Goal: Information Seeking & Learning: Learn about a topic

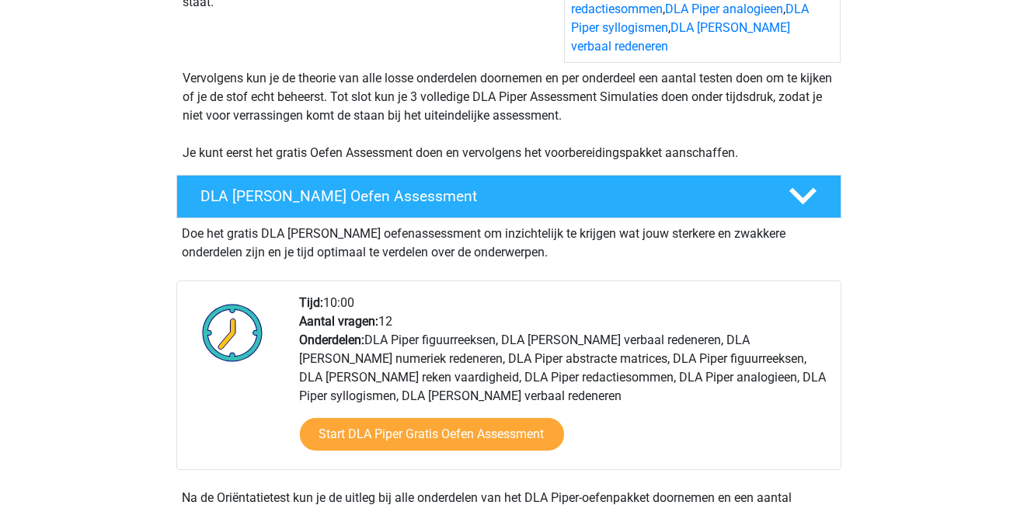
scroll to position [328, 0]
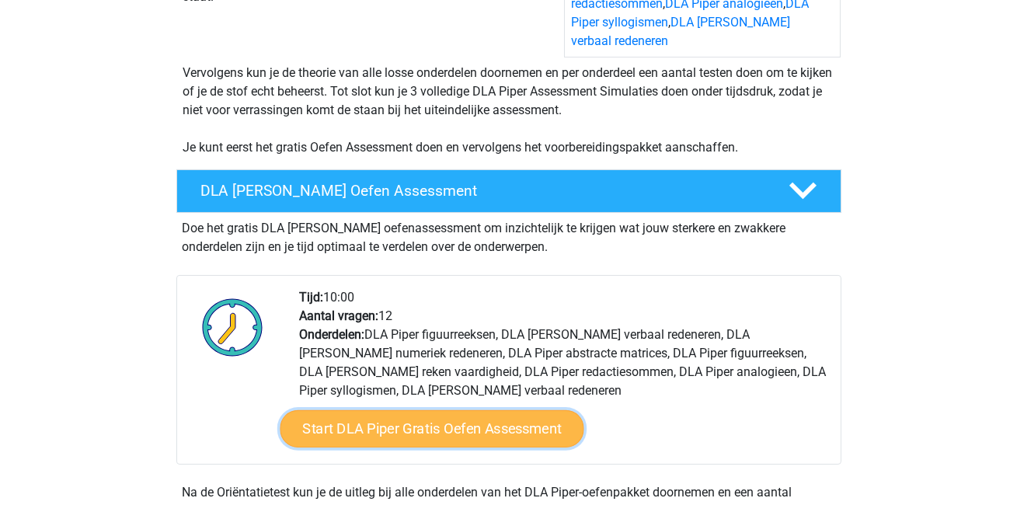
click at [366, 410] on link "Start DLA Piper Gratis Oefen Assessment" at bounding box center [432, 428] width 304 height 37
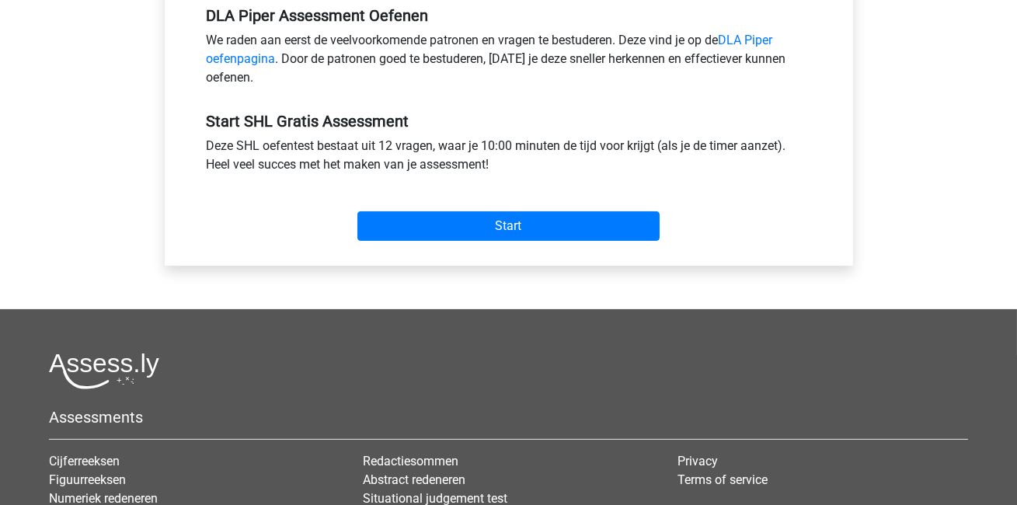
scroll to position [687, 0]
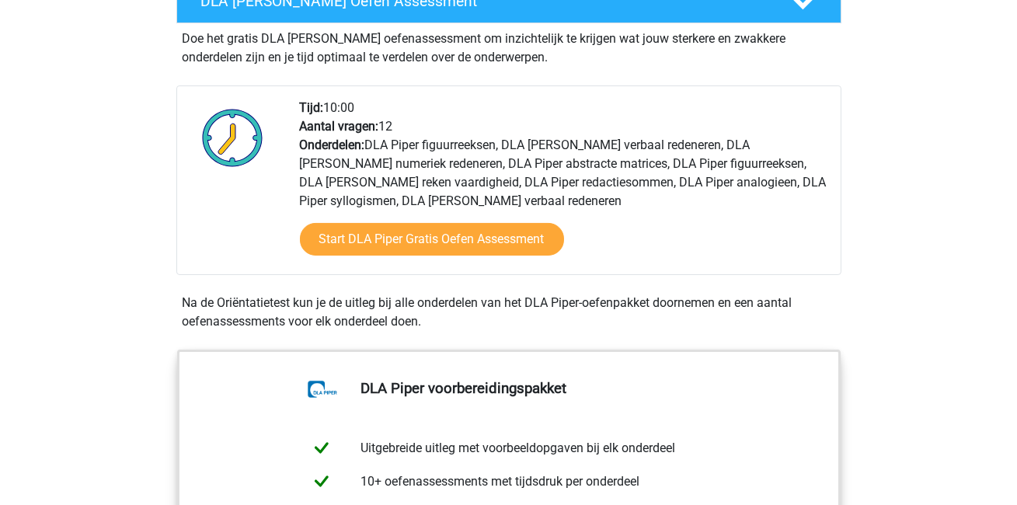
scroll to position [518, 0]
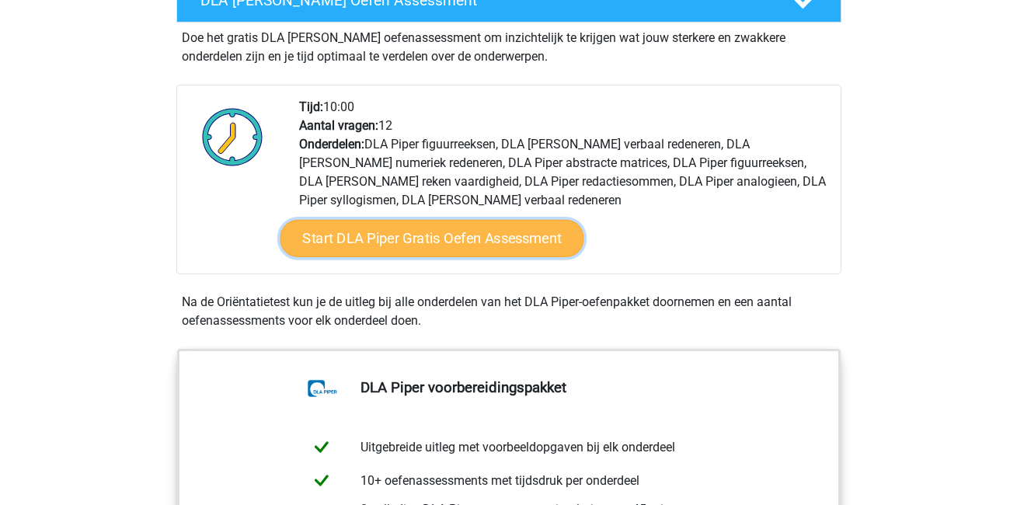
click at [379, 232] on link "Start DLA Piper Gratis Oefen Assessment" at bounding box center [432, 238] width 304 height 37
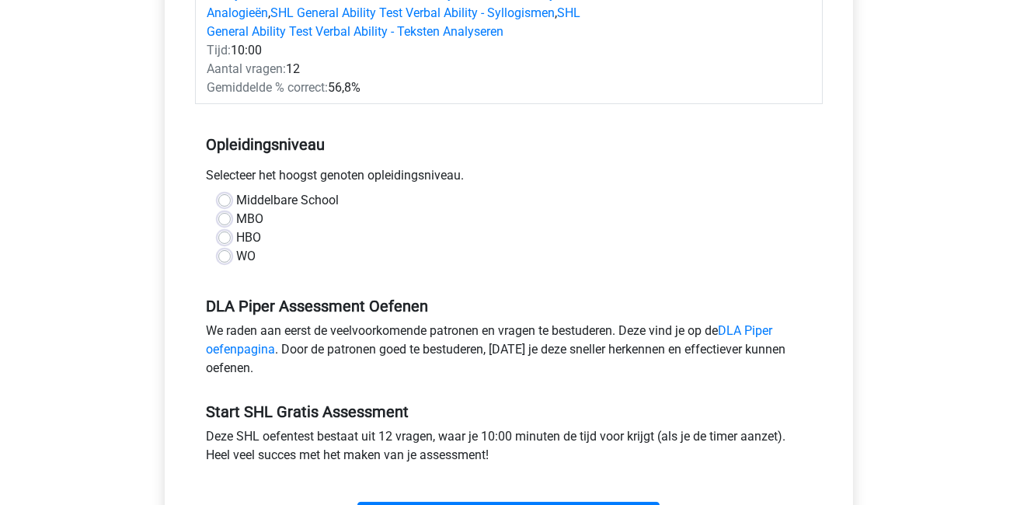
scroll to position [345, 0]
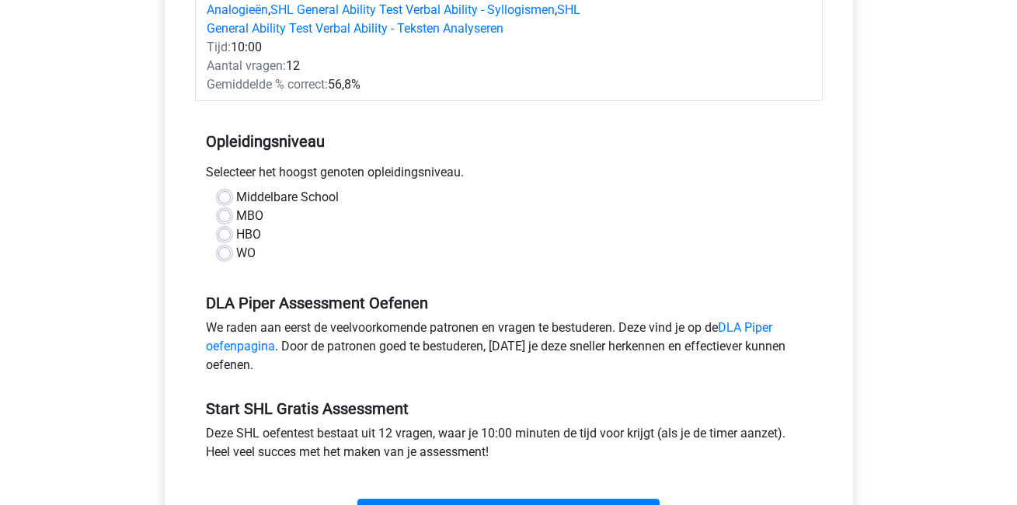
click at [237, 251] on label "WO" at bounding box center [246, 253] width 19 height 19
click at [226, 251] on input "WO" at bounding box center [224, 252] width 12 height 16
radio input "true"
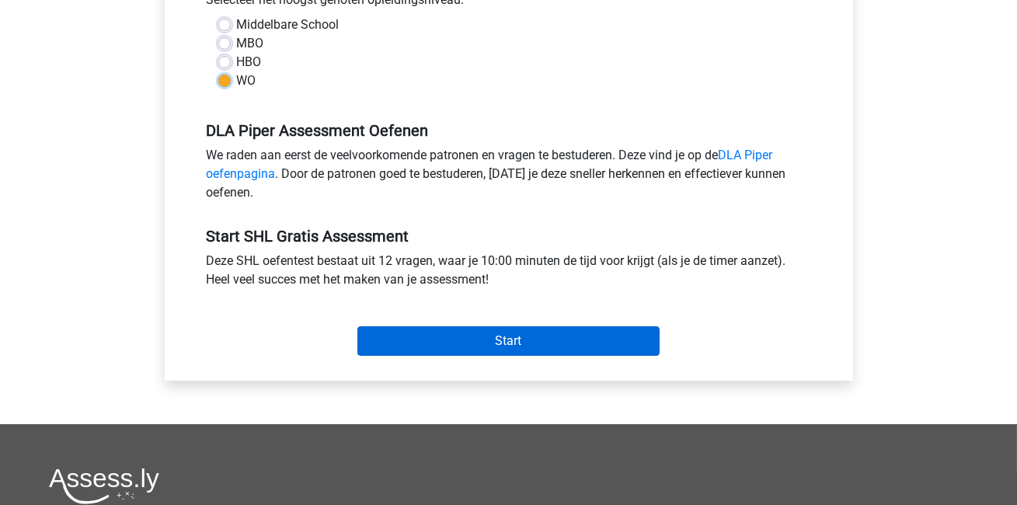
scroll to position [520, 0]
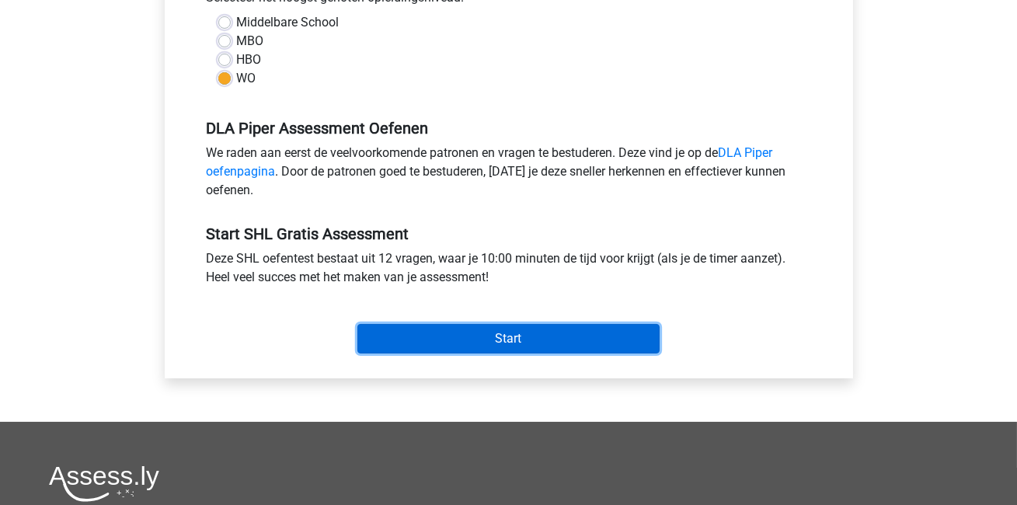
click at [527, 336] on input "Start" at bounding box center [508, 339] width 302 height 30
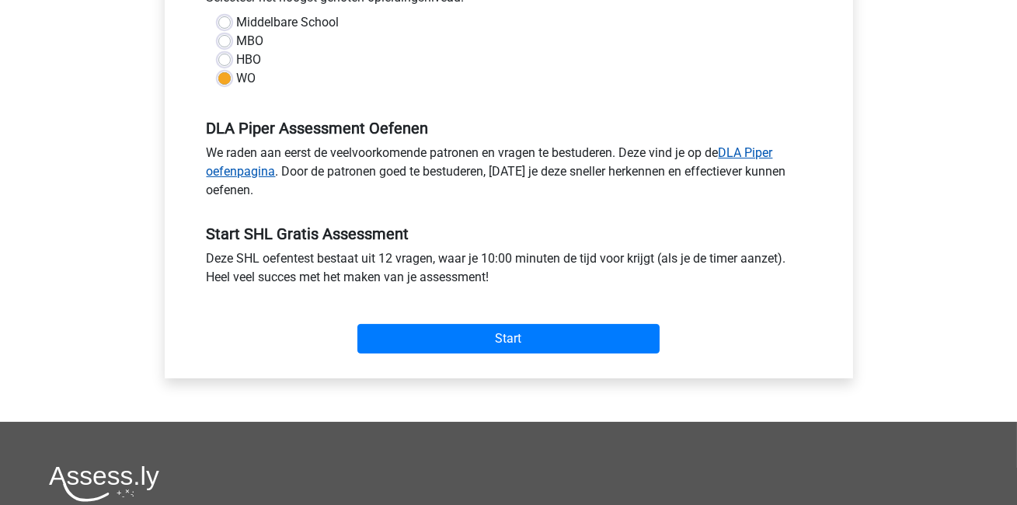
click at [758, 152] on link "DLA Piper oefenpagina" at bounding box center [490, 161] width 567 height 33
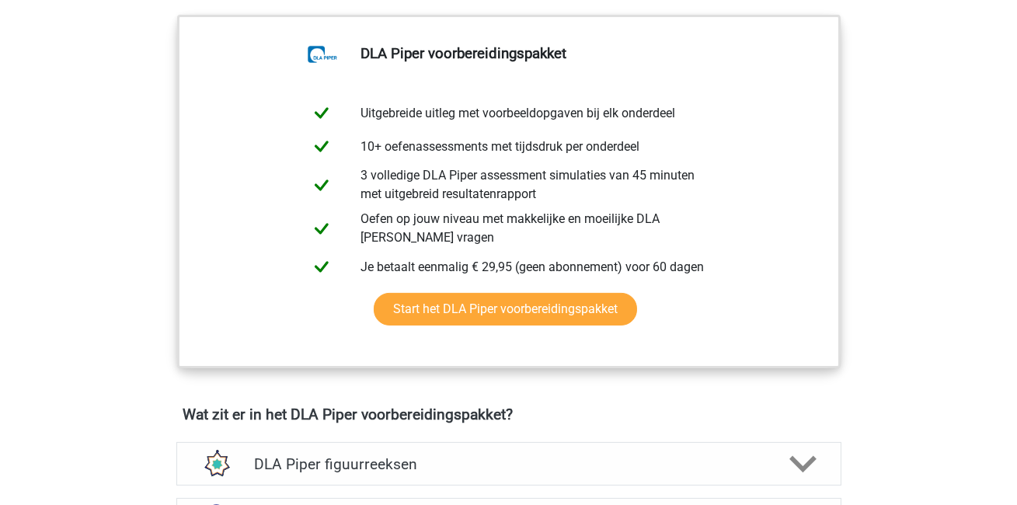
scroll to position [854, 0]
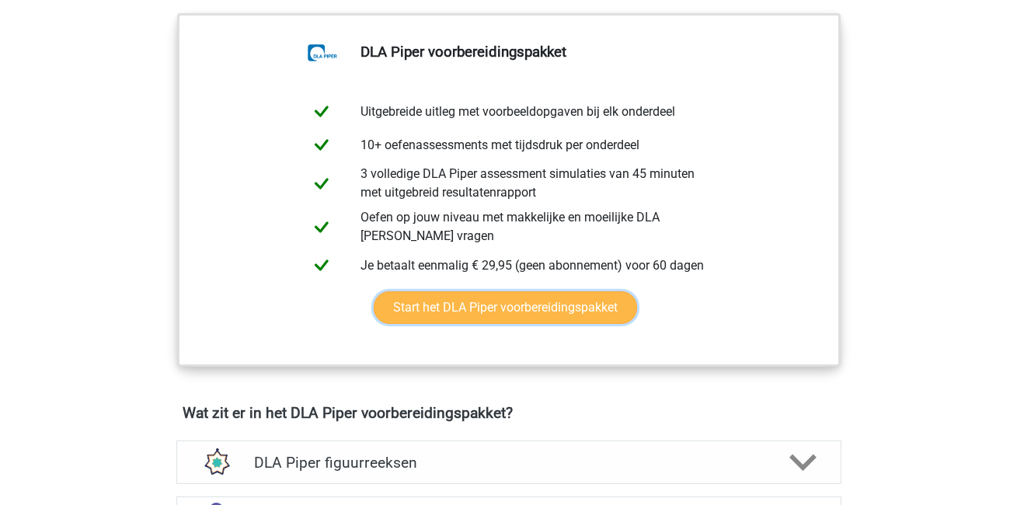
click at [576, 292] on link "Start het DLA Piper voorbereidingspakket" at bounding box center [505, 307] width 263 height 33
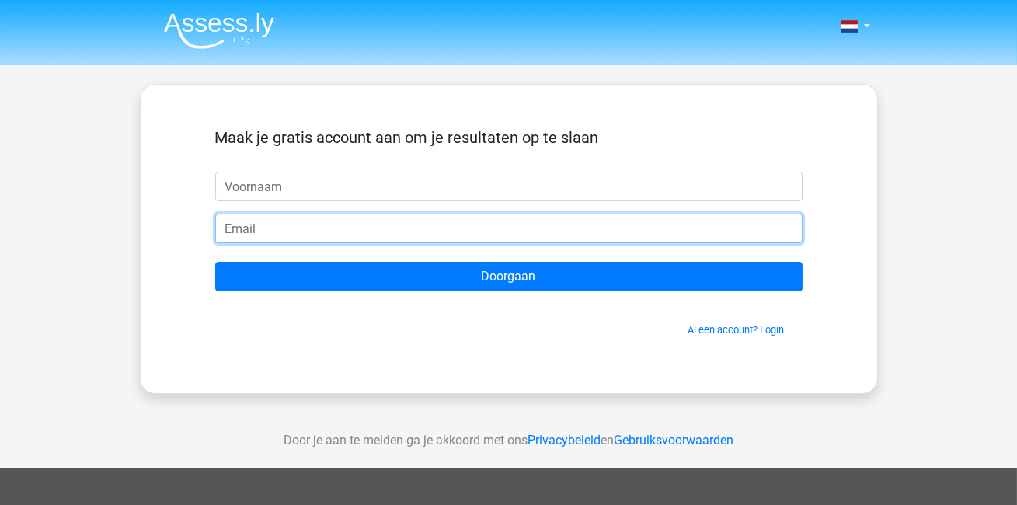
click at [508, 214] on input "email" at bounding box center [509, 229] width 588 height 30
type input "floor.hintzen@outlook.com"
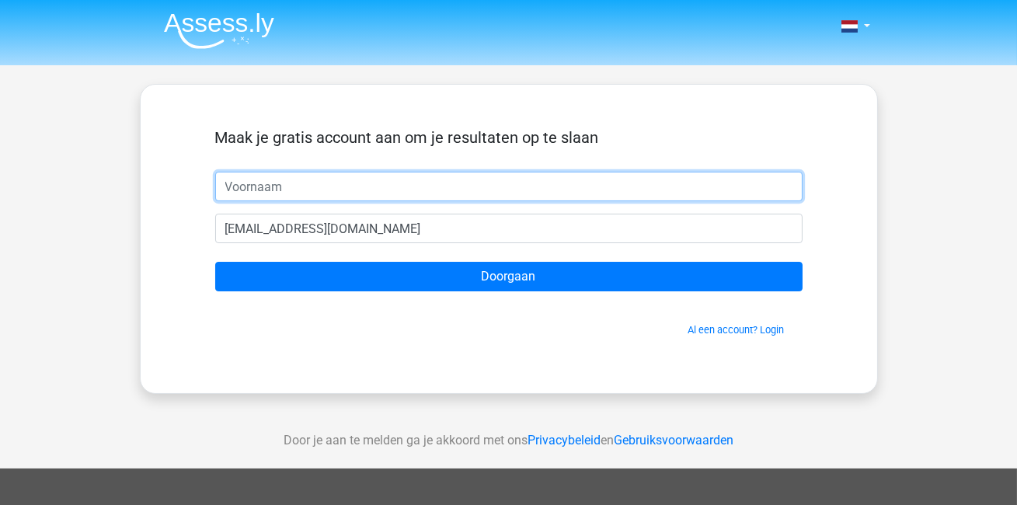
click at [382, 196] on input "text" at bounding box center [509, 187] width 588 height 30
type input "Floor"
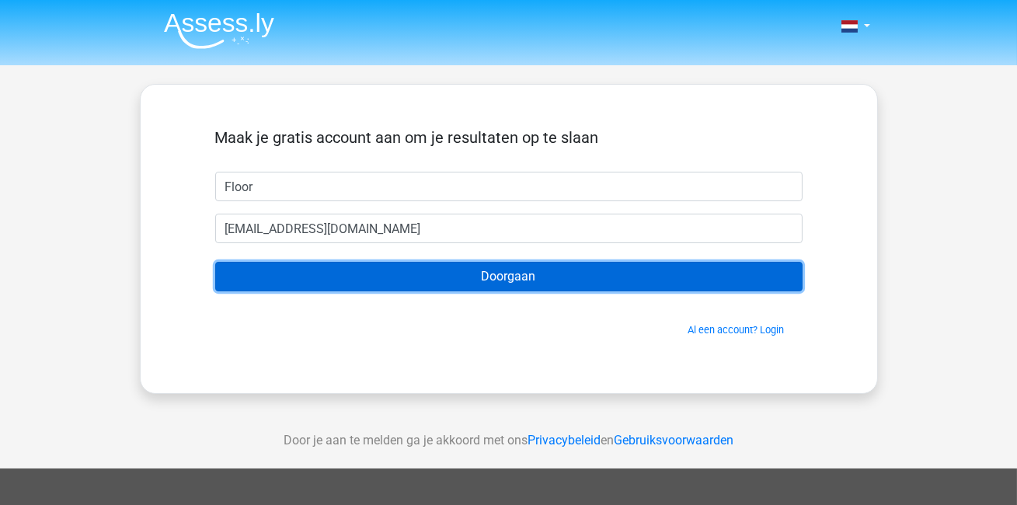
click at [376, 262] on input "Doorgaan" at bounding box center [509, 277] width 588 height 30
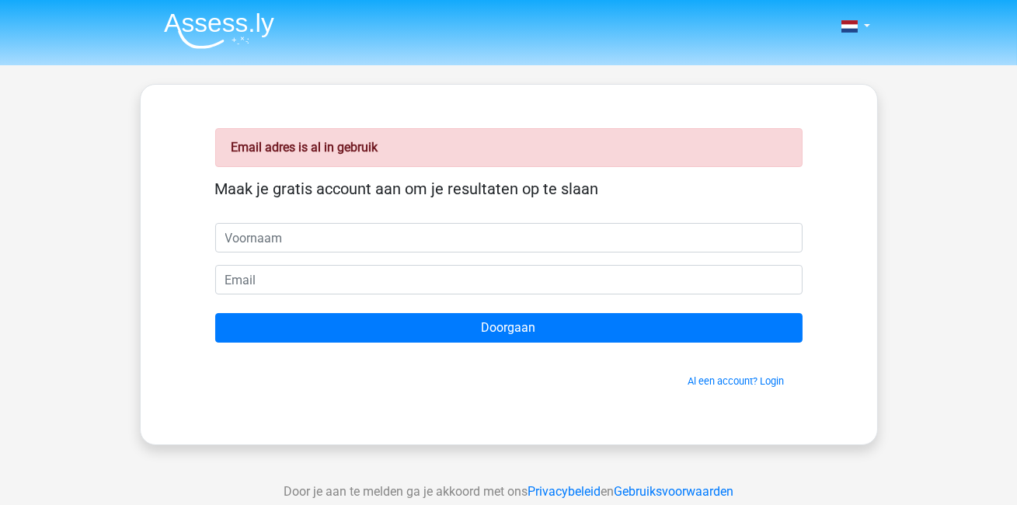
type input "f"
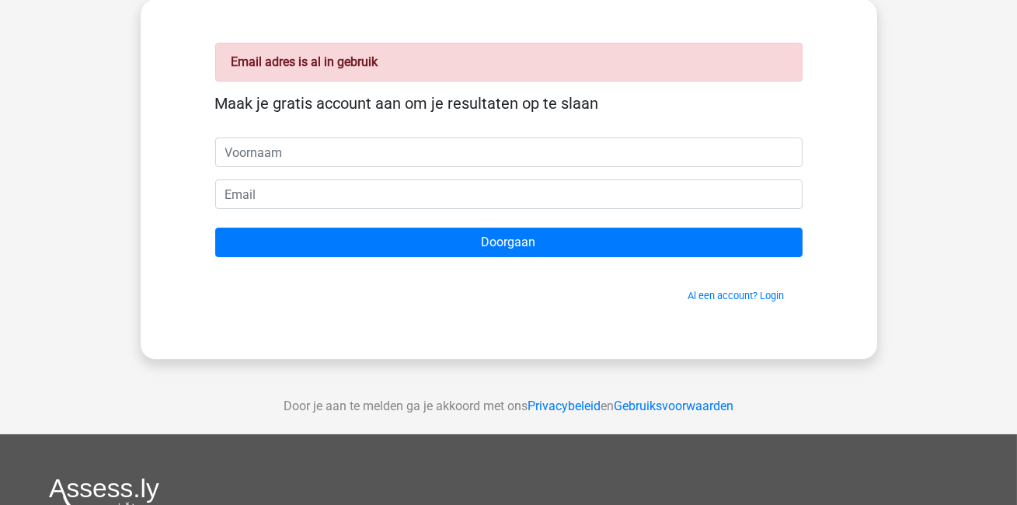
scroll to position [108, 0]
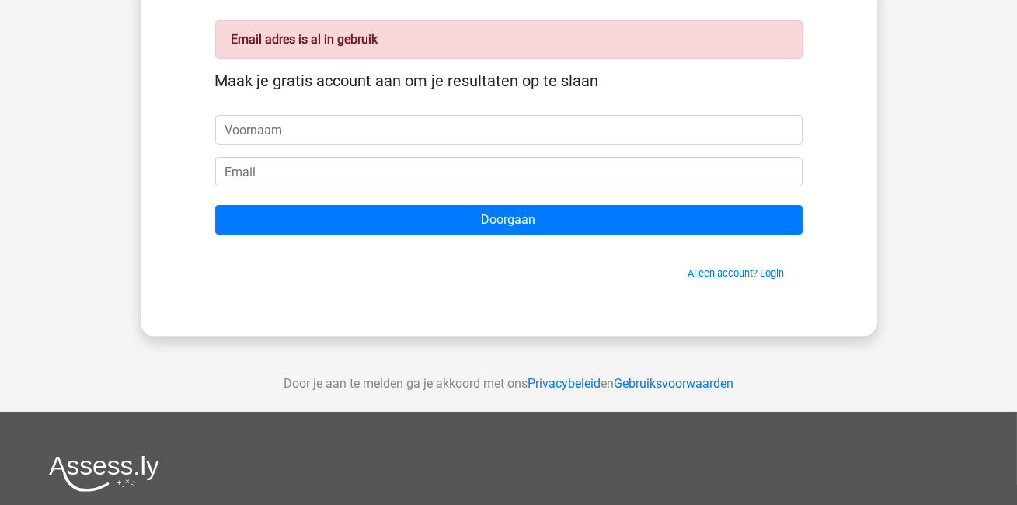
click at [738, 266] on span "Al een account? Login" at bounding box center [508, 273] width 575 height 15
click at [735, 275] on link "Al een account? Login" at bounding box center [737, 273] width 96 height 12
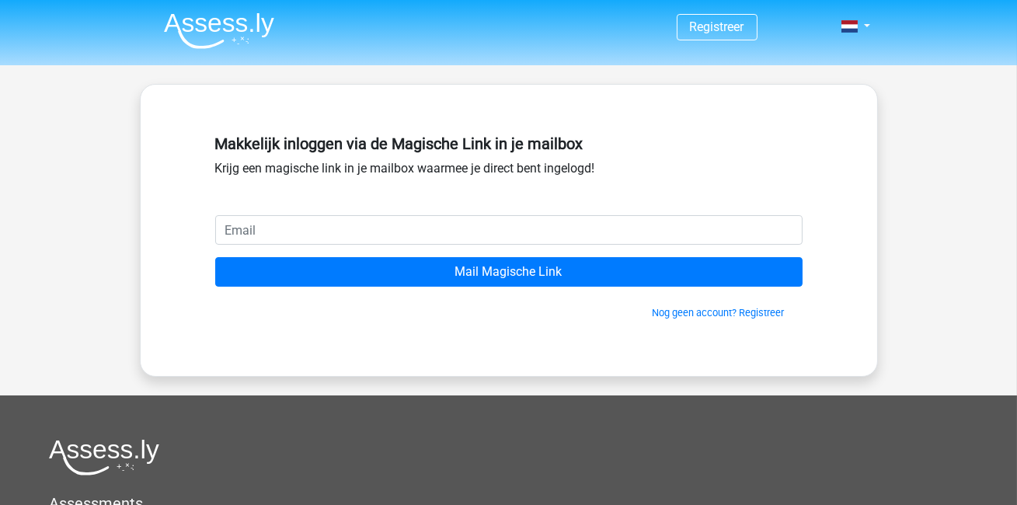
click at [392, 239] on input "email" at bounding box center [509, 230] width 588 height 30
type input "[EMAIL_ADDRESS][DOMAIN_NAME]"
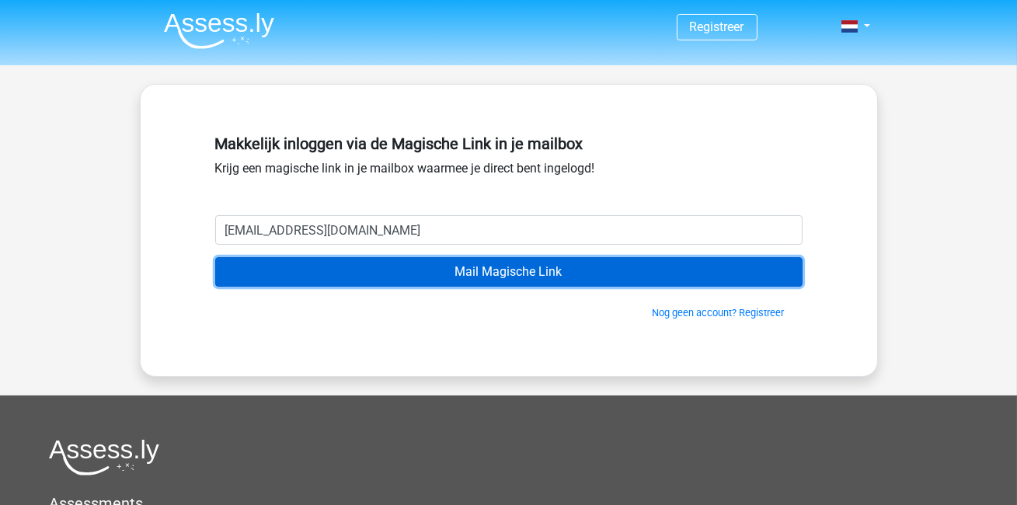
click at [431, 270] on input "Mail Magische Link" at bounding box center [509, 272] width 588 height 30
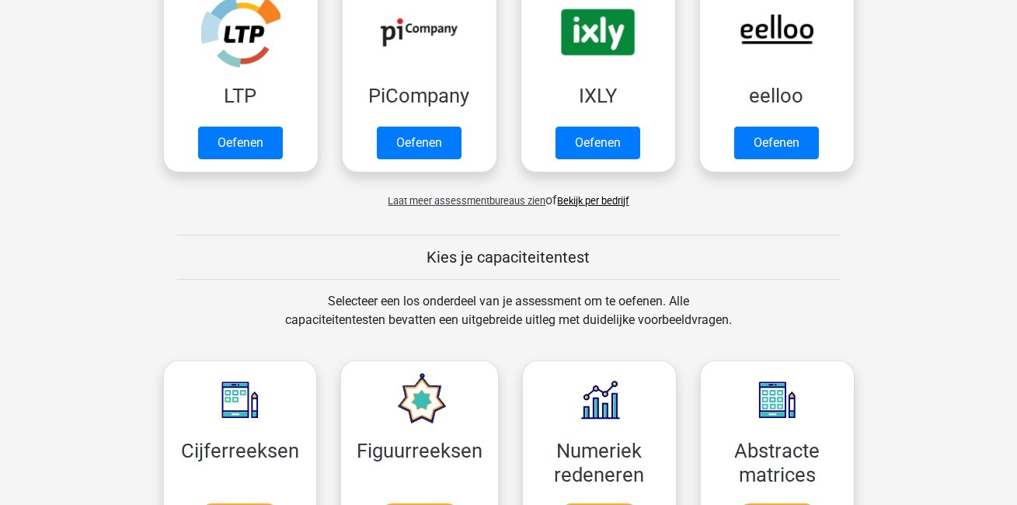
scroll to position [452, 0]
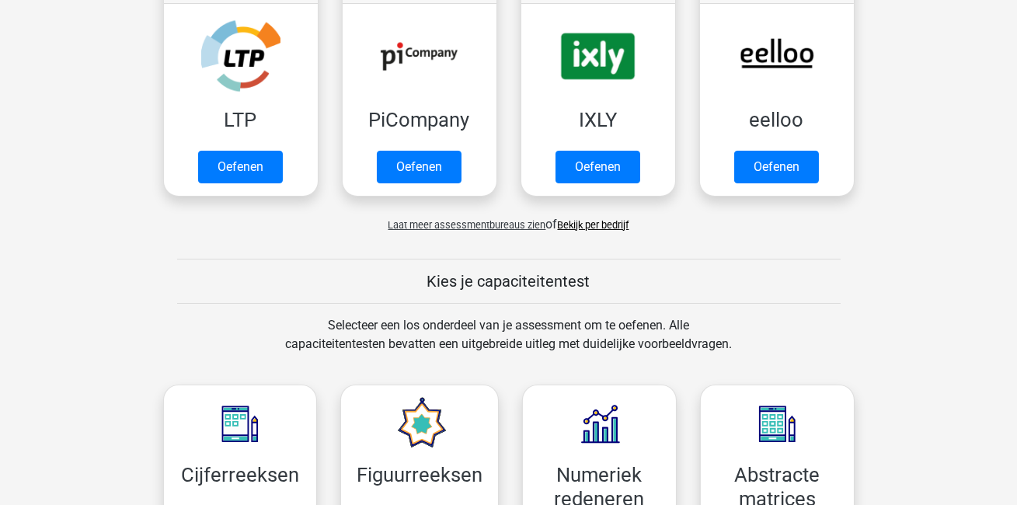
click at [586, 214] on div "Laat meer assessmentbureaus zien of Bekijk per bedrijf" at bounding box center [509, 218] width 715 height 31
click at [584, 219] on link "Bekijk per bedrijf" at bounding box center [593, 225] width 71 height 12
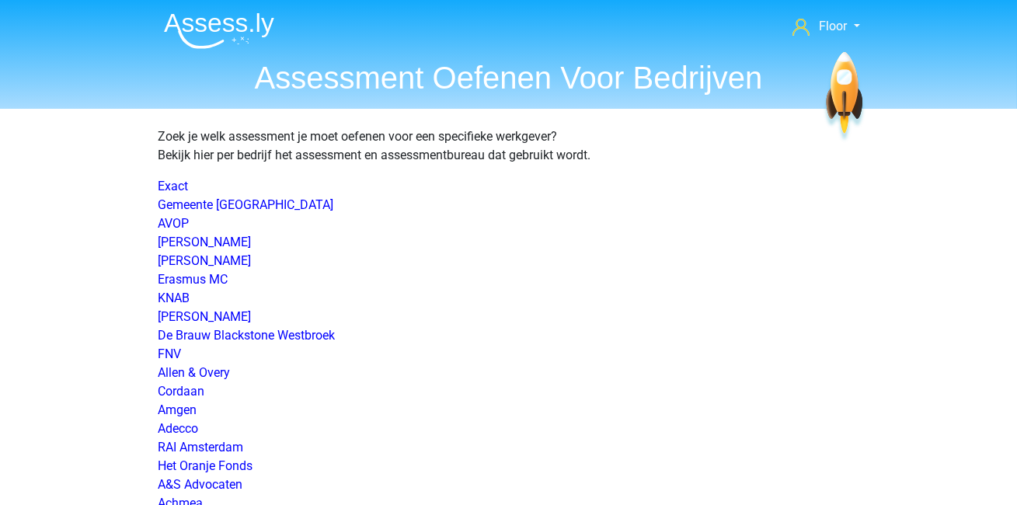
scroll to position [1537, 0]
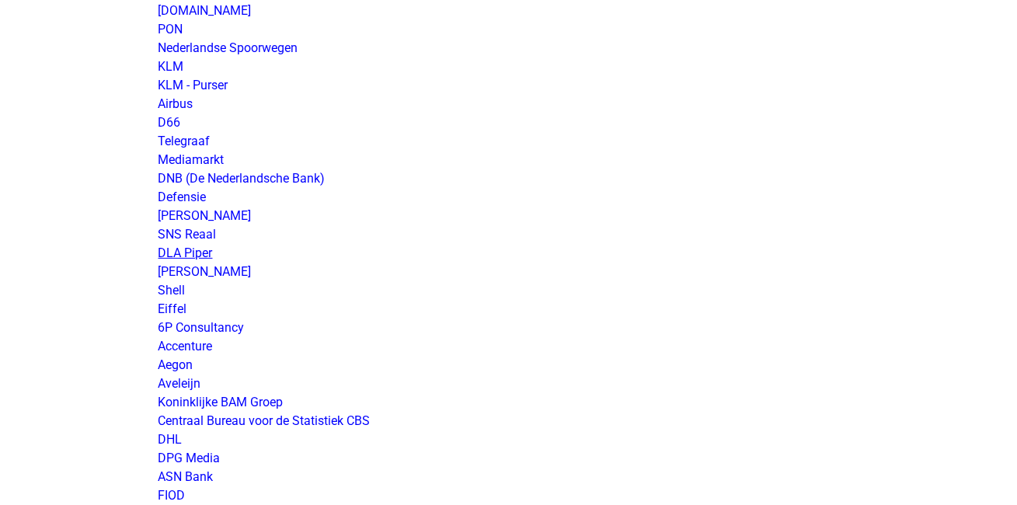
click at [192, 253] on link "DLA Piper" at bounding box center [186, 253] width 54 height 15
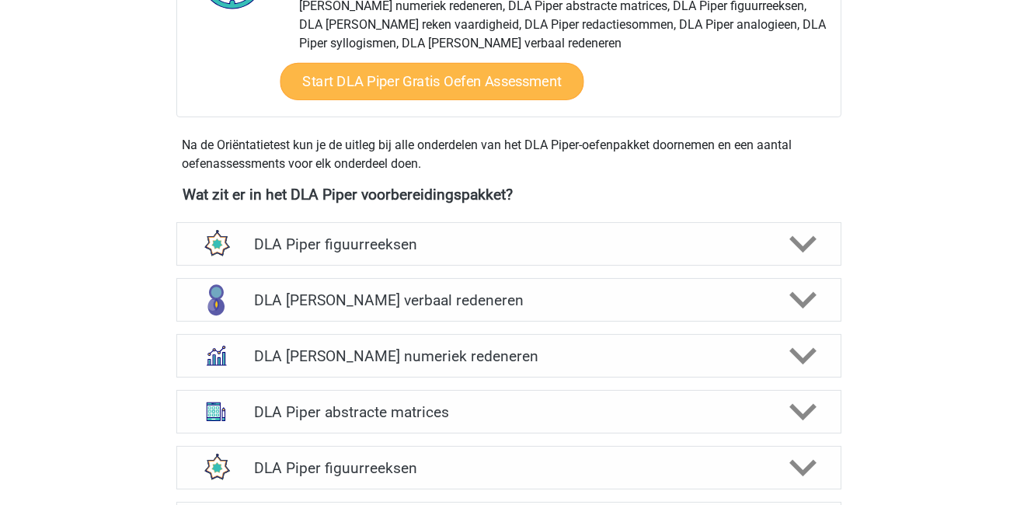
scroll to position [676, 0]
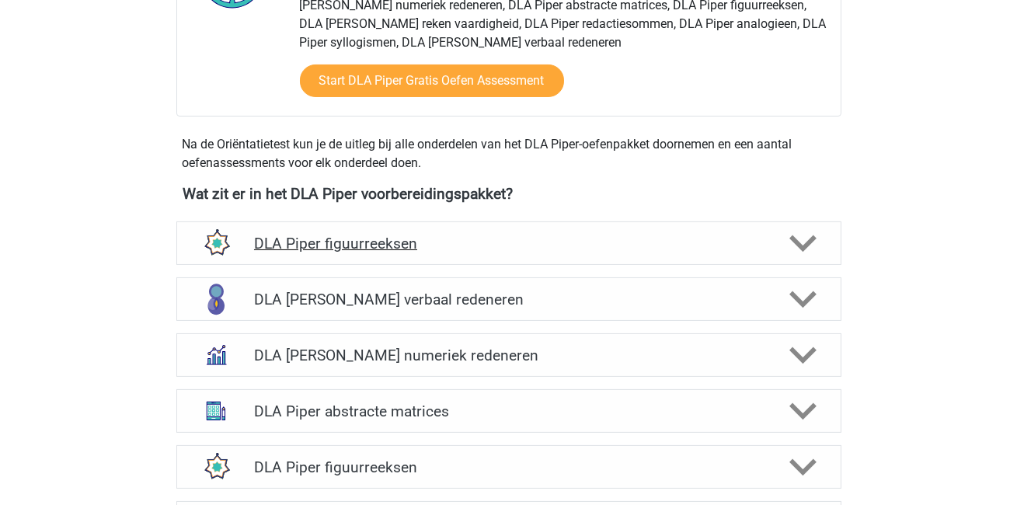
click at [522, 235] on h4 "DLA Piper figuurreeksen" at bounding box center [508, 244] width 509 height 18
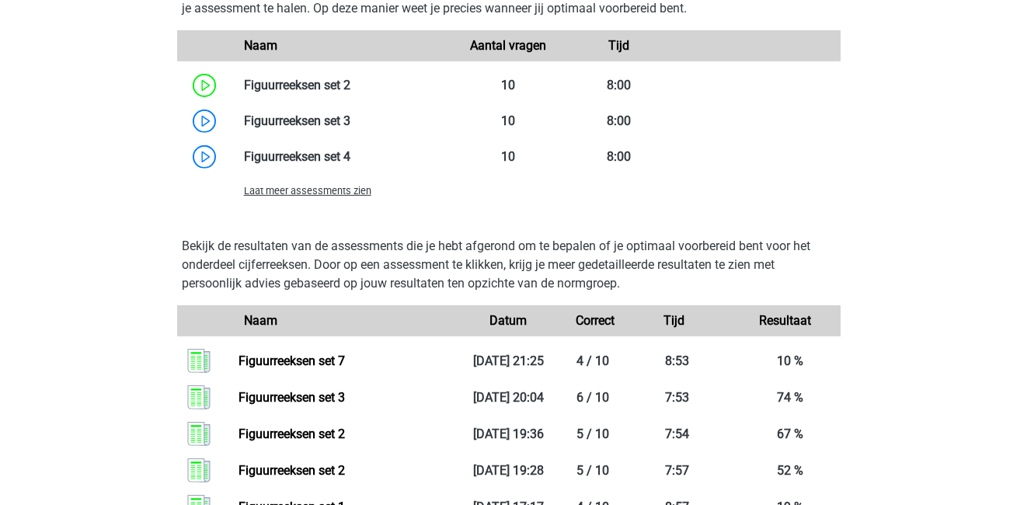
scroll to position [1275, 0]
click at [340, 186] on span "Laat meer assessments zien" at bounding box center [307, 192] width 127 height 12
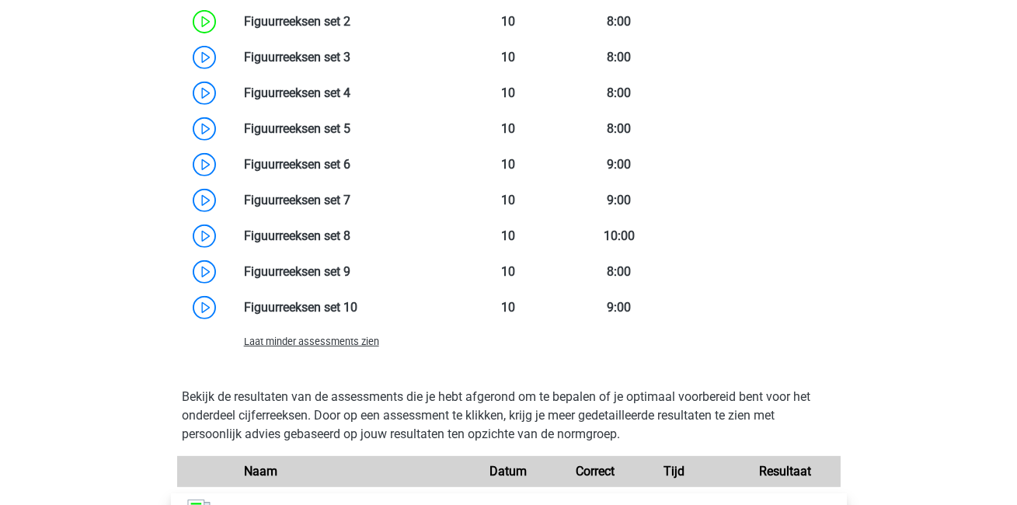
scroll to position [1335, 0]
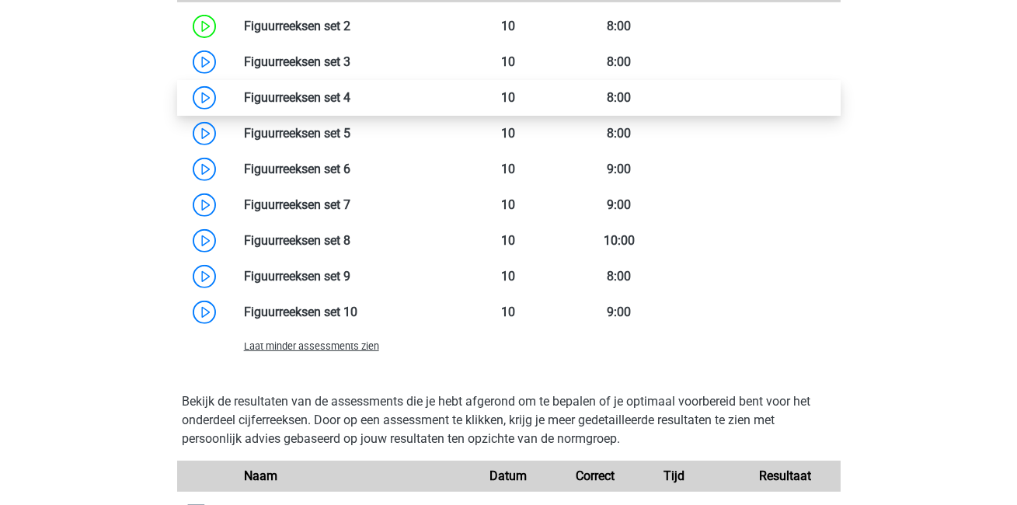
click at [350, 90] on link at bounding box center [350, 97] width 0 height 15
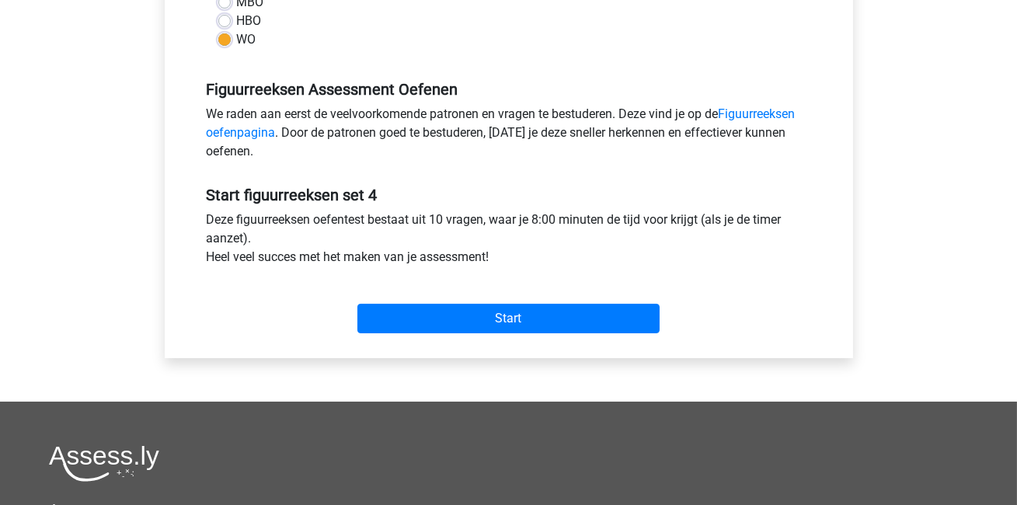
scroll to position [441, 0]
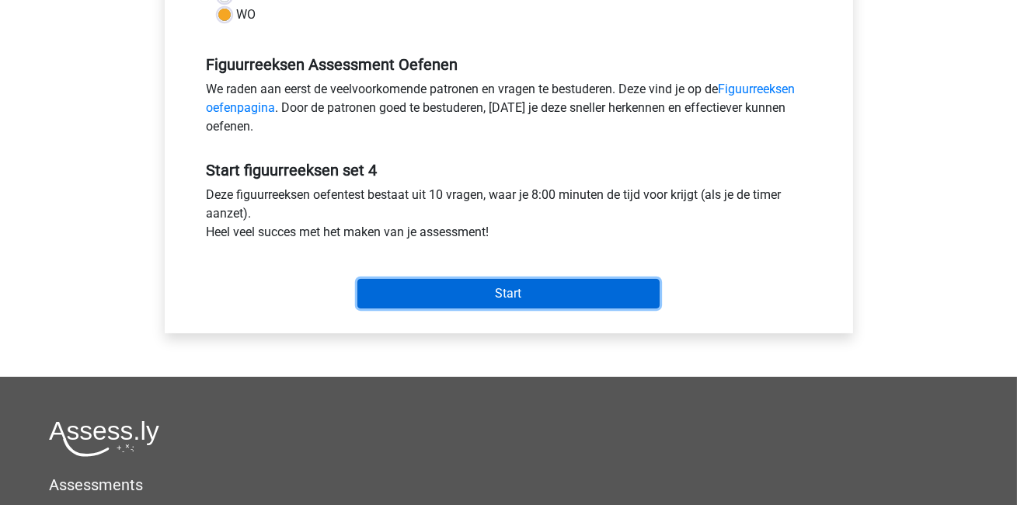
click at [511, 296] on input "Start" at bounding box center [508, 294] width 302 height 30
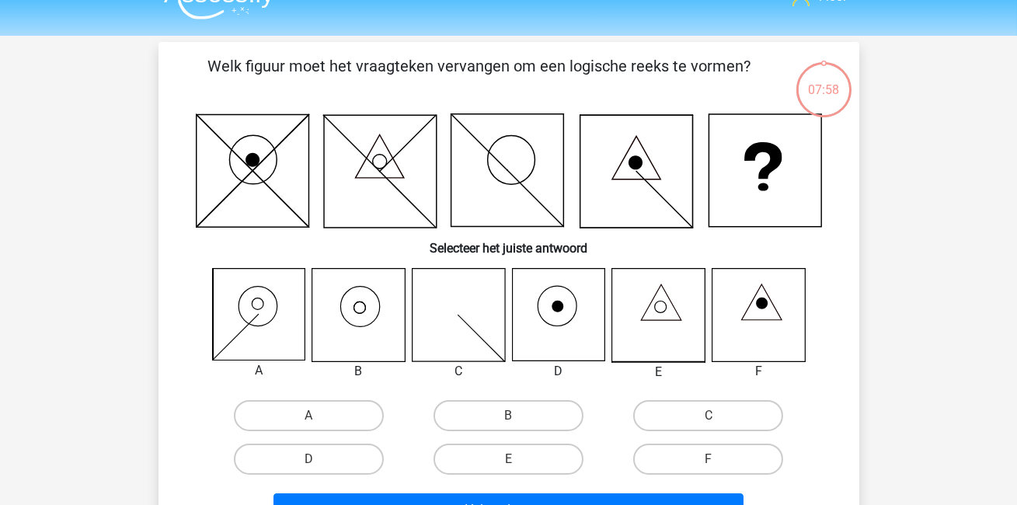
scroll to position [40, 0]
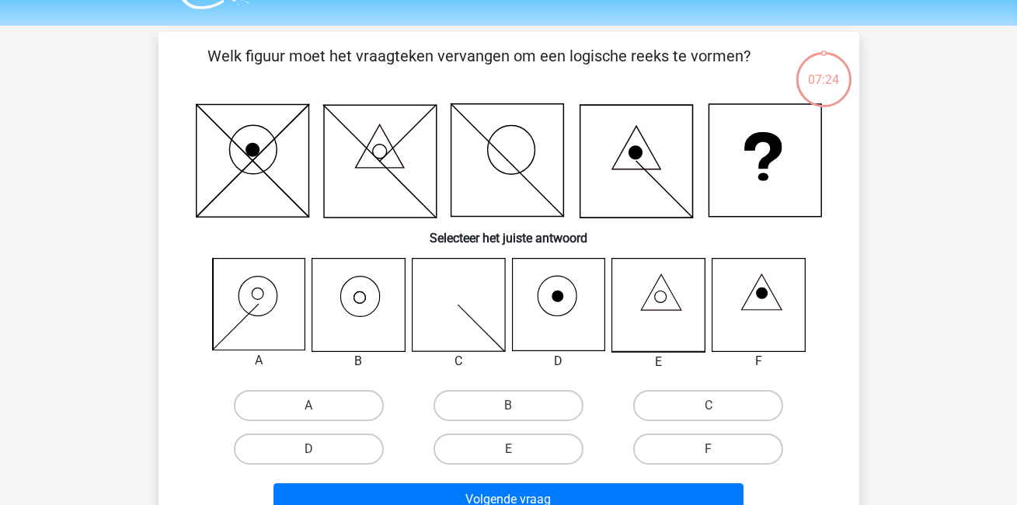
click at [369, 284] on icon at bounding box center [358, 305] width 92 height 92
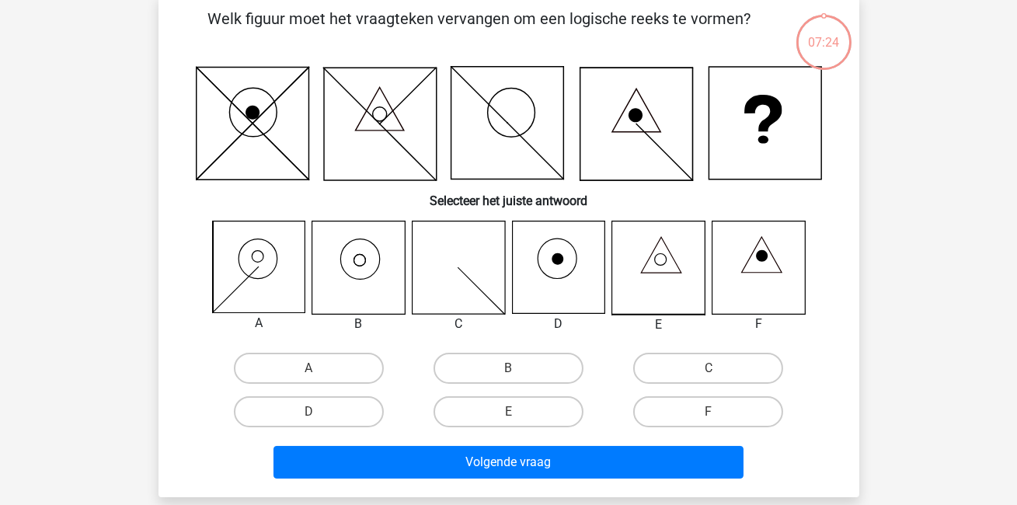
scroll to position [83, 0]
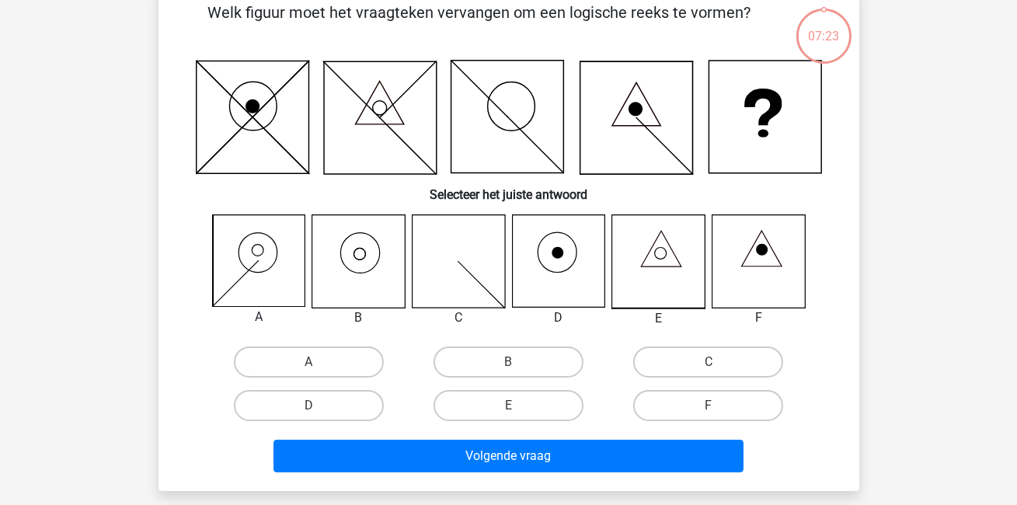
click at [366, 277] on icon at bounding box center [358, 261] width 92 height 92
click at [521, 368] on label "B" at bounding box center [509, 362] width 150 height 31
click at [518, 368] on input "B" at bounding box center [513, 367] width 10 height 10
radio input "true"
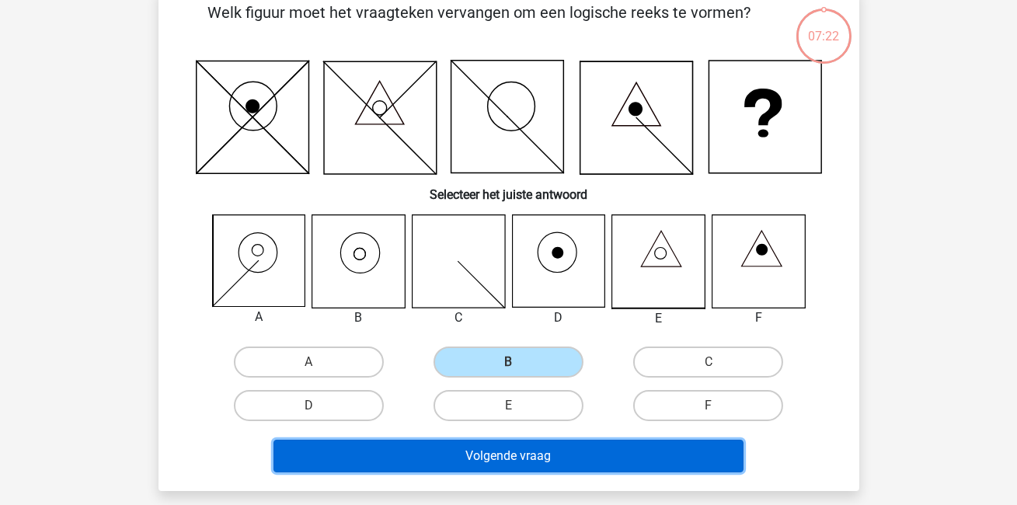
click at [494, 454] on button "Volgende vraag" at bounding box center [509, 456] width 470 height 33
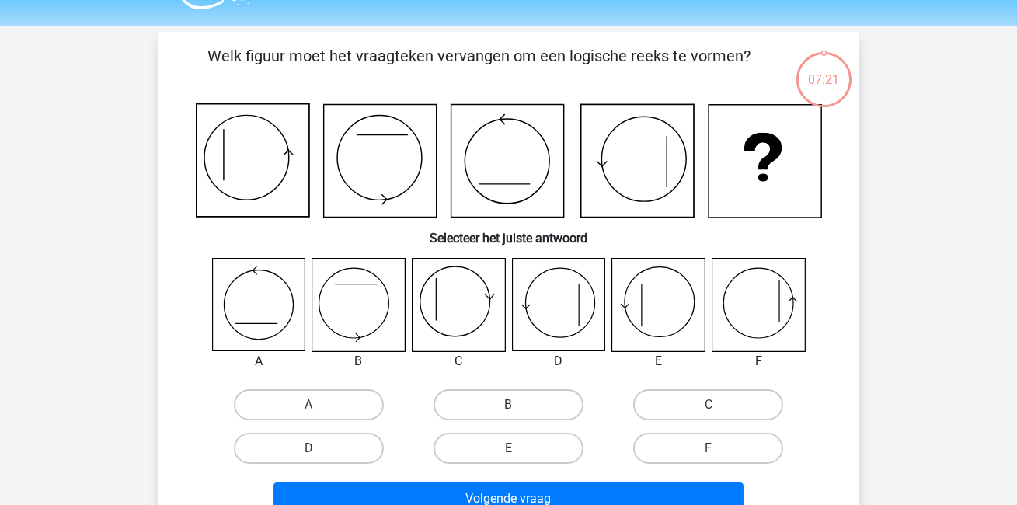
scroll to position [35, 0]
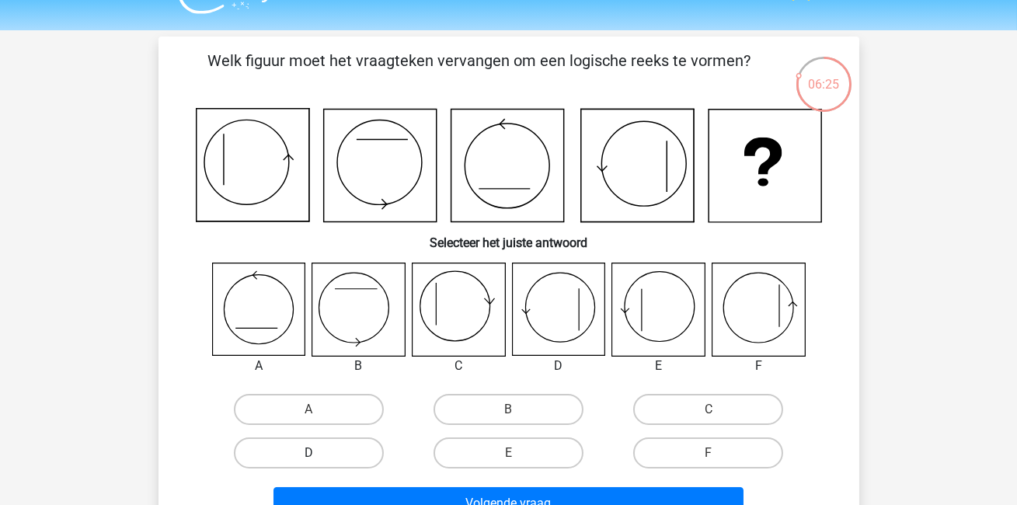
click at [362, 456] on label "D" at bounding box center [309, 453] width 150 height 31
click at [319, 456] on input "D" at bounding box center [314, 458] width 10 height 10
radio input "true"
click at [412, 483] on div "Volgende vraag" at bounding box center [508, 500] width 651 height 51
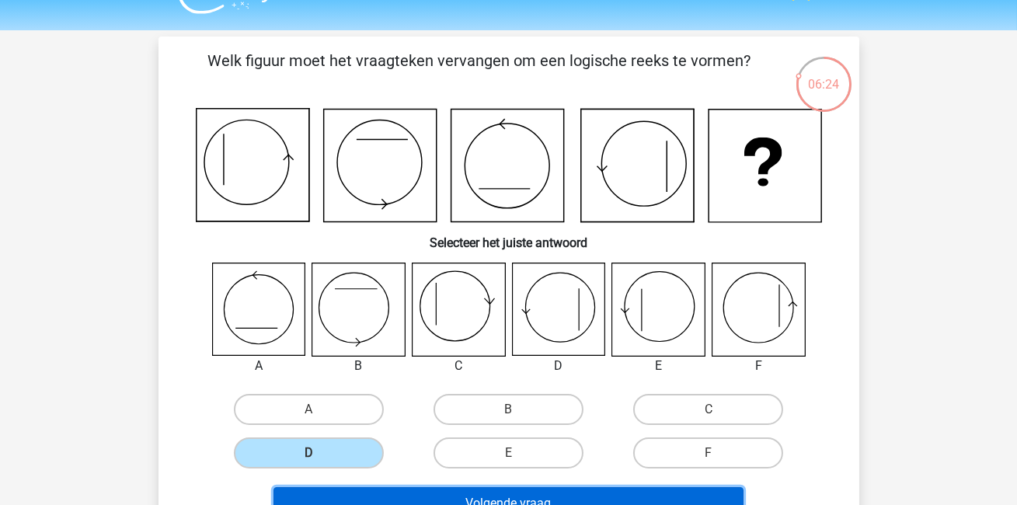
click at [396, 489] on button "Volgende vraag" at bounding box center [509, 503] width 470 height 33
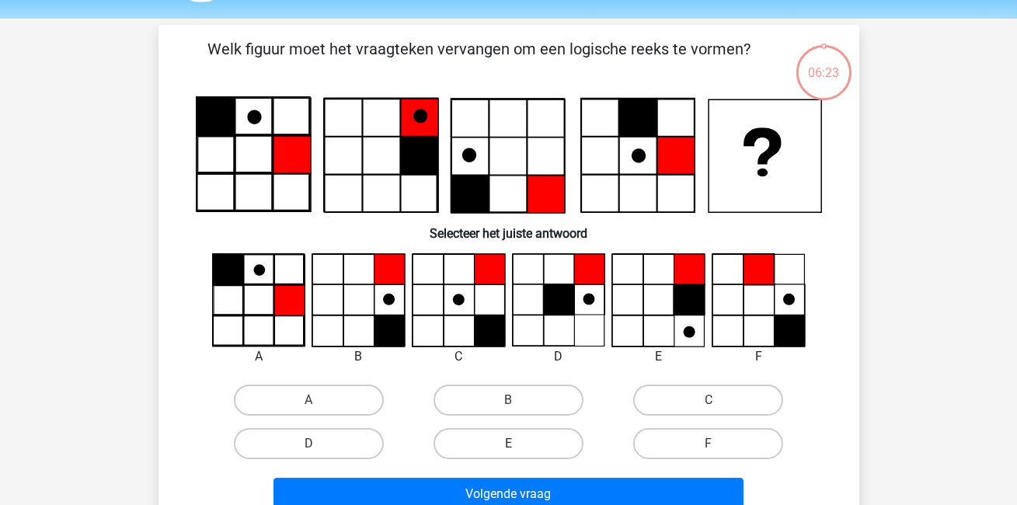
scroll to position [30, 0]
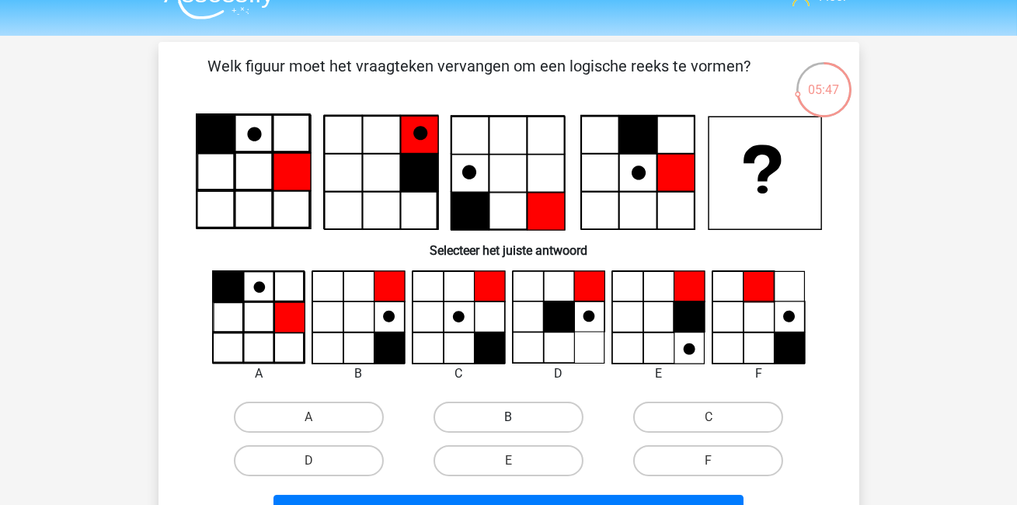
click at [490, 418] on label "B" at bounding box center [509, 417] width 150 height 31
click at [508, 418] on input "B" at bounding box center [513, 422] width 10 height 10
radio input "true"
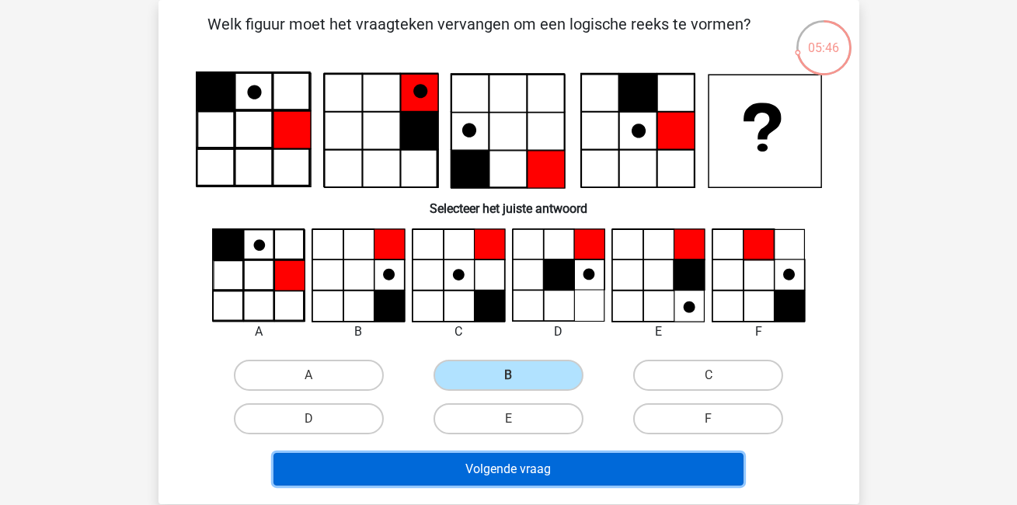
click at [470, 464] on button "Volgende vraag" at bounding box center [509, 469] width 470 height 33
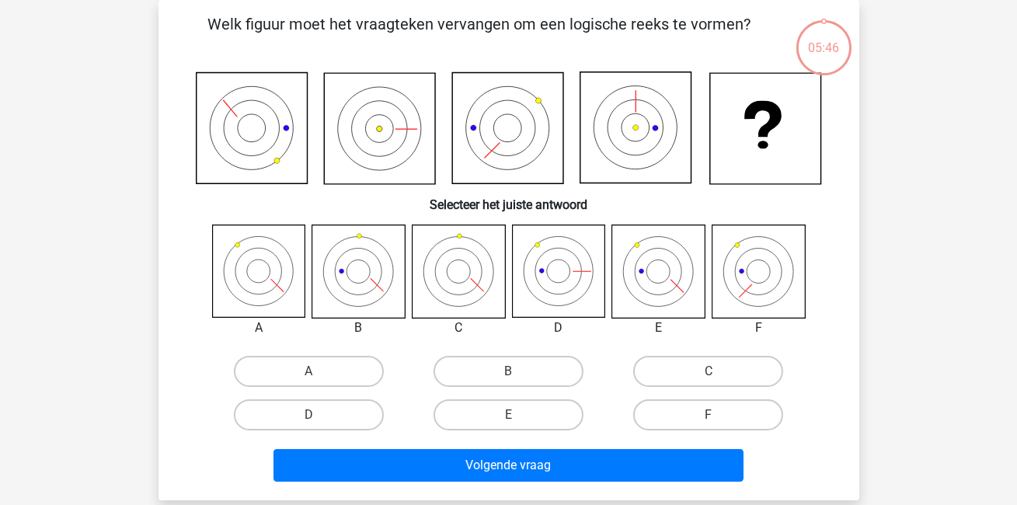
scroll to position [71, 0]
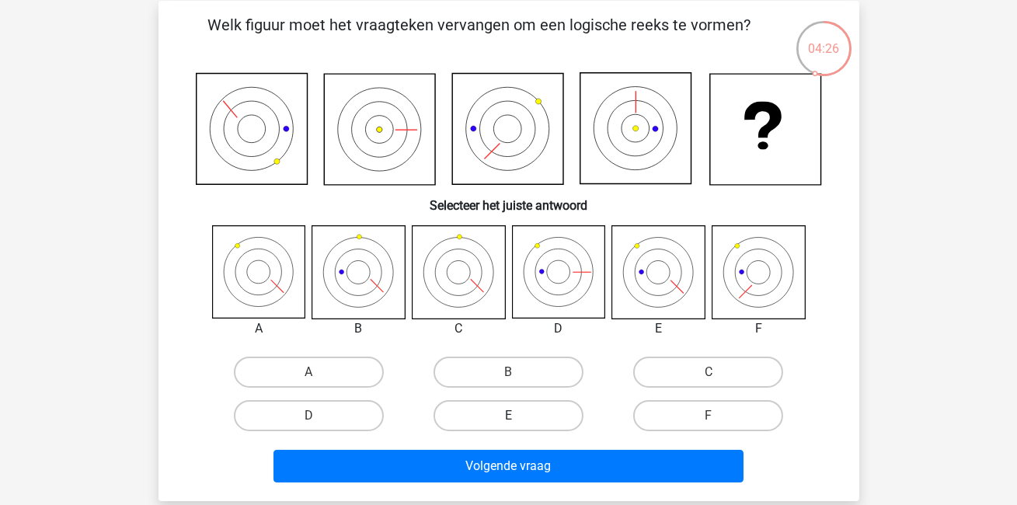
click at [502, 418] on label "E" at bounding box center [509, 415] width 150 height 31
click at [508, 418] on input "E" at bounding box center [513, 421] width 10 height 10
radio input "true"
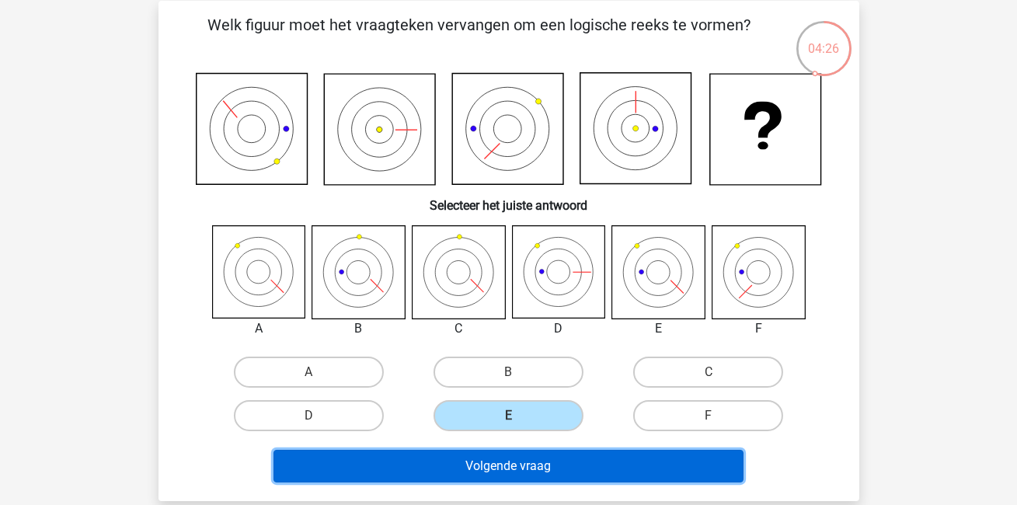
click at [481, 465] on button "Volgende vraag" at bounding box center [509, 466] width 470 height 33
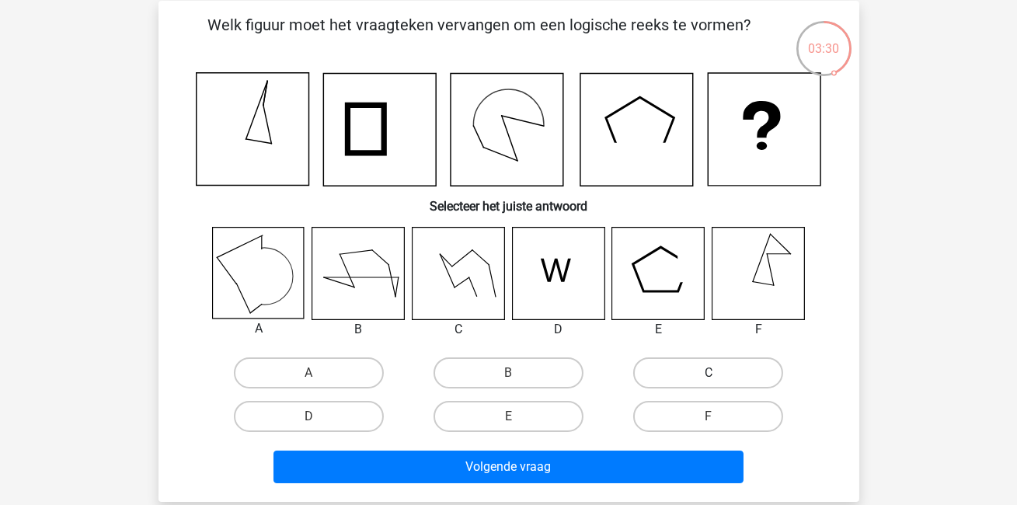
click at [727, 370] on label "C" at bounding box center [708, 372] width 150 height 31
click at [719, 373] on input "C" at bounding box center [714, 378] width 10 height 10
radio input "true"
click at [323, 417] on label "D" at bounding box center [309, 416] width 150 height 31
click at [319, 417] on input "D" at bounding box center [314, 422] width 10 height 10
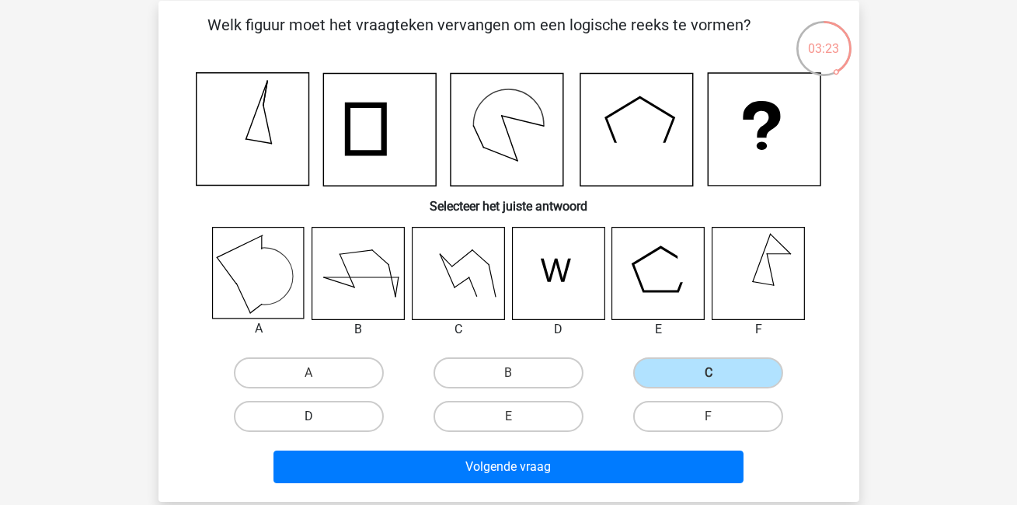
radio input "true"
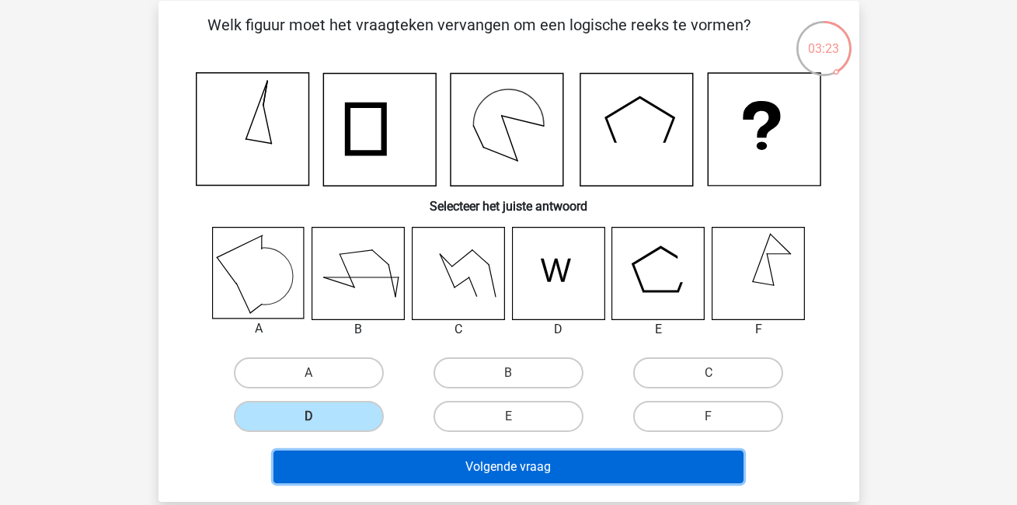
click at [361, 456] on button "Volgende vraag" at bounding box center [509, 467] width 470 height 33
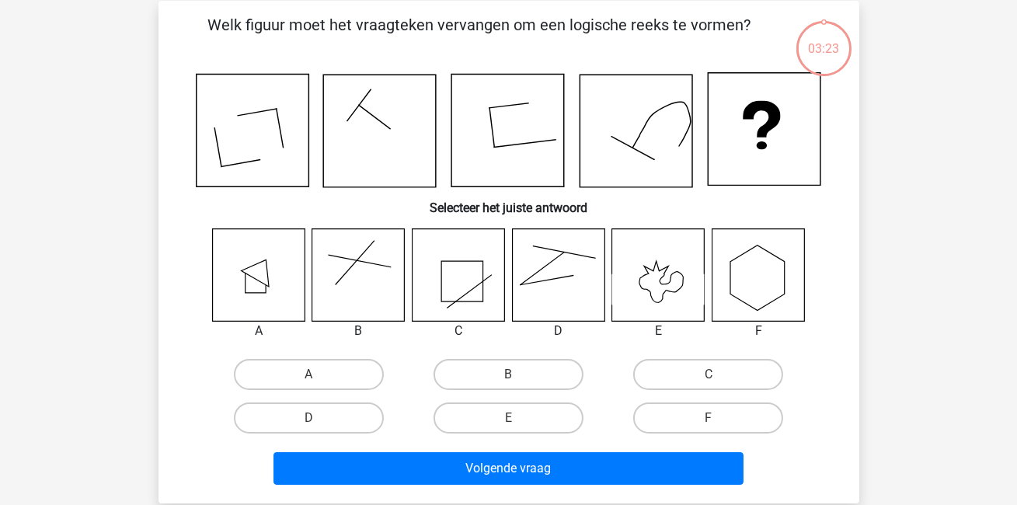
scroll to position [51, 0]
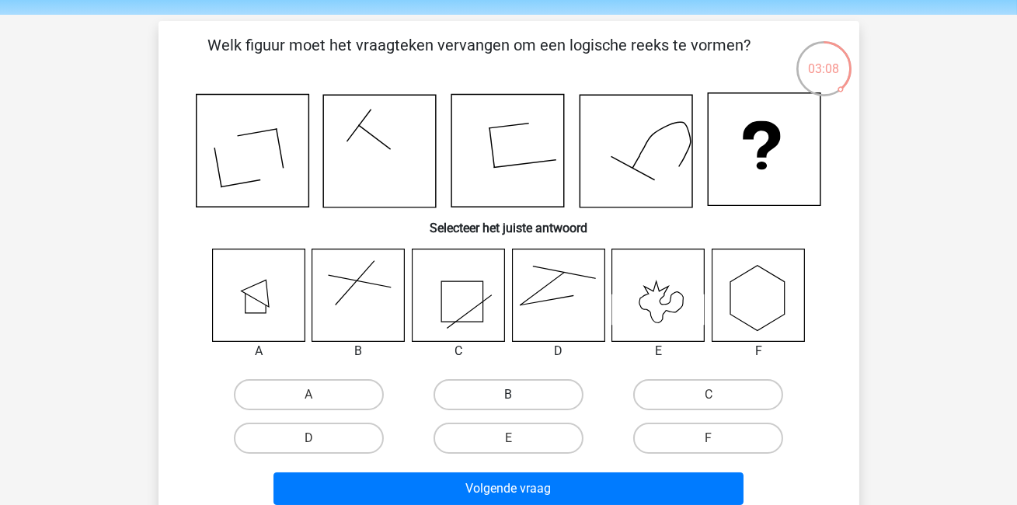
click at [507, 396] on label "B" at bounding box center [509, 394] width 150 height 31
click at [508, 396] on input "B" at bounding box center [513, 400] width 10 height 10
radio input "true"
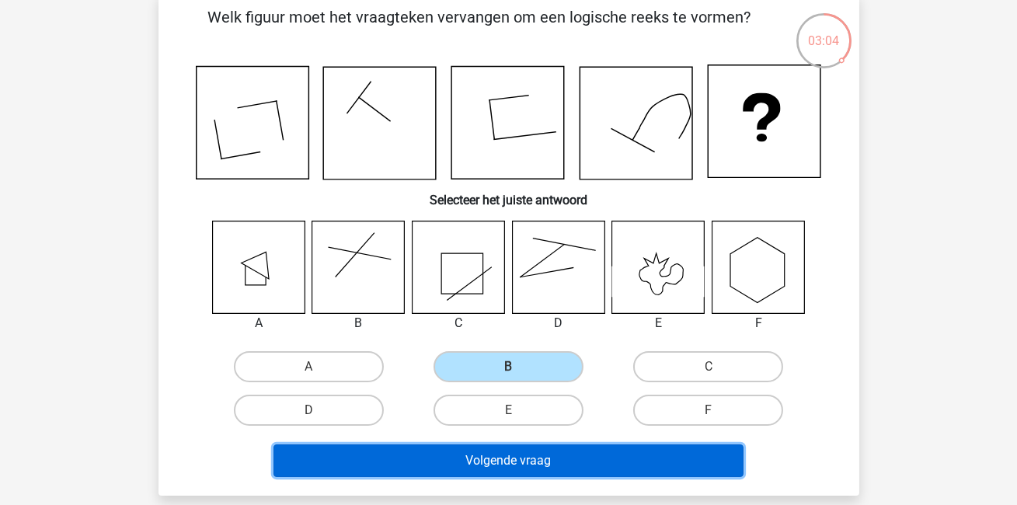
click at [534, 461] on button "Volgende vraag" at bounding box center [509, 461] width 470 height 33
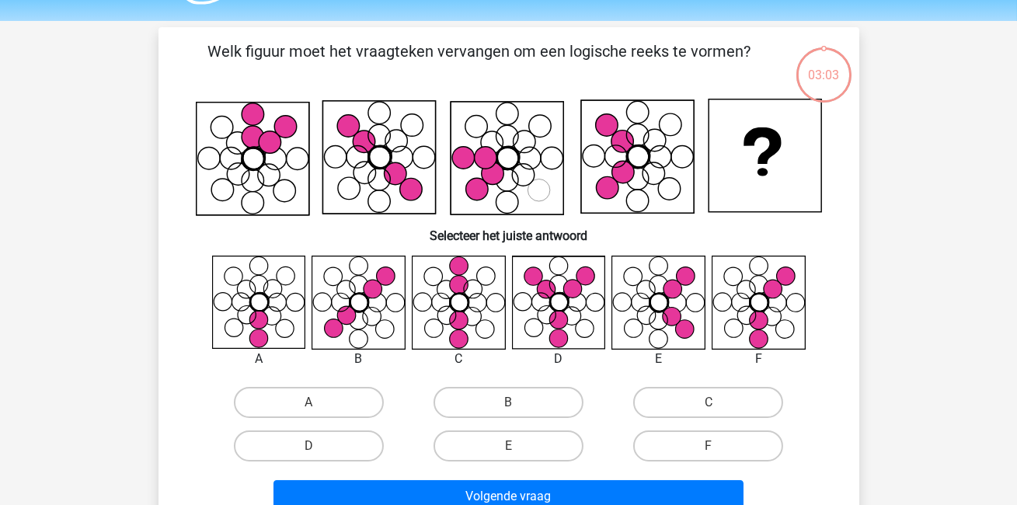
scroll to position [43, 0]
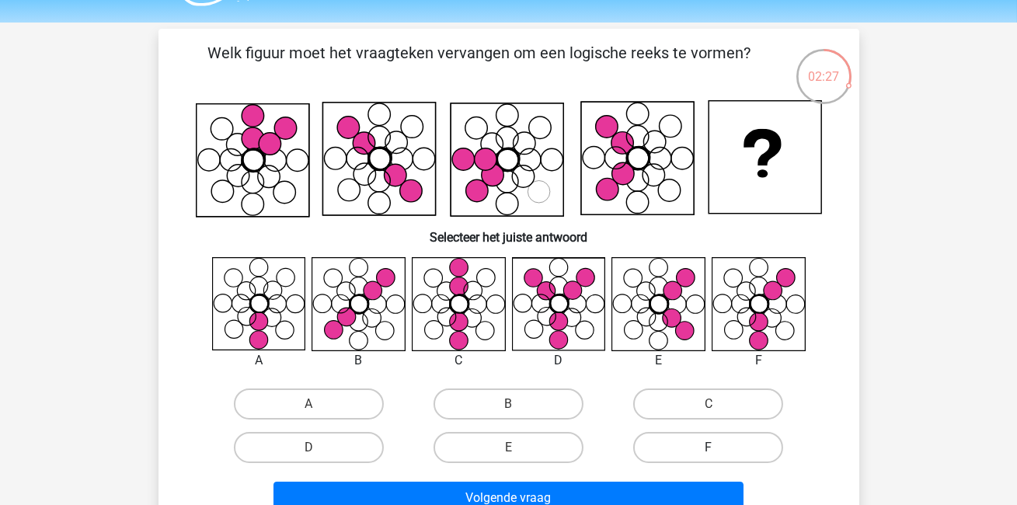
click at [726, 440] on label "F" at bounding box center [708, 447] width 150 height 31
click at [719, 448] on input "F" at bounding box center [714, 453] width 10 height 10
radio input "true"
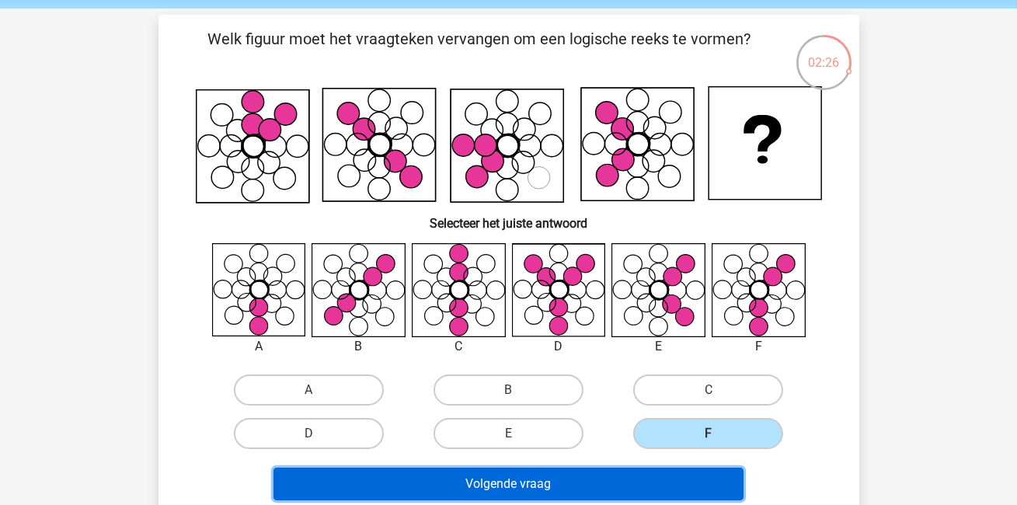
click at [651, 476] on button "Volgende vraag" at bounding box center [509, 484] width 470 height 33
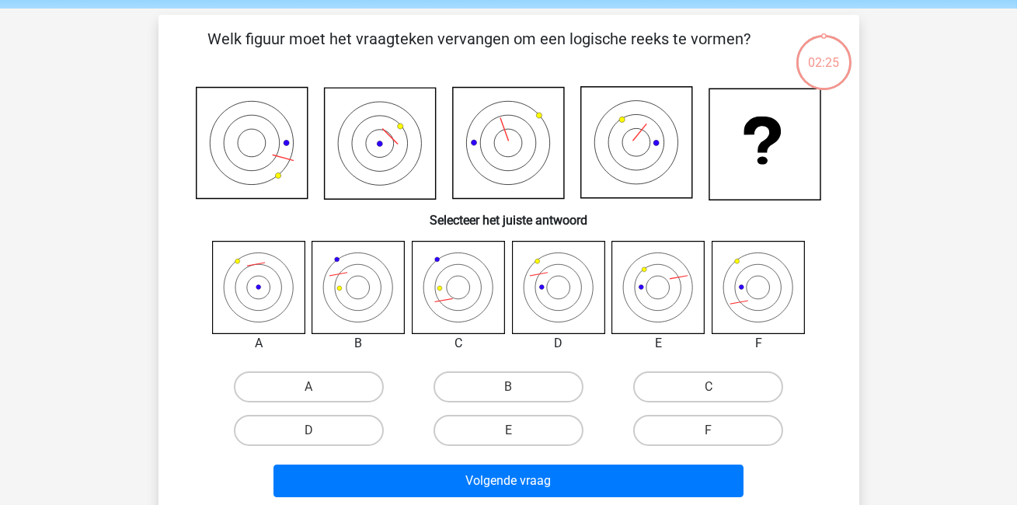
scroll to position [71, 0]
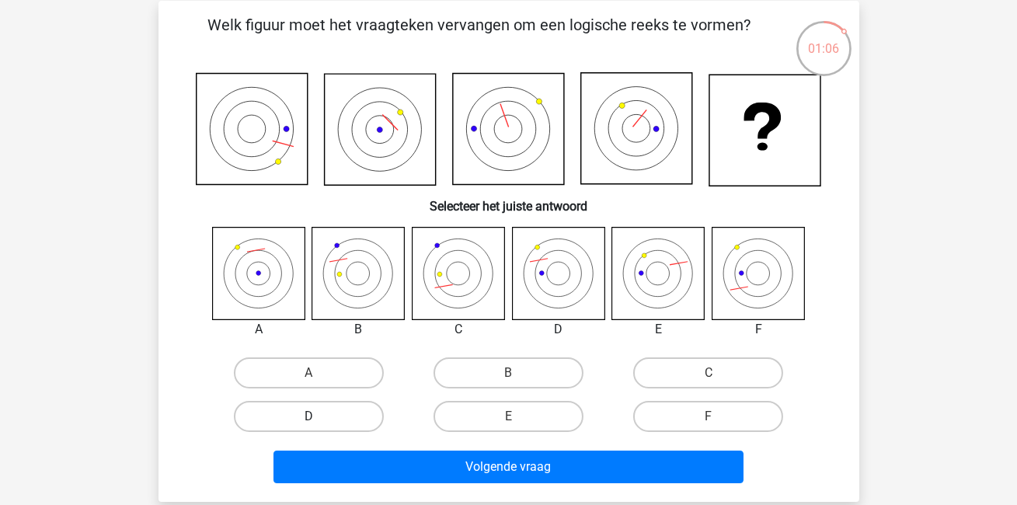
click at [353, 421] on label "D" at bounding box center [309, 416] width 150 height 31
click at [319, 421] on input "D" at bounding box center [314, 422] width 10 height 10
radio input "true"
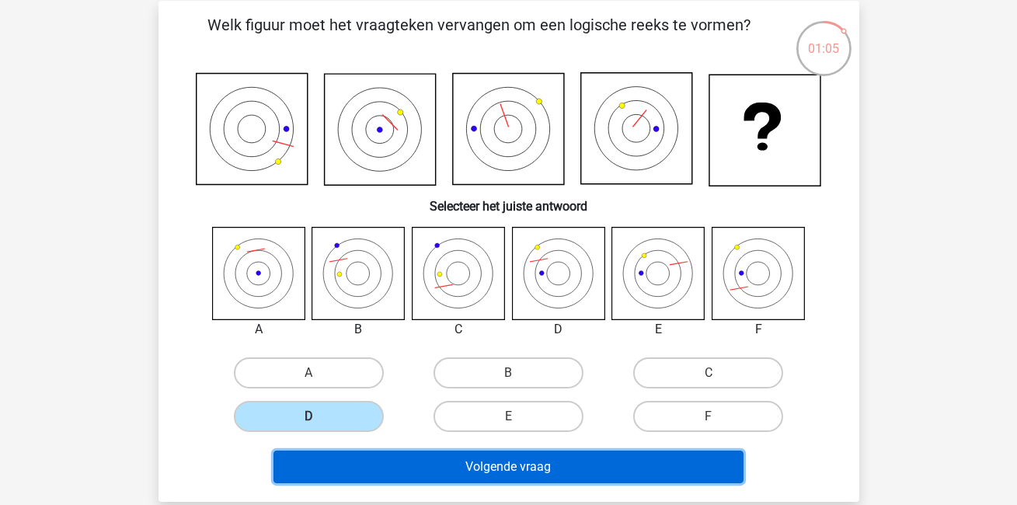
click at [385, 476] on button "Volgende vraag" at bounding box center [509, 467] width 470 height 33
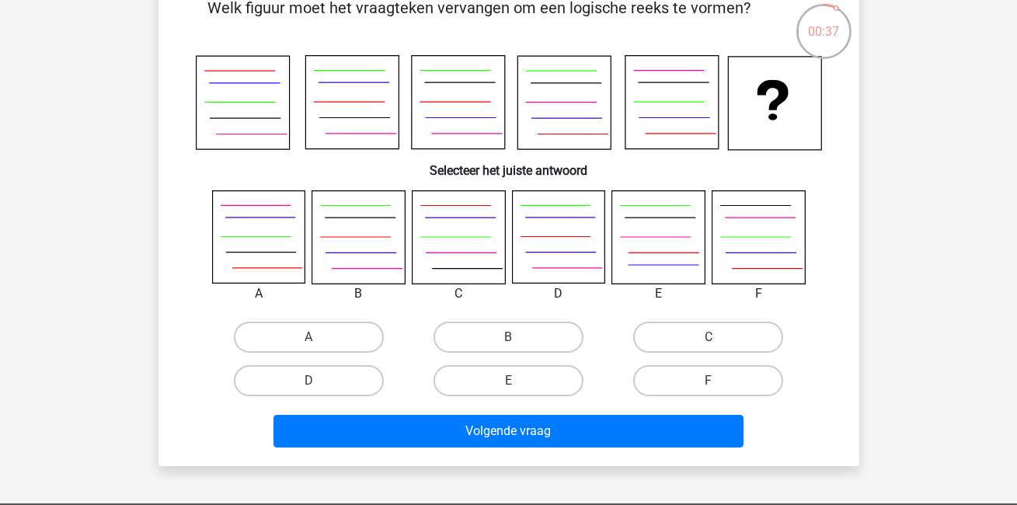
scroll to position [85, 0]
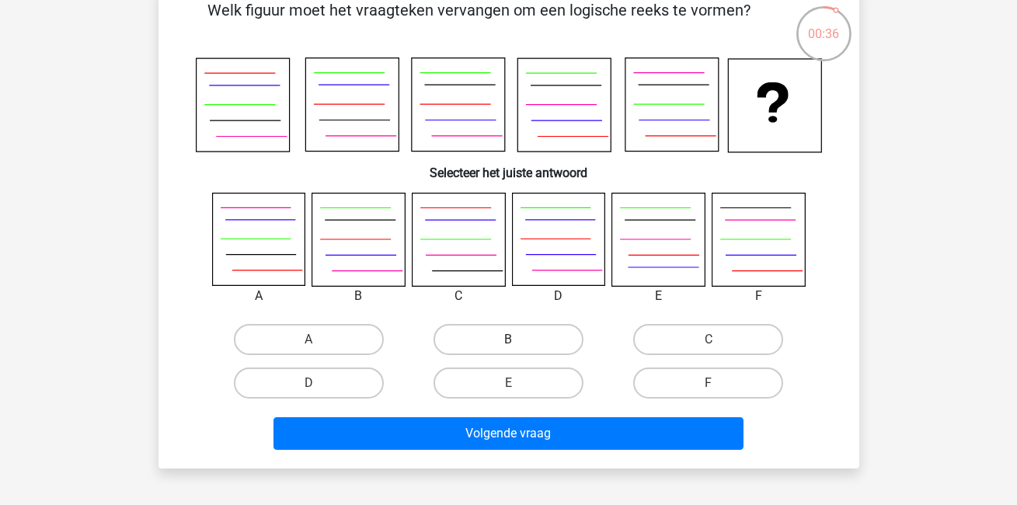
click at [504, 333] on label "B" at bounding box center [509, 339] width 150 height 31
click at [508, 340] on input "B" at bounding box center [513, 345] width 10 height 10
radio input "true"
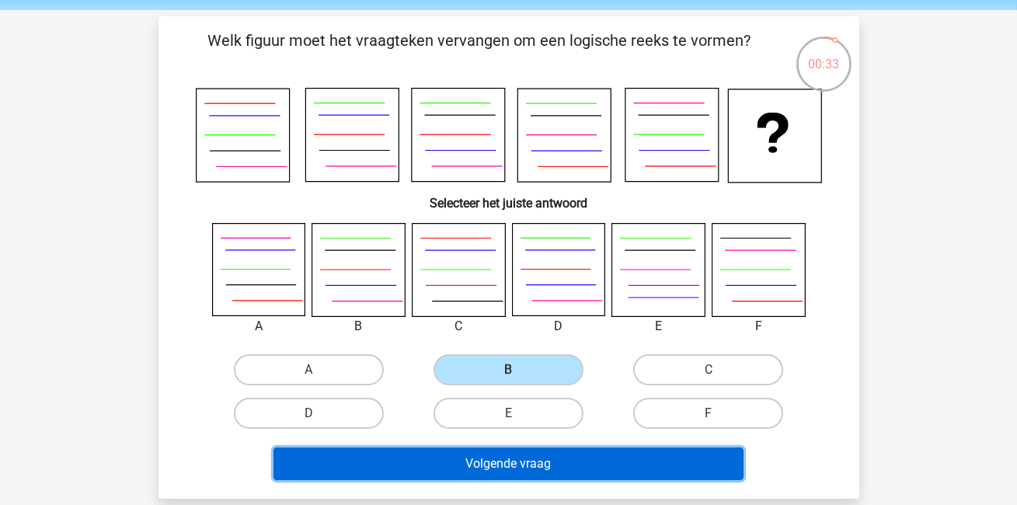
click at [501, 467] on button "Volgende vraag" at bounding box center [509, 464] width 470 height 33
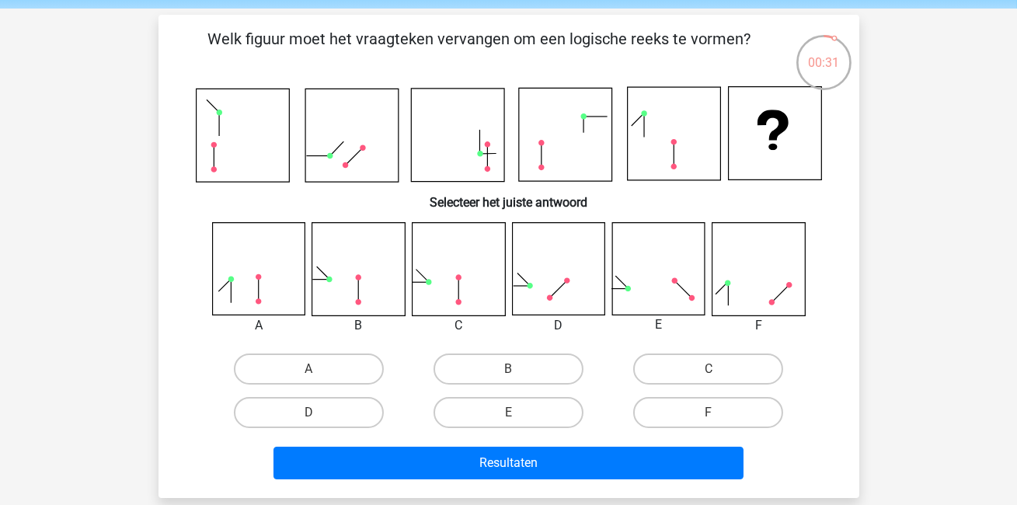
scroll to position [58, 0]
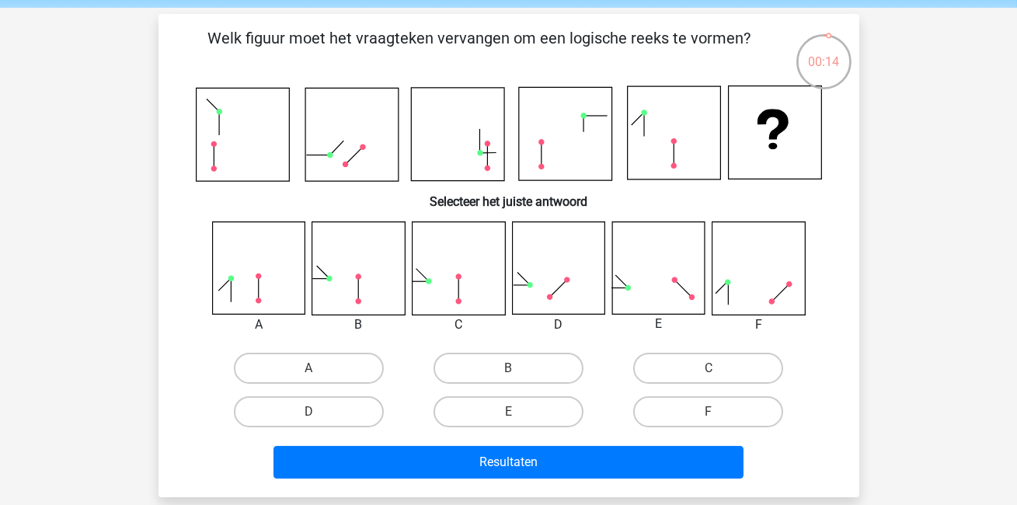
click at [710, 414] on input "F" at bounding box center [714, 417] width 10 height 10
radio input "true"
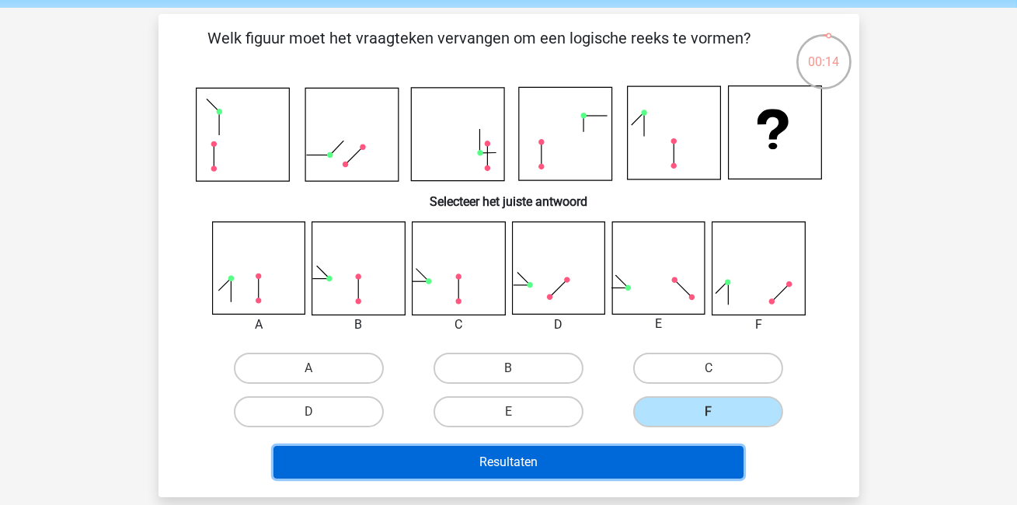
click at [651, 459] on button "Resultaten" at bounding box center [509, 462] width 470 height 33
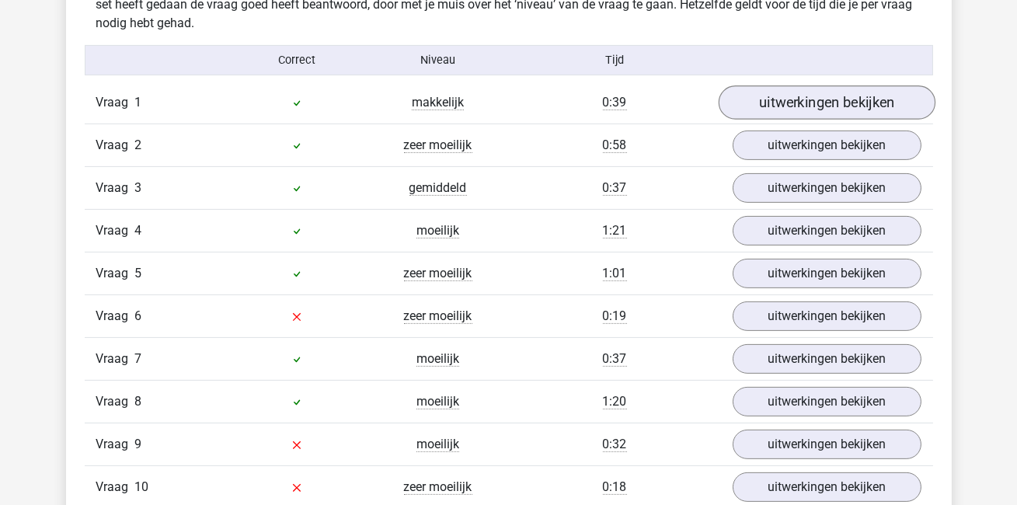
scroll to position [936, 0]
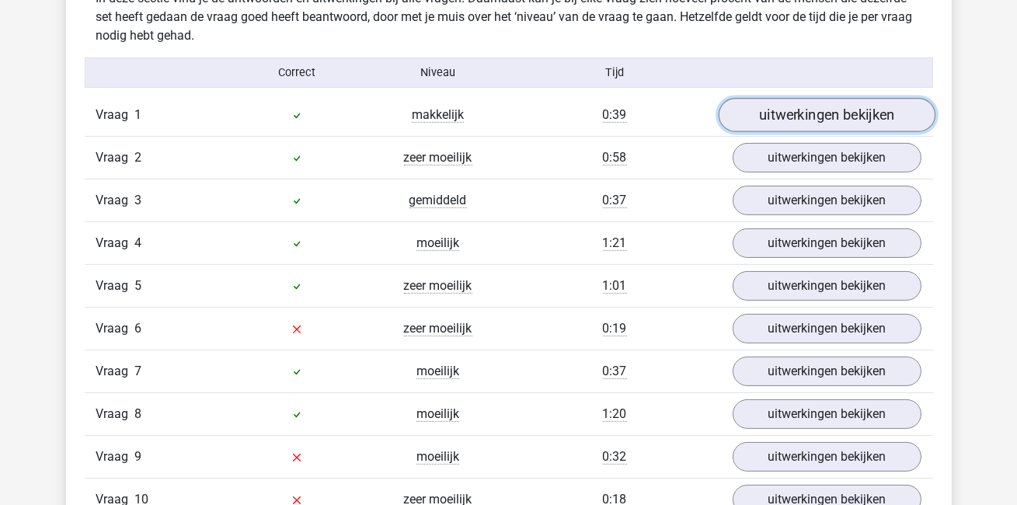
click at [875, 117] on link "uitwerkingen bekijken" at bounding box center [826, 116] width 217 height 34
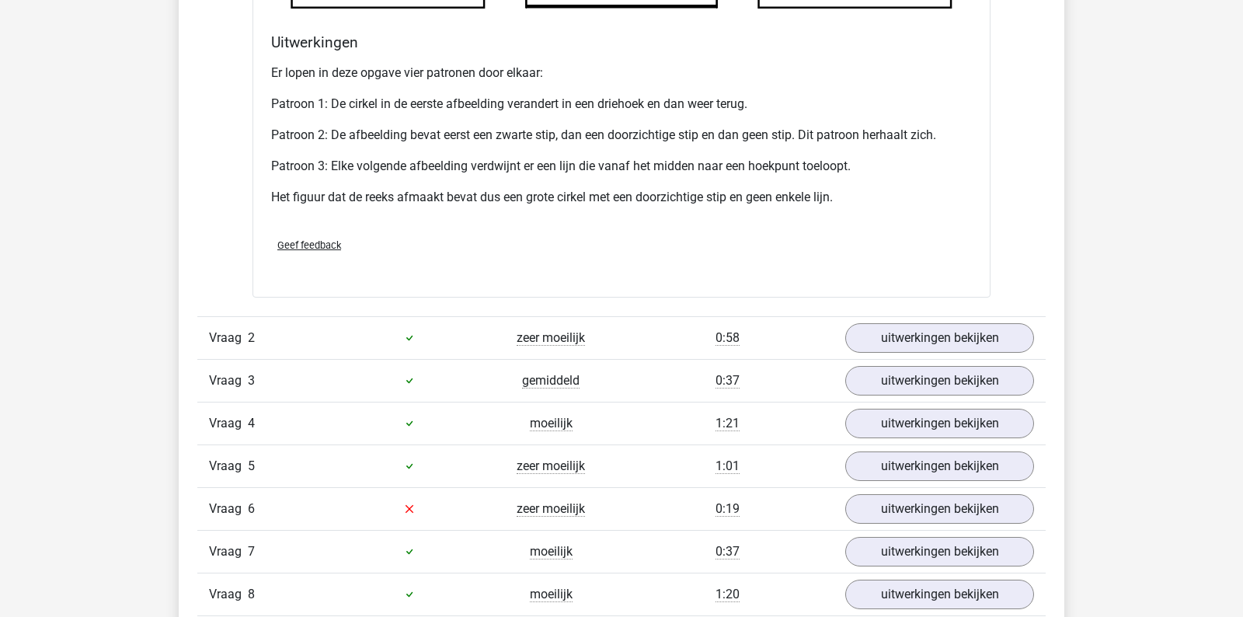
scroll to position [1730, 0]
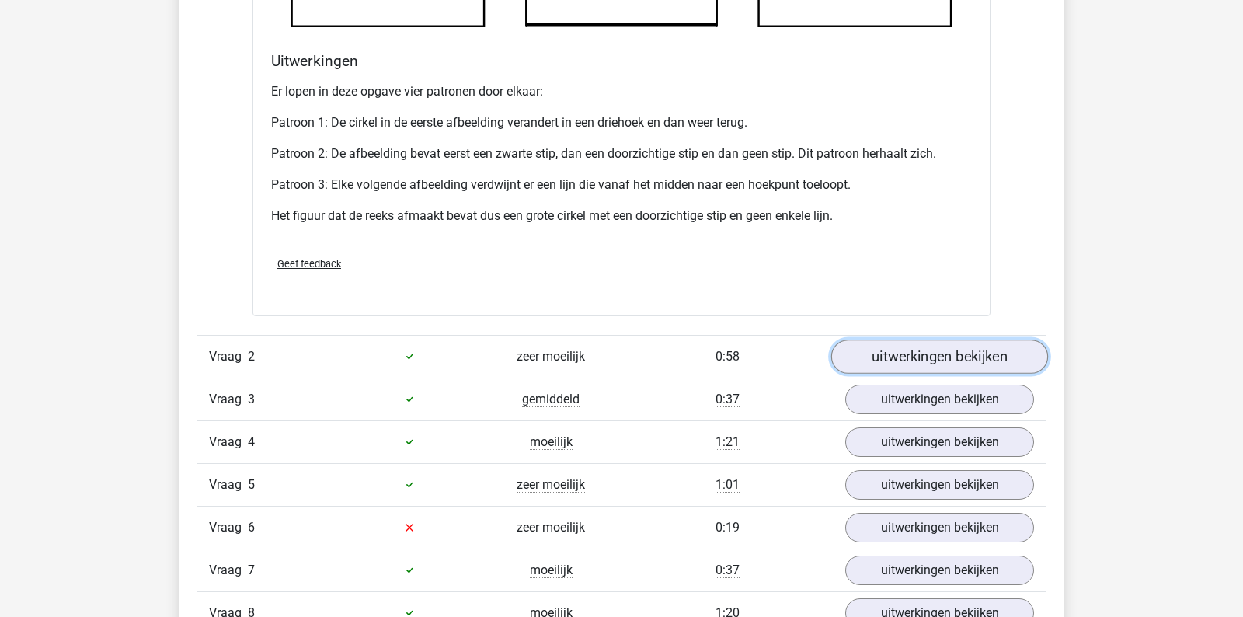
click at [930, 351] on link "uitwerkingen bekijken" at bounding box center [940, 357] width 217 height 34
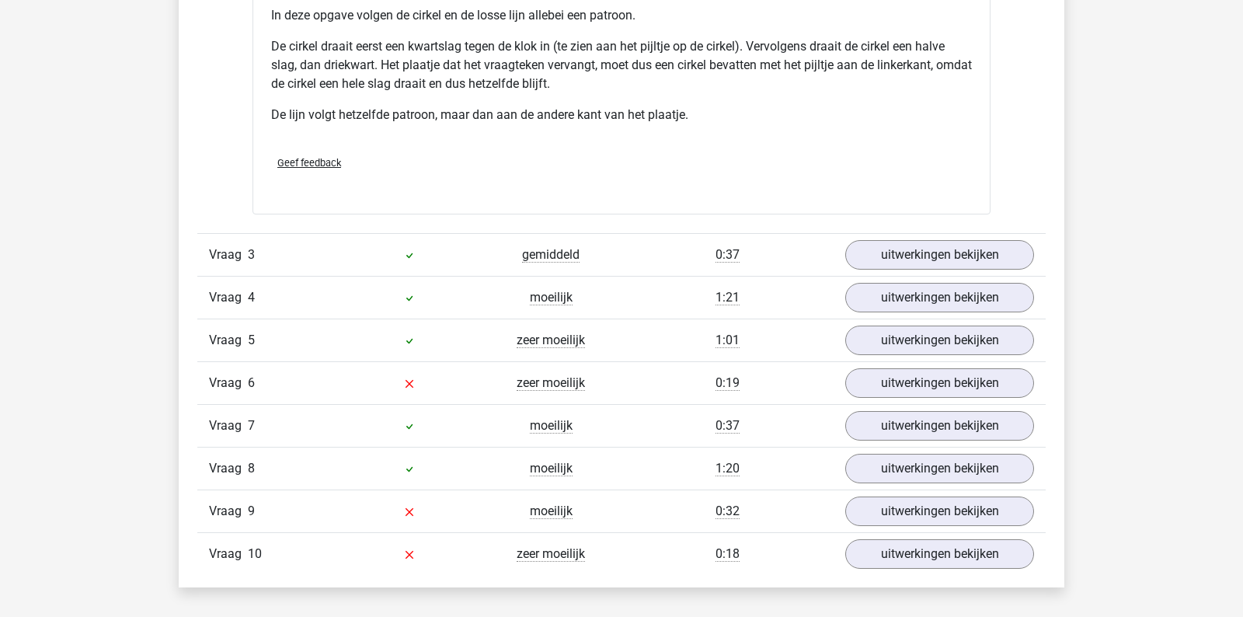
scroll to position [2866, 0]
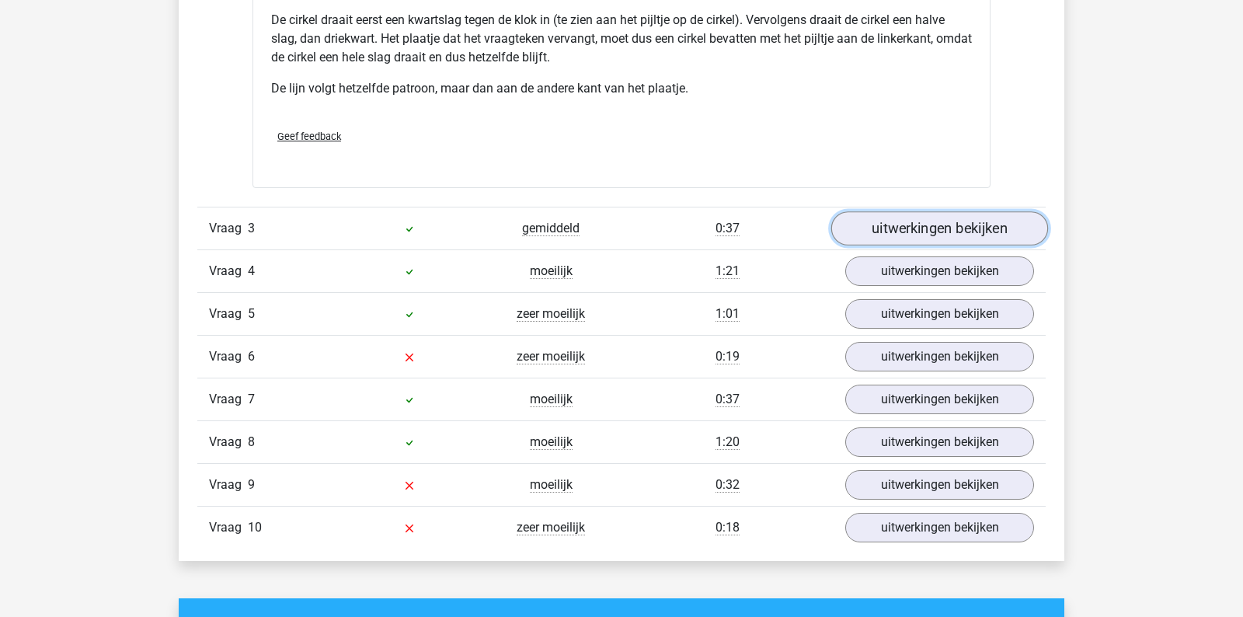
click at [920, 232] on link "uitwerkingen bekijken" at bounding box center [940, 228] width 217 height 34
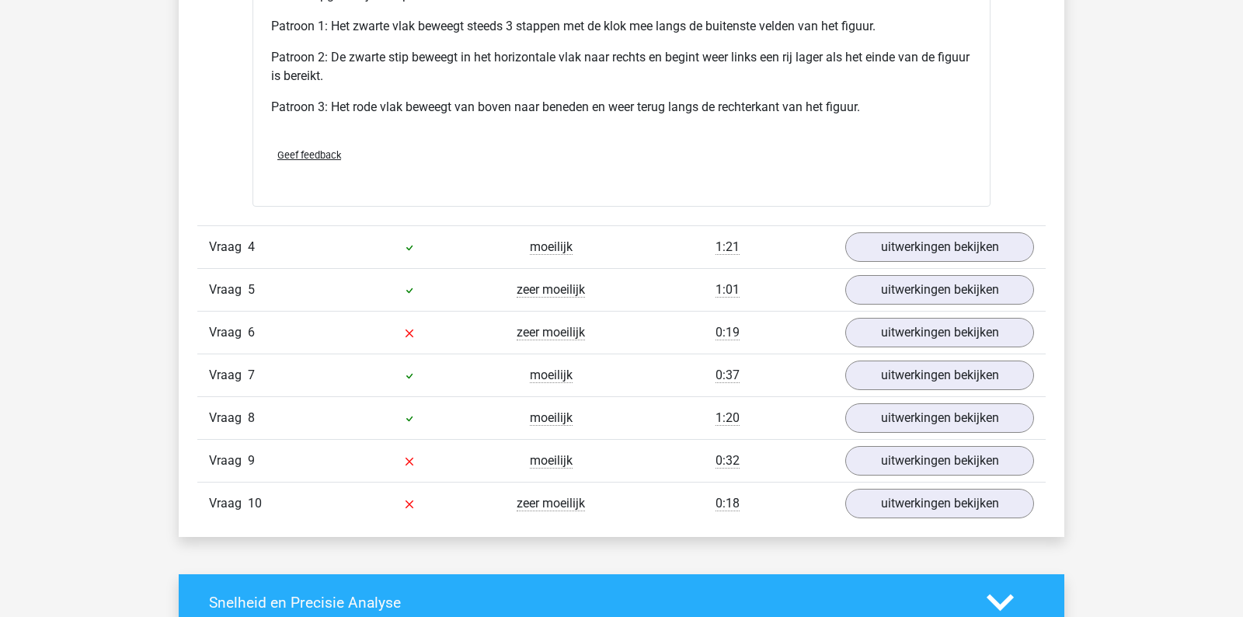
scroll to position [3903, 0]
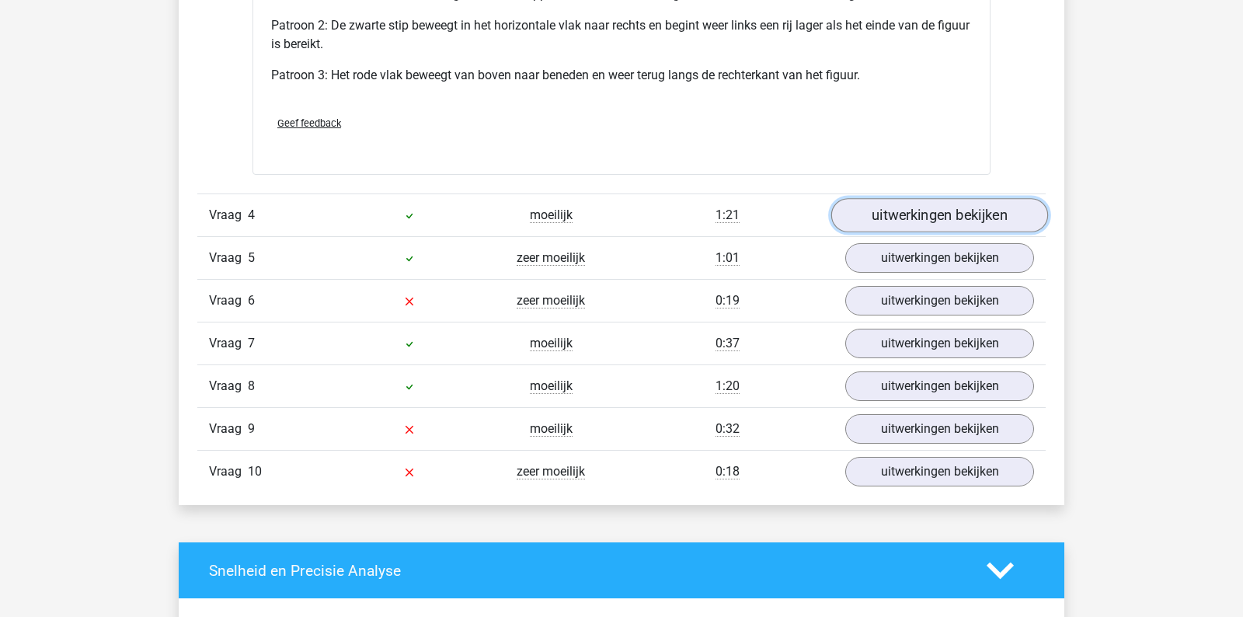
click at [912, 214] on link "uitwerkingen bekijken" at bounding box center [940, 215] width 217 height 34
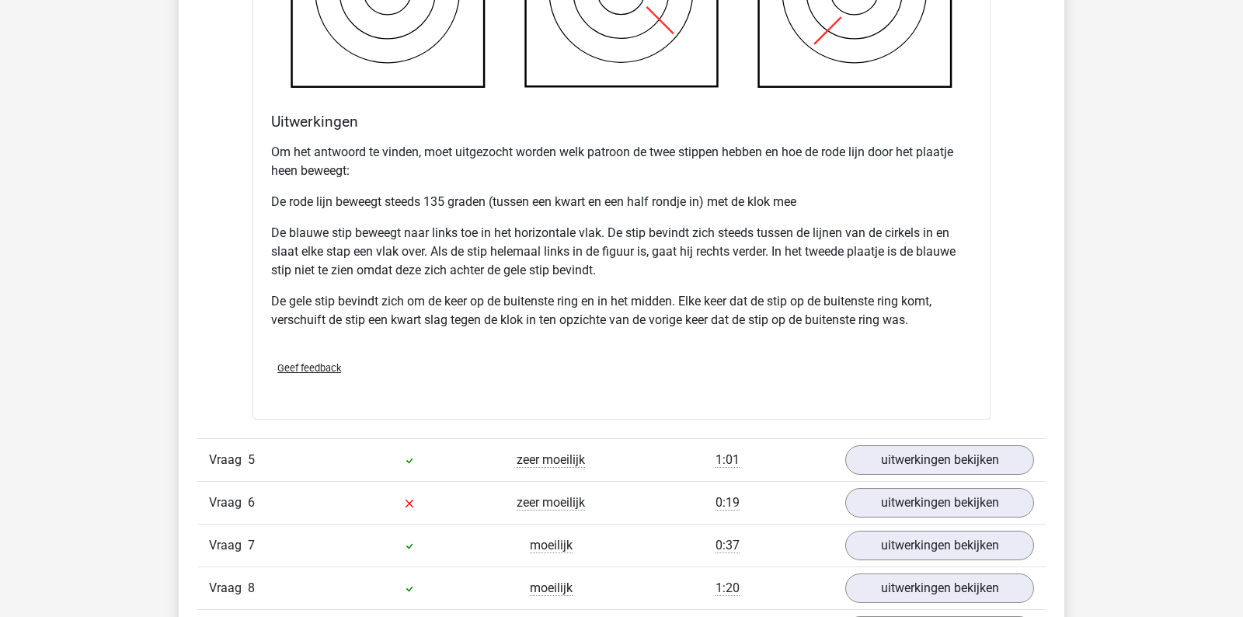
scroll to position [4733, 0]
click at [877, 448] on link "uitwerkingen bekijken" at bounding box center [940, 461] width 217 height 34
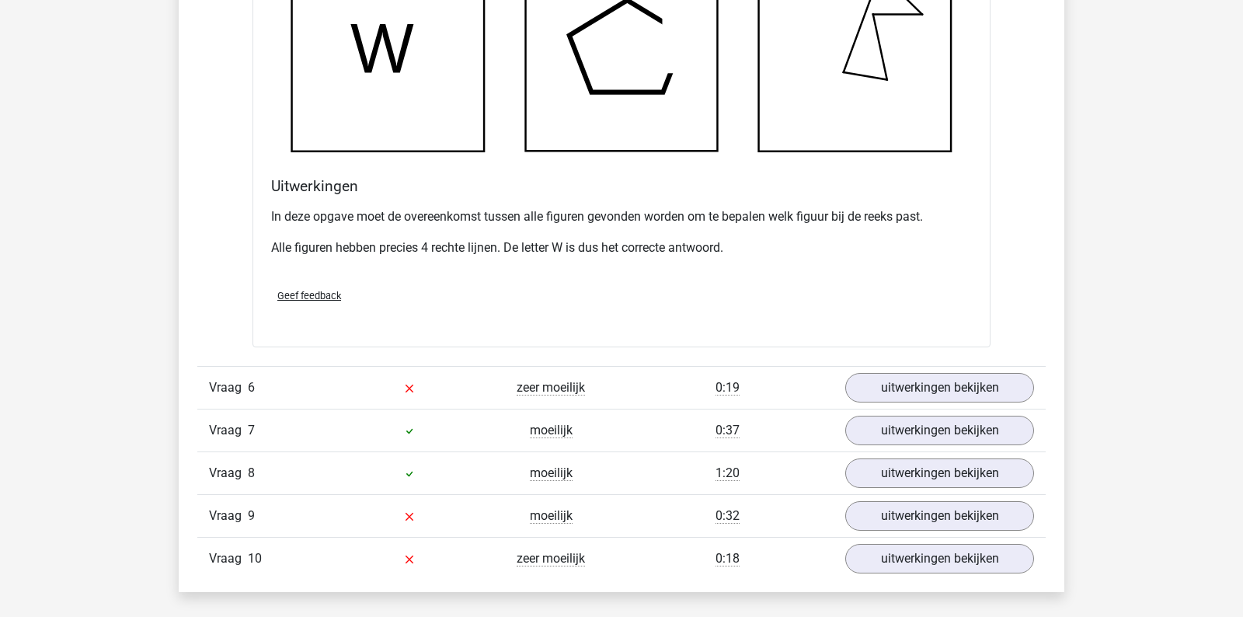
scroll to position [5753, 0]
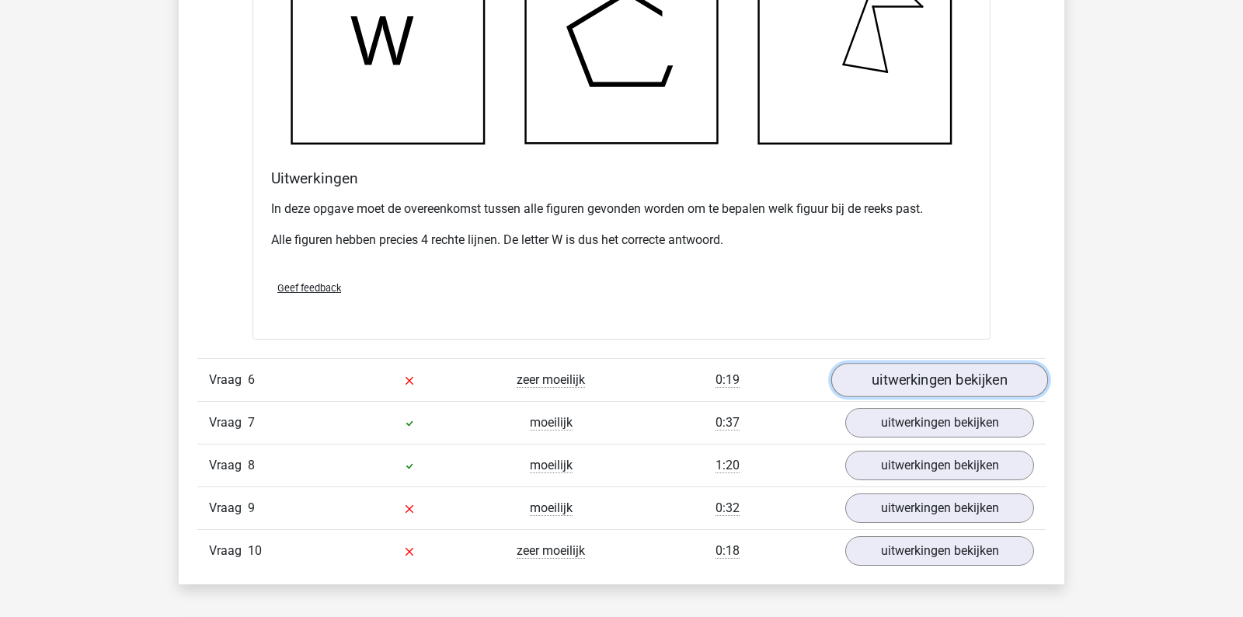
click at [960, 384] on link "uitwerkingen bekijken" at bounding box center [940, 380] width 217 height 34
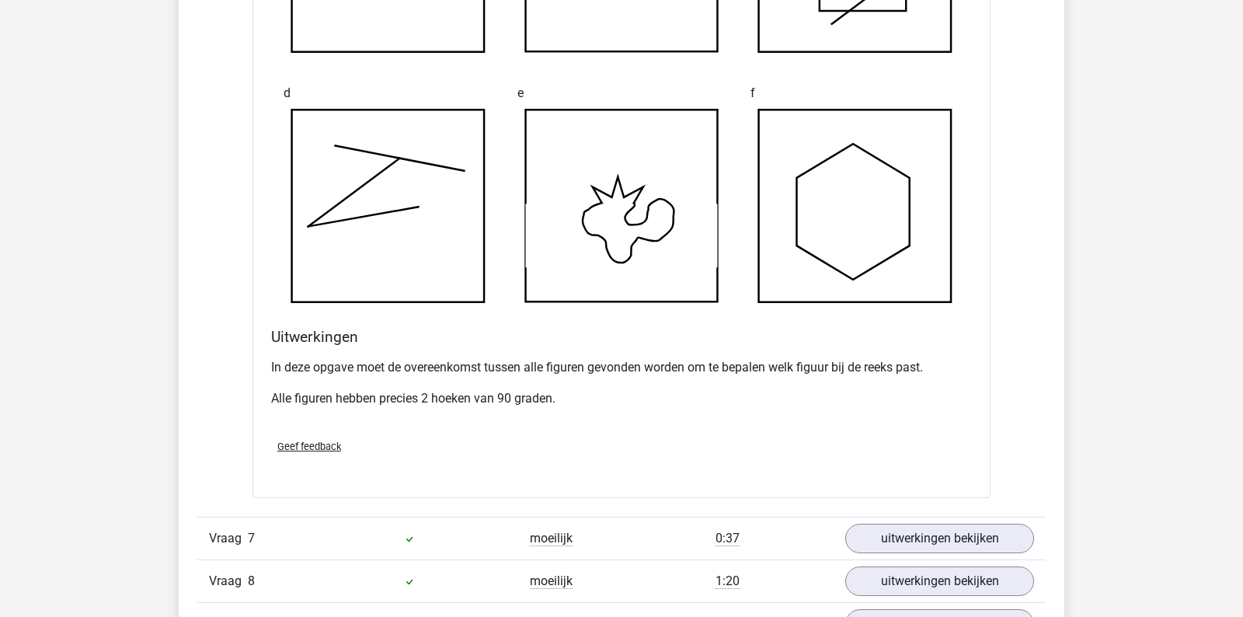
scroll to position [6579, 0]
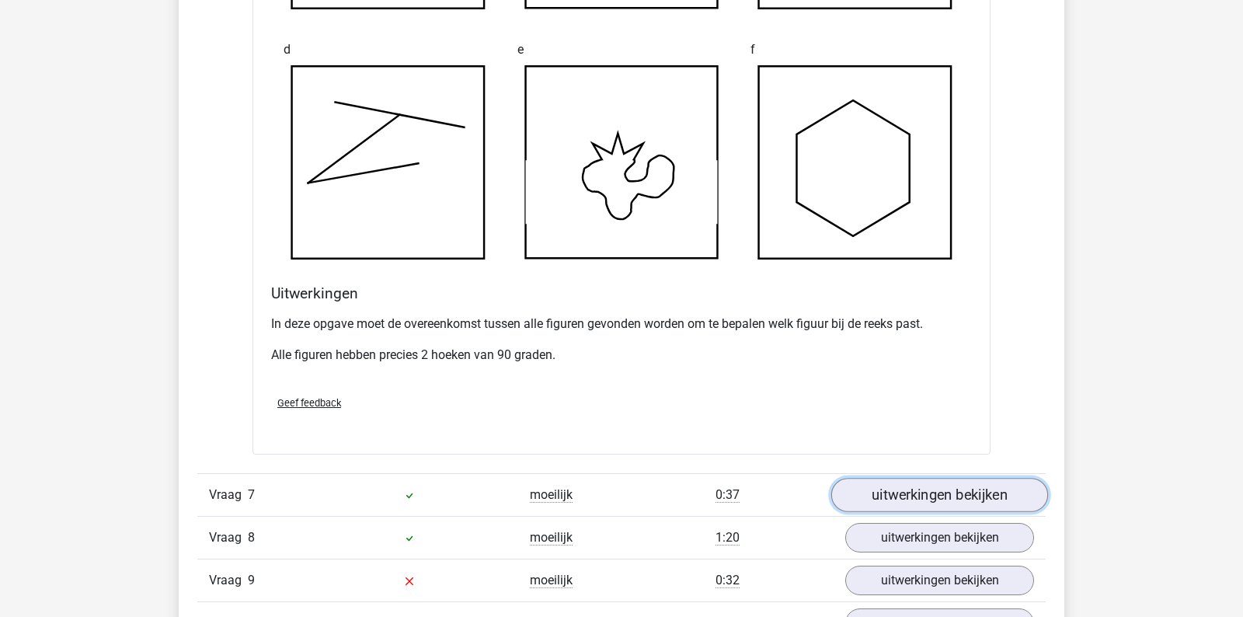
click at [936, 489] on link "uitwerkingen bekijken" at bounding box center [940, 495] width 217 height 34
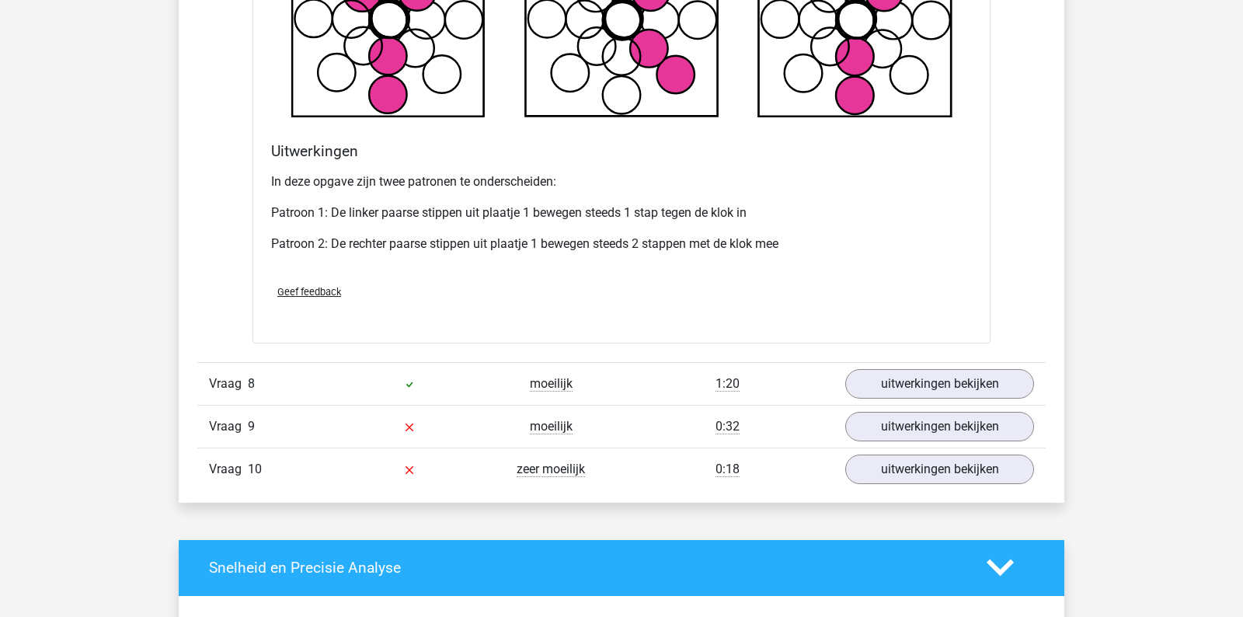
scroll to position [7690, 0]
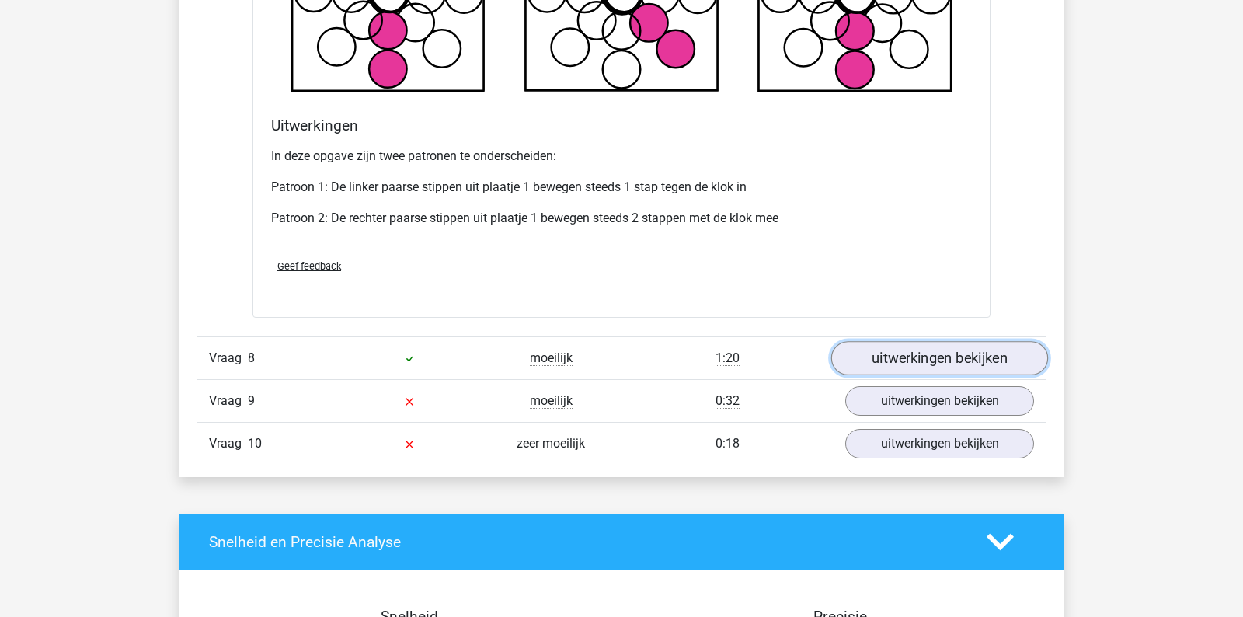
click at [871, 341] on link "uitwerkingen bekijken" at bounding box center [940, 358] width 217 height 34
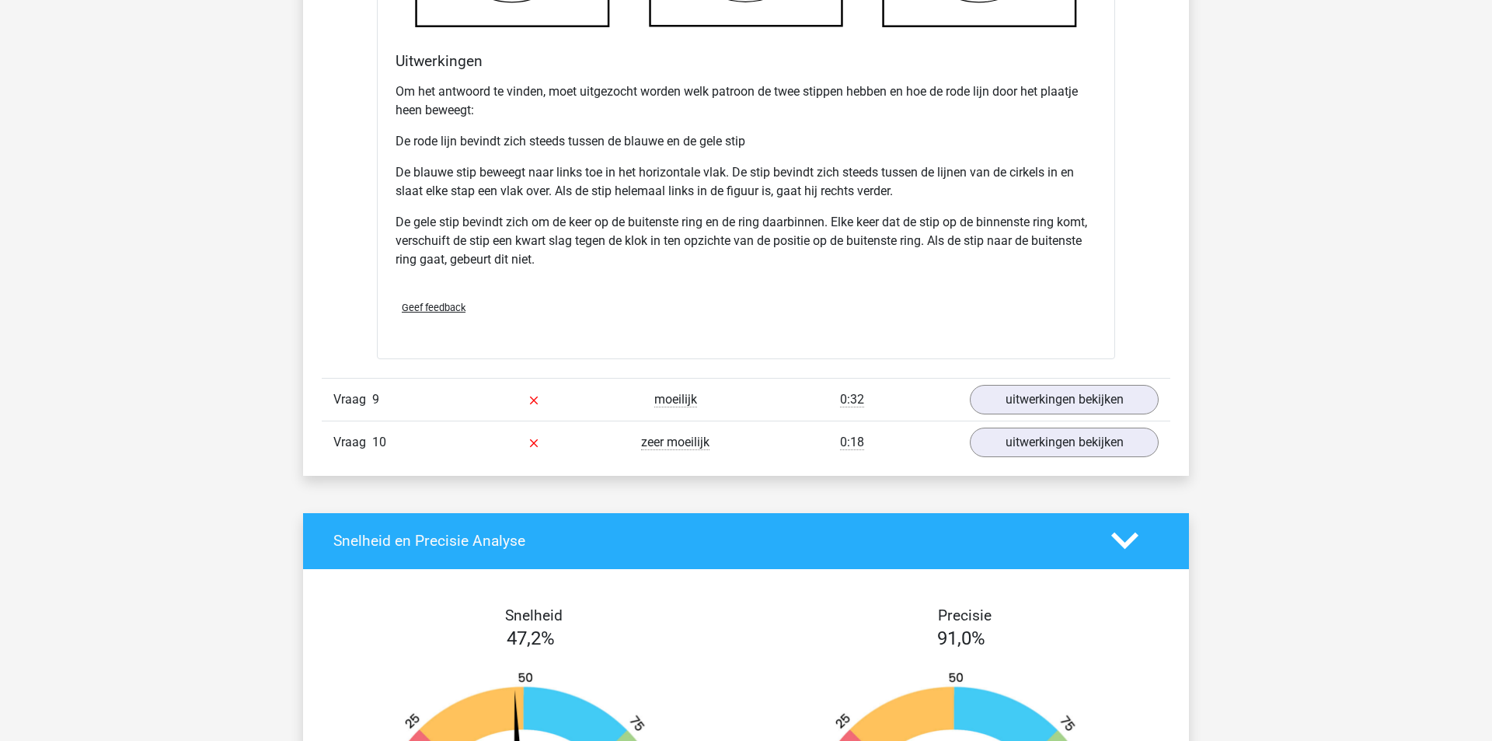
scroll to position [8727, 0]
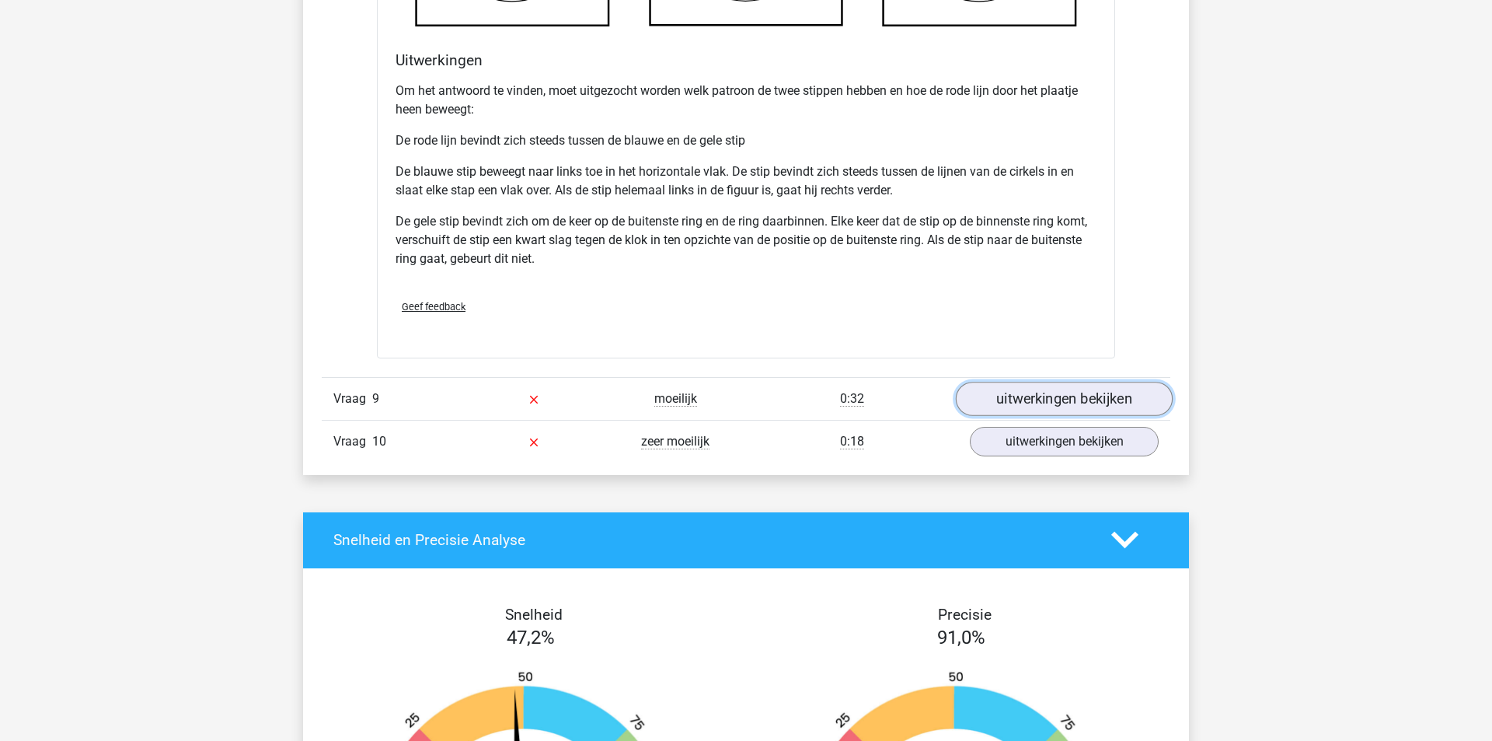
click at [1016, 384] on link "uitwerkingen bekijken" at bounding box center [1064, 399] width 217 height 34
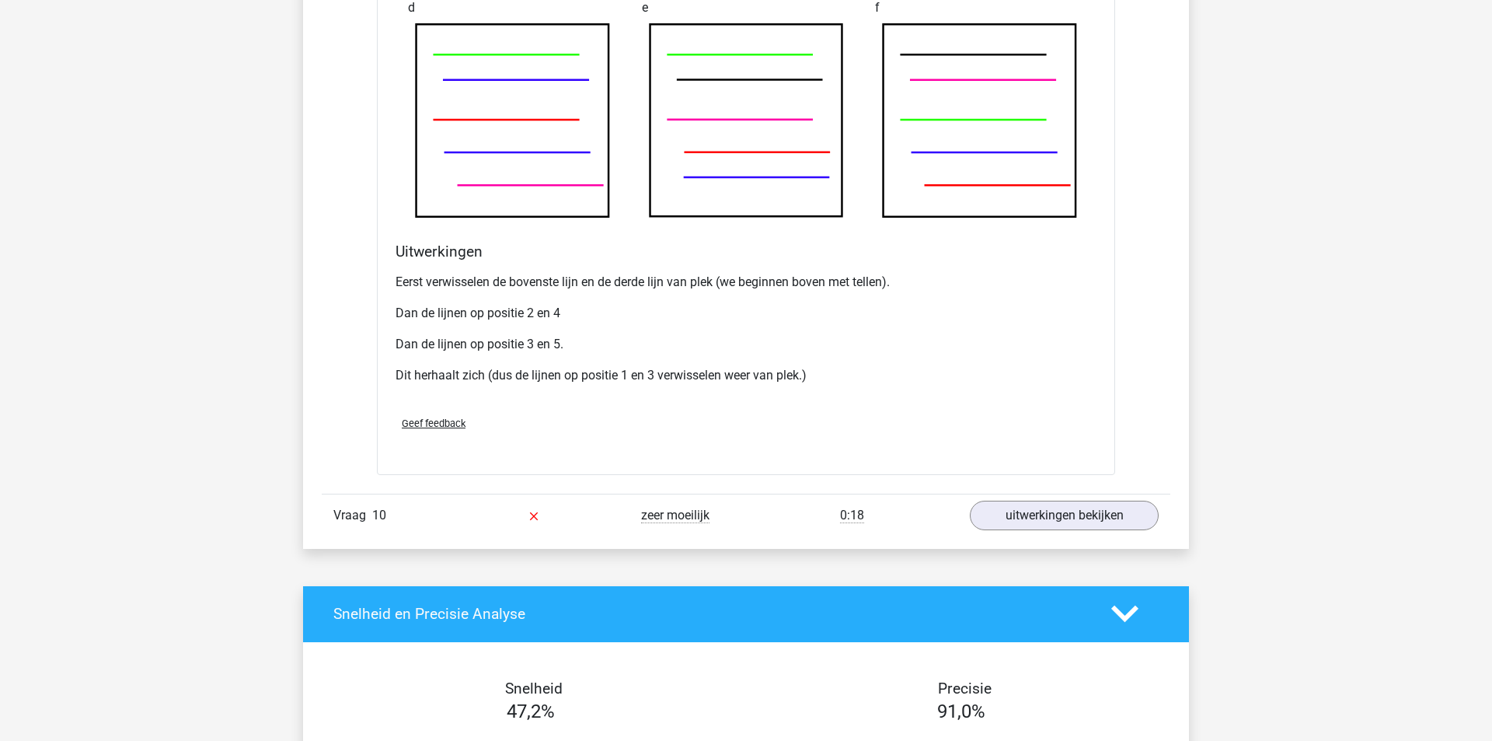
scroll to position [9647, 0]
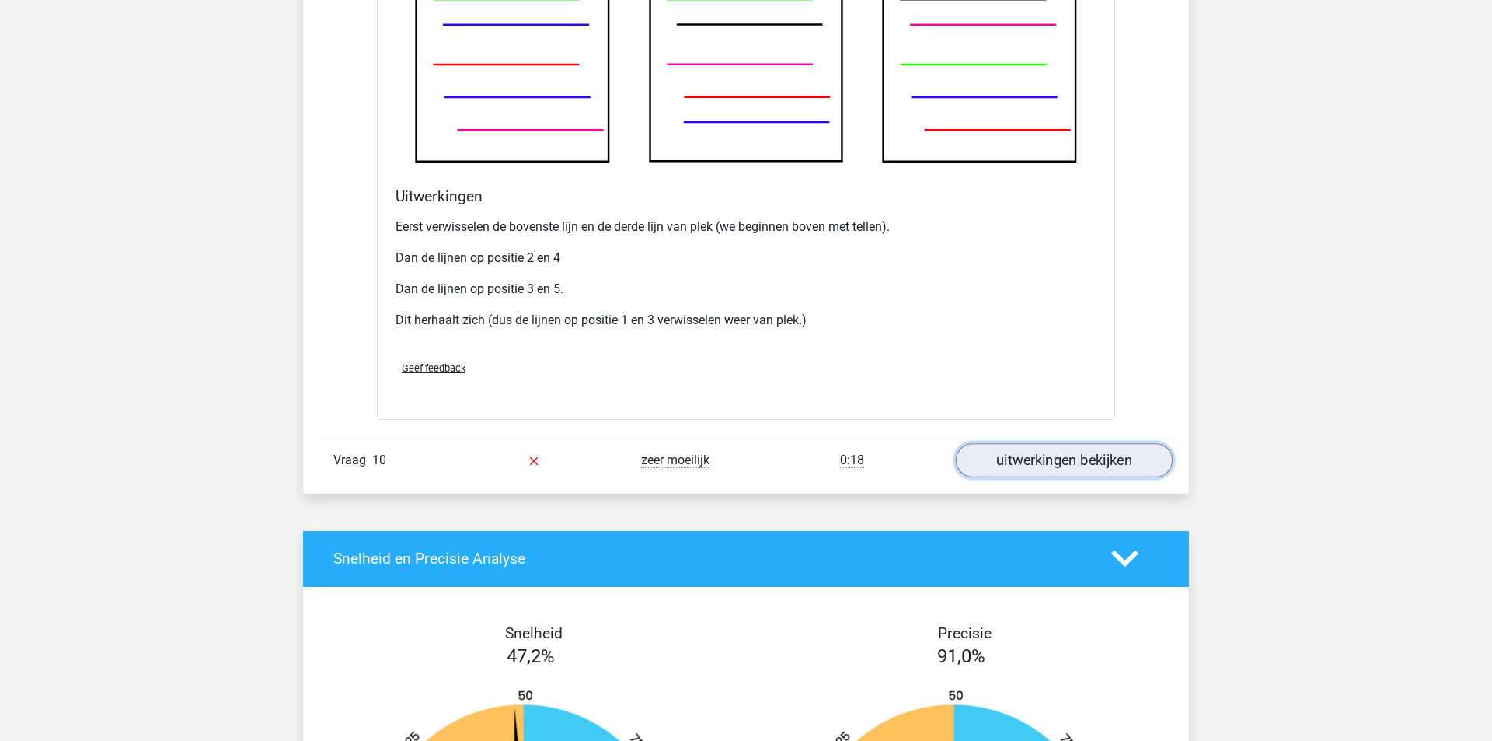
click at [996, 459] on link "uitwerkingen bekijken" at bounding box center [1064, 460] width 217 height 34
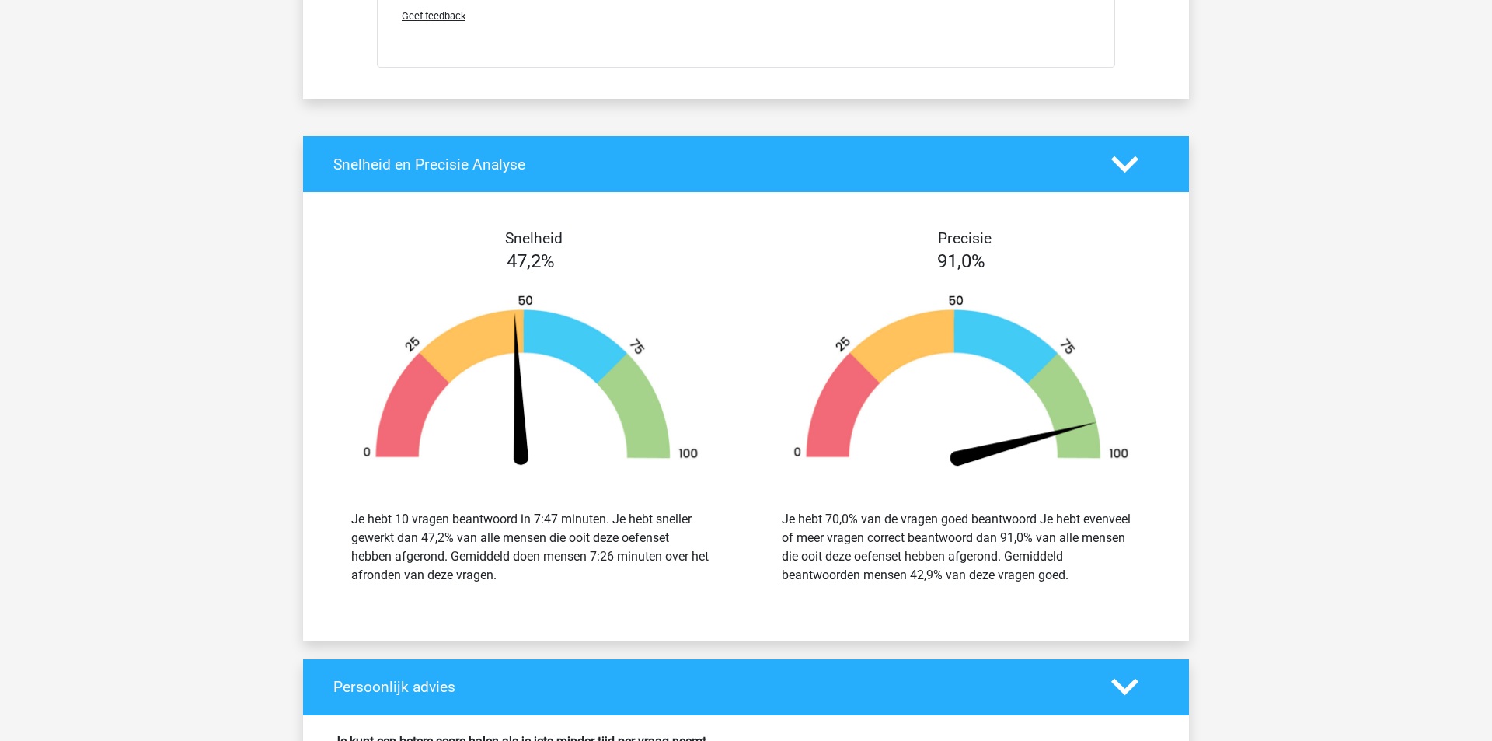
scroll to position [11491, 0]
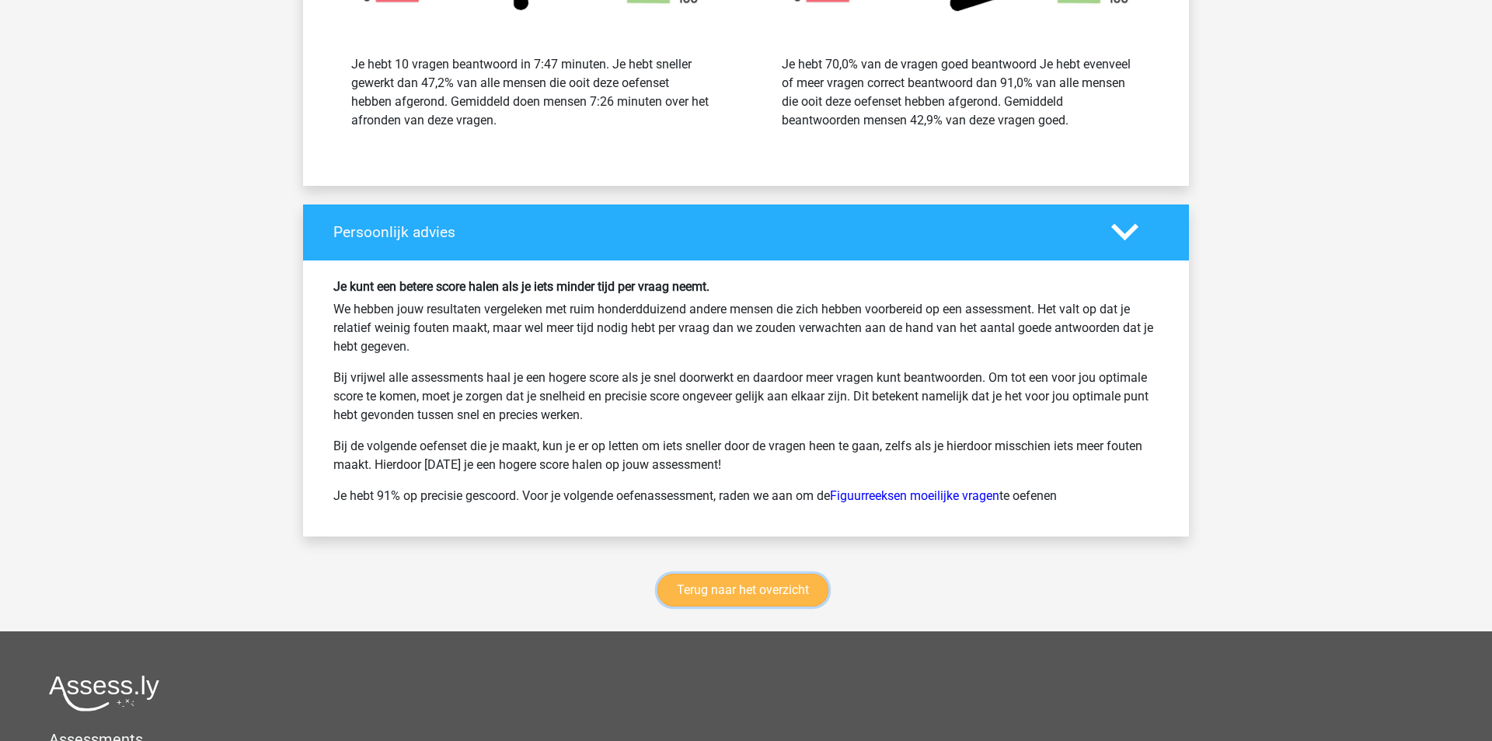
click at [762, 504] on link "Terug naar het overzicht" at bounding box center [742, 590] width 171 height 33
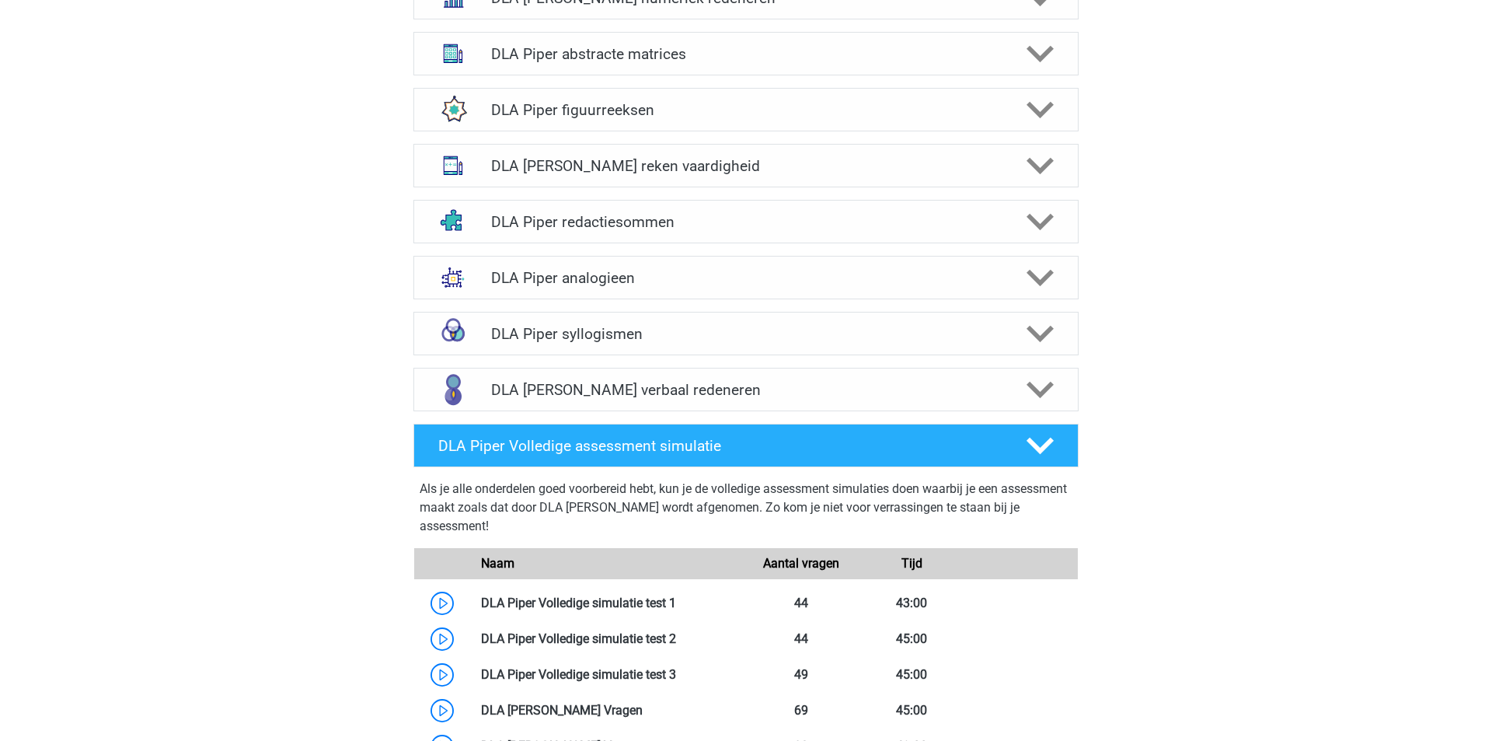
scroll to position [1032, 0]
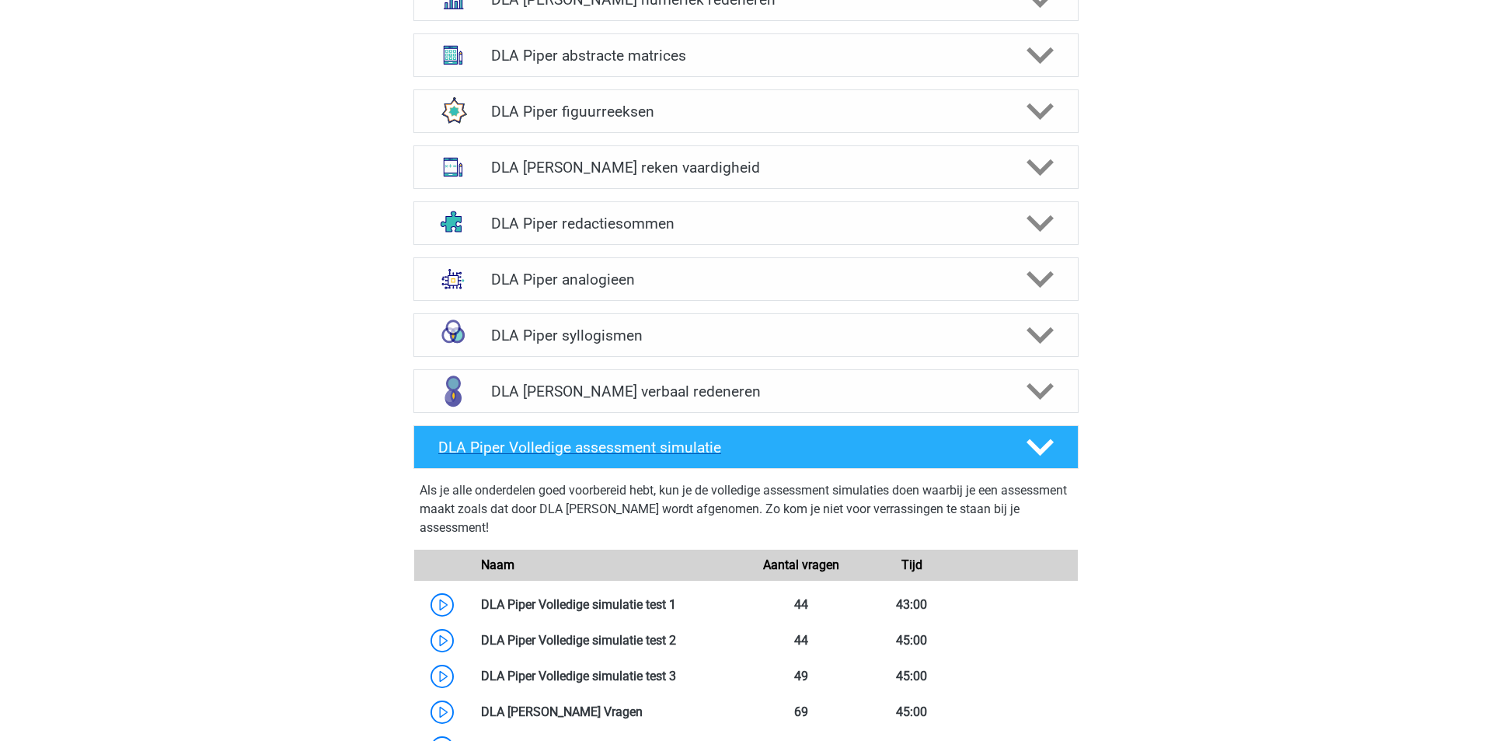
click at [549, 438] on h4 "DLA Piper Volledige assessment simulatie" at bounding box center [719, 447] width 563 height 18
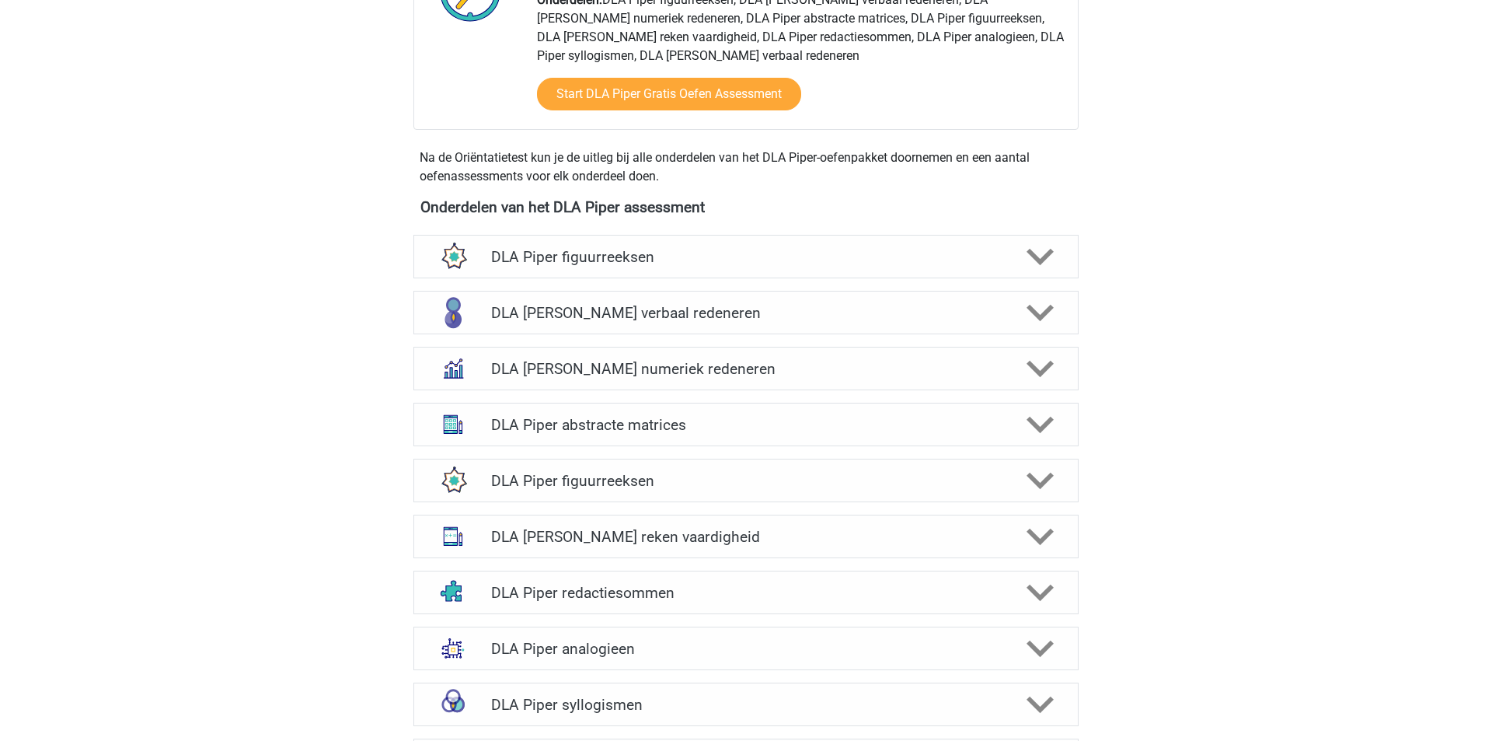
scroll to position [632, 0]
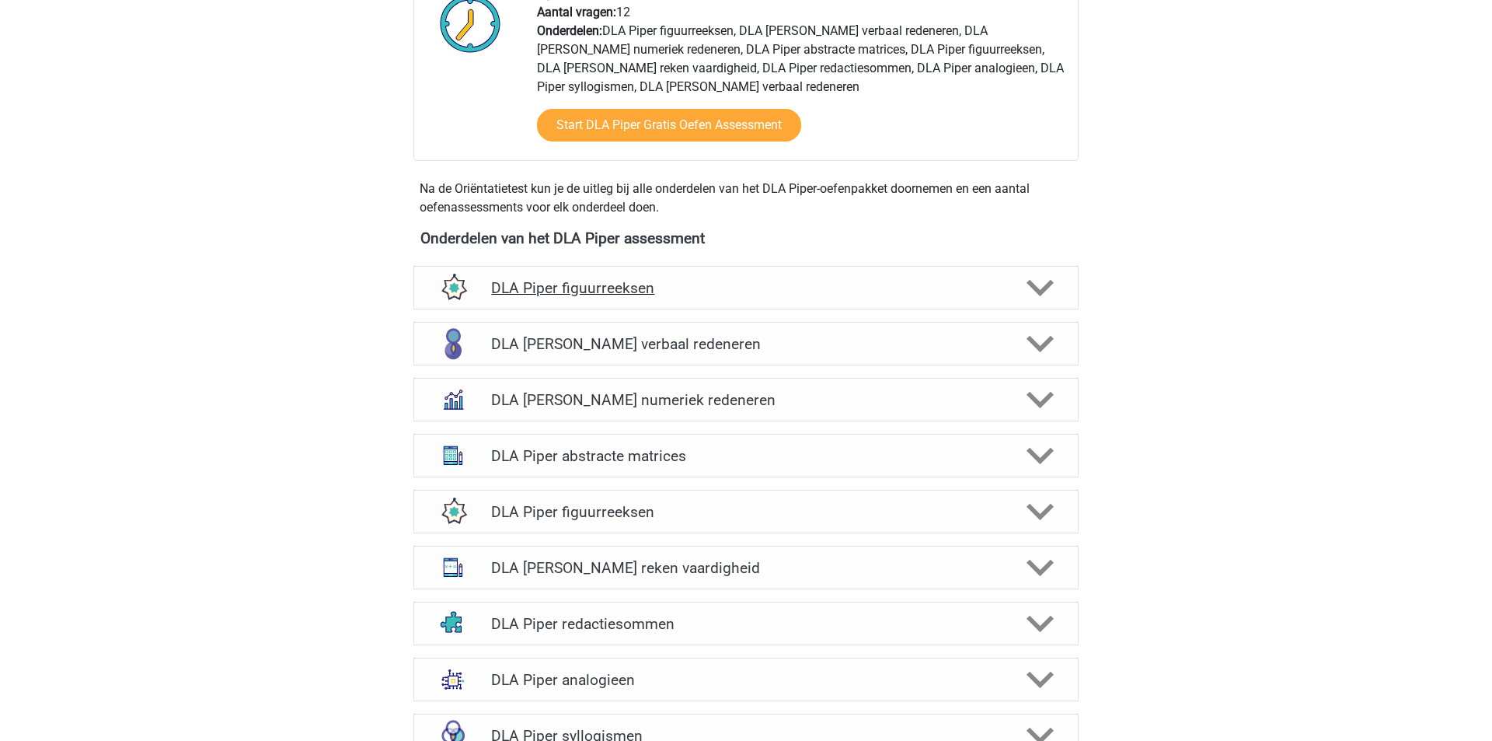
click at [579, 266] on div "DLA Piper figuurreeksen" at bounding box center [745, 288] width 665 height 44
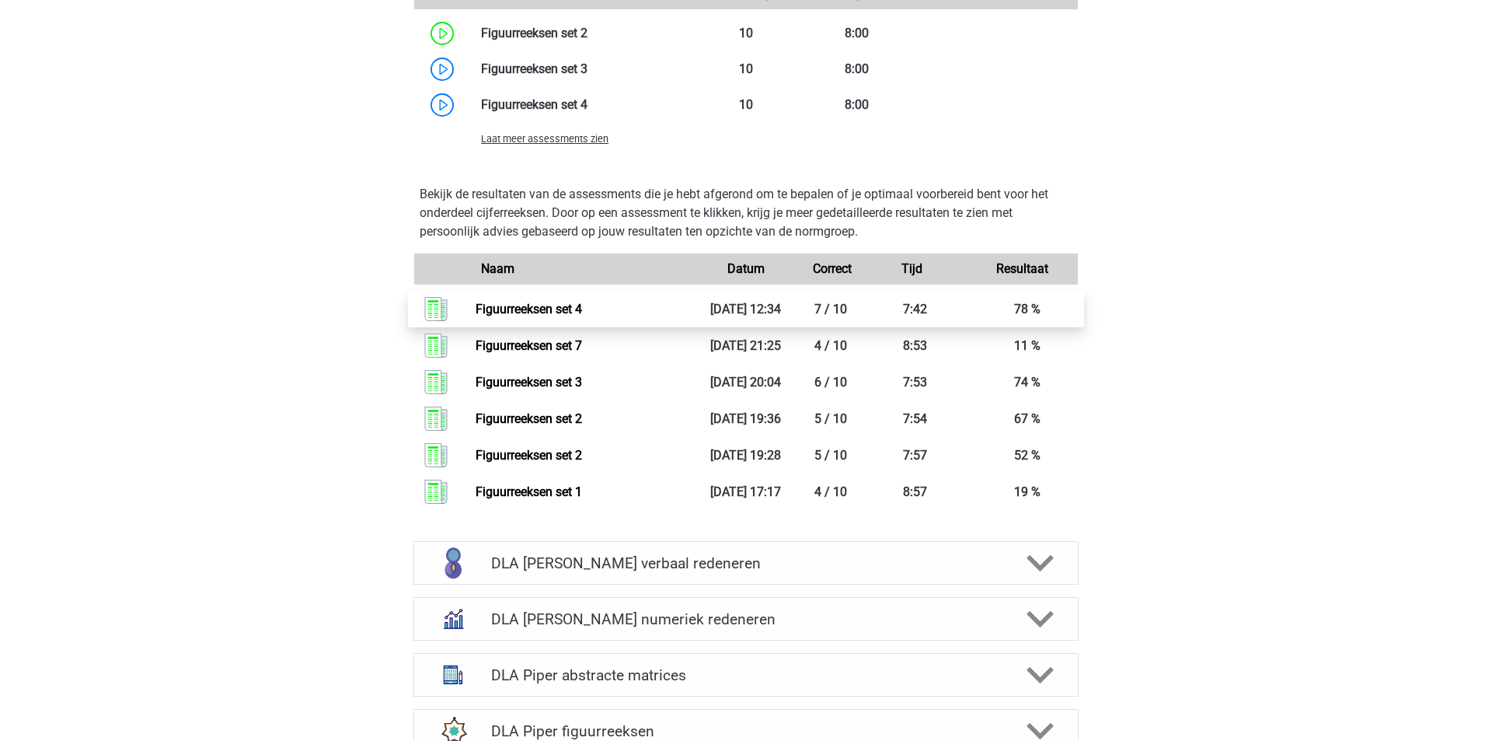
scroll to position [1335, 0]
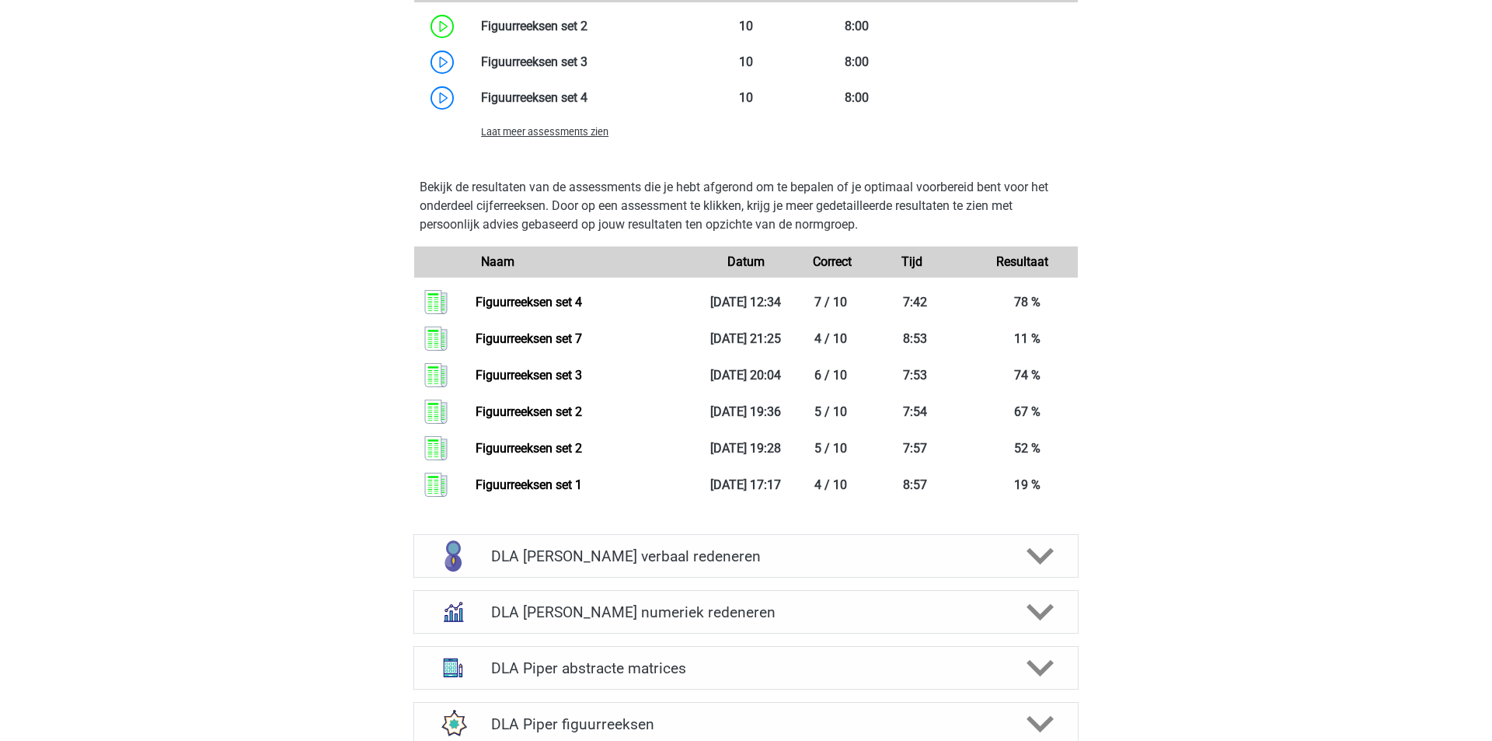
click at [554, 126] on span "Laat meer assessments zien" at bounding box center [544, 132] width 127 height 12
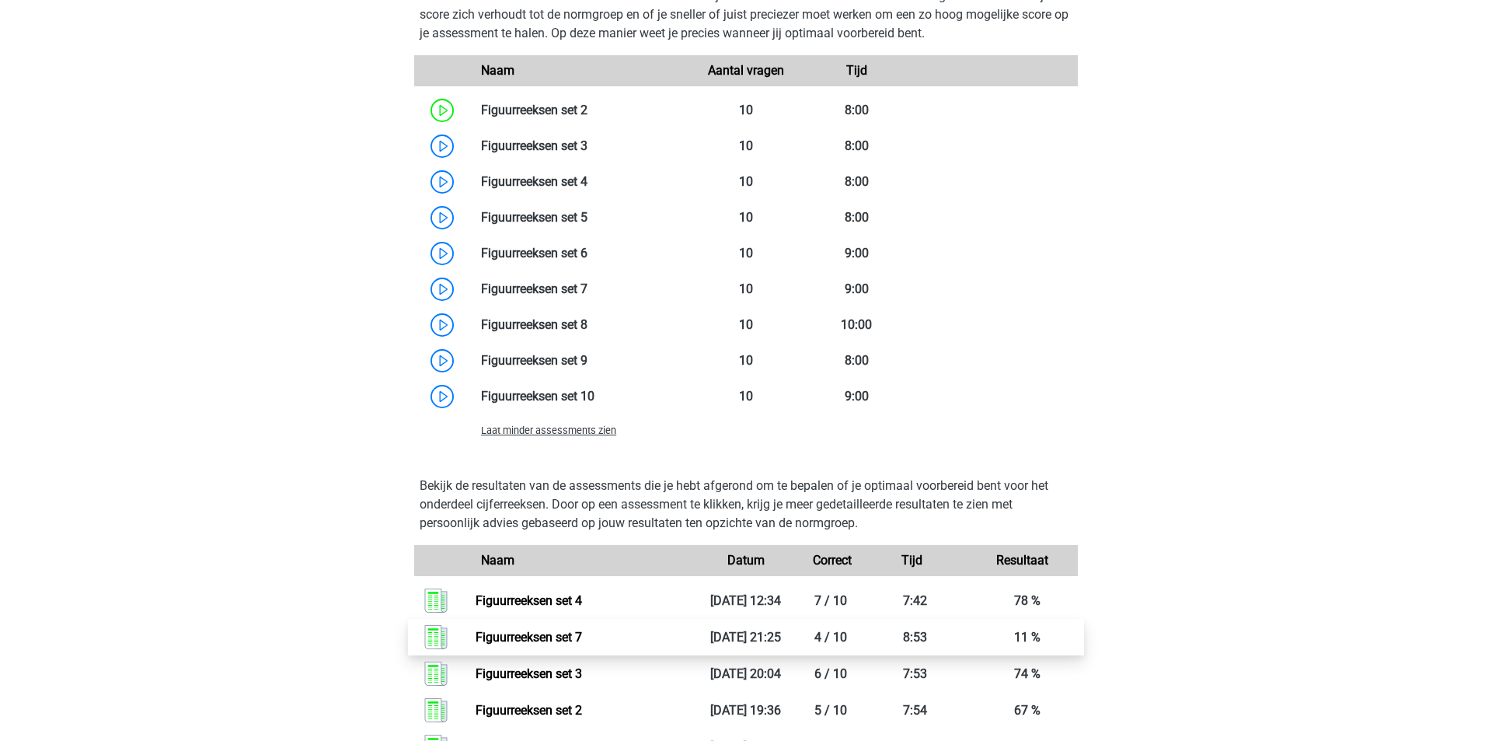
scroll to position [1250, 0]
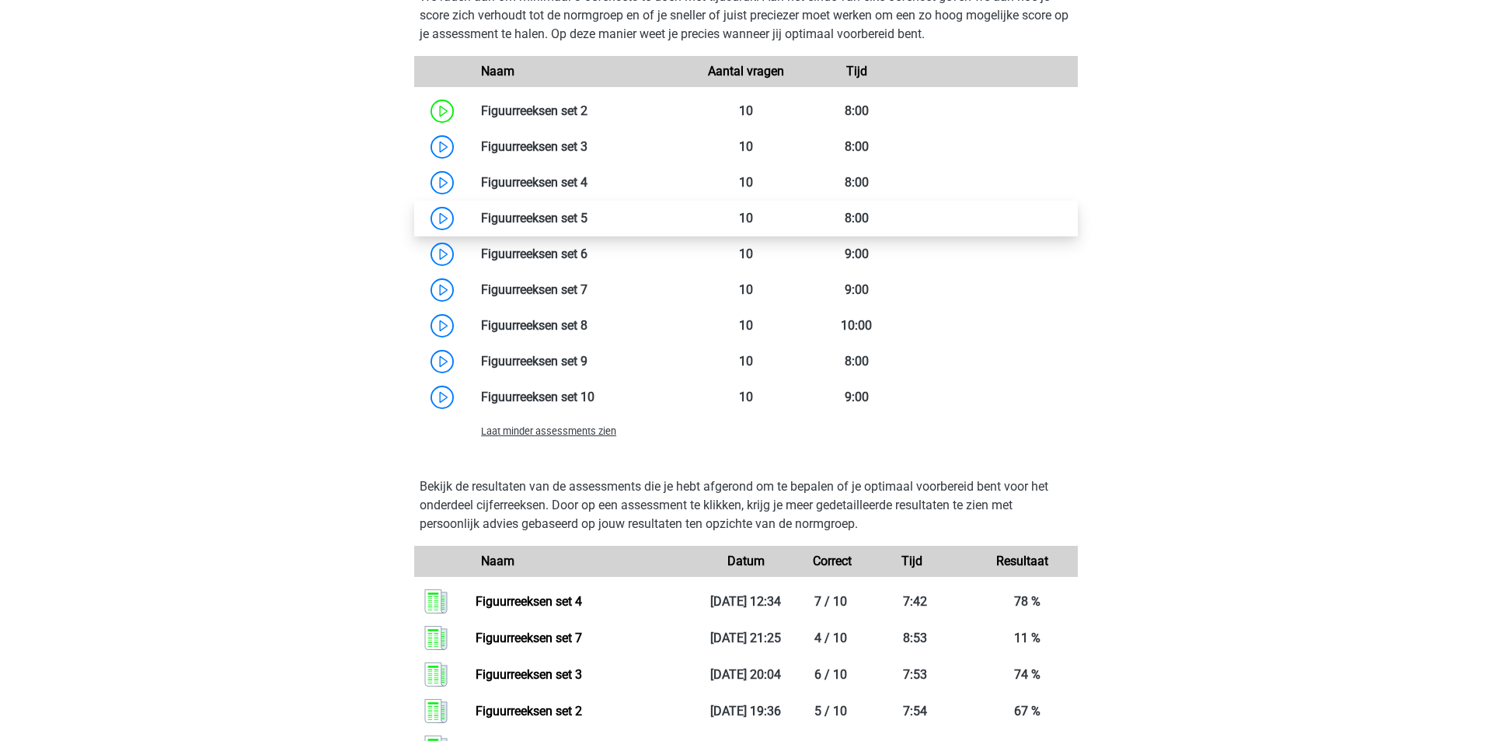
click at [588, 211] on link at bounding box center [588, 218] width 0 height 15
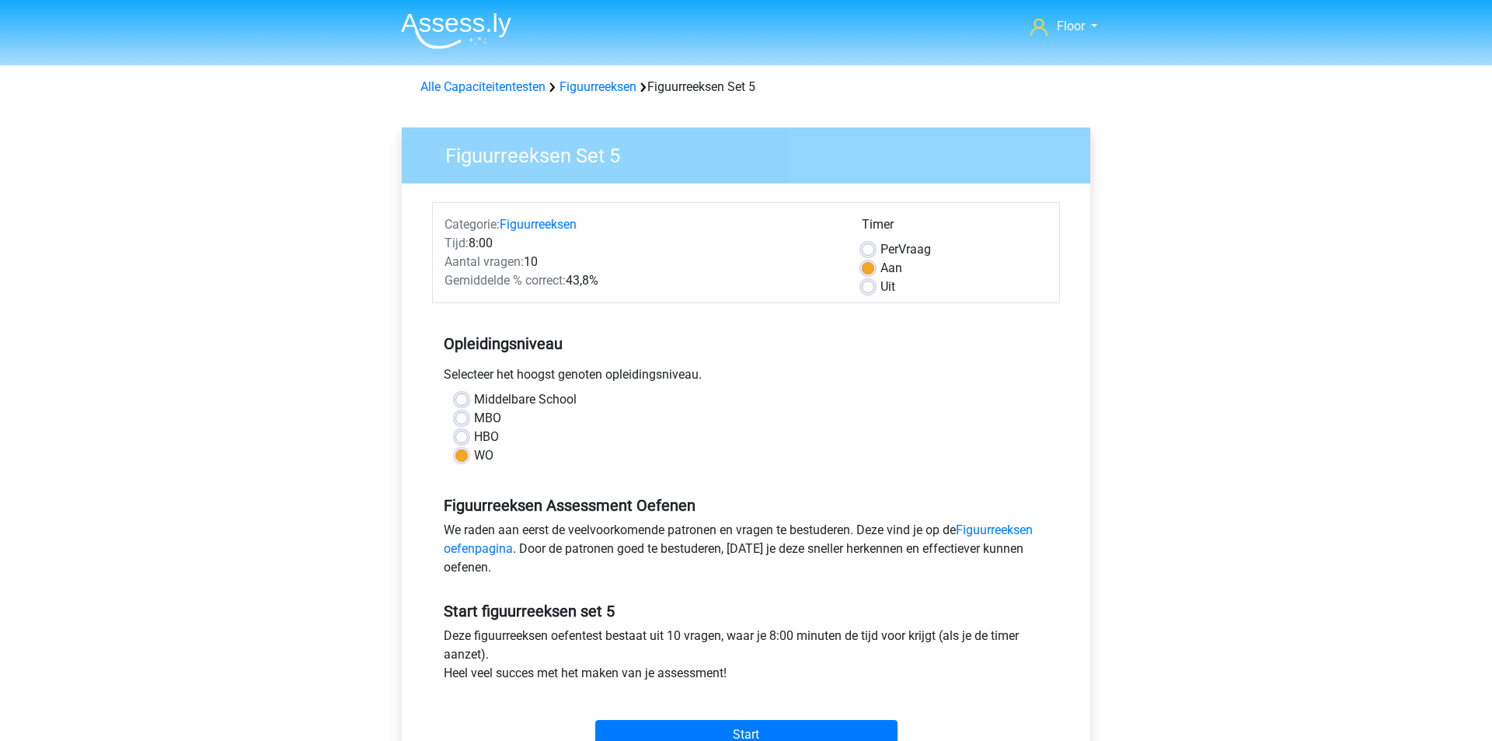
click at [880, 249] on label "Per Vraag" at bounding box center [905, 249] width 51 height 19
click at [872, 249] on input "Per Vraag" at bounding box center [868, 248] width 12 height 16
radio input "true"
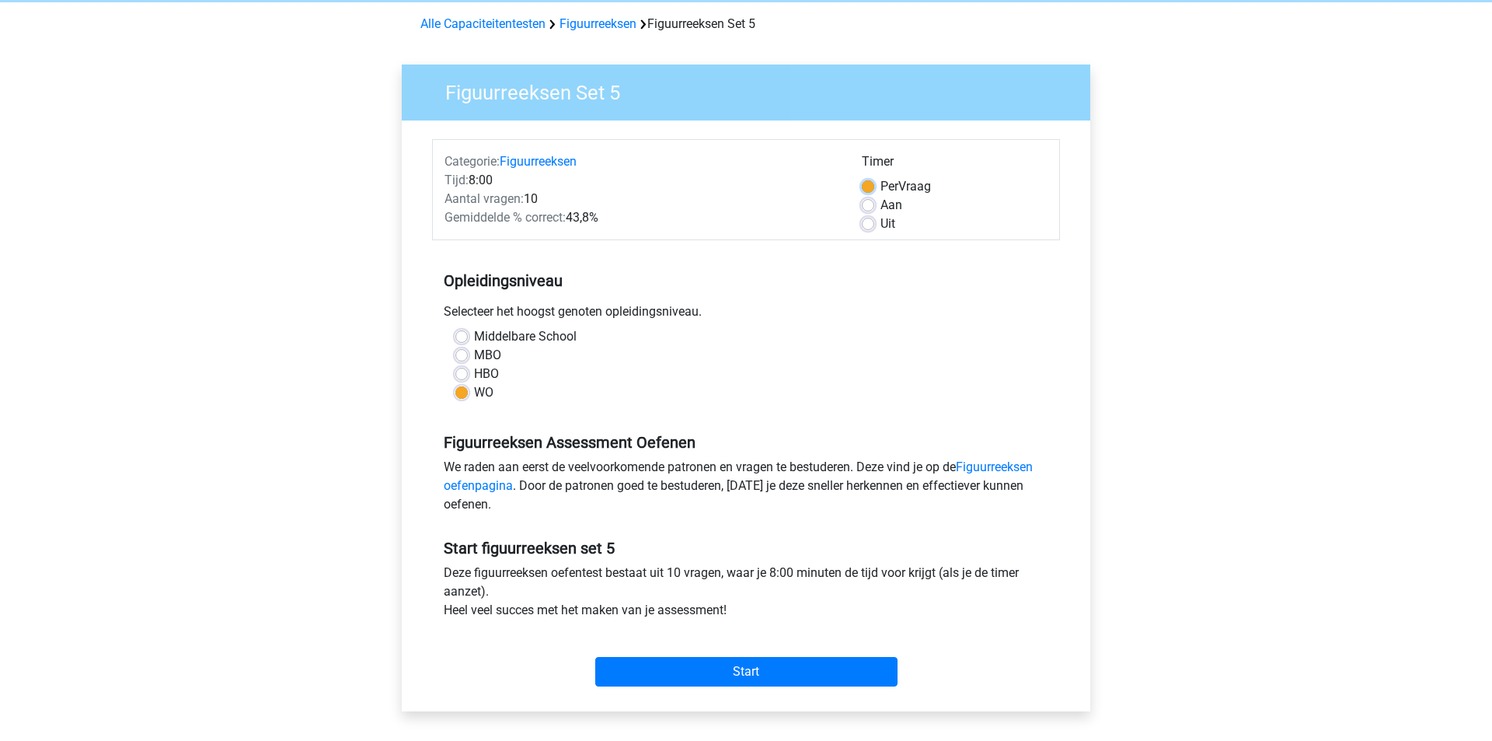
scroll to position [67, 0]
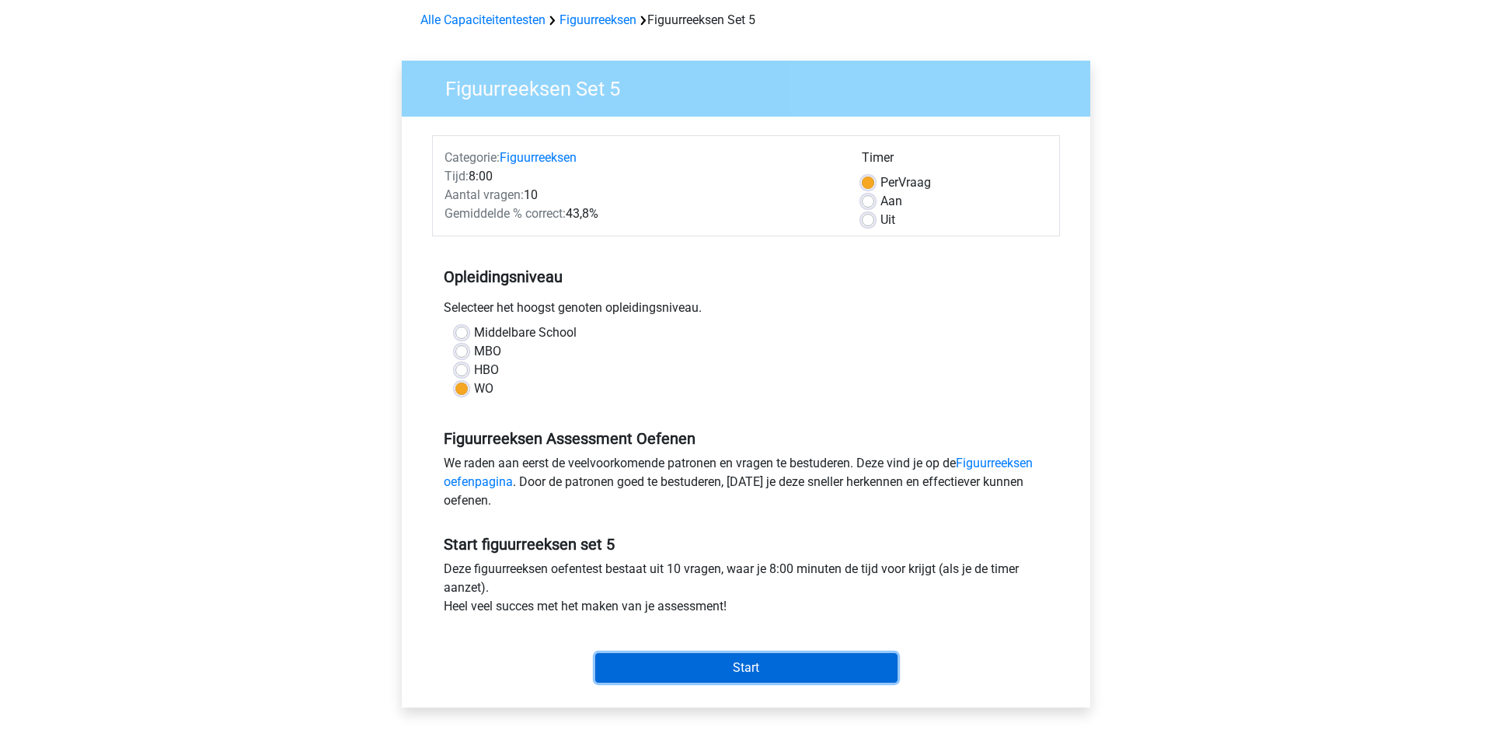
click at [692, 663] on input "Start" at bounding box center [746, 668] width 302 height 30
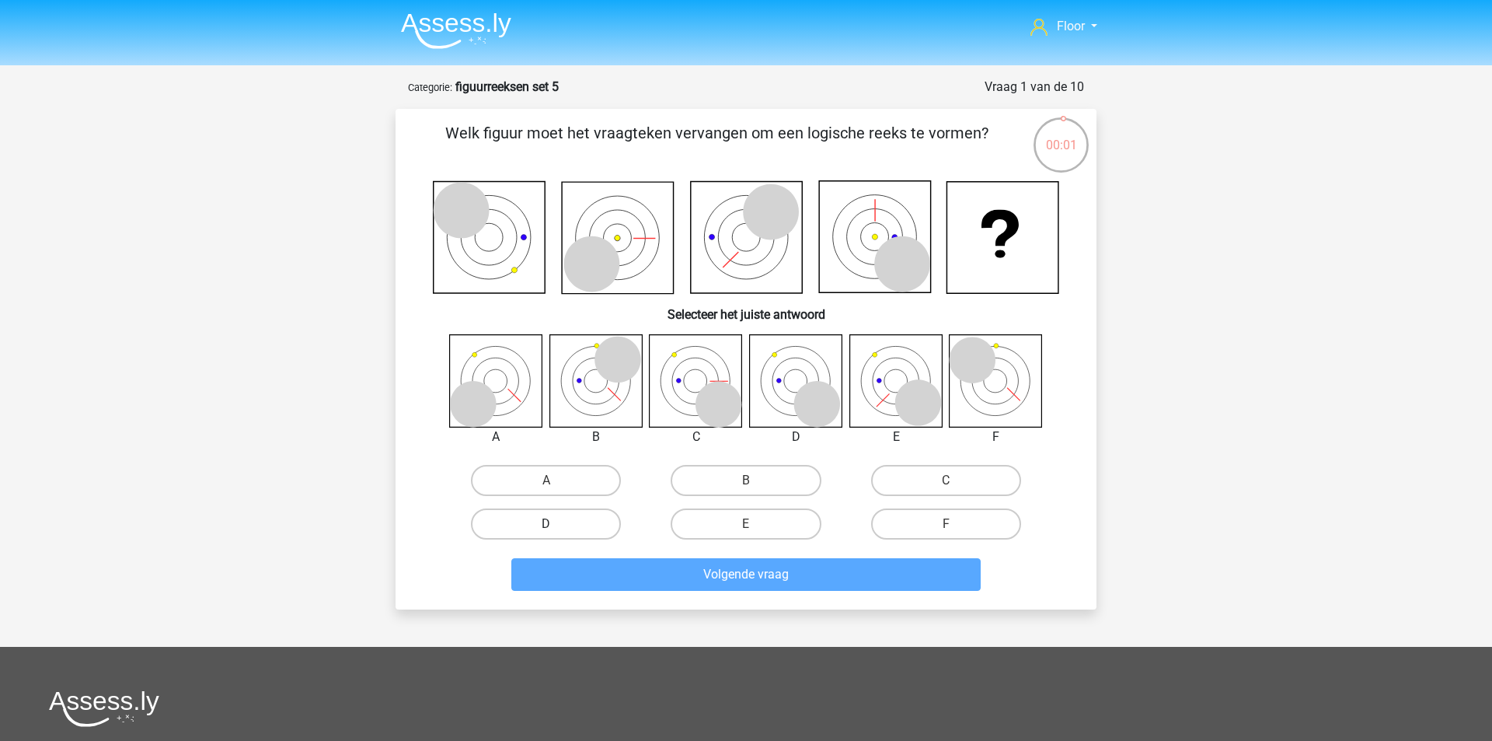
click at [598, 517] on label "D" at bounding box center [546, 523] width 150 height 31
click at [556, 524] on input "D" at bounding box center [551, 529] width 10 height 10
radio input "true"
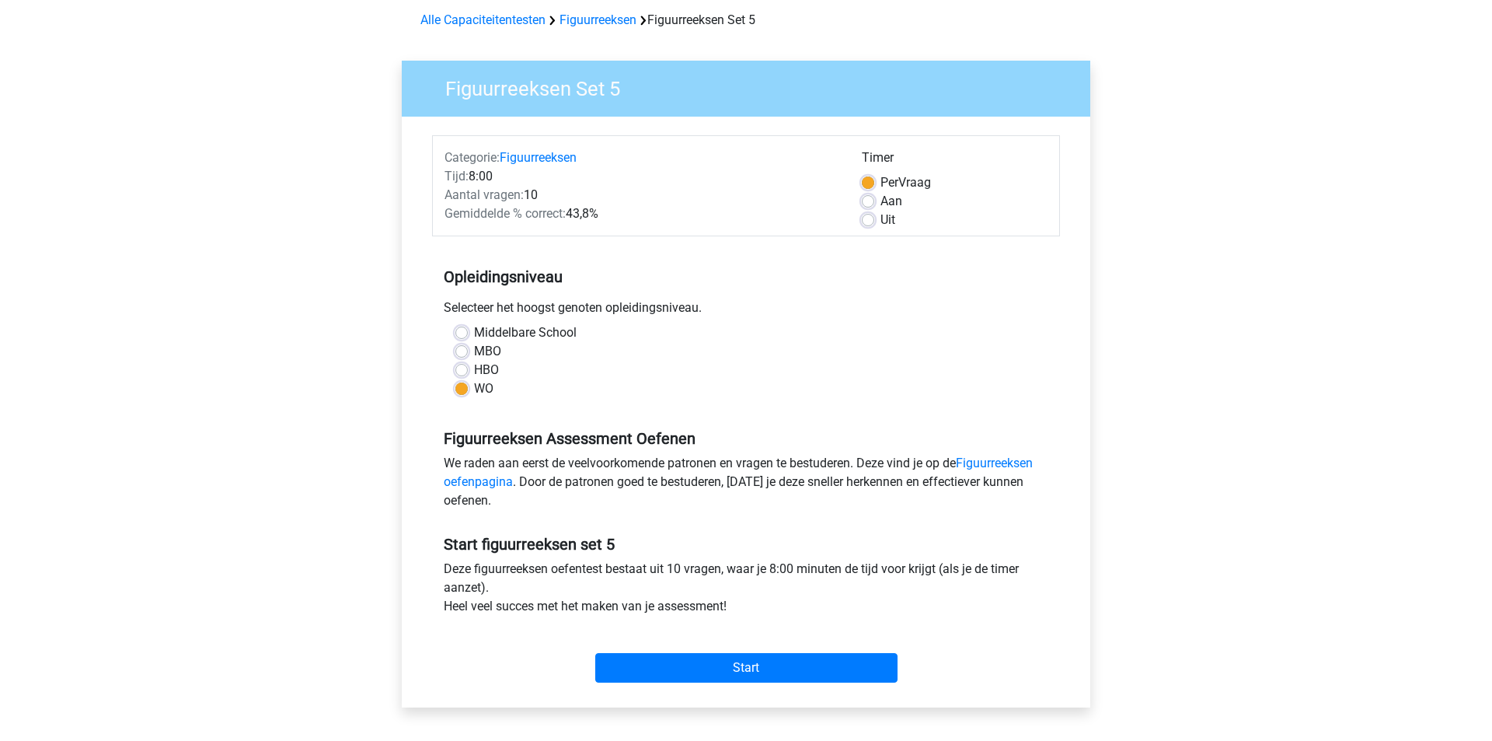
scroll to position [39, 0]
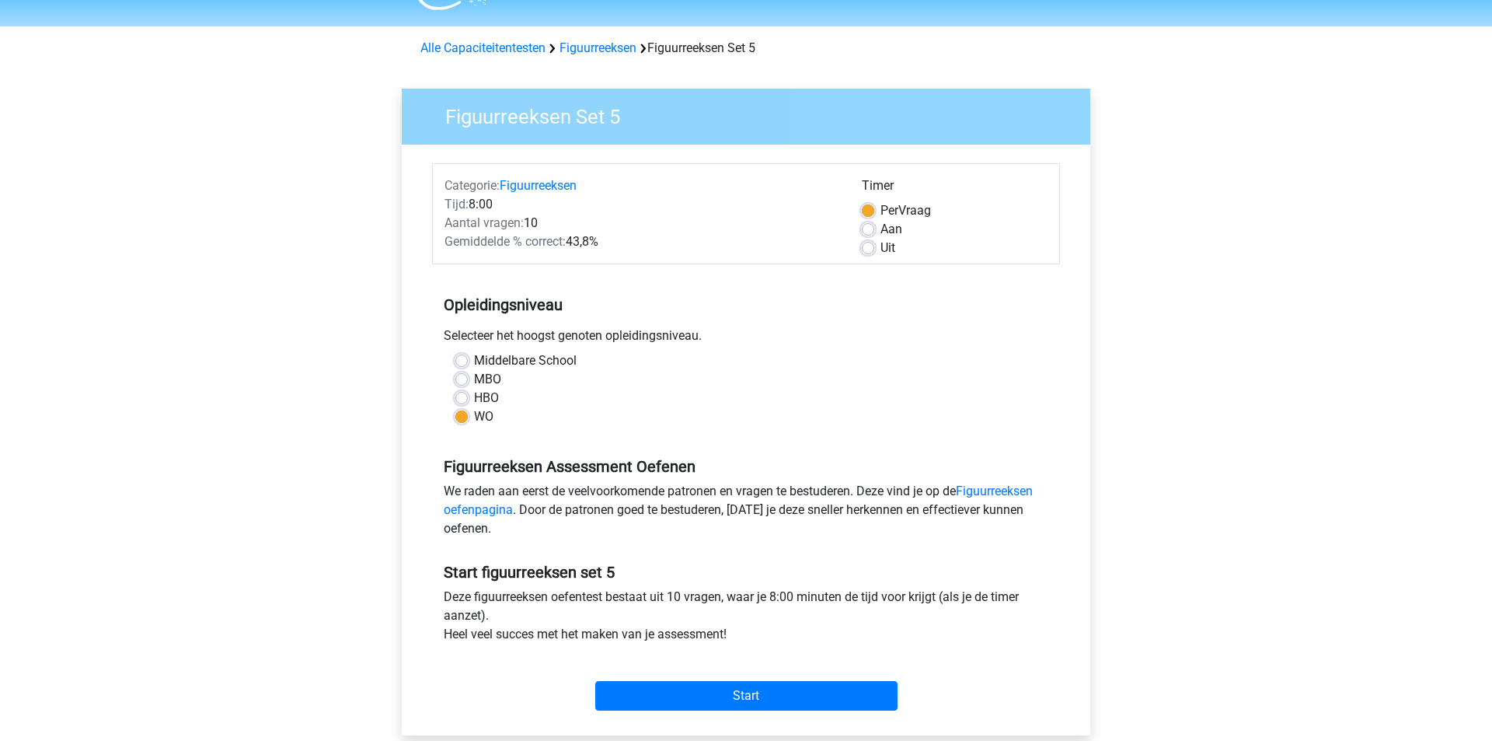
click at [880, 230] on label "Aan" at bounding box center [891, 229] width 22 height 19
click at [868, 230] on input "Aan" at bounding box center [868, 228] width 12 height 16
radio input "true"
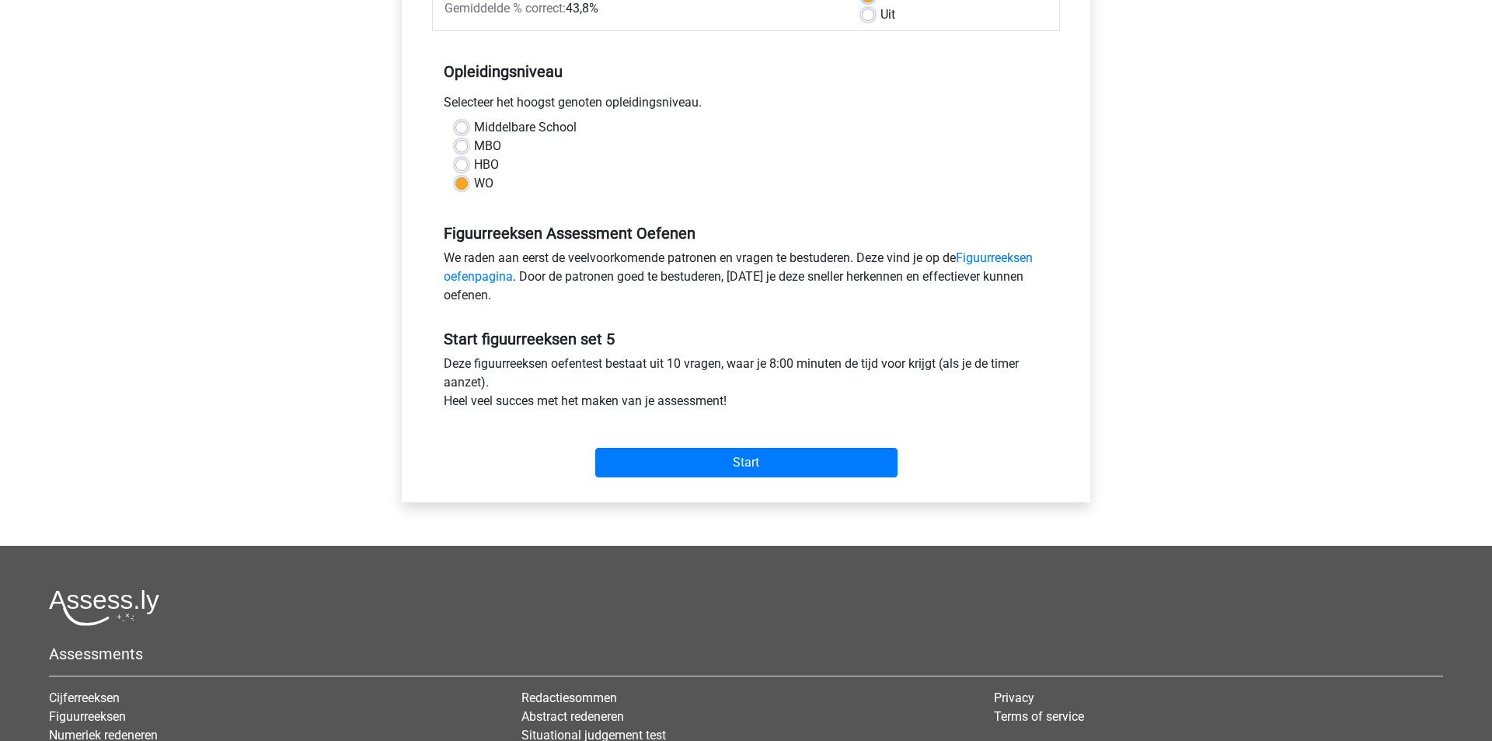
scroll to position [247, 0]
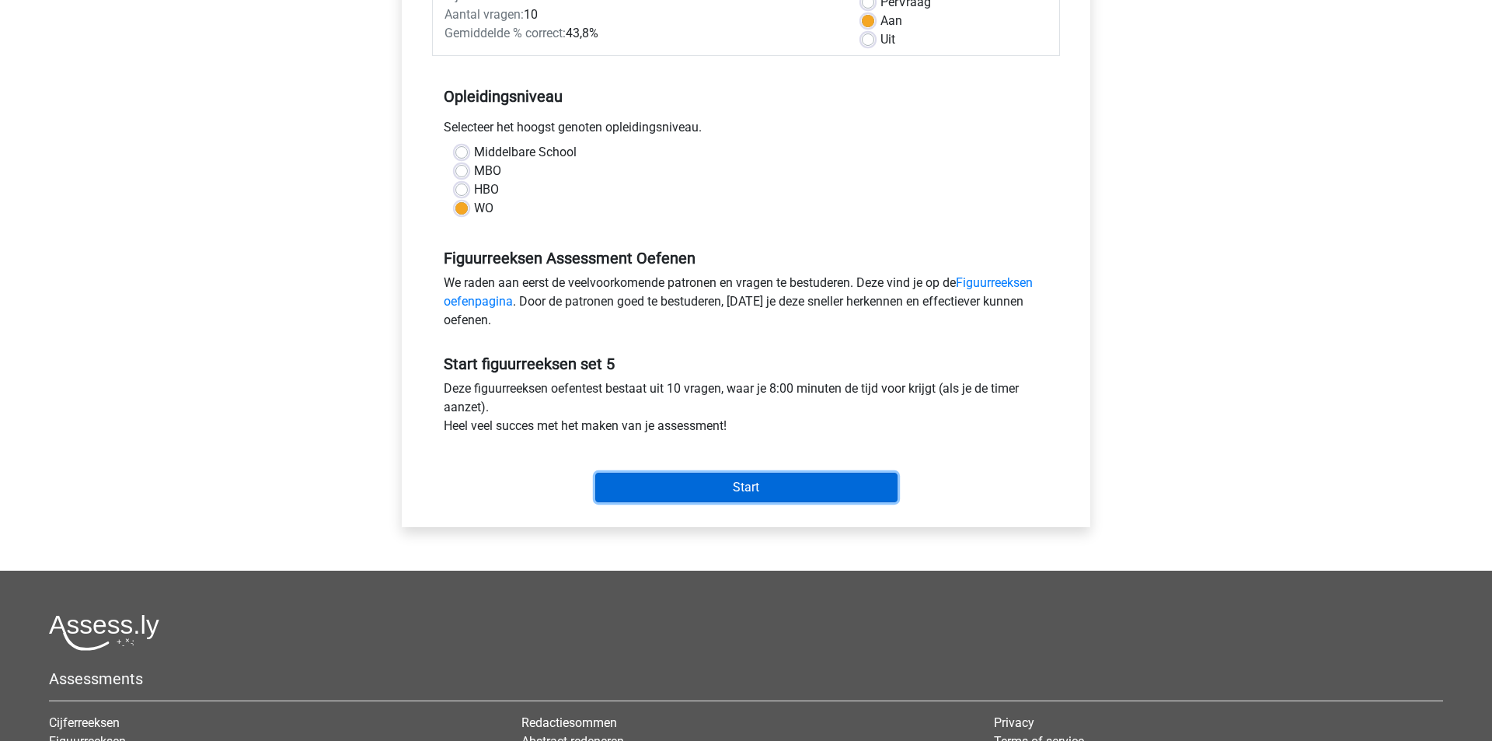
click at [792, 483] on input "Start" at bounding box center [746, 488] width 302 height 30
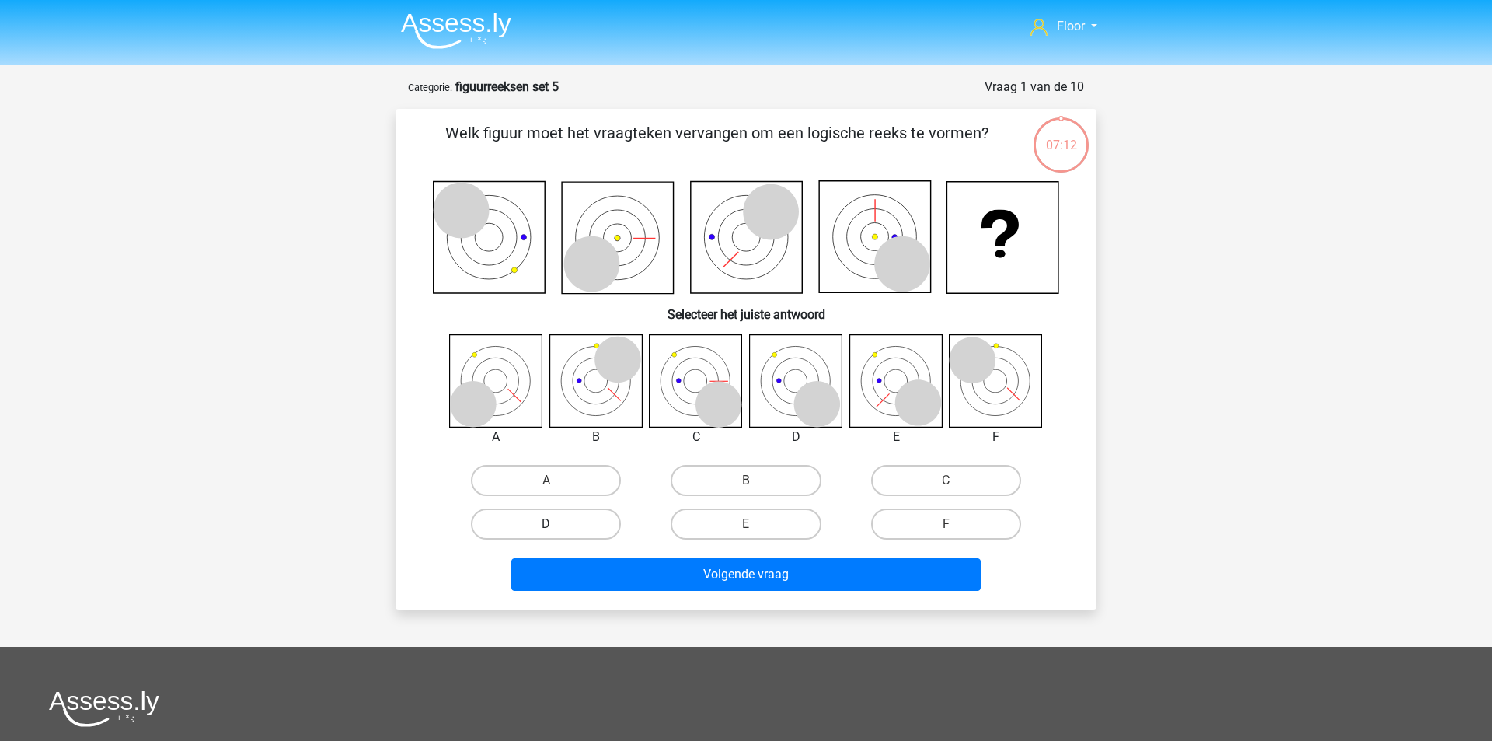
click at [591, 518] on label "D" at bounding box center [546, 523] width 150 height 31
click at [556, 524] on input "D" at bounding box center [551, 529] width 10 height 10
radio input "true"
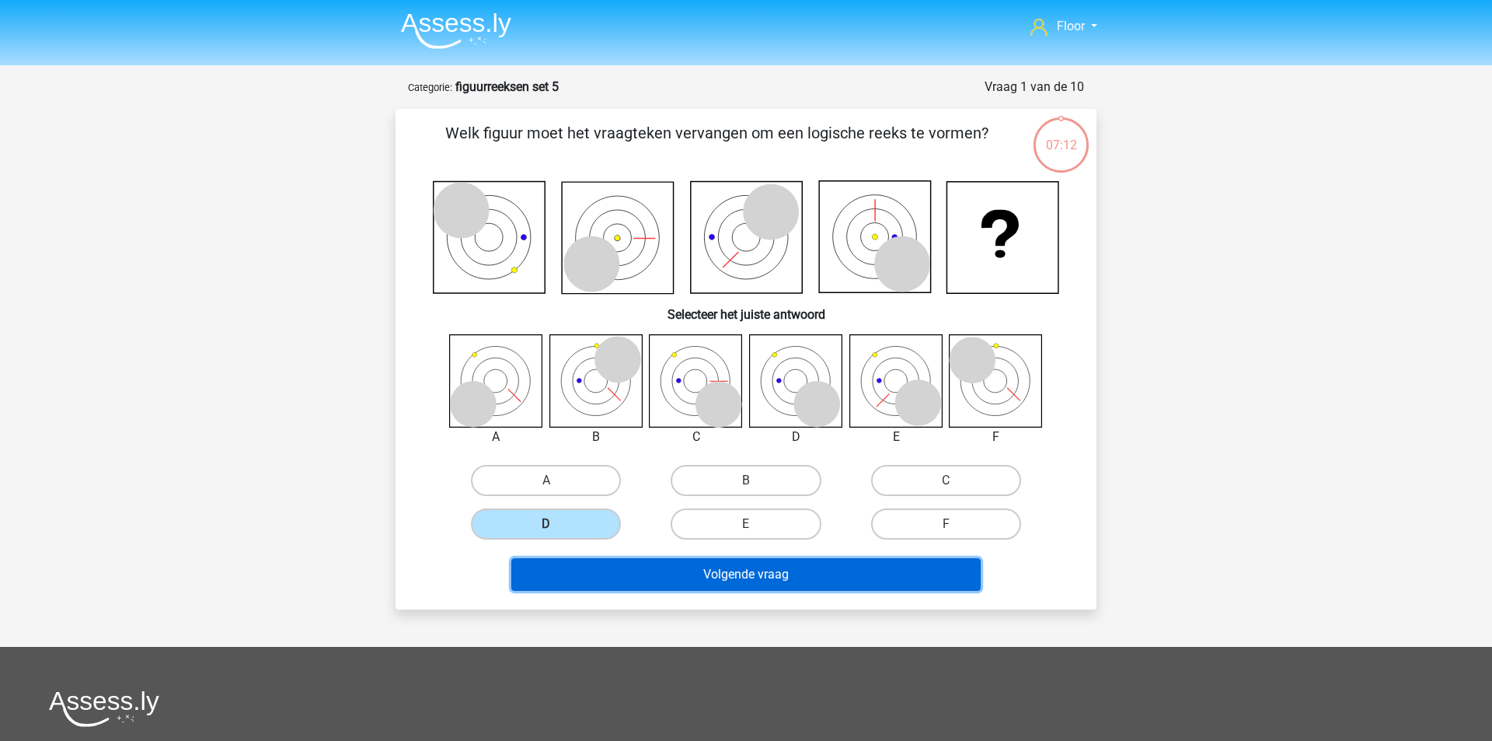
click at [619, 579] on button "Volgende vraag" at bounding box center [746, 574] width 470 height 33
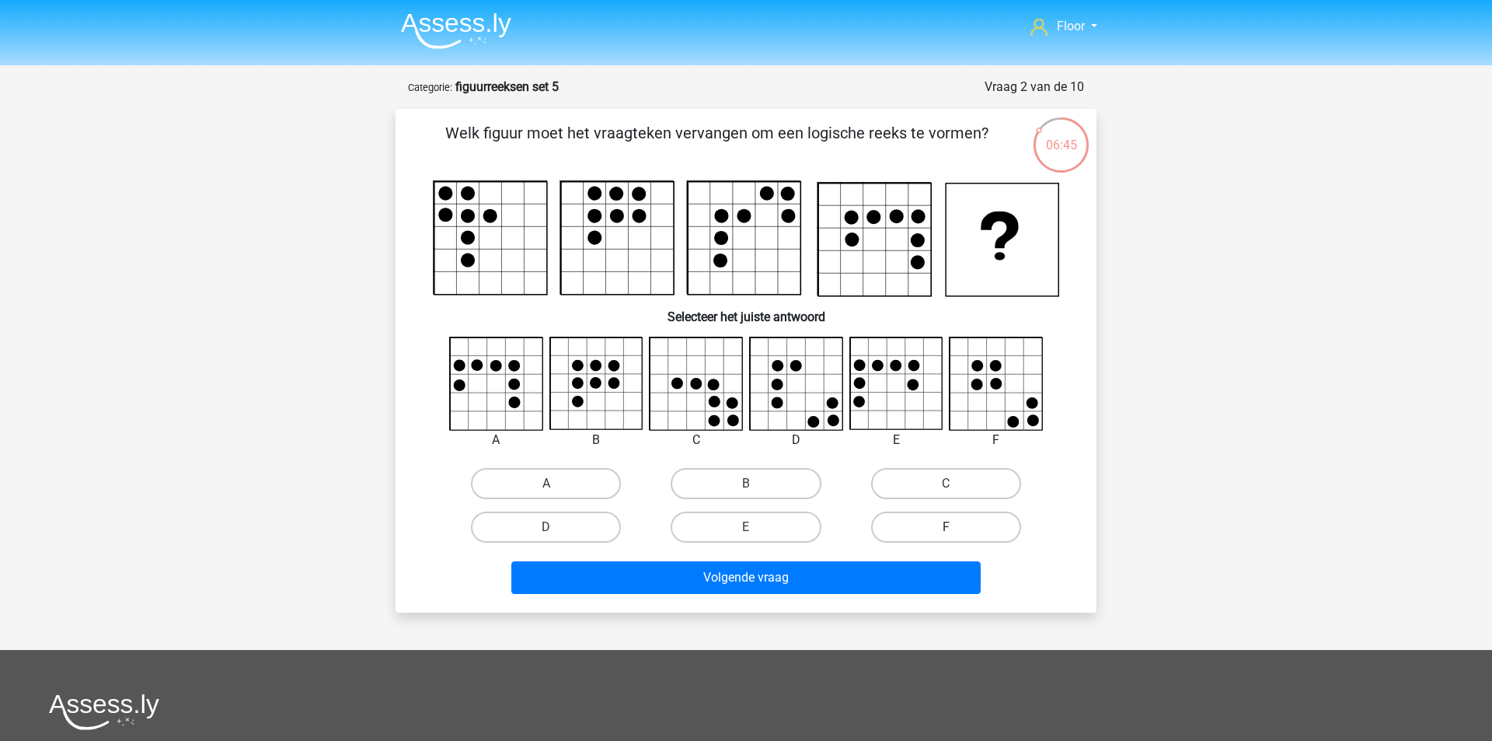
click at [920, 527] on label "F" at bounding box center [946, 526] width 150 height 31
click at [946, 527] on input "F" at bounding box center [951, 532] width 10 height 10
radio input "true"
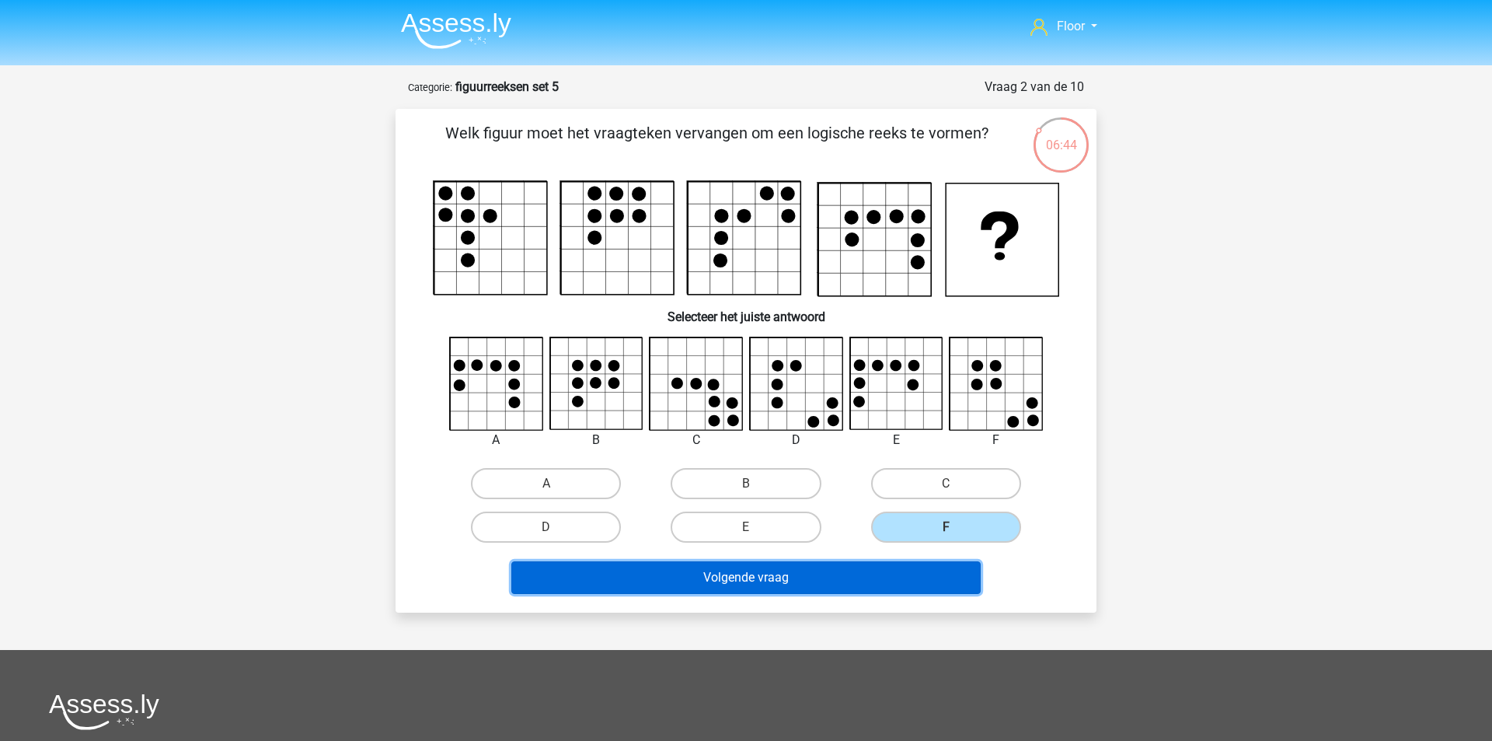
click at [860, 574] on button "Volgende vraag" at bounding box center [746, 577] width 470 height 33
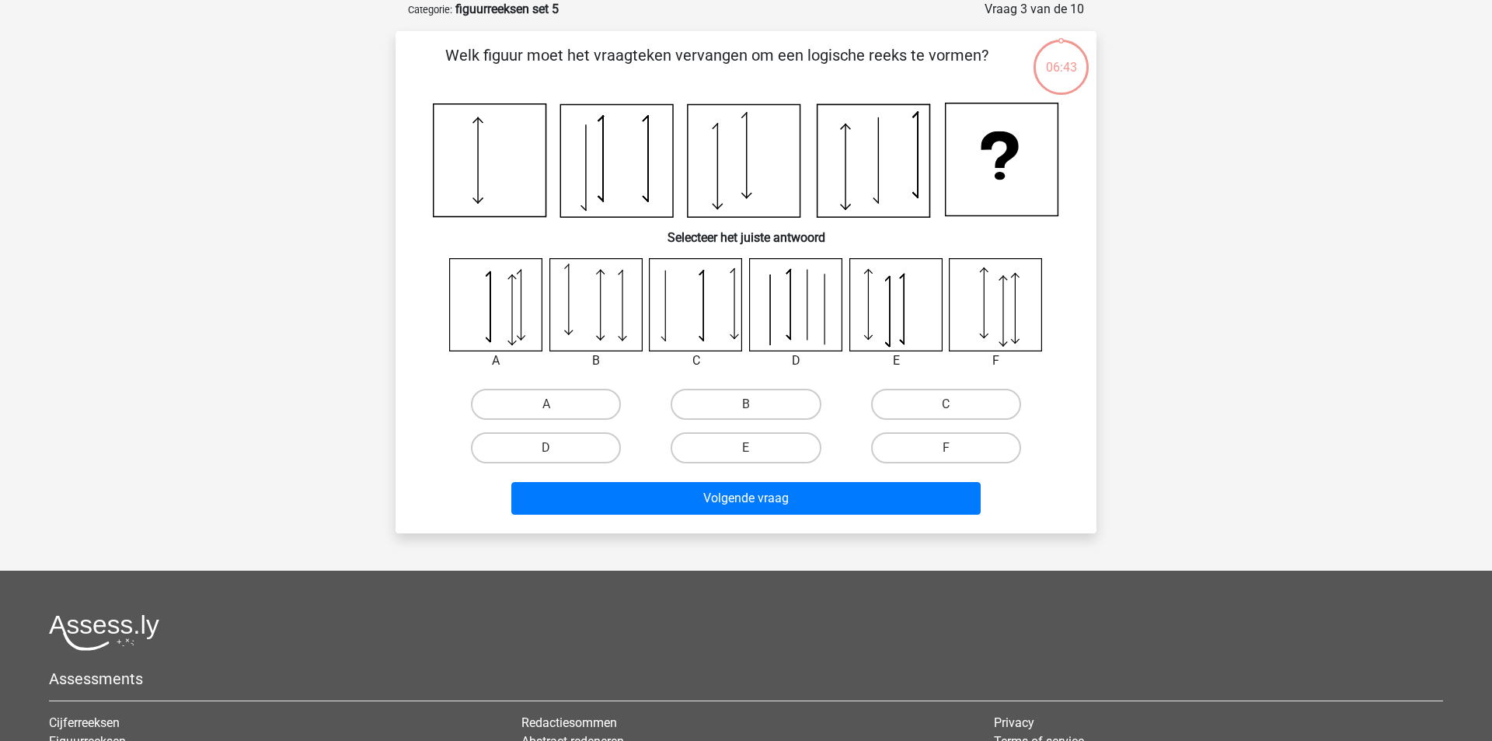
scroll to position [12, 0]
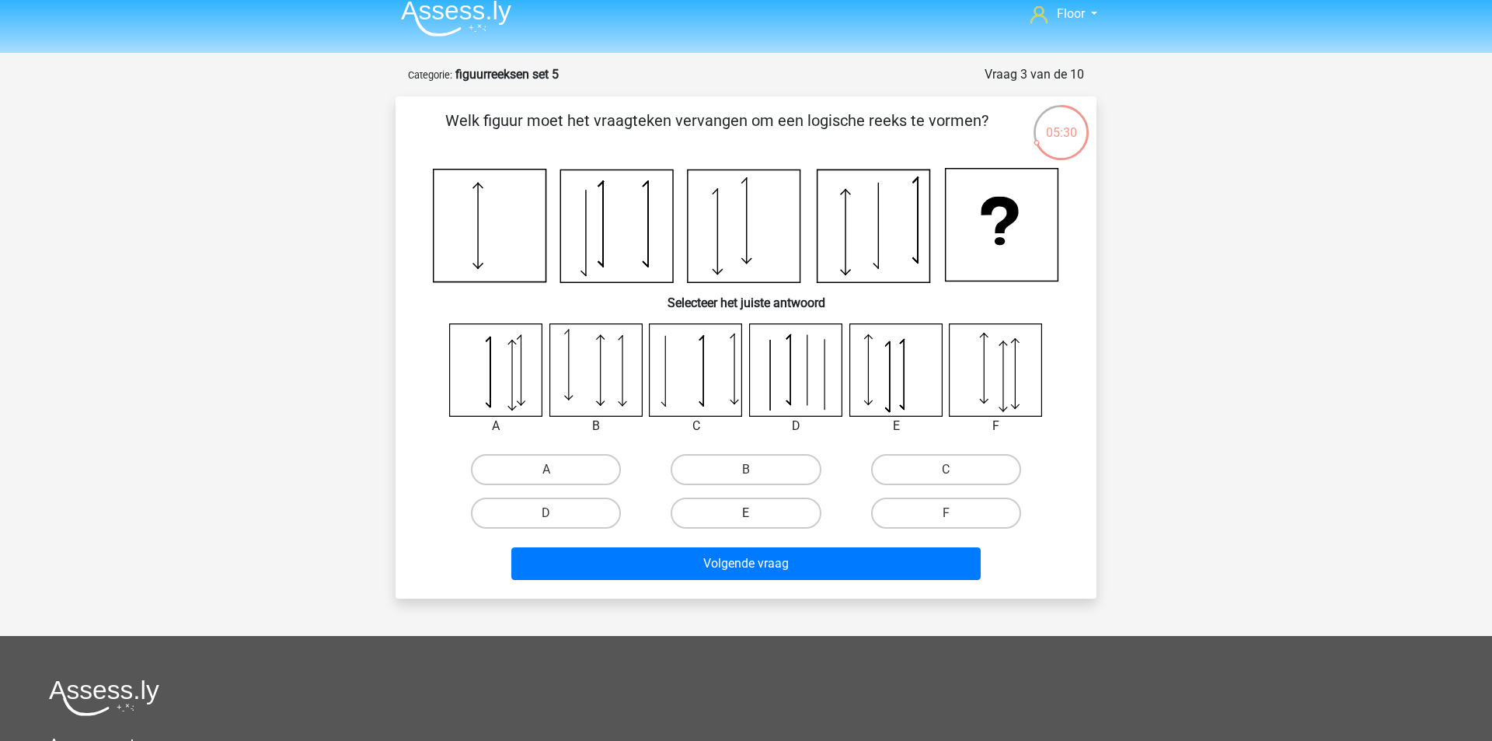
click at [760, 508] on label "E" at bounding box center [746, 512] width 150 height 31
click at [756, 513] on input "E" at bounding box center [751, 518] width 10 height 10
radio input "true"
click at [731, 580] on div "Volgende vraag" at bounding box center [746, 566] width 600 height 39
click at [1054, 553] on div "Volgende vraag" at bounding box center [745, 560] width 651 height 51
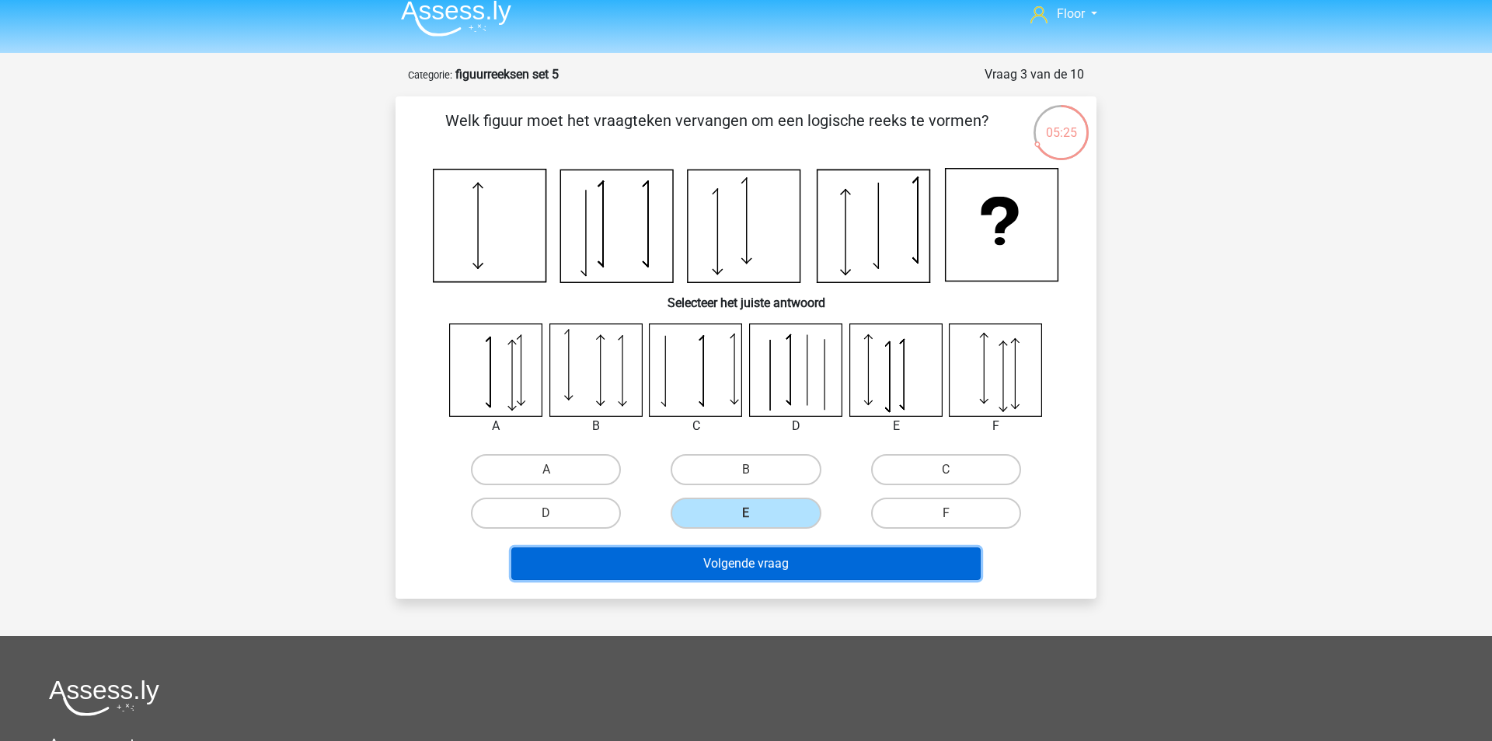
click at [839, 568] on button "Volgende vraag" at bounding box center [746, 563] width 470 height 33
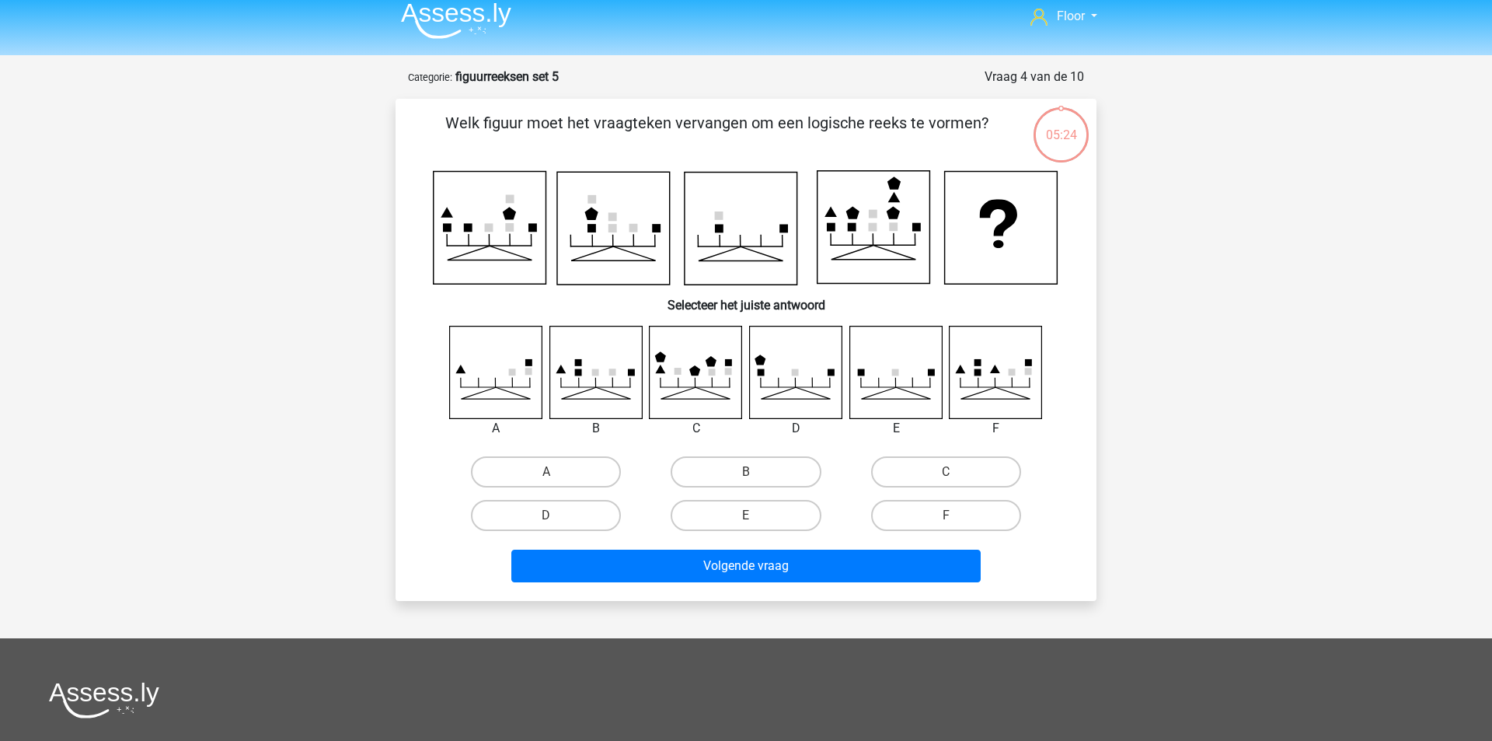
scroll to position [0, 0]
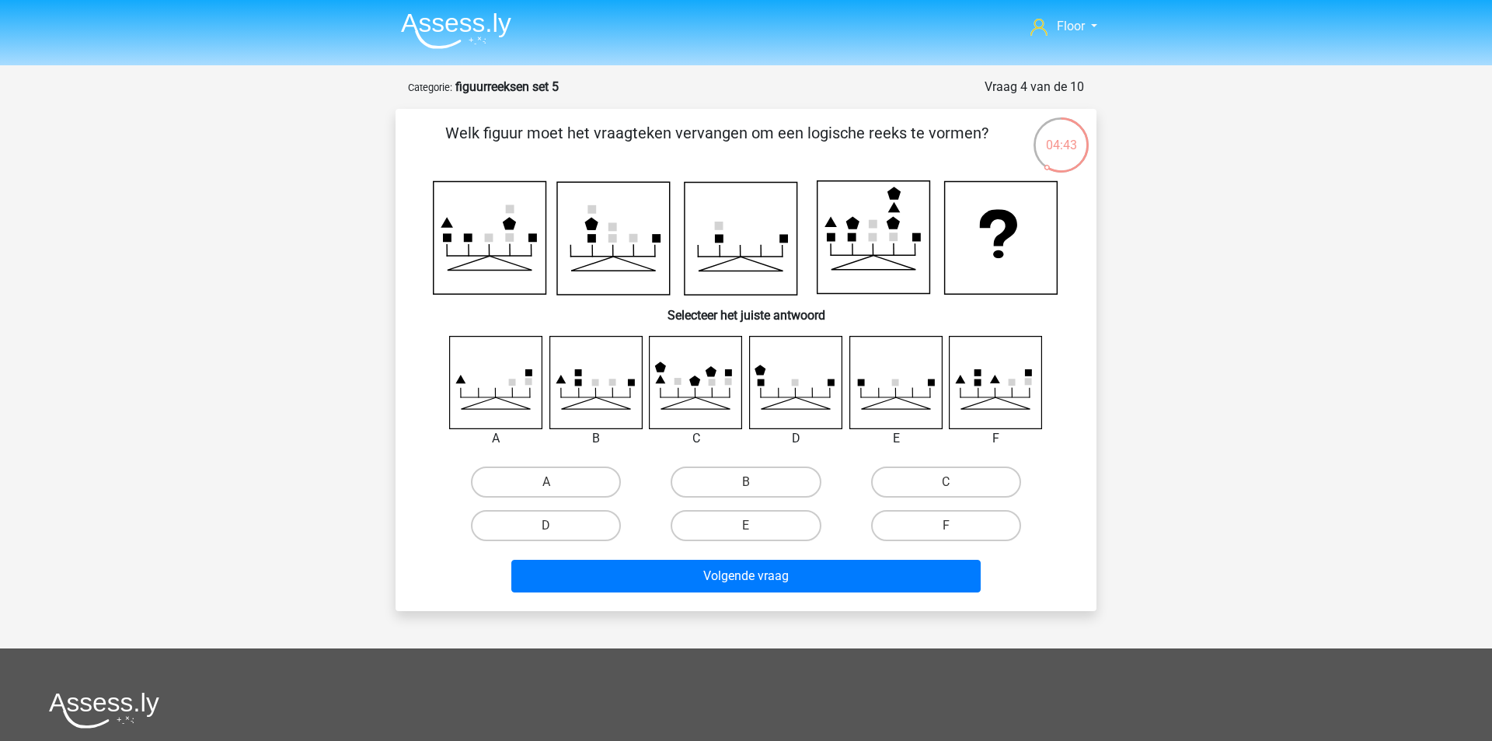
click at [991, 501] on div "C" at bounding box center [946, 482] width 200 height 44
click at [978, 495] on label "C" at bounding box center [946, 481] width 150 height 31
click at [956, 492] on input "C" at bounding box center [951, 487] width 10 height 10
radio input "true"
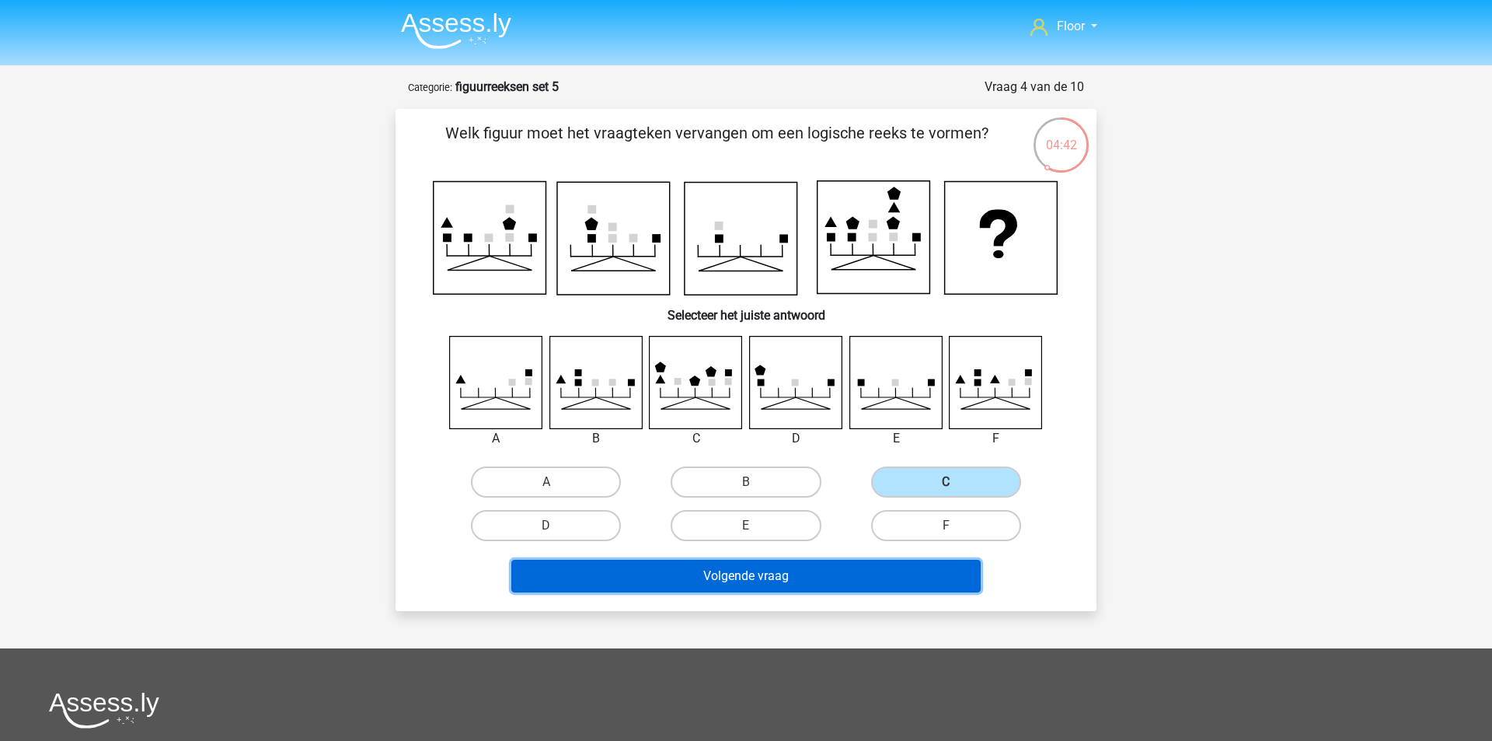
click at [821, 574] on button "Volgende vraag" at bounding box center [746, 576] width 470 height 33
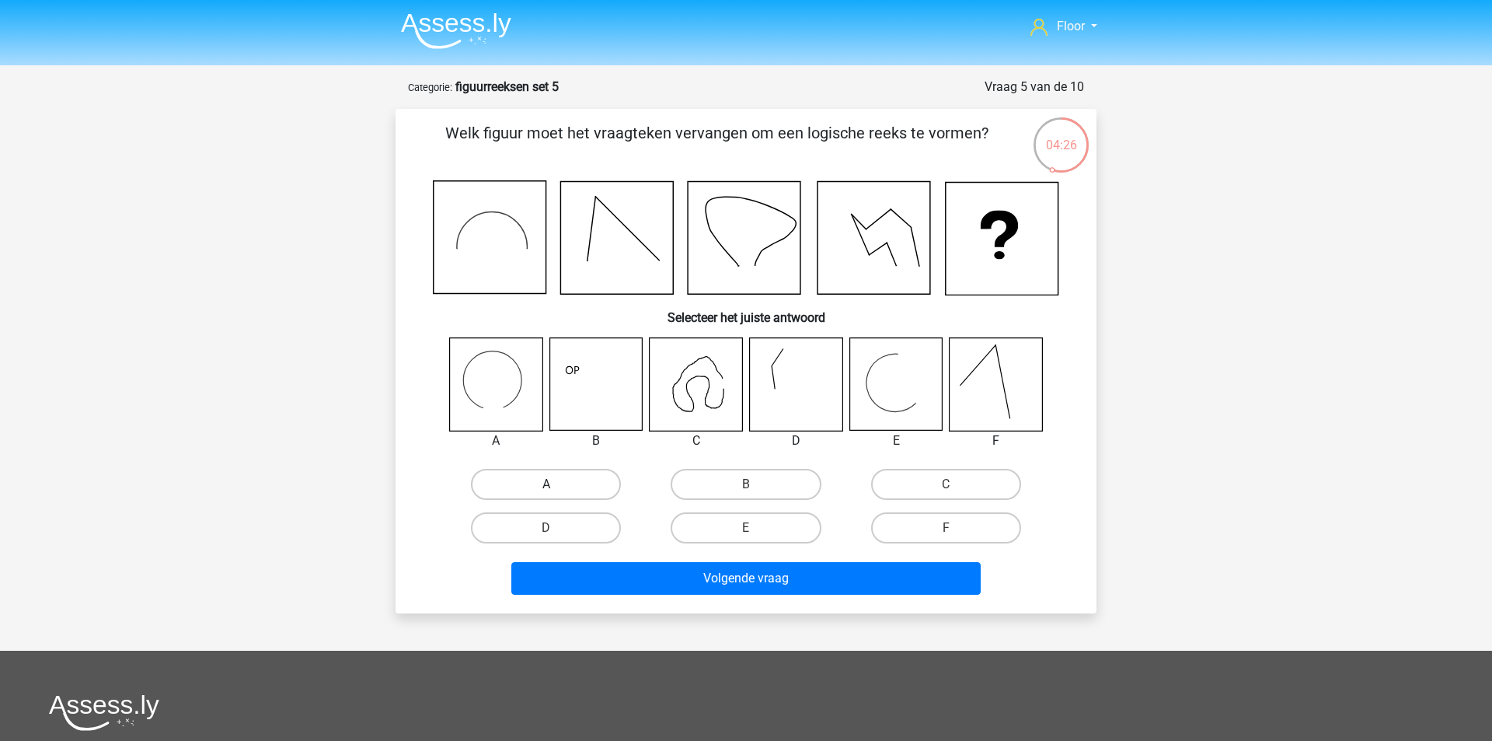
click at [527, 483] on label "A" at bounding box center [546, 484] width 150 height 31
click at [546, 484] on input "A" at bounding box center [551, 489] width 10 height 10
radio input "true"
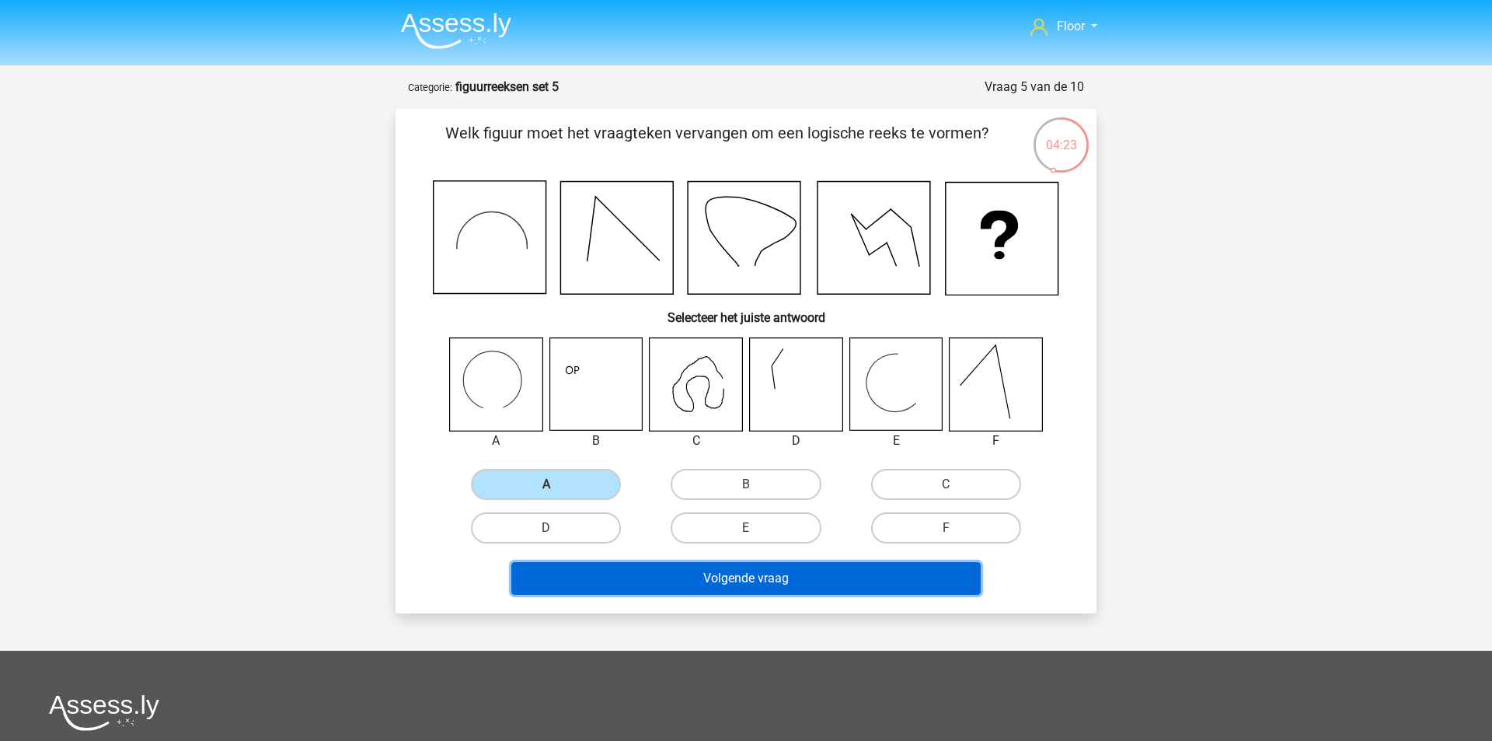
click at [642, 581] on button "Volgende vraag" at bounding box center [746, 578] width 470 height 33
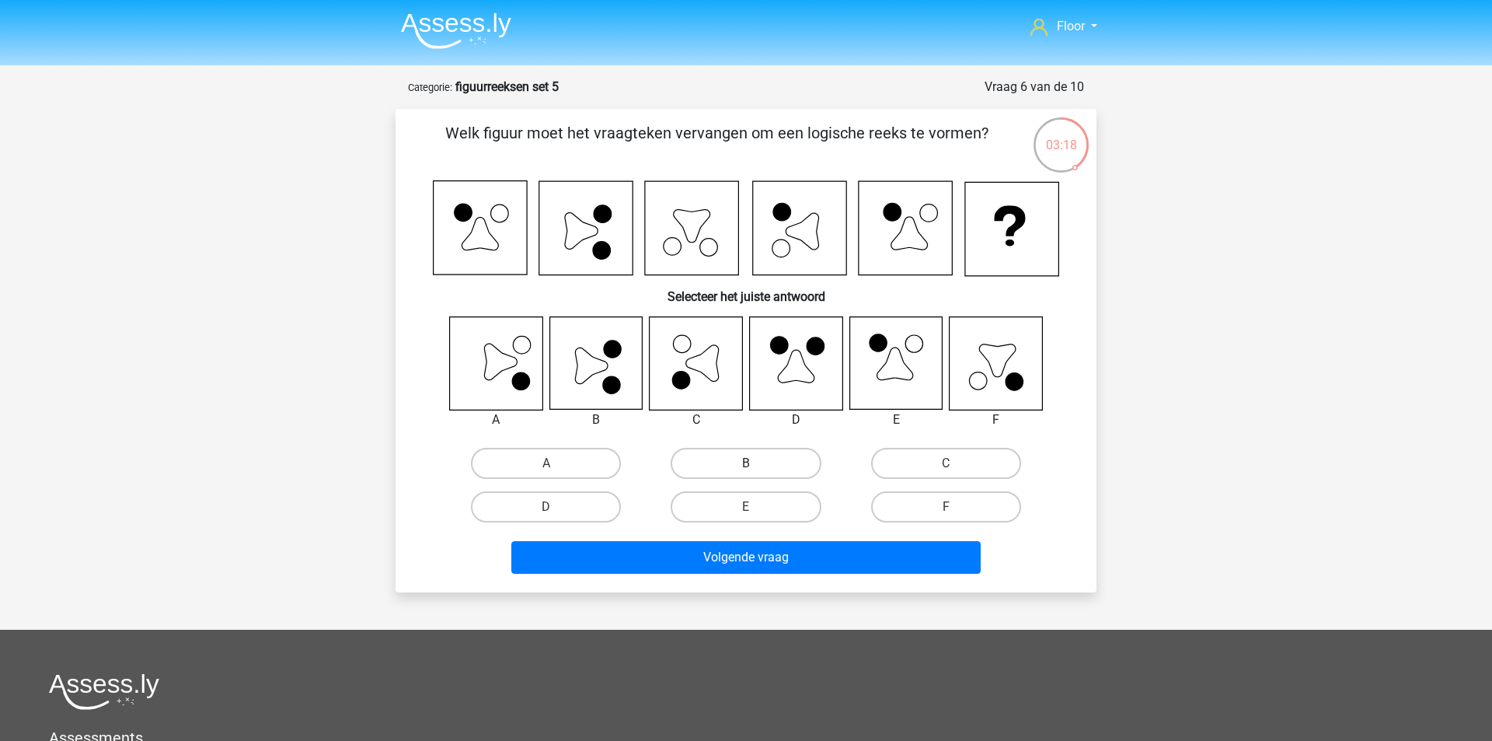
click at [782, 452] on label "B" at bounding box center [746, 463] width 150 height 31
click at [756, 463] on input "B" at bounding box center [751, 468] width 10 height 10
radio input "true"
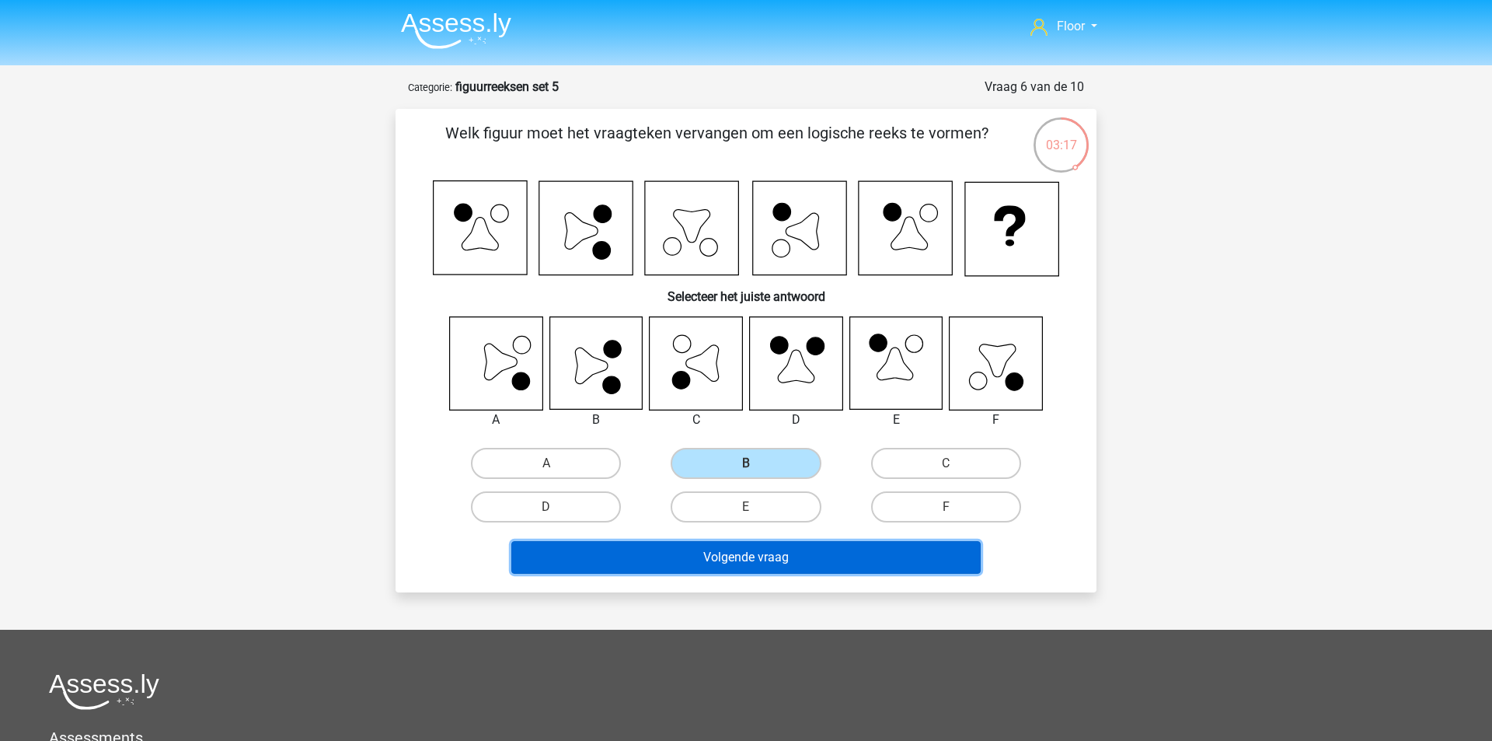
click at [768, 548] on button "Volgende vraag" at bounding box center [746, 557] width 470 height 33
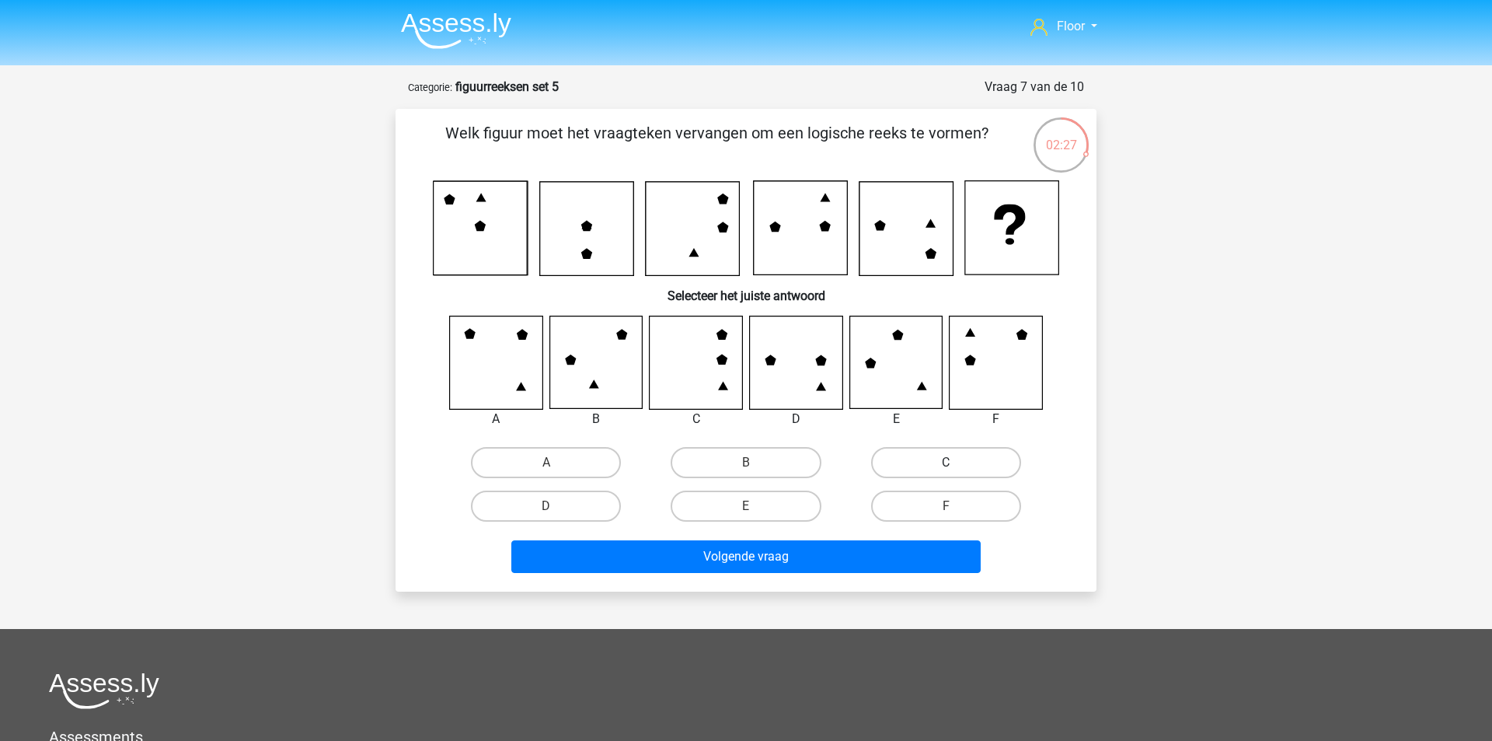
click at [915, 462] on label "C" at bounding box center [946, 462] width 150 height 31
click at [946, 462] on input "C" at bounding box center [951, 467] width 10 height 10
radio input "true"
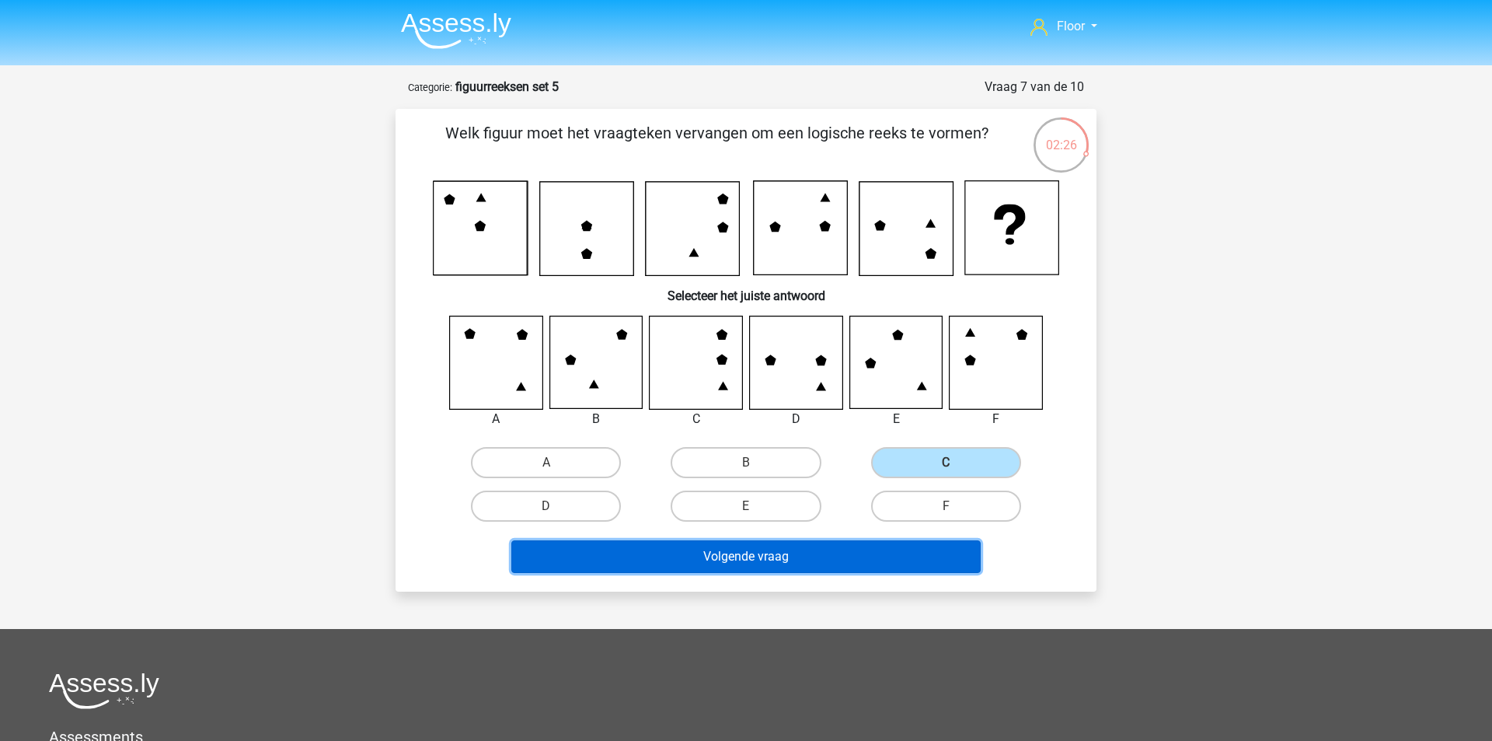
click at [860, 561] on button "Volgende vraag" at bounding box center [746, 556] width 470 height 33
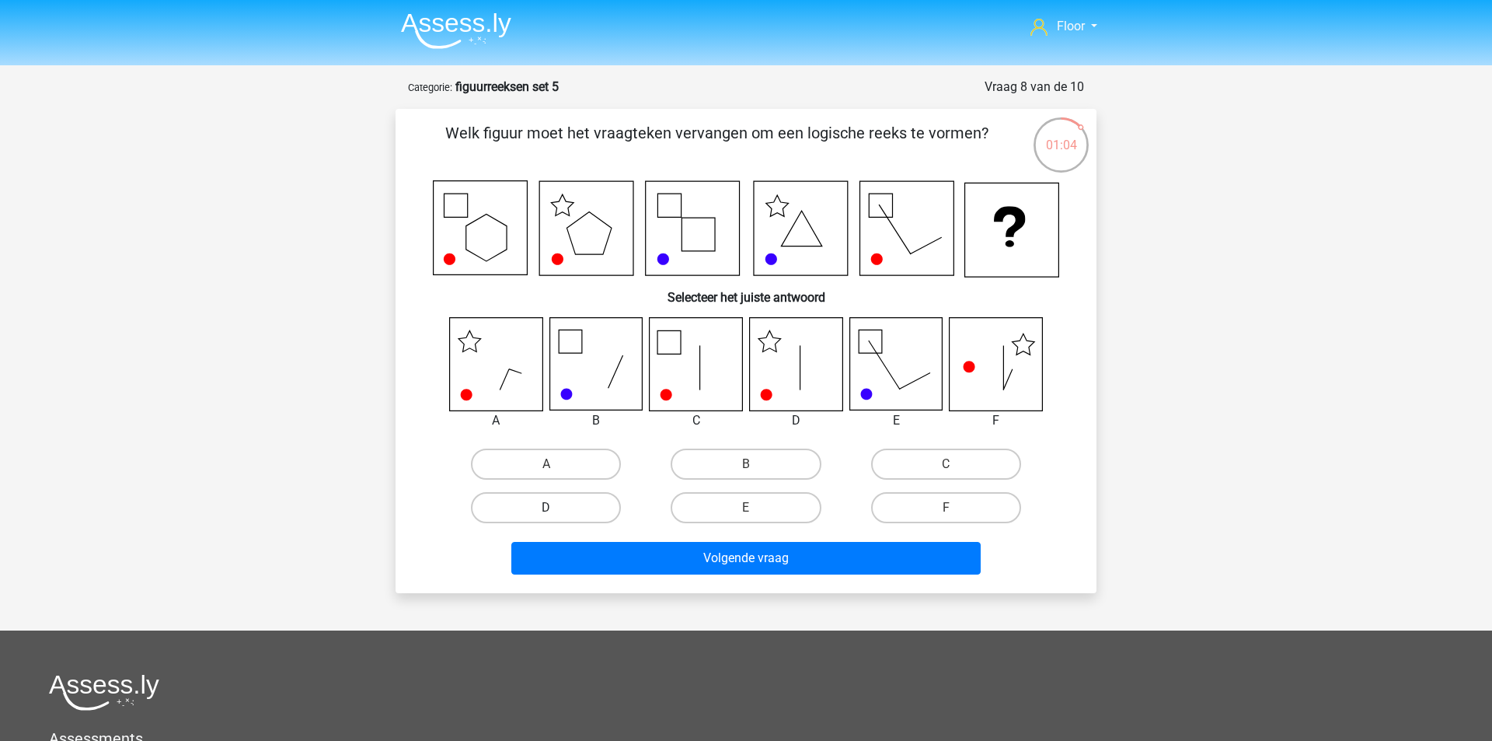
click at [577, 507] on label "D" at bounding box center [546, 507] width 150 height 31
click at [556, 507] on input "D" at bounding box center [551, 512] width 10 height 10
radio input "true"
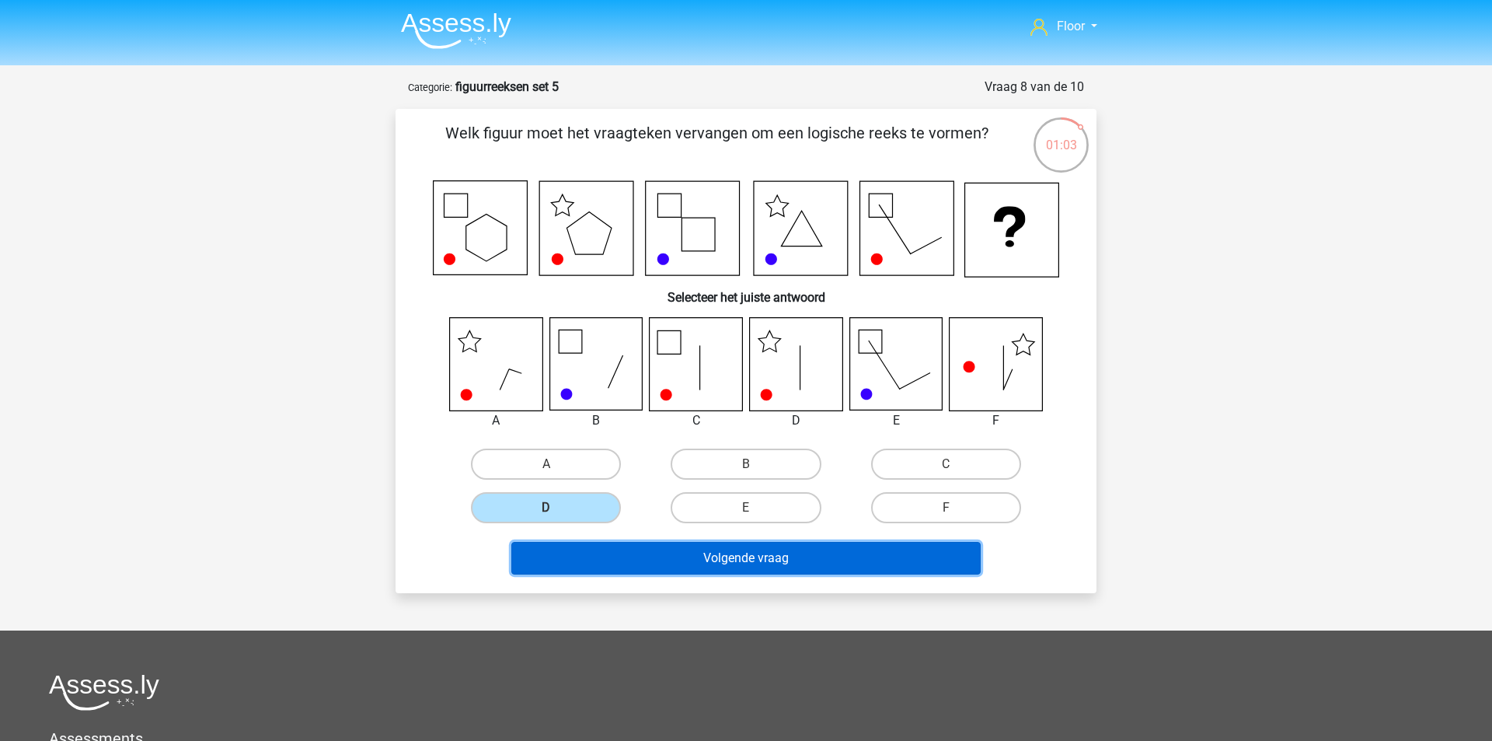
click at [659, 562] on button "Volgende vraag" at bounding box center [746, 558] width 470 height 33
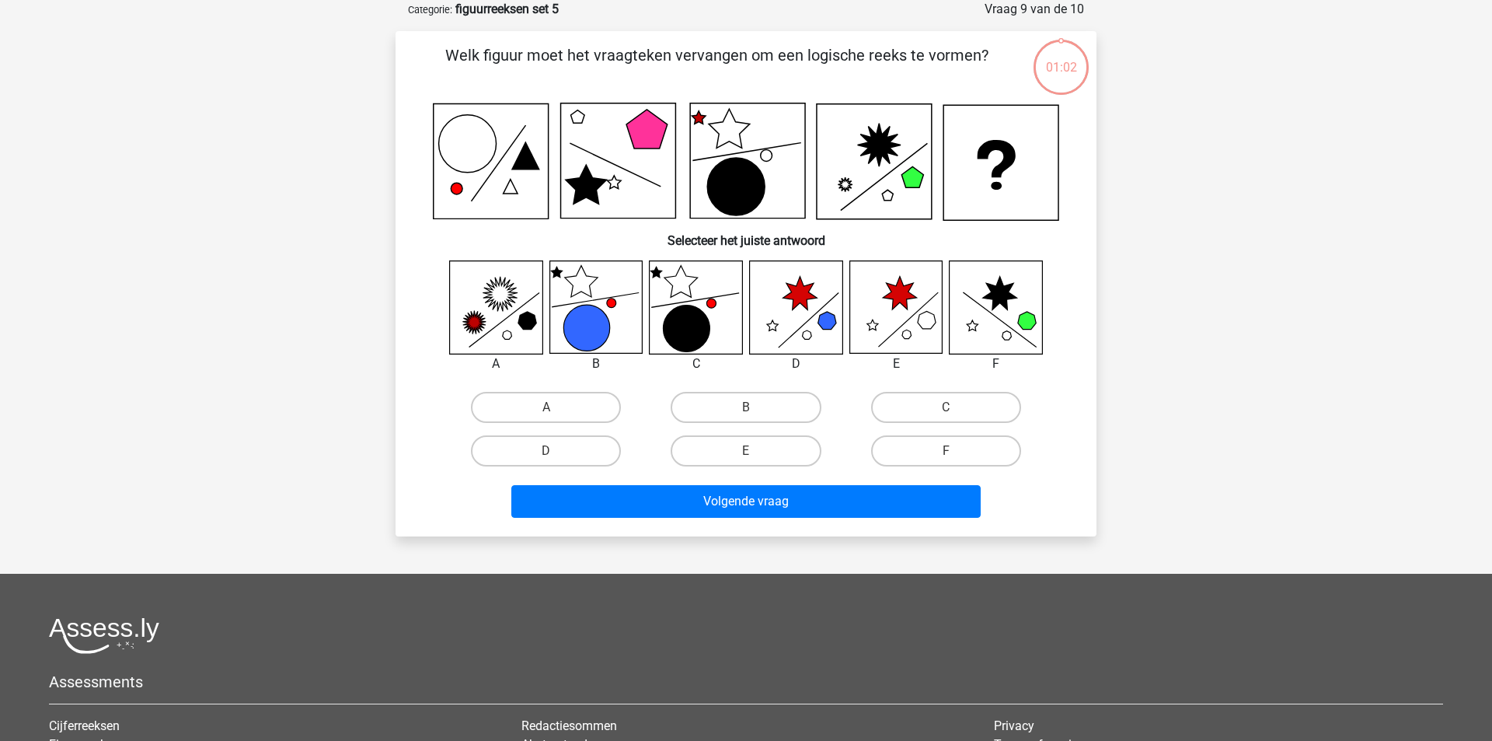
scroll to position [29, 0]
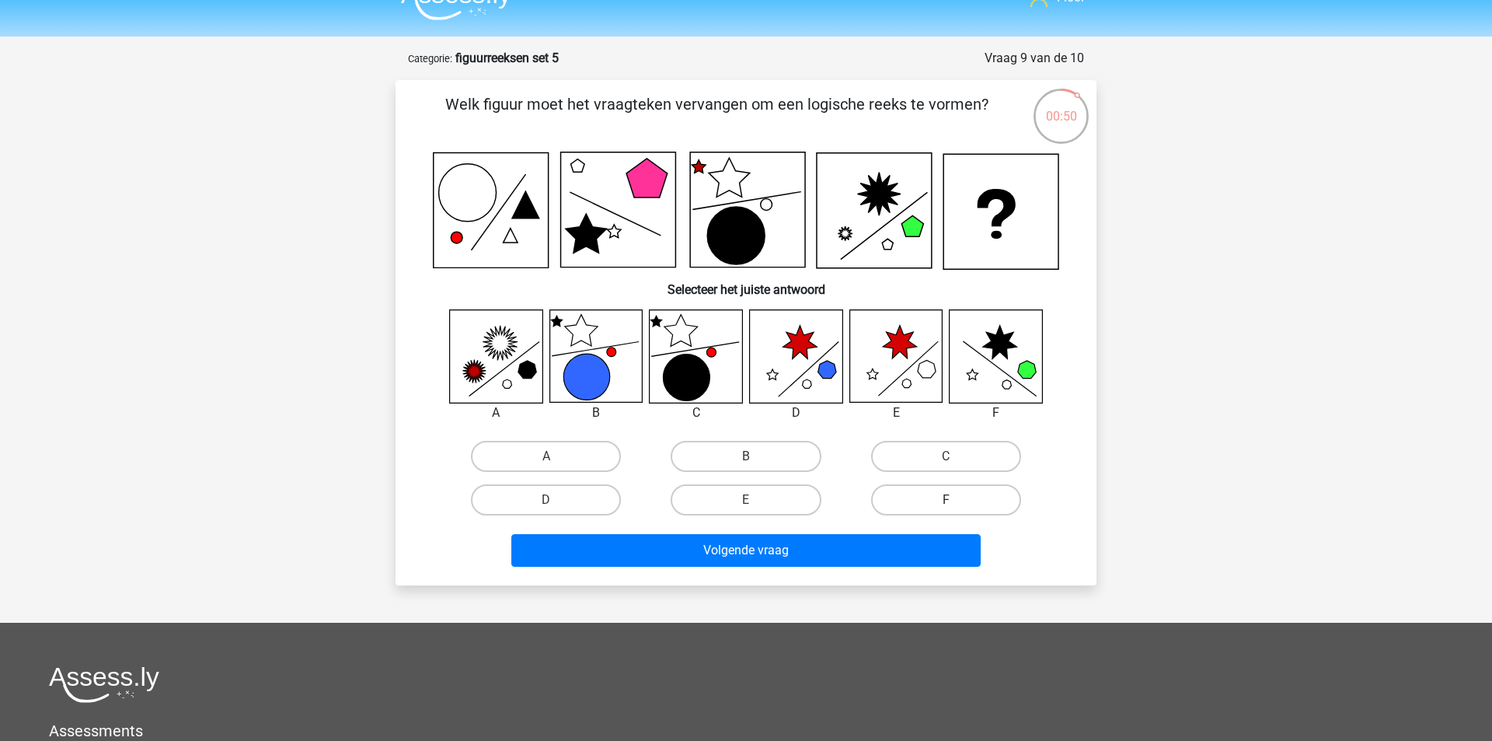
click at [926, 504] on label "F" at bounding box center [946, 499] width 150 height 31
click at [946, 504] on input "F" at bounding box center [951, 505] width 10 height 10
radio input "true"
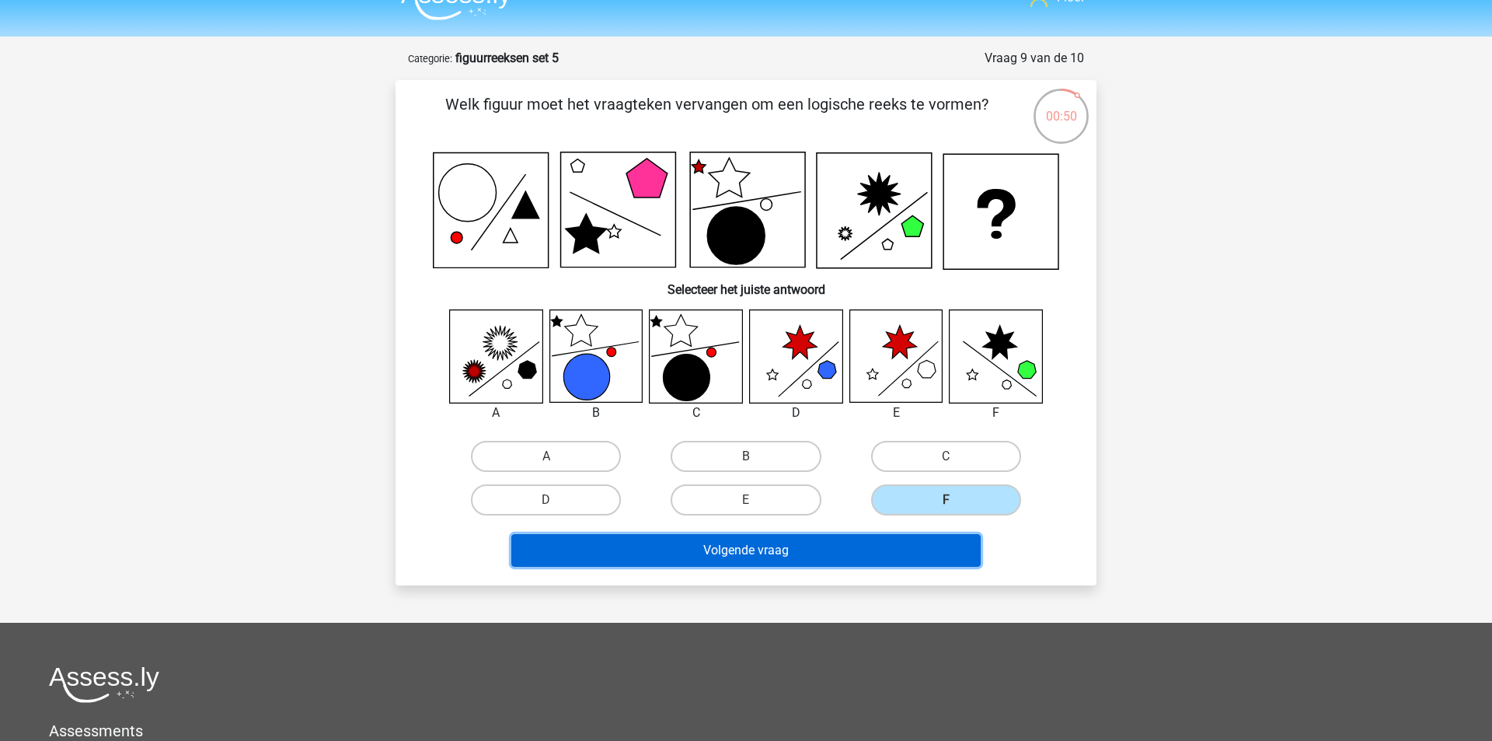
click at [889, 547] on button "Volgende vraag" at bounding box center [746, 550] width 470 height 33
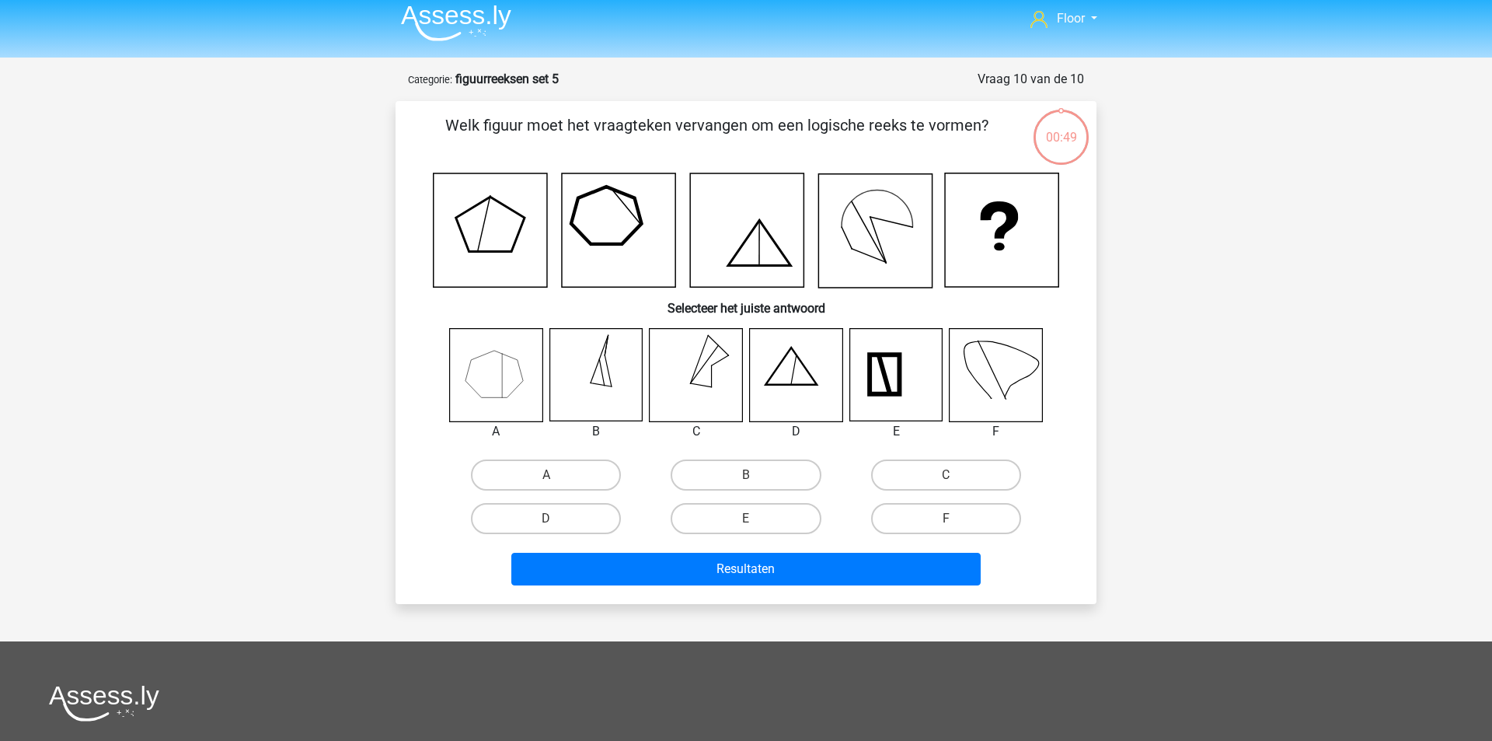
scroll to position [0, 0]
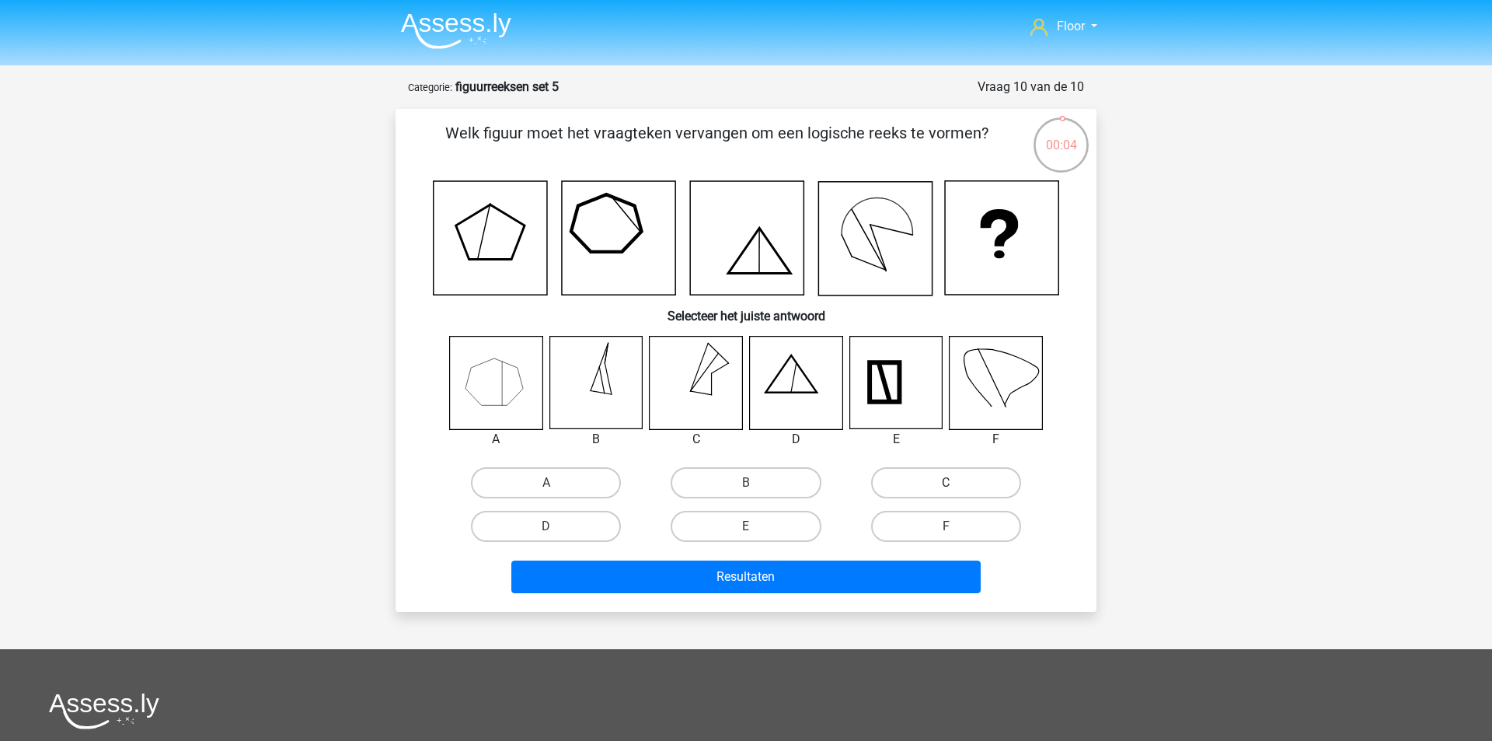
click at [940, 484] on label "C" at bounding box center [946, 482] width 150 height 31
click at [946, 484] on input "C" at bounding box center [951, 488] width 10 height 10
radio input "true"
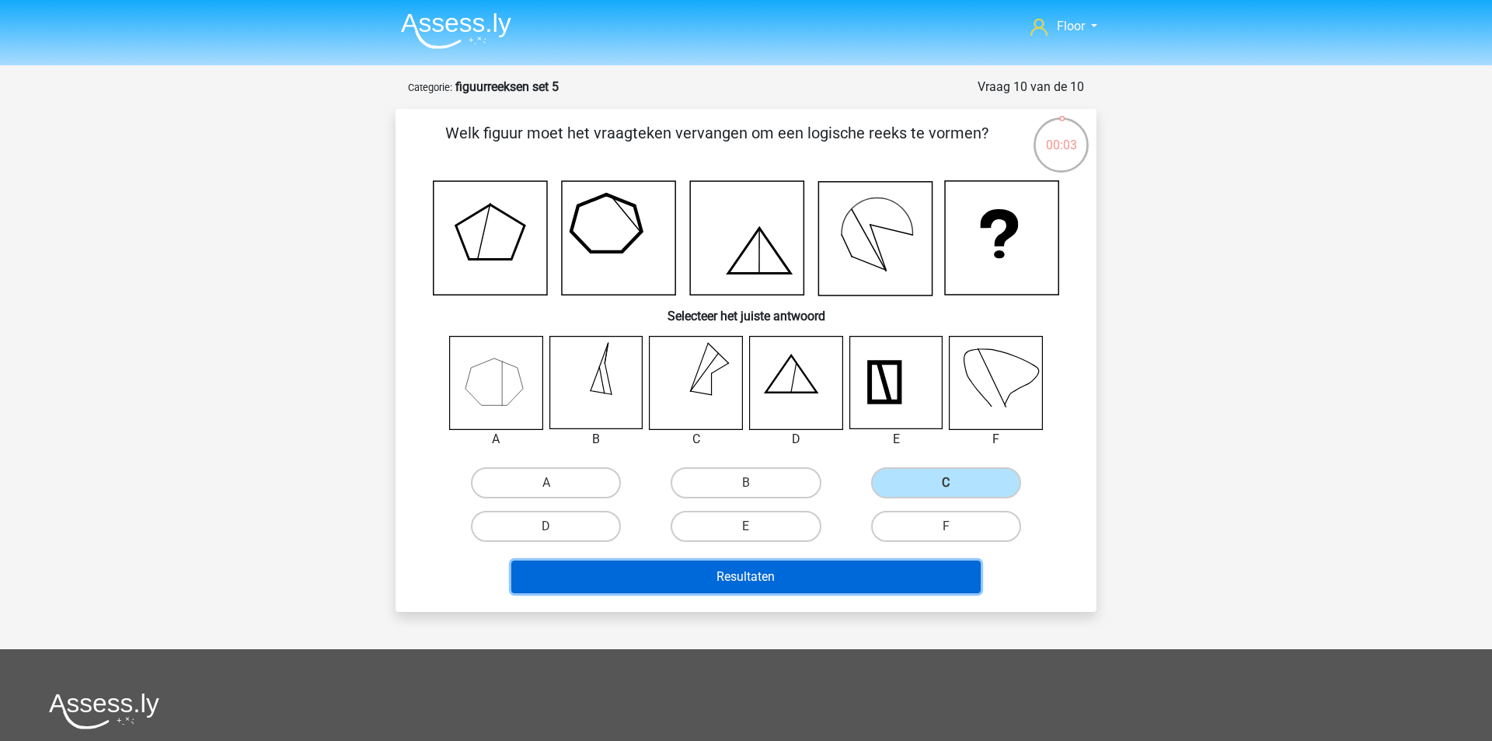
click at [797, 572] on button "Resultaten" at bounding box center [746, 576] width 470 height 33
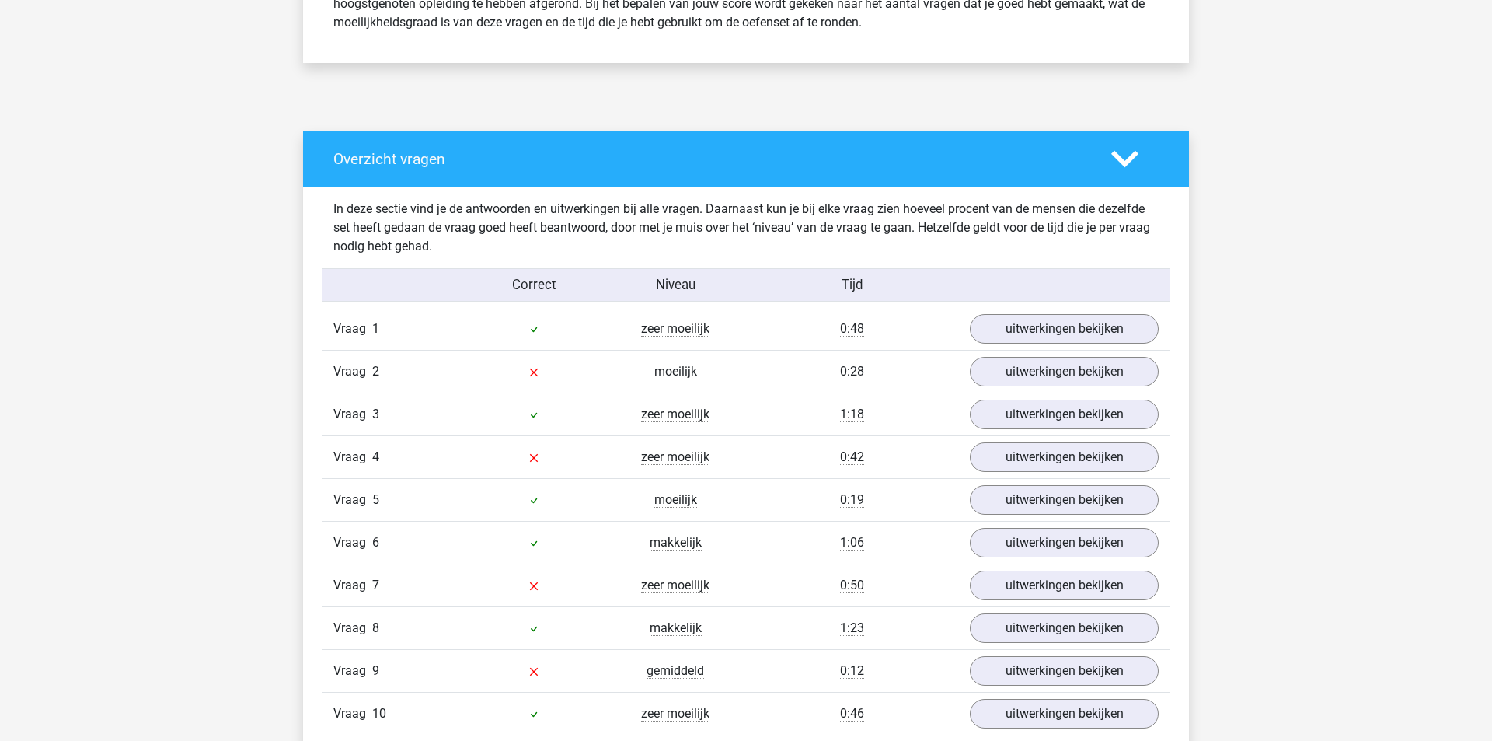
scroll to position [730, 0]
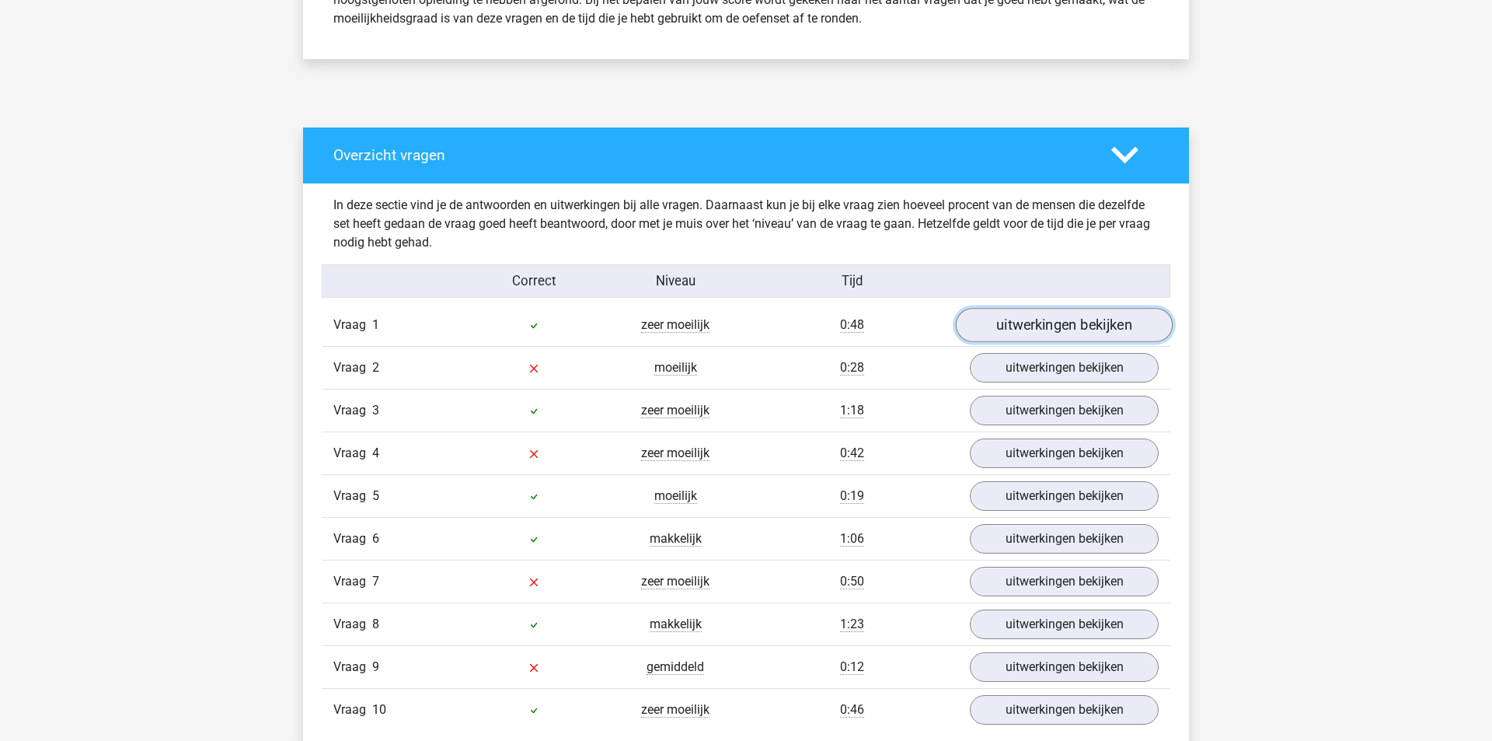
click at [1097, 321] on link "uitwerkingen bekijken" at bounding box center [1064, 325] width 217 height 34
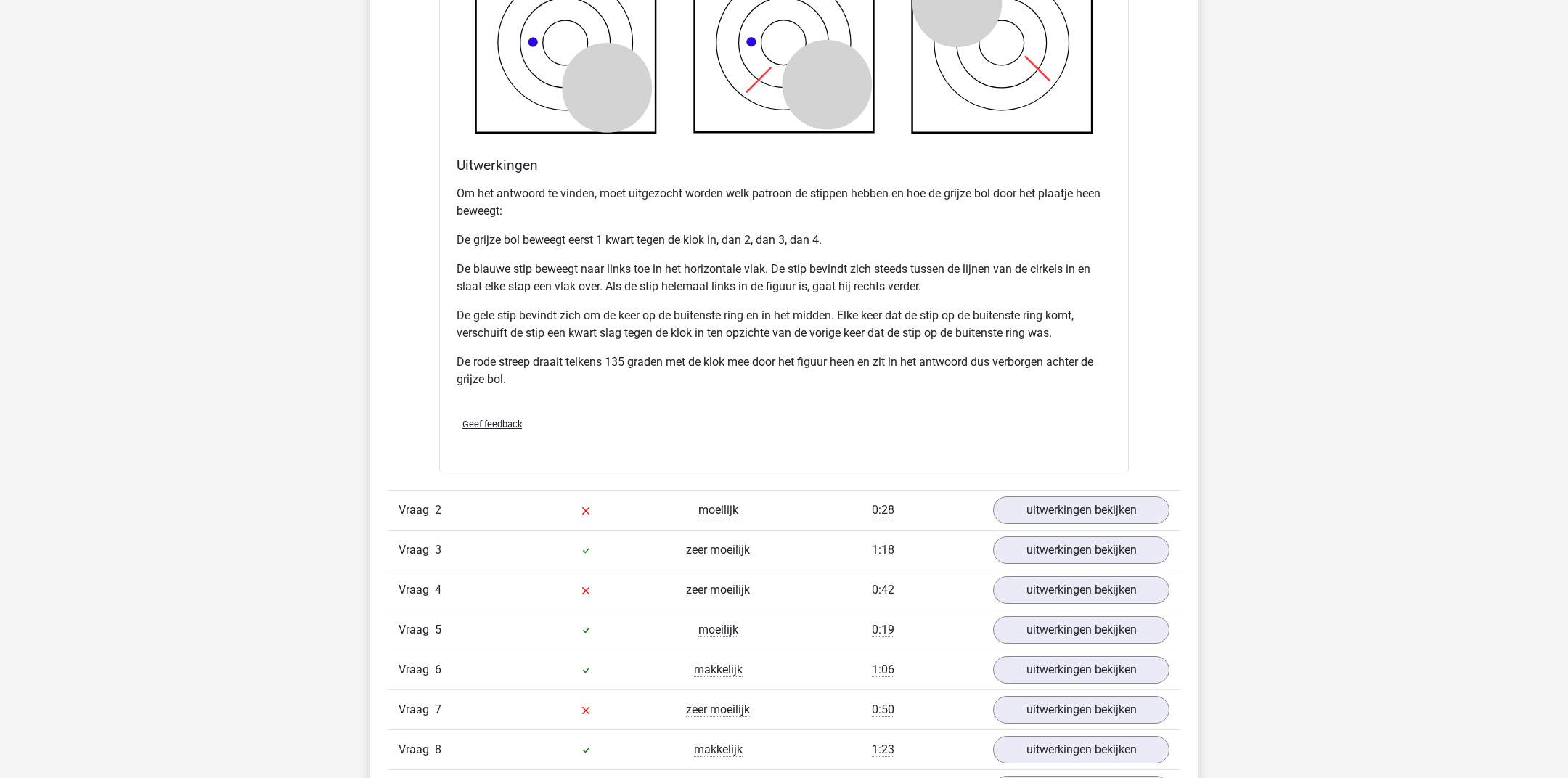
scroll to position [1530, 0]
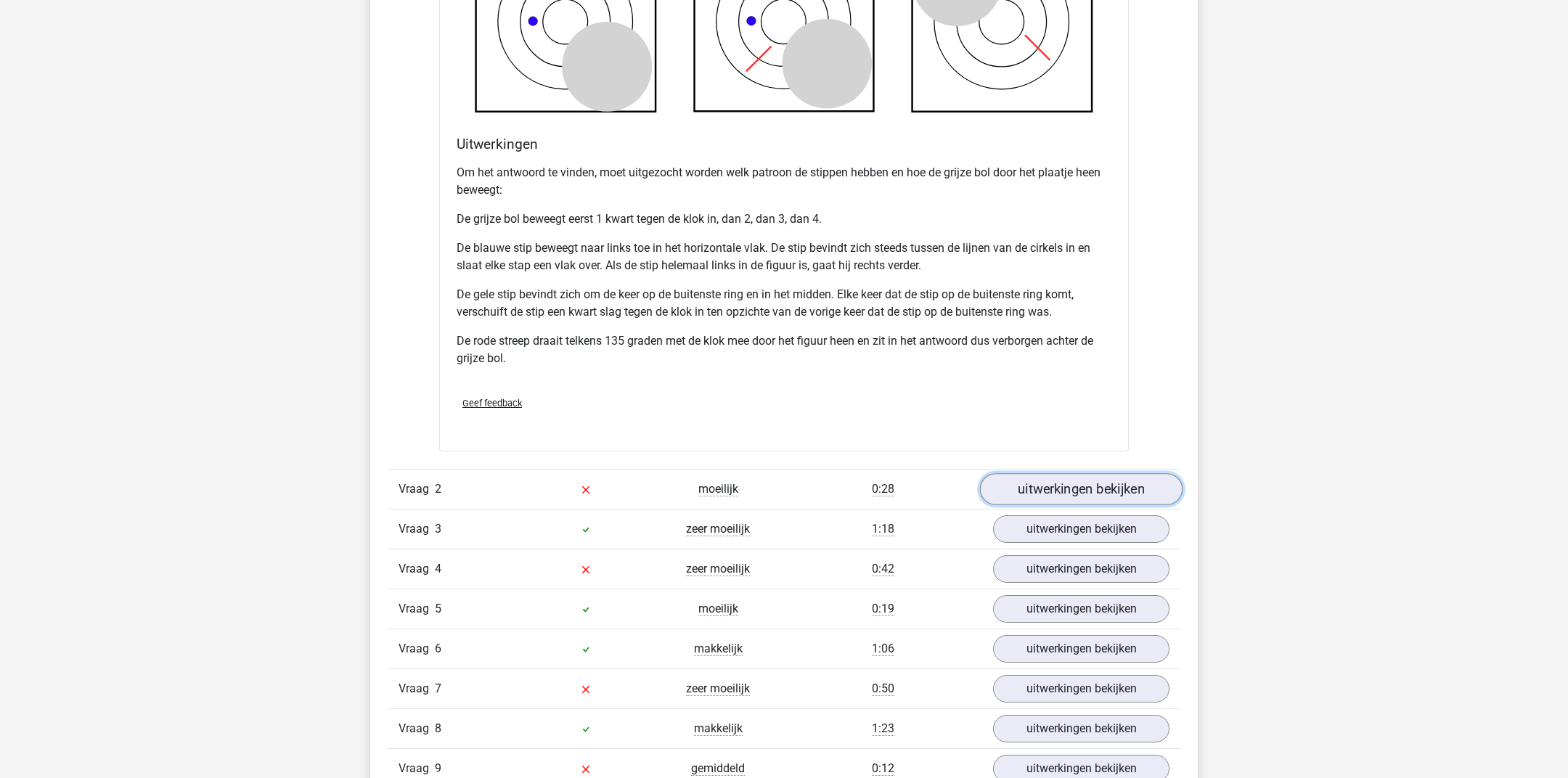
click at [1061, 491] on link "uitwerkingen bekijken" at bounding box center [1081, 489] width 203 height 32
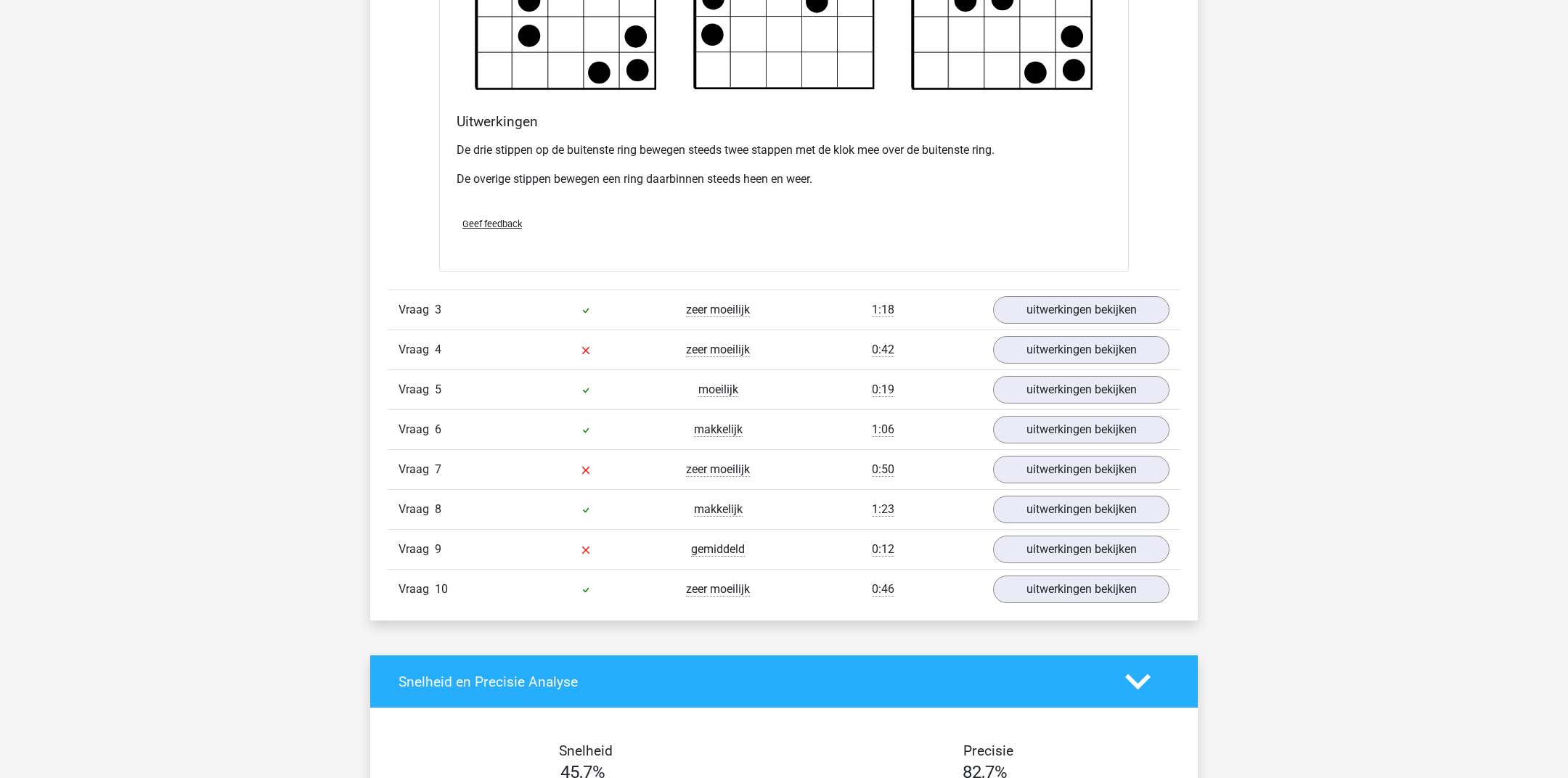
scroll to position [2597, 0]
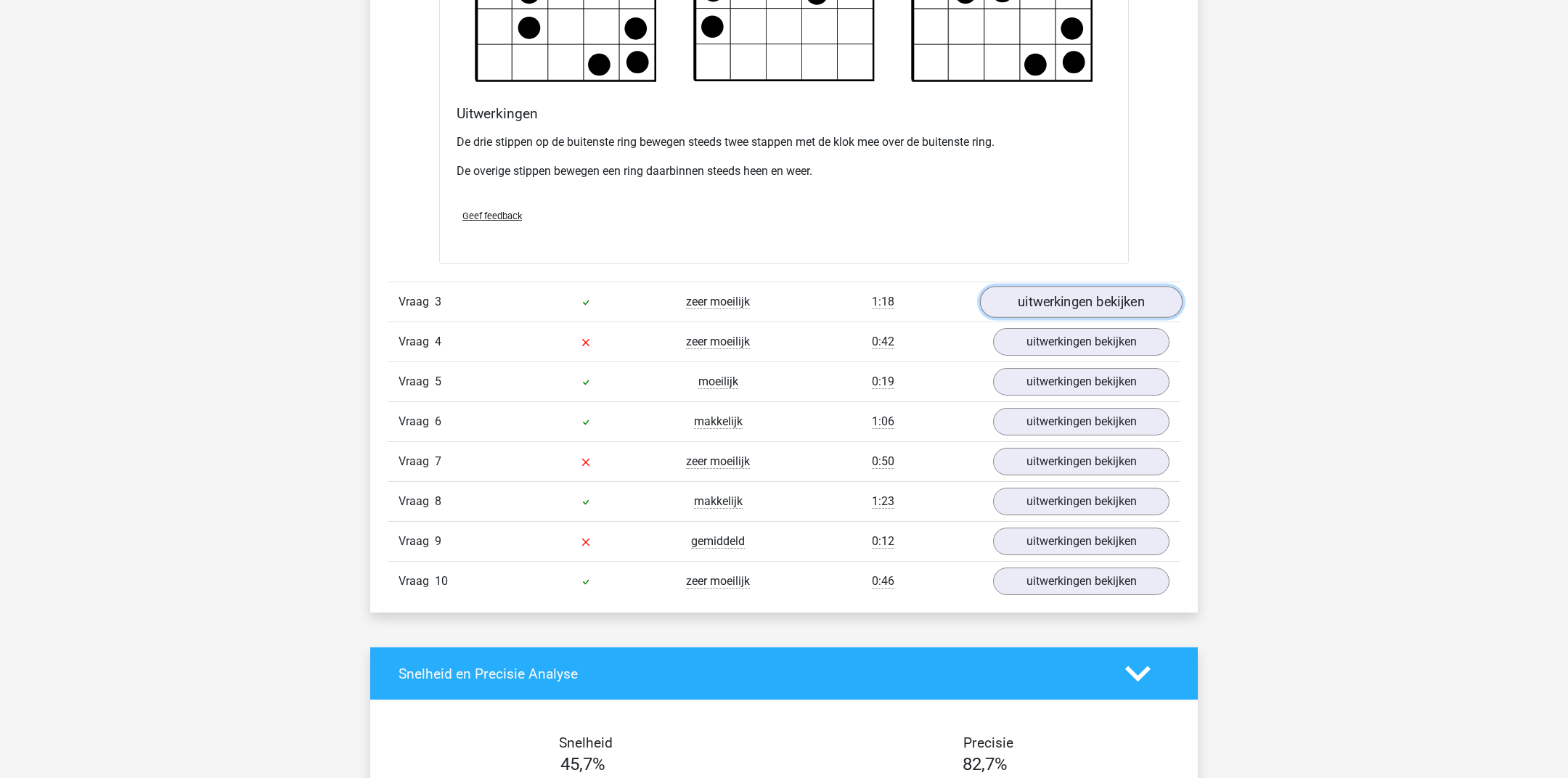
click at [1055, 302] on link "uitwerkingen bekijken" at bounding box center [1081, 302] width 203 height 32
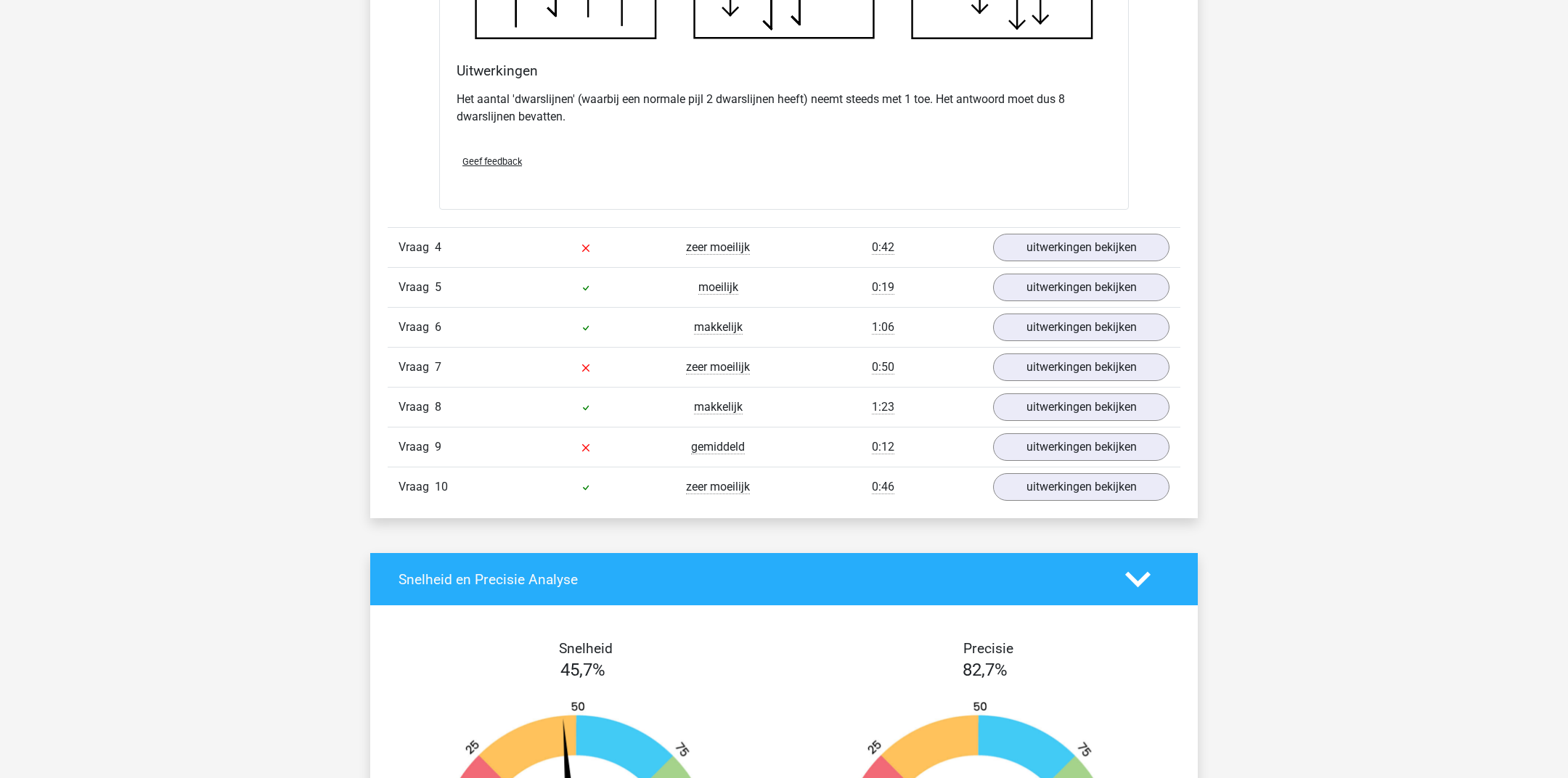
scroll to position [3519, 0]
click at [1027, 231] on link "uitwerkingen bekijken" at bounding box center [1081, 247] width 203 height 32
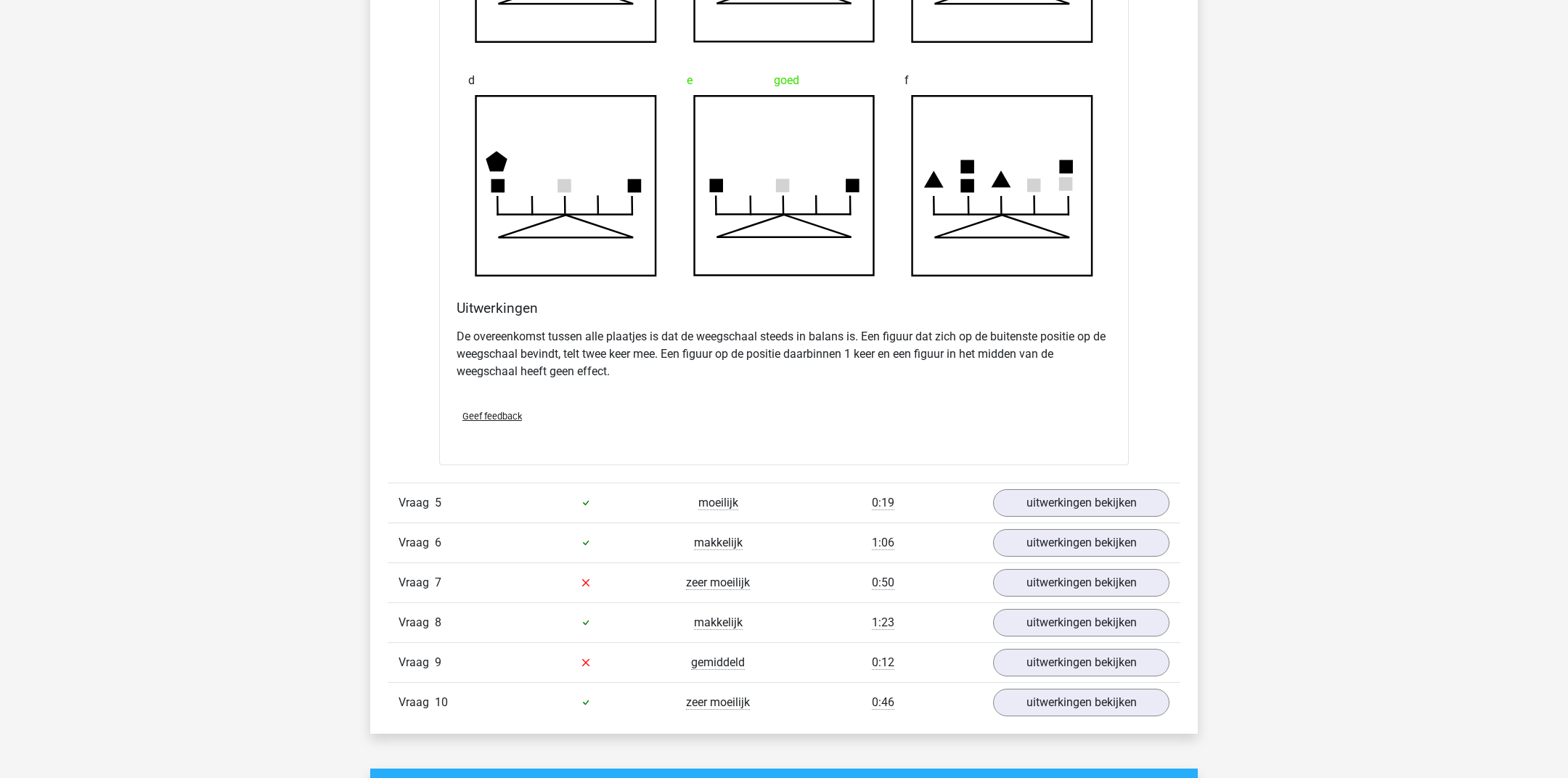
scroll to position [4305, 0]
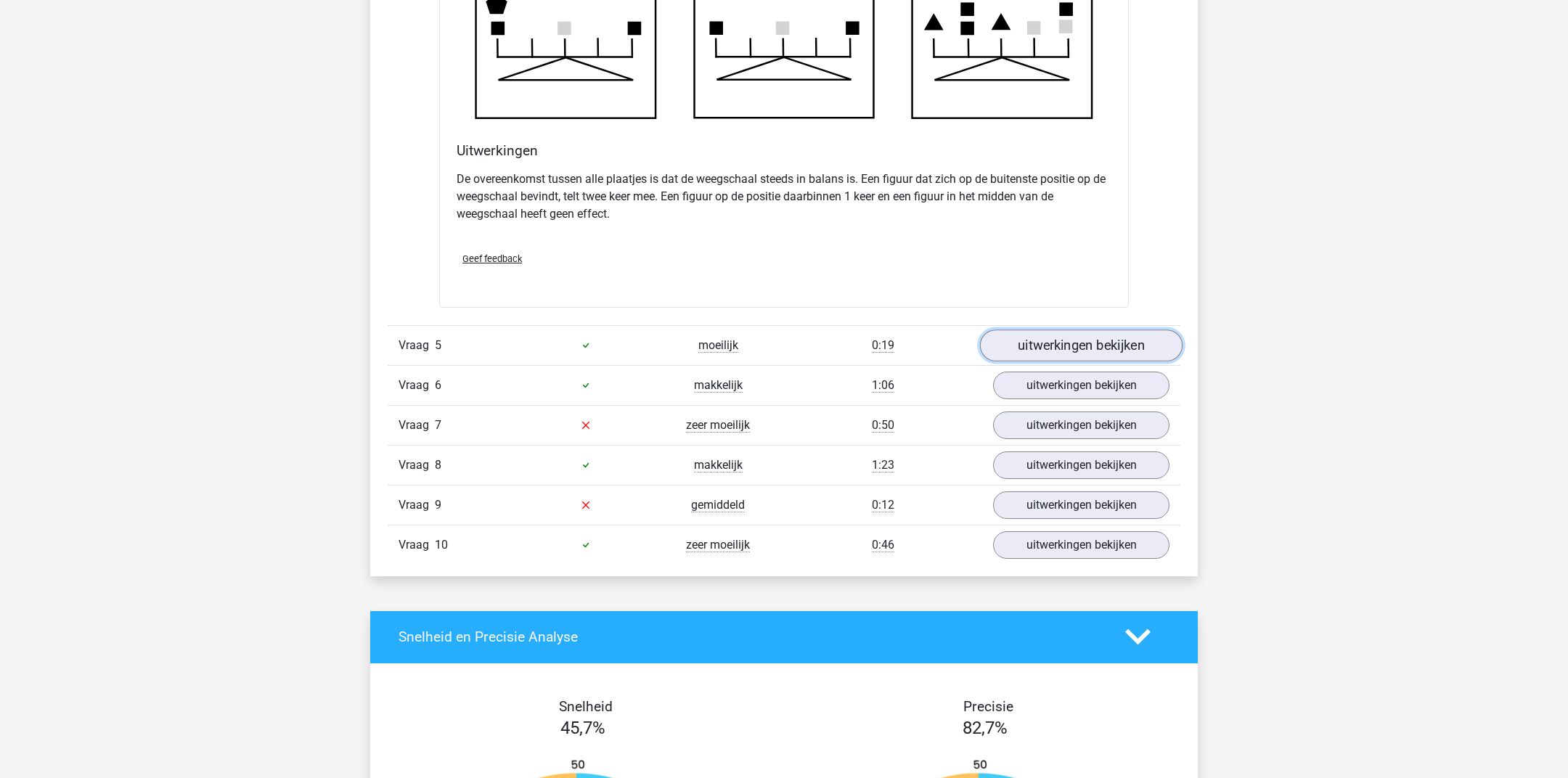
click at [1106, 335] on link "uitwerkingen bekijken" at bounding box center [1081, 346] width 203 height 32
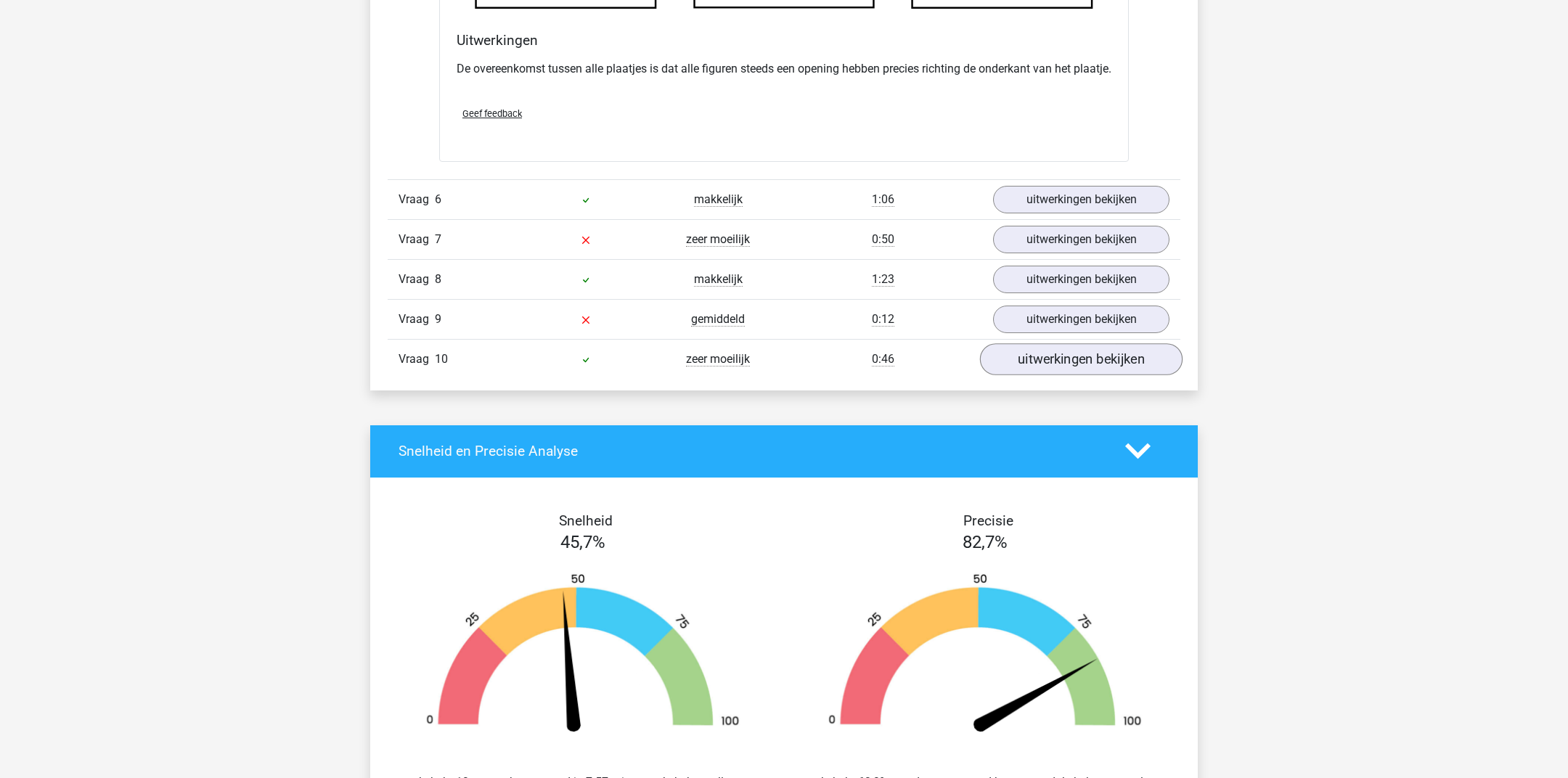
scroll to position [5306, 0]
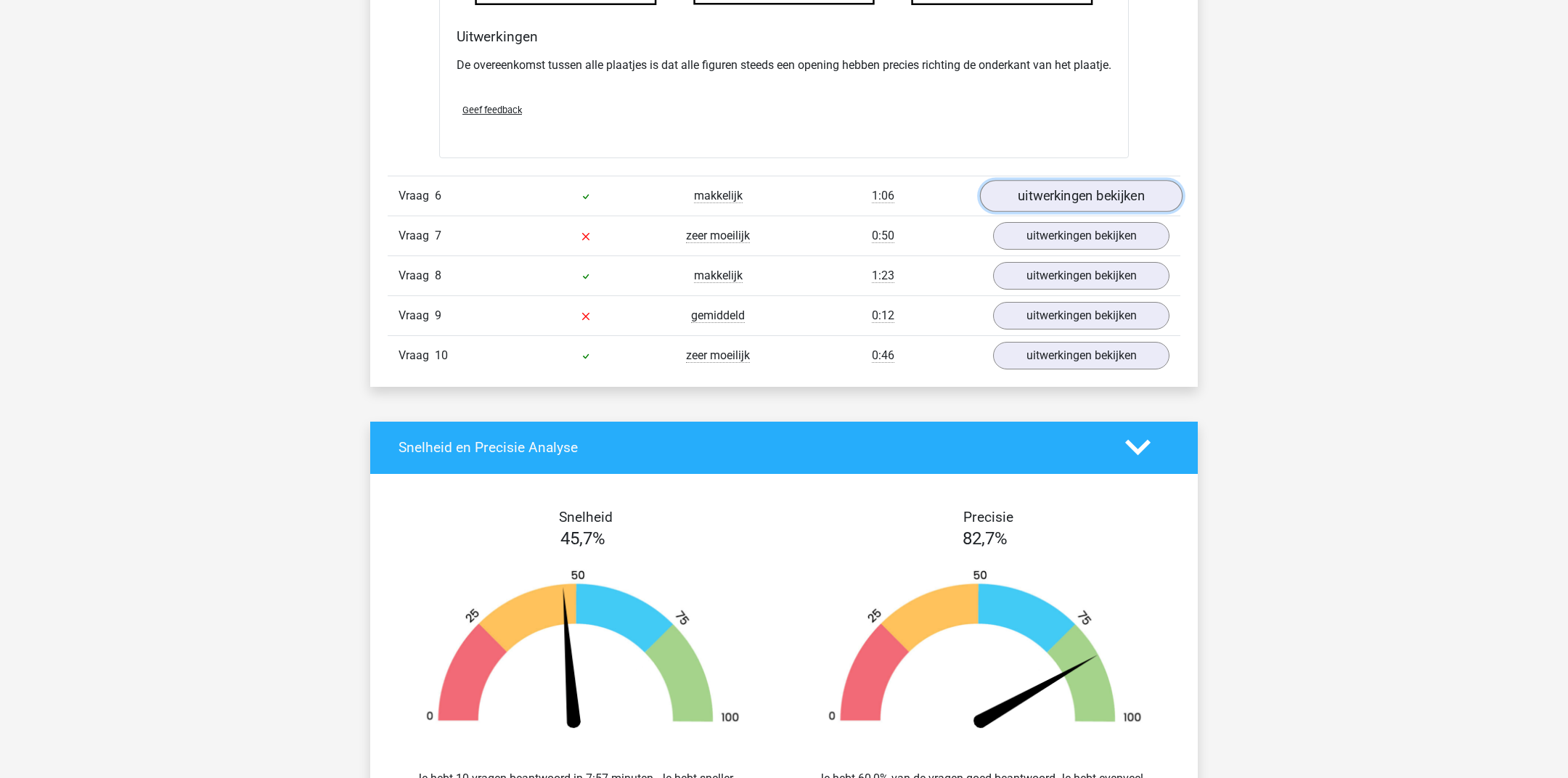
click at [1055, 212] on link "uitwerkingen bekijken" at bounding box center [1081, 196] width 203 height 32
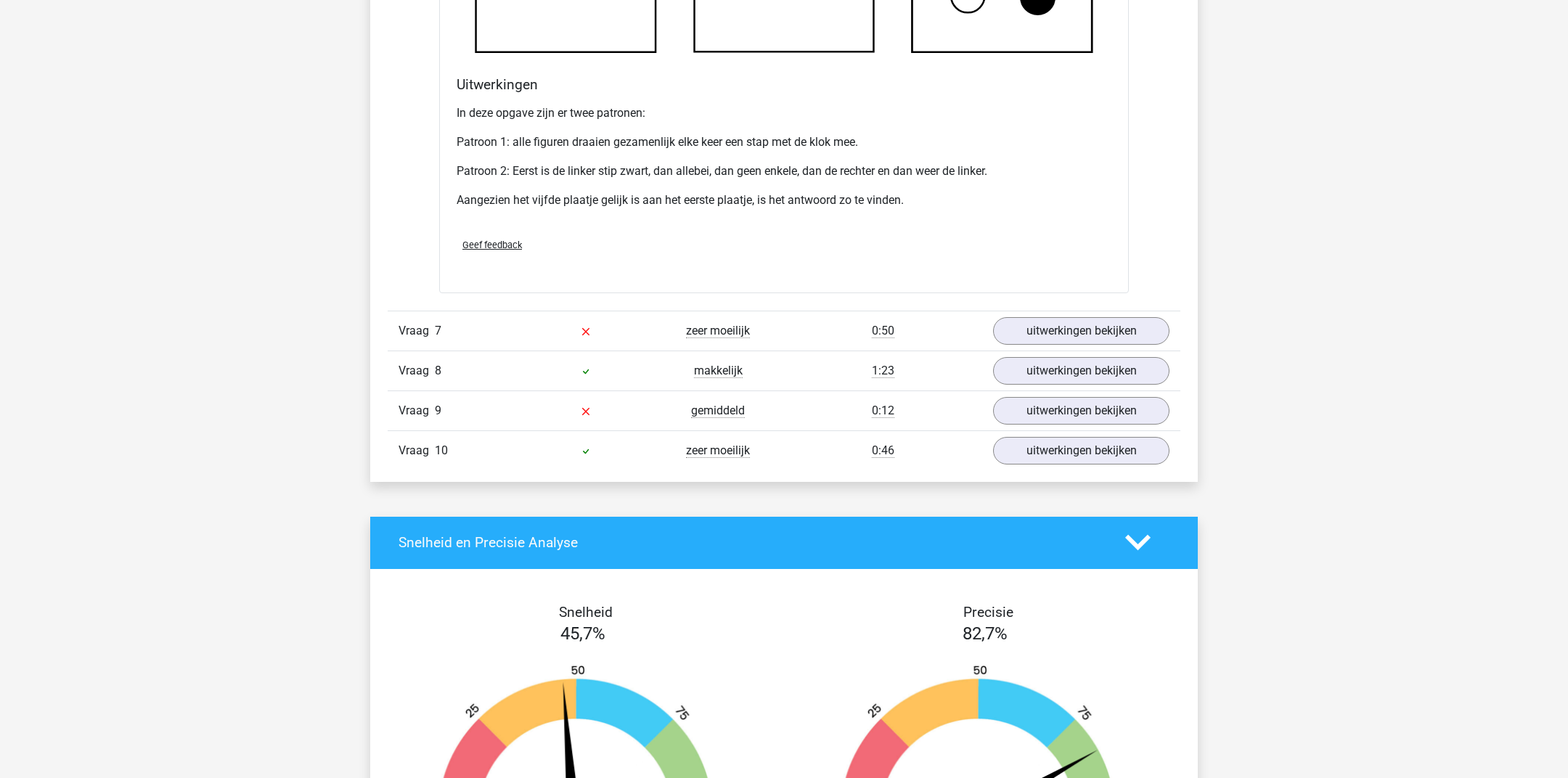
scroll to position [6096, 0]
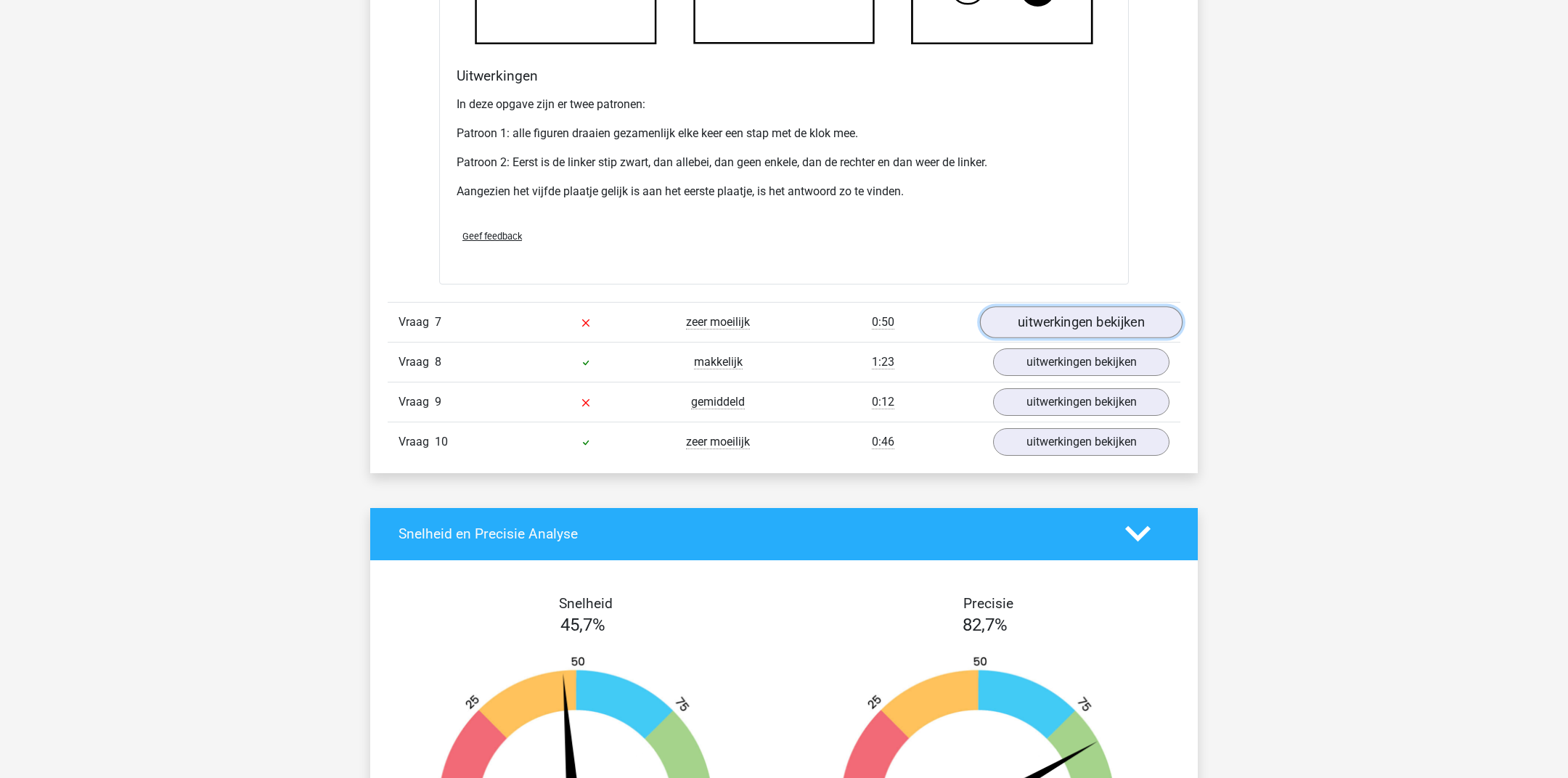
click at [1053, 338] on link "uitwerkingen bekijken" at bounding box center [1081, 322] width 203 height 32
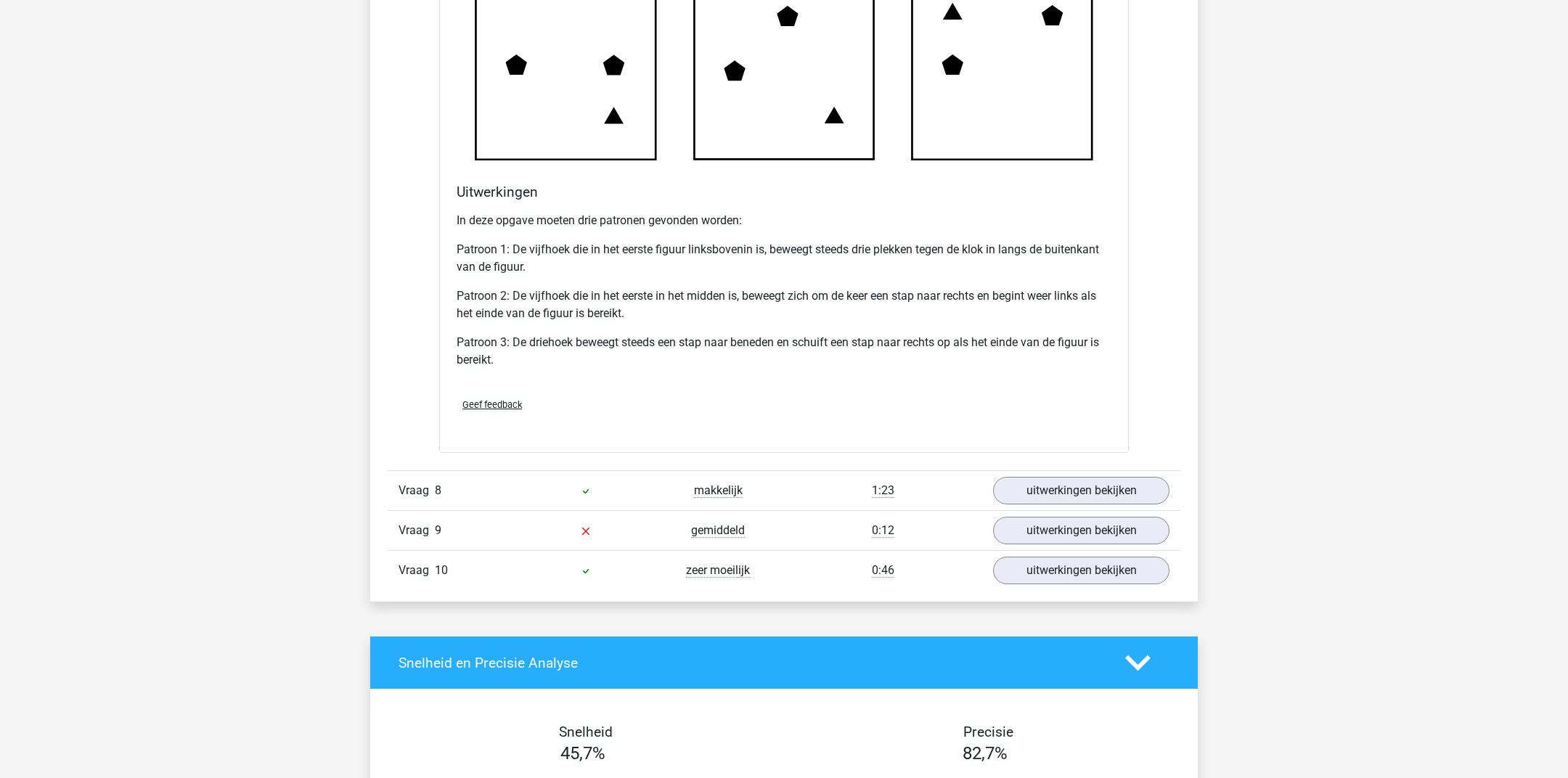
scroll to position [6905, 0]
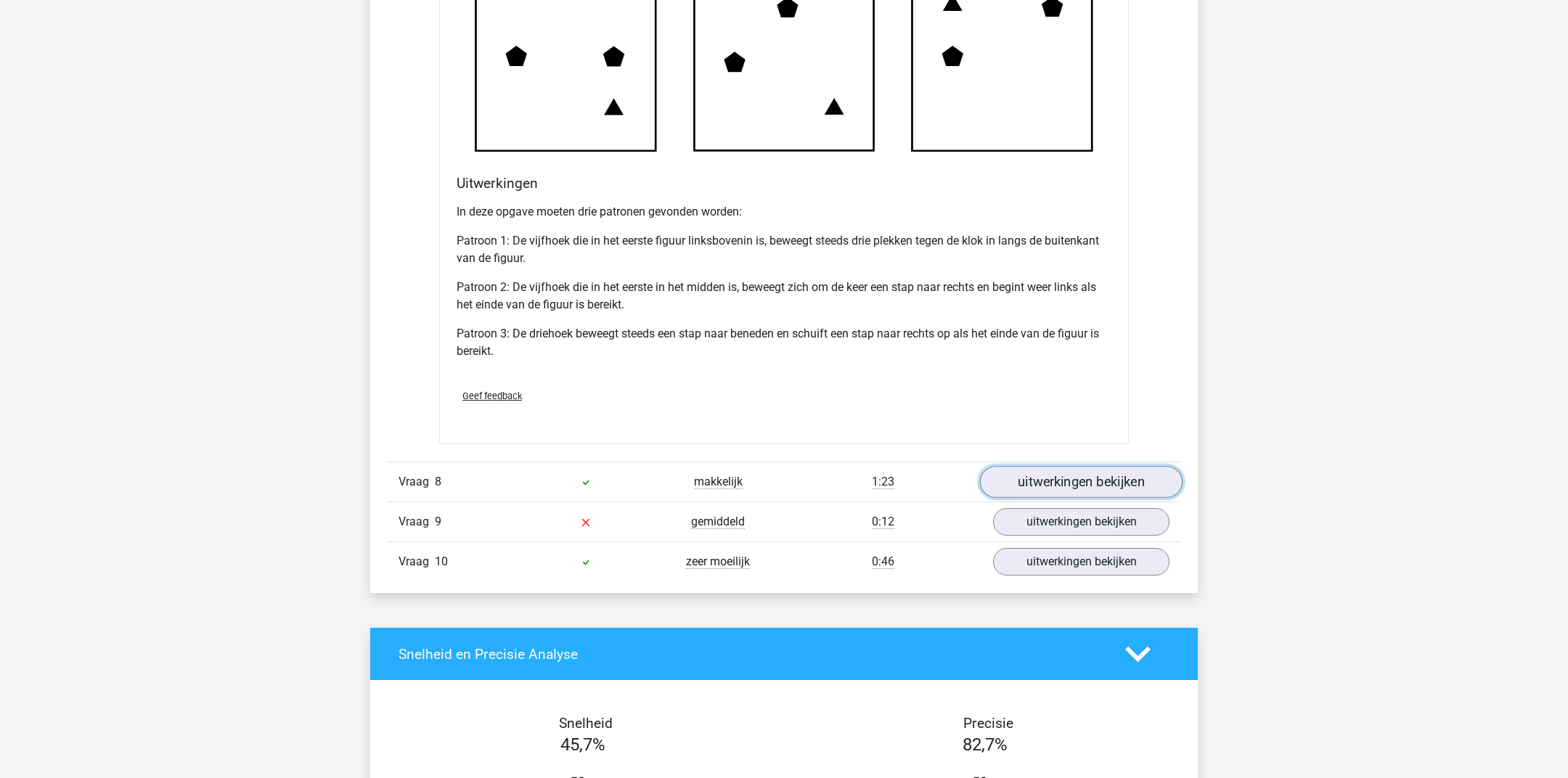
click at [1113, 491] on link "uitwerkingen bekijken" at bounding box center [1081, 482] width 203 height 32
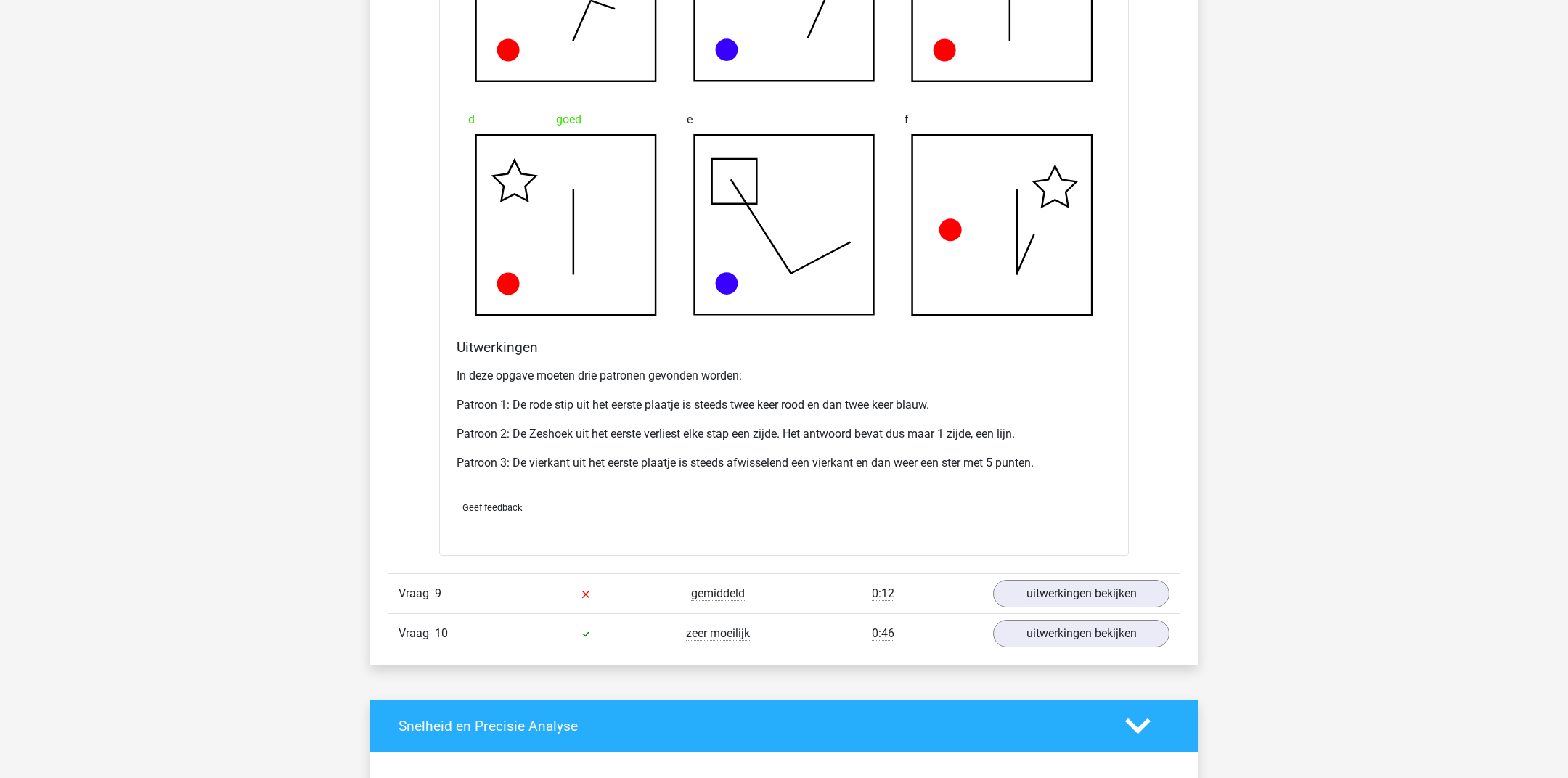
scroll to position [7724, 0]
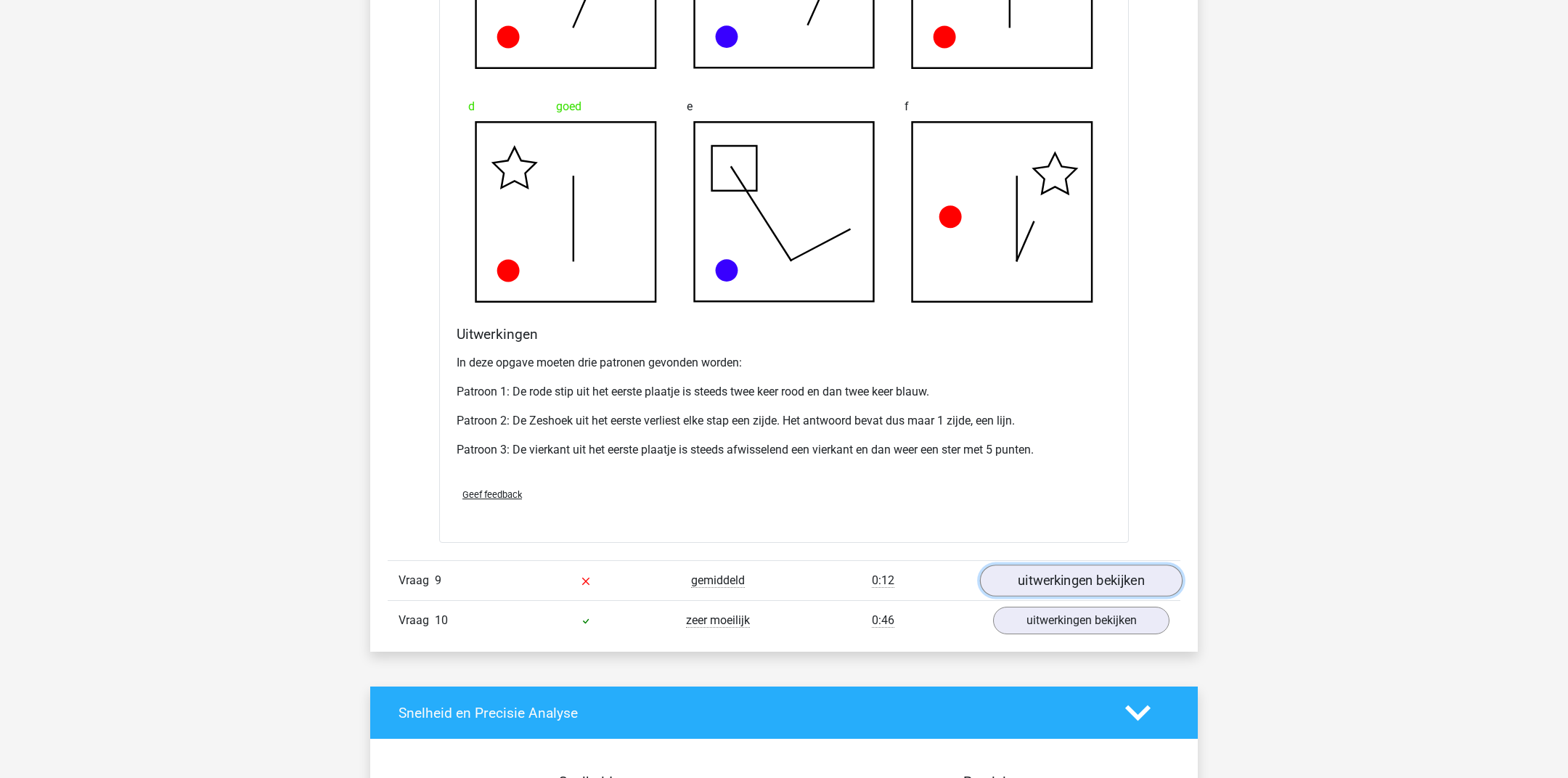
click at [1095, 594] on link "uitwerkingen bekijken" at bounding box center [1081, 581] width 203 height 32
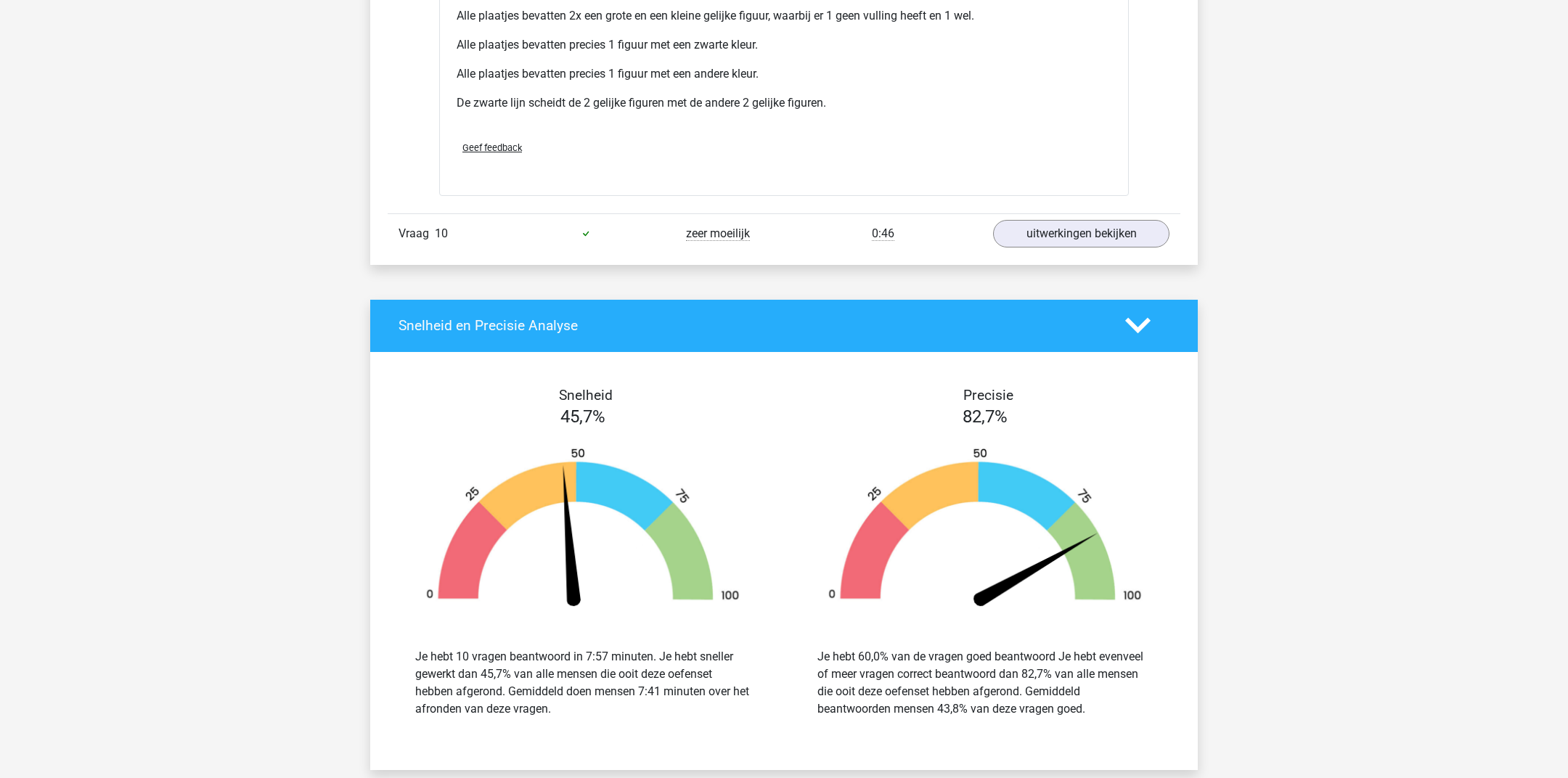
scroll to position [9039, 0]
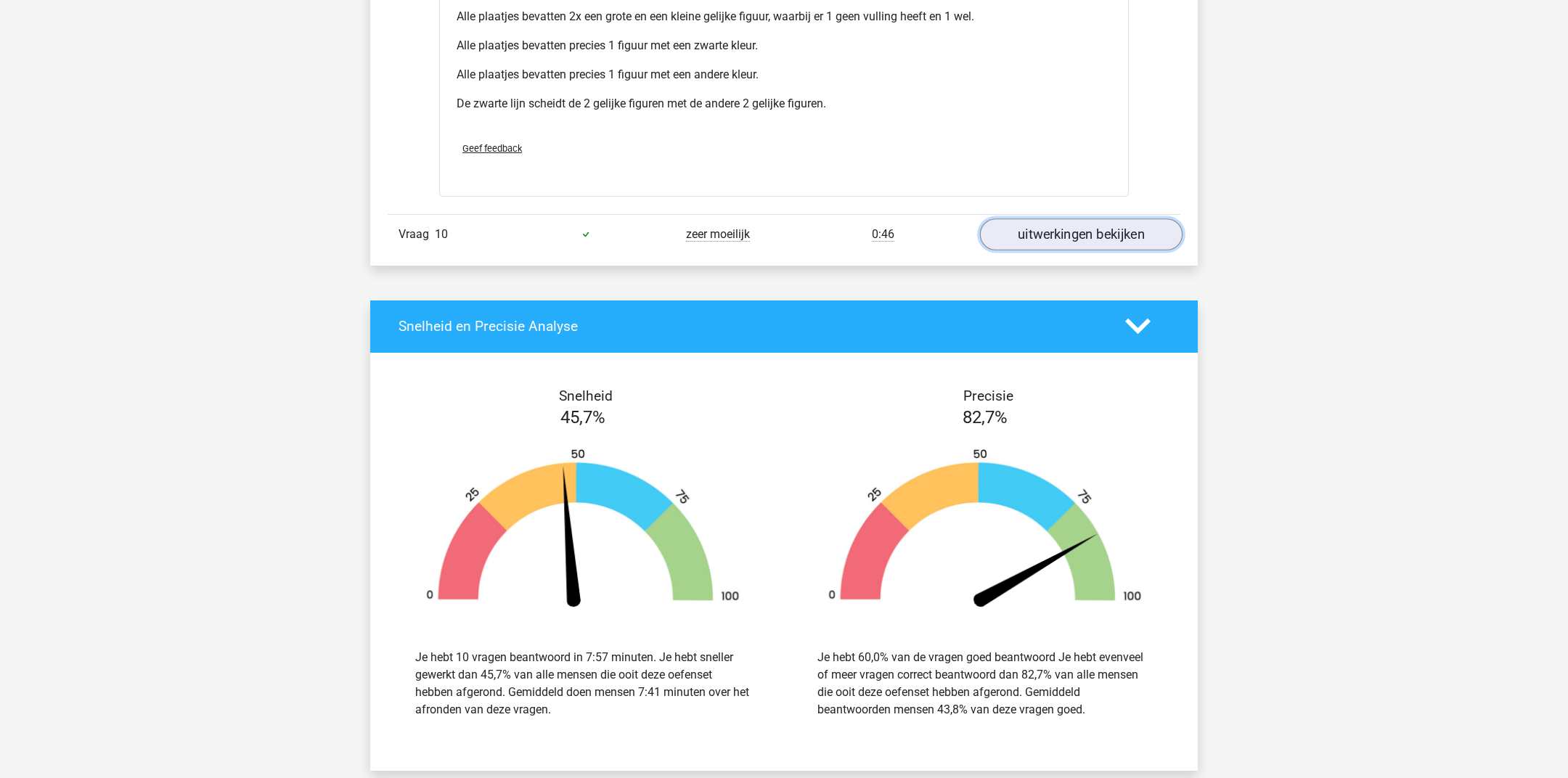
click at [1063, 238] on link "uitwerkingen bekijken" at bounding box center [1081, 234] width 203 height 32
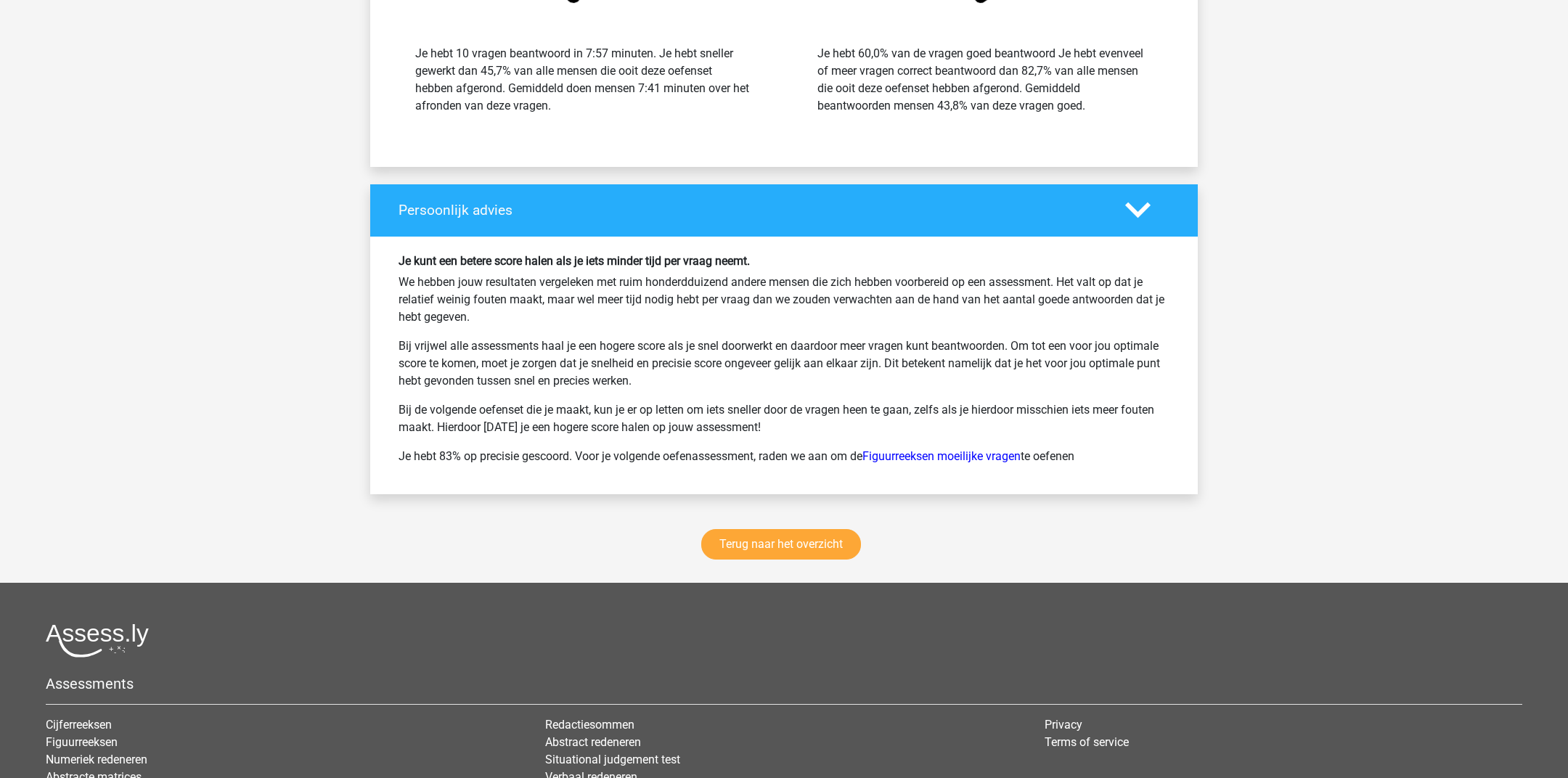
scroll to position [10455, 0]
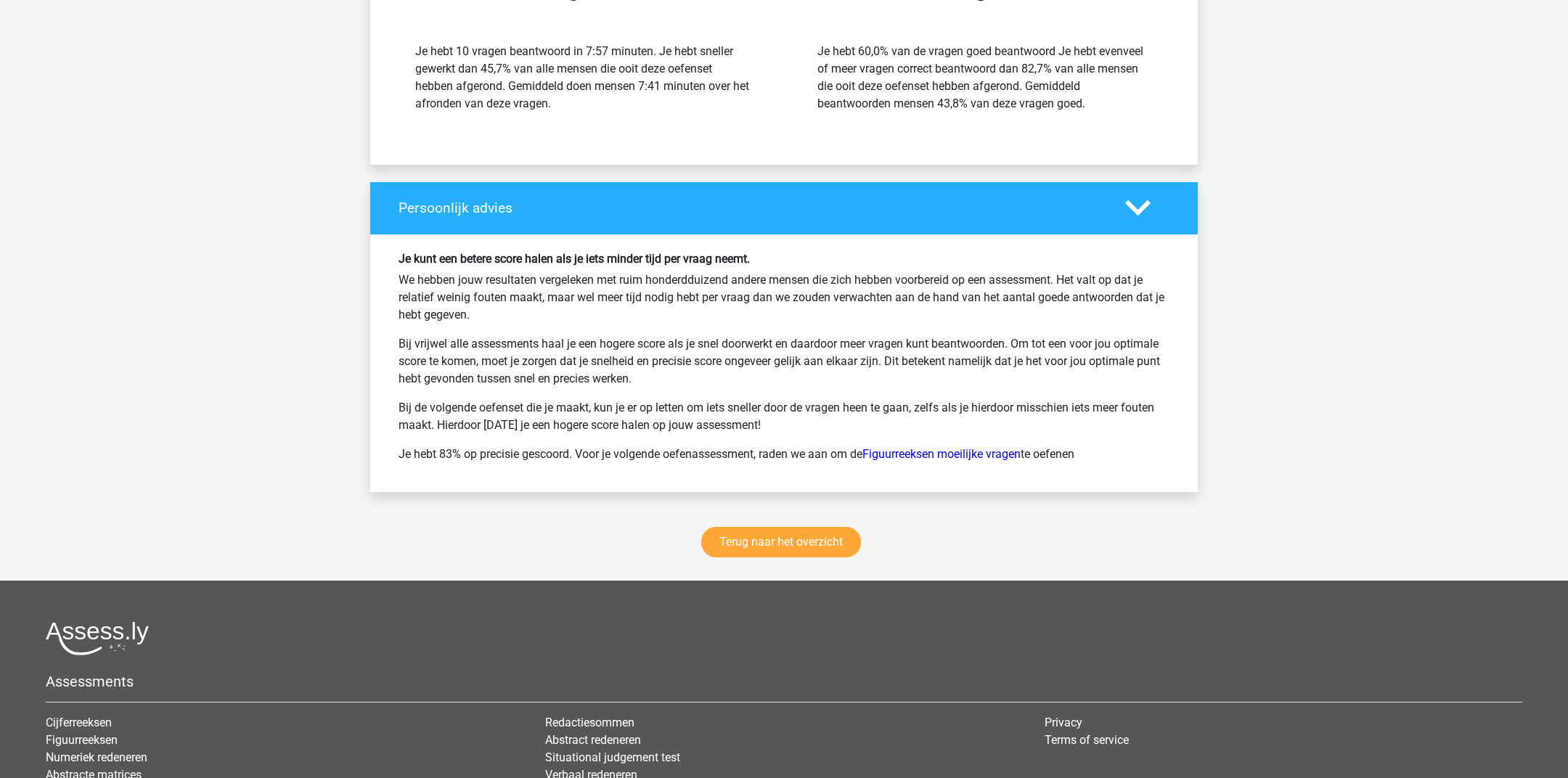
click at [918, 314] on p "We hebben jouw resultaten vergeleken met ruim honderdduizend andere mensen die …" at bounding box center [784, 298] width 770 height 52
copy div "Floor floor.hintzen@outlook.com Logout Details Naam kandidaat Floor Taal Nederl…"
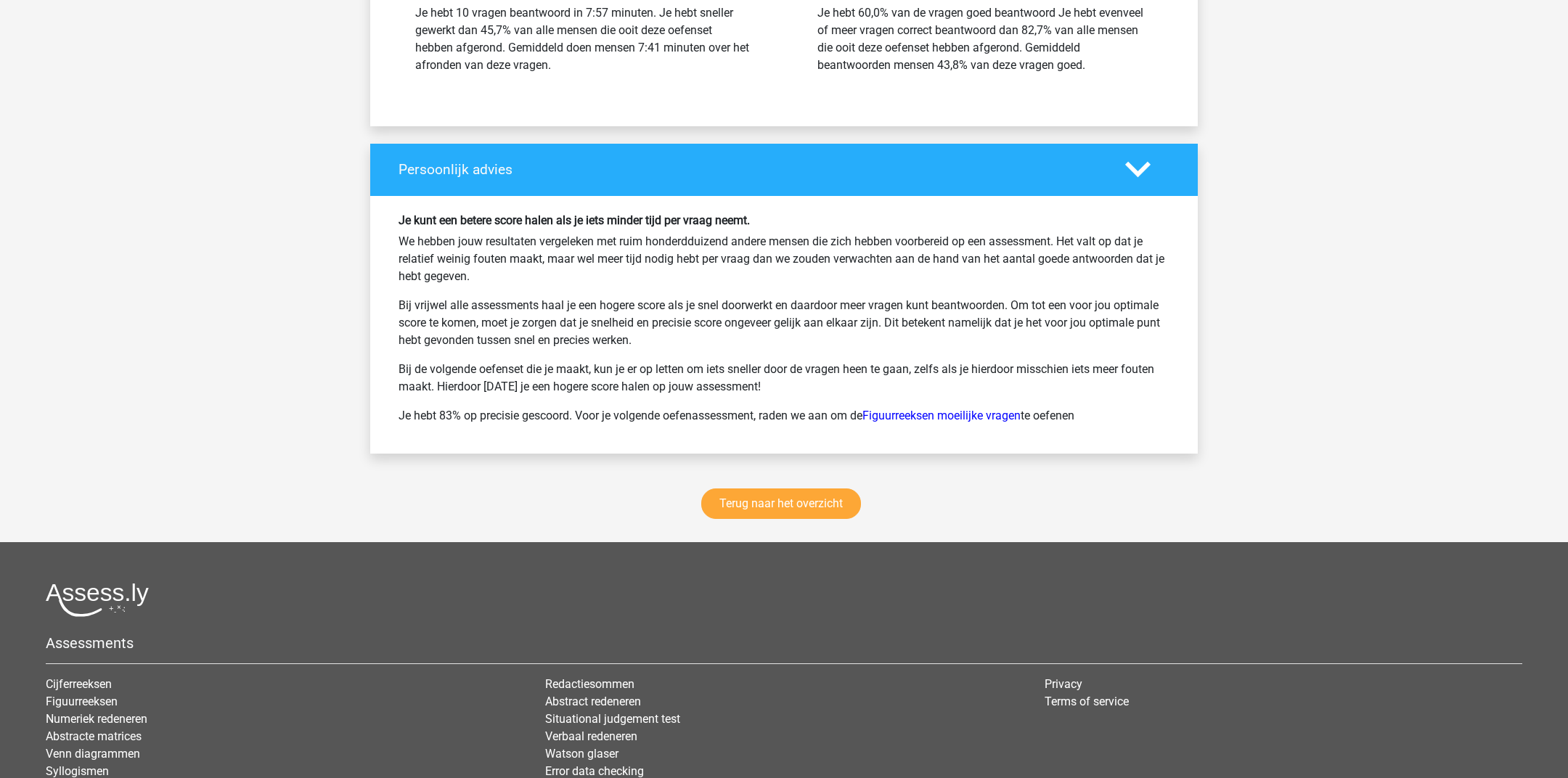
scroll to position [10537, 0]
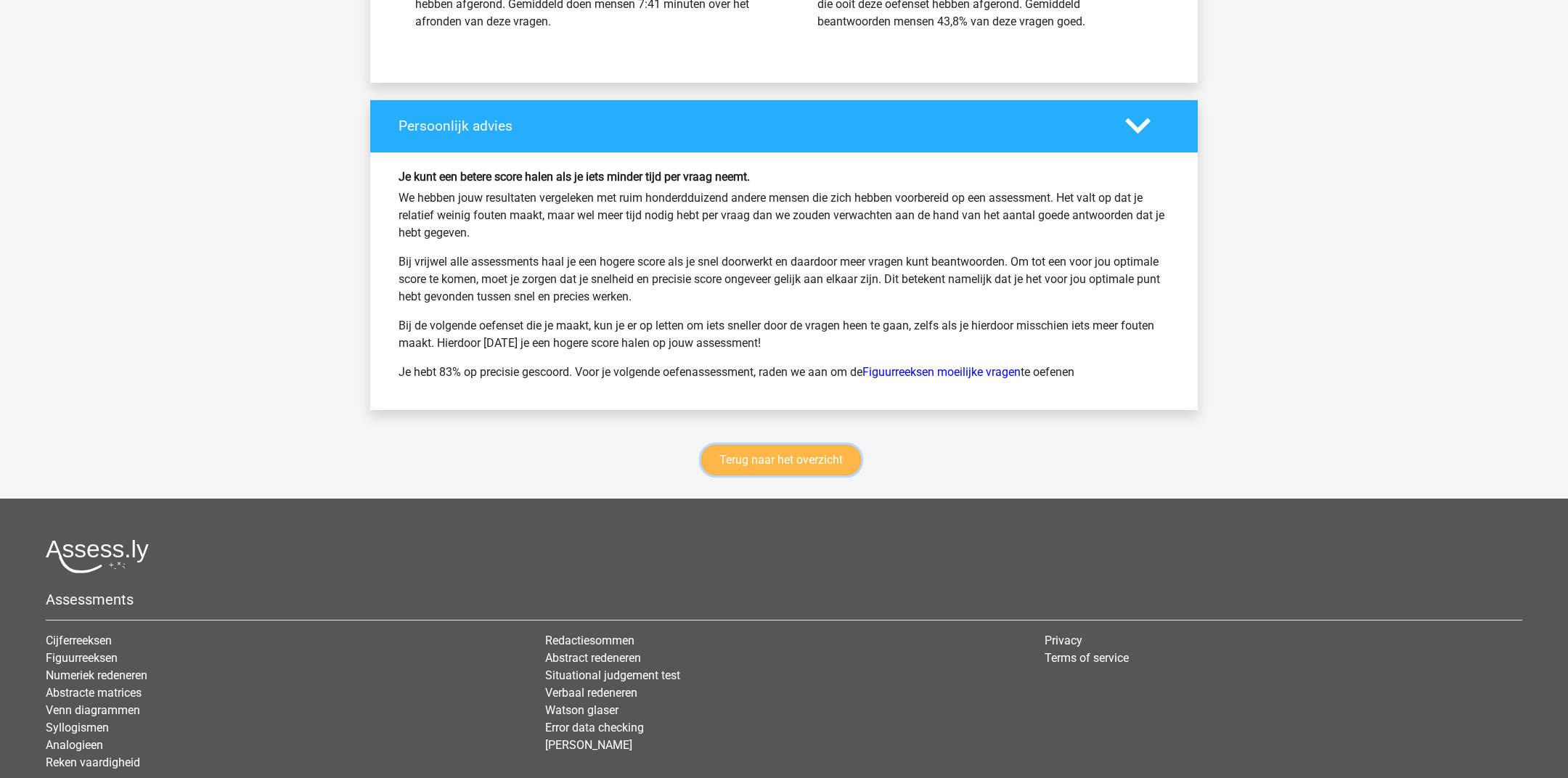
click at [767, 465] on link "Terug naar het overzicht" at bounding box center [781, 460] width 160 height 31
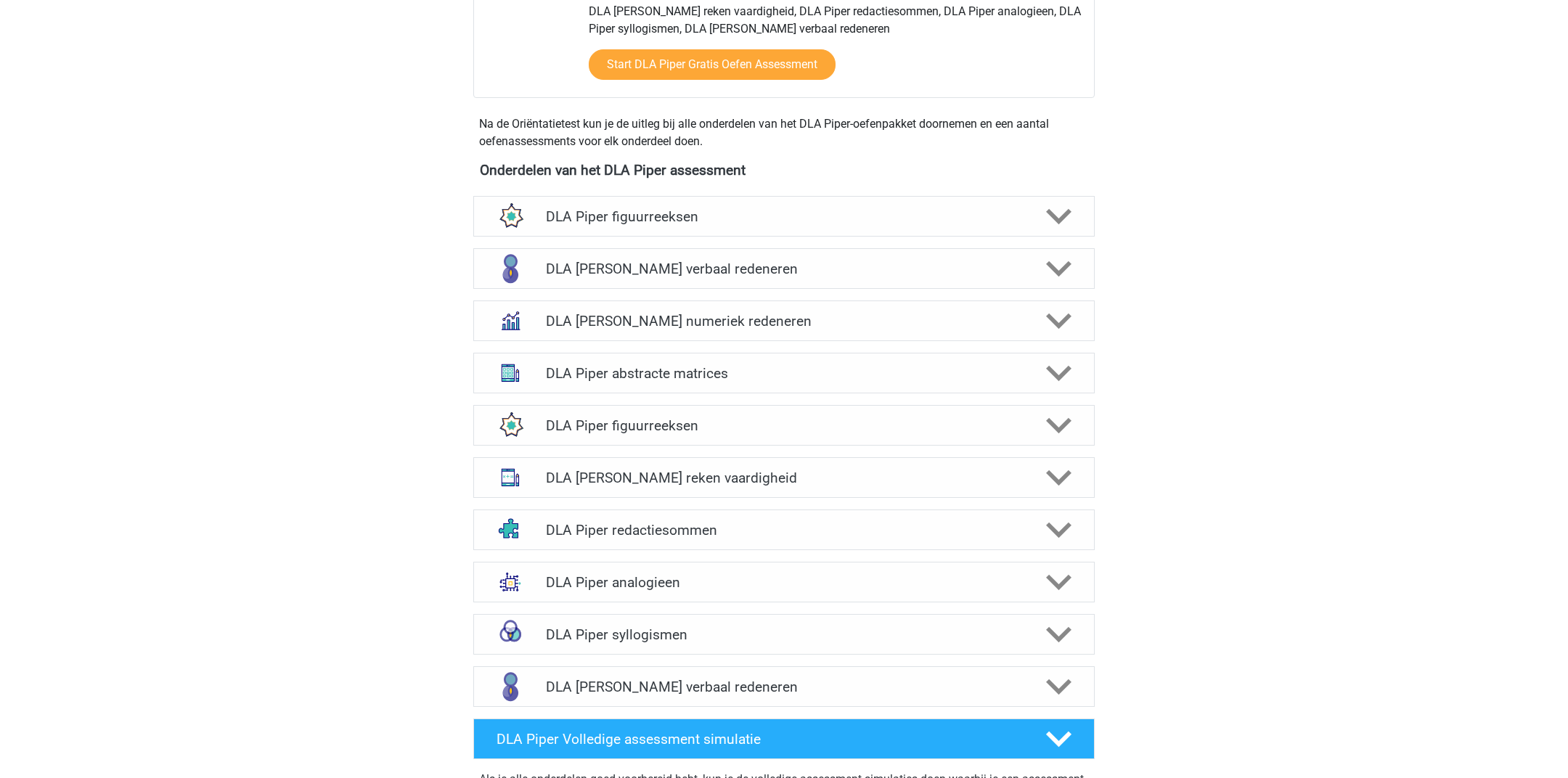
scroll to position [644, 0]
click at [657, 207] on div "DLA Piper figuurreeksen" at bounding box center [784, 216] width 621 height 41
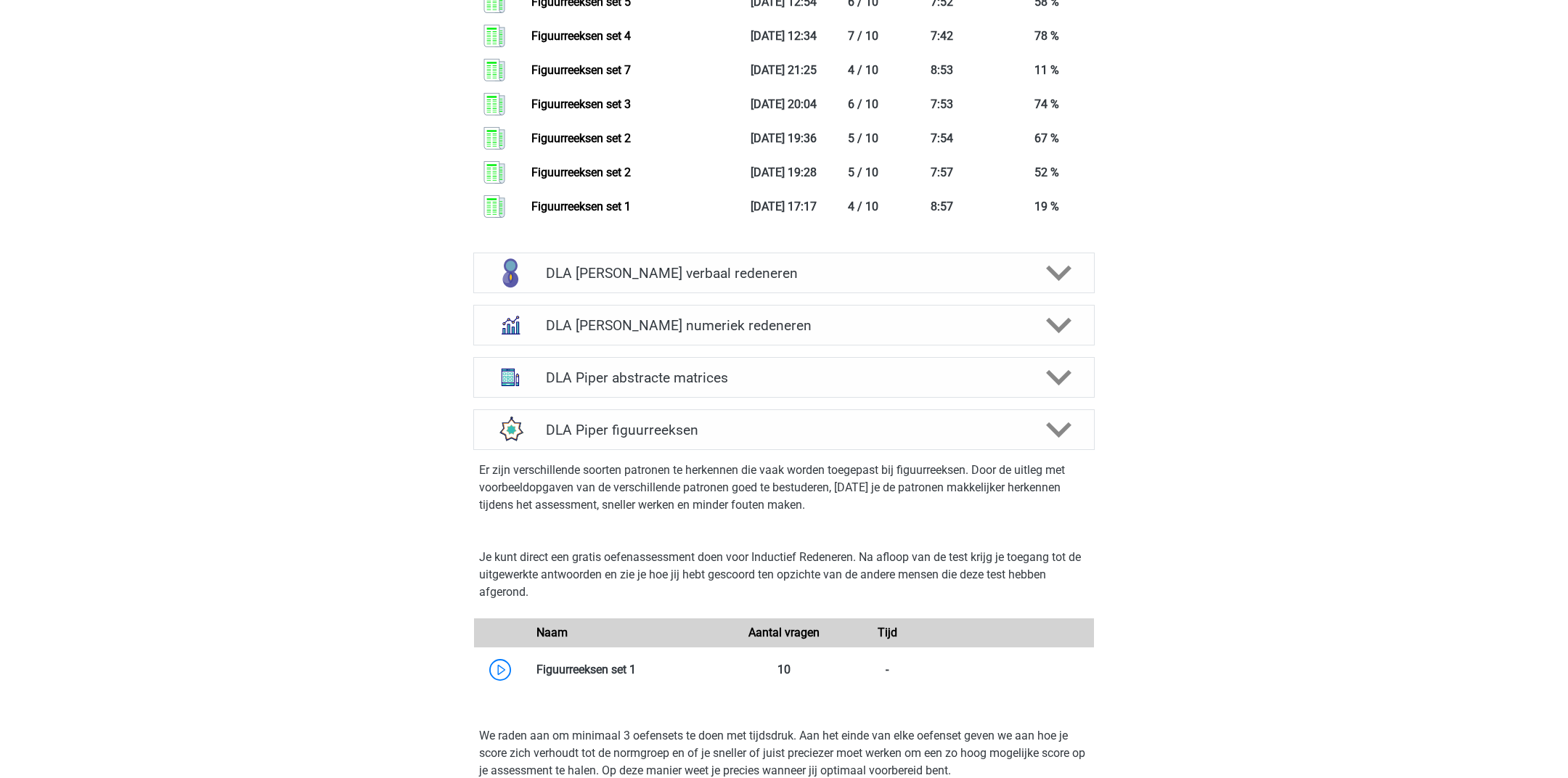
scroll to position [1999, 0]
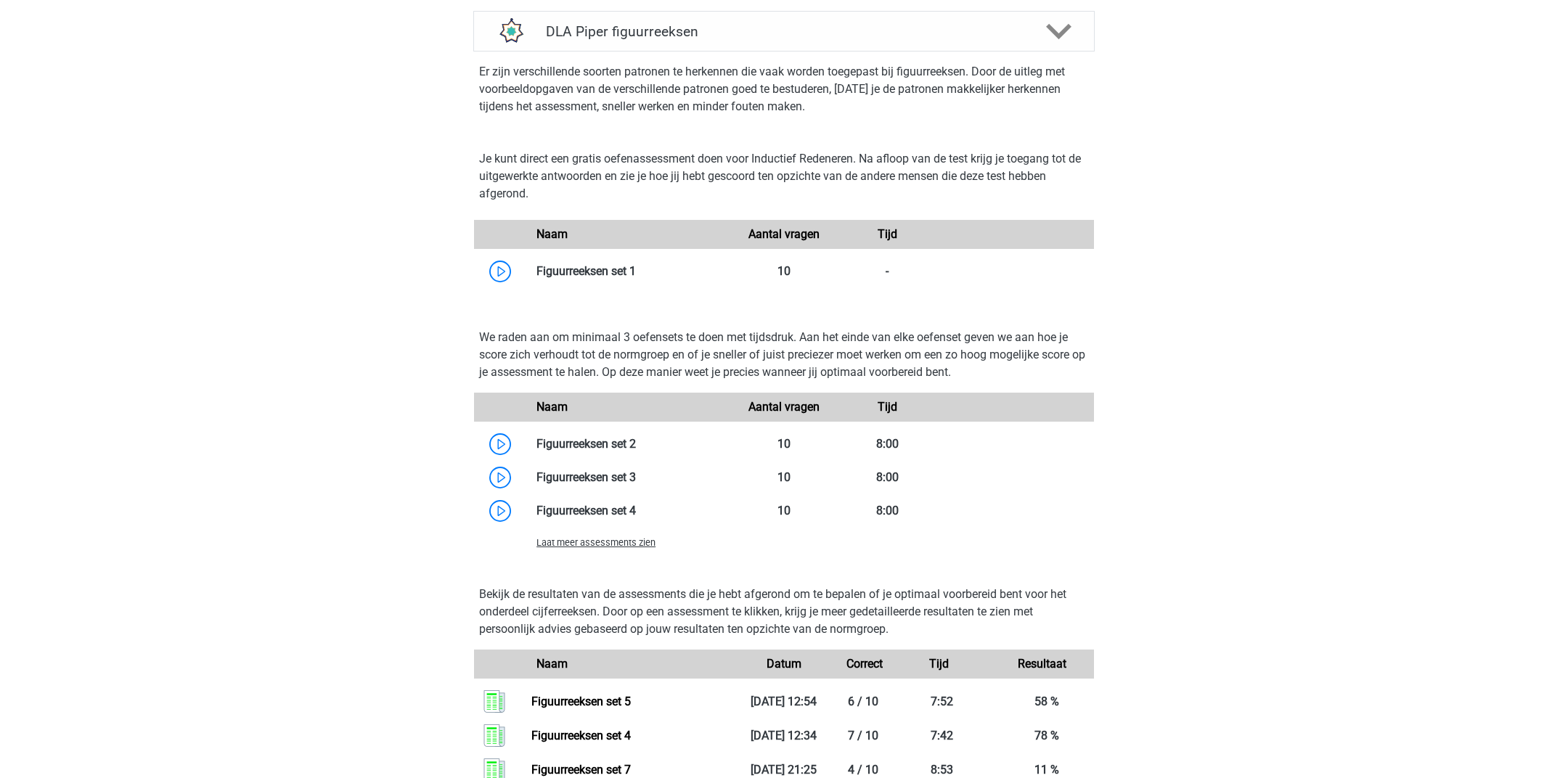
click at [548, 537] on span "Laat meer assessments zien" at bounding box center [595, 543] width 119 height 11
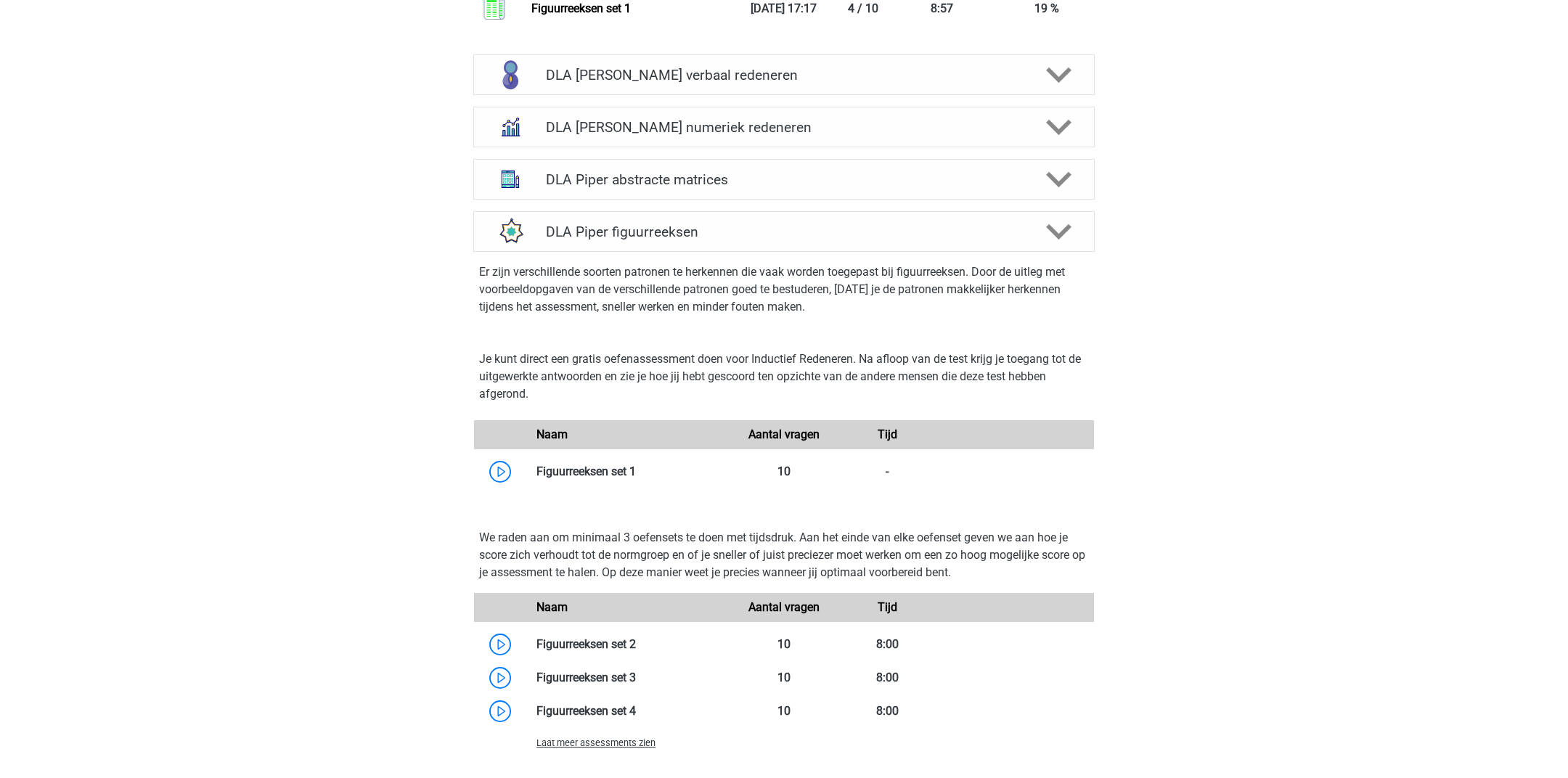
scroll to position [2126, 0]
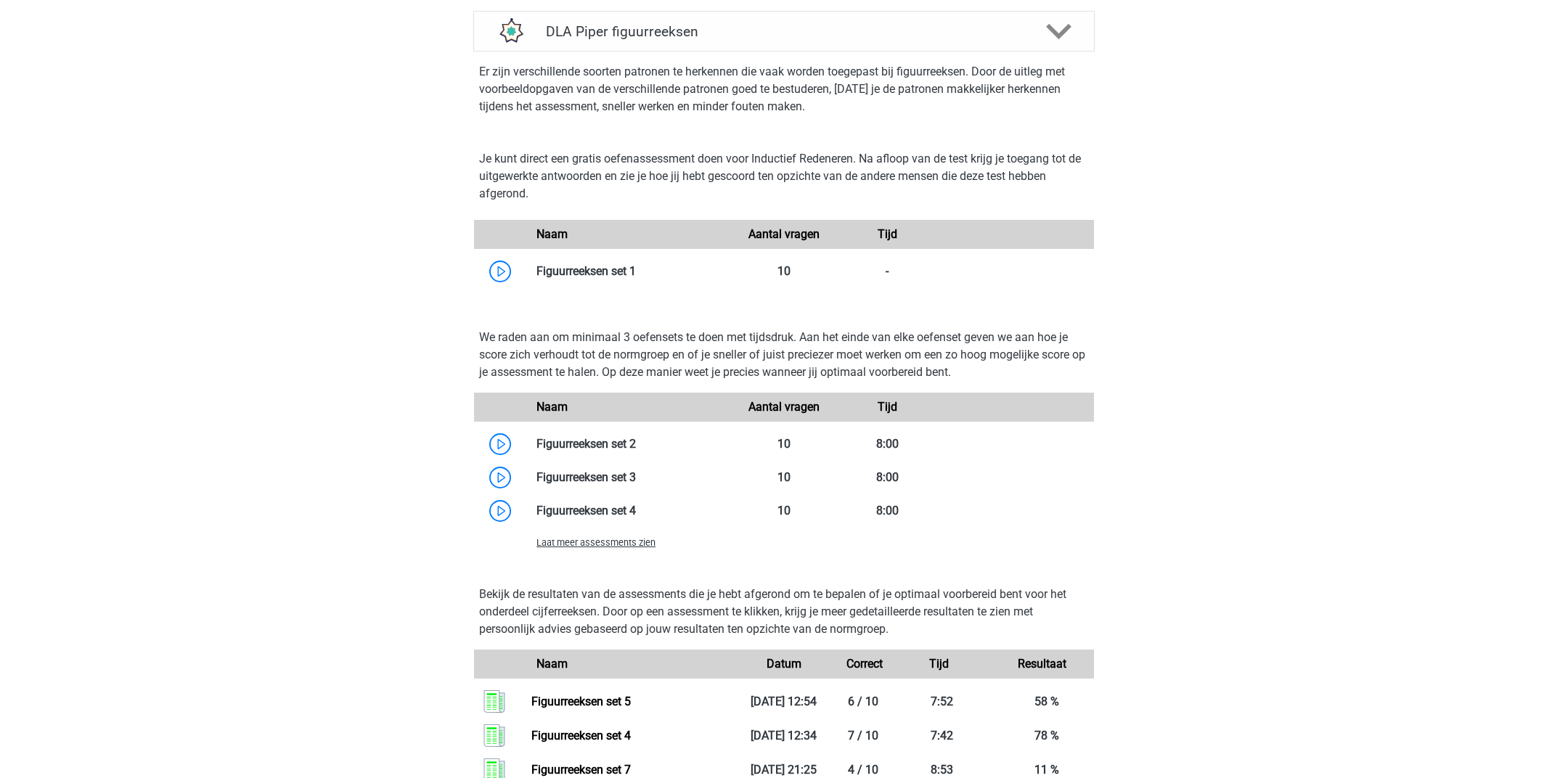
click at [548, 532] on div "Laat meer assessments zien" at bounding box center [784, 542] width 620 height 29
click at [548, 533] on div "Laat meer assessments zien" at bounding box center [629, 542] width 206 height 18
click at [565, 533] on div "Laat meer assessments zien" at bounding box center [629, 542] width 206 height 18
click at [565, 537] on span "Laat meer assessments zien" at bounding box center [595, 543] width 119 height 11
click at [558, 537] on span "Laat meer assessments zien" at bounding box center [595, 543] width 119 height 11
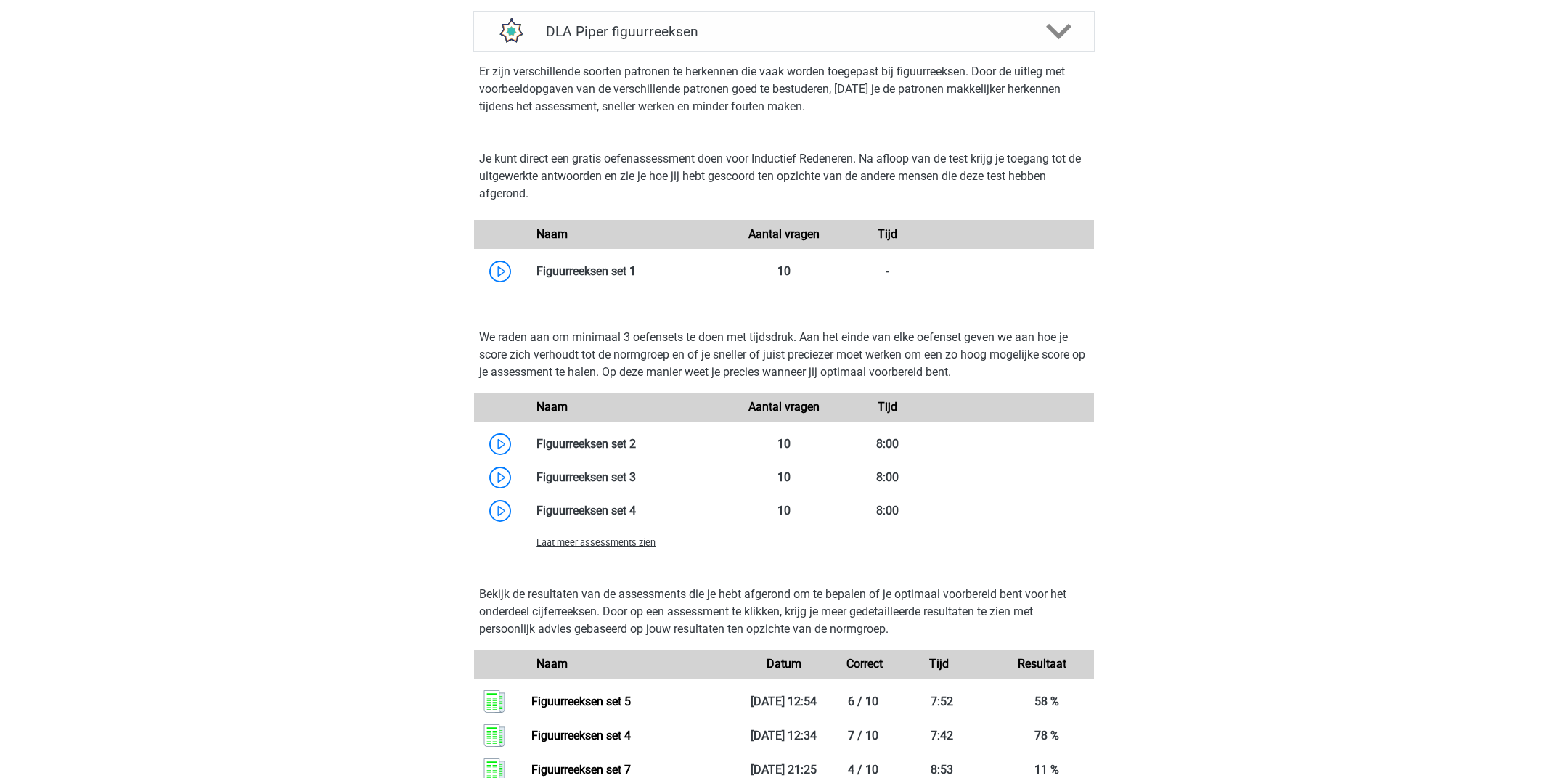
click at [557, 535] on div "Laat meer assessments zien" at bounding box center [784, 542] width 620 height 29
click at [581, 537] on span "Laat meer assessments zien" at bounding box center [595, 543] width 119 height 11
click at [598, 537] on span "Laat meer assessments zien" at bounding box center [595, 543] width 119 height 11
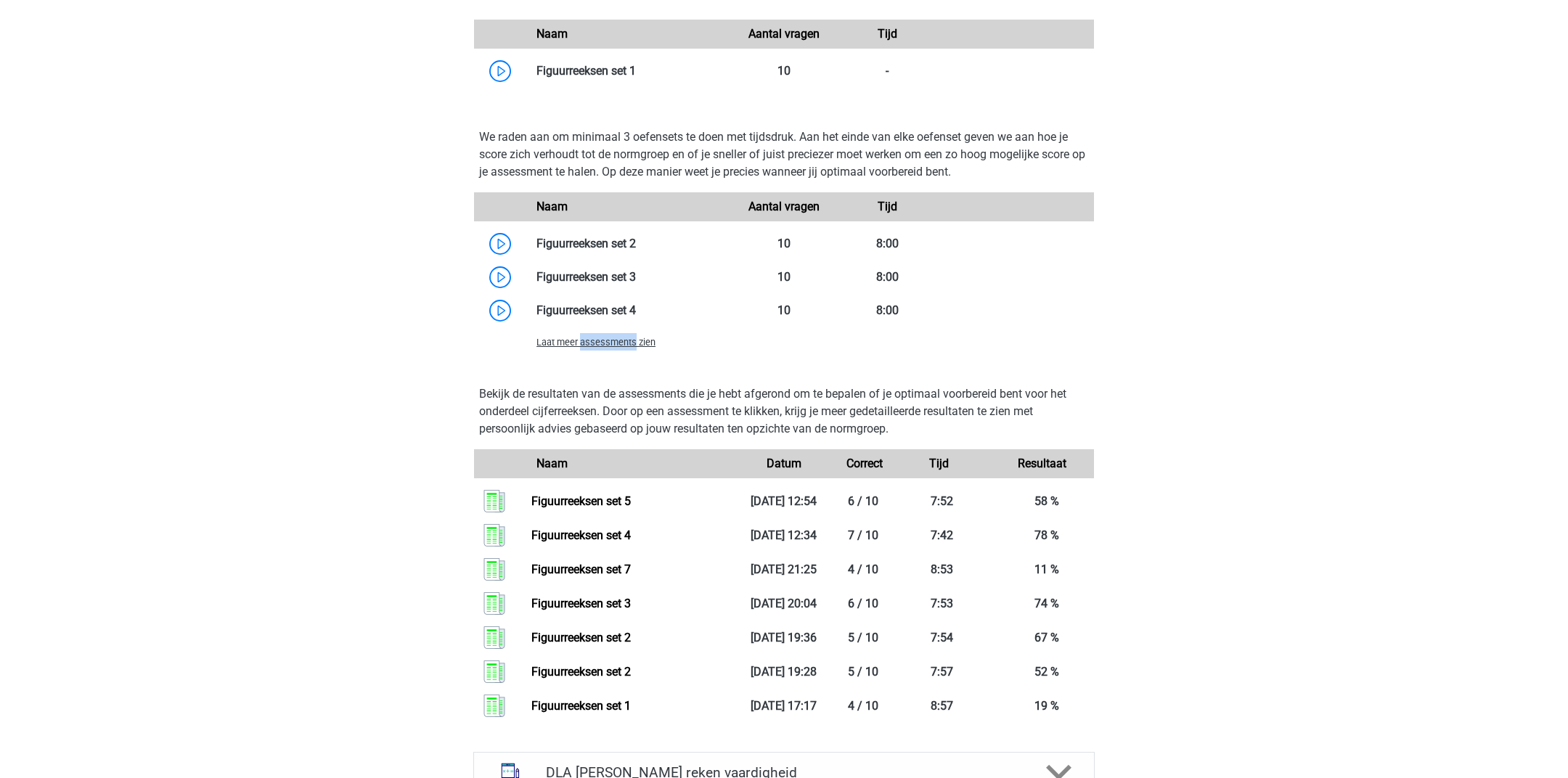
click at [598, 347] on span "Laat meer assessments zien" at bounding box center [595, 343] width 119 height 11
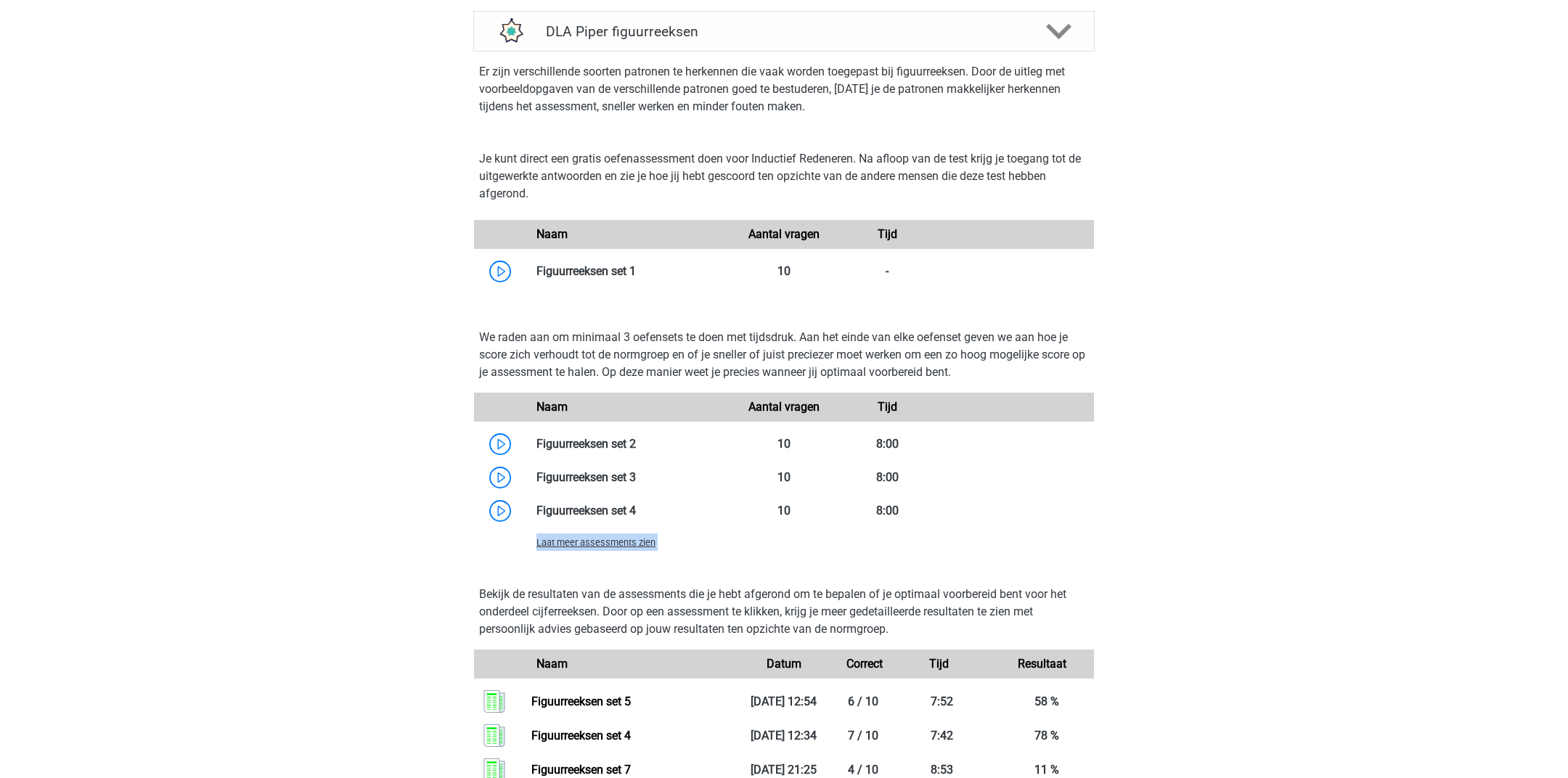
click at [598, 537] on span "Laat meer assessments zien" at bounding box center [595, 543] width 119 height 11
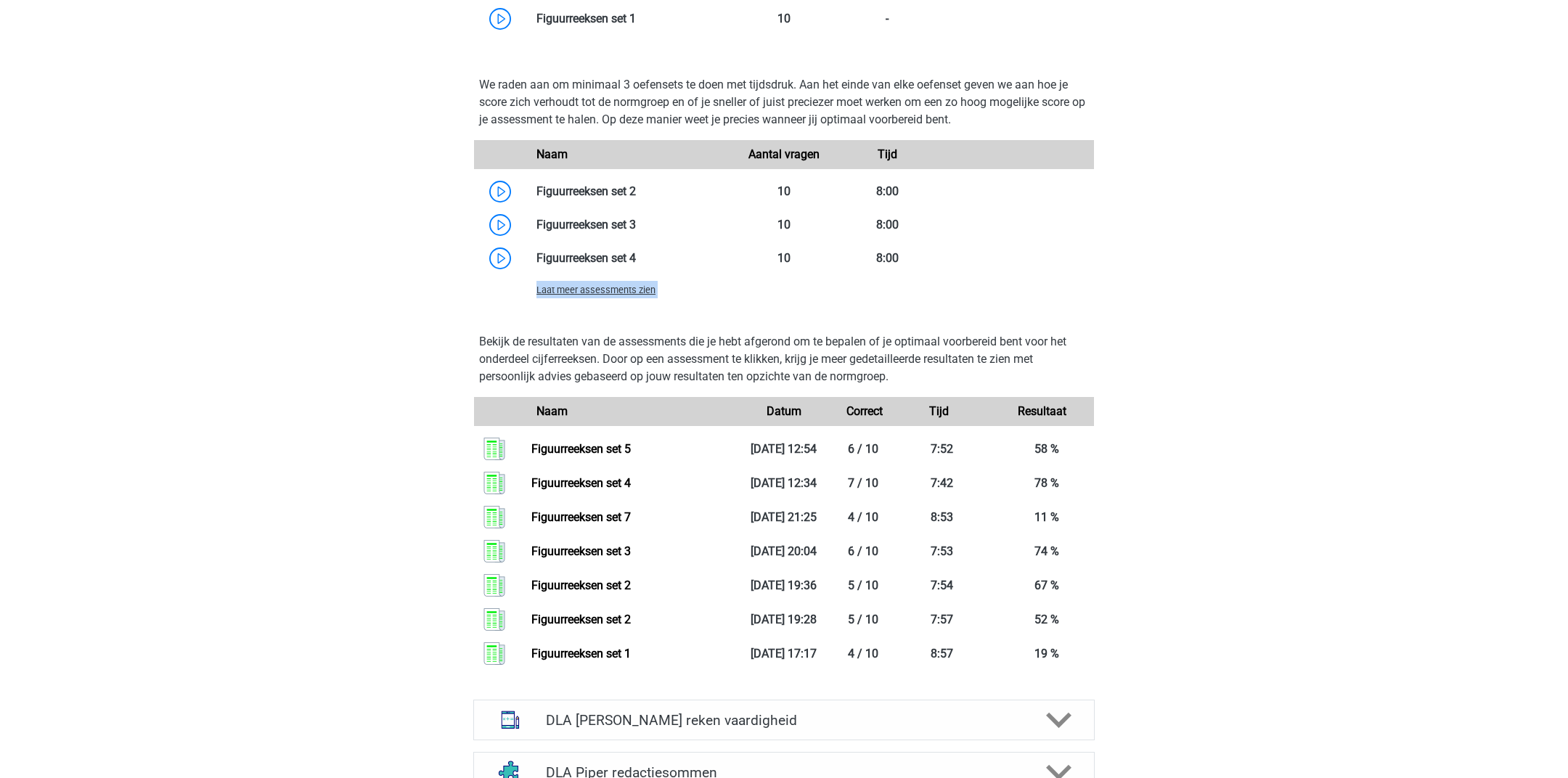
click at [611, 285] on span "Laat meer assessments zien" at bounding box center [595, 290] width 119 height 11
click at [600, 285] on span "Laat meer assessments zien" at bounding box center [595, 290] width 119 height 11
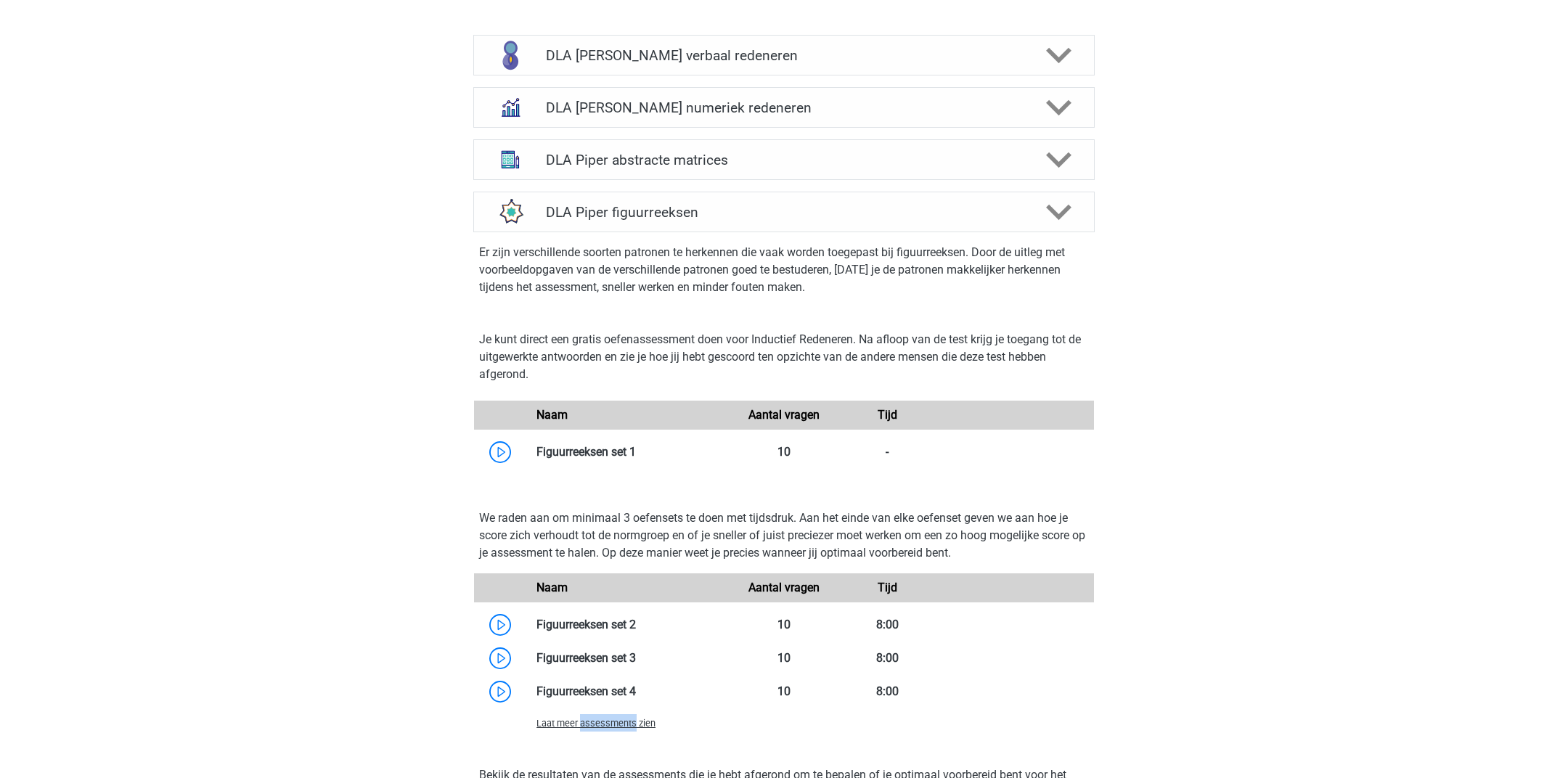
scroll to position [1747, 0]
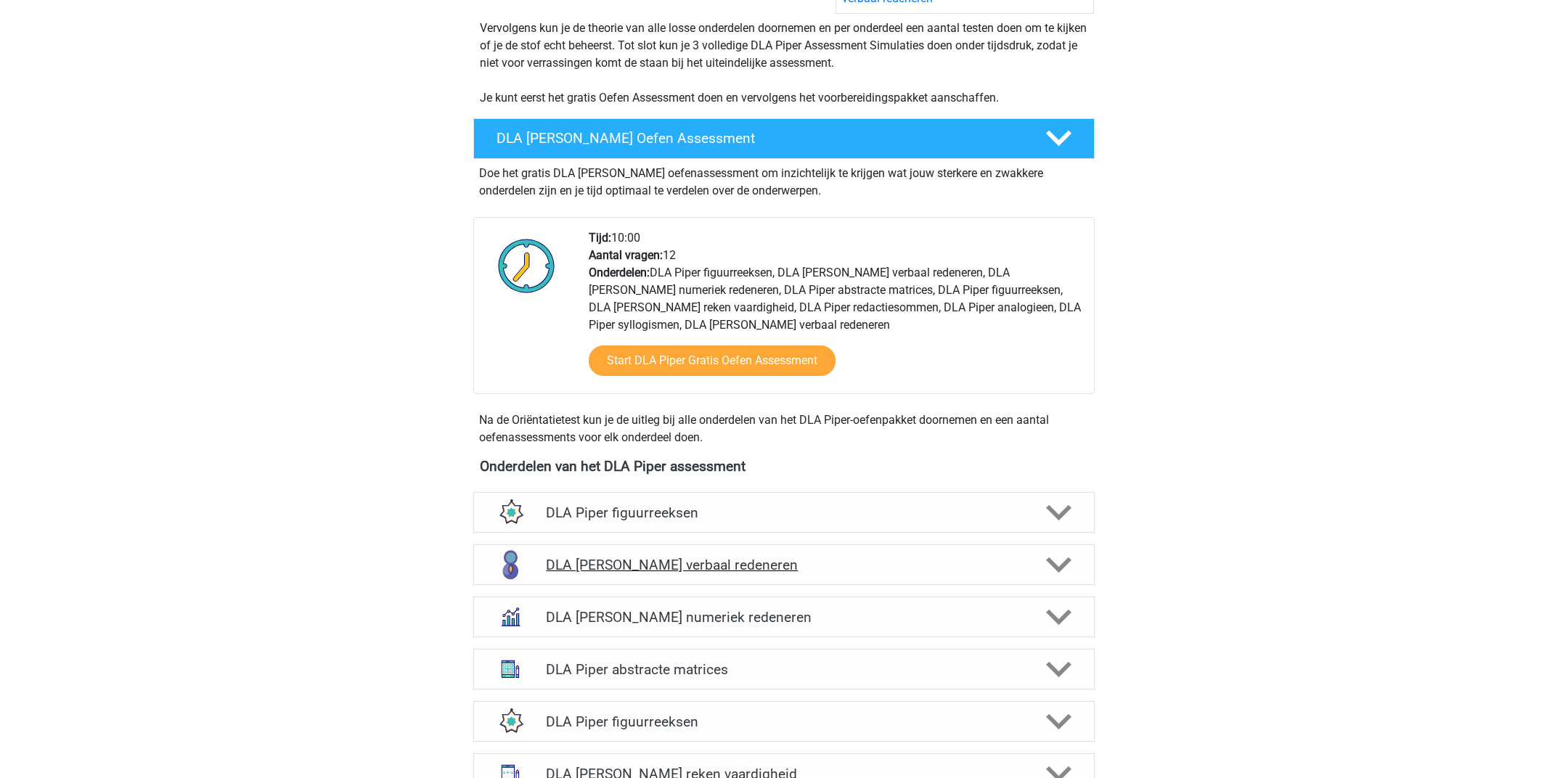
scroll to position [347, 0]
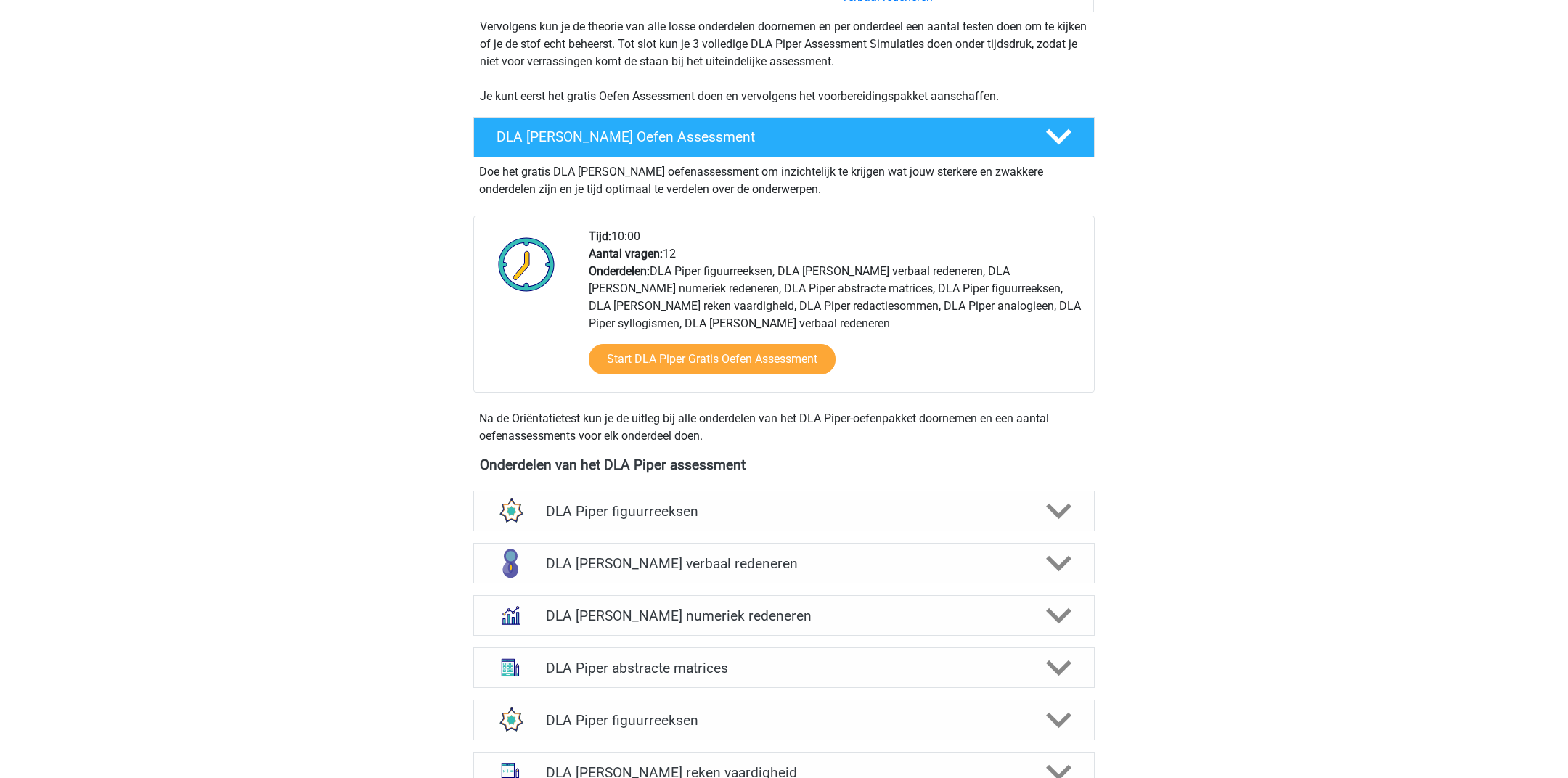
click at [1041, 500] on div at bounding box center [1057, 511] width 49 height 25
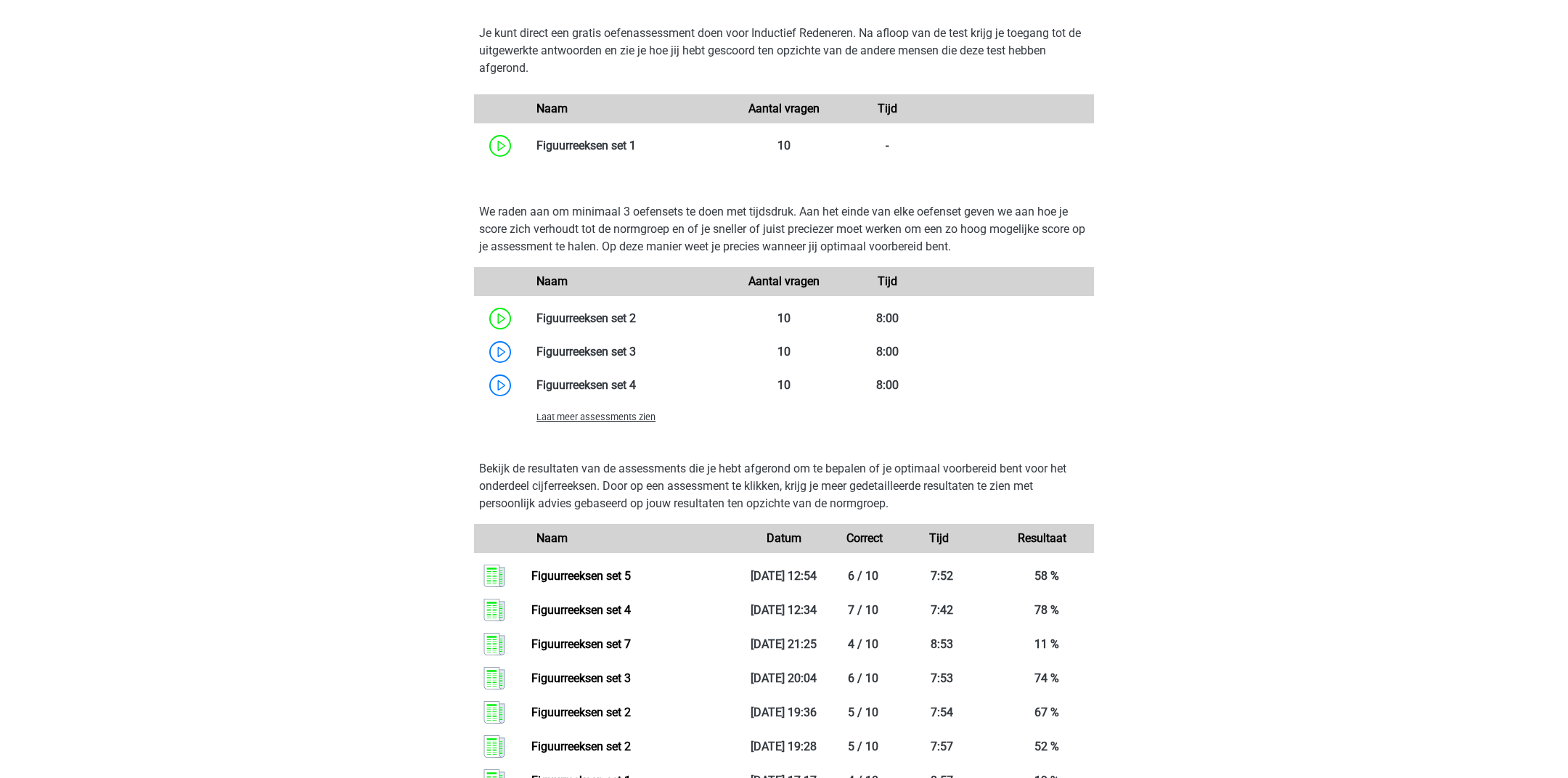
scroll to position [980, 0]
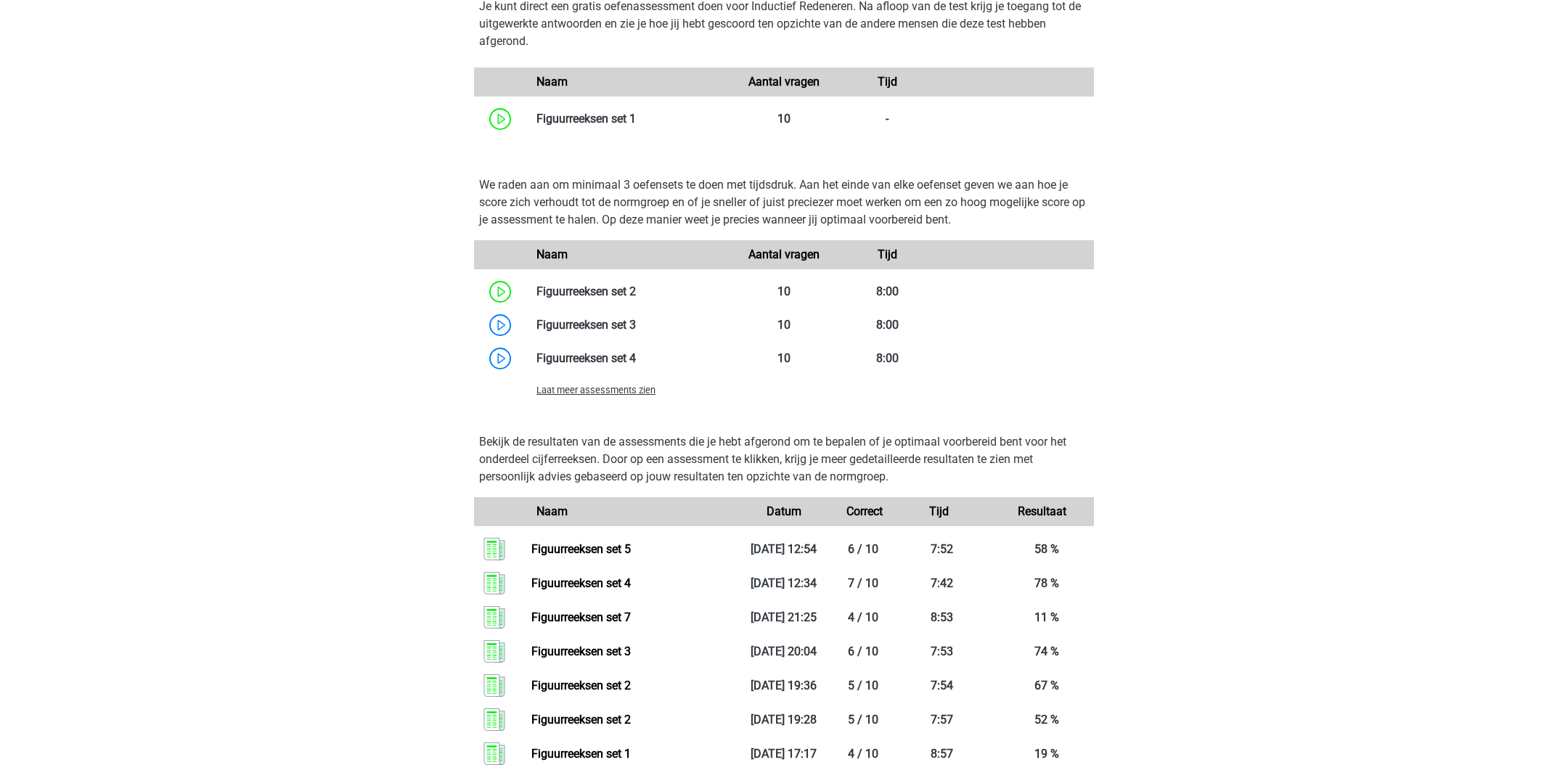
click at [616, 385] on span "Laat meer assessments zien" at bounding box center [595, 390] width 119 height 11
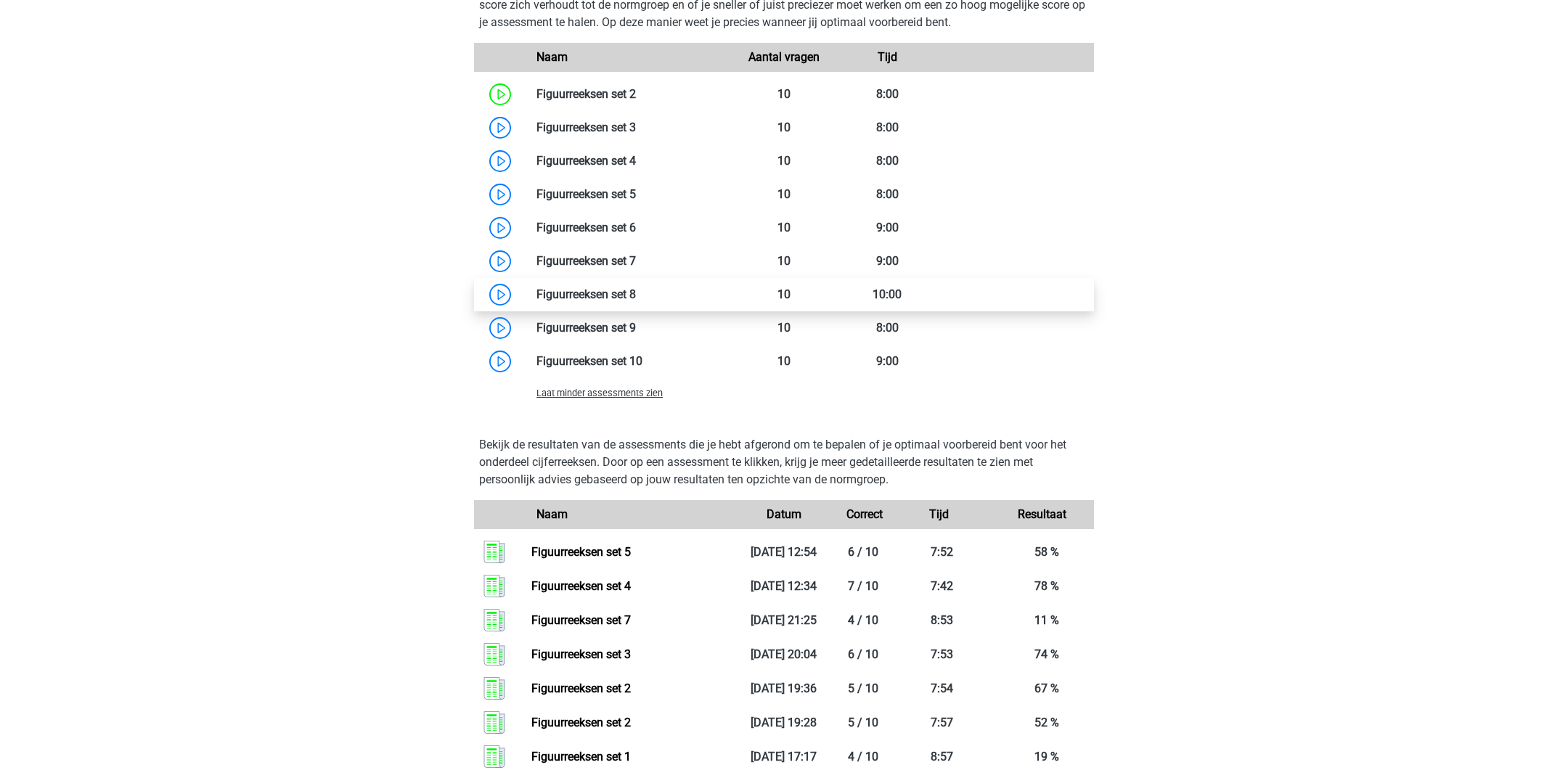
scroll to position [1209, 0]
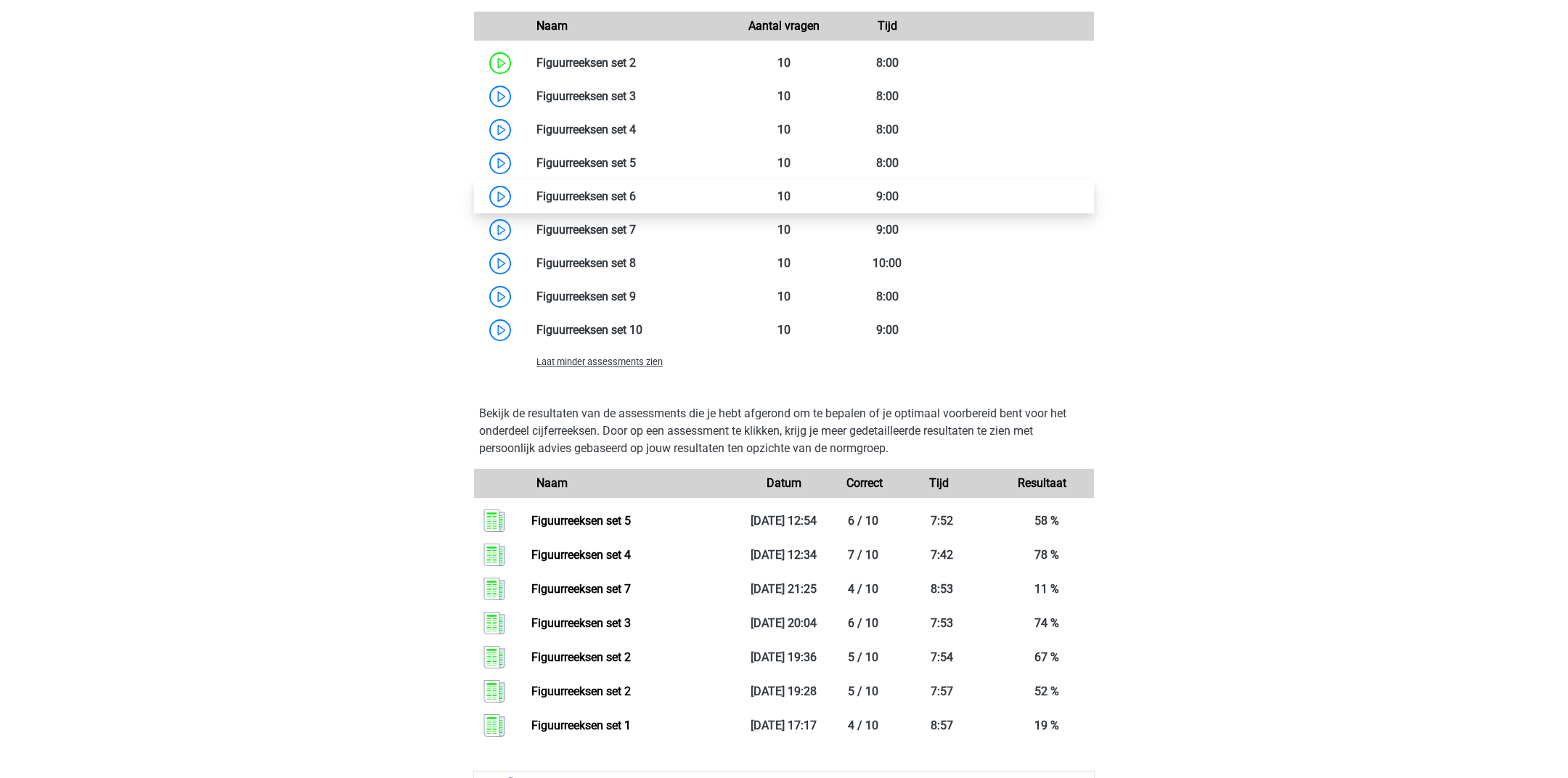
click at [636, 190] on link at bounding box center [636, 196] width 0 height 14
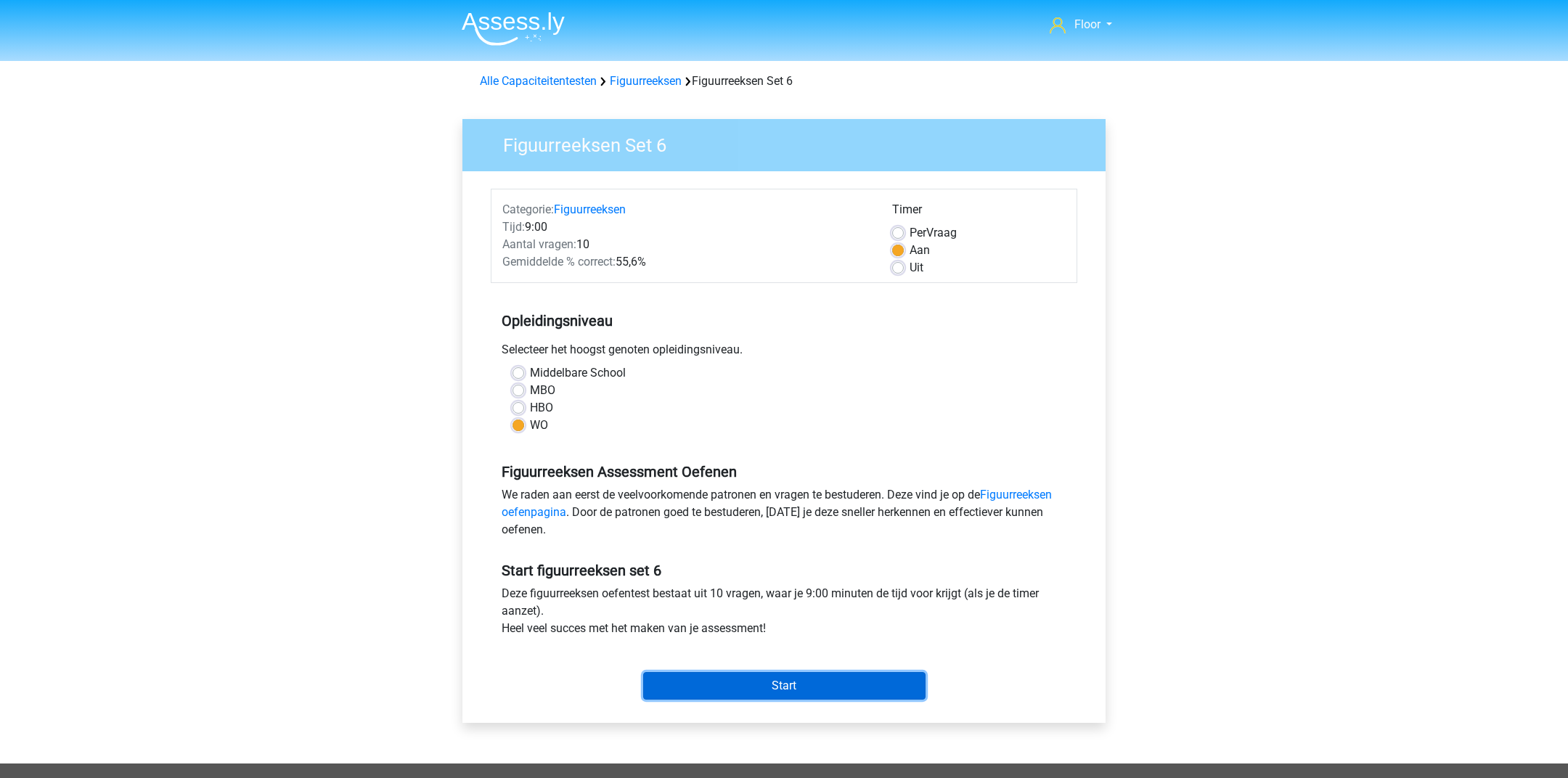
click at [773, 686] on input "Start" at bounding box center [784, 686] width 282 height 28
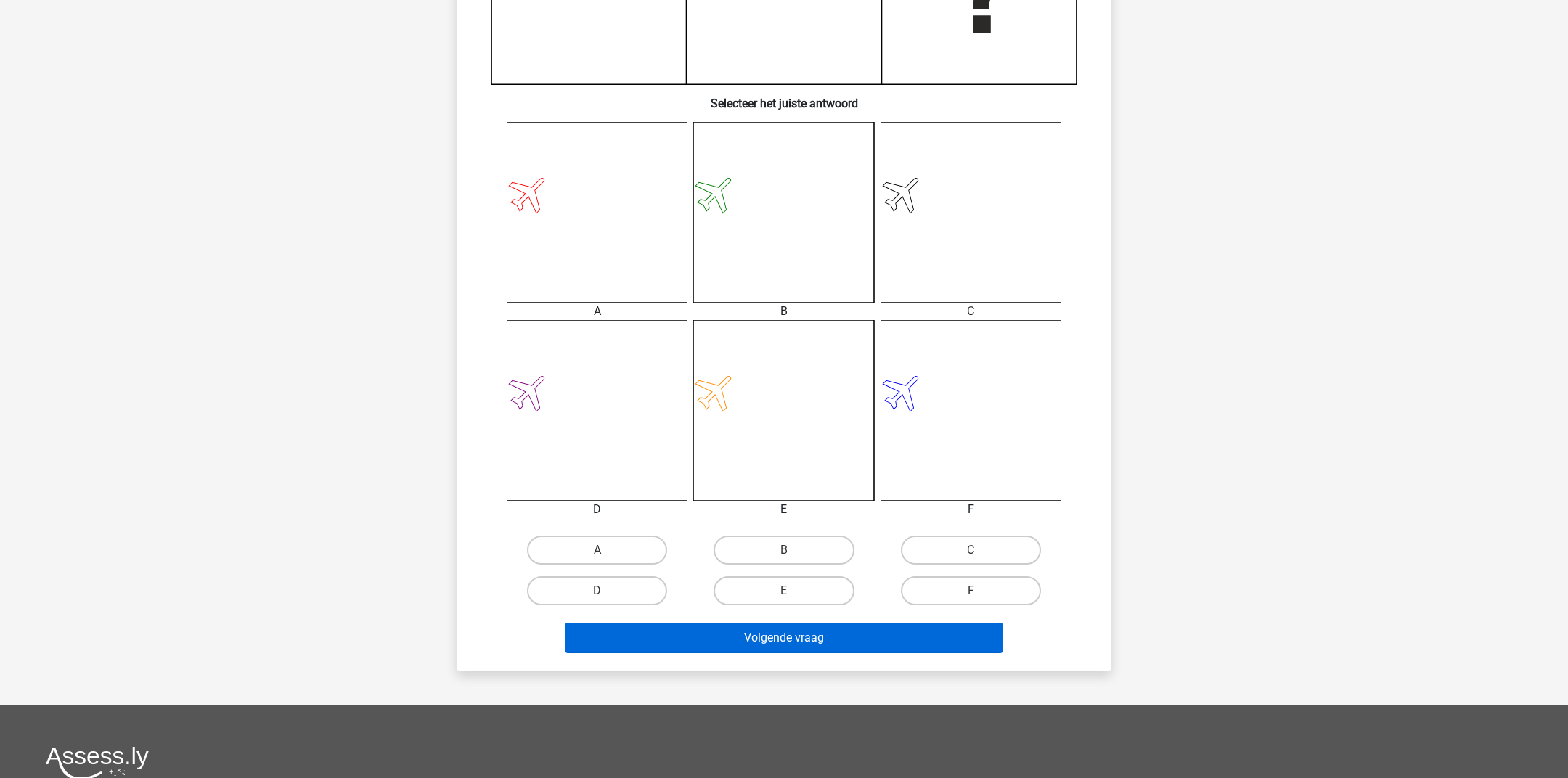
scroll to position [476, 0]
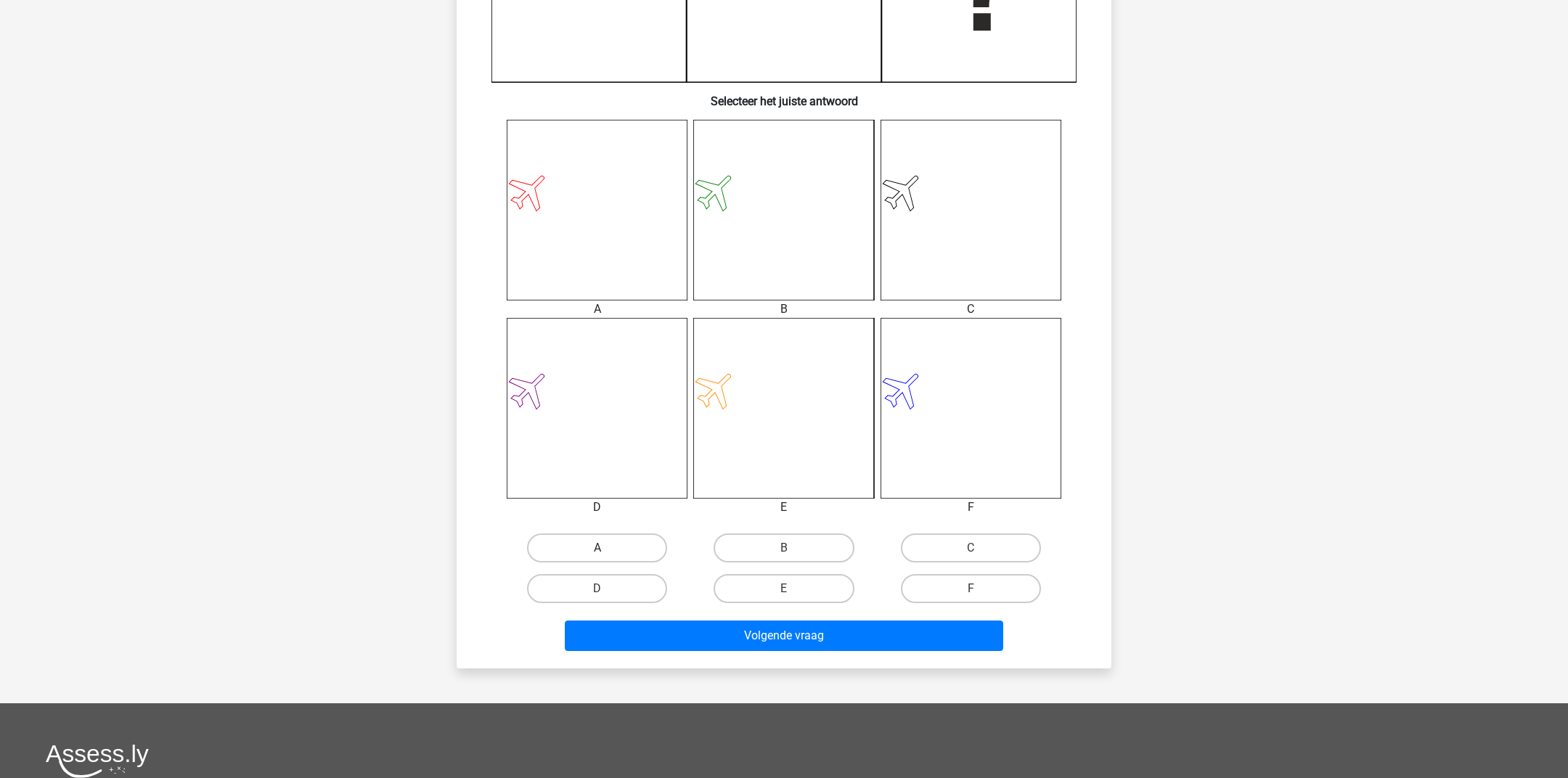
click at [629, 544] on label "A" at bounding box center [597, 547] width 140 height 29
click at [607, 548] on input "A" at bounding box center [602, 553] width 9 height 9
radio input "true"
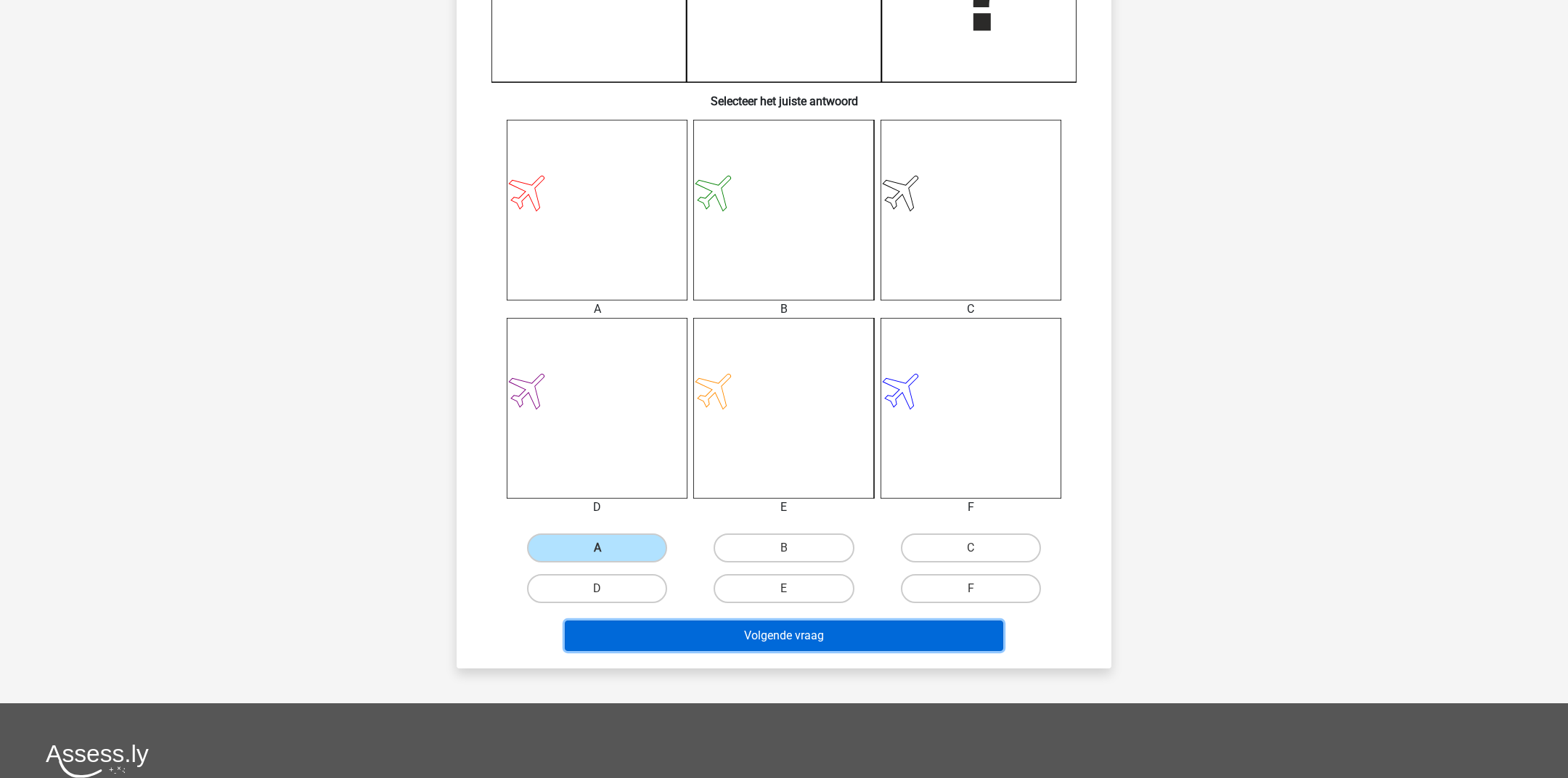
click at [631, 640] on button "Volgende vraag" at bounding box center [784, 635] width 439 height 31
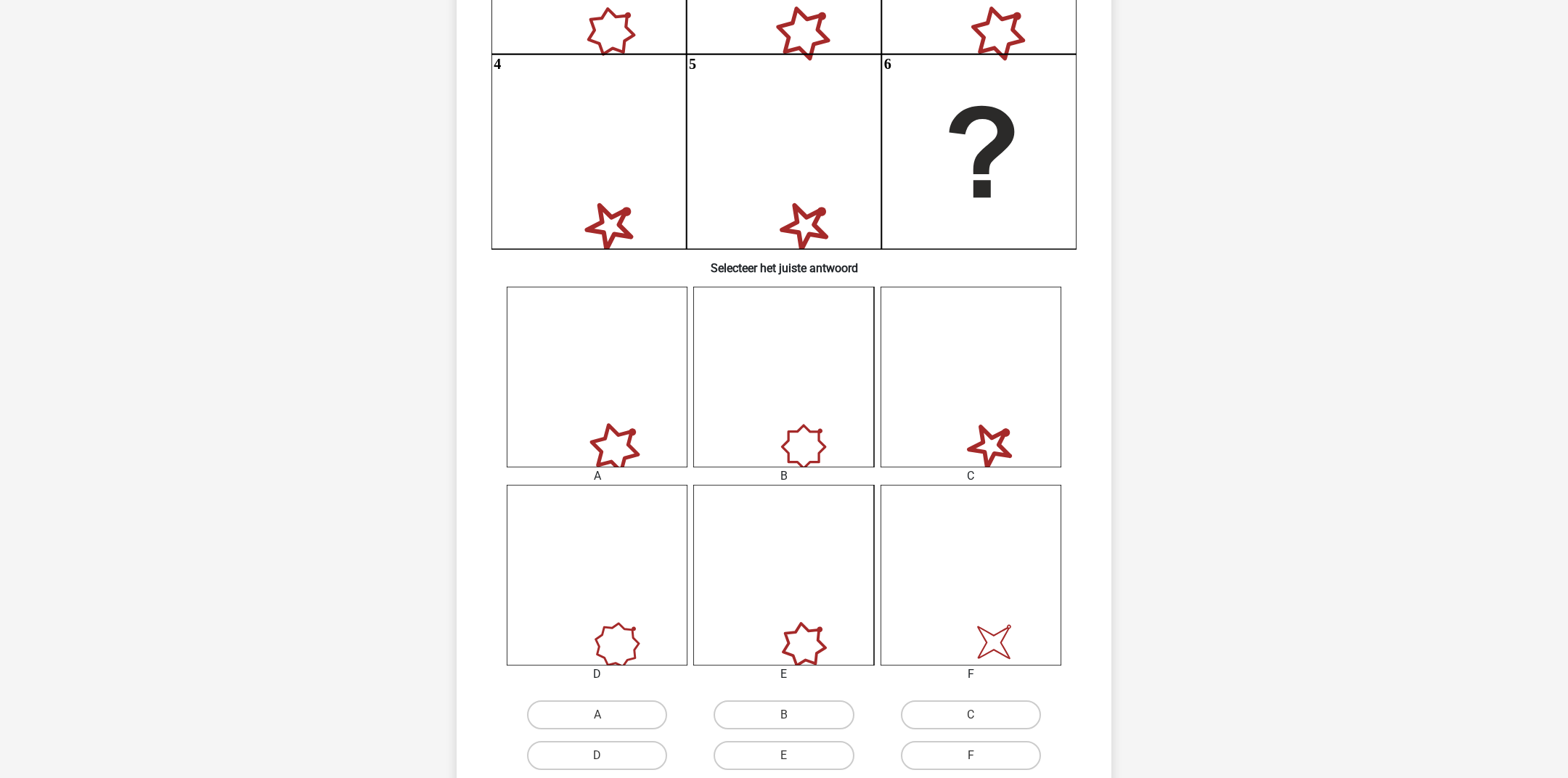
scroll to position [373, 0]
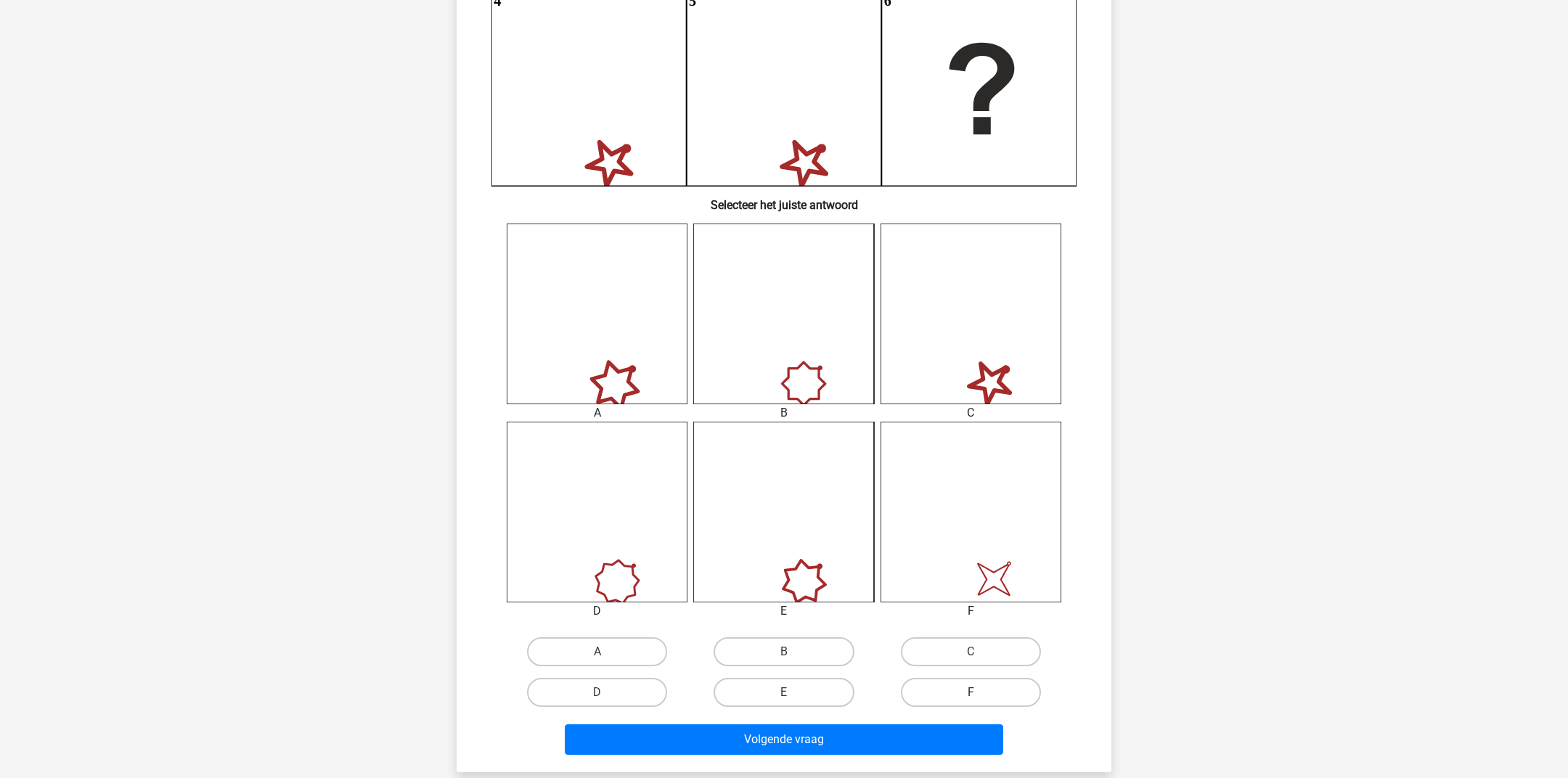
click at [955, 699] on label "F" at bounding box center [970, 692] width 140 height 29
click at [970, 699] on input "F" at bounding box center [975, 697] width 9 height 9
radio input "true"
click at [930, 720] on div "Volgende vraag" at bounding box center [784, 736] width 608 height 48
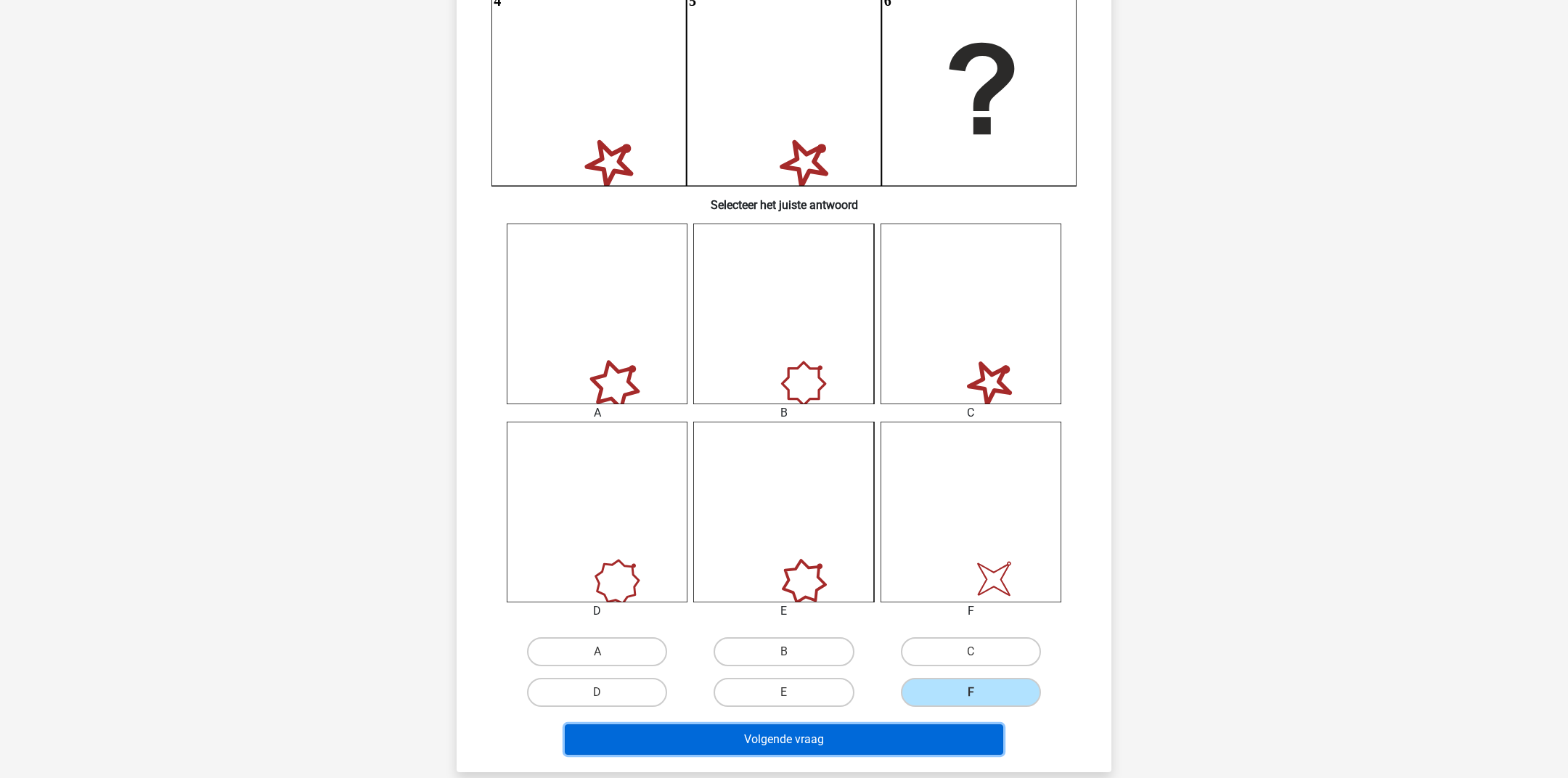
click at [918, 731] on button "Volgende vraag" at bounding box center [784, 740] width 439 height 31
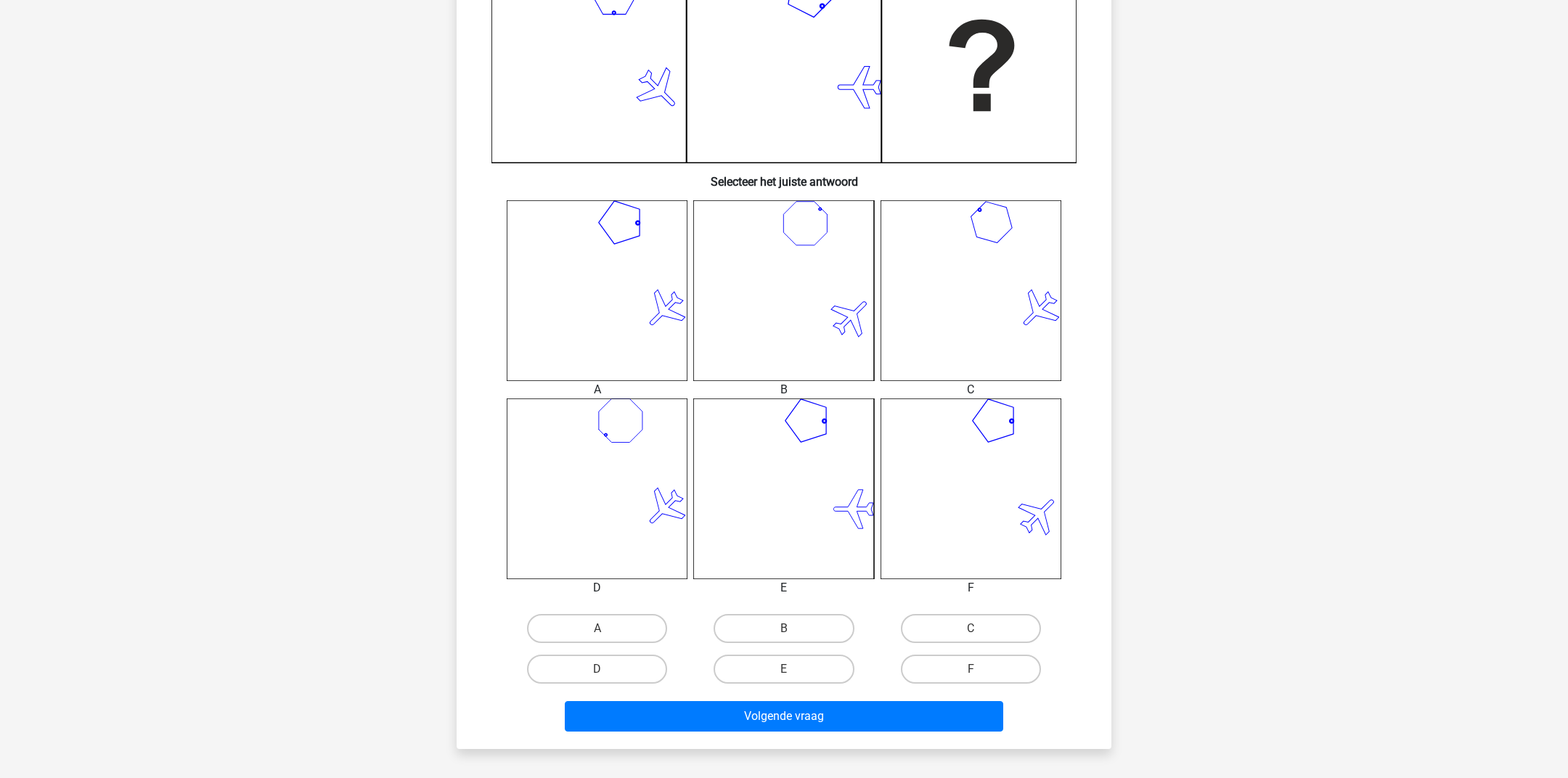
scroll to position [404, 0]
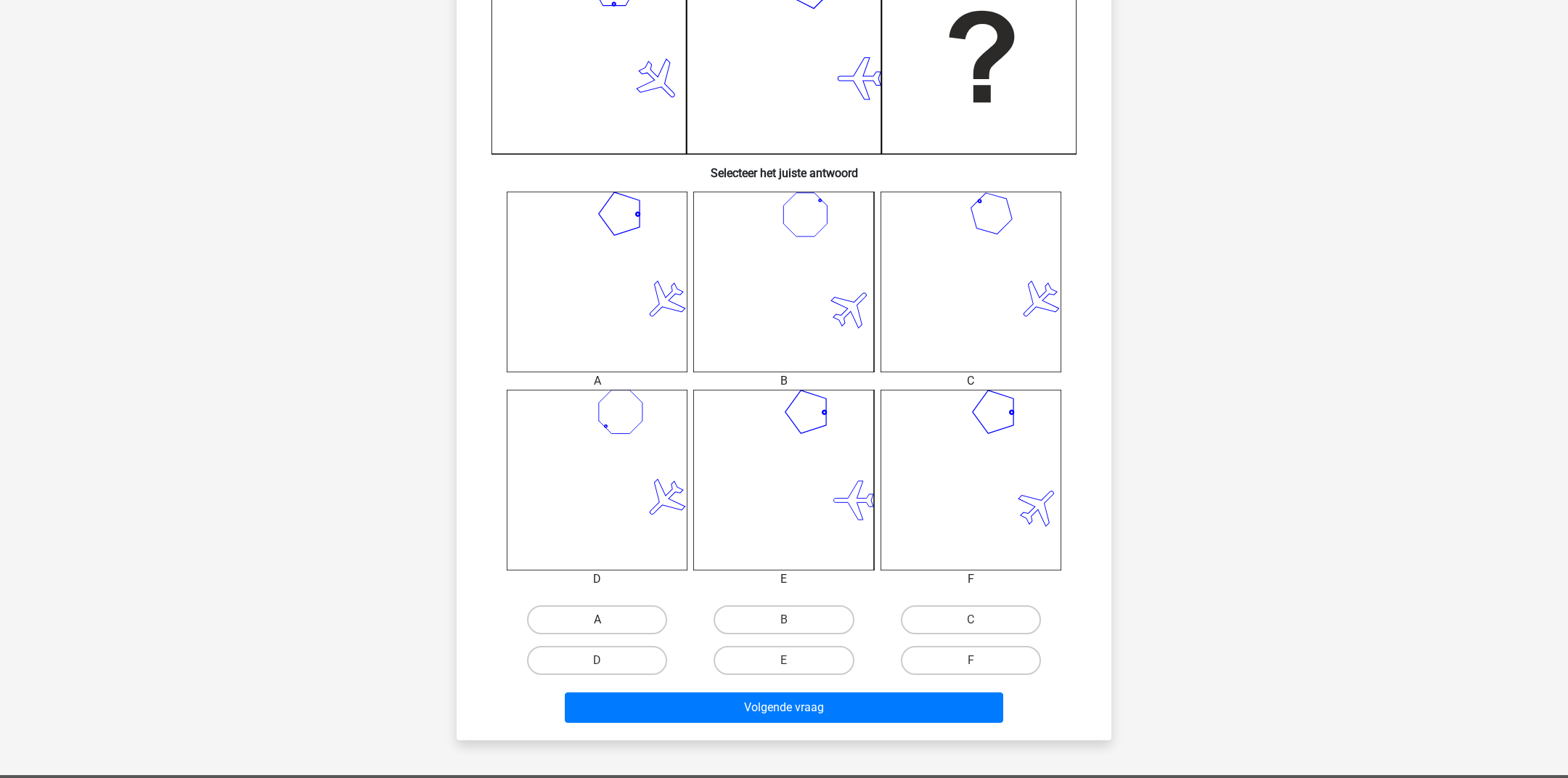
click at [610, 624] on label "A" at bounding box center [597, 619] width 140 height 29
click at [607, 624] on input "A" at bounding box center [602, 625] width 9 height 9
radio input "true"
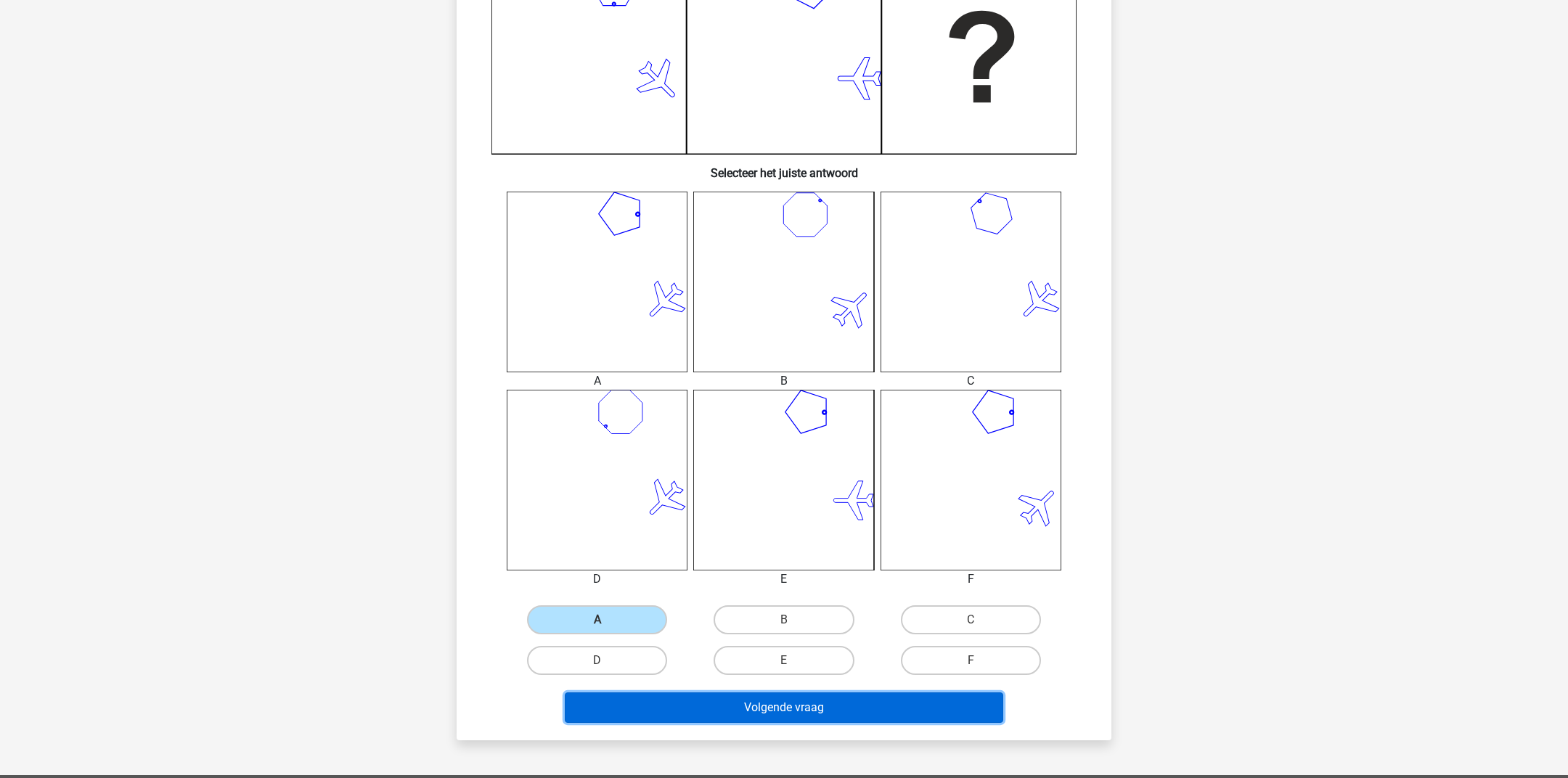
click at [719, 694] on button "Volgende vraag" at bounding box center [784, 707] width 439 height 31
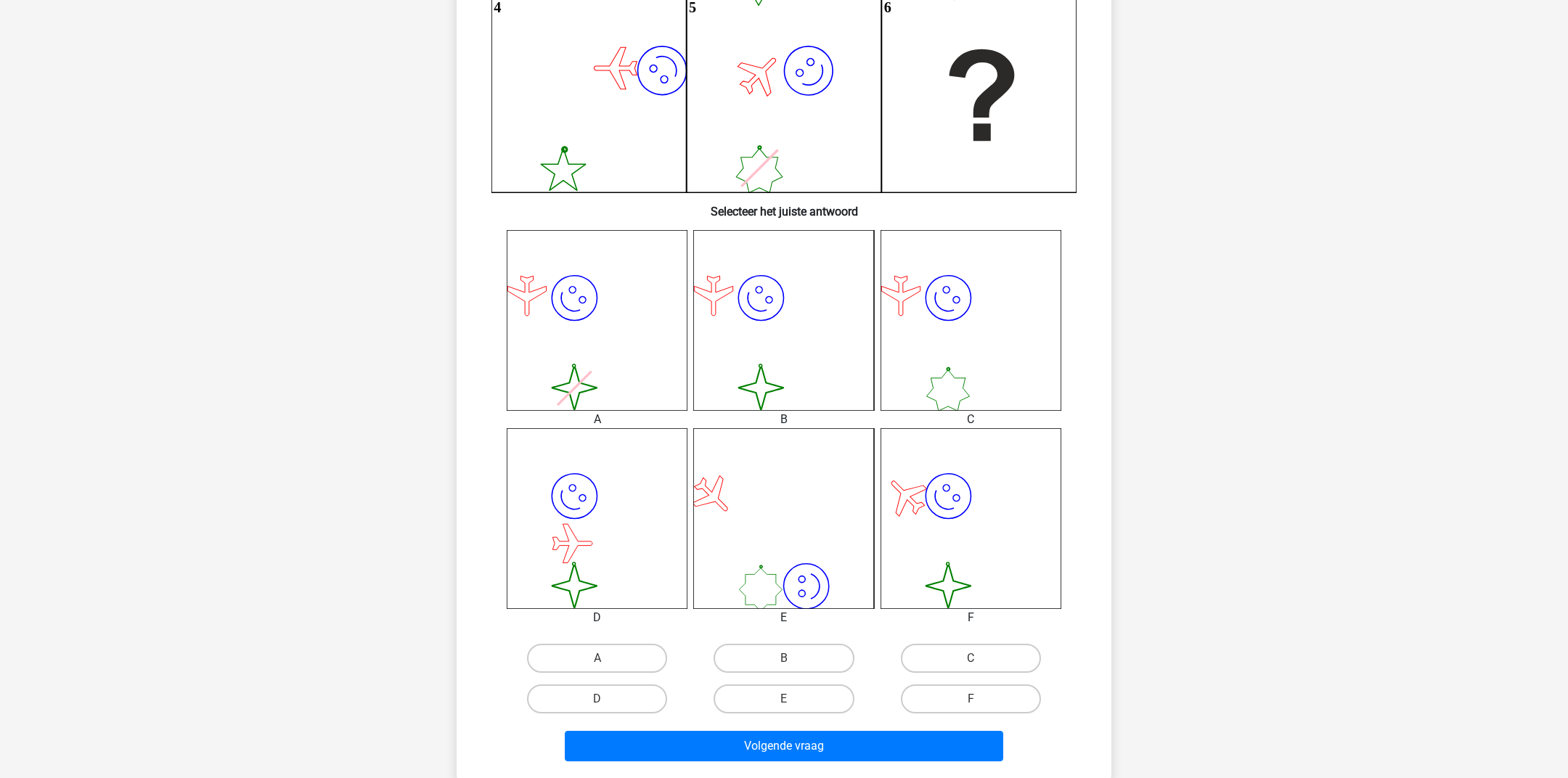
scroll to position [364, 0]
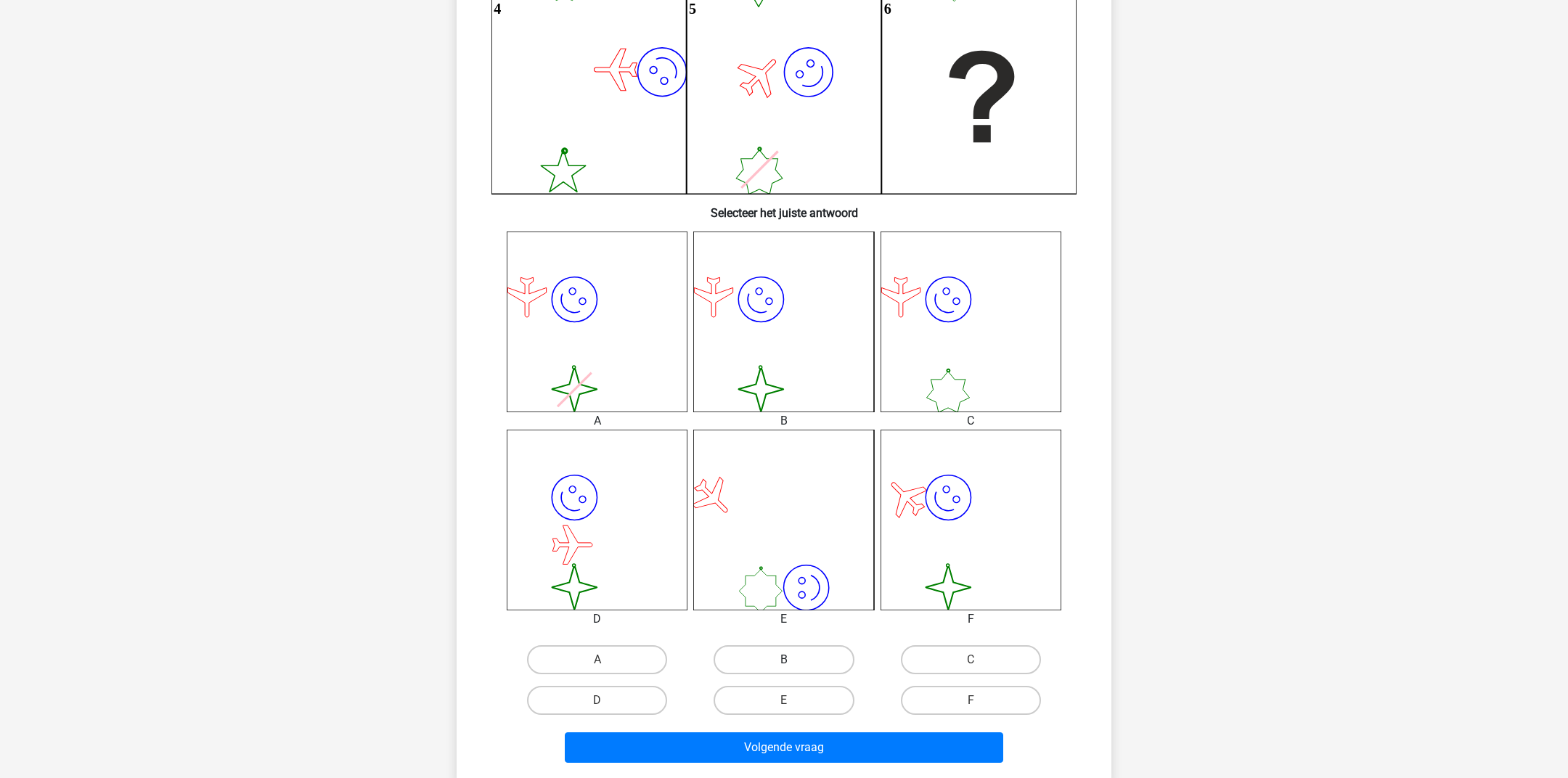
click at [797, 659] on label "B" at bounding box center [784, 659] width 140 height 29
click at [793, 659] on input "B" at bounding box center [788, 664] width 9 height 9
radio input "true"
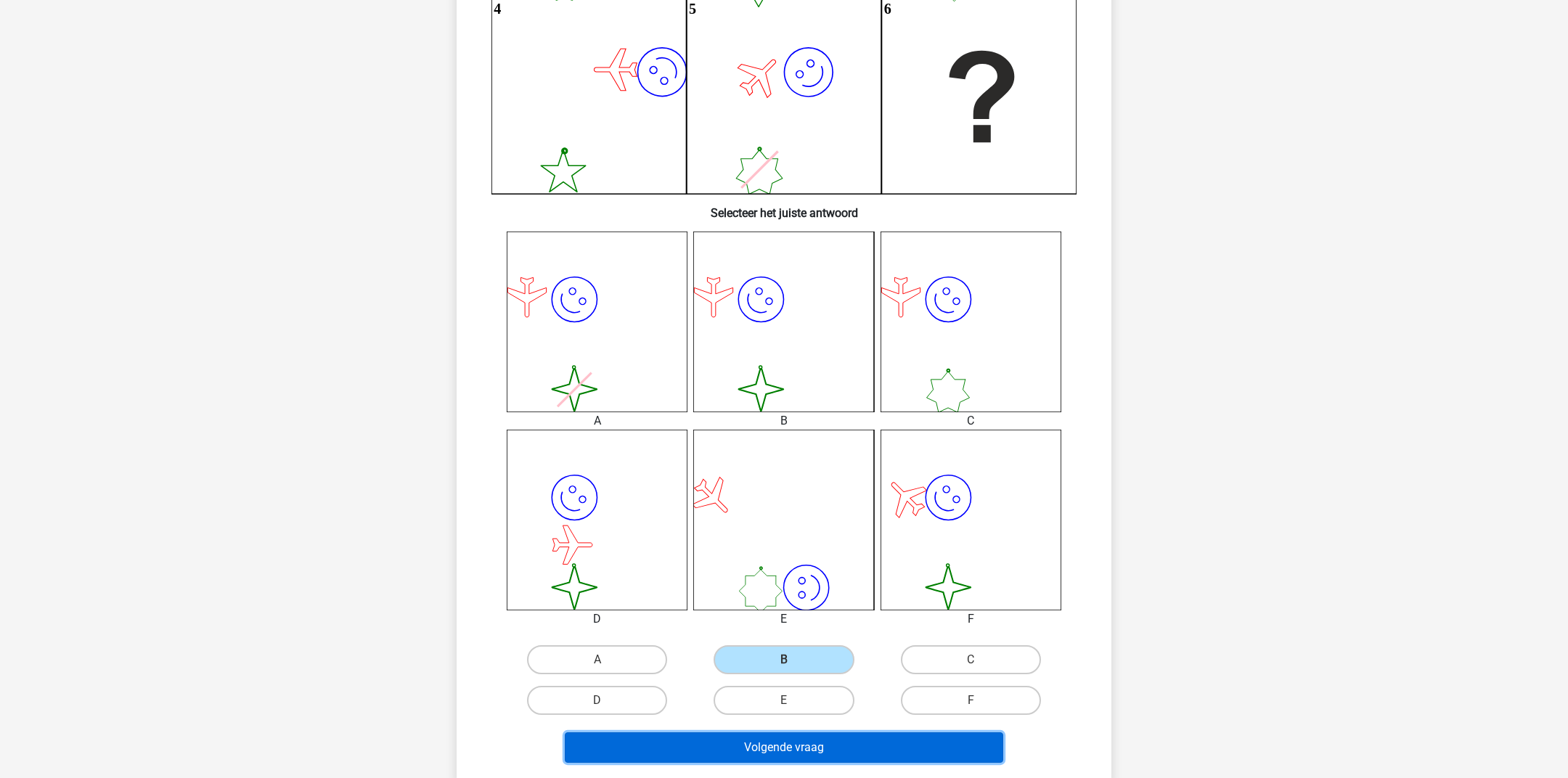
click at [770, 738] on button "Volgende vraag" at bounding box center [784, 747] width 439 height 31
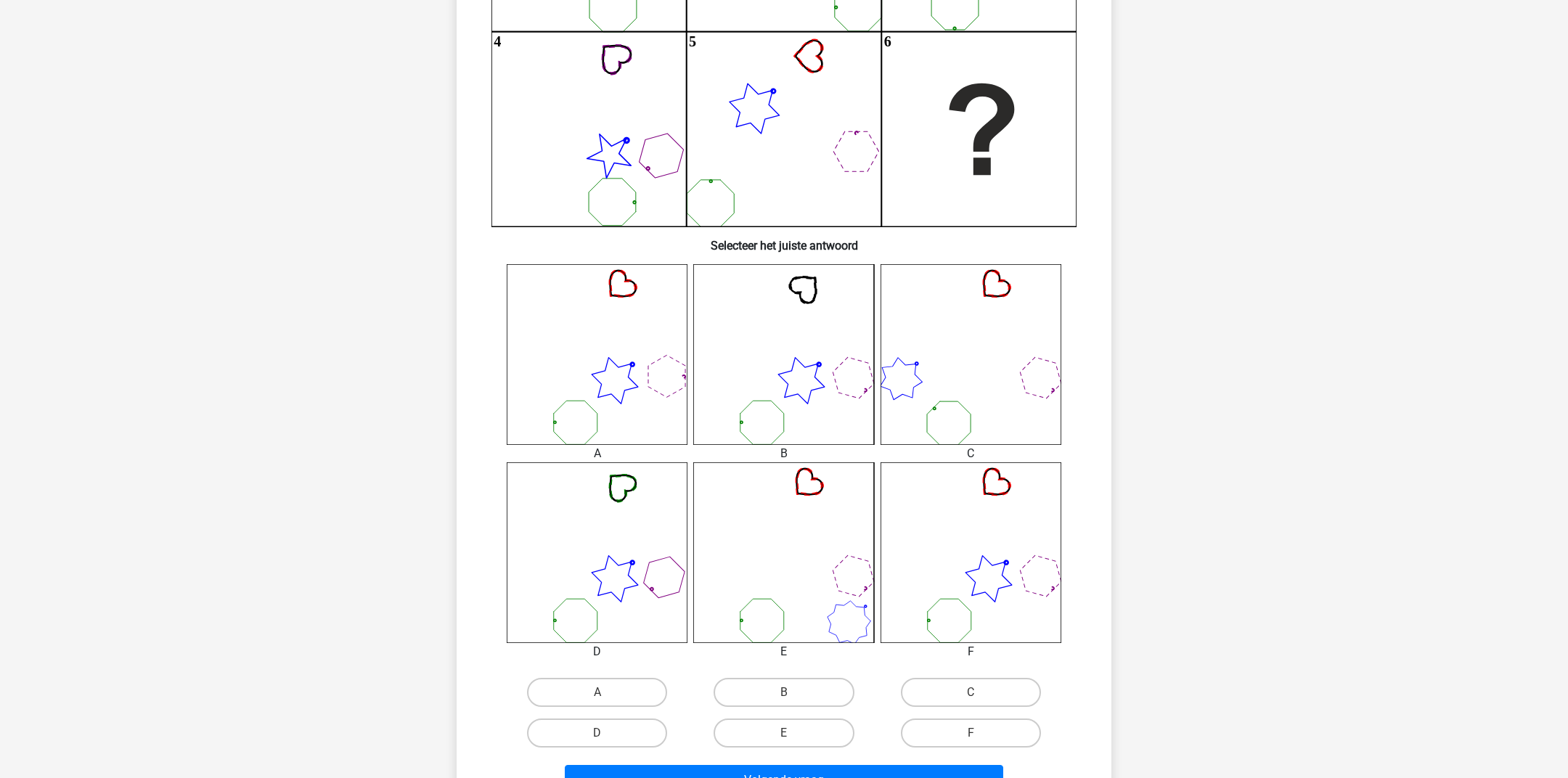
scroll to position [344, 0]
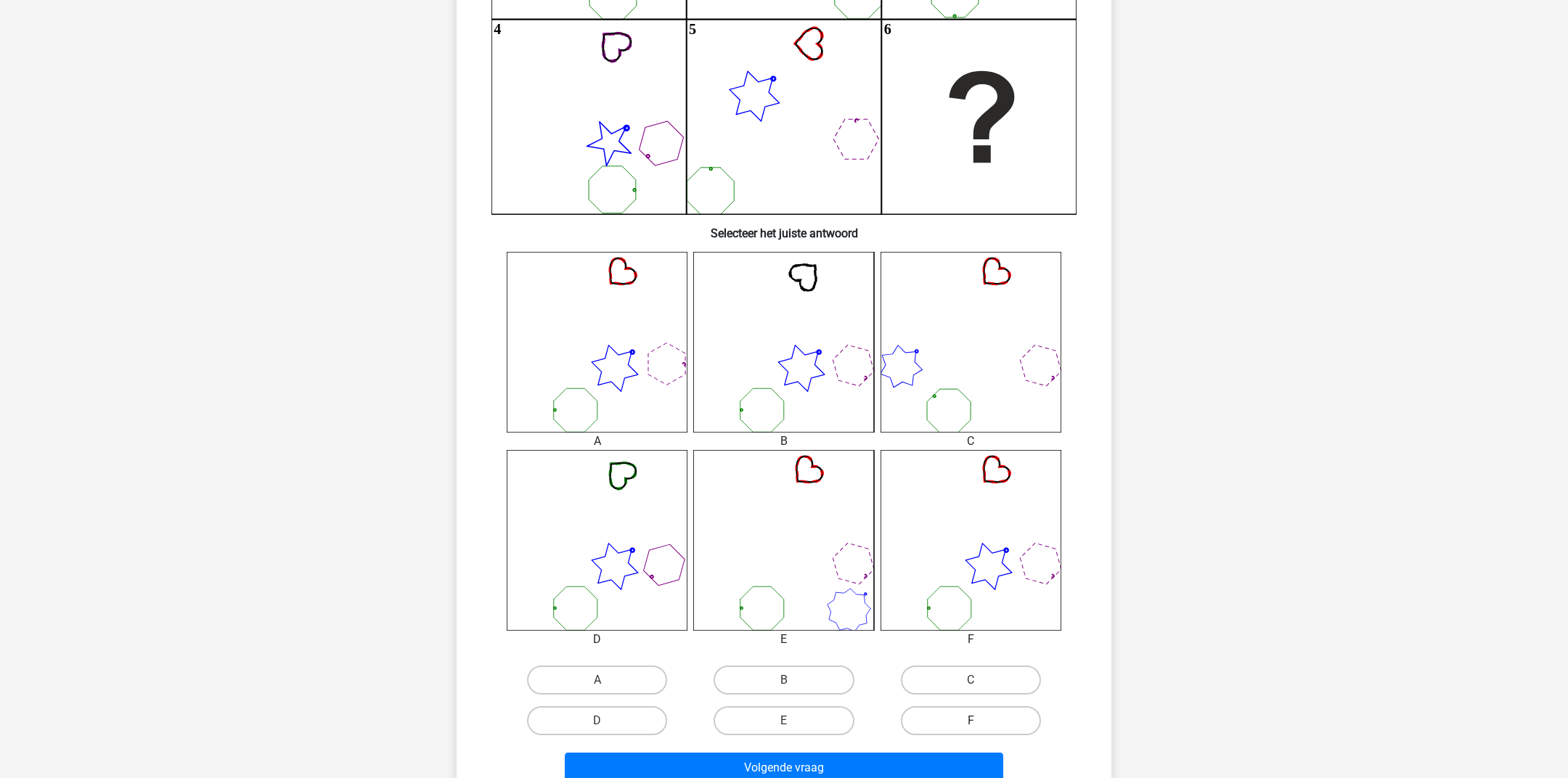
click at [926, 714] on label "F" at bounding box center [970, 720] width 140 height 29
click at [970, 721] on input "F" at bounding box center [975, 726] width 9 height 9
radio input "true"
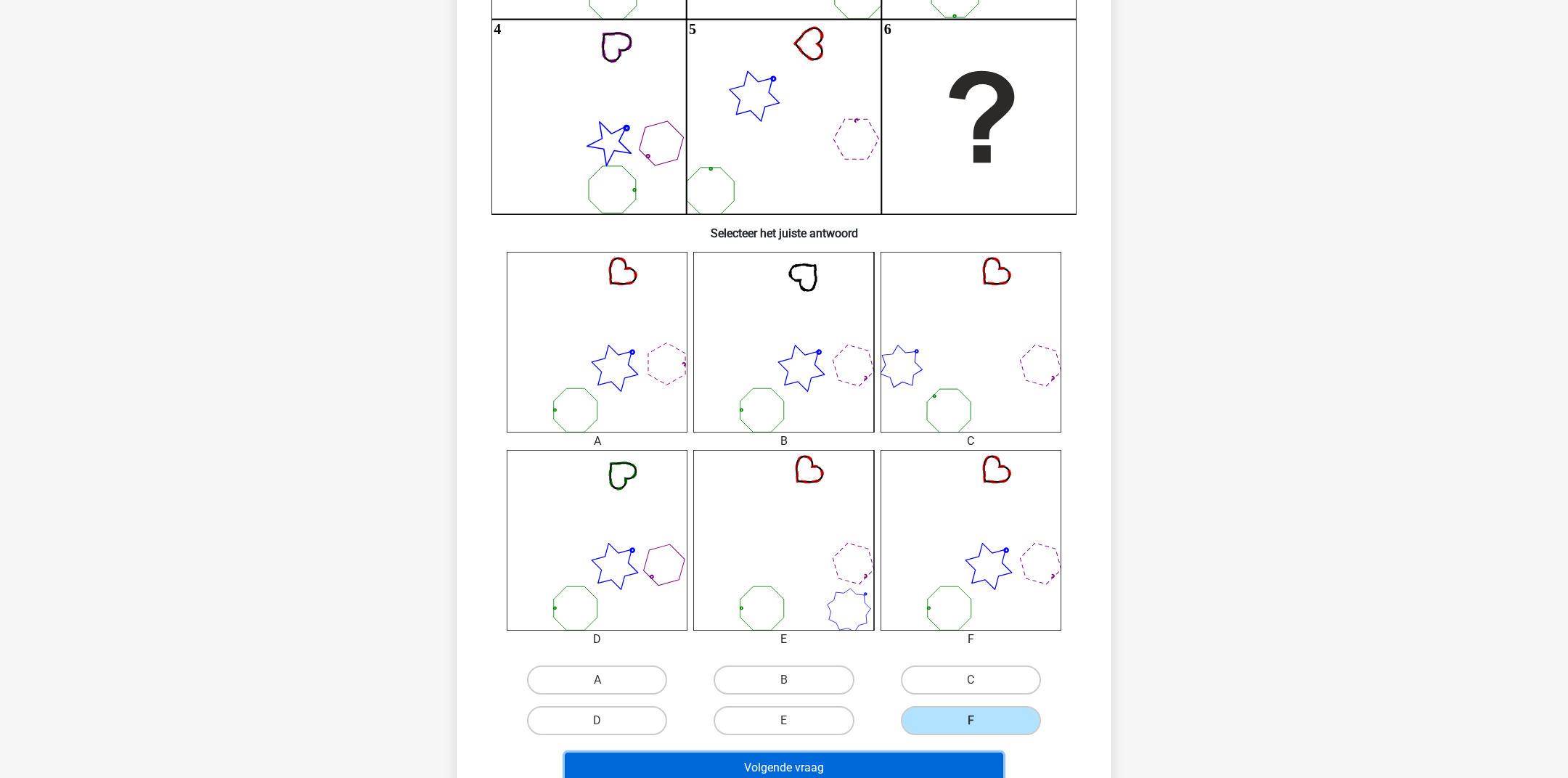
click at [855, 773] on button "Volgende vraag" at bounding box center [784, 768] width 439 height 31
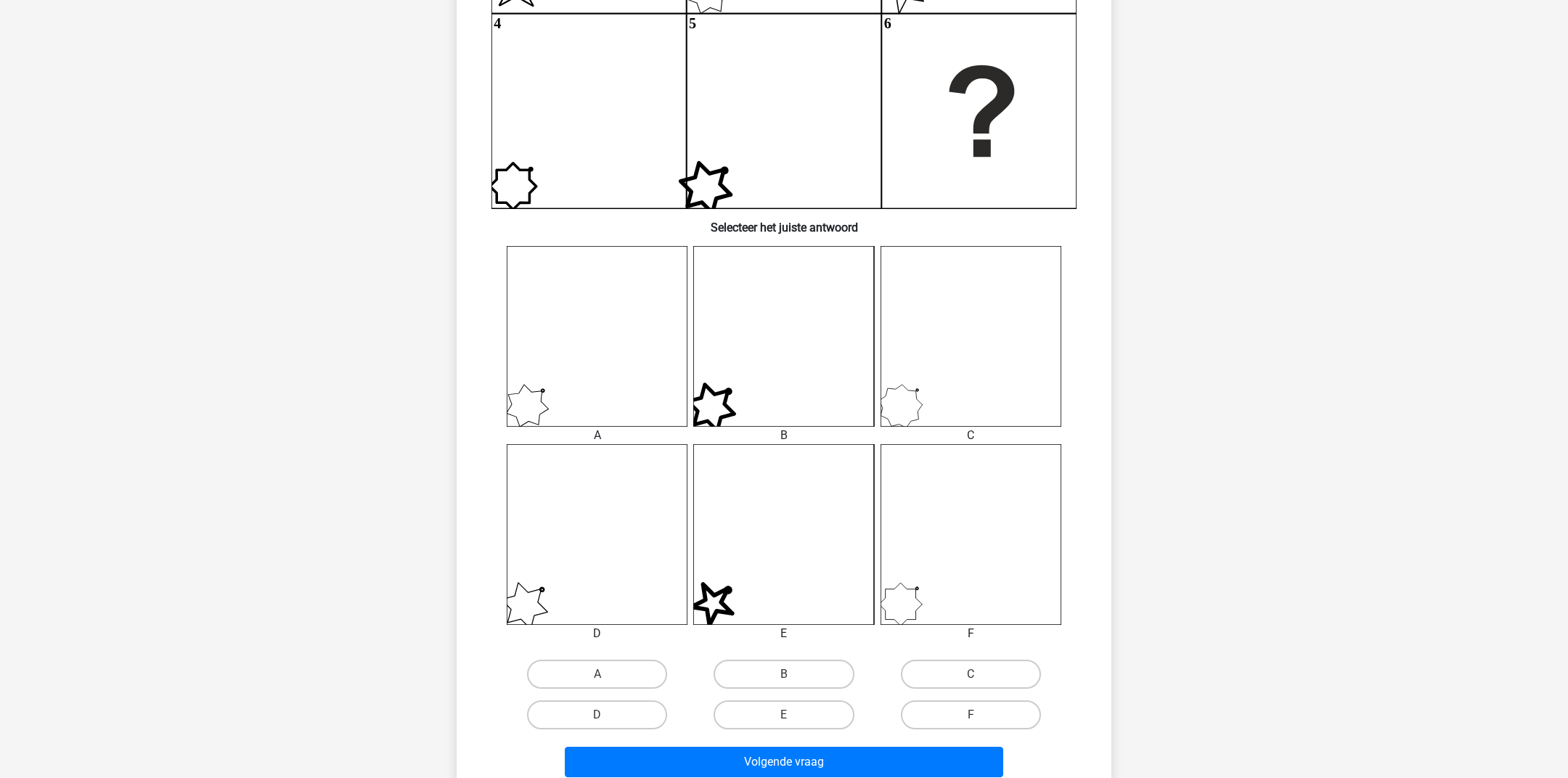
scroll to position [350, 0]
click at [784, 721] on input "E" at bounding box center [788, 719] width 9 height 9
radio input "true"
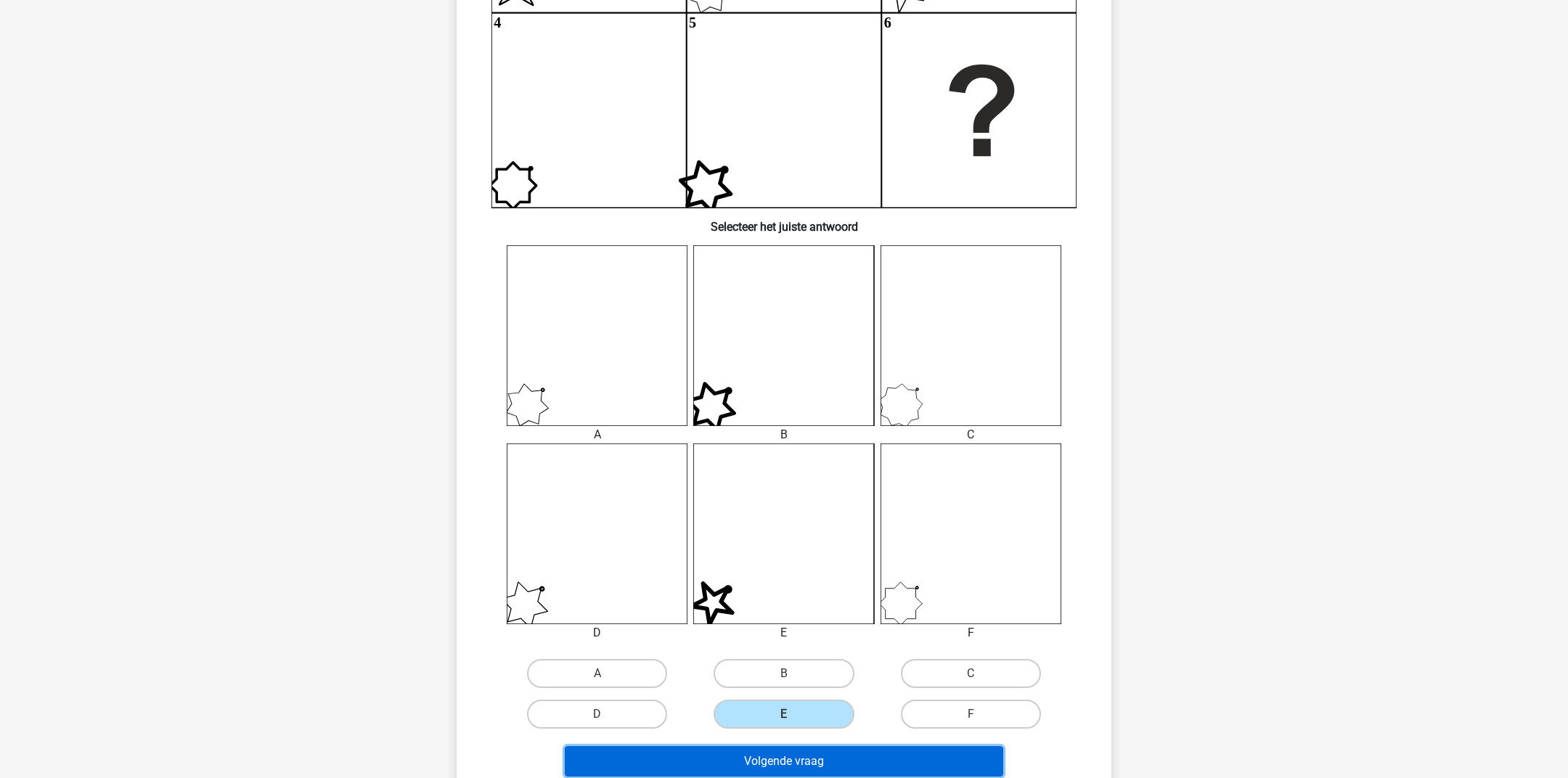
click at [768, 752] on button "Volgende vraag" at bounding box center [784, 761] width 439 height 31
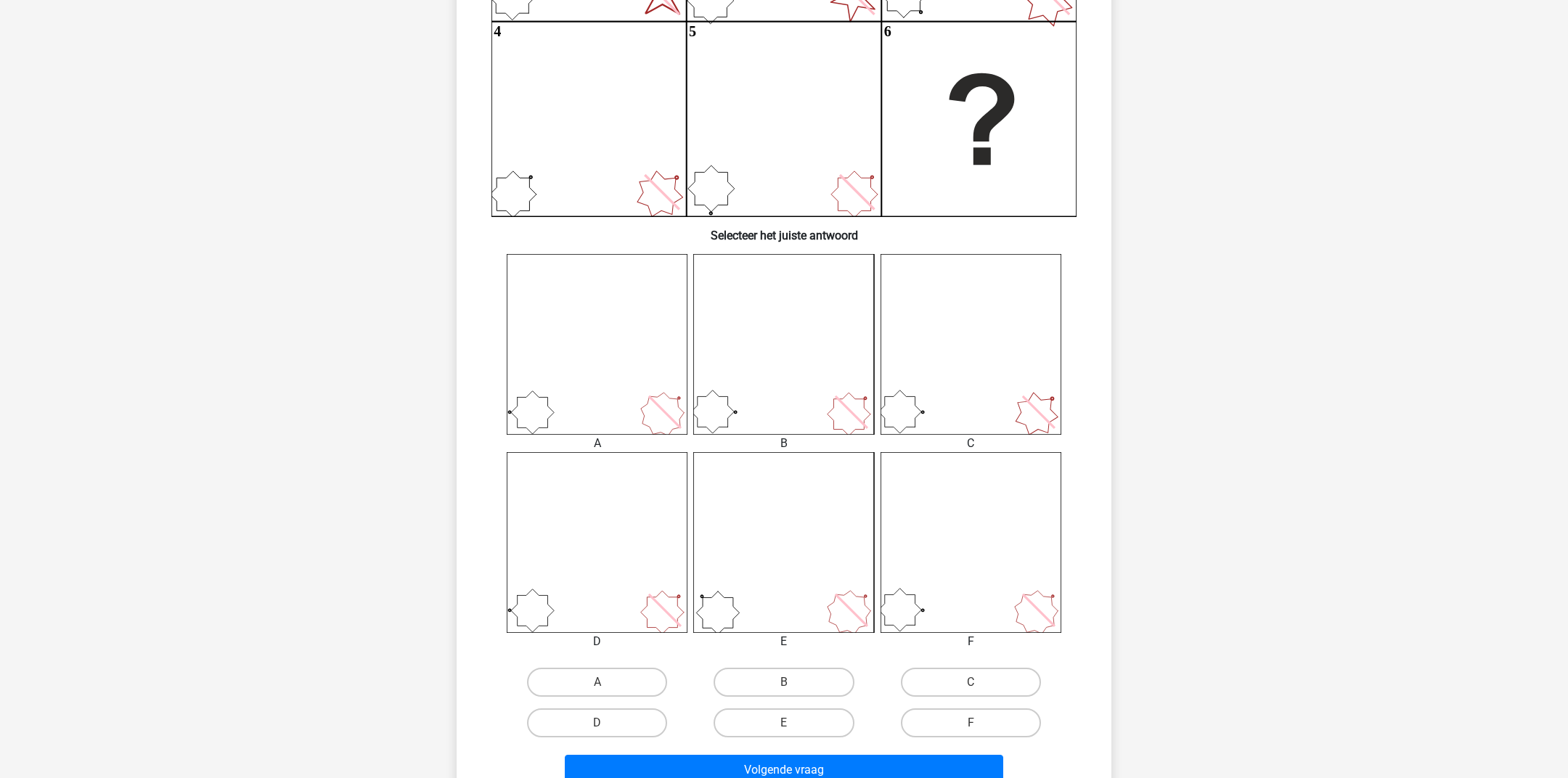
scroll to position [360, 0]
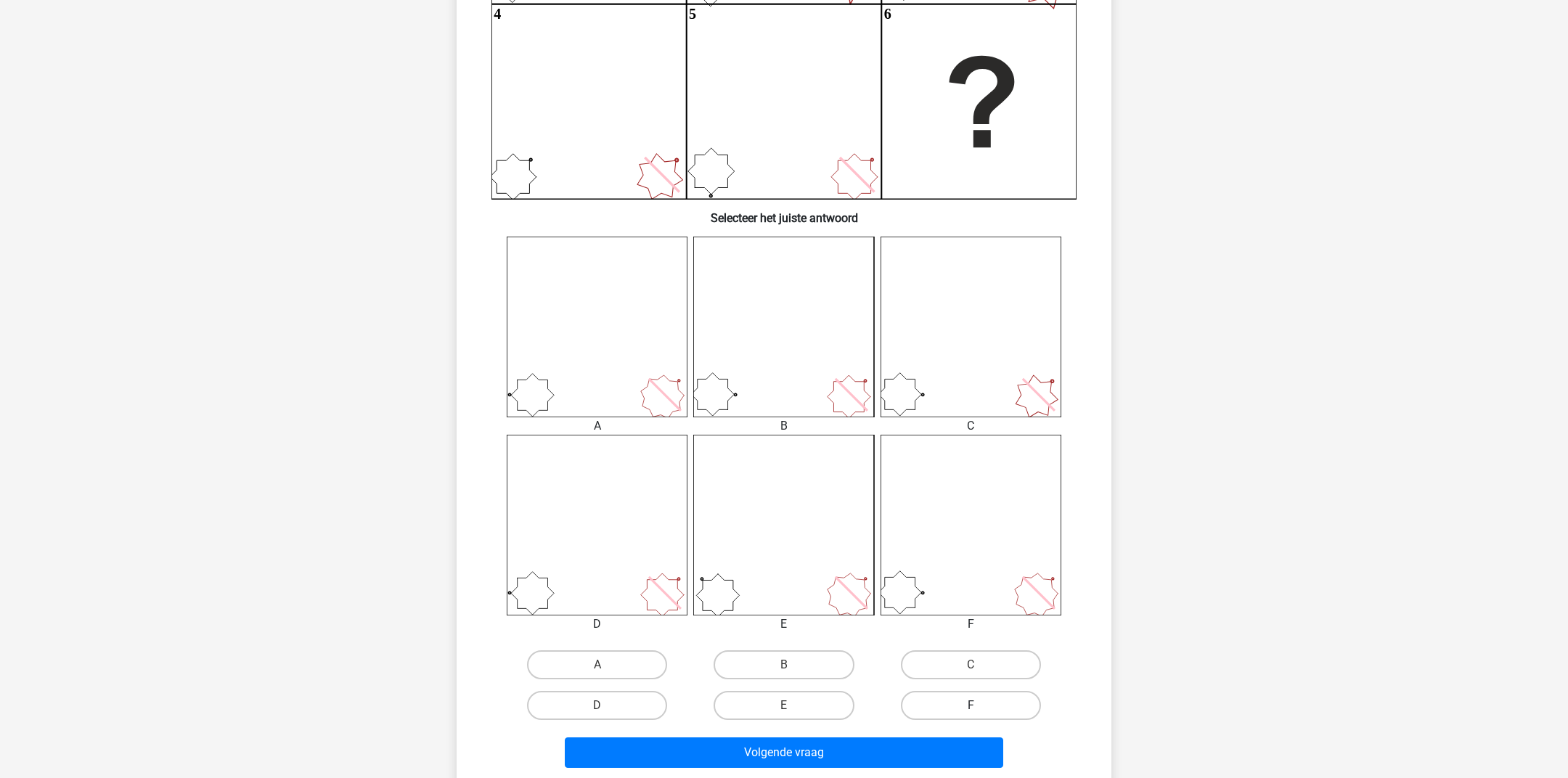
click at [970, 695] on label "F" at bounding box center [970, 705] width 140 height 29
click at [970, 705] on input "F" at bounding box center [975, 710] width 9 height 9
radio input "true"
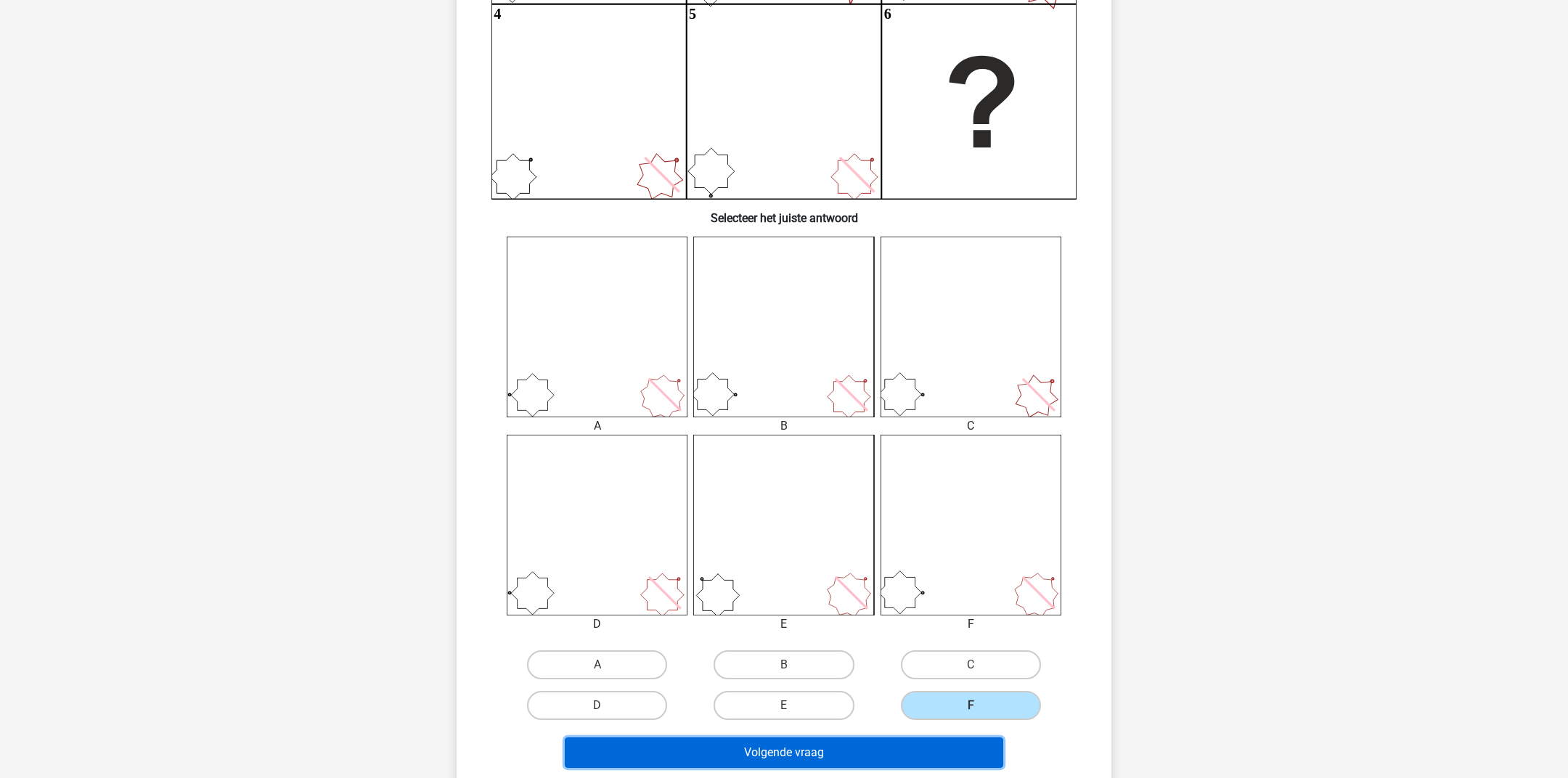
click at [922, 749] on button "Volgende vraag" at bounding box center [784, 753] width 439 height 31
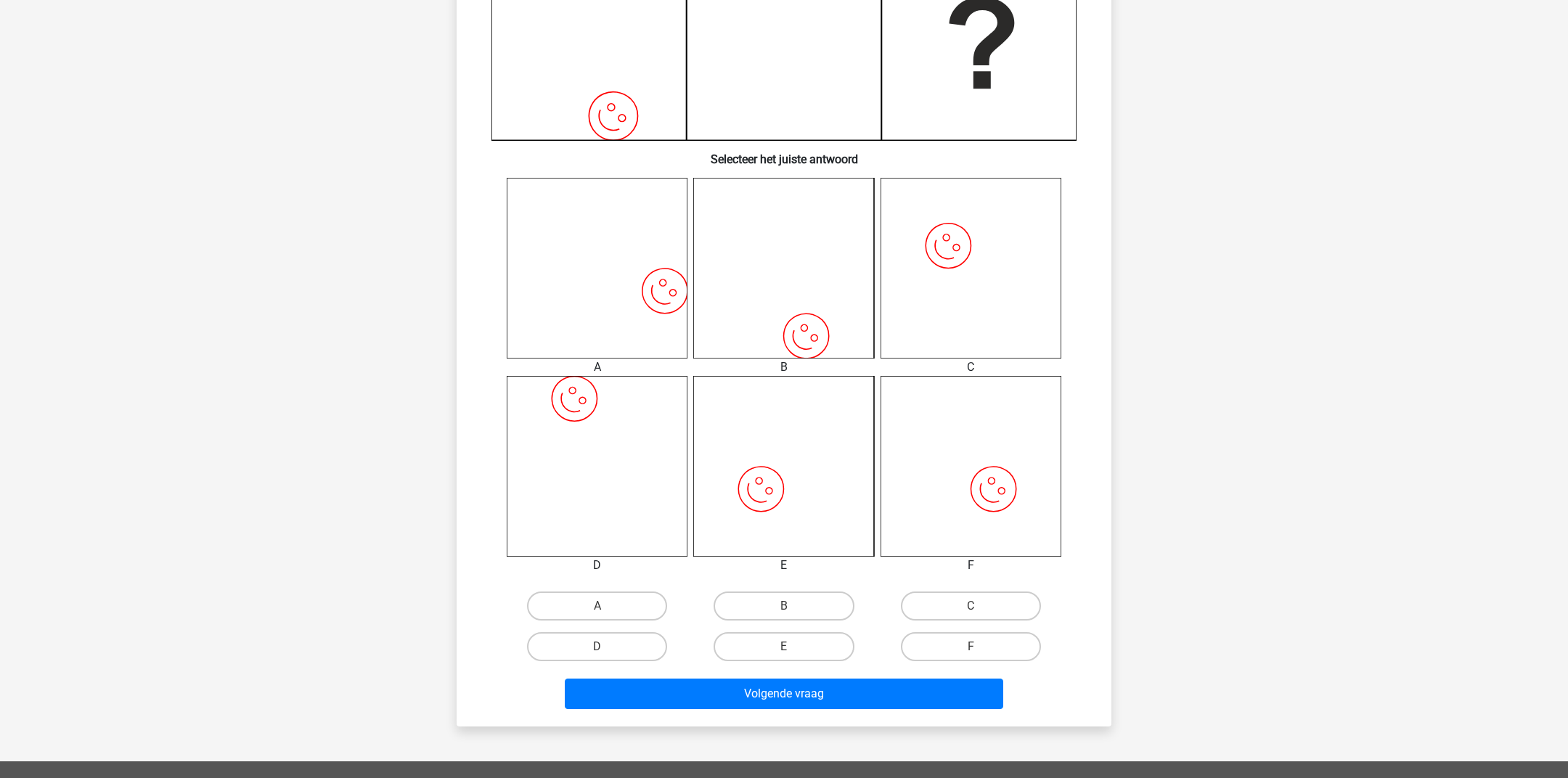
scroll to position [422, 0]
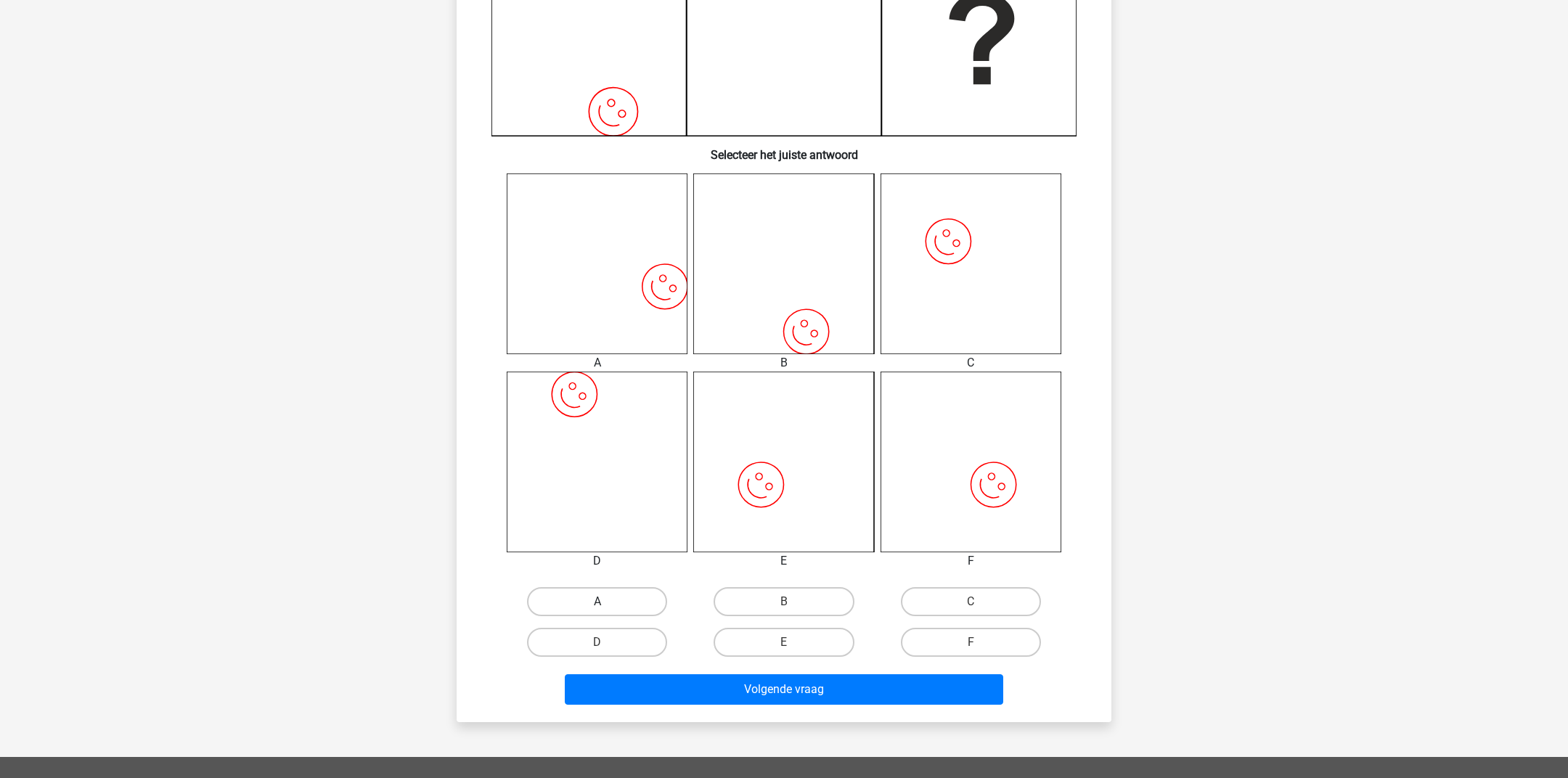
click at [592, 601] on label "A" at bounding box center [597, 601] width 140 height 29
click at [598, 601] on input "A" at bounding box center [602, 606] width 9 height 9
radio input "true"
click at [731, 708] on div "Volgende vraag" at bounding box center [784, 692] width 560 height 36
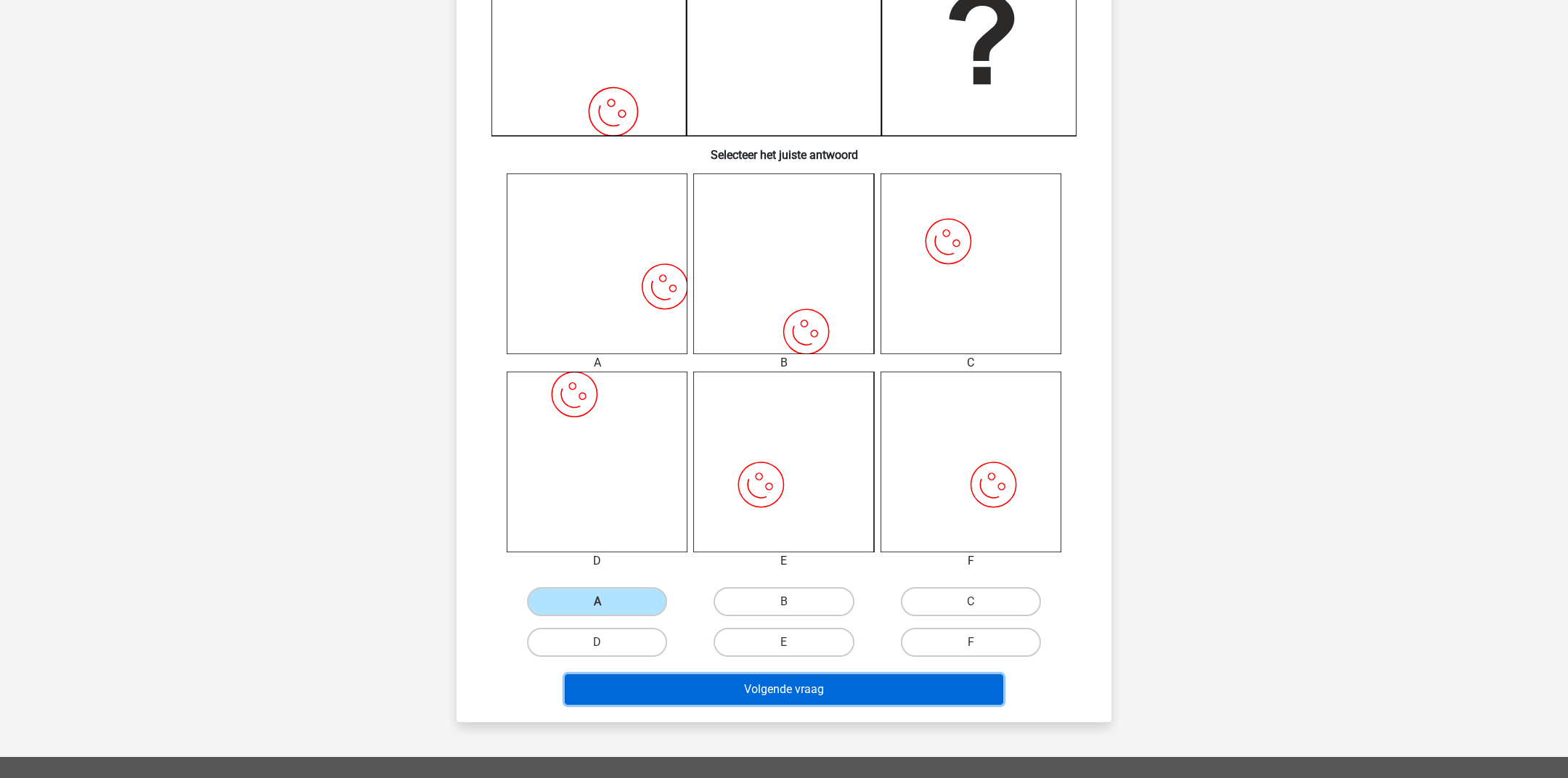
click at [726, 699] on button "Volgende vraag" at bounding box center [784, 689] width 439 height 31
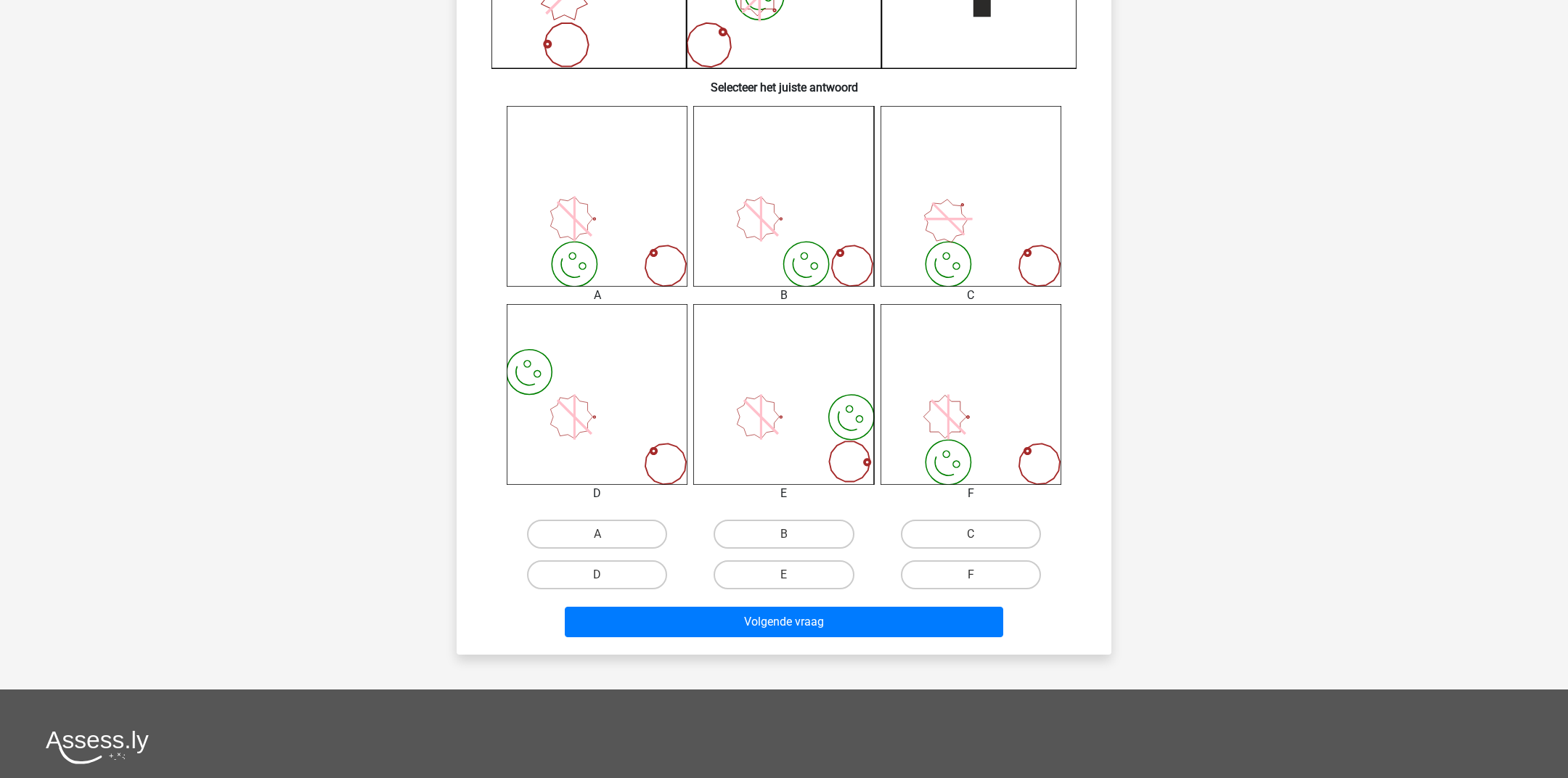
scroll to position [510, 0]
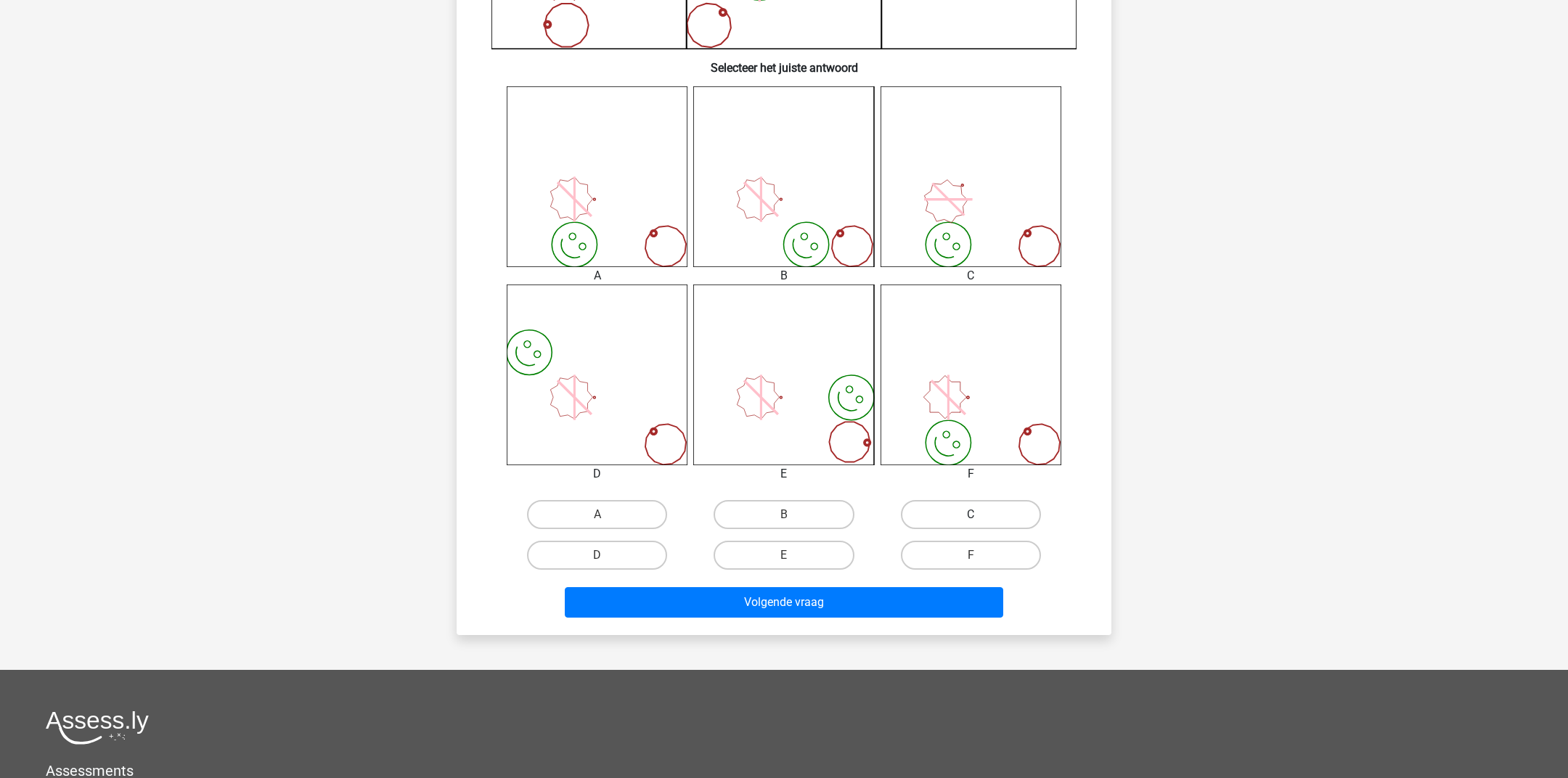
click at [955, 516] on label "C" at bounding box center [970, 514] width 140 height 29
click at [970, 516] on input "C" at bounding box center [975, 519] width 9 height 9
radio input "true"
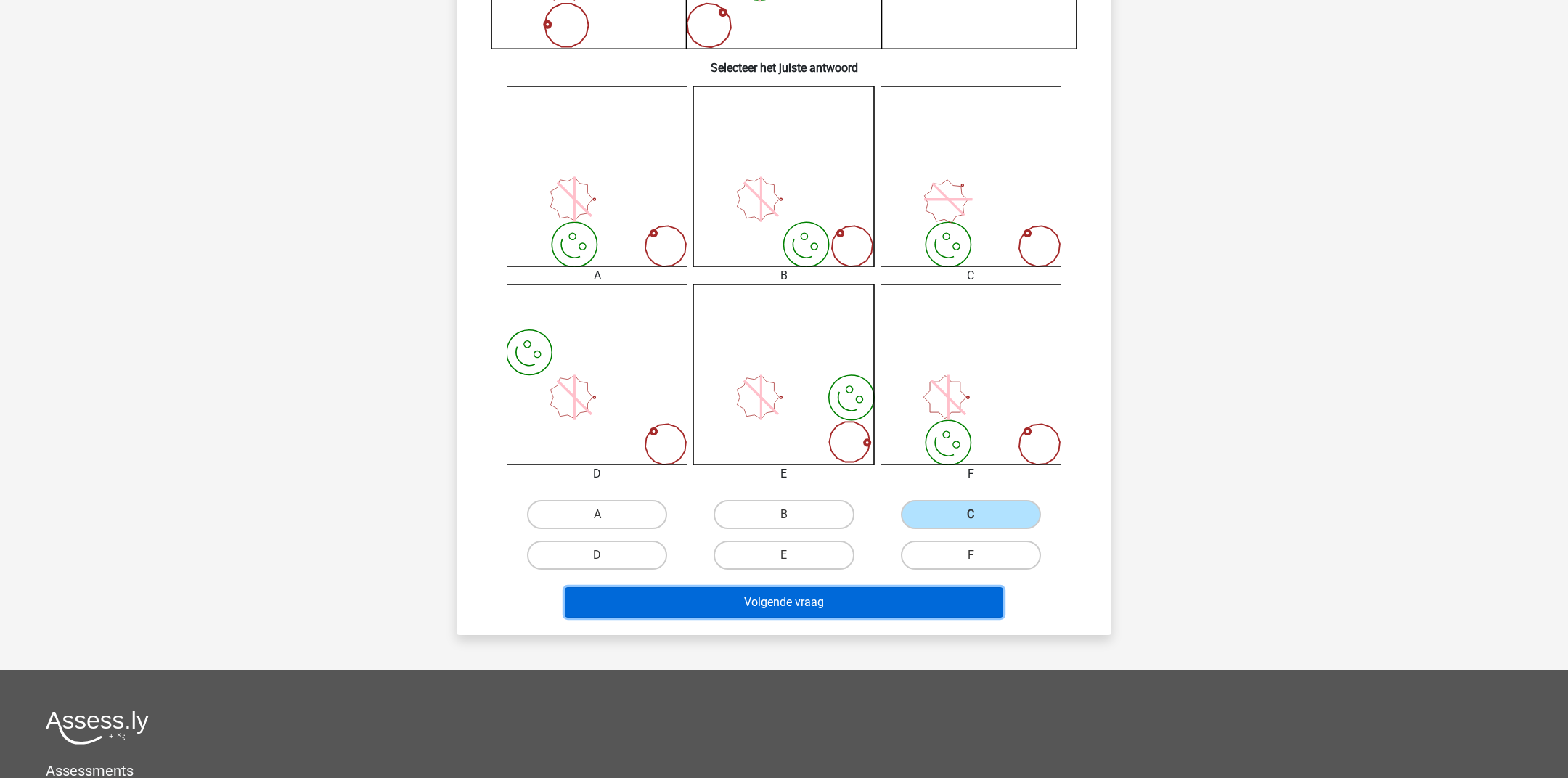
click at [849, 611] on button "Volgende vraag" at bounding box center [784, 602] width 439 height 31
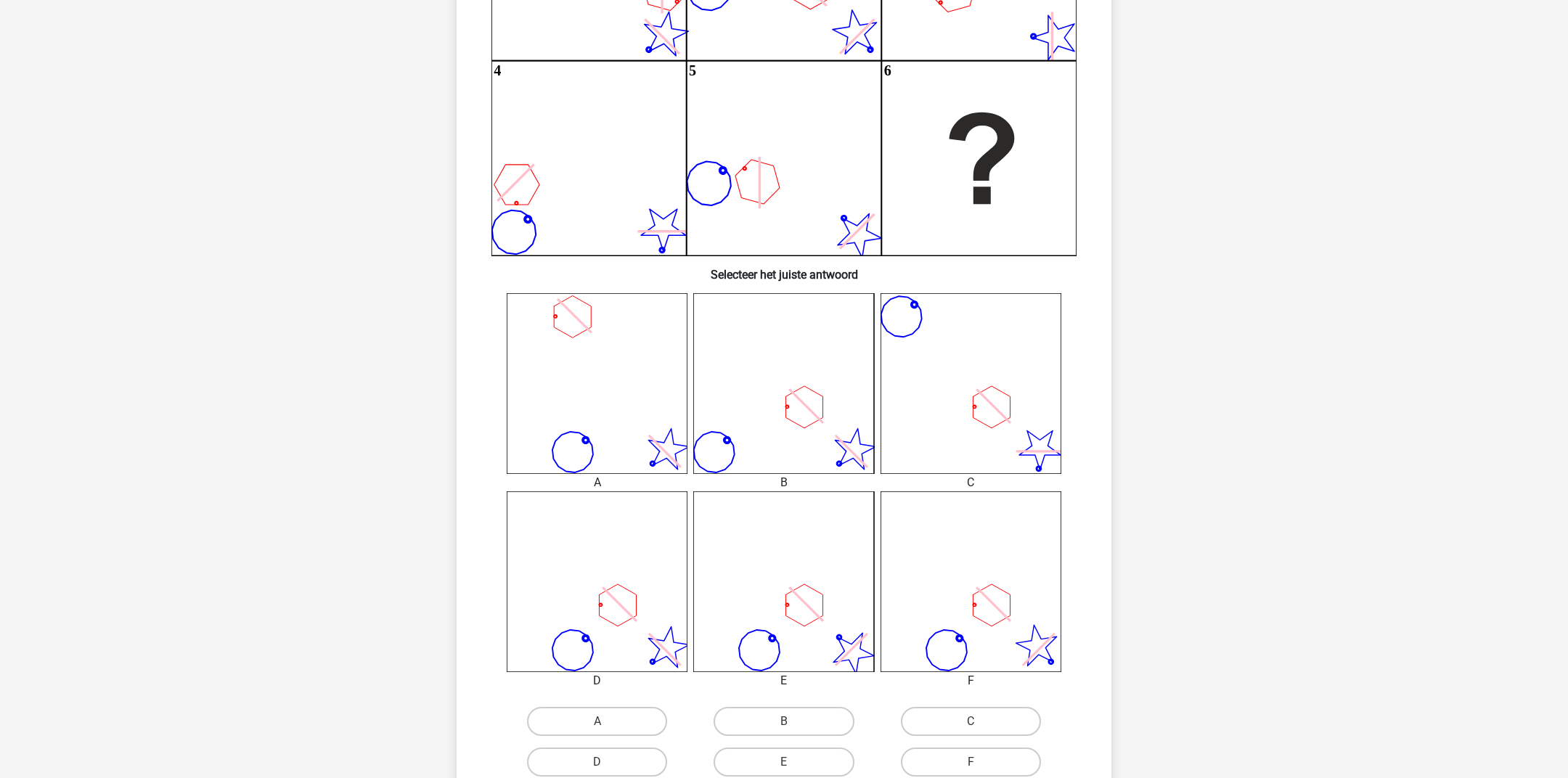
scroll to position [326, 0]
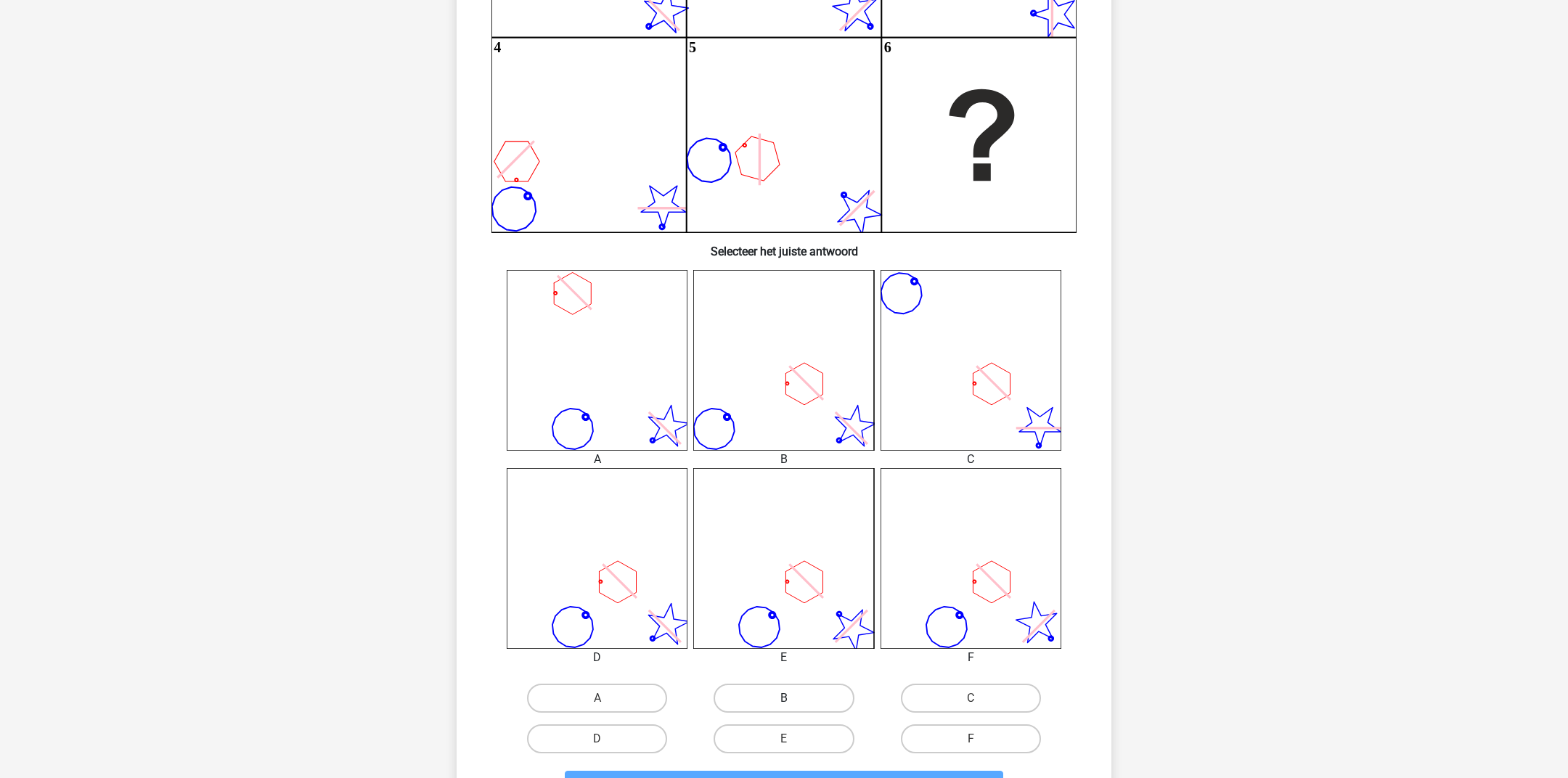
click at [776, 692] on label "B" at bounding box center [784, 698] width 140 height 29
click at [784, 699] on input "B" at bounding box center [788, 703] width 9 height 9
radio input "true"
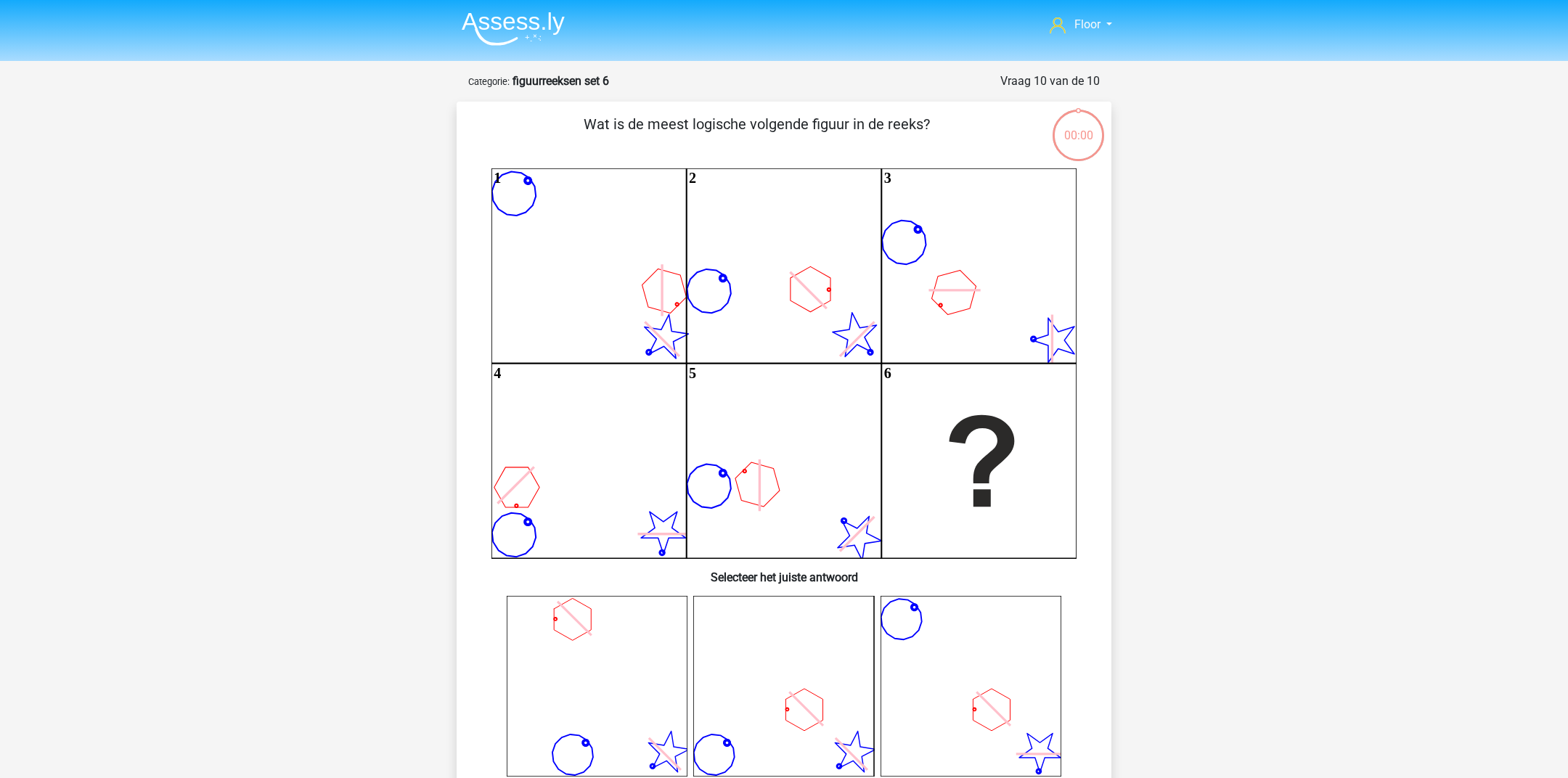
scroll to position [452, 0]
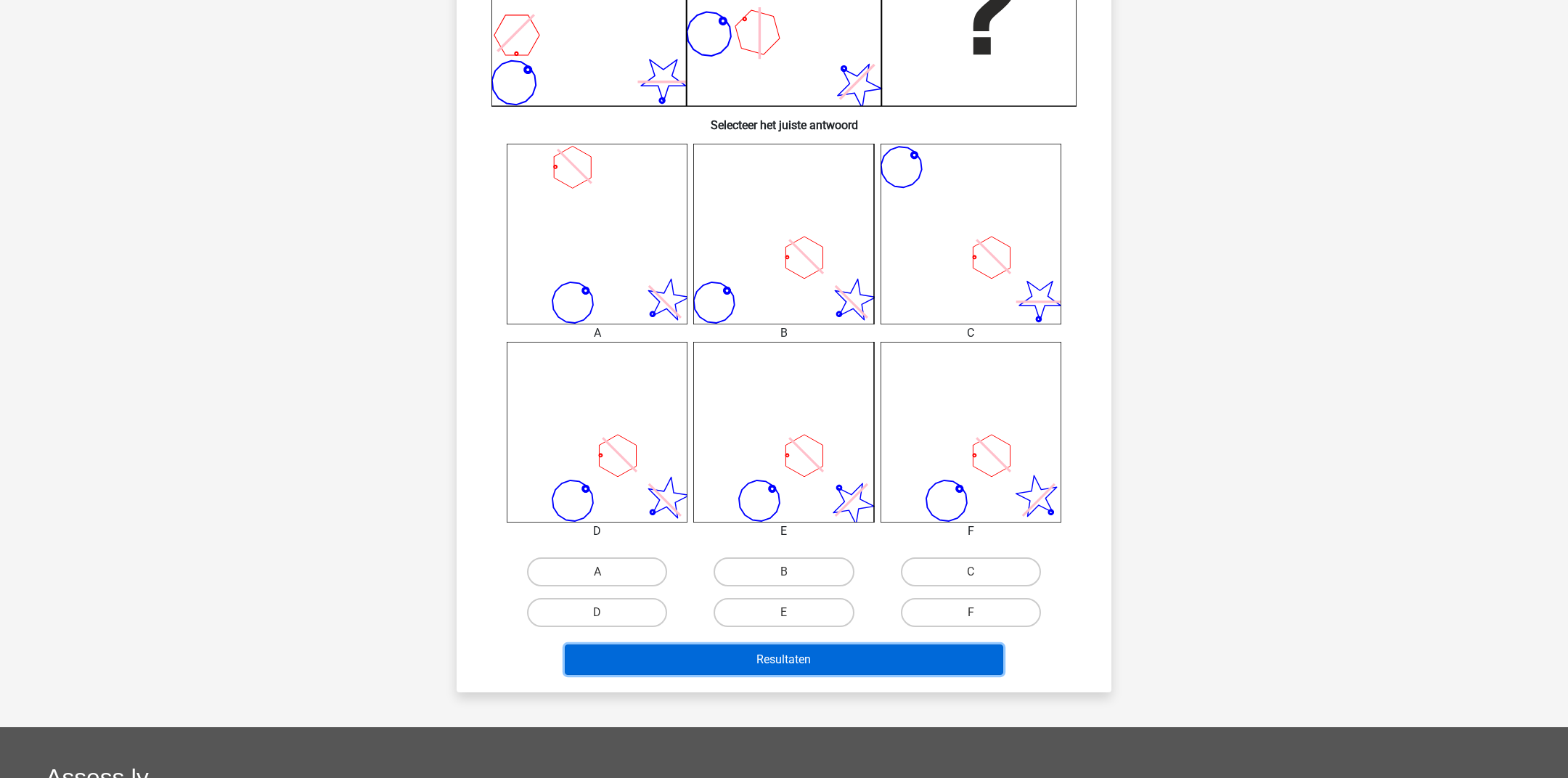
click at [756, 652] on button "Resultaten" at bounding box center [784, 659] width 439 height 31
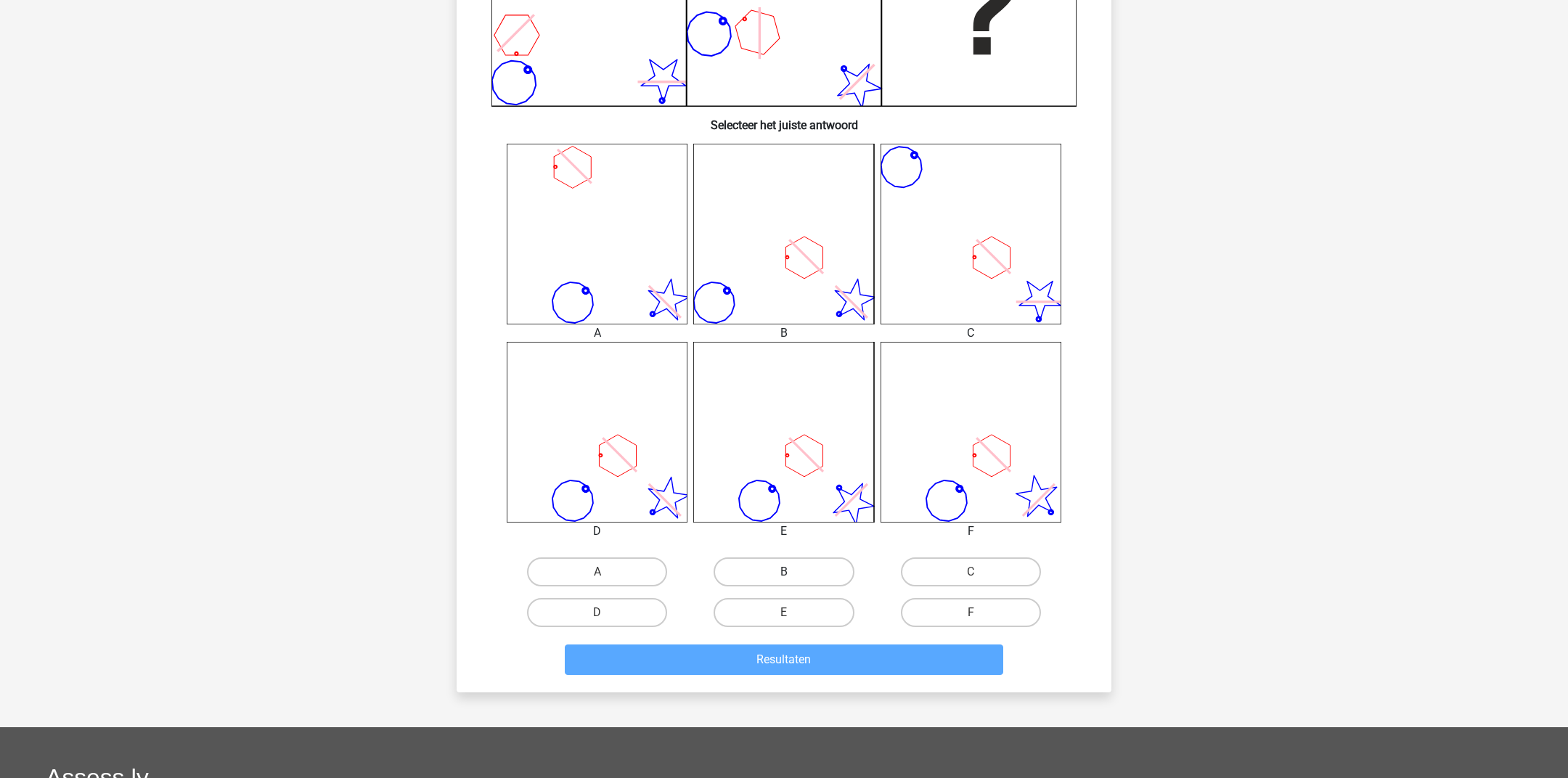
click at [797, 581] on label "B" at bounding box center [784, 572] width 140 height 29
click at [793, 581] on input "B" at bounding box center [788, 576] width 9 height 9
radio input "true"
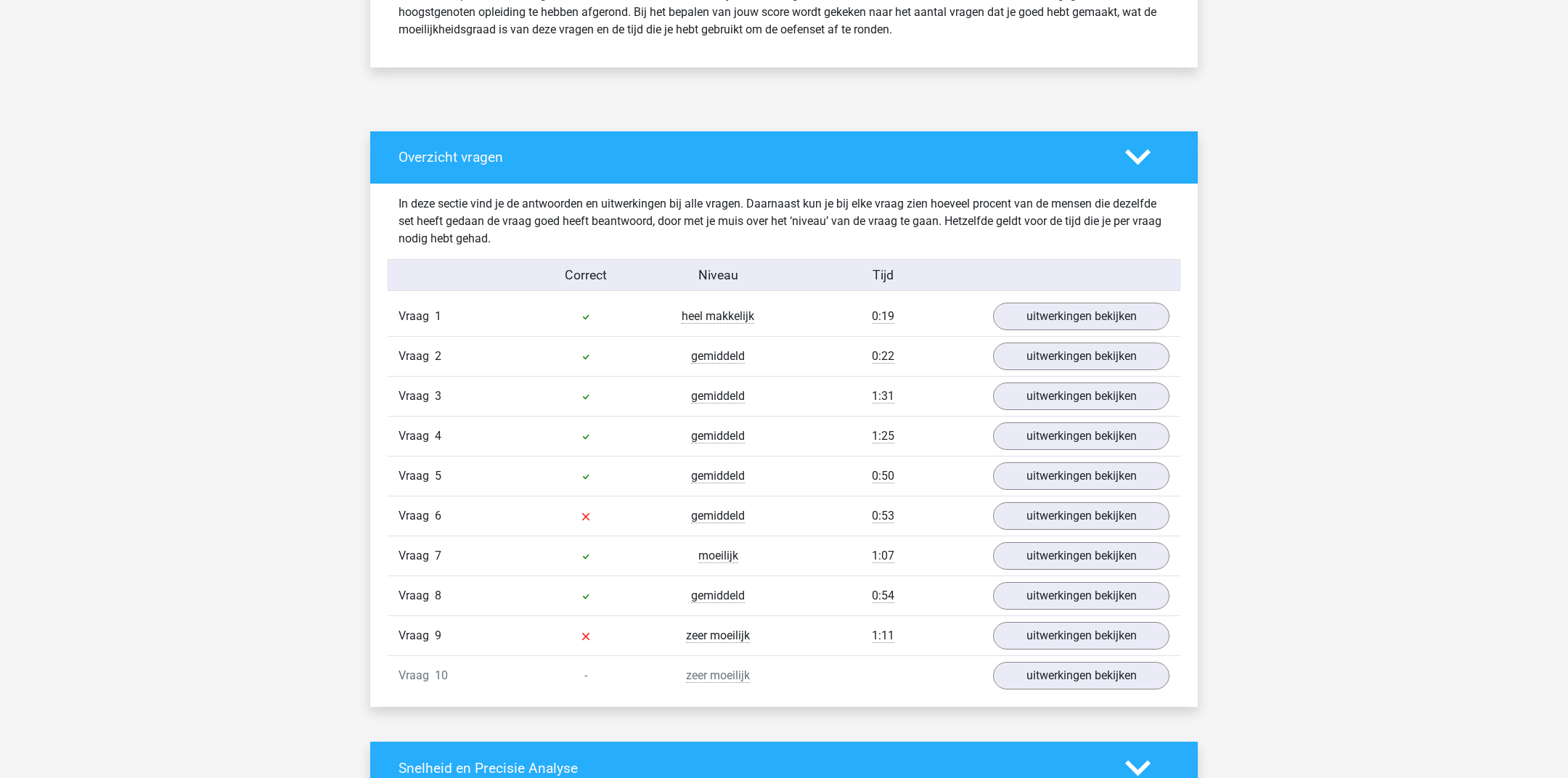
scroll to position [669, 0]
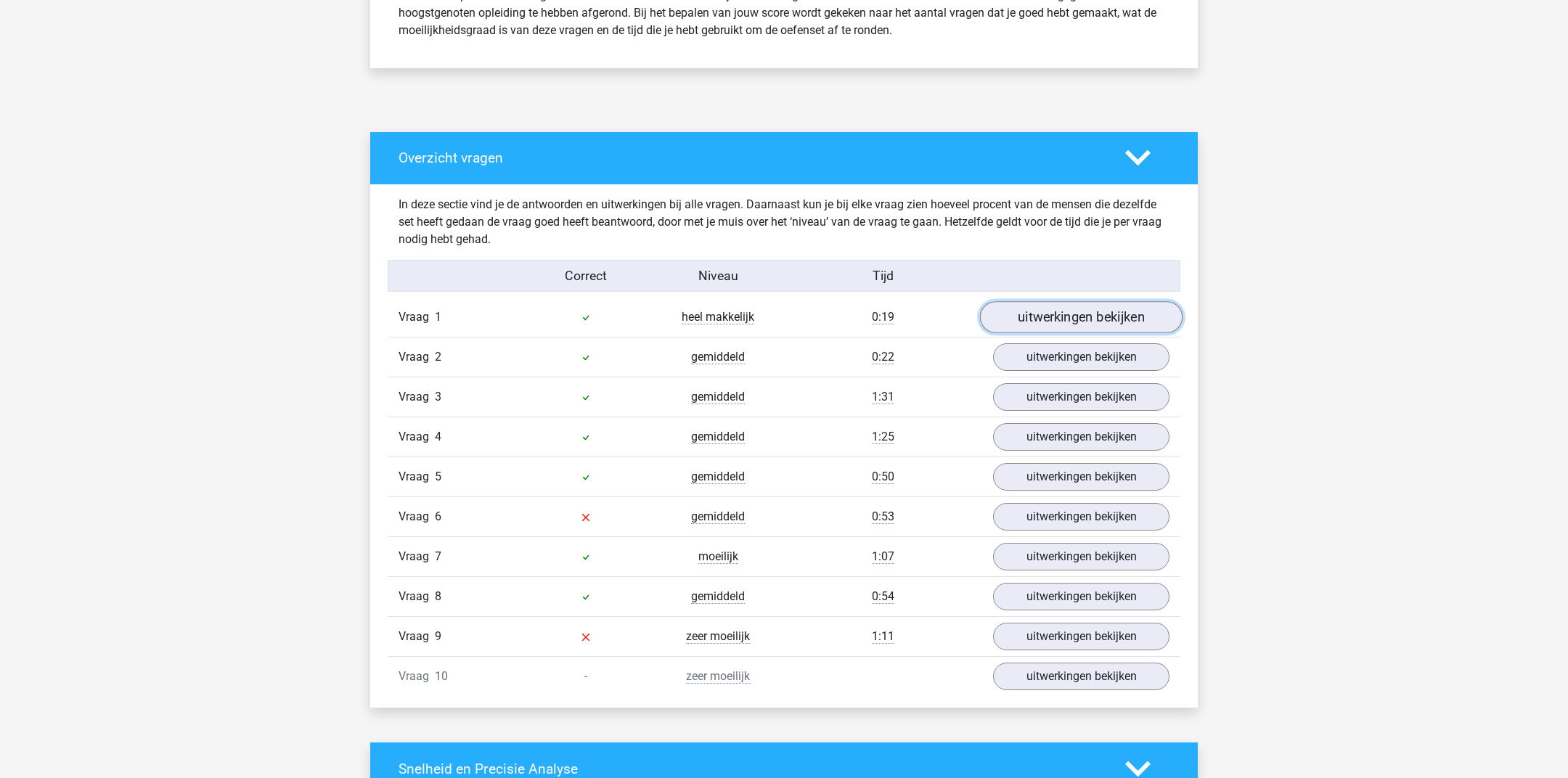
click at [1099, 308] on link "uitwerkingen bekijken" at bounding box center [1081, 318] width 203 height 32
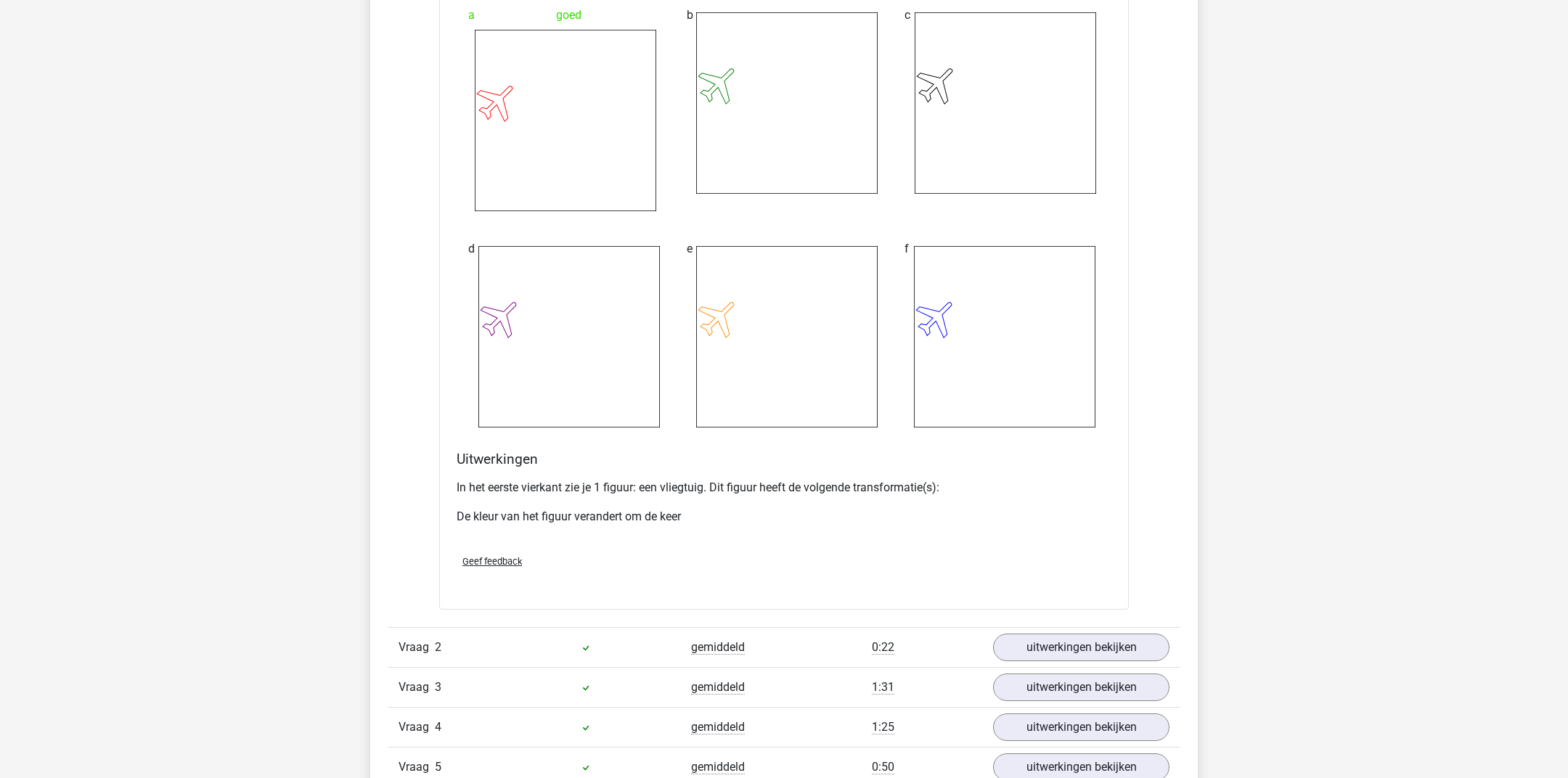
scroll to position [1522, 0]
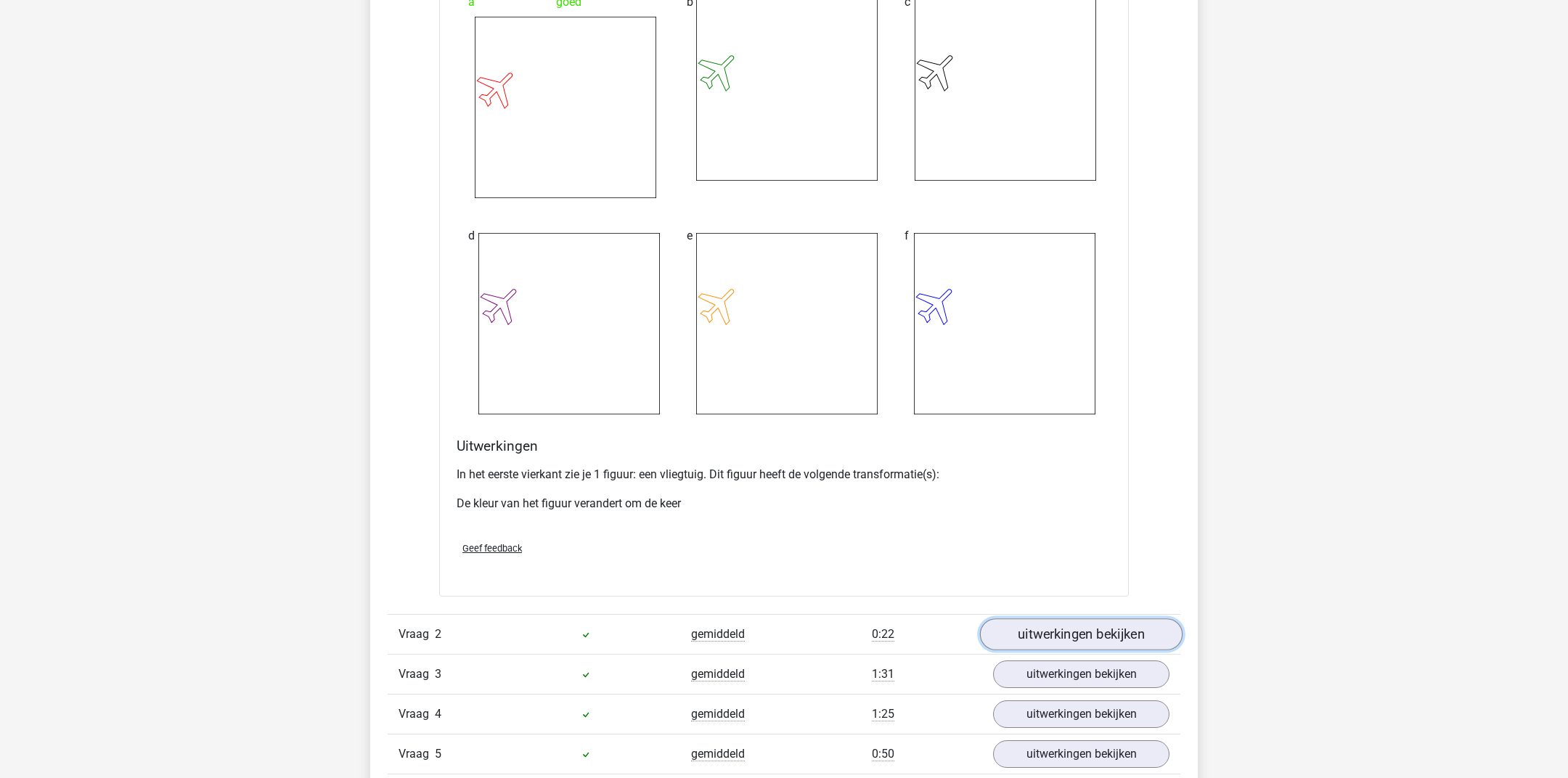
click at [1013, 624] on link "uitwerkingen bekijken" at bounding box center [1081, 634] width 203 height 32
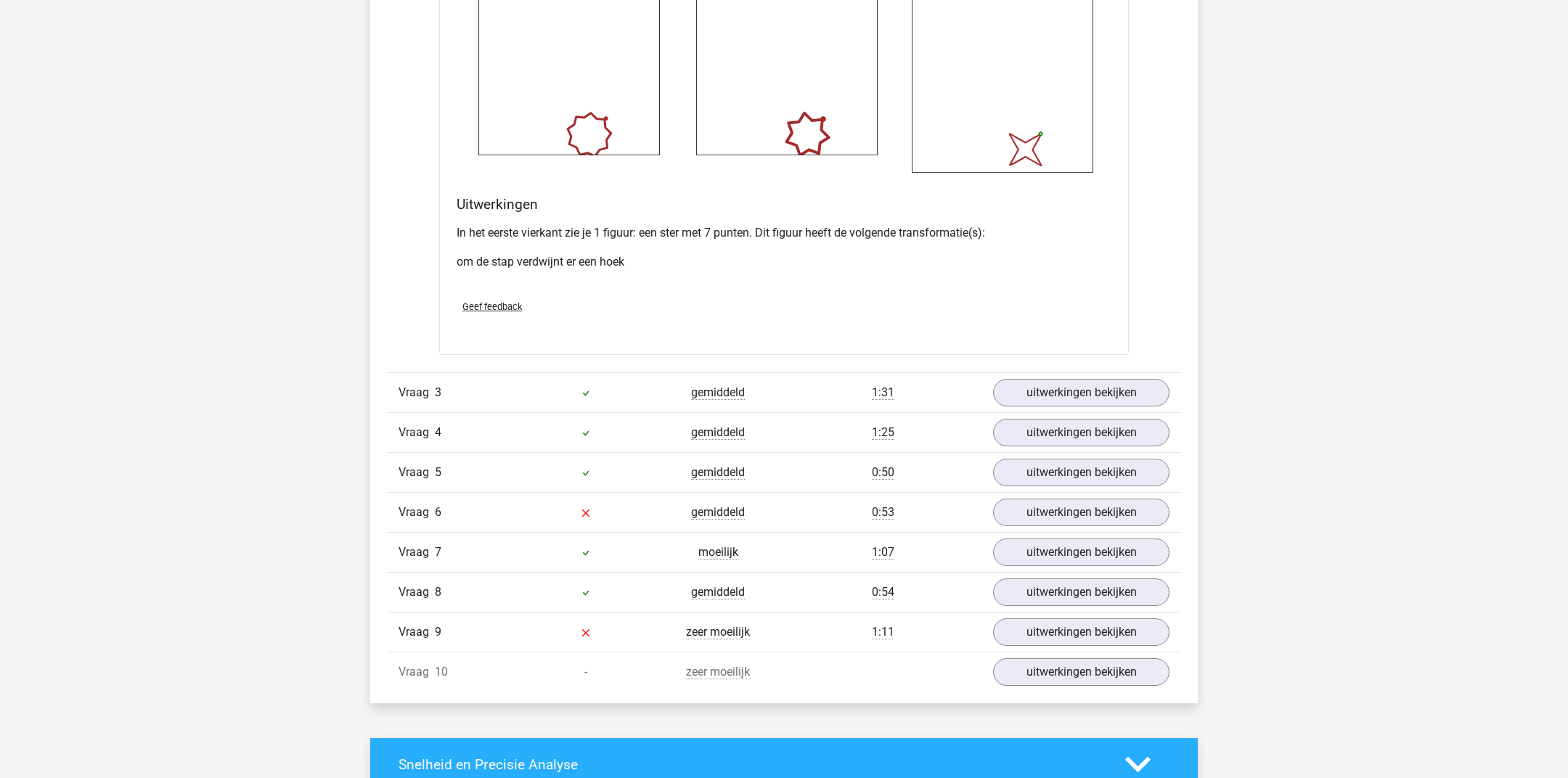
scroll to position [2946, 0]
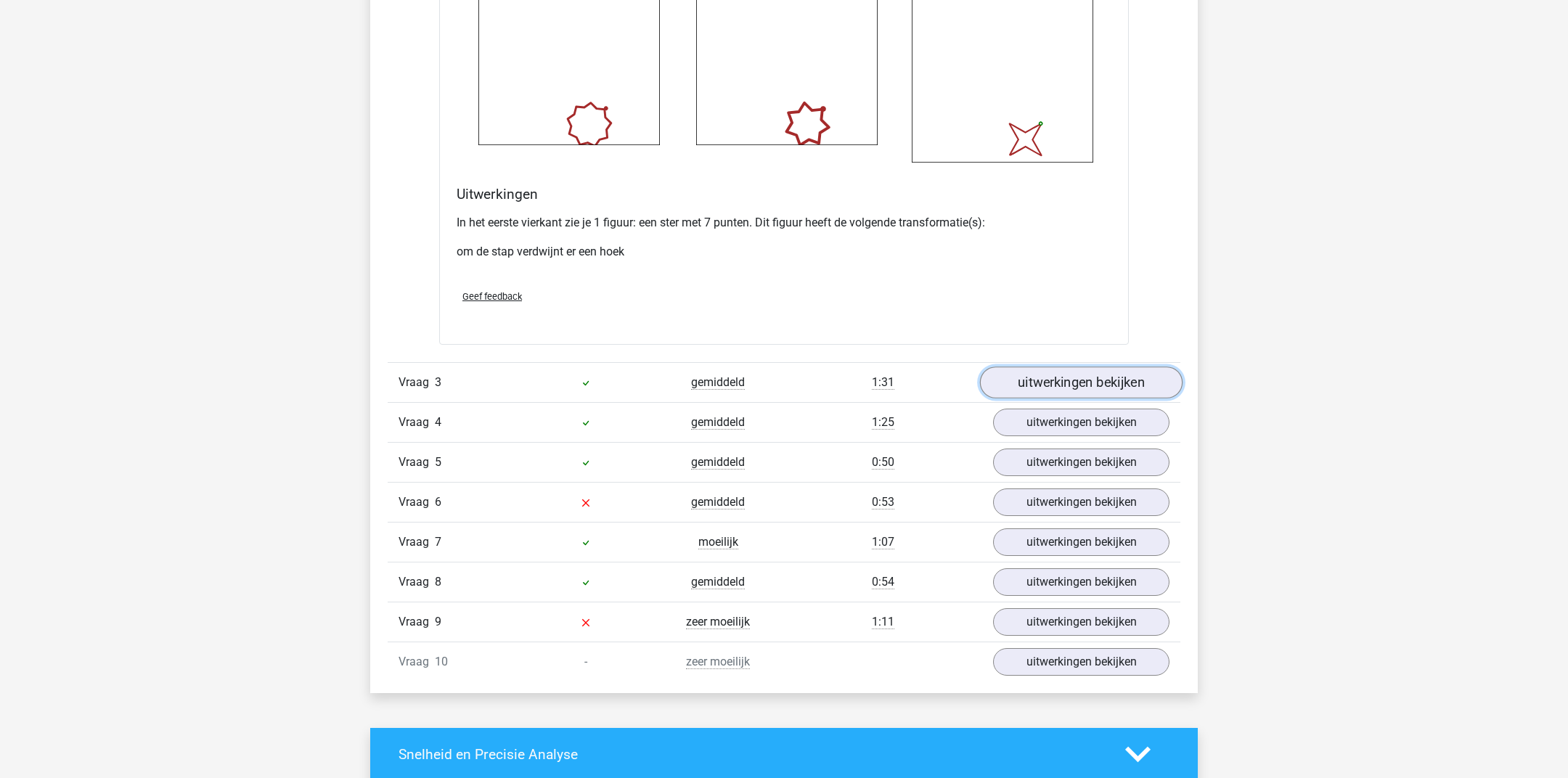
click at [1044, 380] on link "uitwerkingen bekijken" at bounding box center [1081, 382] width 203 height 32
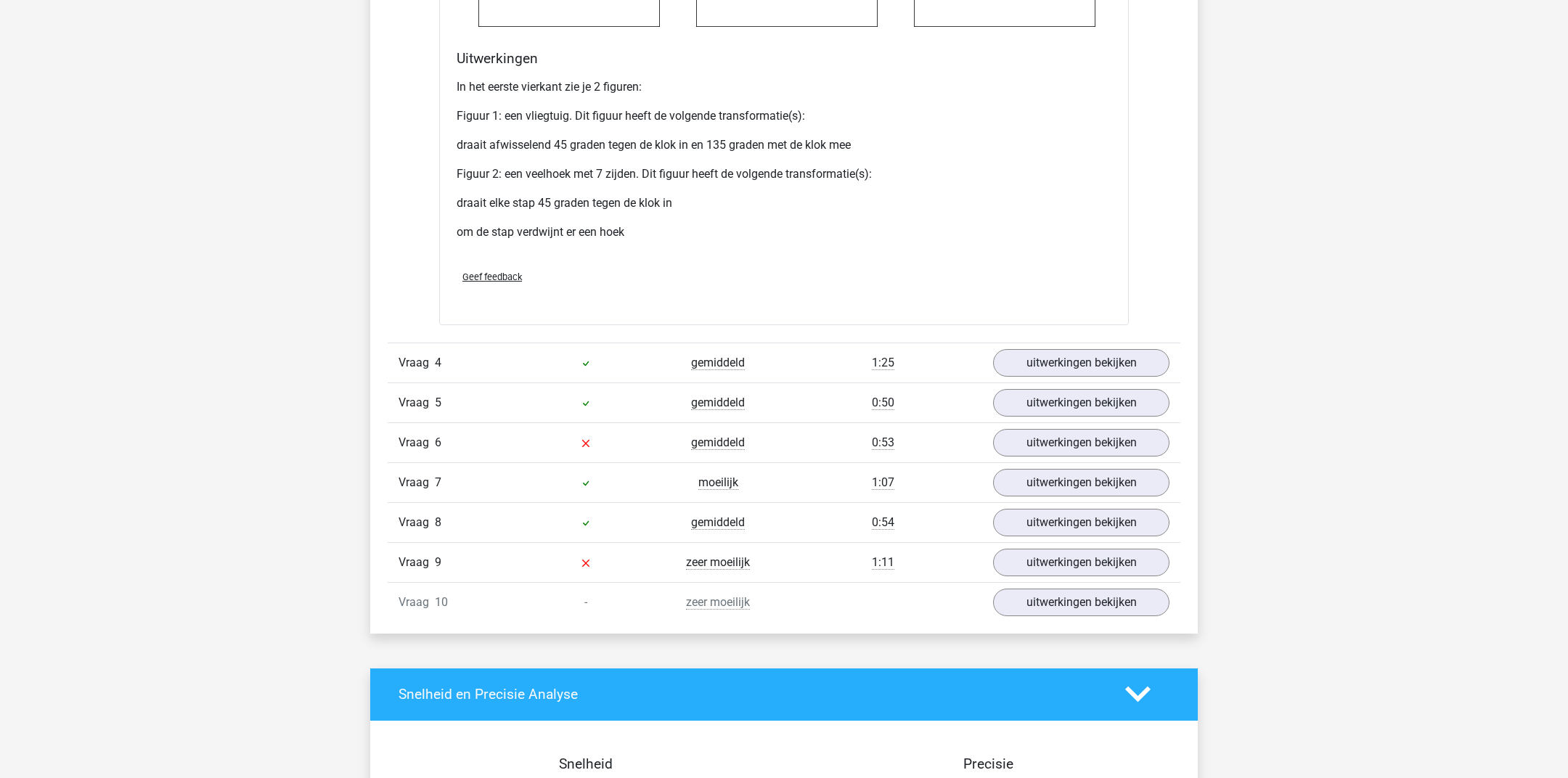
scroll to position [4255, 0]
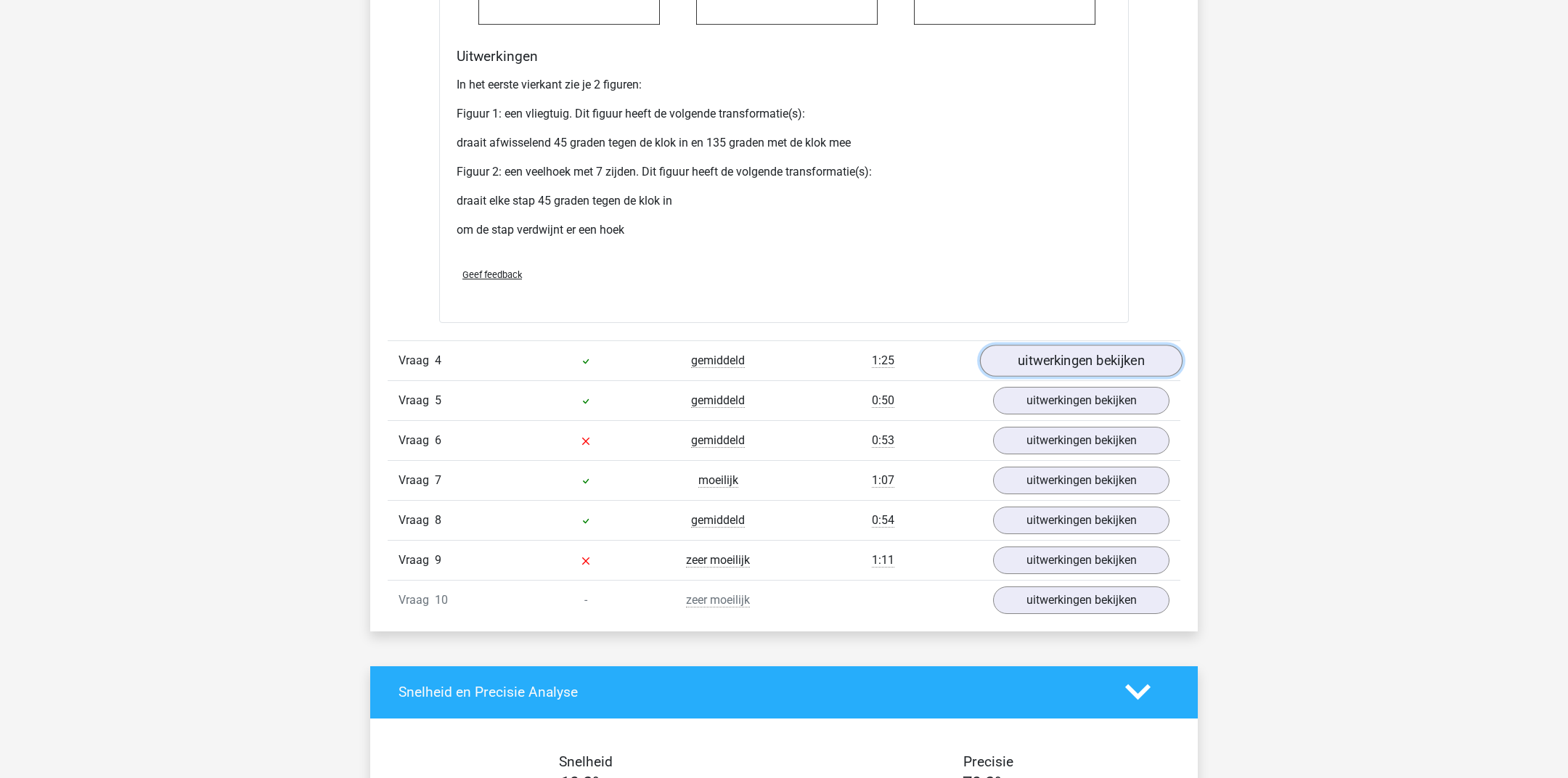
click at [1086, 356] on link "uitwerkingen bekijken" at bounding box center [1081, 361] width 203 height 32
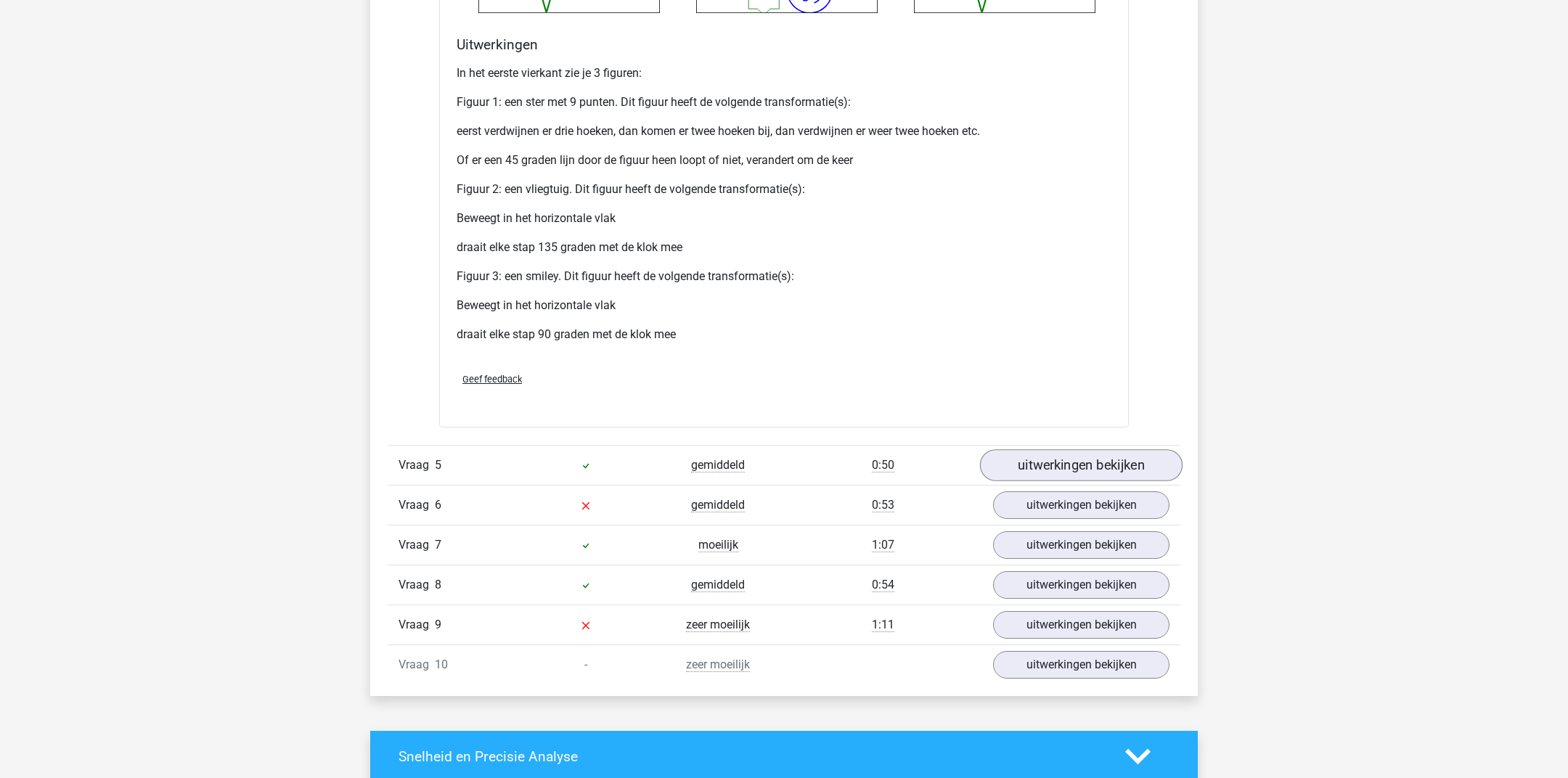
scroll to position [5553, 0]
click at [1052, 451] on link "uitwerkingen bekijken" at bounding box center [1081, 467] width 203 height 32
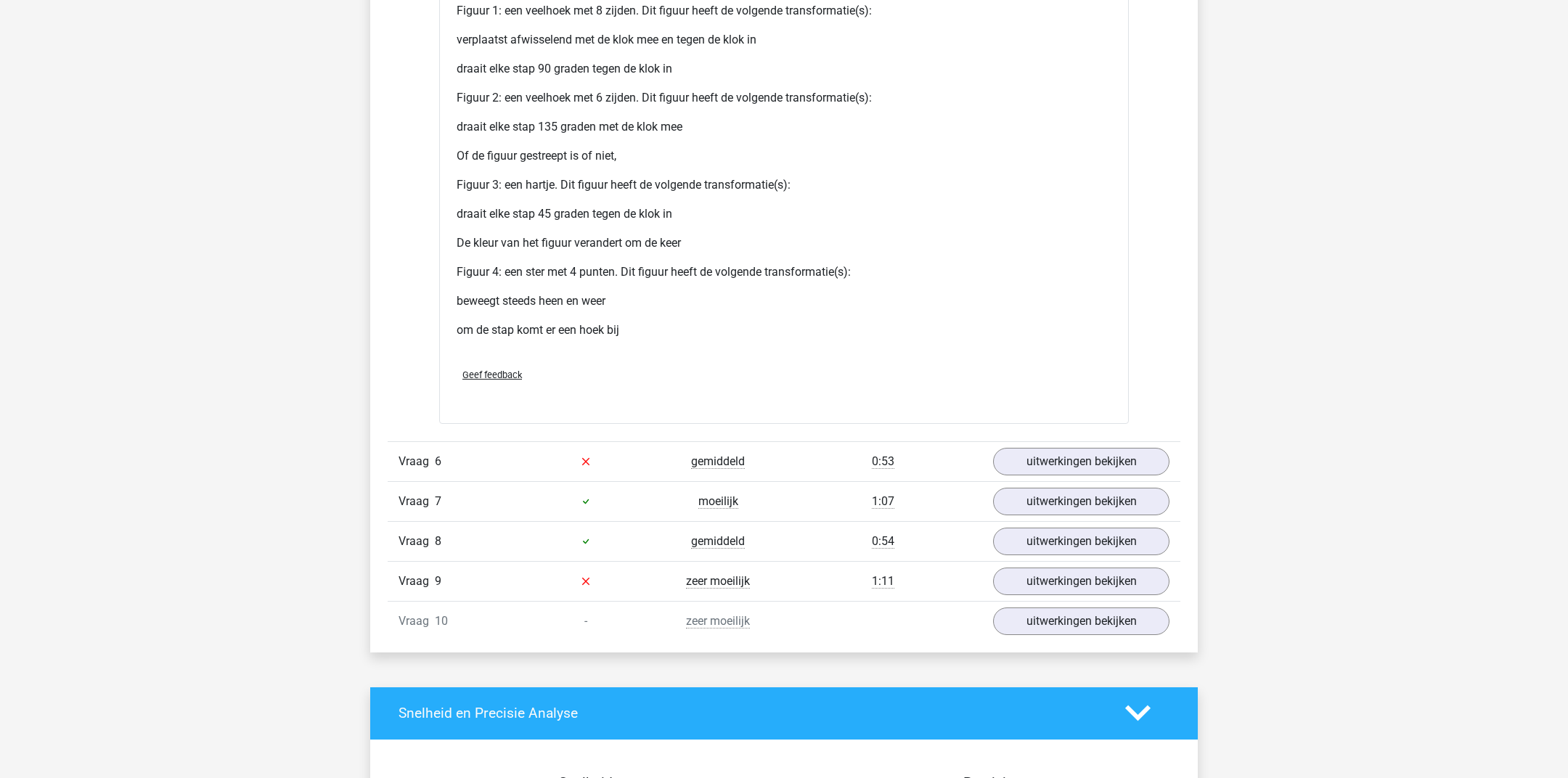
scroll to position [7066, 0]
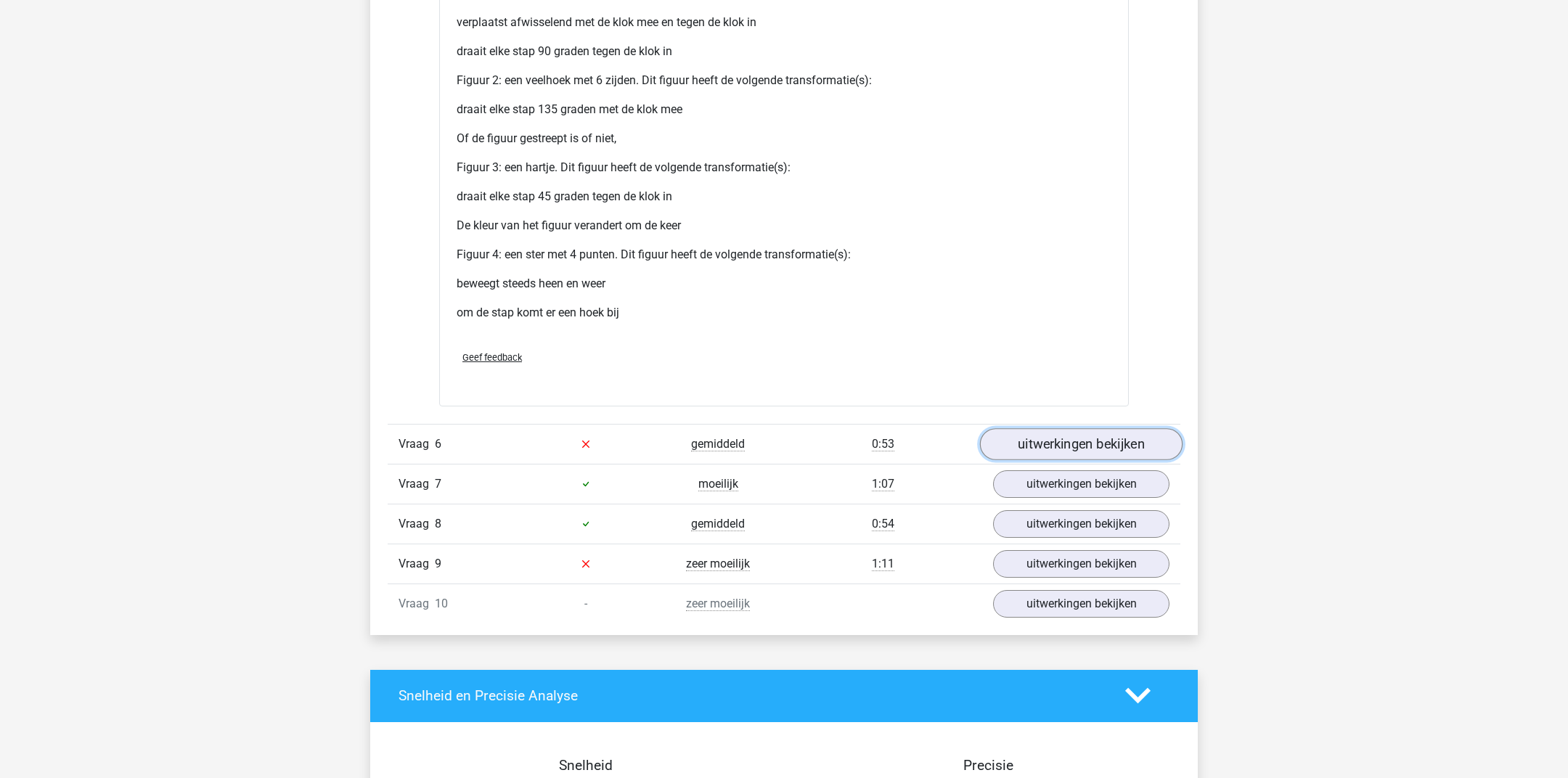
click at [1128, 446] on link "uitwerkingen bekijken" at bounding box center [1081, 445] width 203 height 32
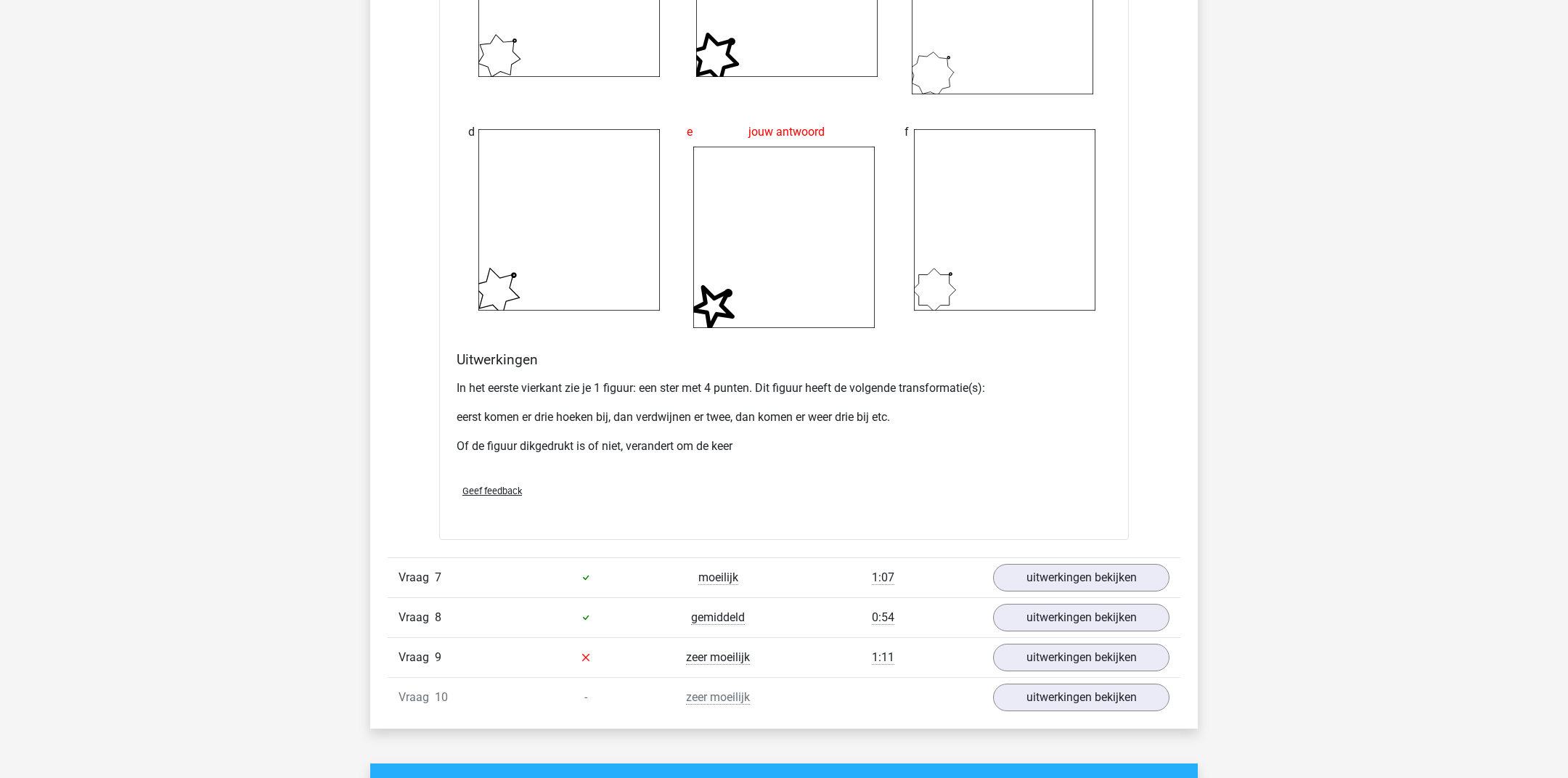
scroll to position [8160, 0]
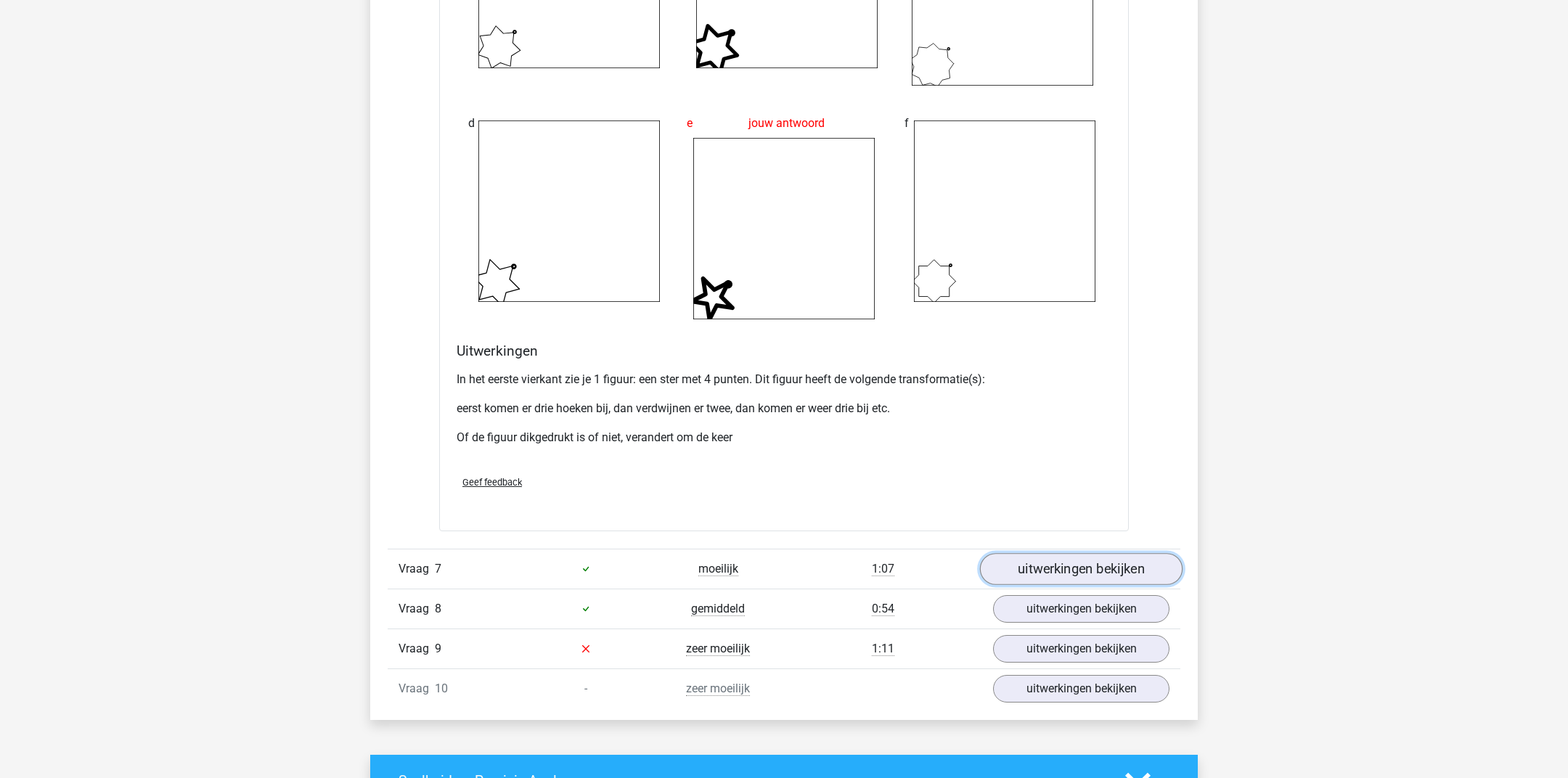
click at [1088, 559] on link "uitwerkingen bekijken" at bounding box center [1081, 569] width 203 height 32
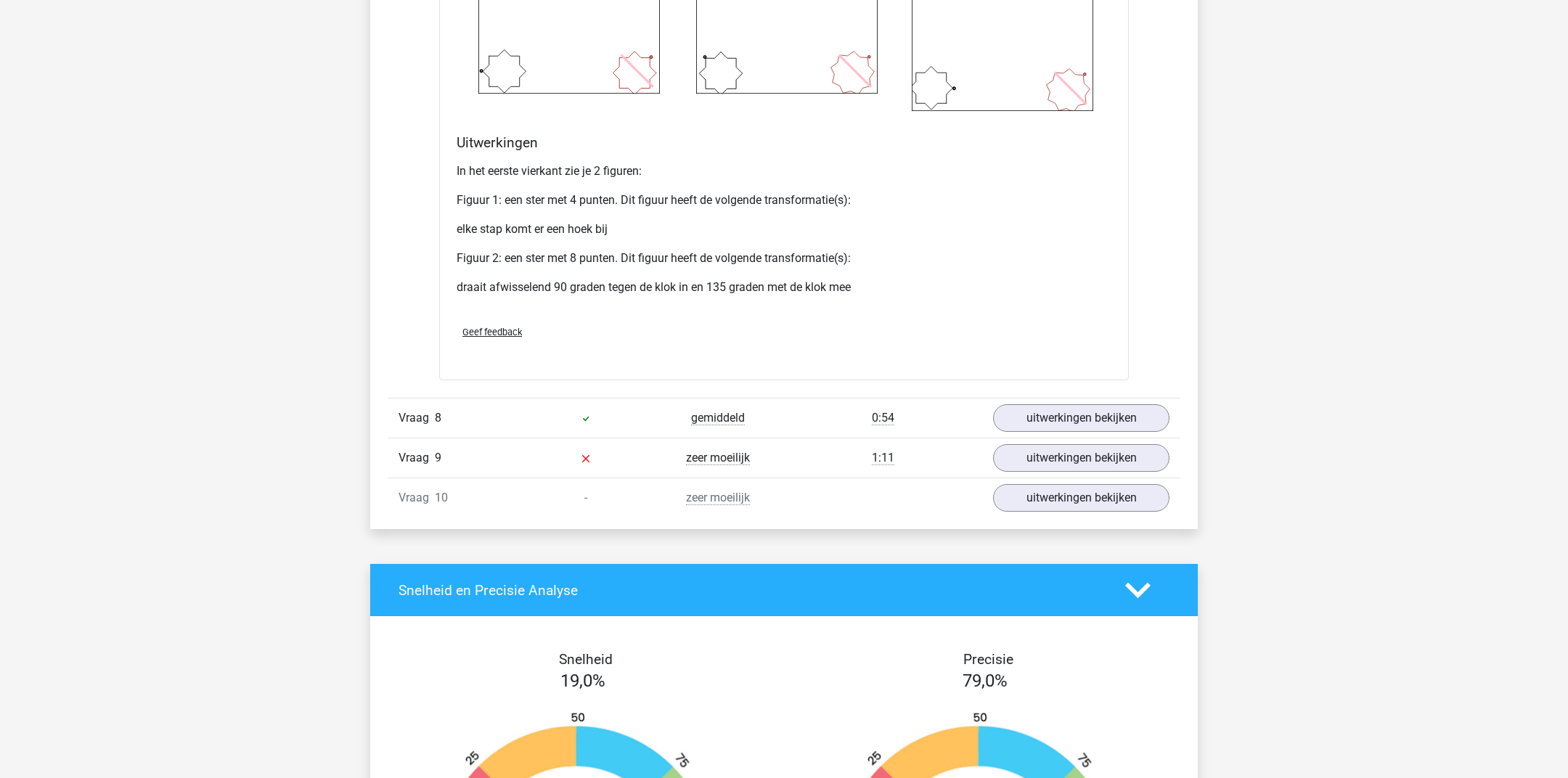
scroll to position [9570, 0]
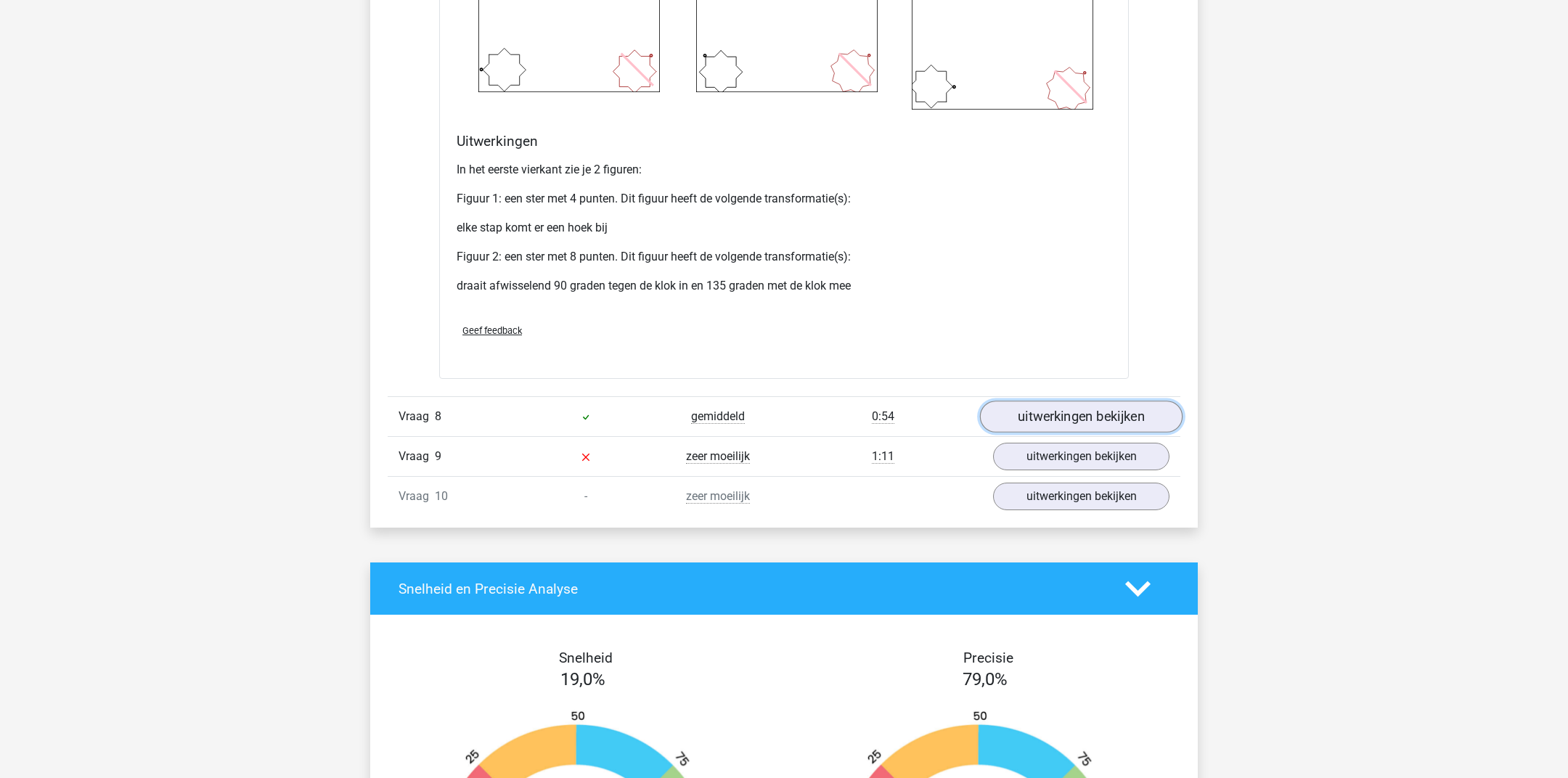
click at [1051, 417] on link "uitwerkingen bekijken" at bounding box center [1081, 417] width 203 height 32
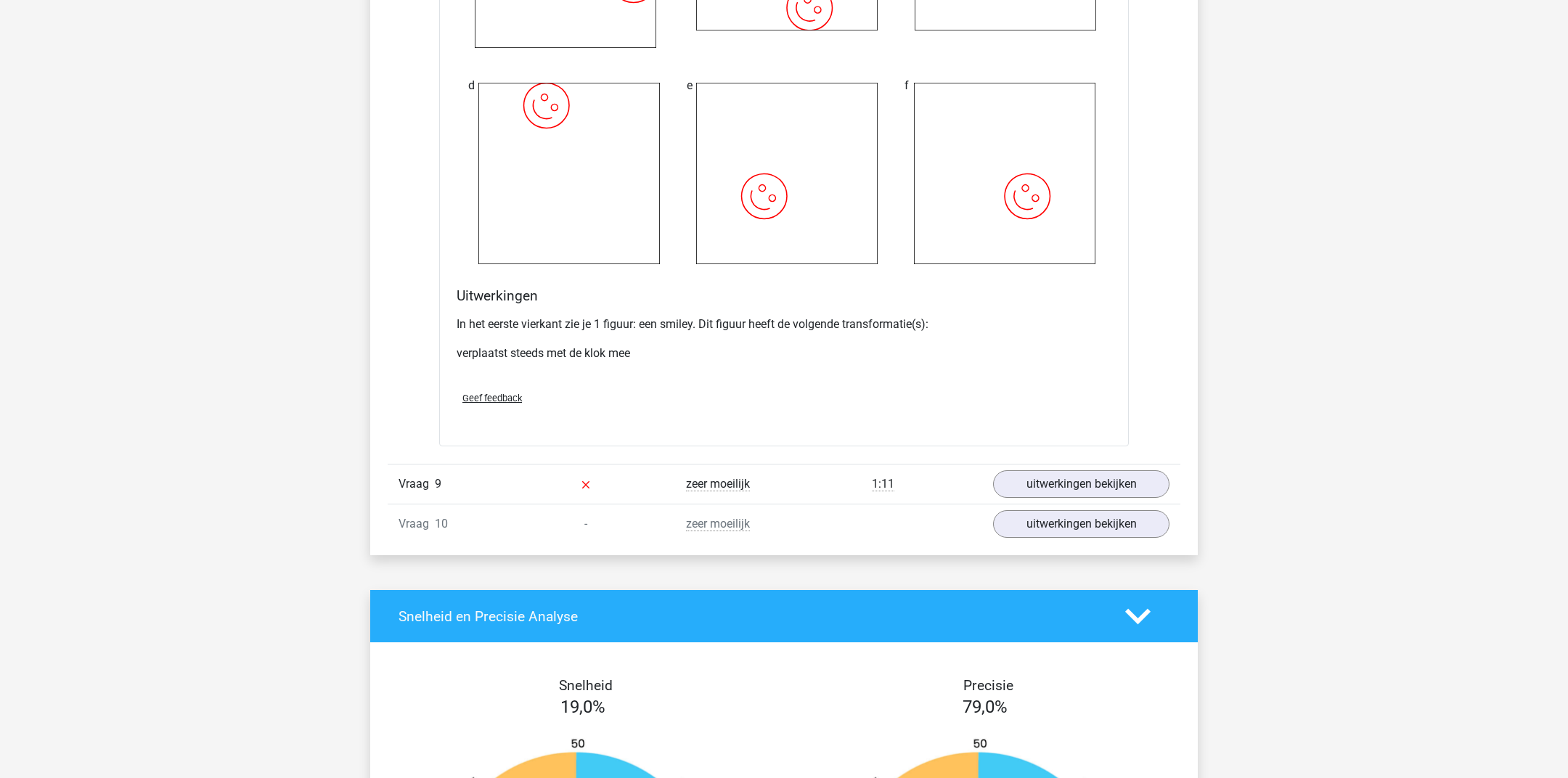
scroll to position [10720, 0]
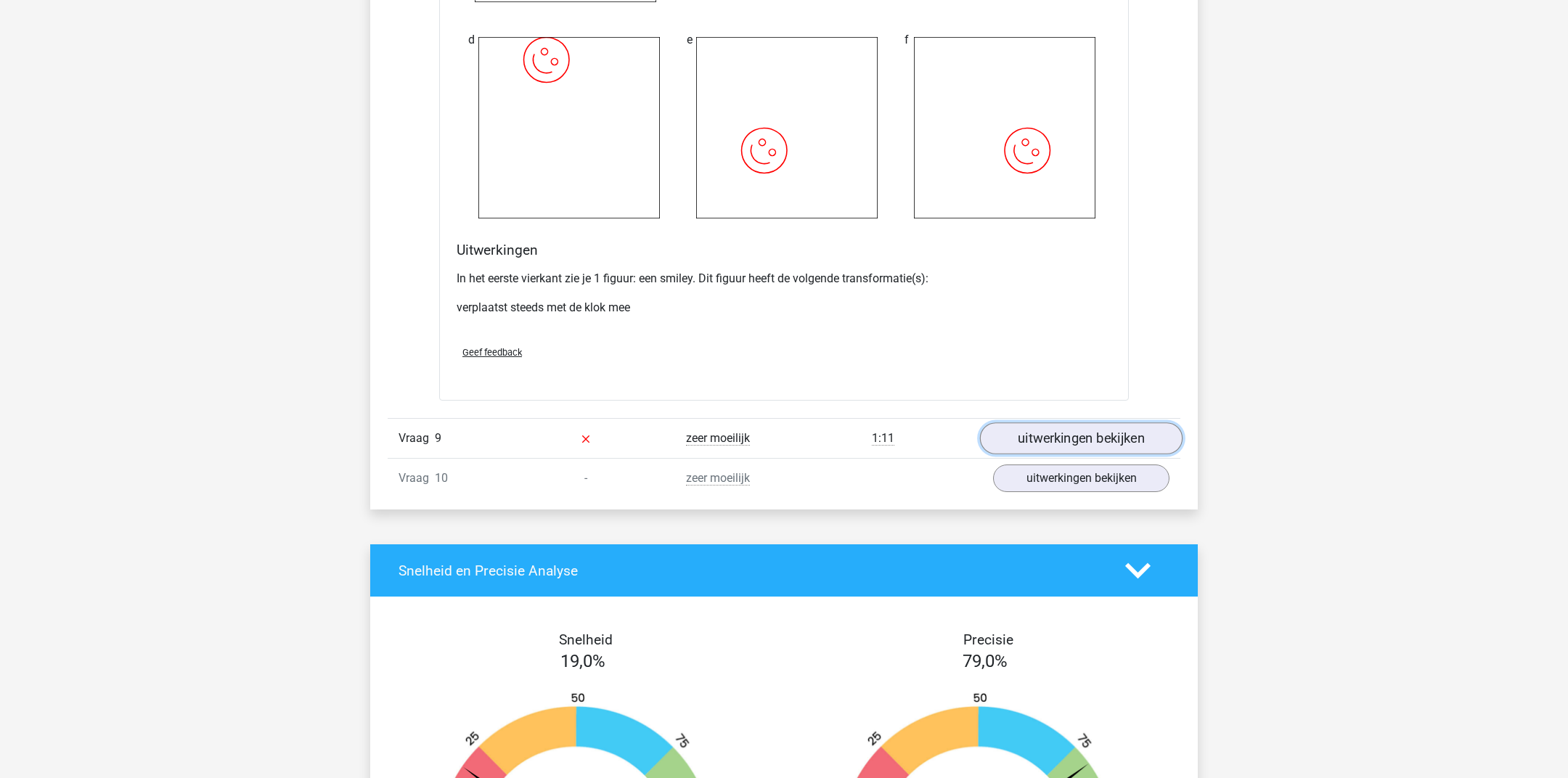
click at [1048, 431] on link "uitwerkingen bekijken" at bounding box center [1081, 438] width 203 height 32
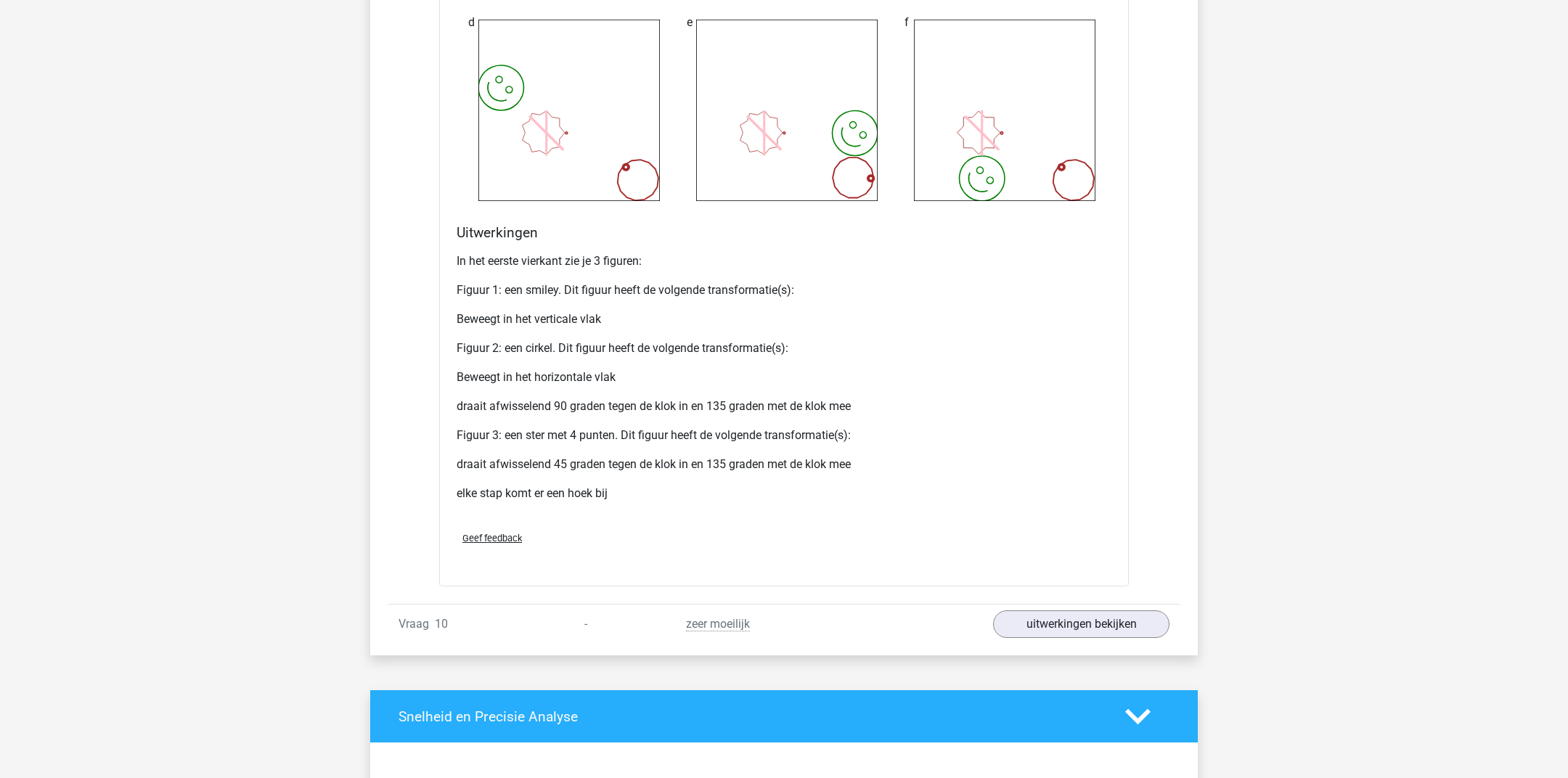
scroll to position [11914, 0]
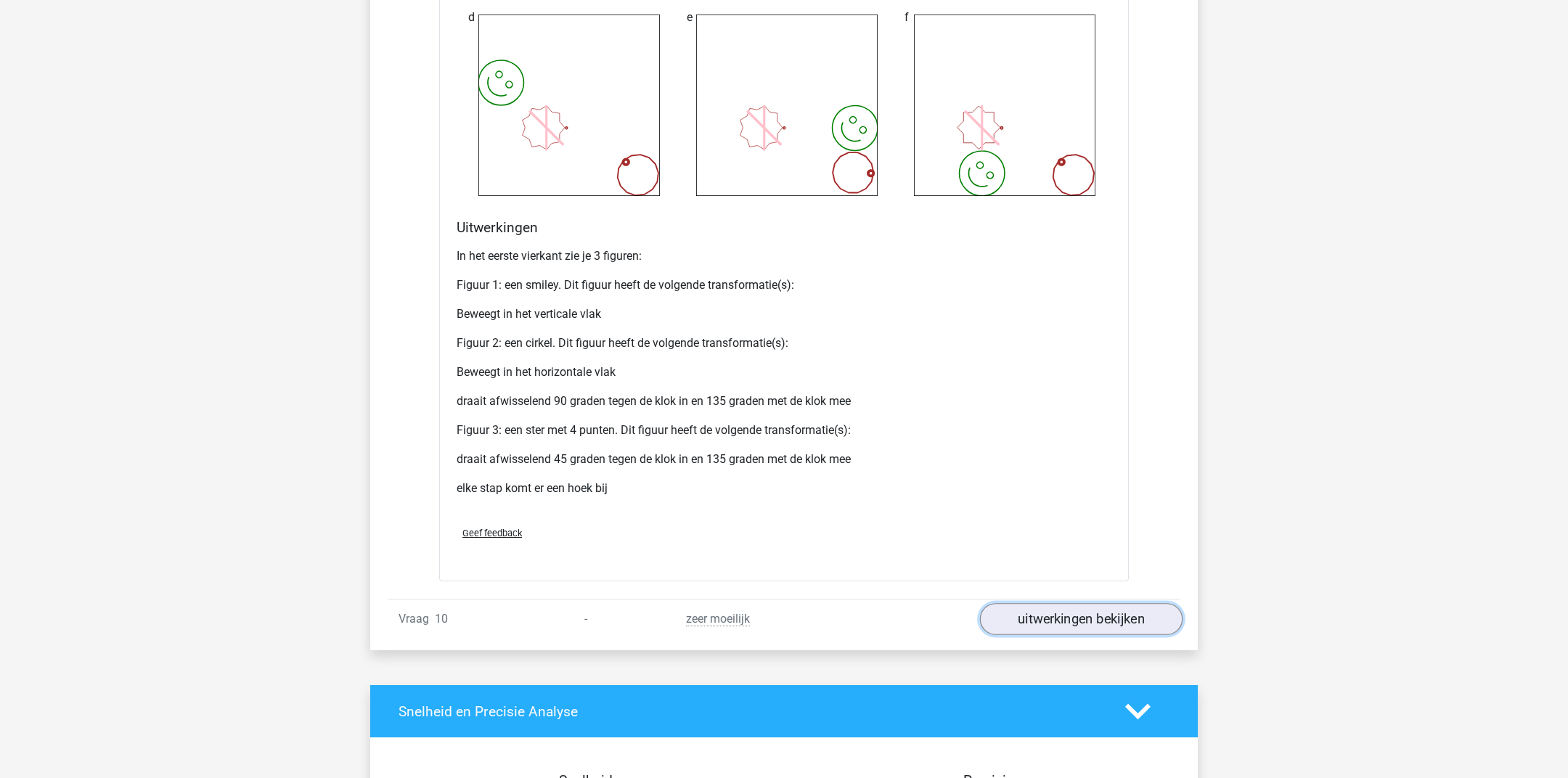
click at [1030, 603] on link "uitwerkingen bekijken" at bounding box center [1081, 619] width 203 height 32
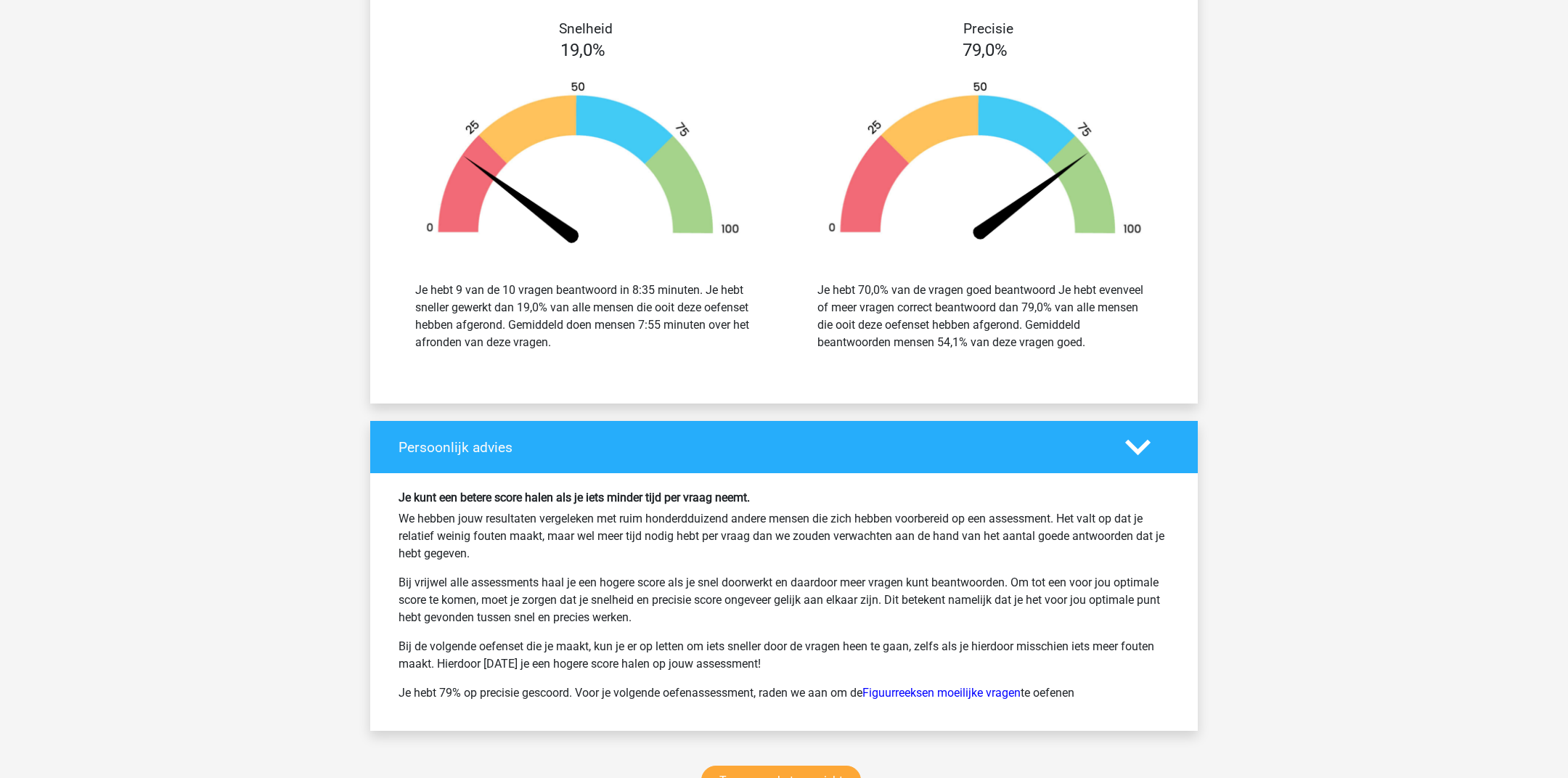
scroll to position [14019, 0]
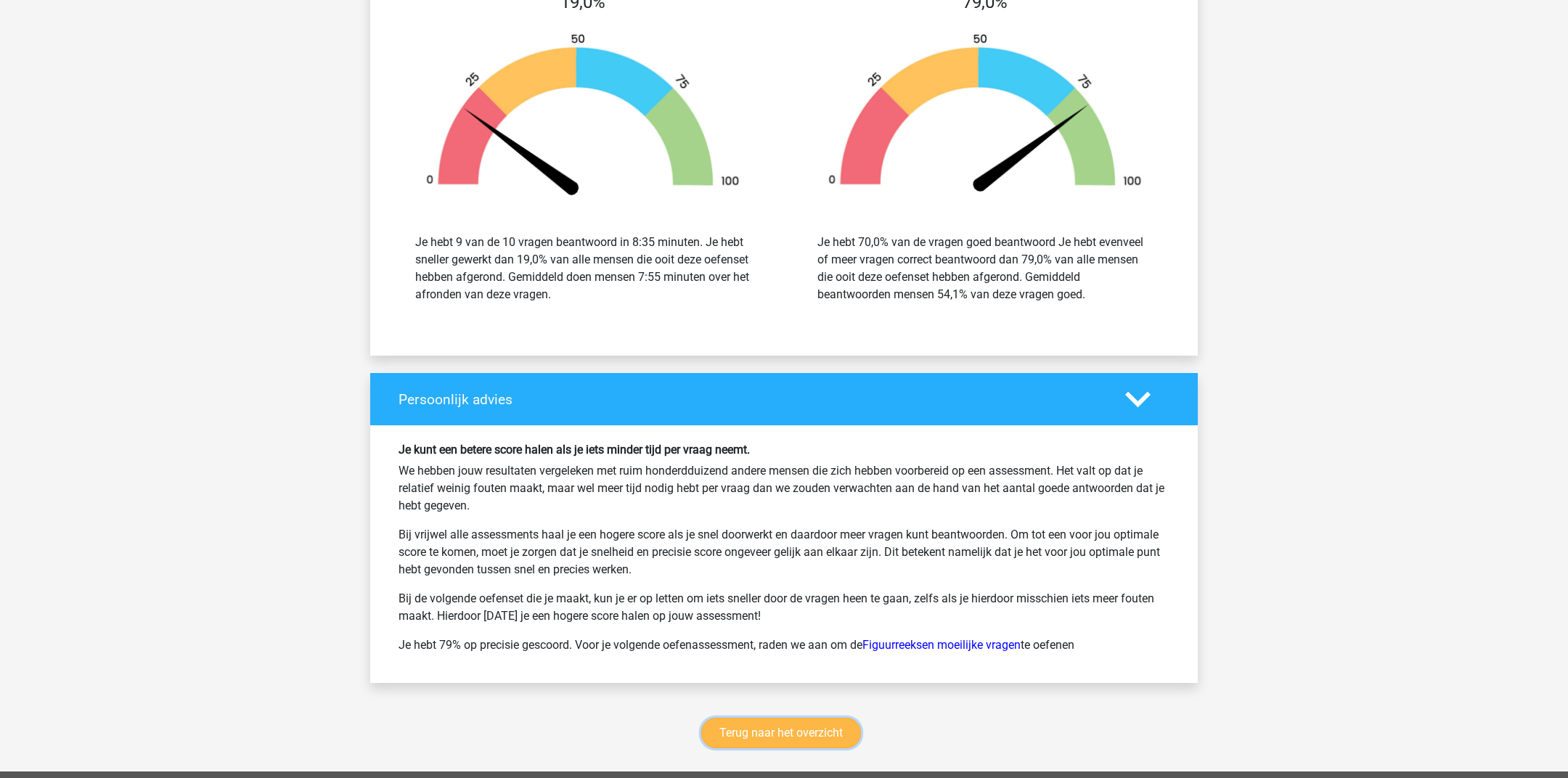
click at [793, 721] on link "Terug naar het overzicht" at bounding box center [781, 733] width 160 height 31
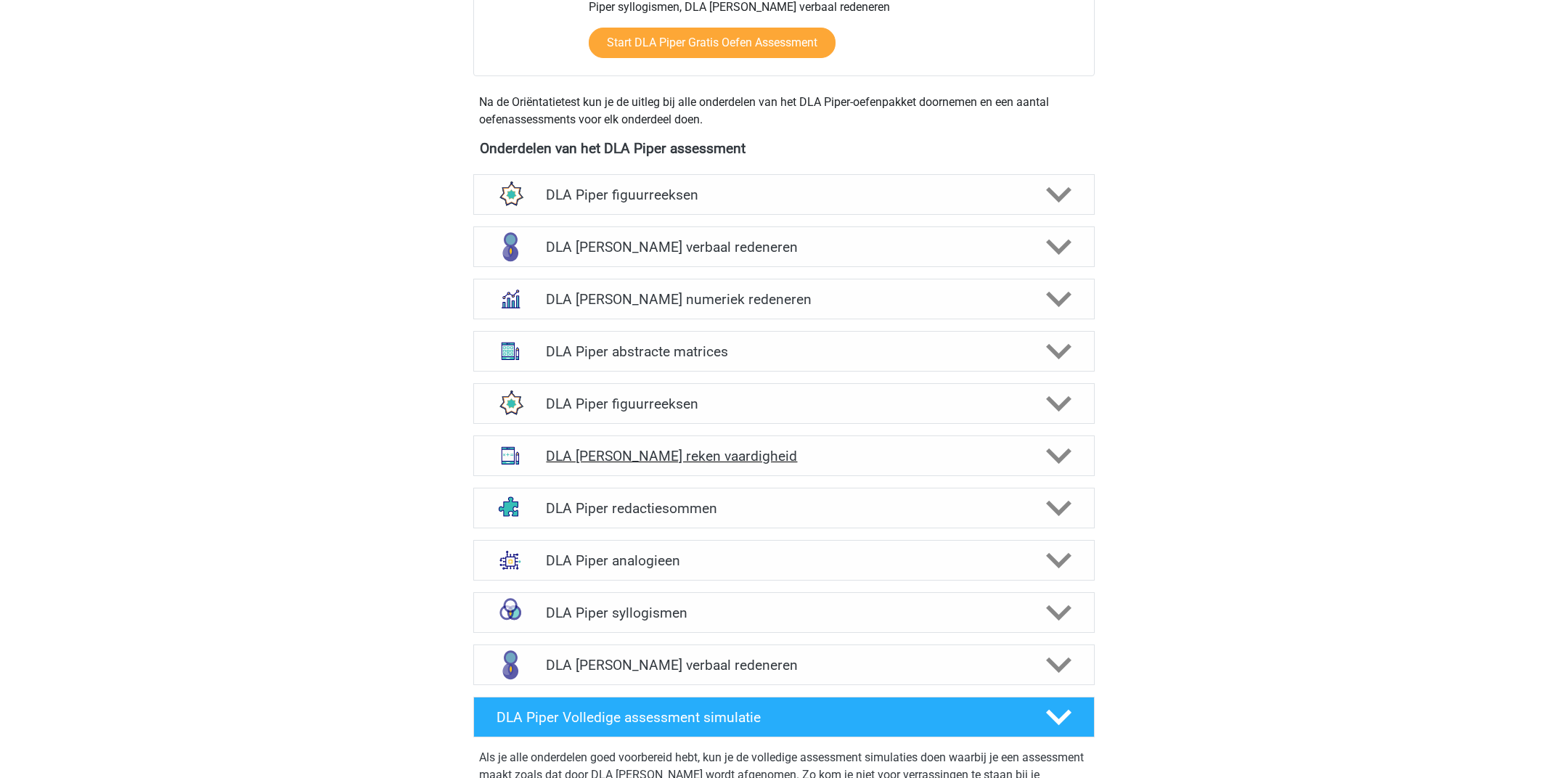
scroll to position [660, 0]
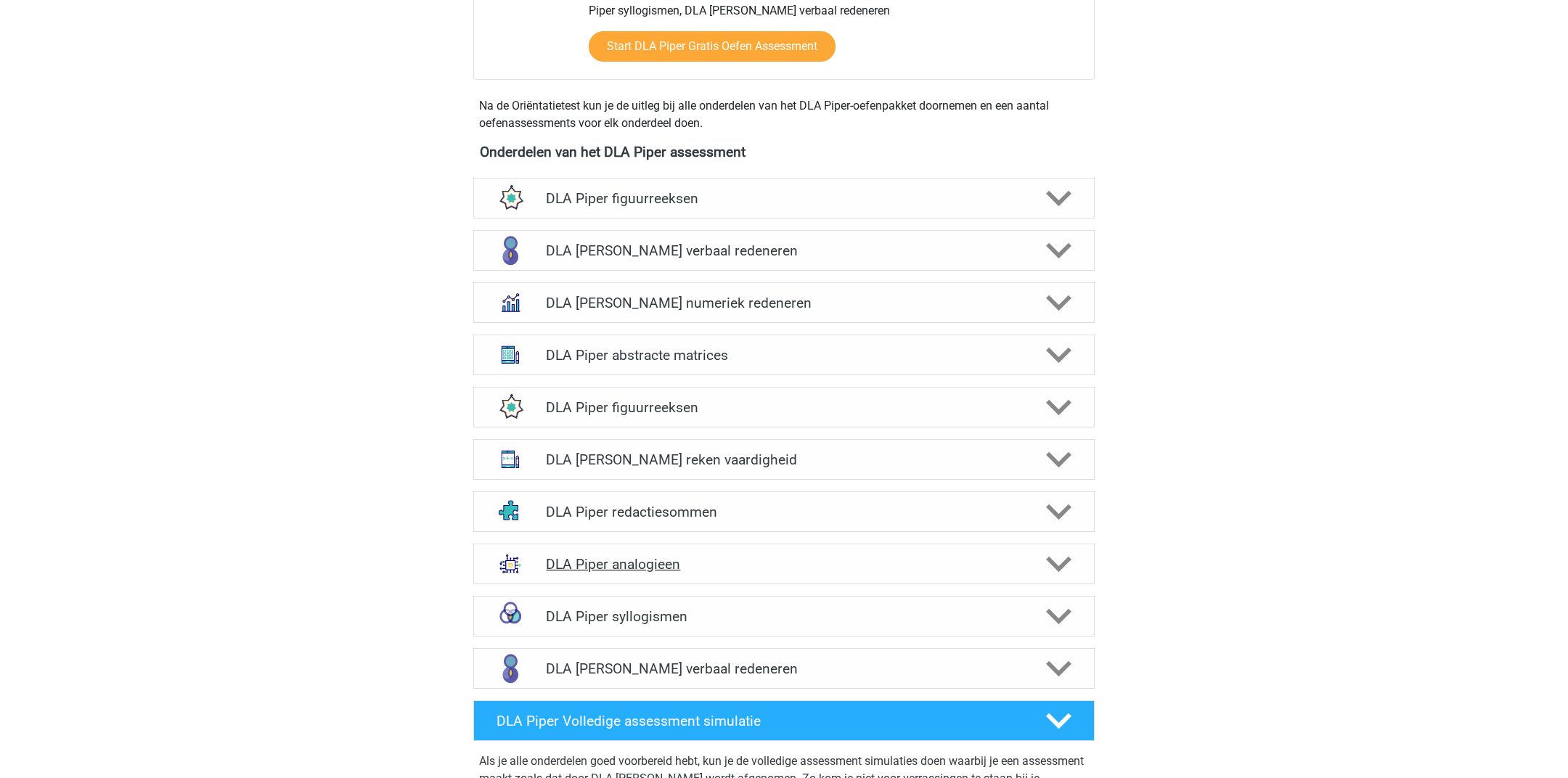
click at [545, 556] on div "DLA Piper analogieen" at bounding box center [784, 564] width 497 height 17
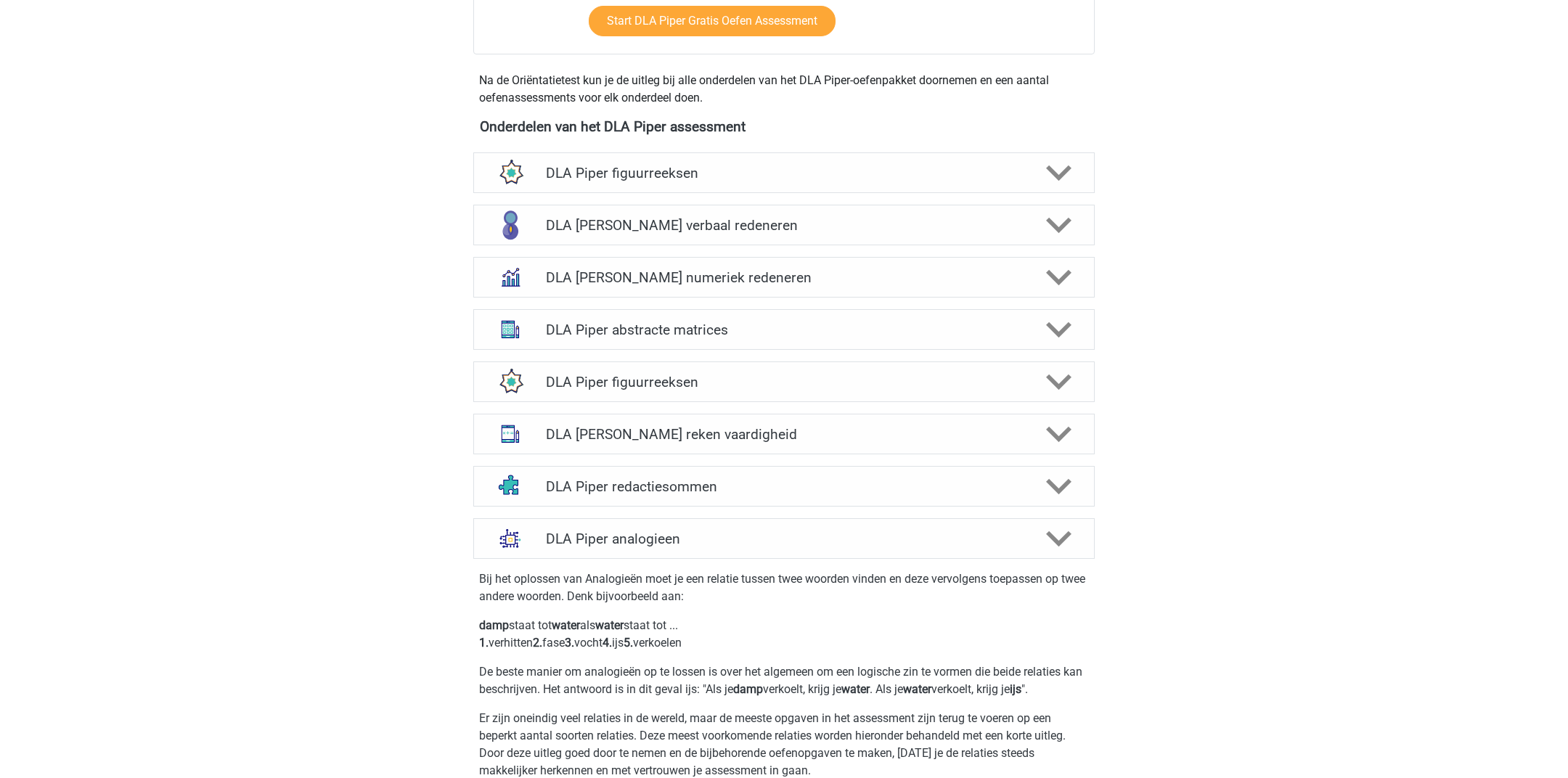
scroll to position [688, 0]
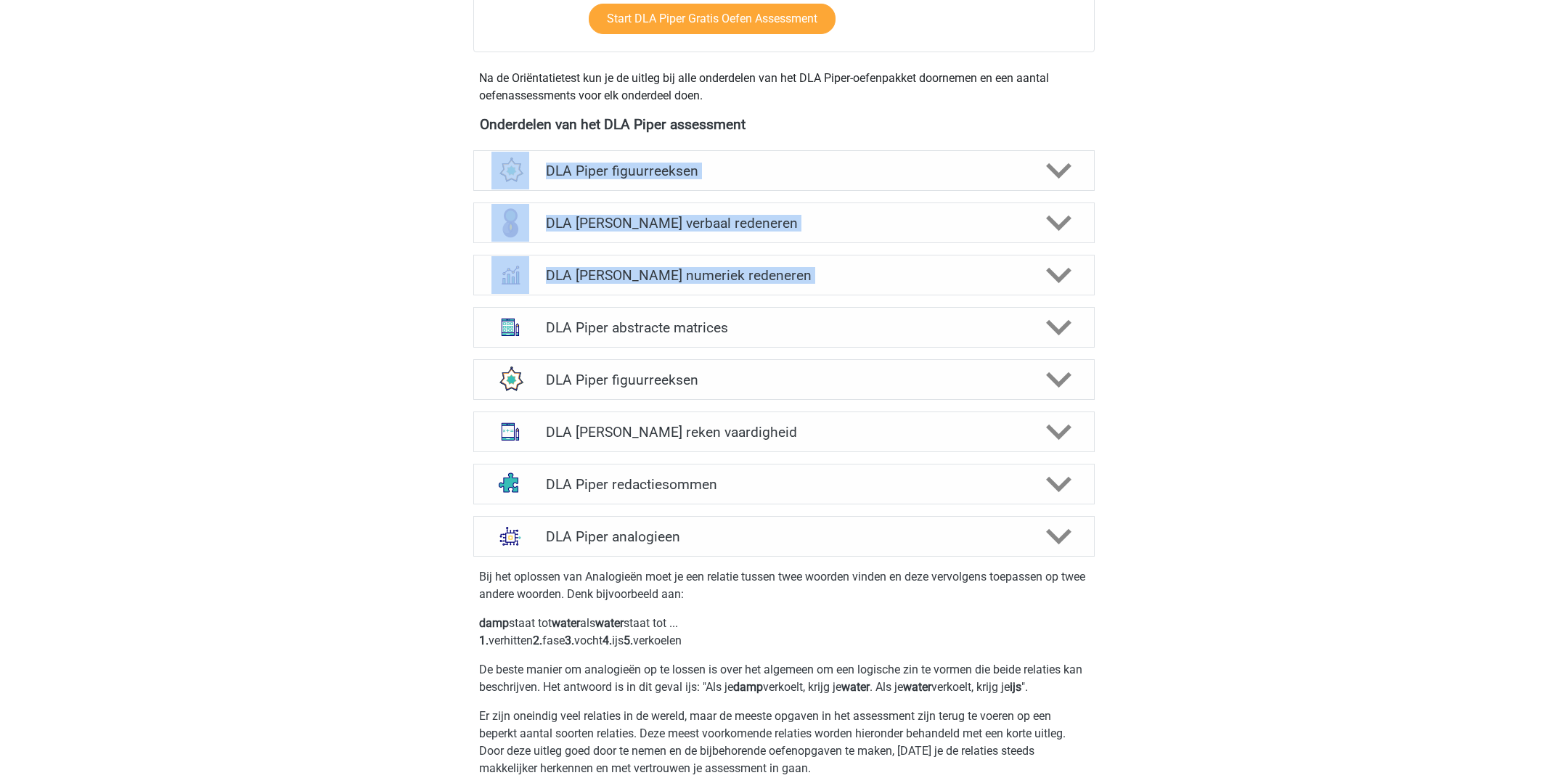
drag, startPoint x: 1165, startPoint y: 257, endPoint x: 444, endPoint y: 140, distance: 730.4
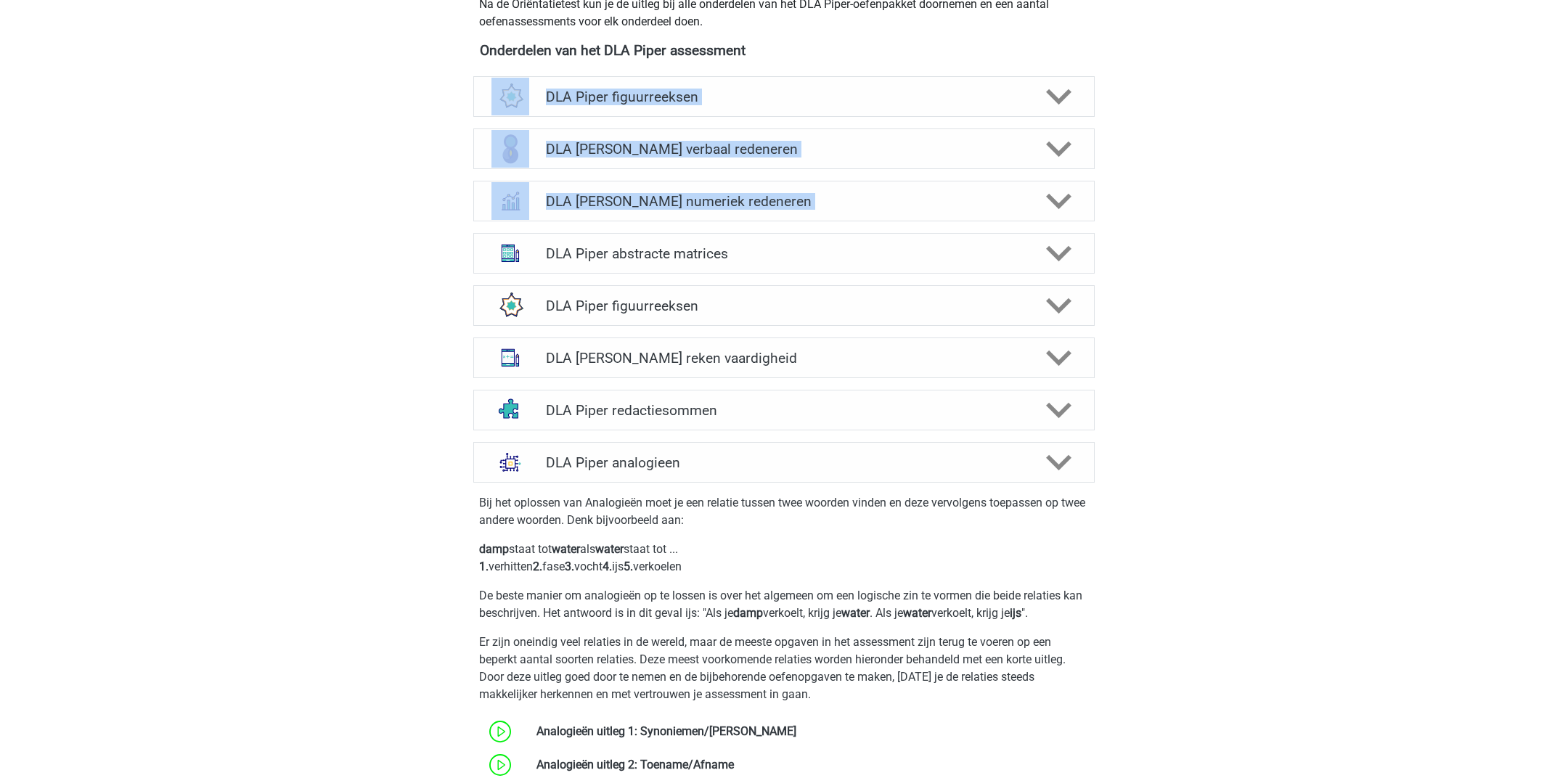
scroll to position [464, 0]
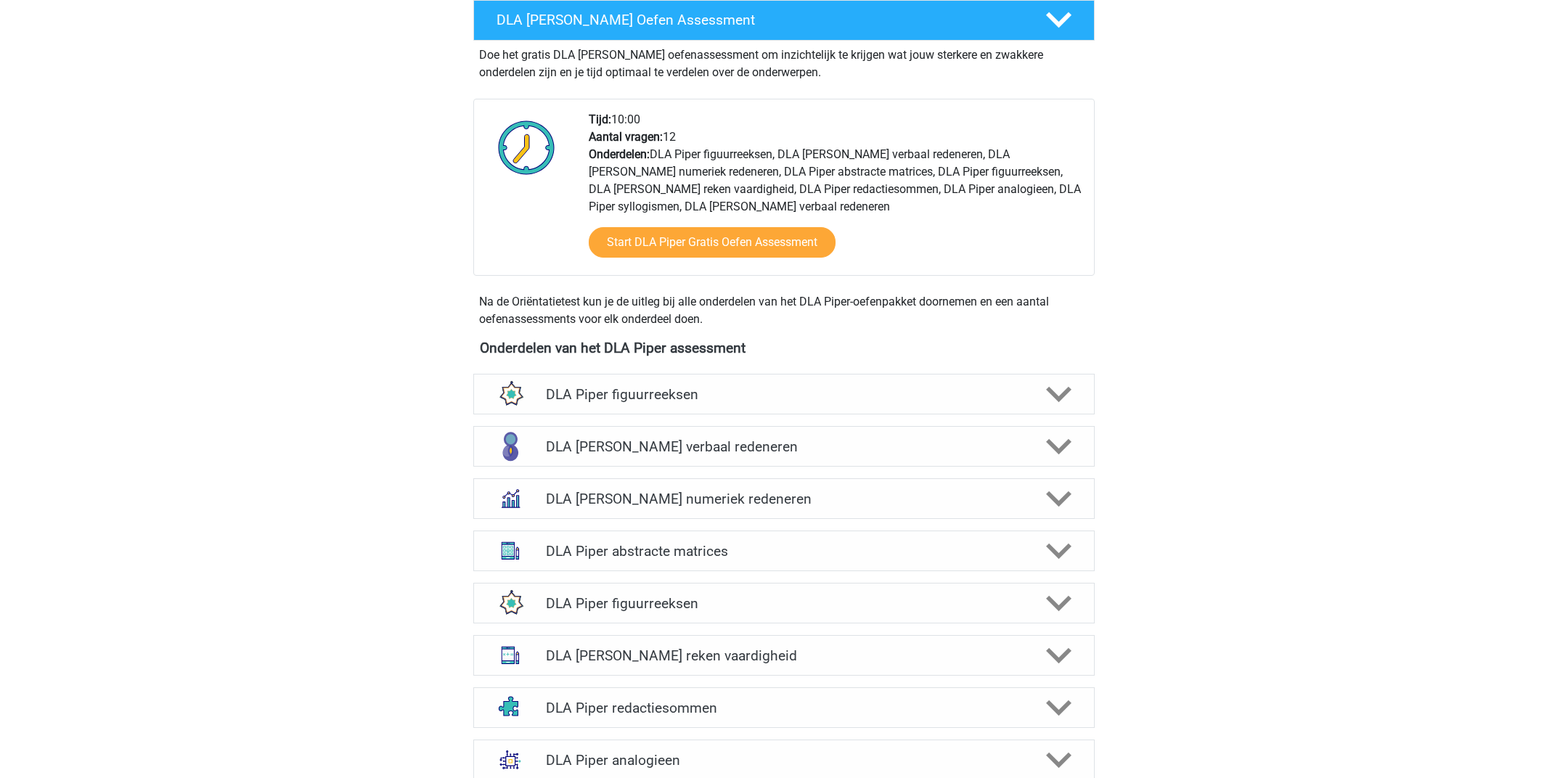
click at [1060, 382] on icon at bounding box center [1058, 394] width 25 height 25
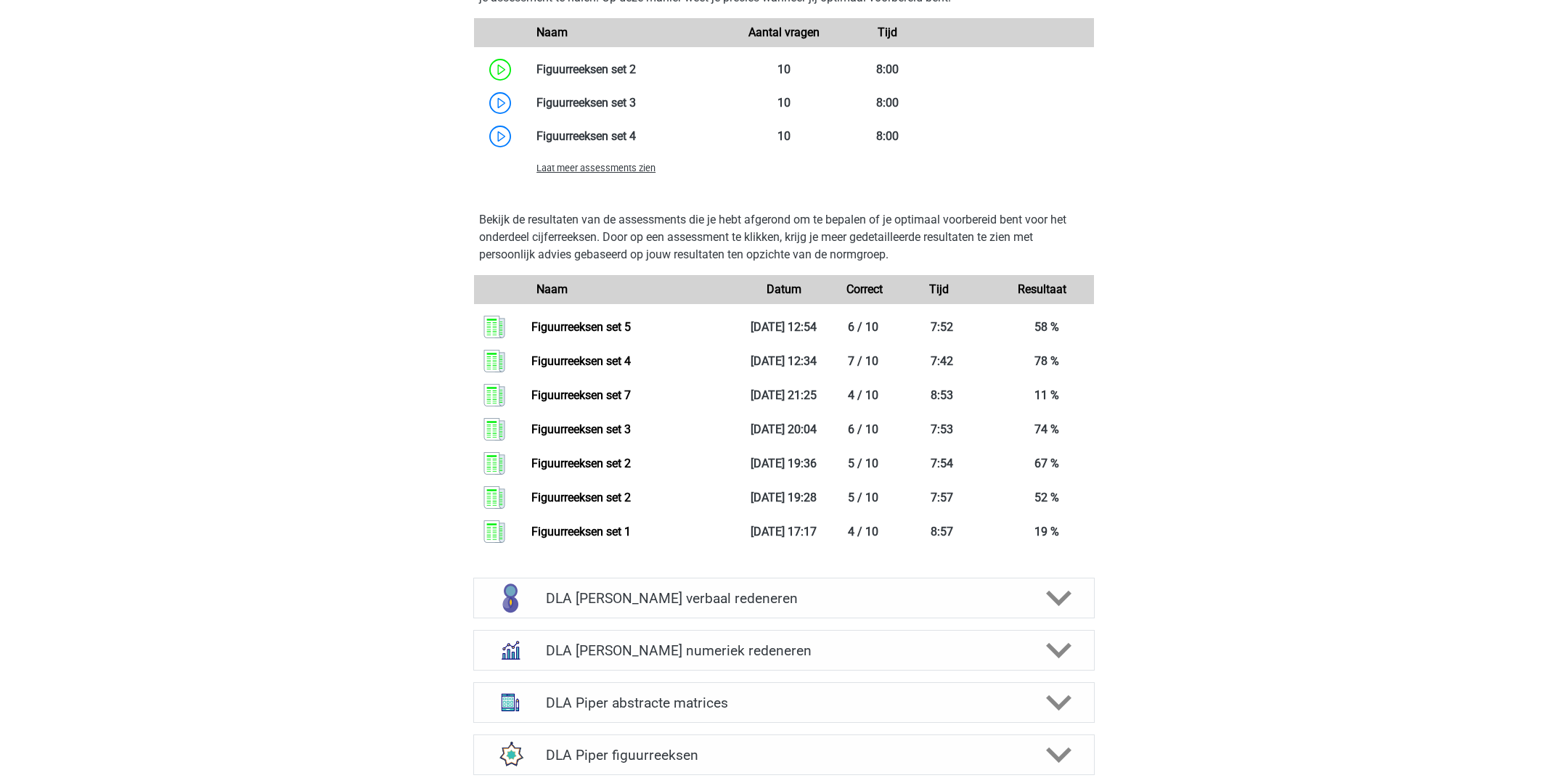
scroll to position [1128, 0]
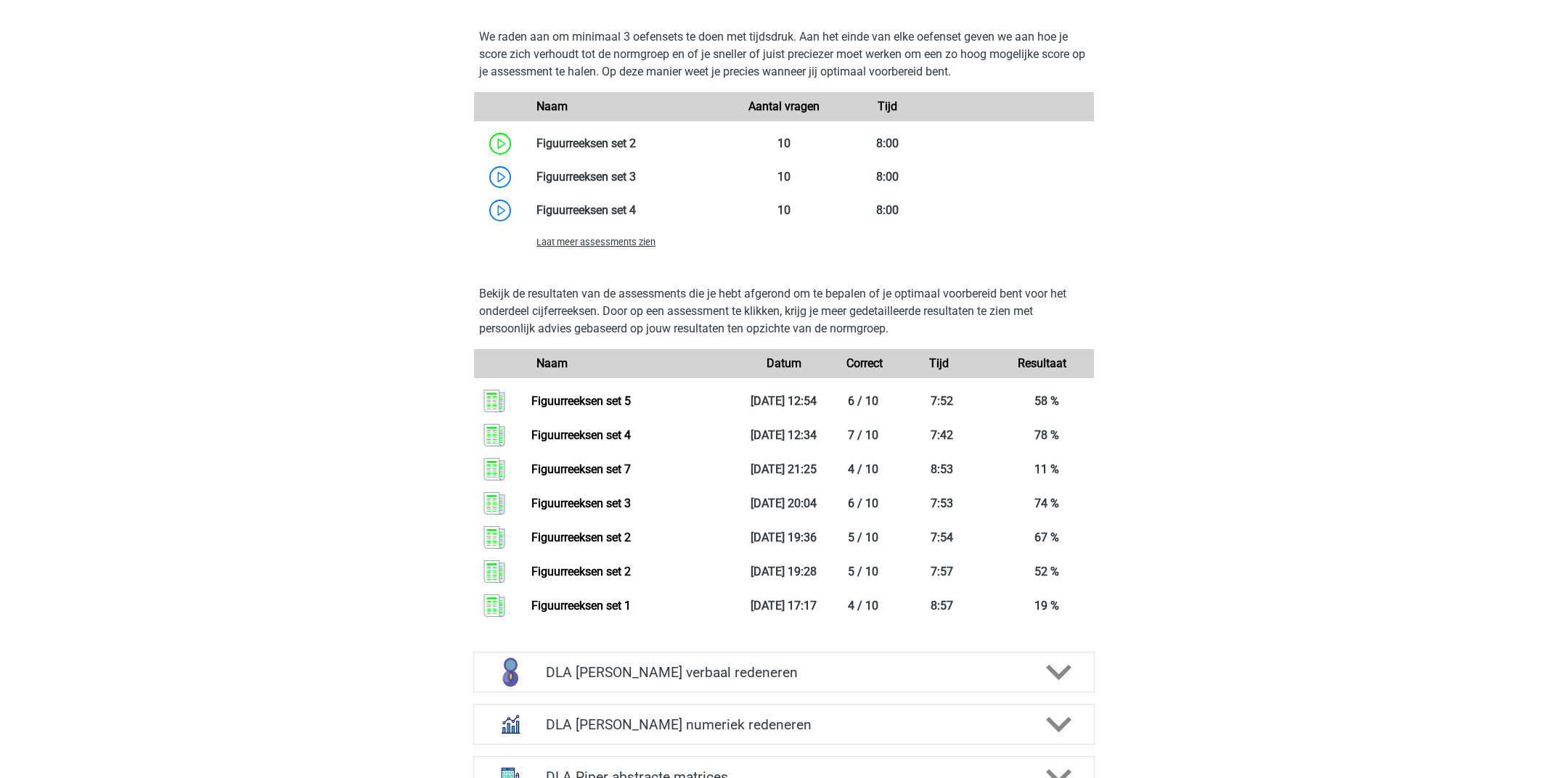
click at [586, 233] on div "Laat meer assessments zien" at bounding box center [629, 241] width 206 height 18
click at [585, 236] on span "Laat meer assessments zien" at bounding box center [595, 242] width 119 height 11
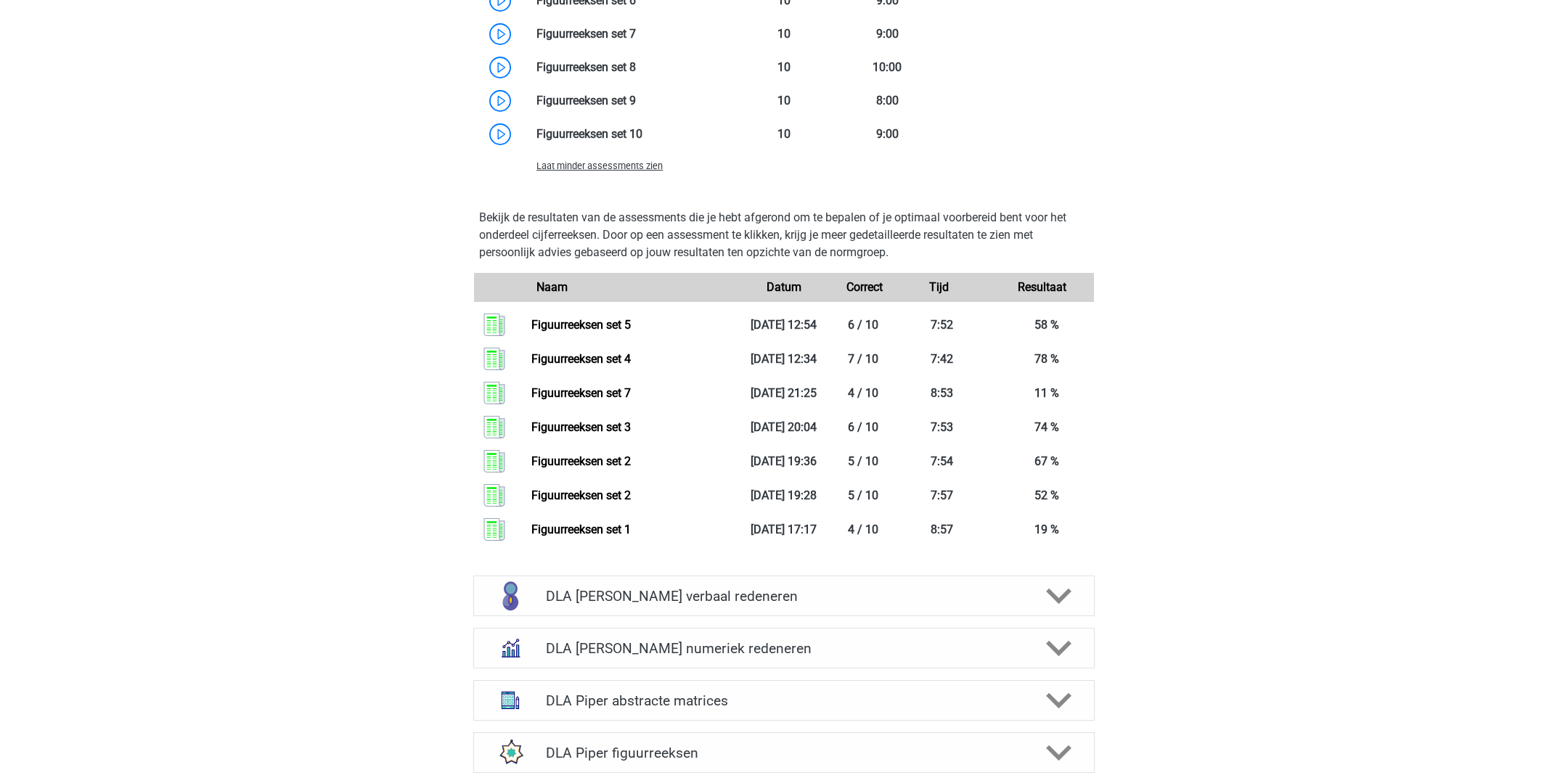
scroll to position [1428, 0]
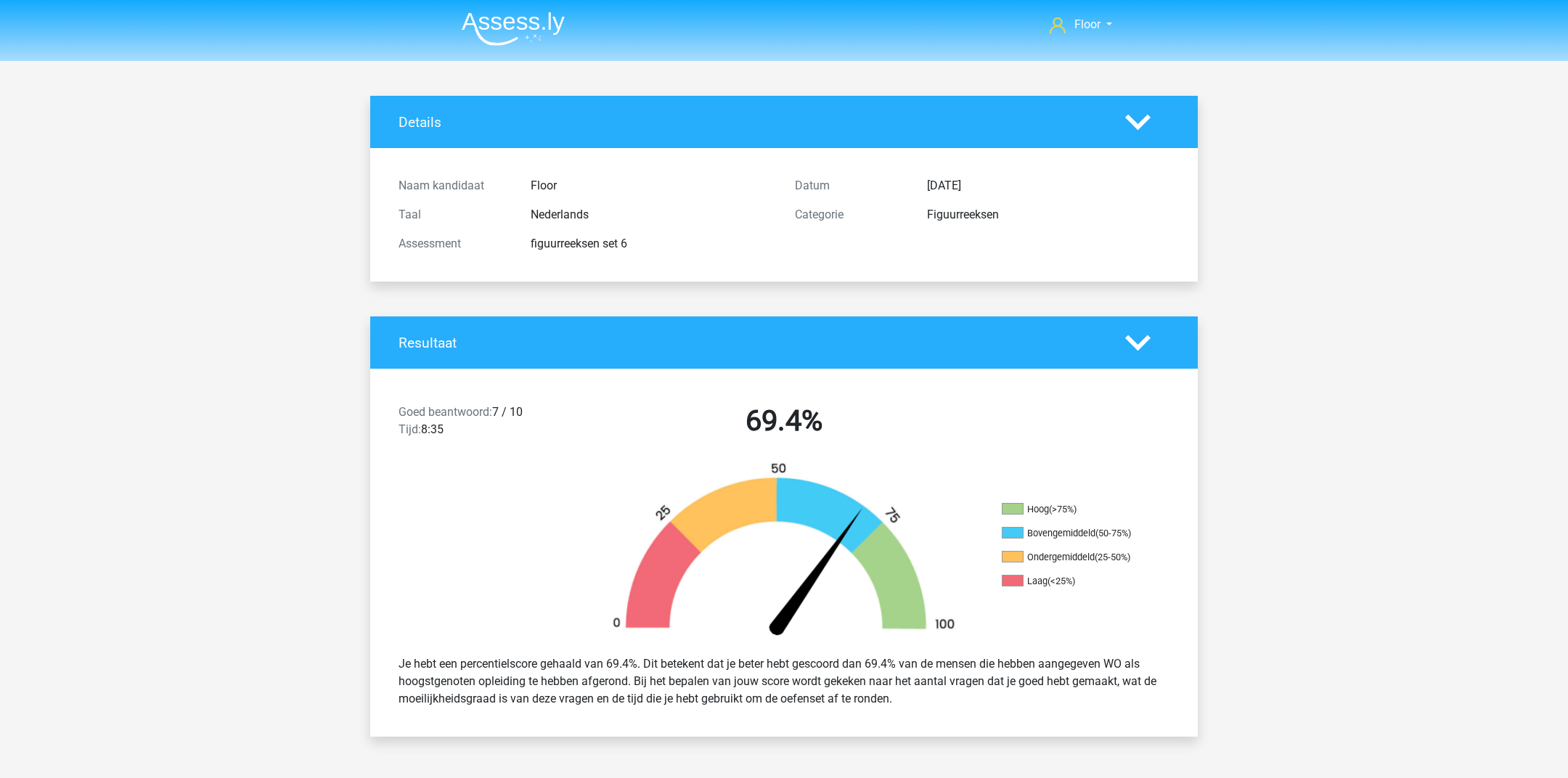
scroll to position [1529, 0]
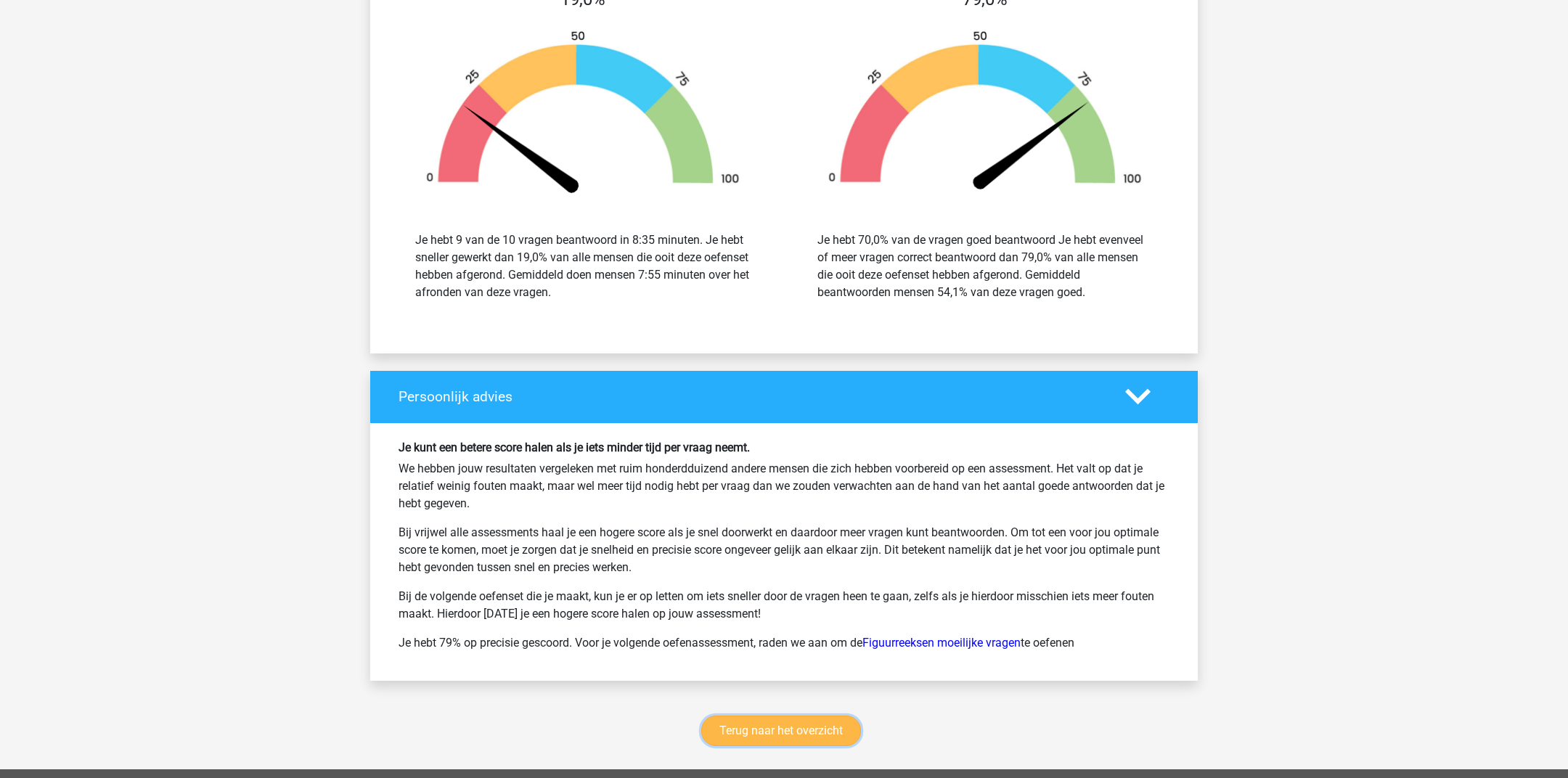
click at [759, 719] on link "Terug naar het overzicht" at bounding box center [781, 730] width 160 height 31
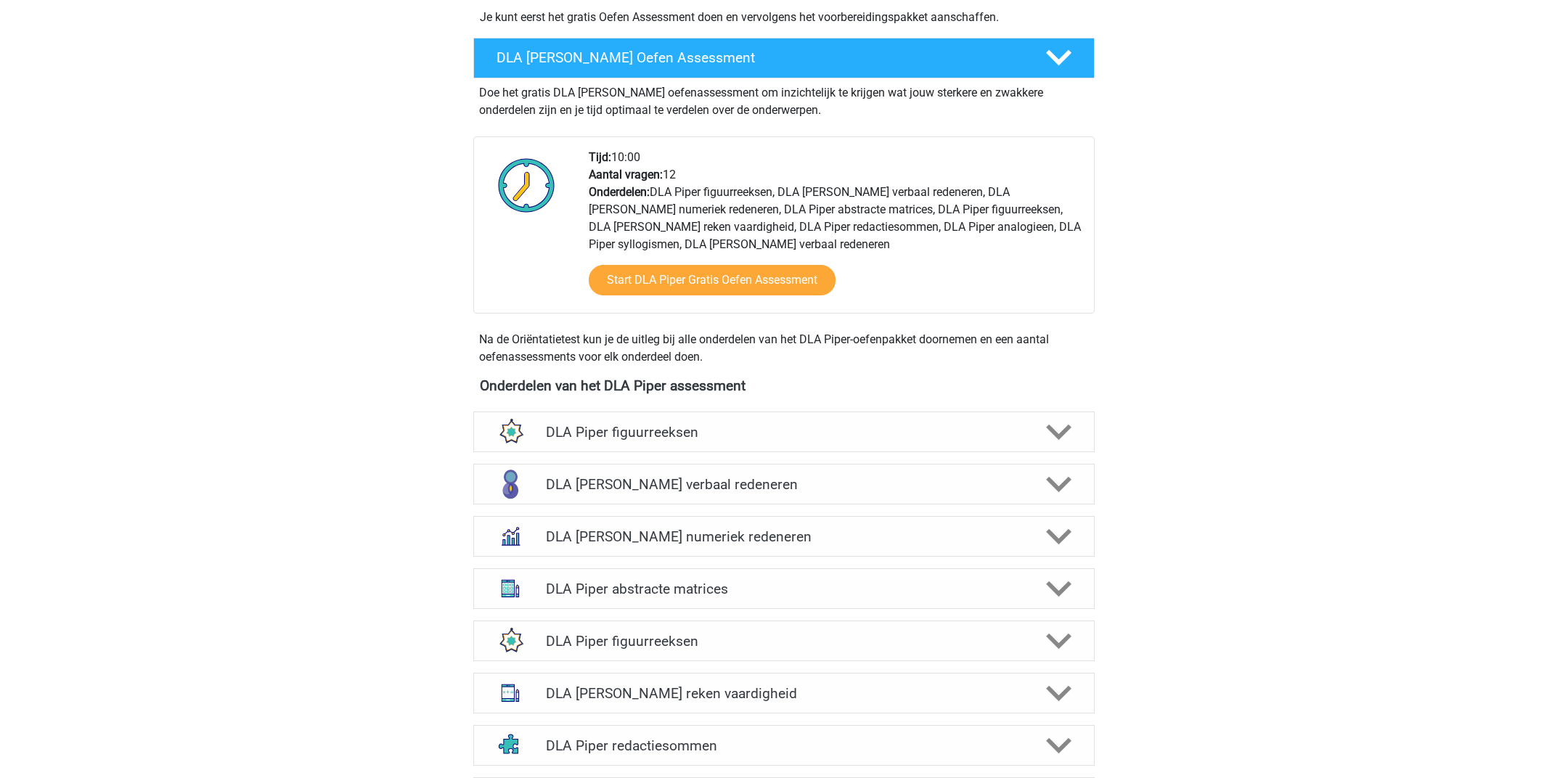
scroll to position [431, 0]
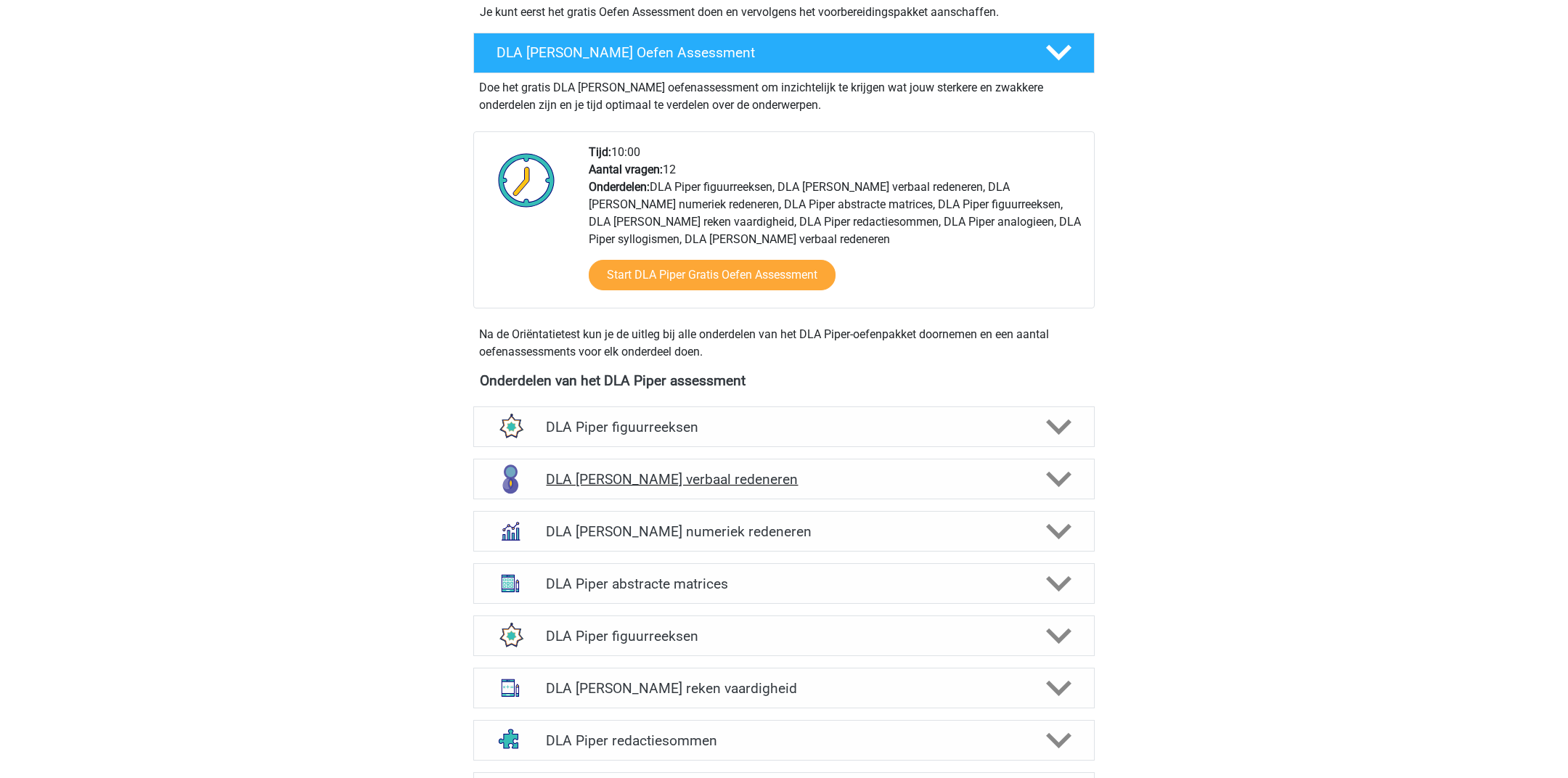
click at [870, 469] on div "DLA Piper verbaal redeneren" at bounding box center [784, 479] width 621 height 41
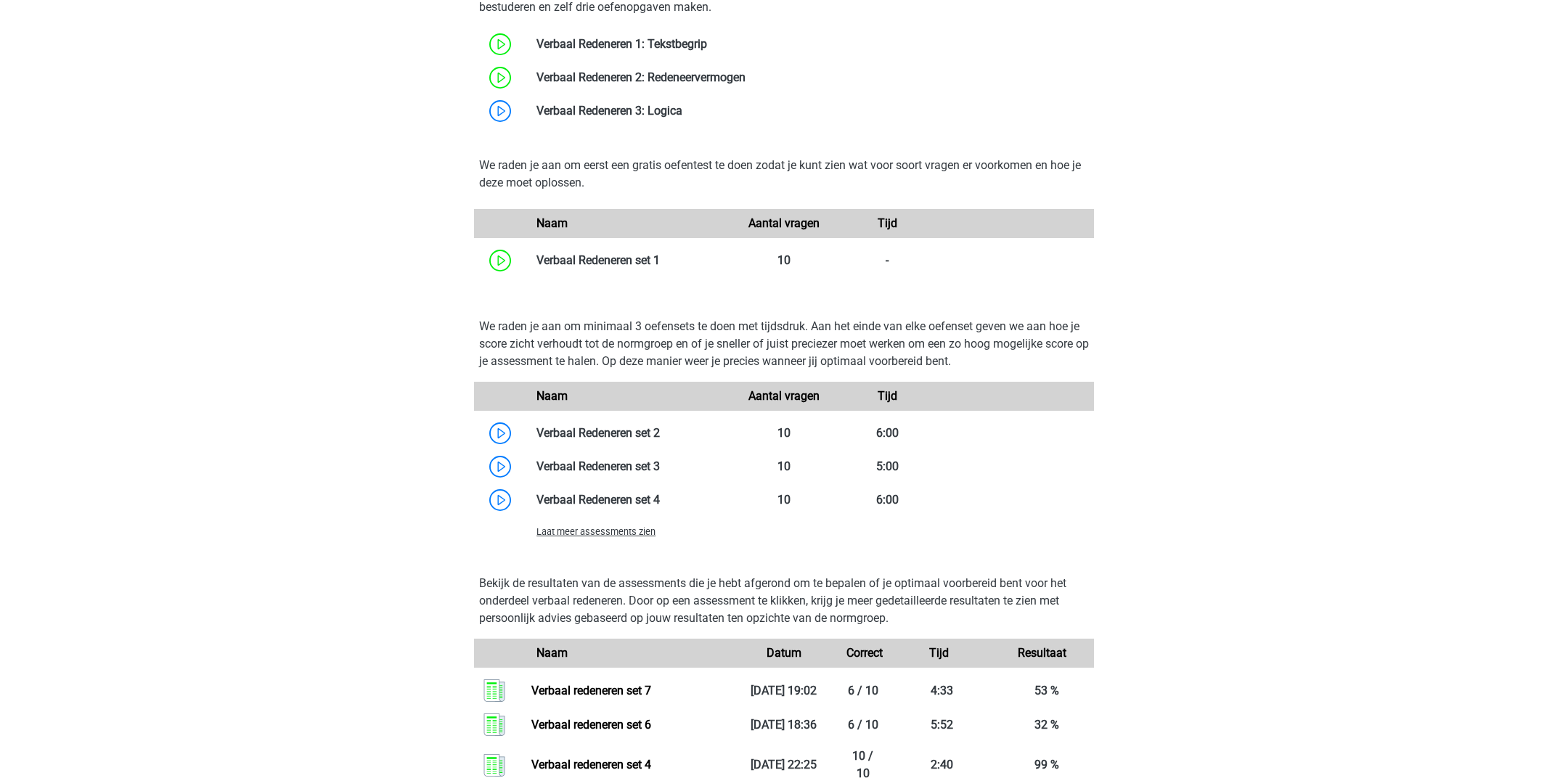
scroll to position [1285, 0]
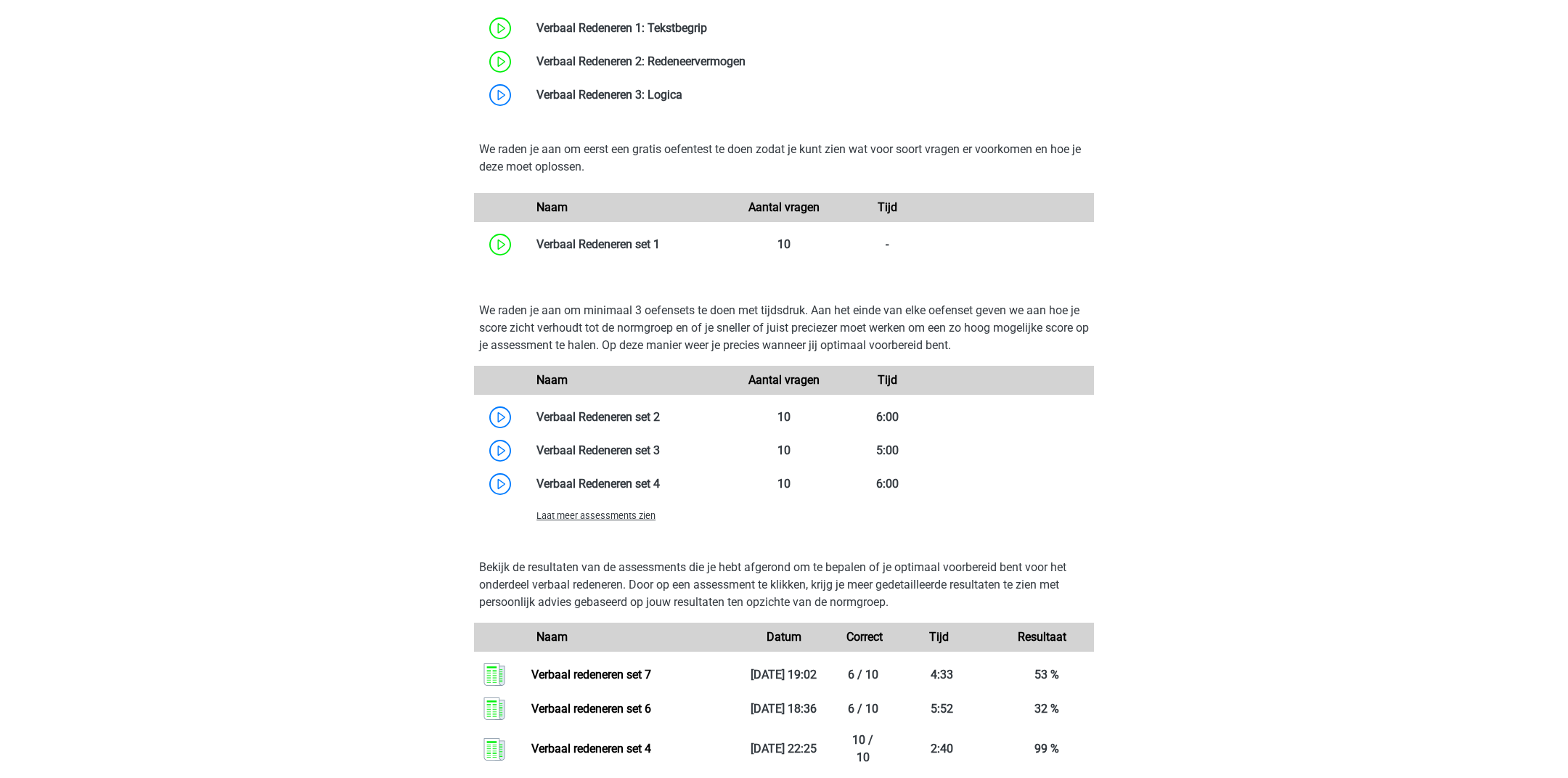
click at [551, 510] on span "Laat meer assessments zien" at bounding box center [595, 516] width 119 height 11
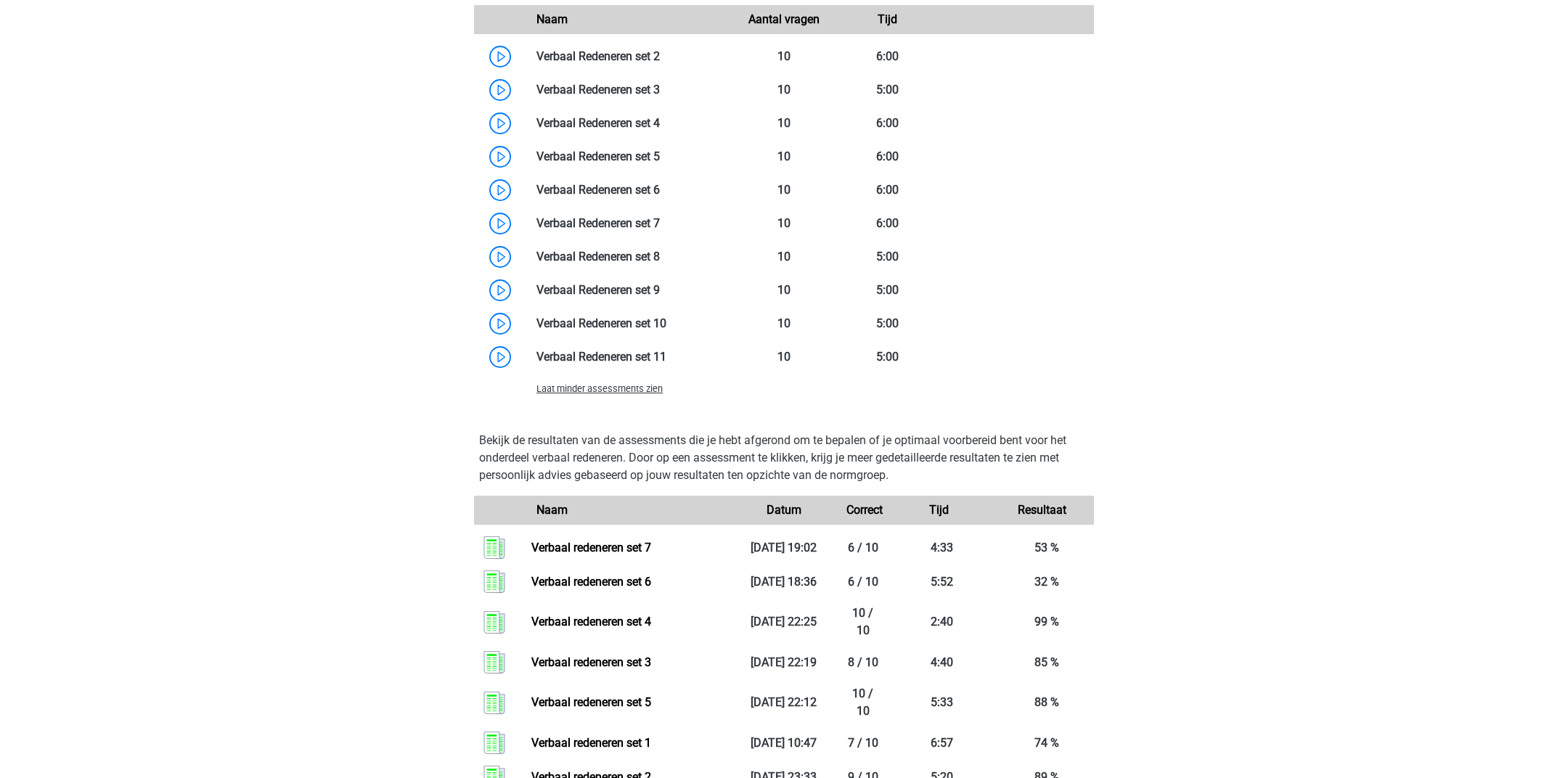
scroll to position [1781, 0]
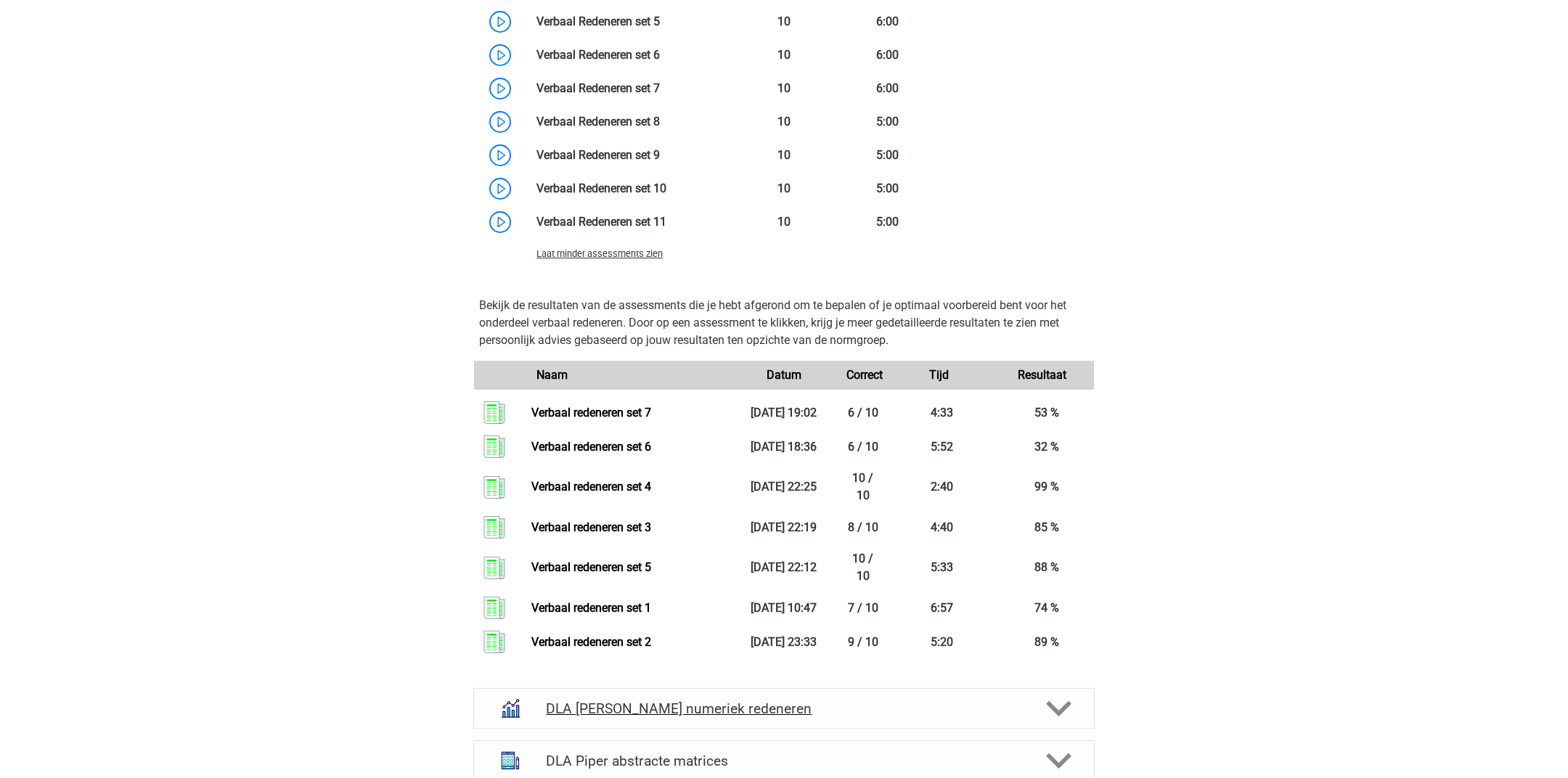
click at [925, 700] on h4 "DLA Piper numeriek redeneren" at bounding box center [783, 709] width 475 height 17
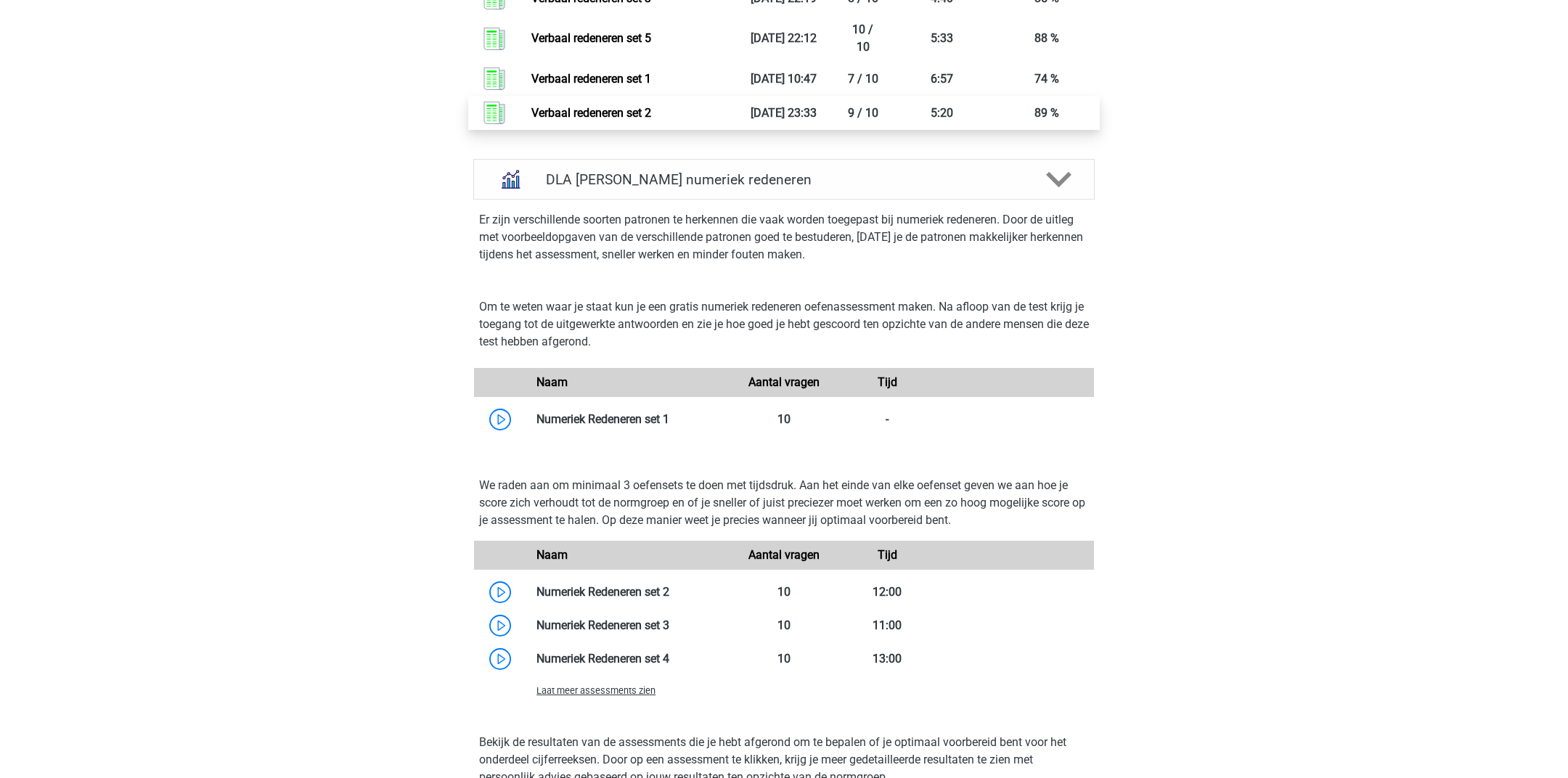
scroll to position [2337, 0]
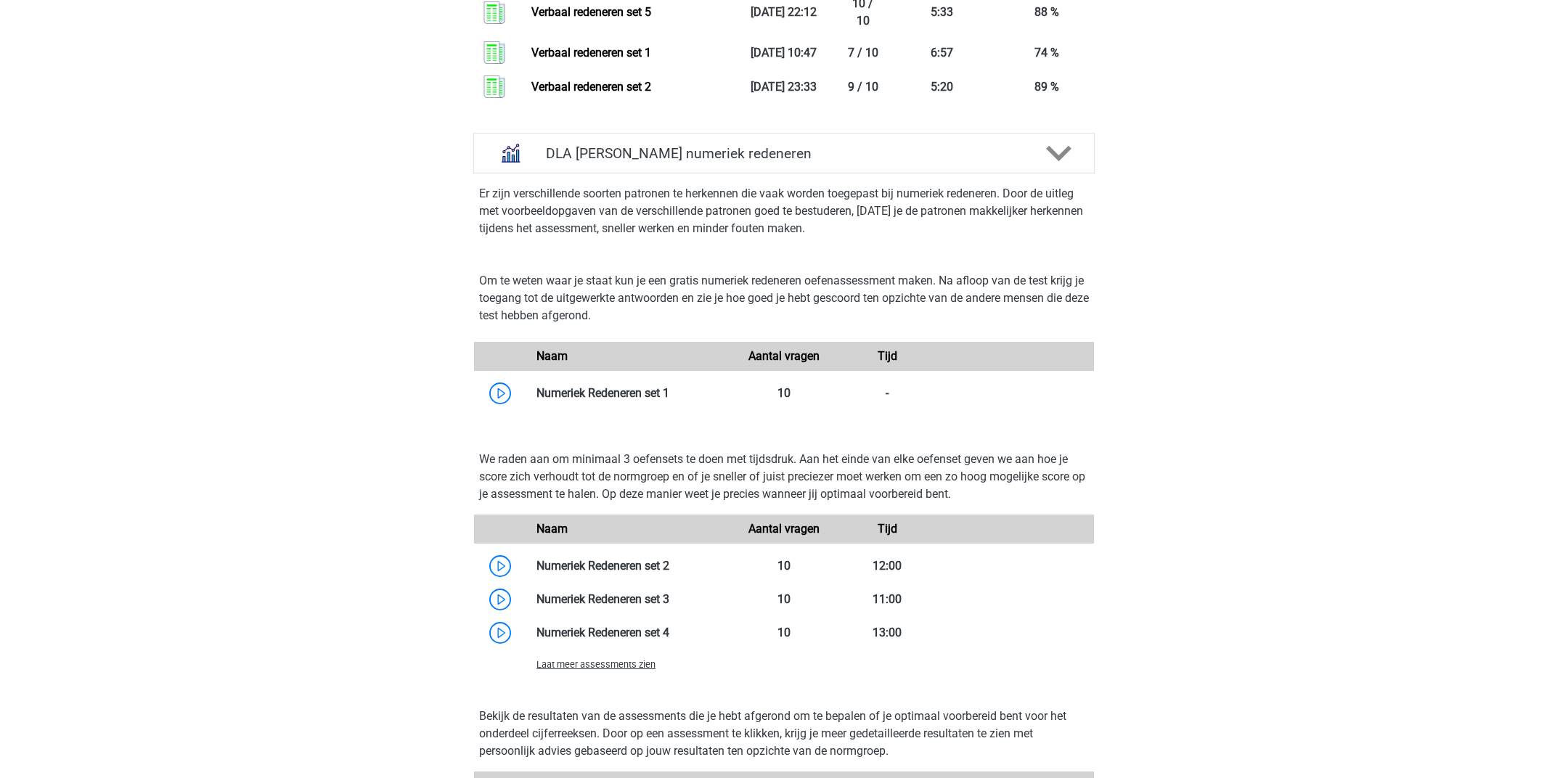
click at [605, 659] on span "Laat meer assessments zien" at bounding box center [595, 665] width 119 height 11
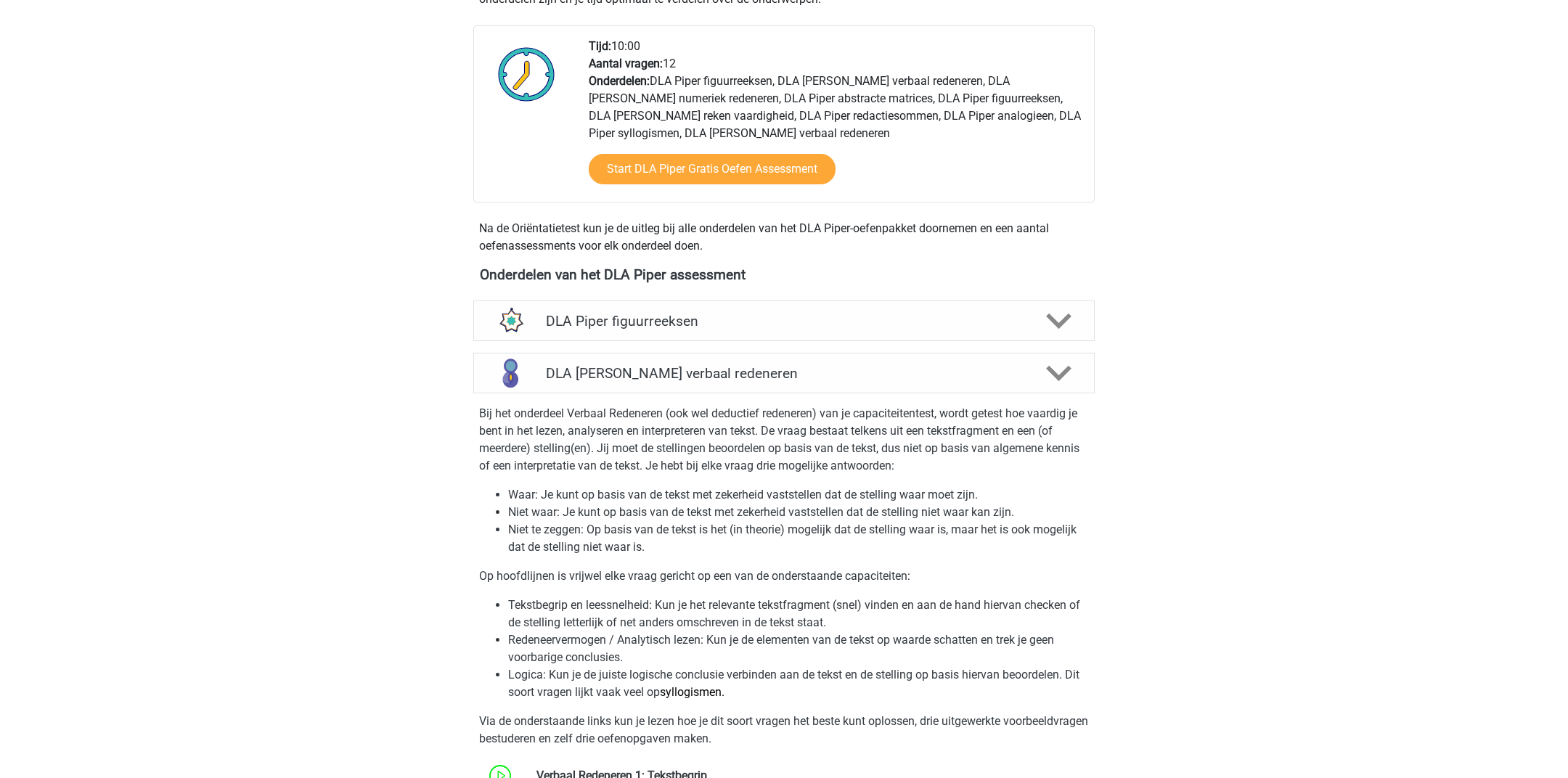
scroll to position [601, 0]
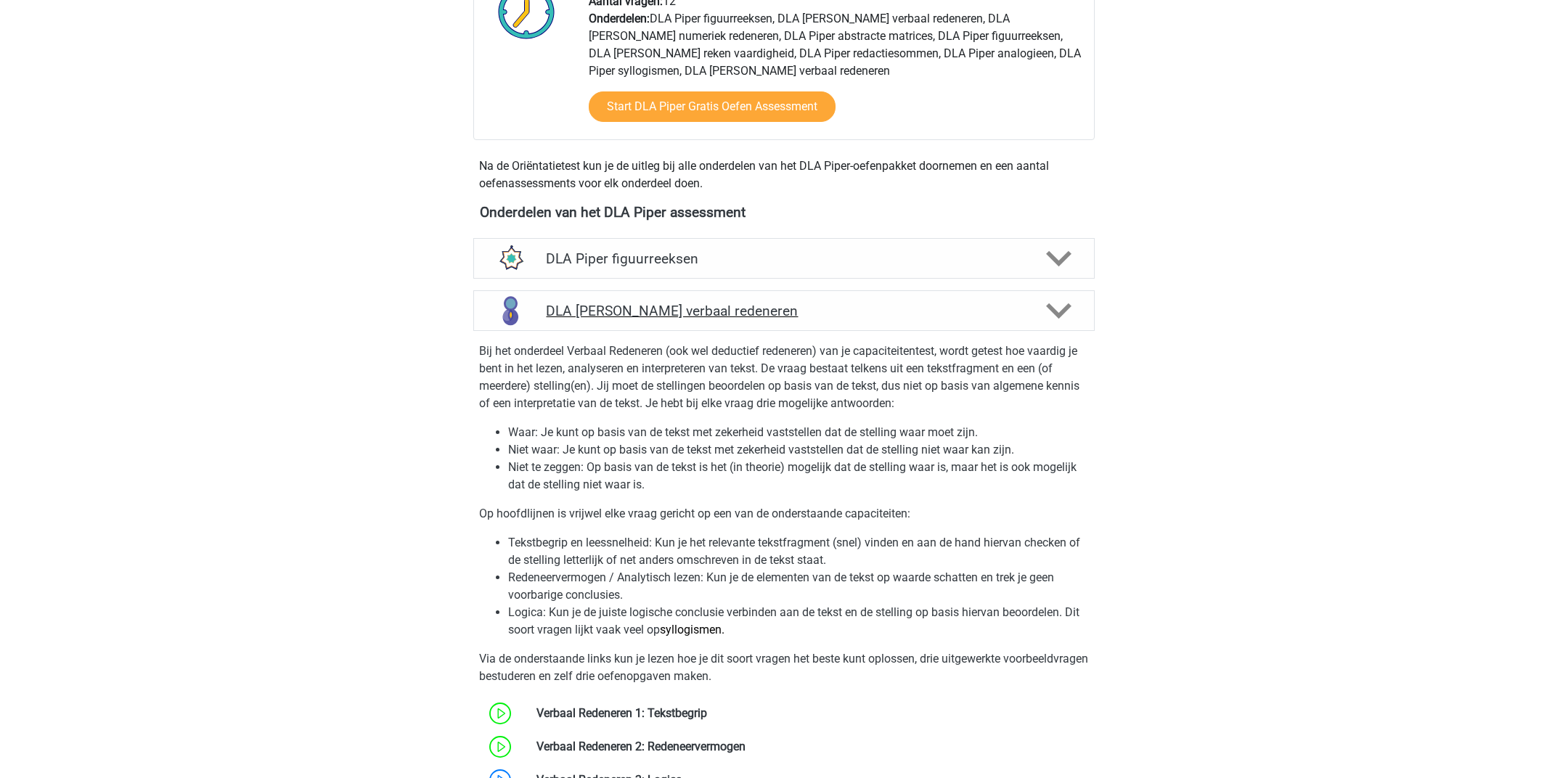
click at [926, 303] on h4 "DLA Piper verbaal redeneren" at bounding box center [783, 311] width 475 height 17
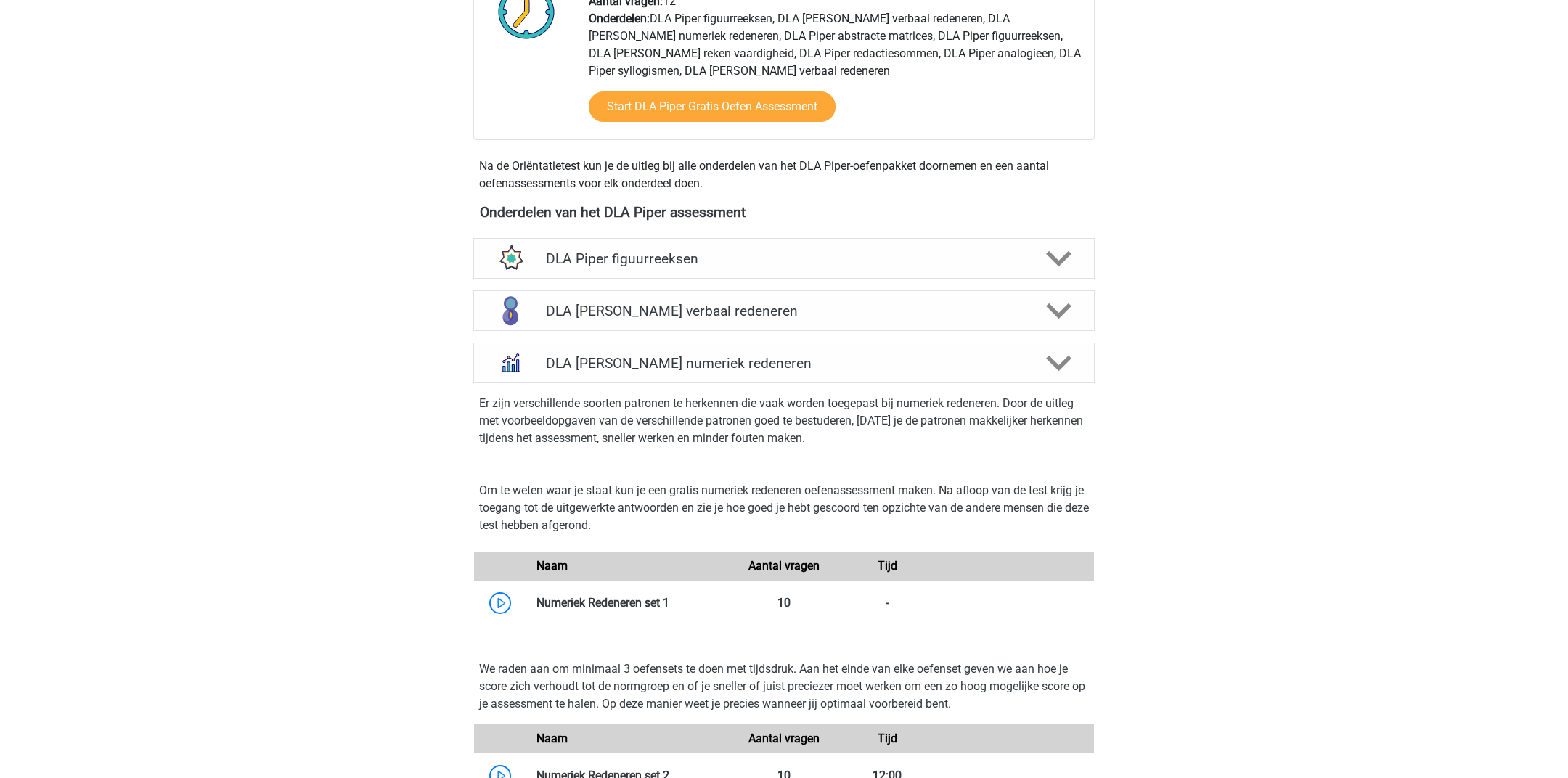
click at [1011, 355] on h4 "DLA Piper numeriek redeneren" at bounding box center [783, 363] width 475 height 17
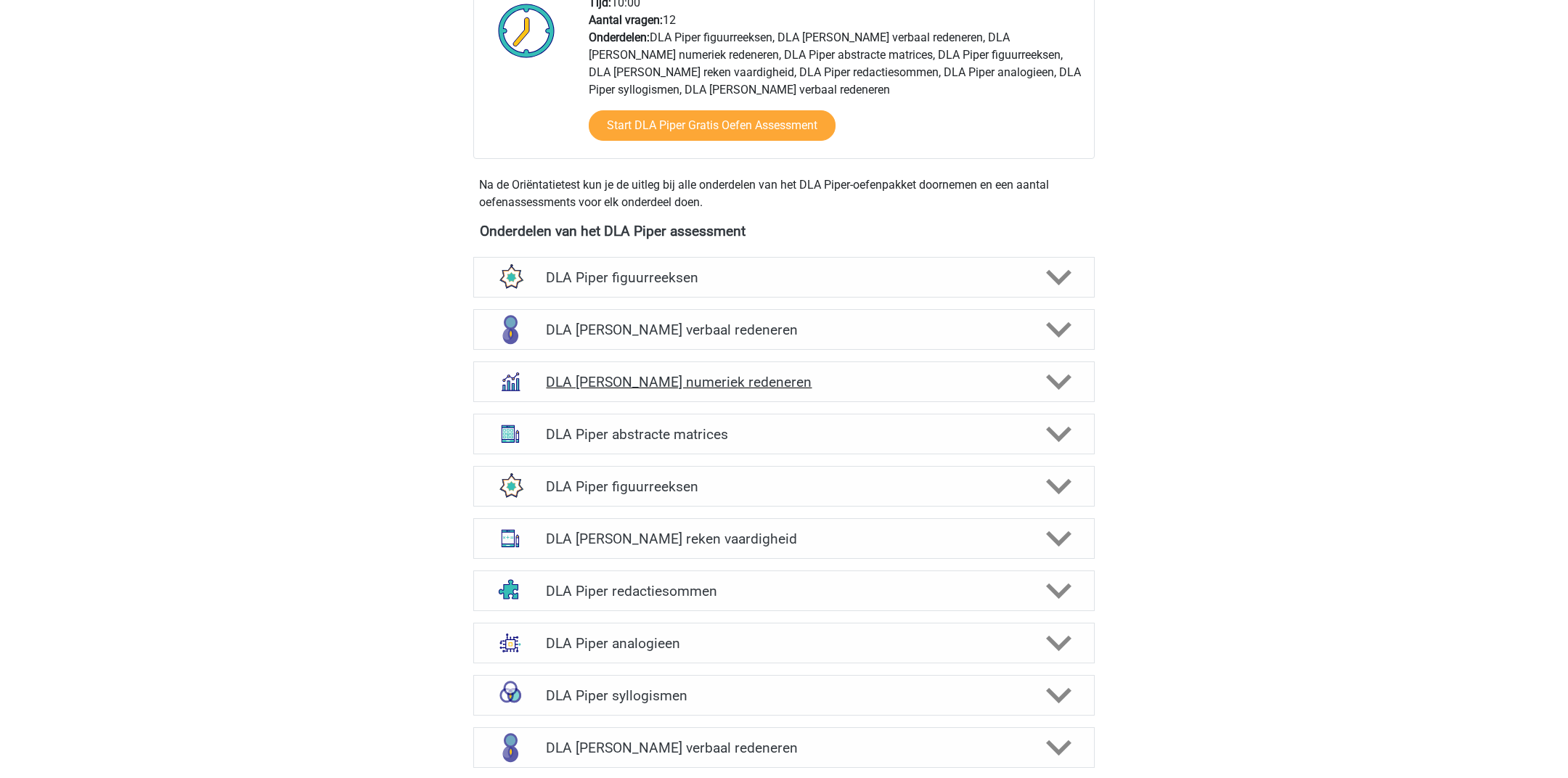
scroll to position [581, 0]
click at [838, 375] on h4 "DLA Piper numeriek redeneren" at bounding box center [783, 383] width 475 height 17
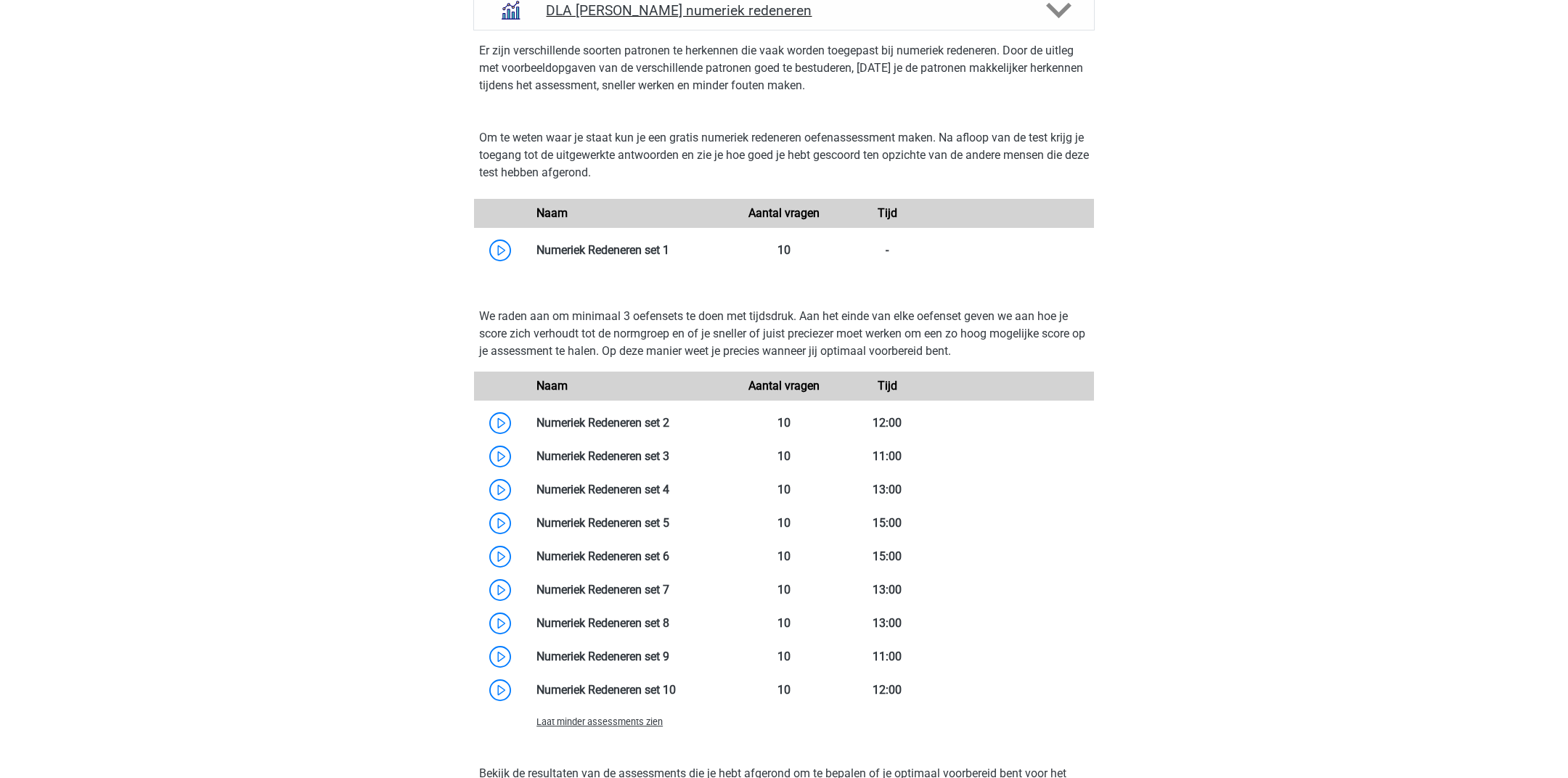
scroll to position [952, 0]
click at [670, 451] on link at bounding box center [670, 458] width 0 height 14
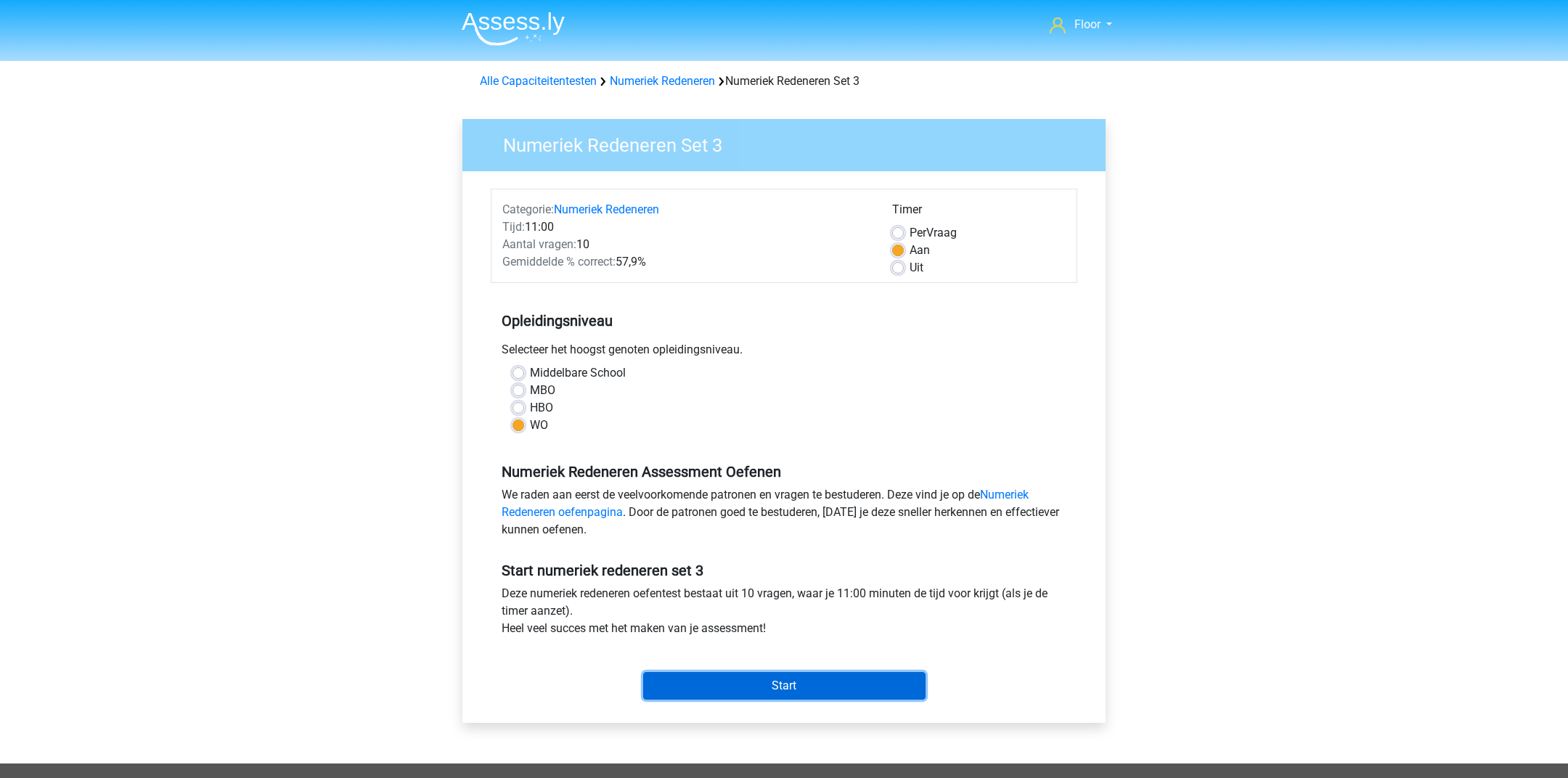
click at [798, 682] on input "Start" at bounding box center [784, 686] width 282 height 28
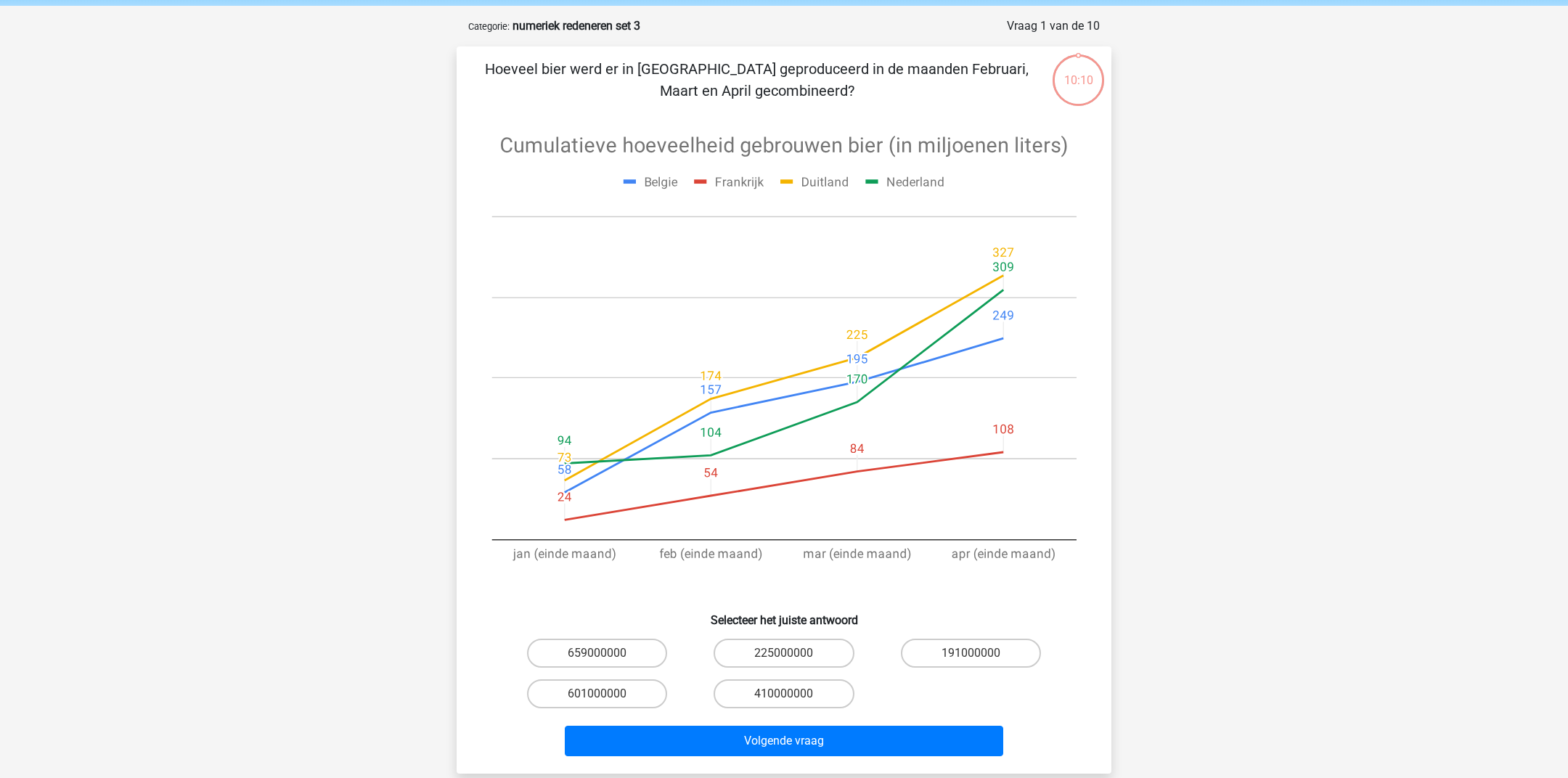
scroll to position [75, 0]
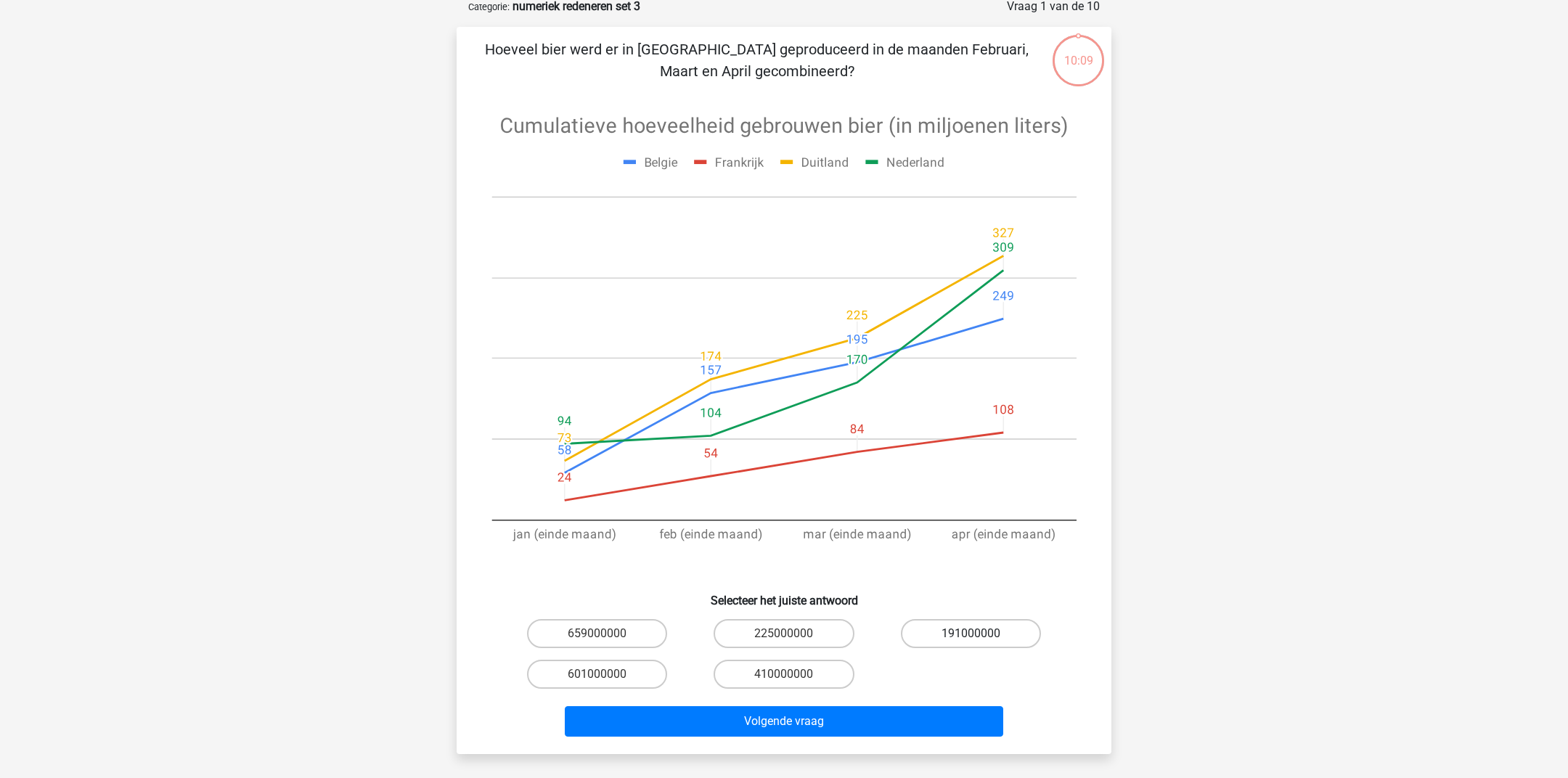
click at [930, 630] on label "191000000" at bounding box center [970, 633] width 140 height 29
click at [970, 633] on input "191000000" at bounding box center [975, 638] width 9 height 9
radio input "true"
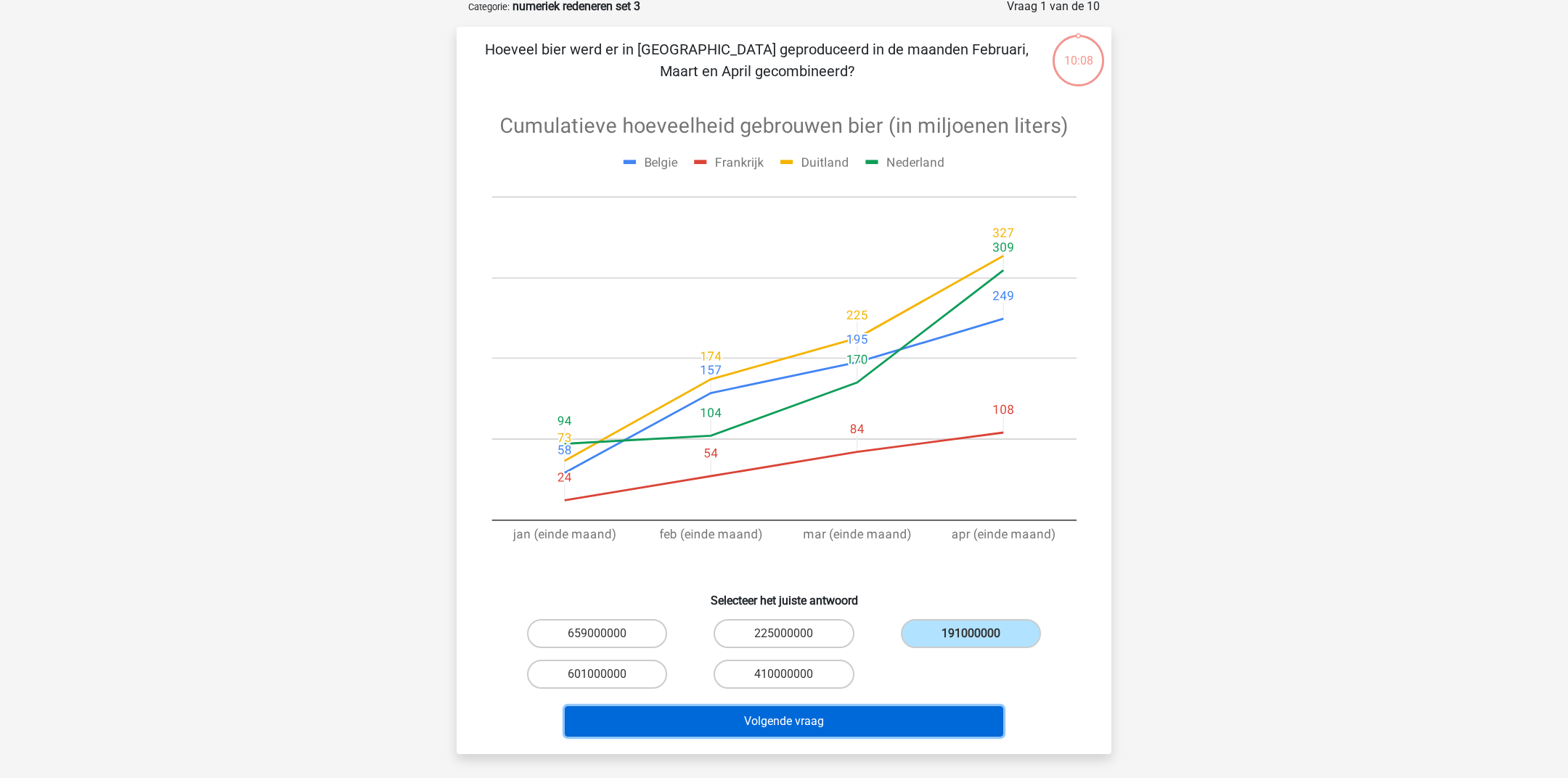
click at [881, 718] on button "Volgende vraag" at bounding box center [784, 721] width 439 height 31
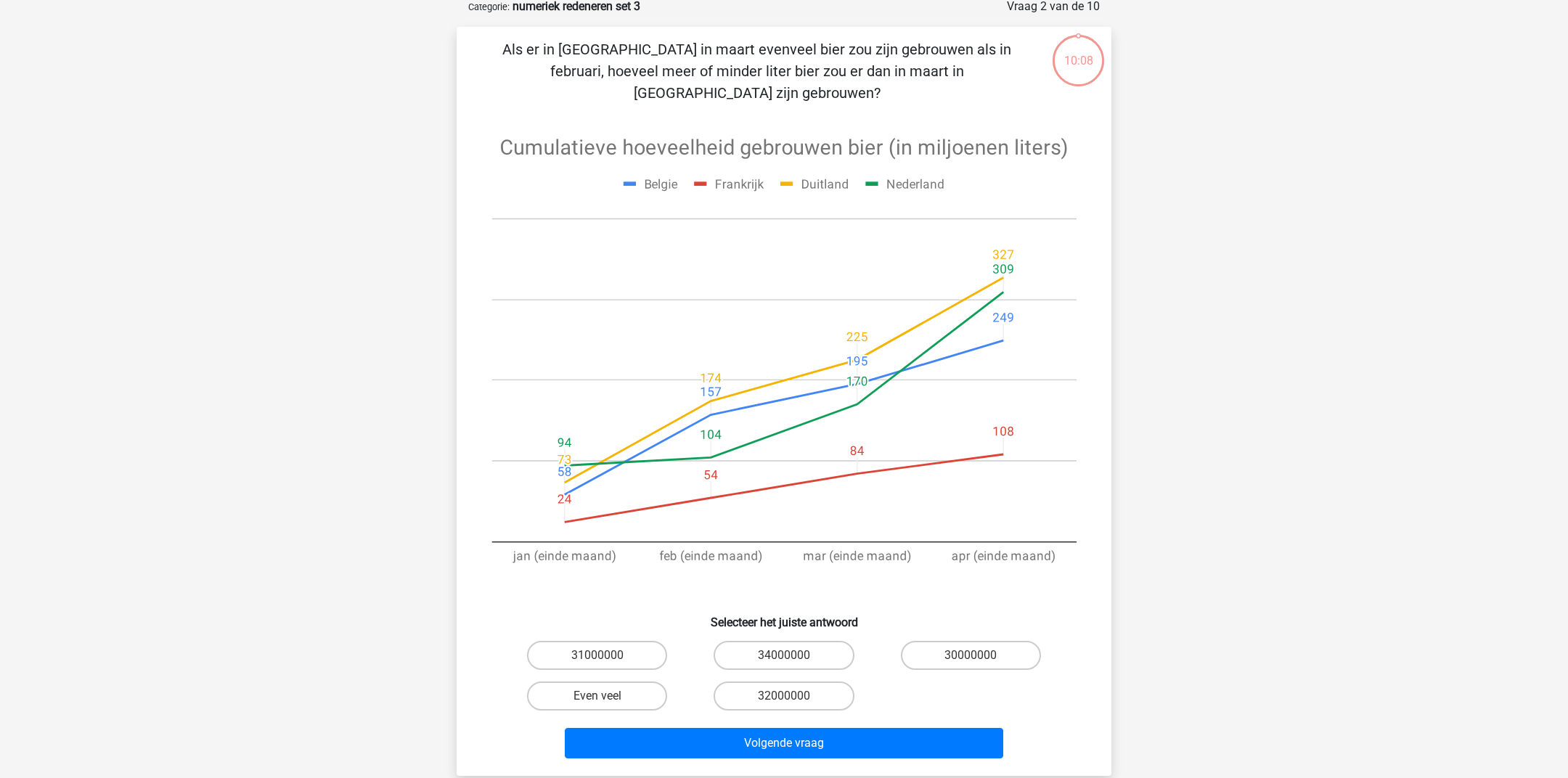
scroll to position [72, 0]
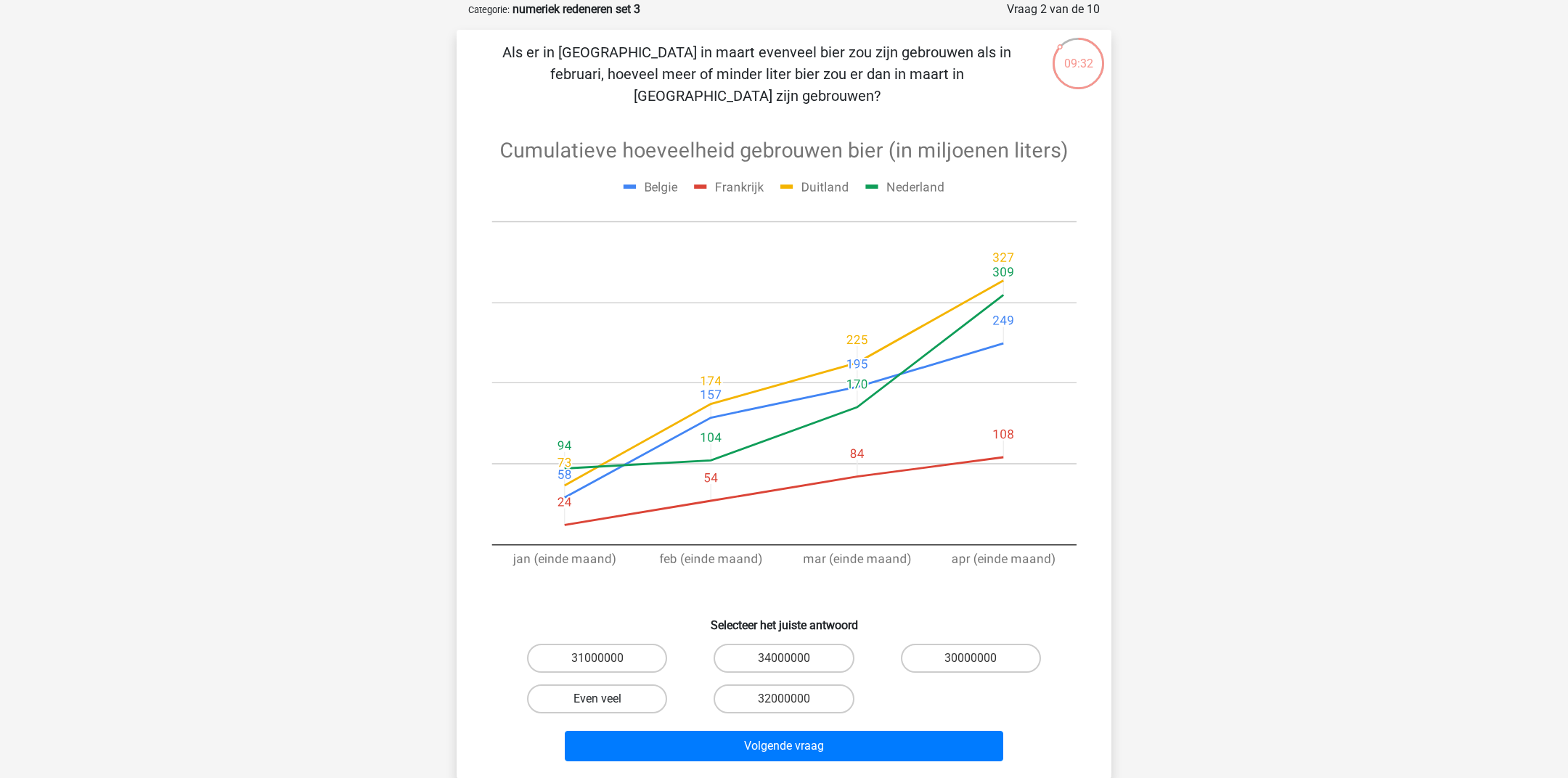
click at [588, 685] on label "Even veel" at bounding box center [597, 699] width 140 height 29
click at [598, 699] on input "Even veel" at bounding box center [602, 703] width 9 height 9
radio input "true"
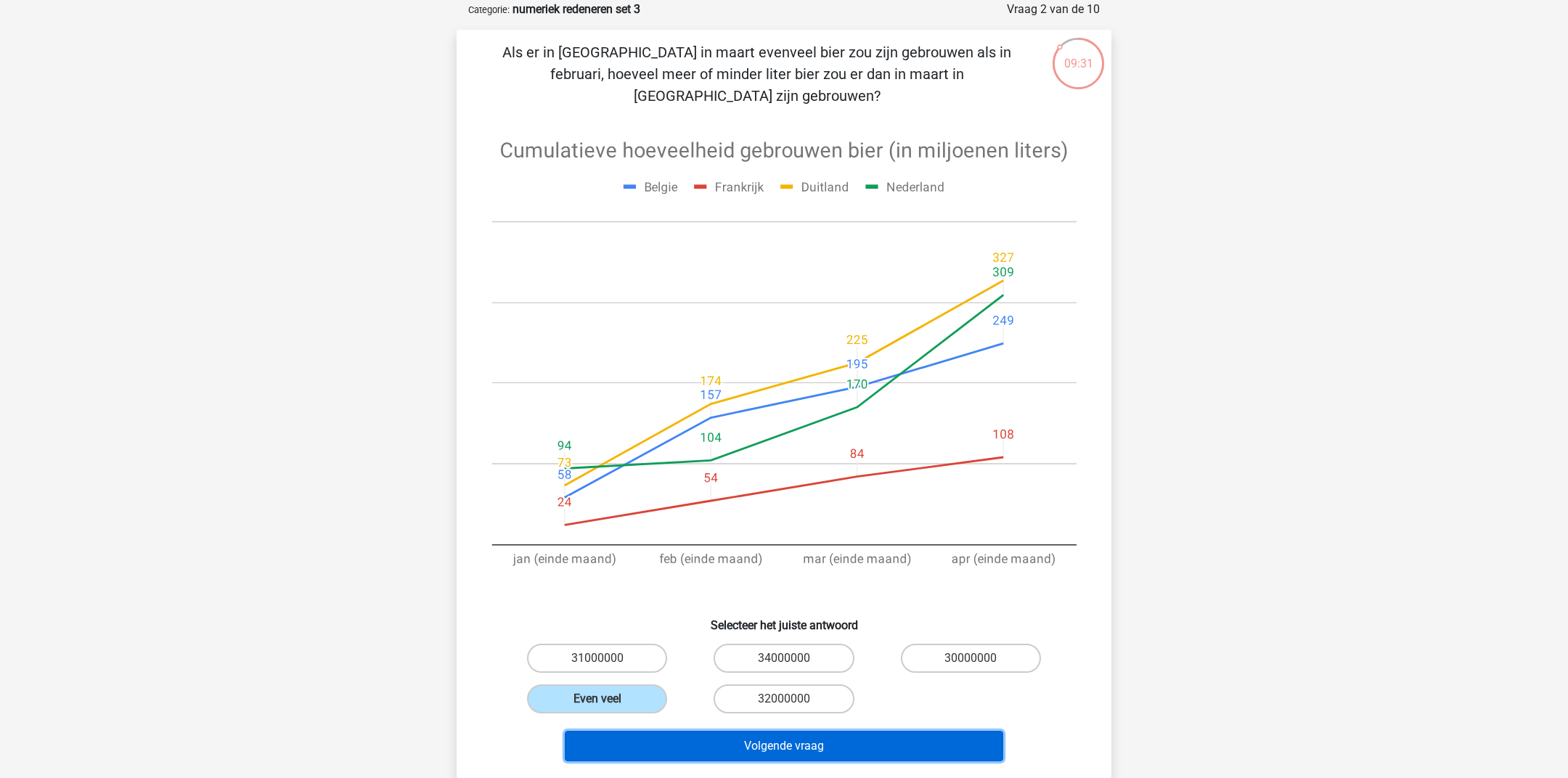
click at [649, 731] on button "Volgende vraag" at bounding box center [784, 746] width 439 height 31
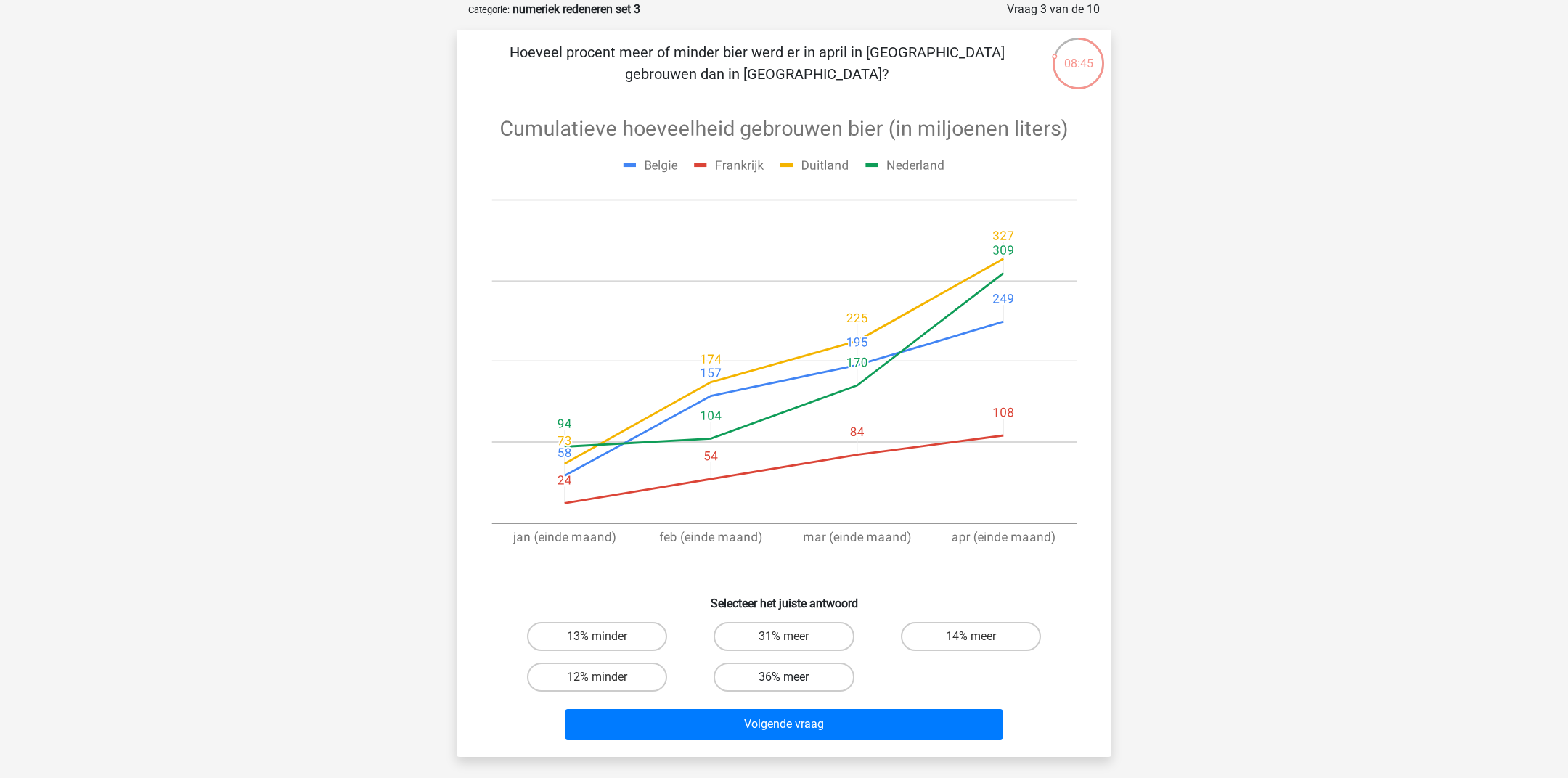
click at [777, 670] on label "36% meer" at bounding box center [784, 677] width 140 height 29
click at [784, 677] on input "36% meer" at bounding box center [788, 682] width 9 height 9
radio input "true"
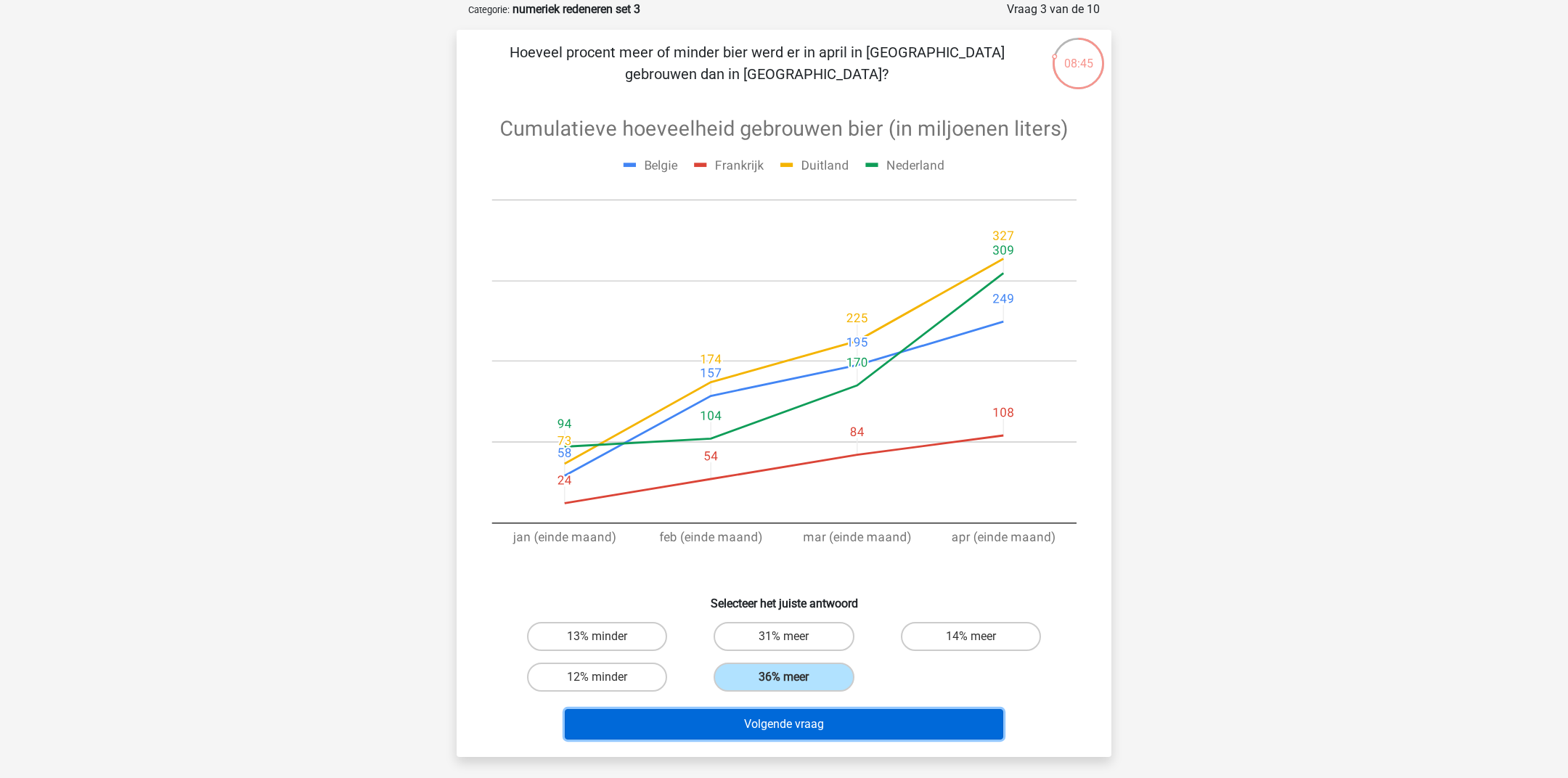
click at [720, 733] on button "Volgende vraag" at bounding box center [784, 724] width 439 height 31
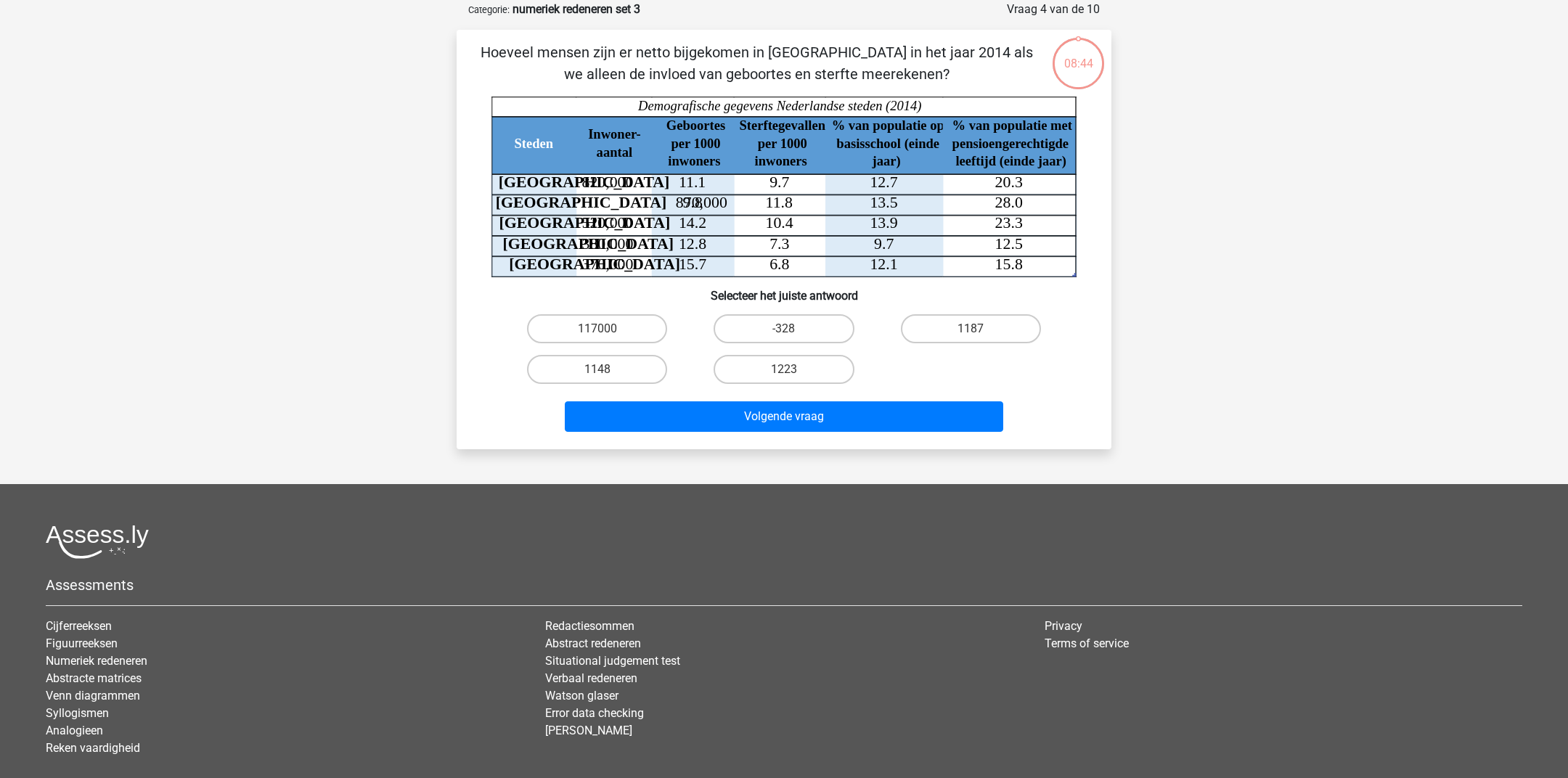
scroll to position [0, 0]
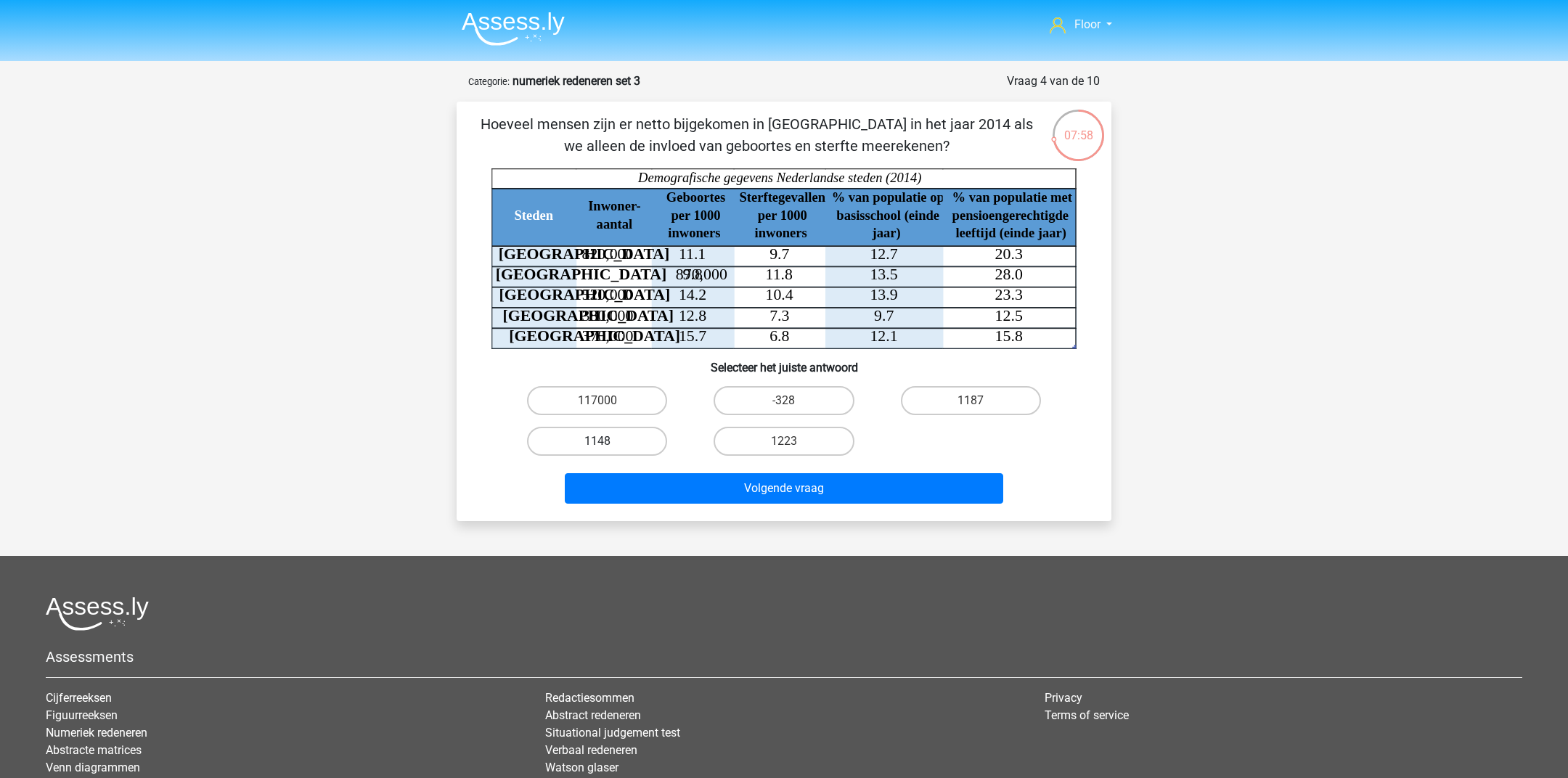
click at [613, 443] on label "1148" at bounding box center [597, 441] width 140 height 29
click at [607, 443] on input "1148" at bounding box center [602, 446] width 9 height 9
radio input "true"
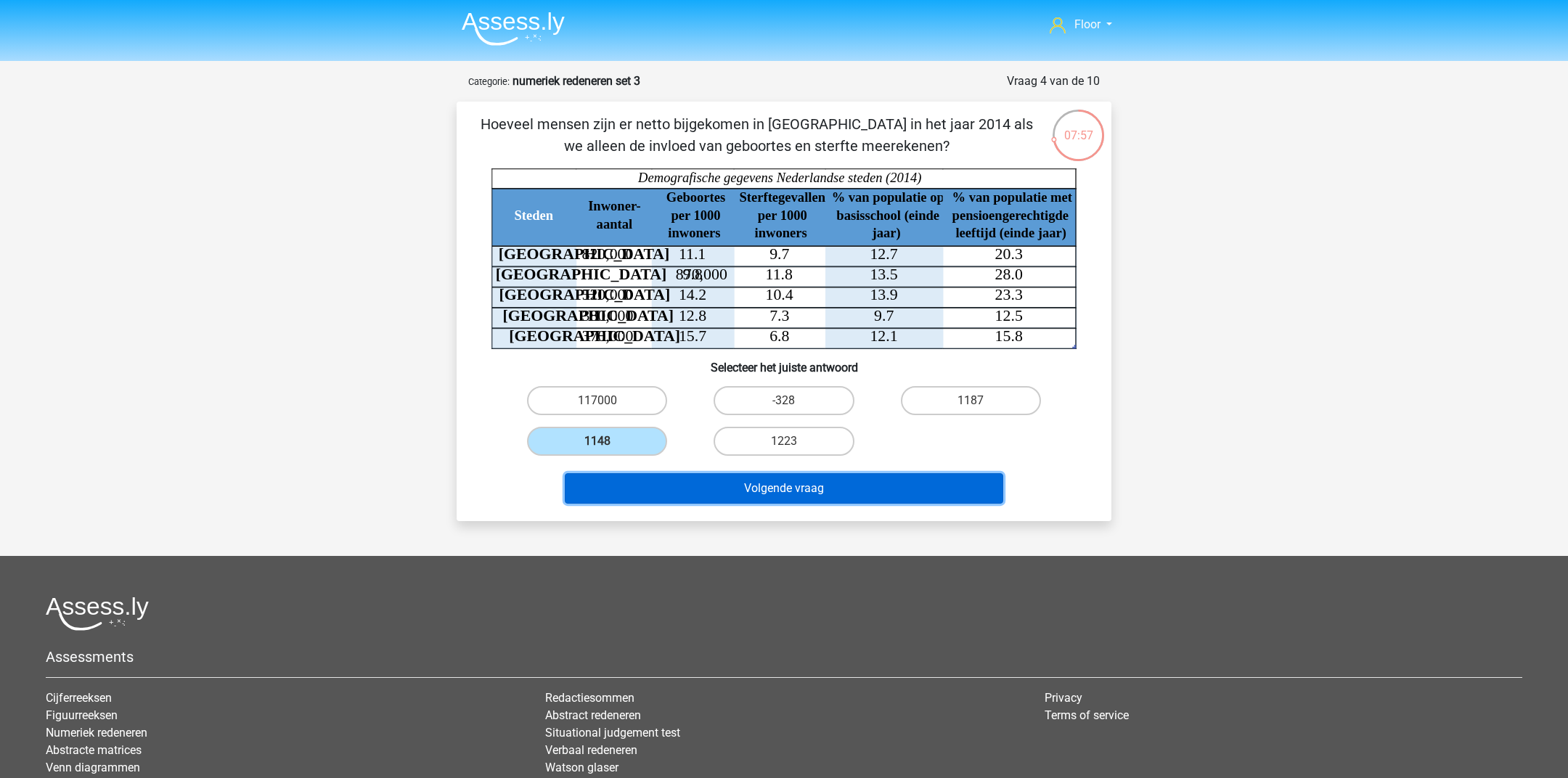
click at [689, 488] on button "Volgende vraag" at bounding box center [784, 488] width 439 height 31
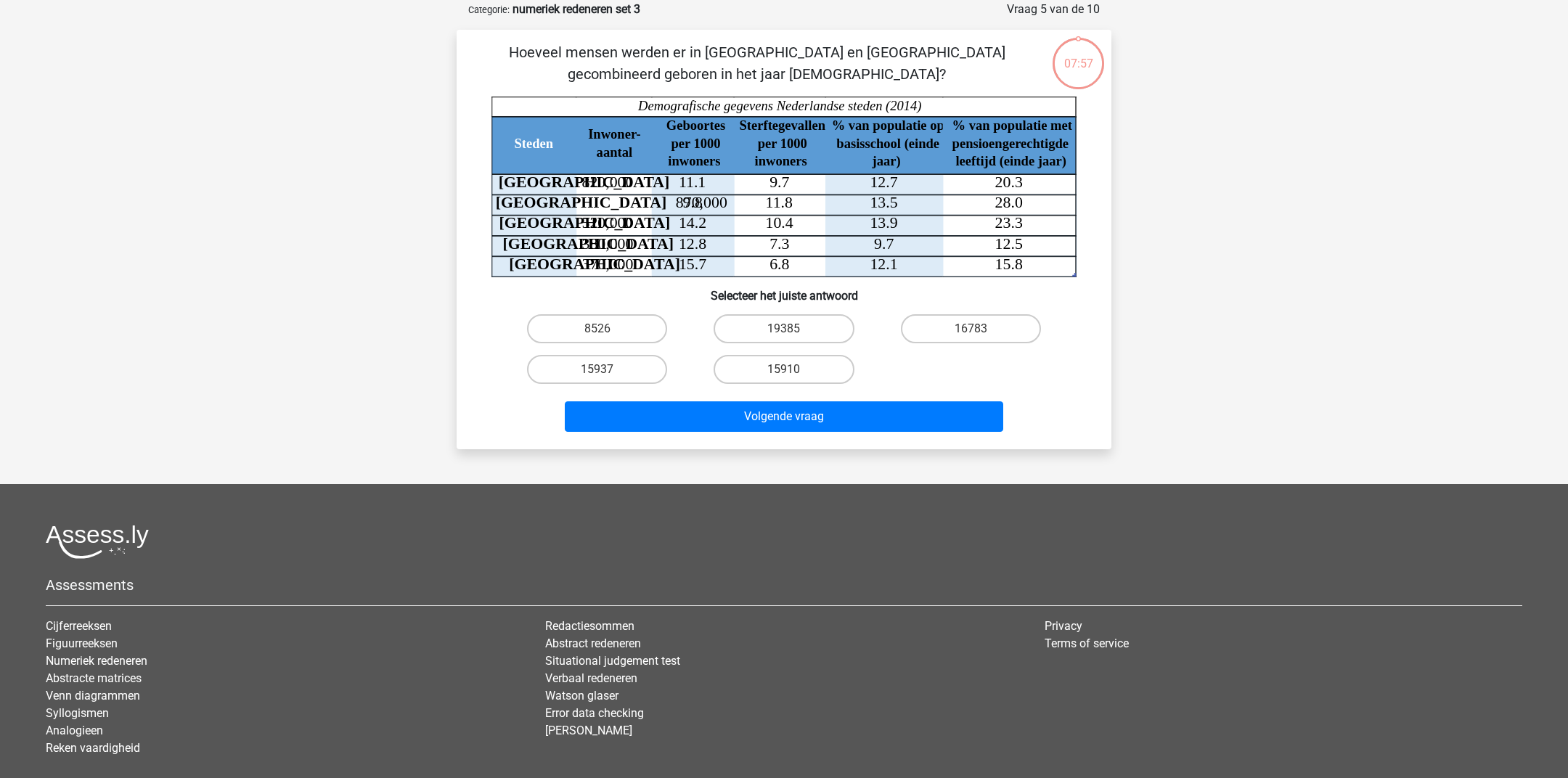
scroll to position [21, 0]
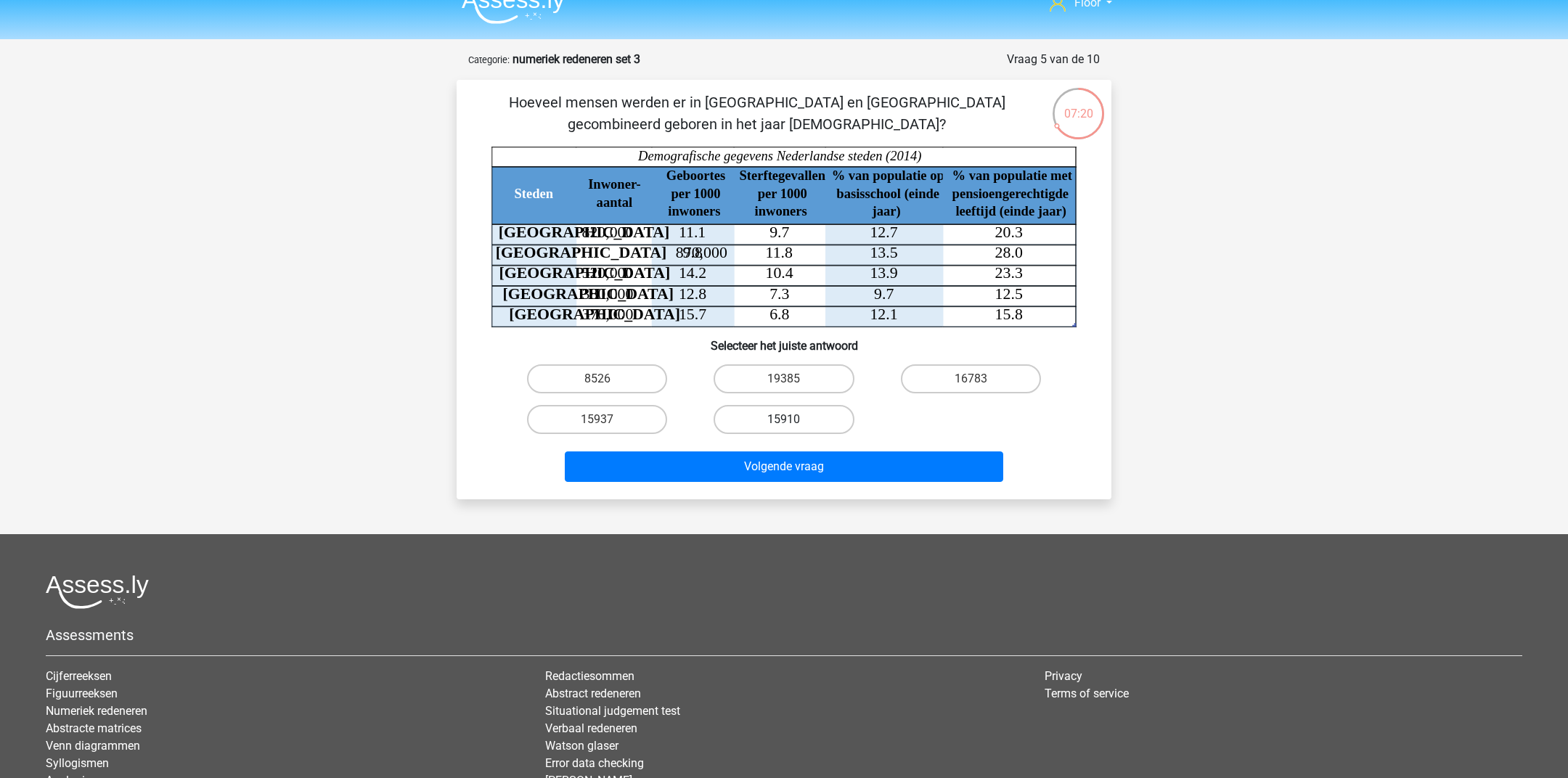
click at [754, 412] on label "15910" at bounding box center [784, 419] width 140 height 29
click at [784, 419] on input "15910" at bounding box center [788, 424] width 9 height 9
radio input "true"
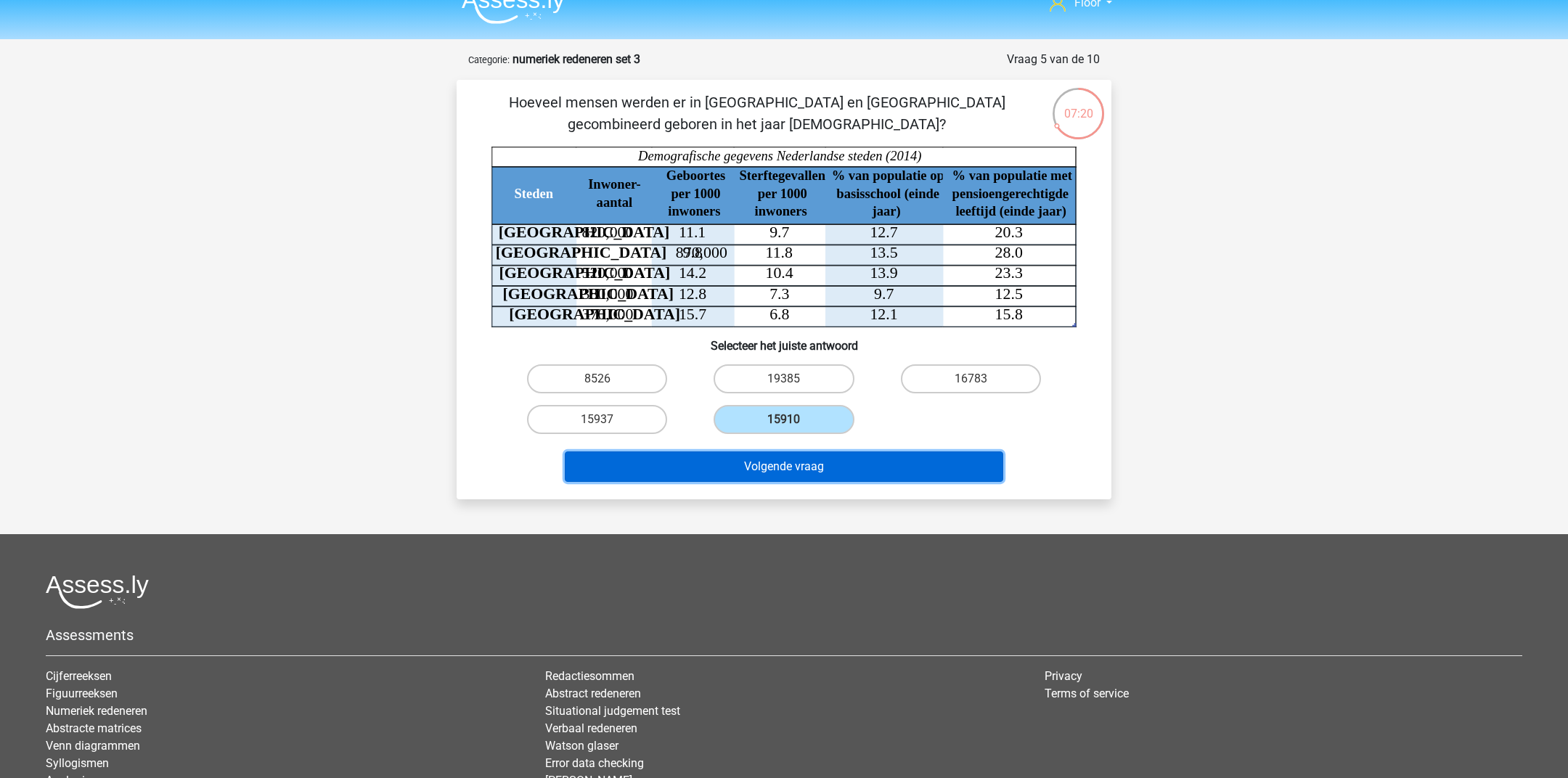
click at [754, 474] on button "Volgende vraag" at bounding box center [784, 466] width 439 height 31
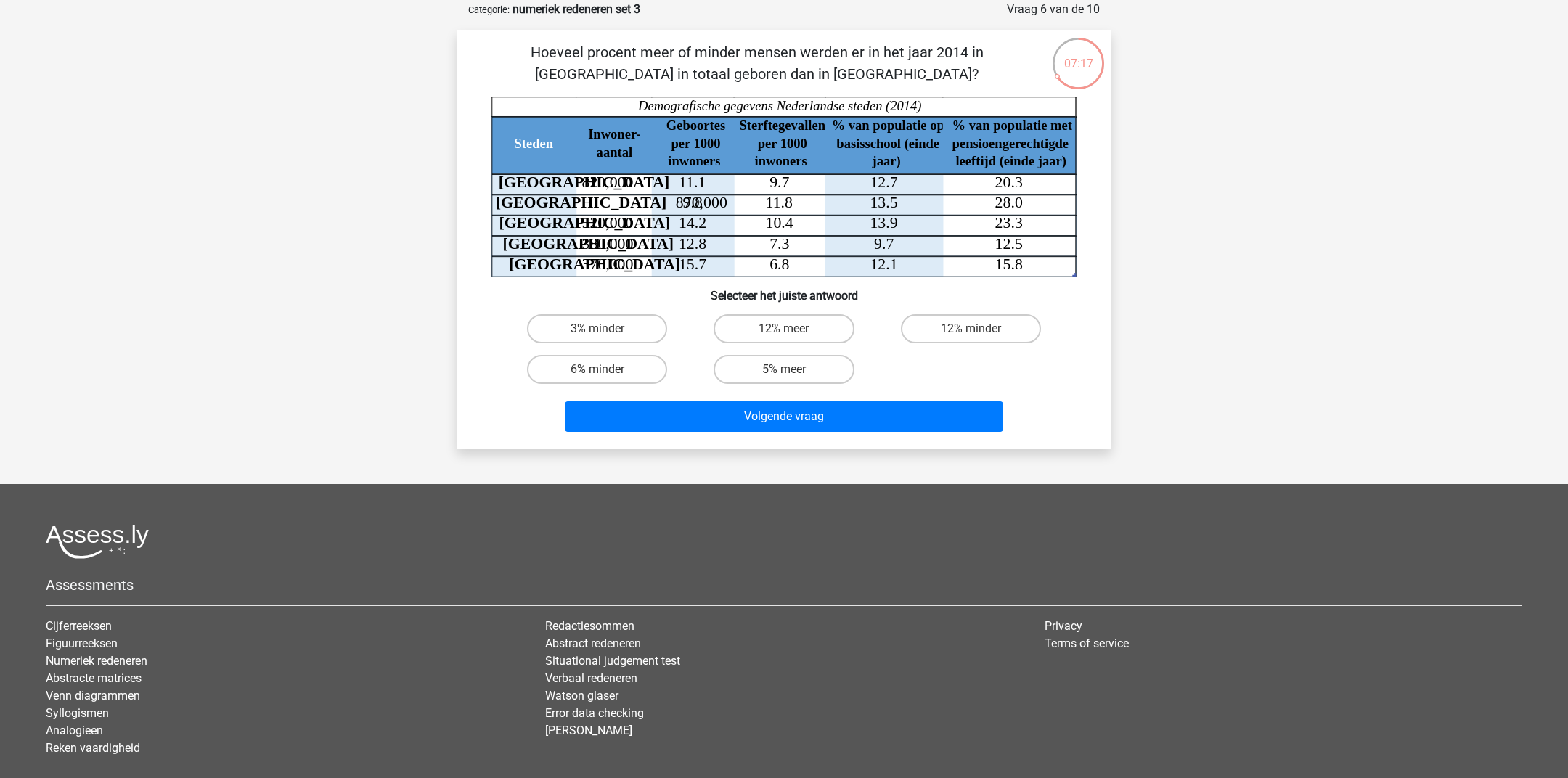
scroll to position [0, 0]
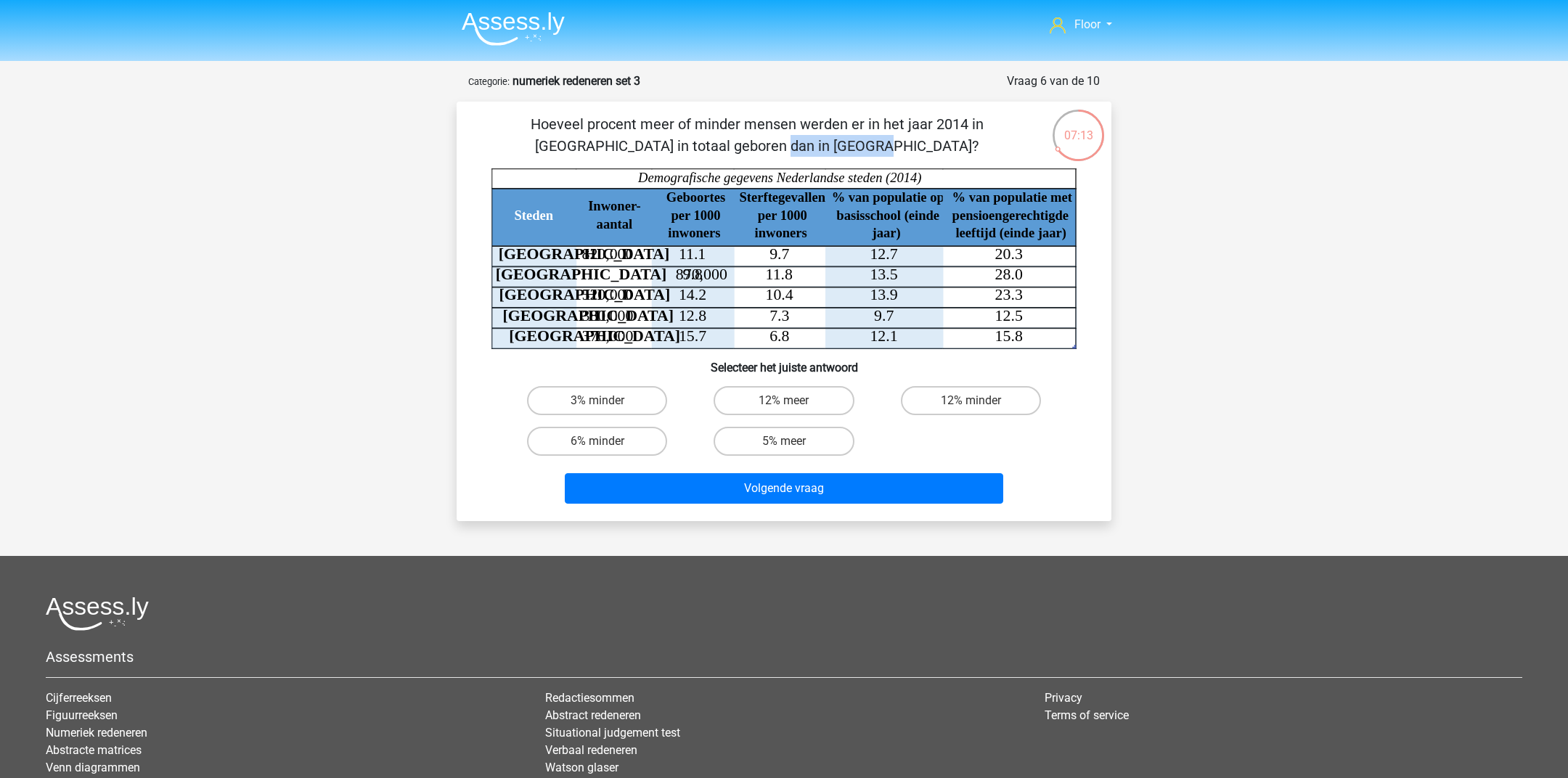
drag, startPoint x: 875, startPoint y: 124, endPoint x: 967, endPoint y: 124, distance: 92.0
click at [967, 124] on p "Hoeveel procent meer of minder mensen werden er in het jaar 2014 in [GEOGRAPHIC…" at bounding box center [756, 134] width 554 height 44
click at [808, 162] on div "Hoeveel procent meer of minder mensen werden er in het jaar 2014 in [GEOGRAPHIC…" at bounding box center [784, 311] width 643 height 396
click at [629, 446] on label "6% minder" at bounding box center [597, 441] width 140 height 29
click at [607, 446] on input "6% minder" at bounding box center [602, 446] width 9 height 9
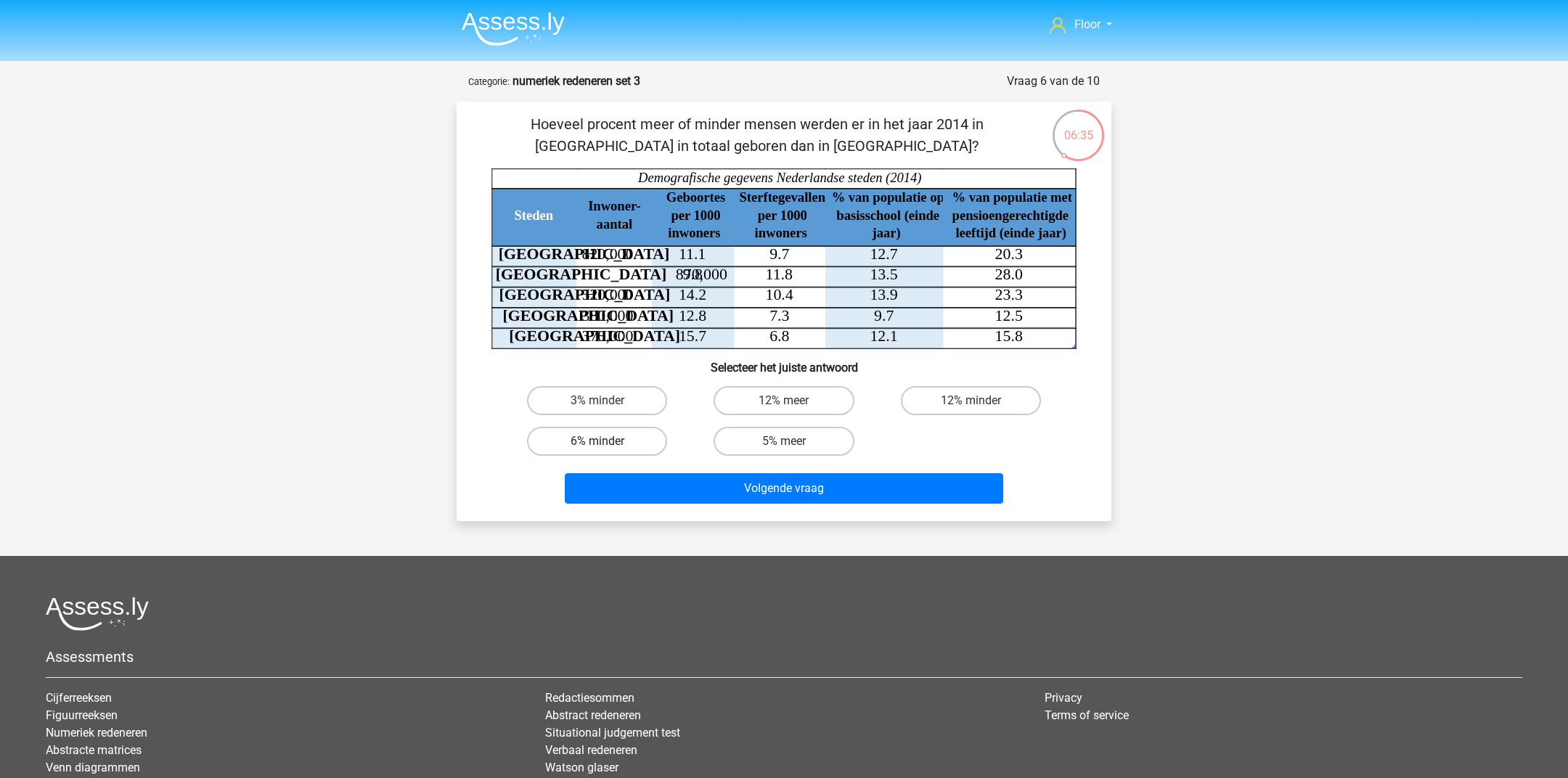
radio input "true"
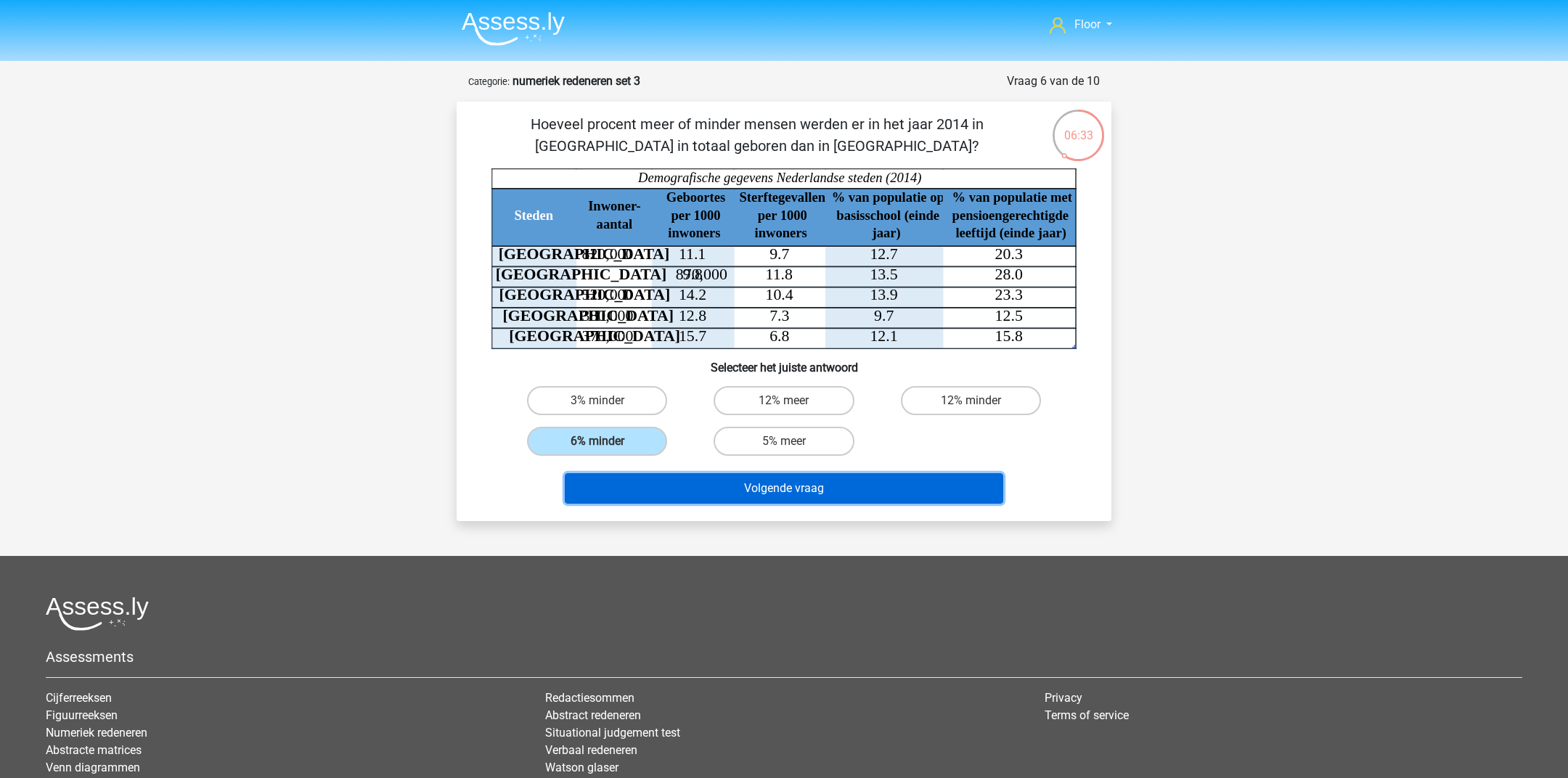
click at [624, 475] on button "Volgende vraag" at bounding box center [784, 488] width 439 height 31
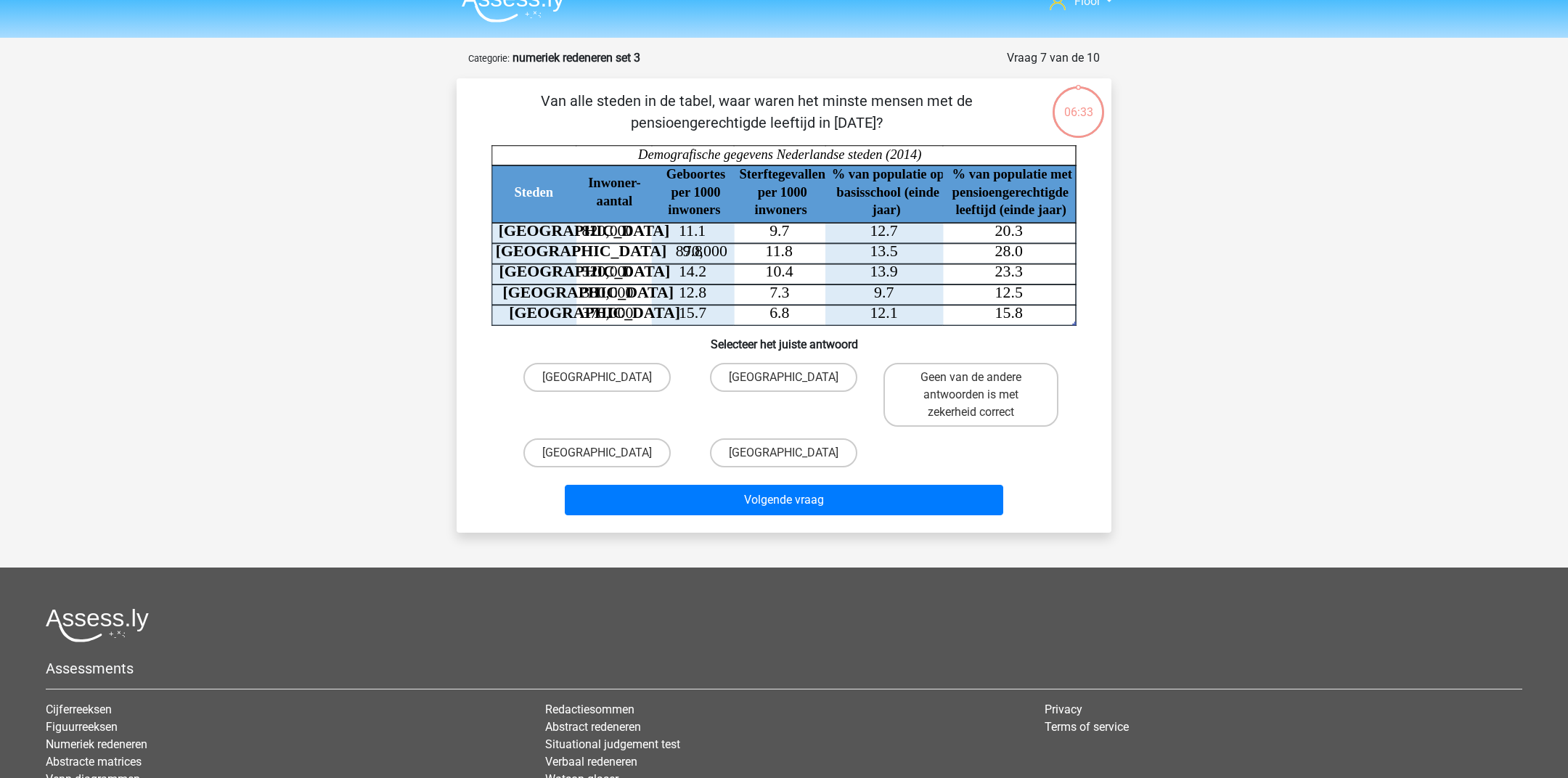
scroll to position [15, 0]
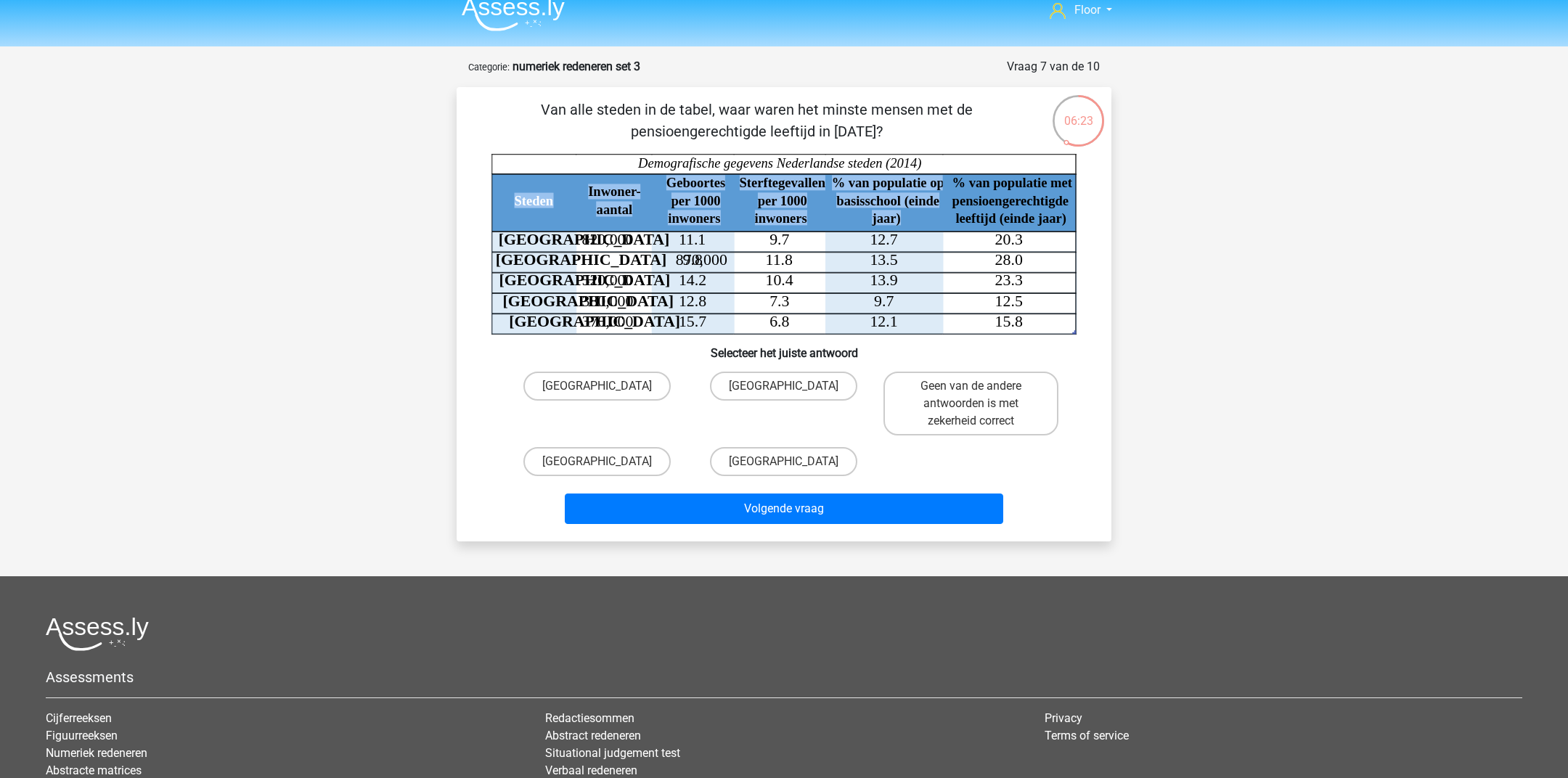
drag, startPoint x: 954, startPoint y: 173, endPoint x: 1067, endPoint y: 213, distance: 119.9
click at [1069, 216] on icon "Steden Inwoner- aantal Geboortes per 1000 inwoners Sterftegevallen per 1000 inw…" at bounding box center [784, 245] width 585 height 181
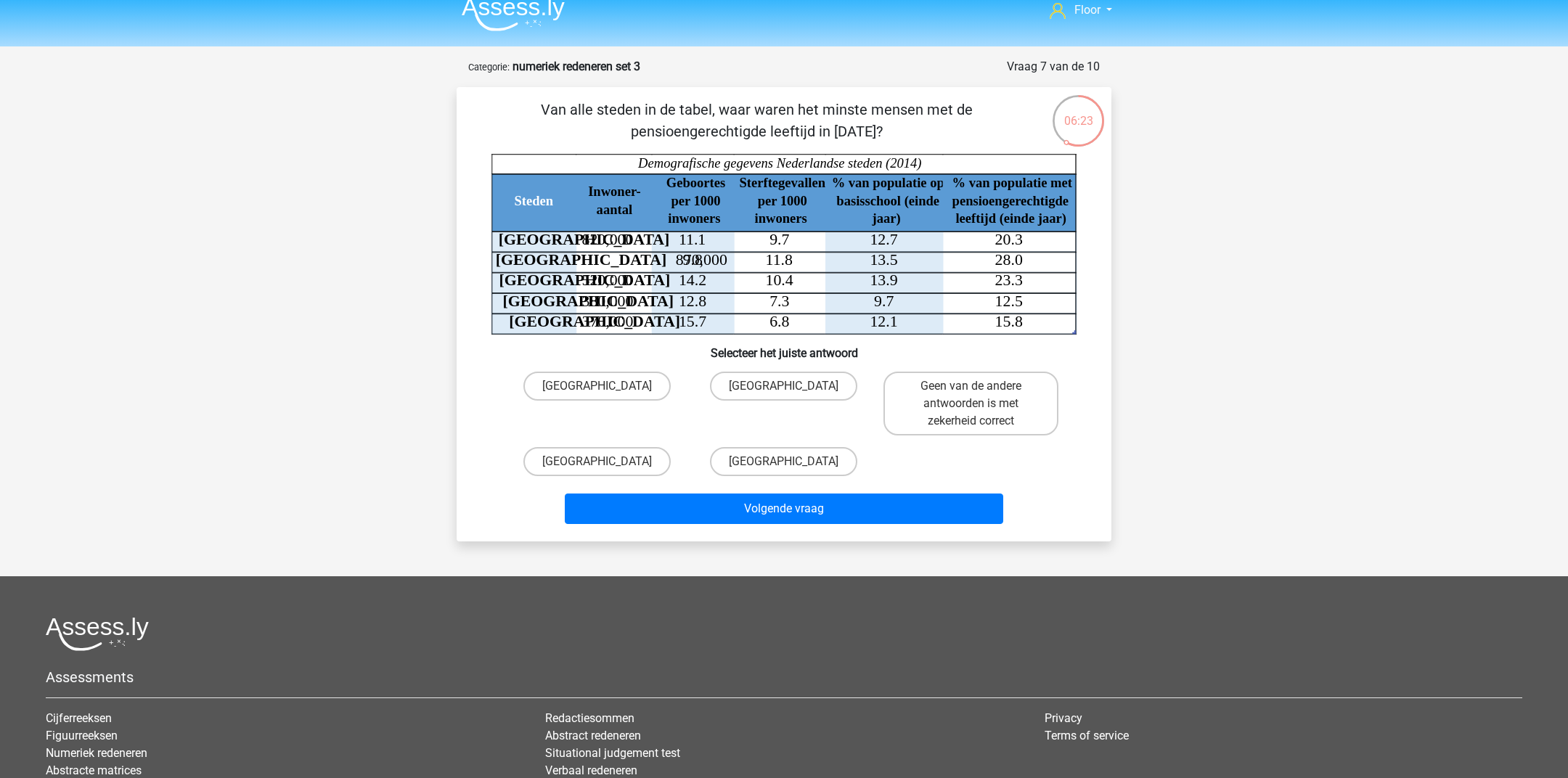
click at [1155, 251] on div "Floor floor.hintzen@outlook.com Nederlands English" at bounding box center [784, 472] width 1568 height 974
click at [786, 387] on input "[GEOGRAPHIC_DATA]" at bounding box center [788, 390] width 9 height 9
radio input "true"
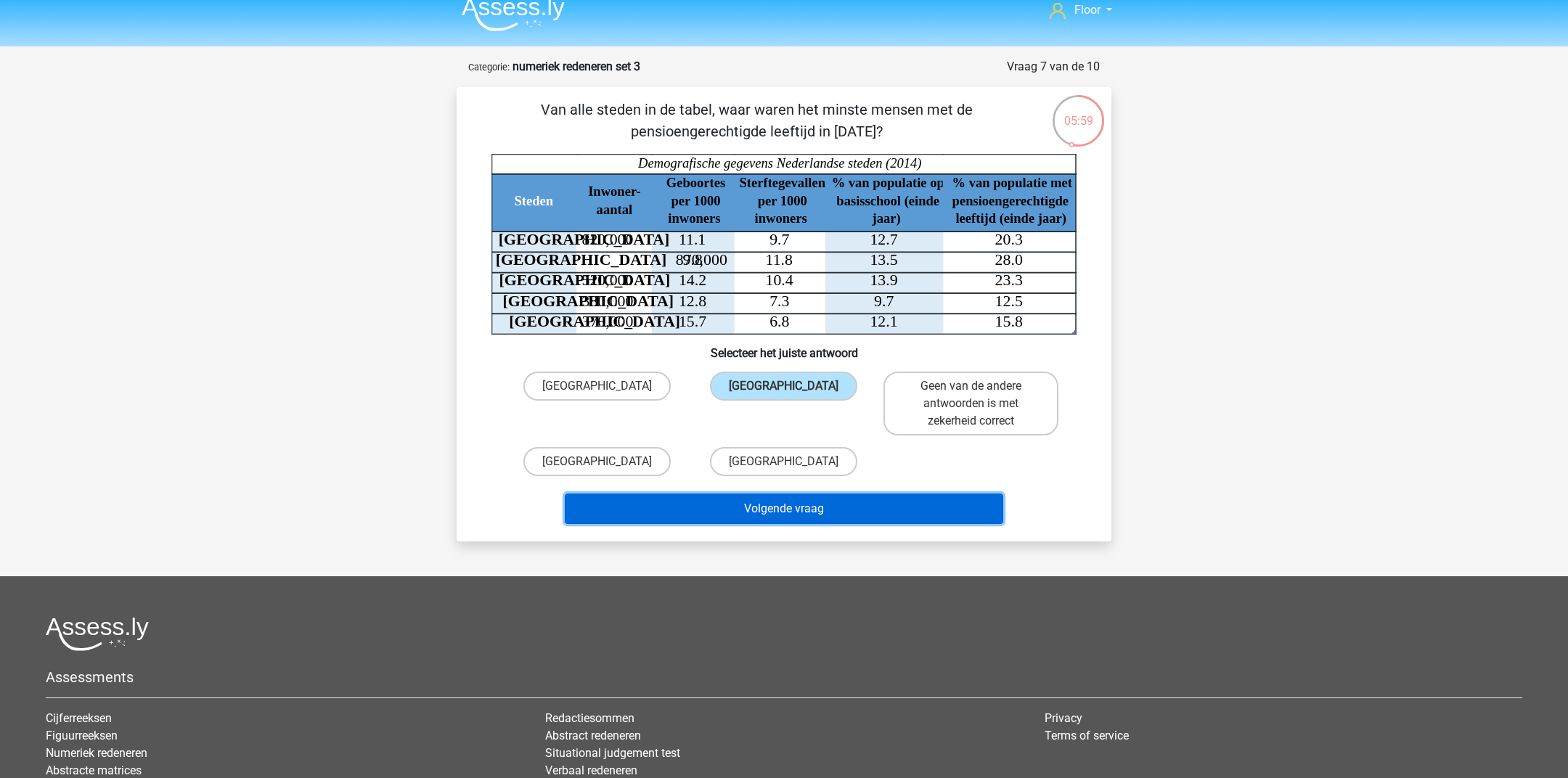
click at [774, 506] on button "Volgende vraag" at bounding box center [784, 508] width 439 height 31
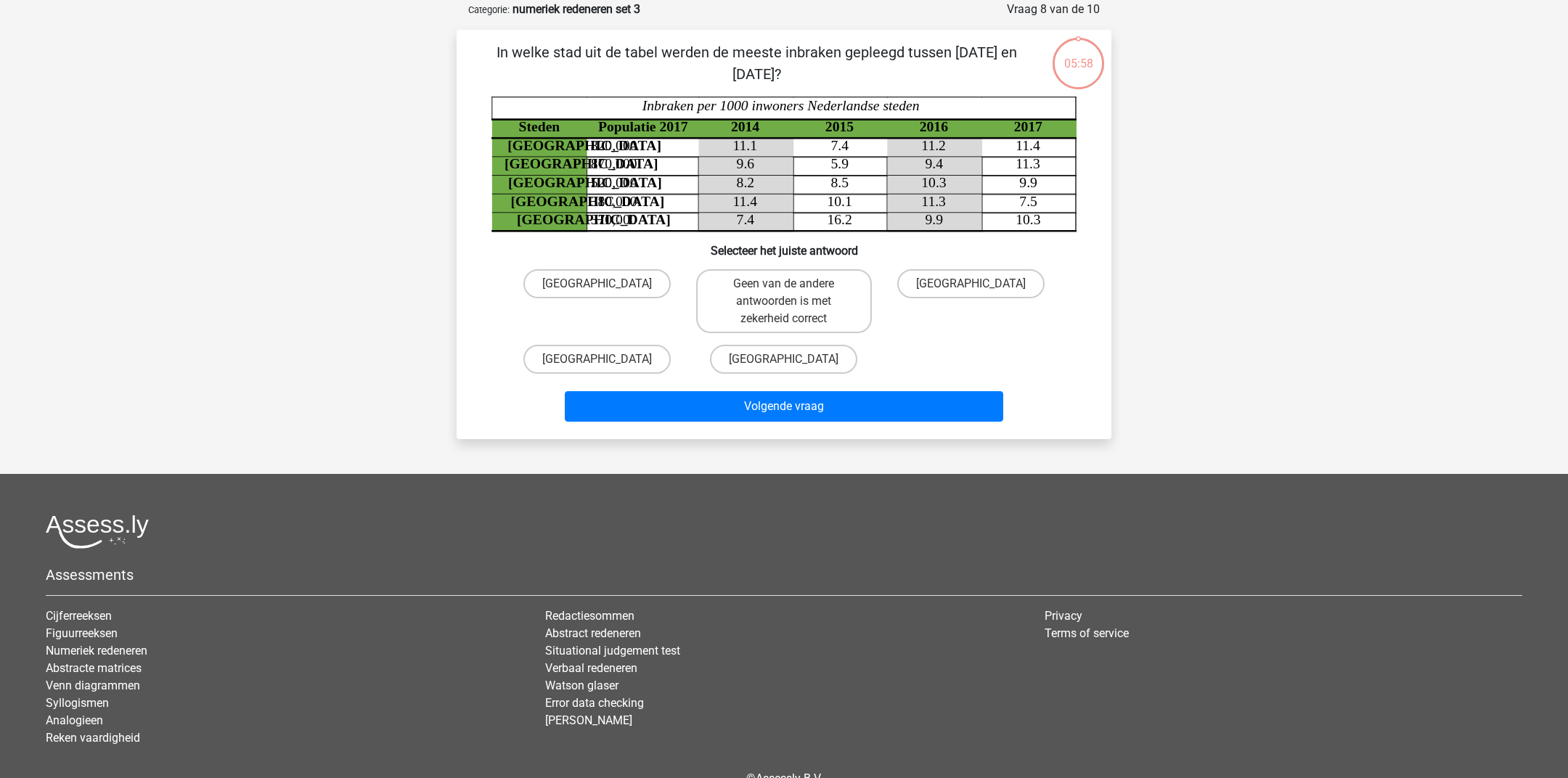
scroll to position [0, 0]
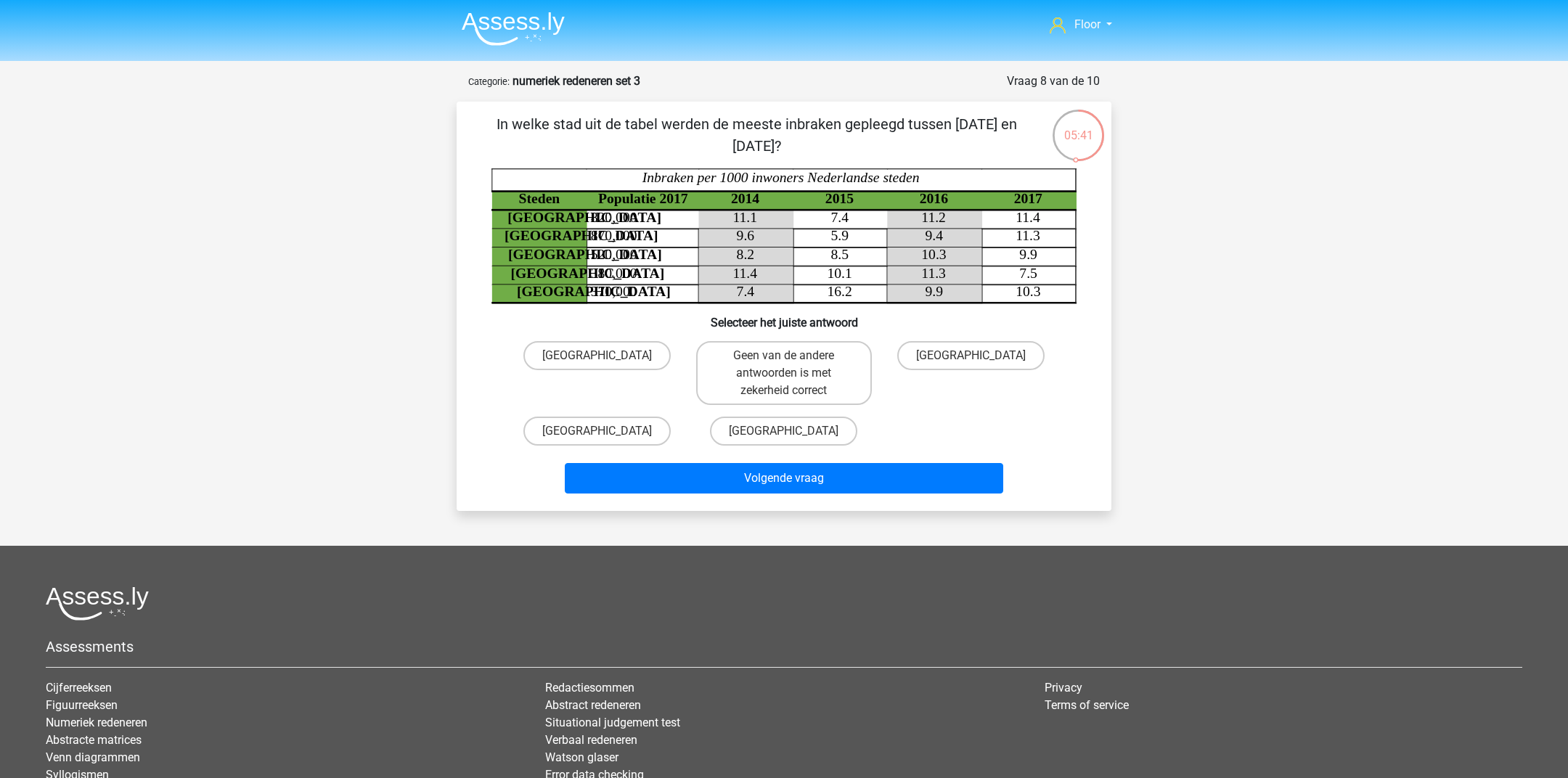
click at [790, 362] on input "Geen van de andere antwoorden is met zekerheid correct" at bounding box center [788, 361] width 9 height 9
radio input "true"
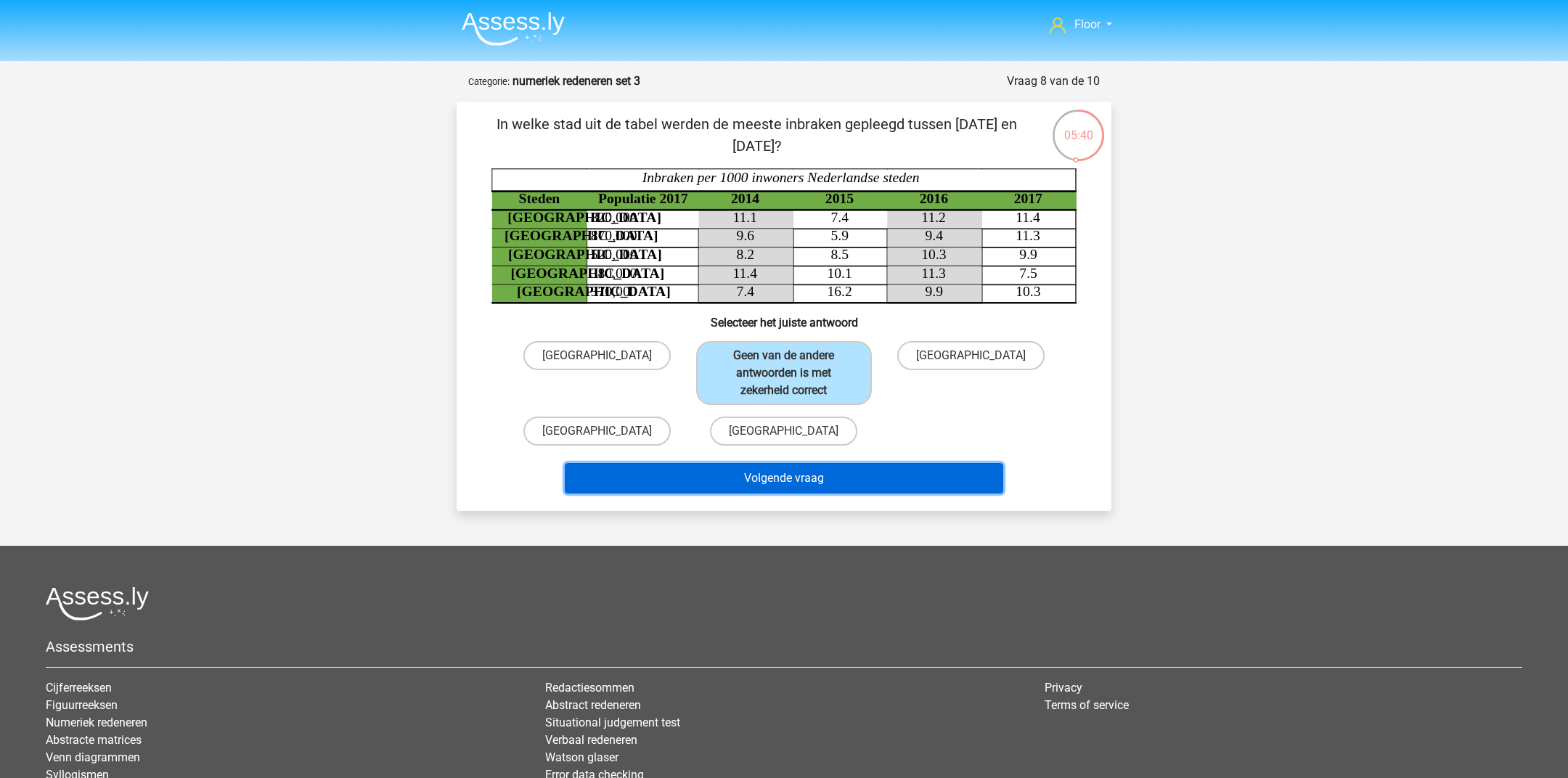
click at [747, 474] on button "Volgende vraag" at bounding box center [784, 478] width 439 height 31
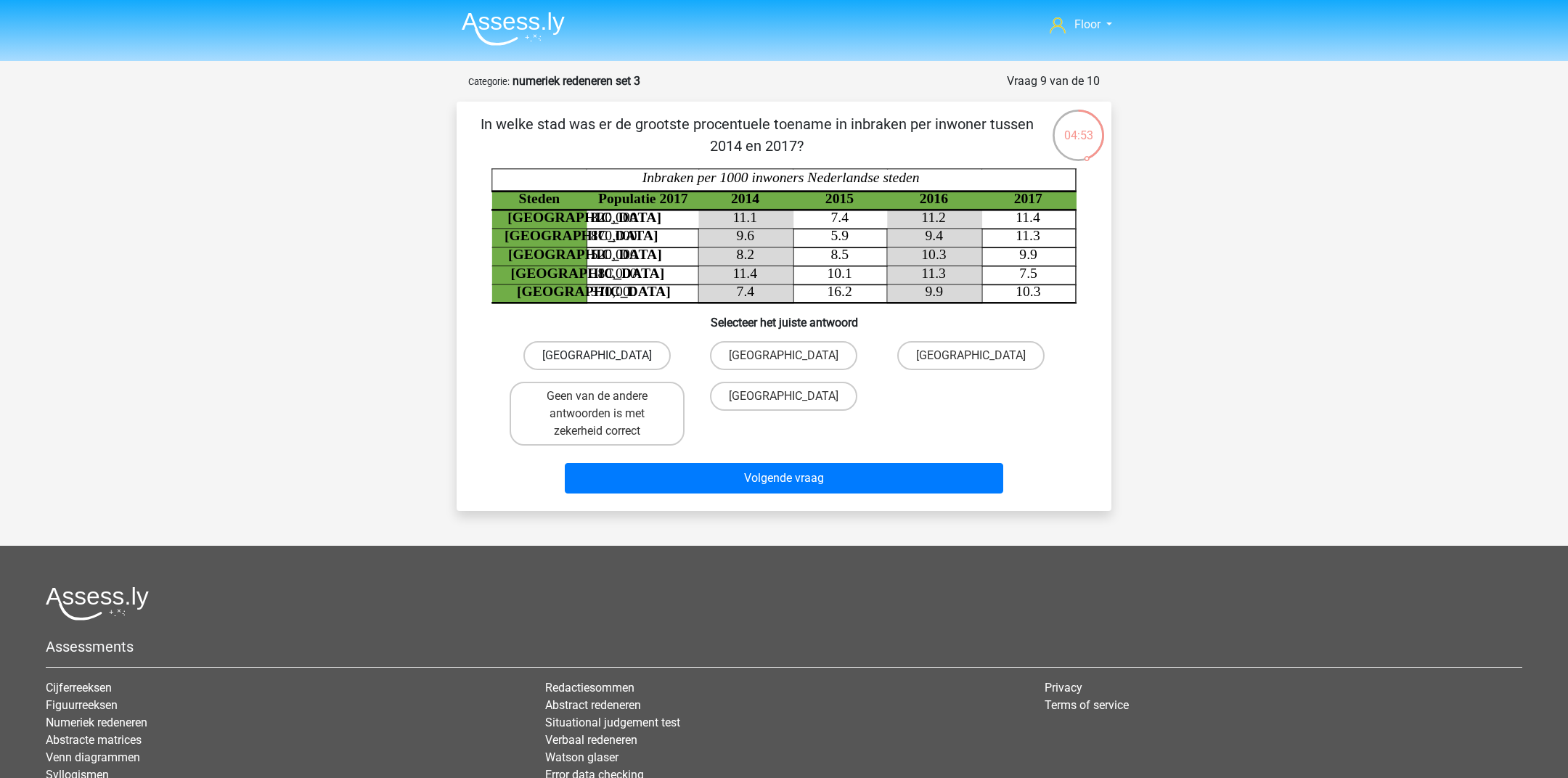
click at [629, 360] on label "Utrecht" at bounding box center [597, 355] width 148 height 29
click at [607, 360] on input "Utrecht" at bounding box center [602, 361] width 9 height 9
radio input "true"
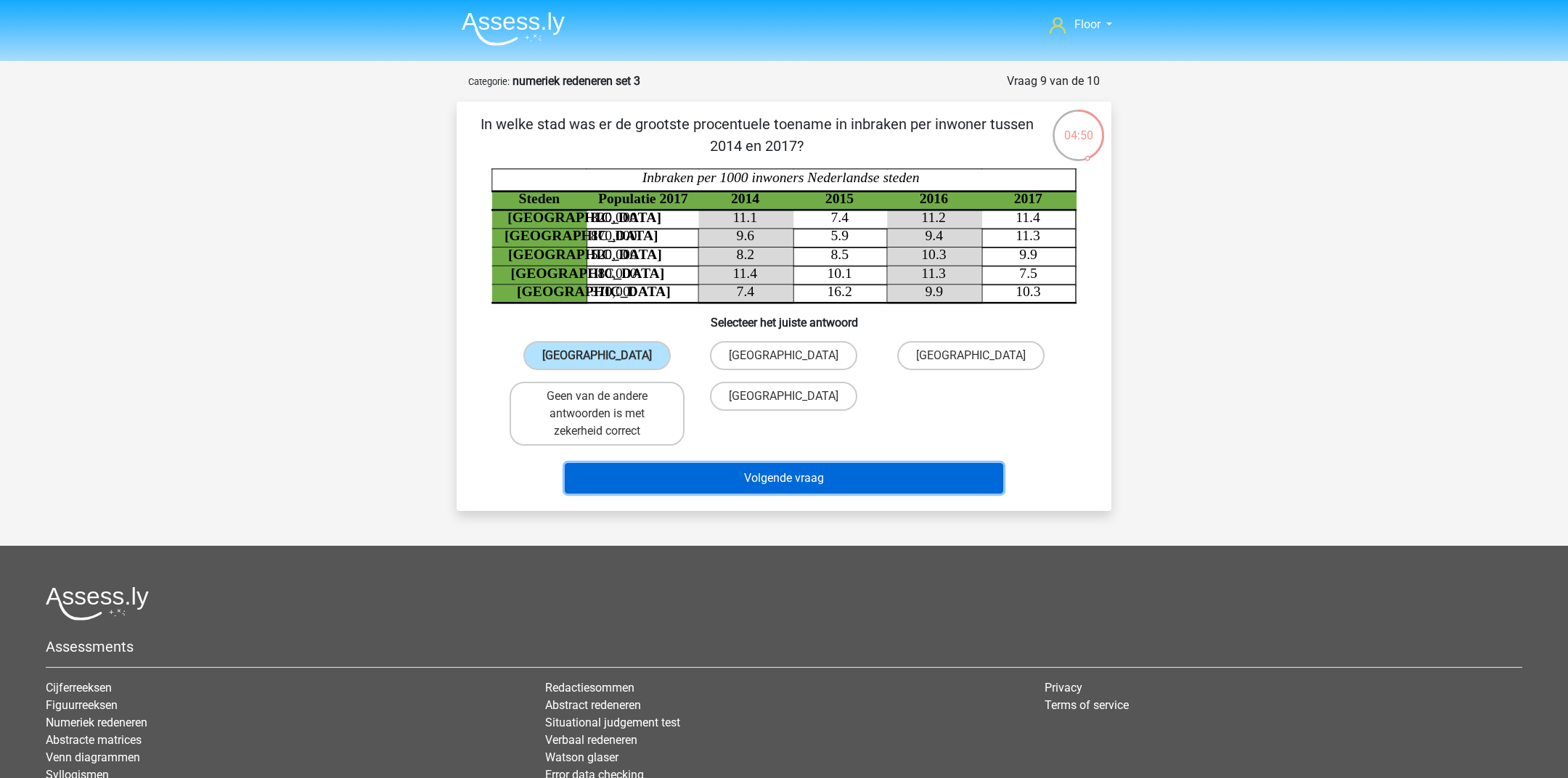
click at [661, 473] on button "Volgende vraag" at bounding box center [784, 478] width 439 height 31
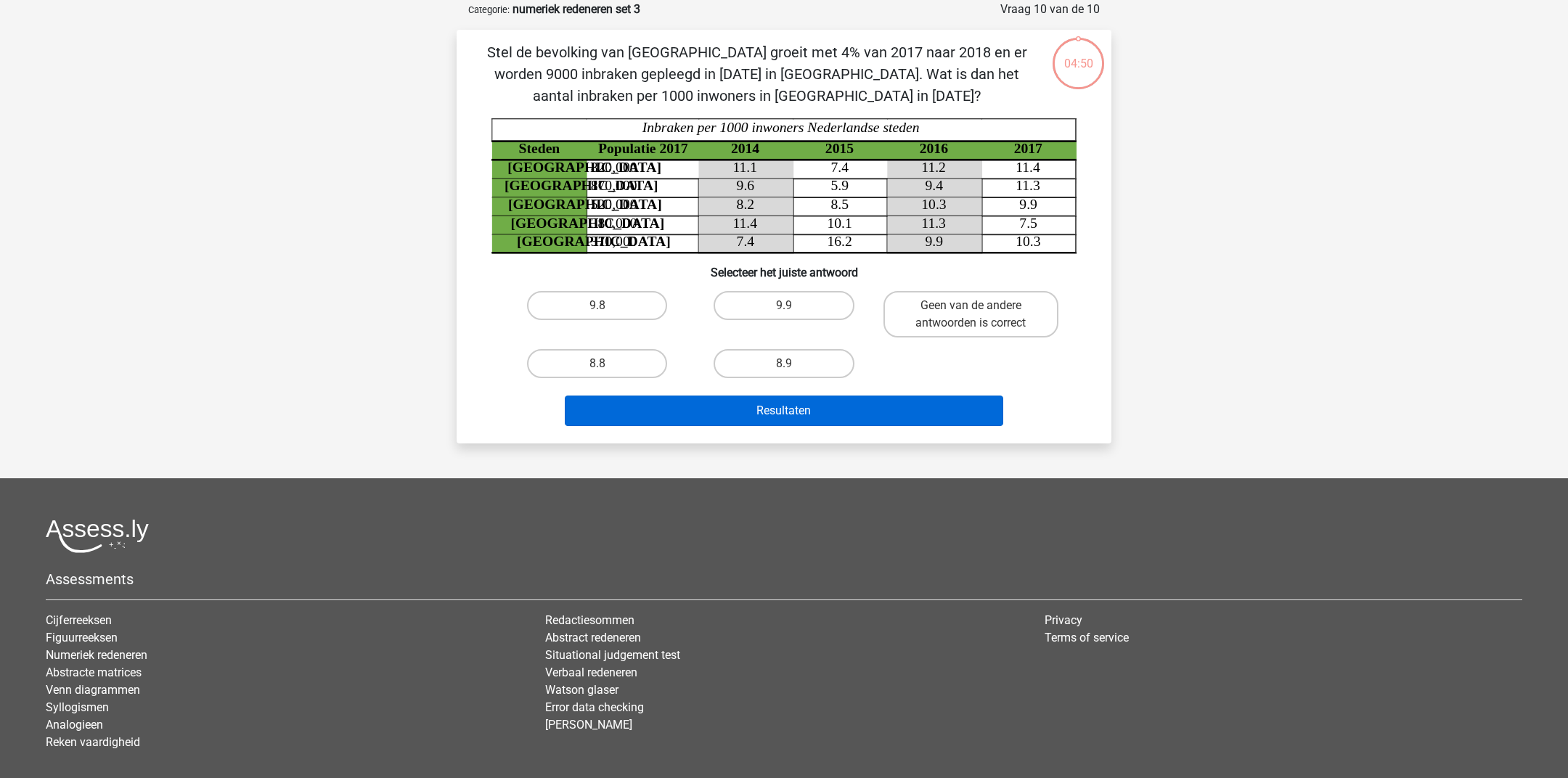
scroll to position [38, 0]
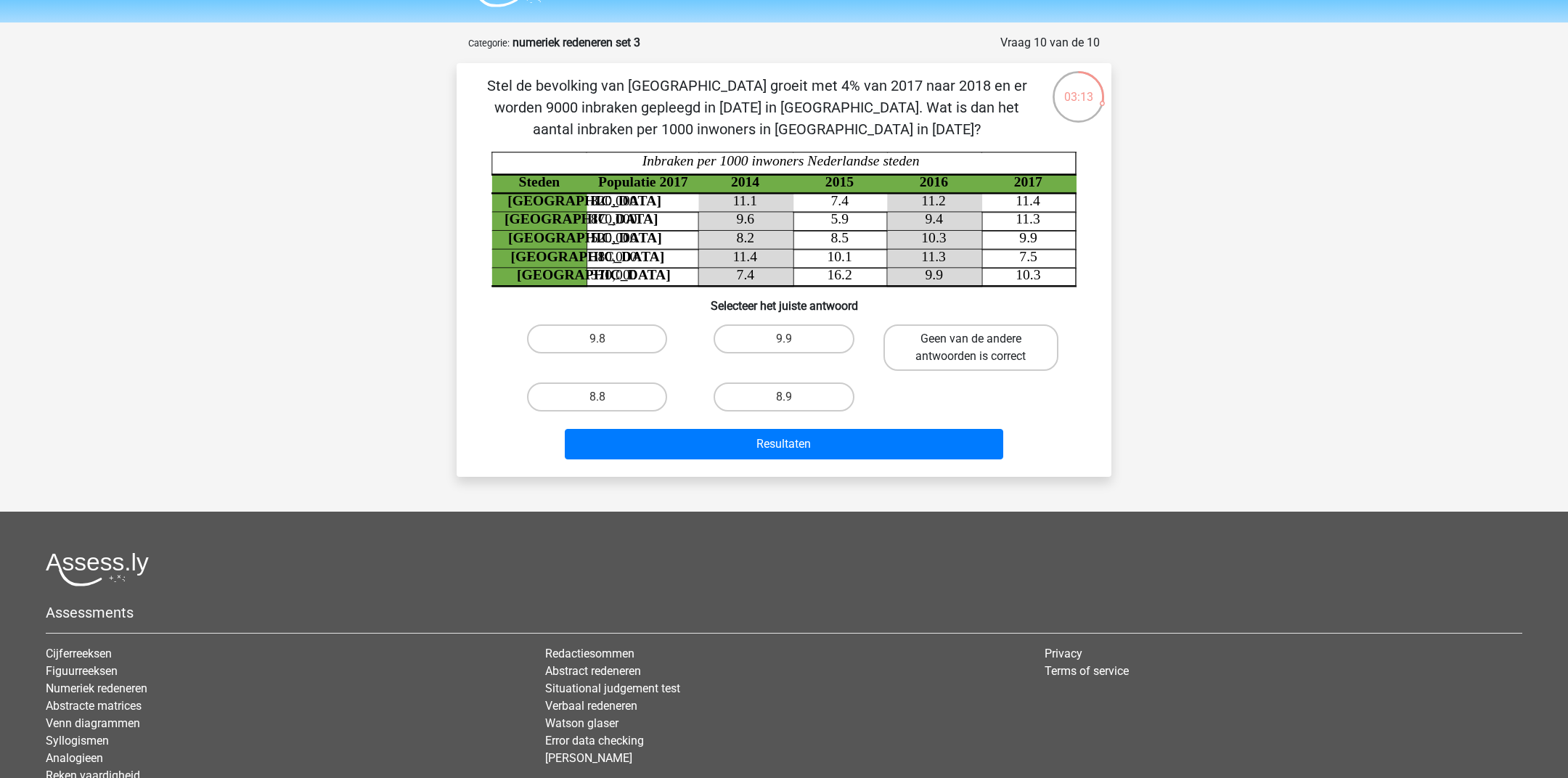
click at [942, 331] on label "Geen van de andere antwoorden is correct" at bounding box center [970, 347] width 175 height 47
click at [970, 339] on input "Geen van de andere antwoorden is correct" at bounding box center [975, 344] width 9 height 9
radio input "true"
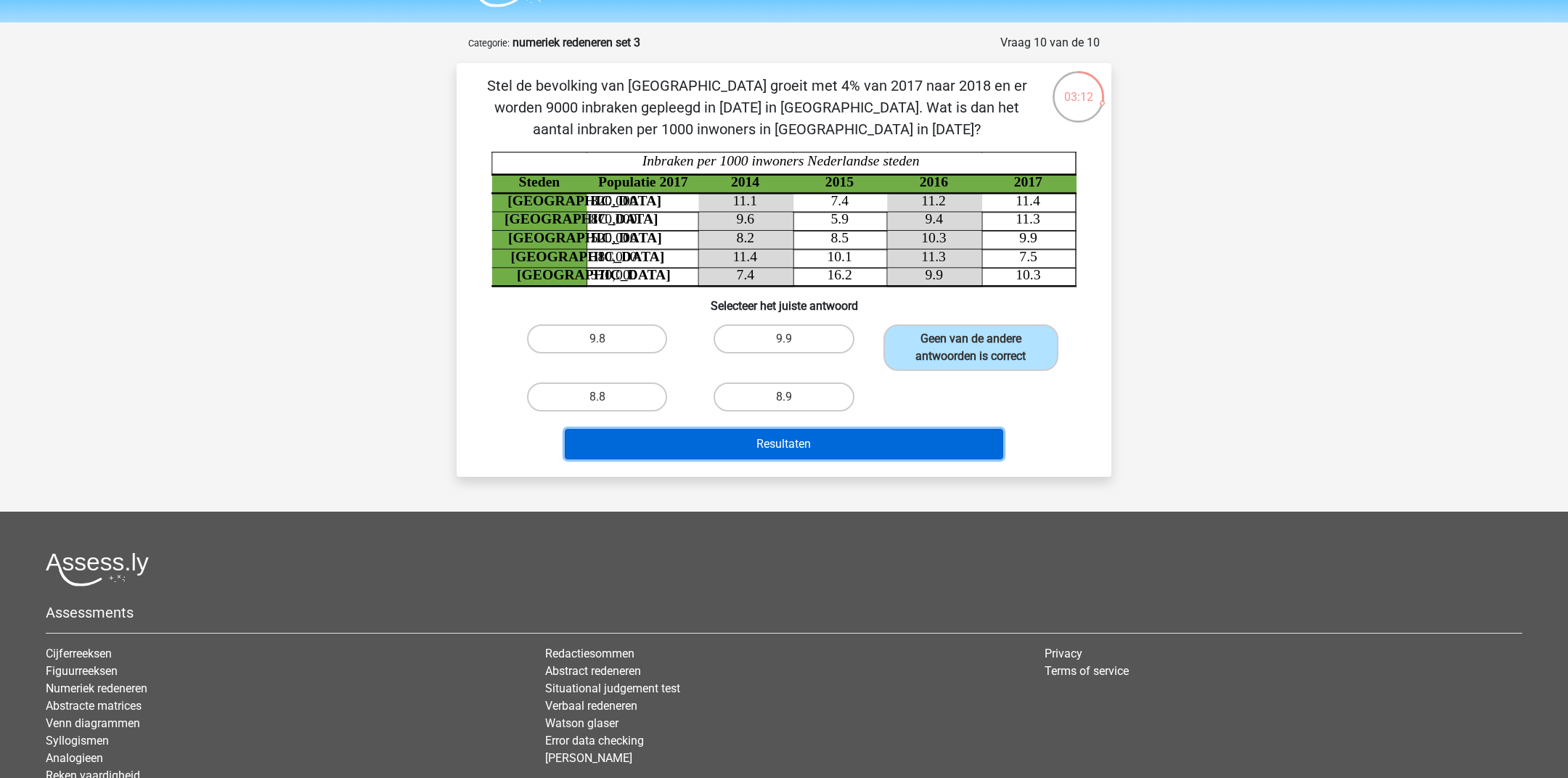
click at [816, 445] on button "Resultaten" at bounding box center [784, 444] width 439 height 31
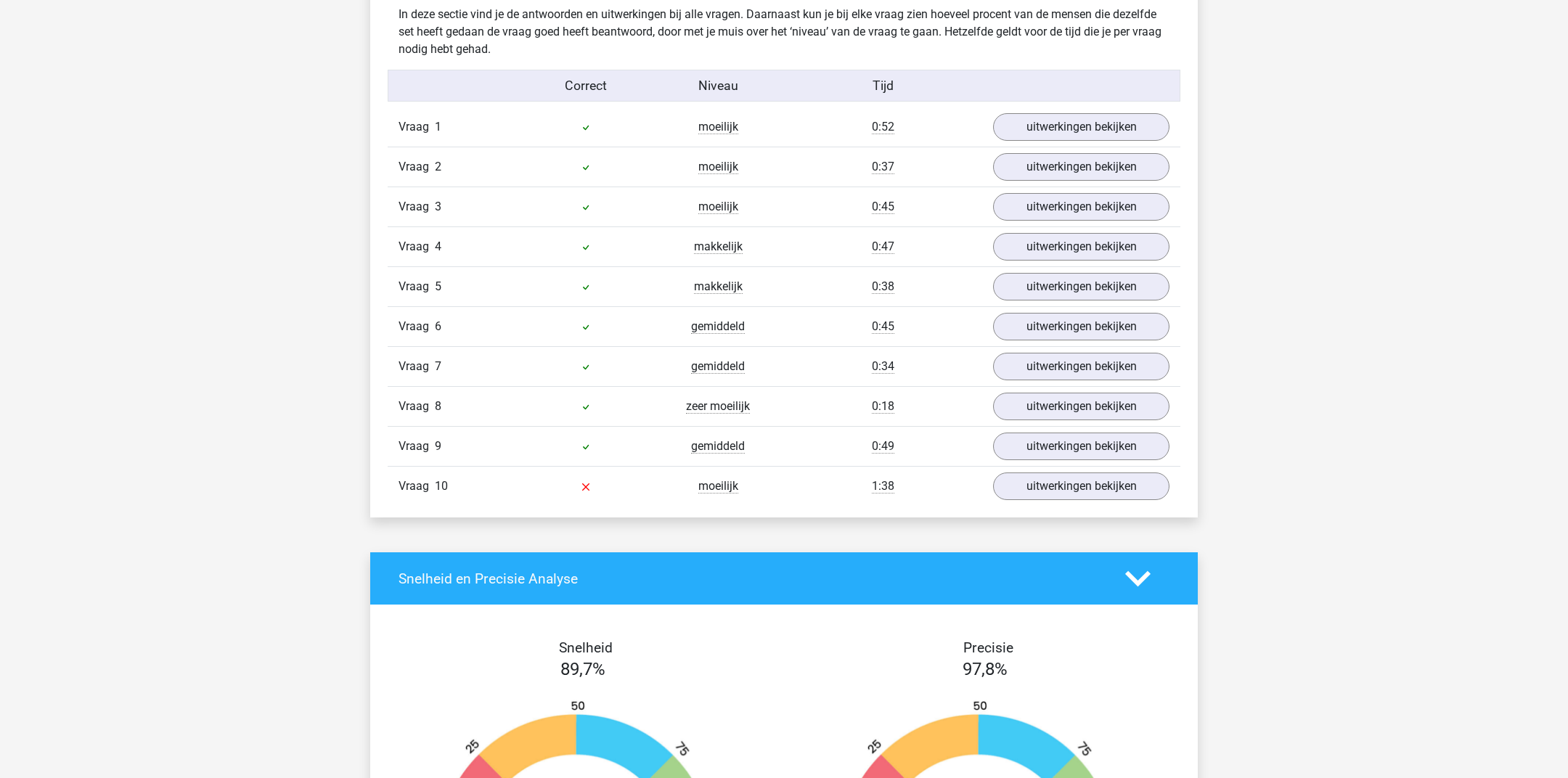
scroll to position [845, 0]
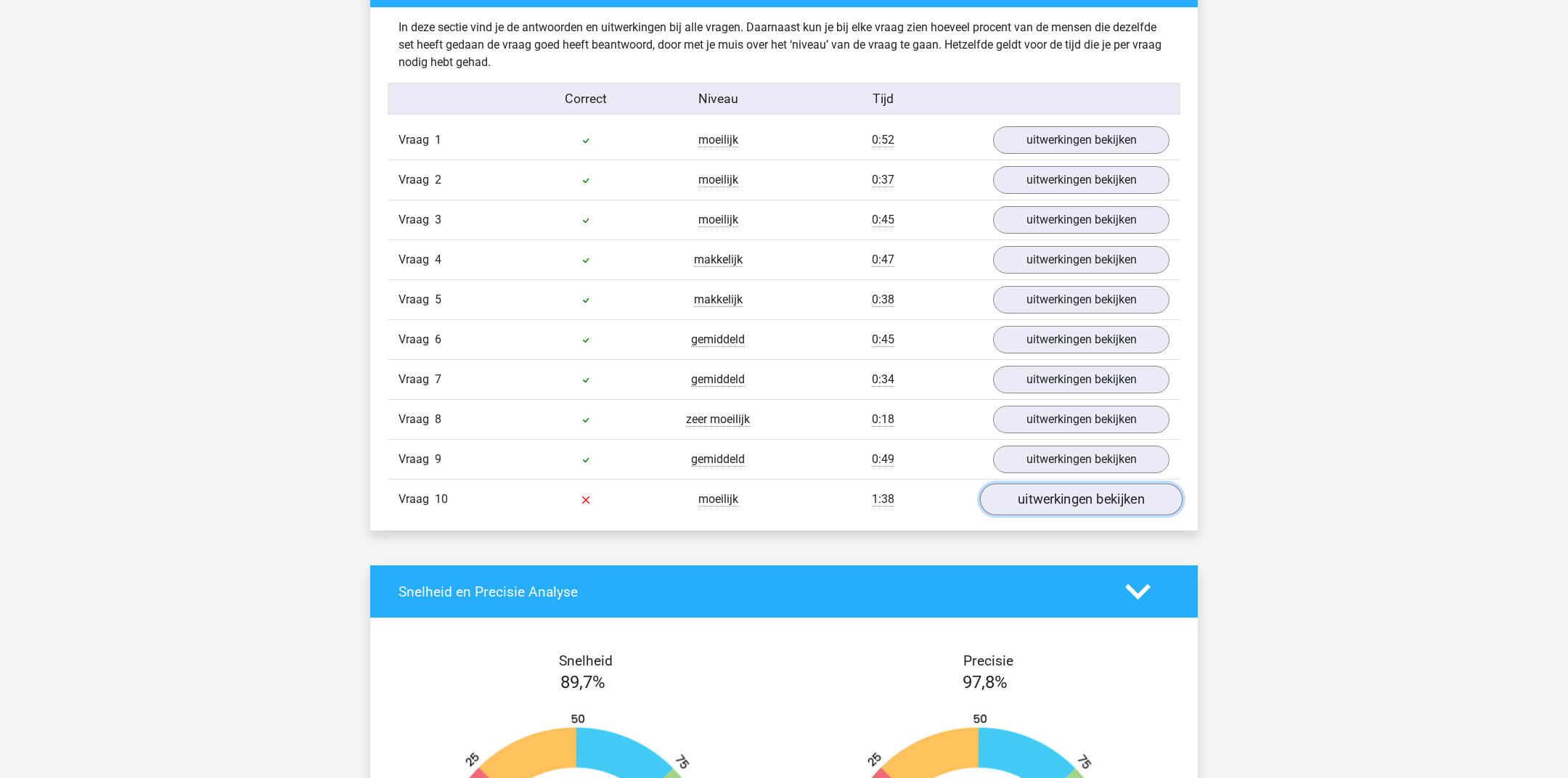
click at [1064, 491] on link "uitwerkingen bekijken" at bounding box center [1081, 500] width 203 height 32
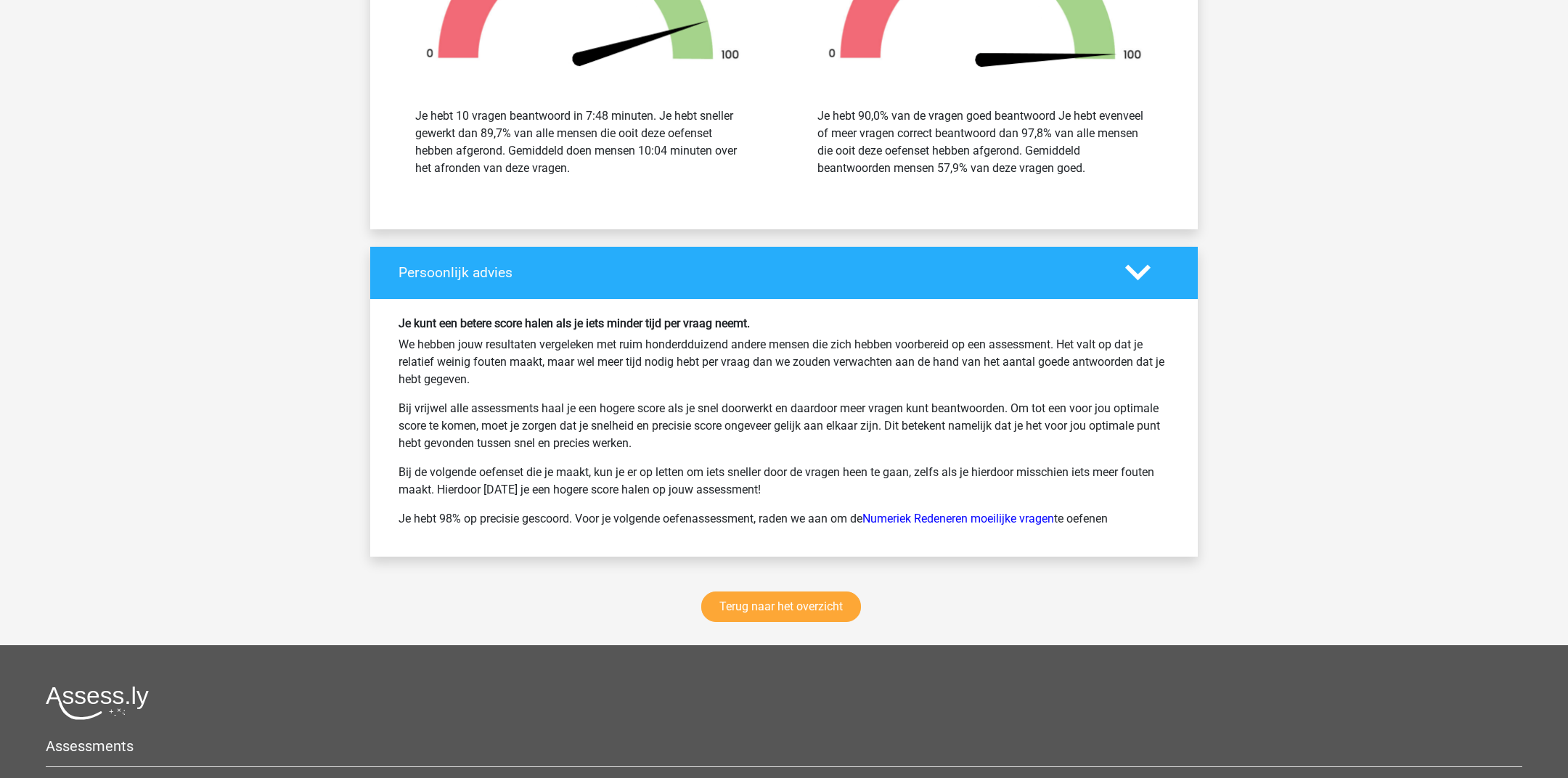
scroll to position [2258, 0]
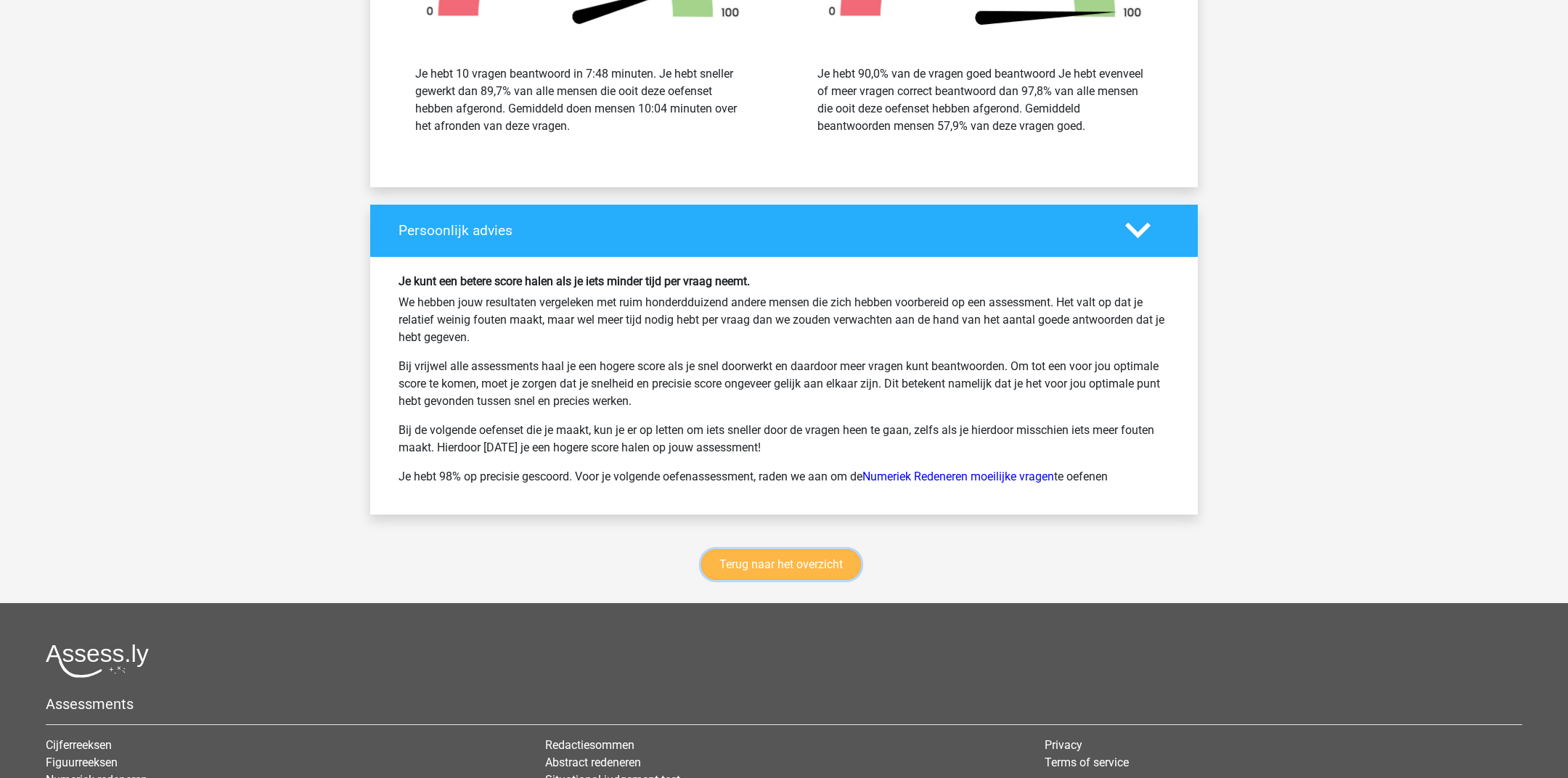
click at [815, 549] on link "Terug naar het overzicht" at bounding box center [781, 564] width 160 height 31
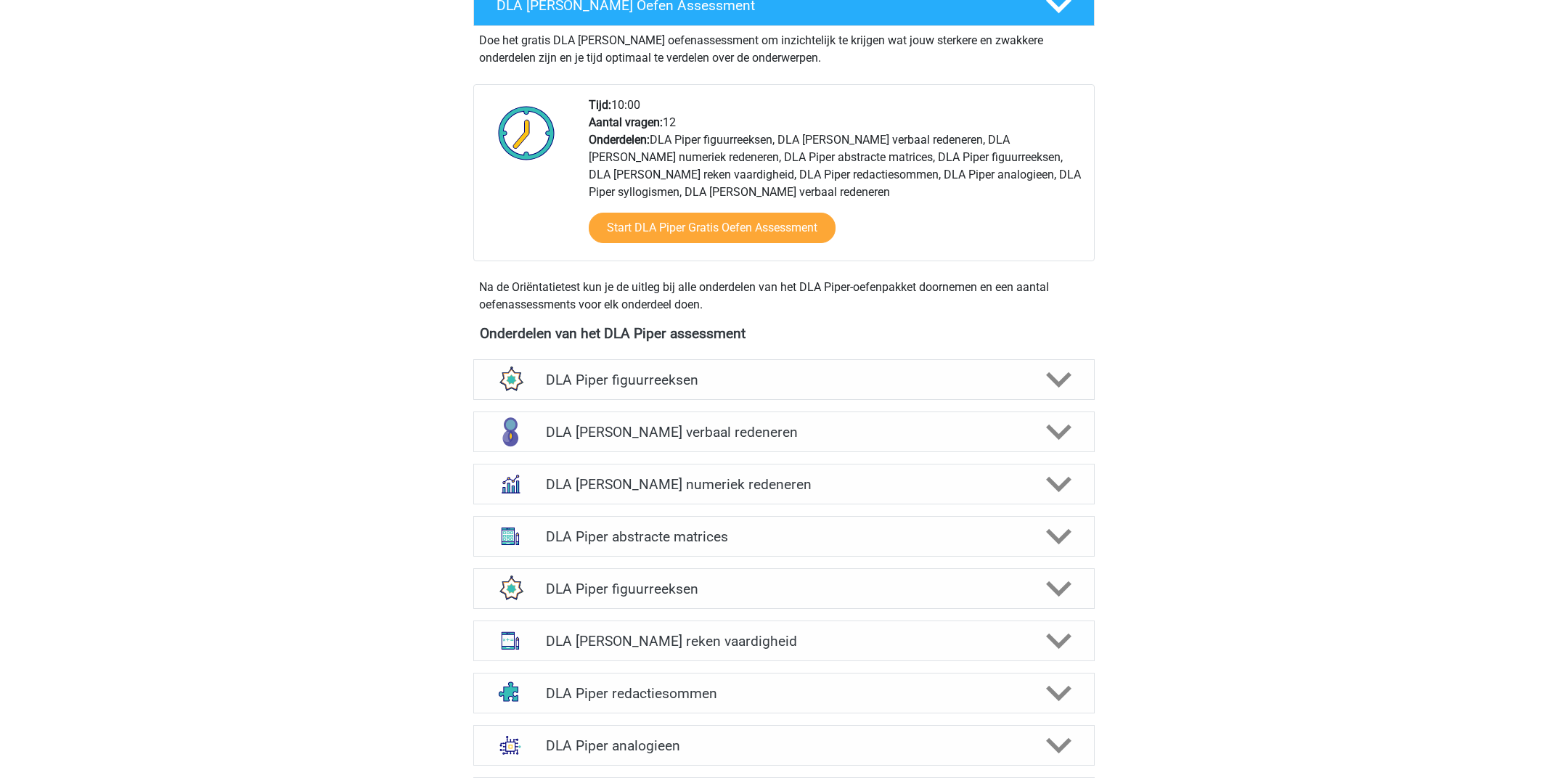
scroll to position [584, 0]
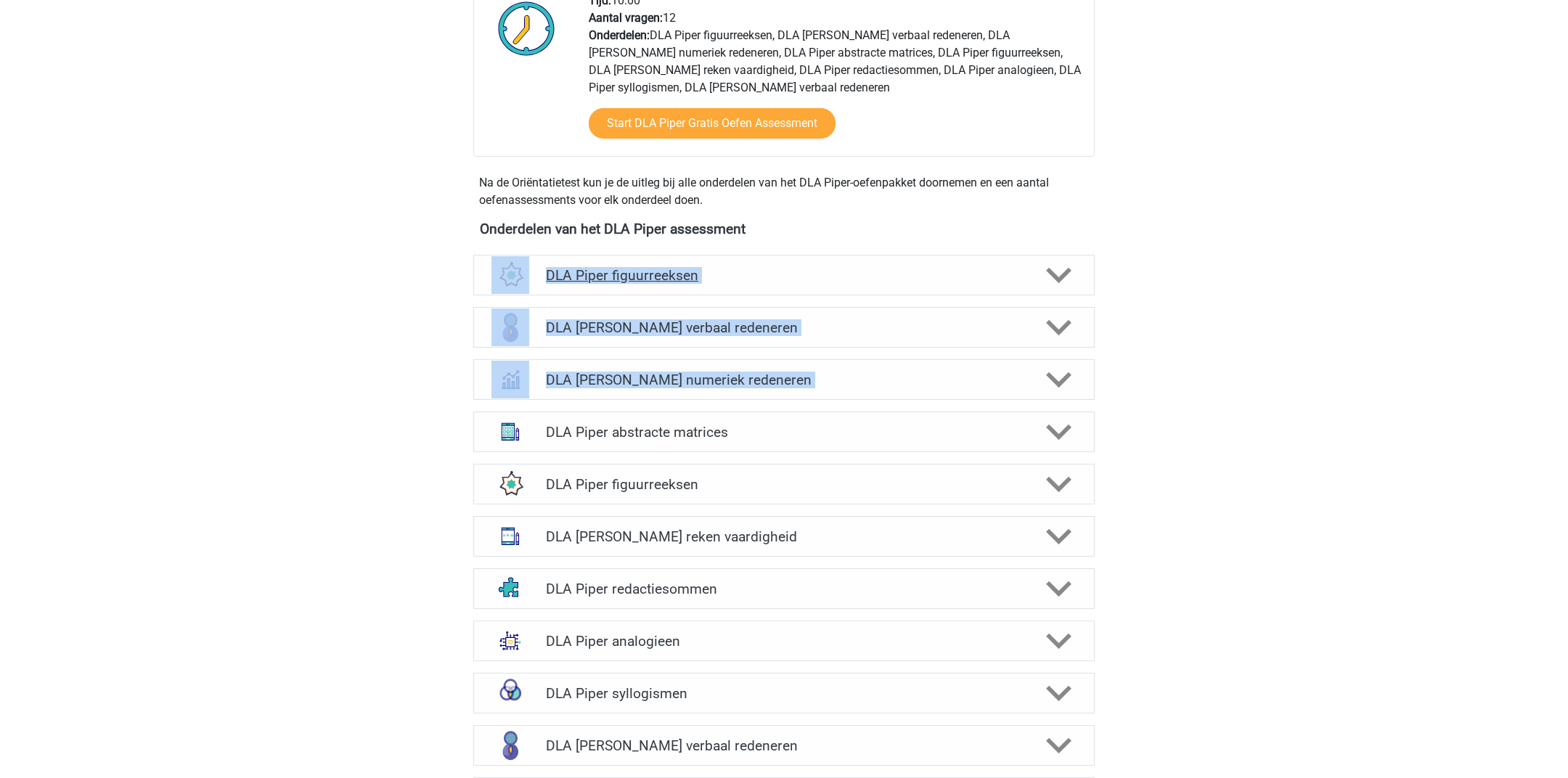
drag, startPoint x: 1109, startPoint y: 371, endPoint x: 501, endPoint y: 248, distance: 620.3
click at [500, 247] on div "Floor [EMAIL_ADDRESS][DOMAIN_NAME] Nederlands" at bounding box center [784, 545] width 1568 height 2257
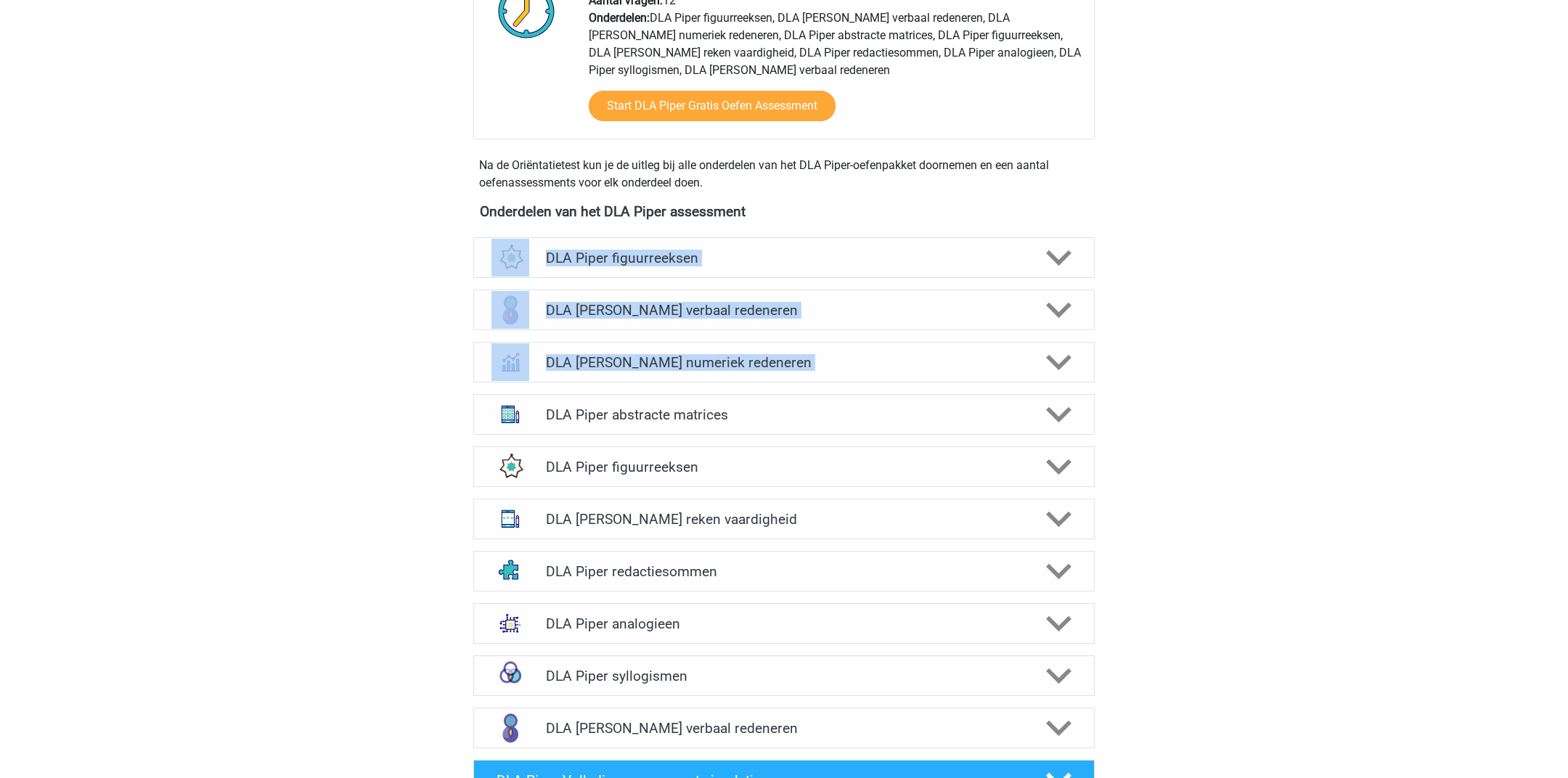
scroll to position [603, 0]
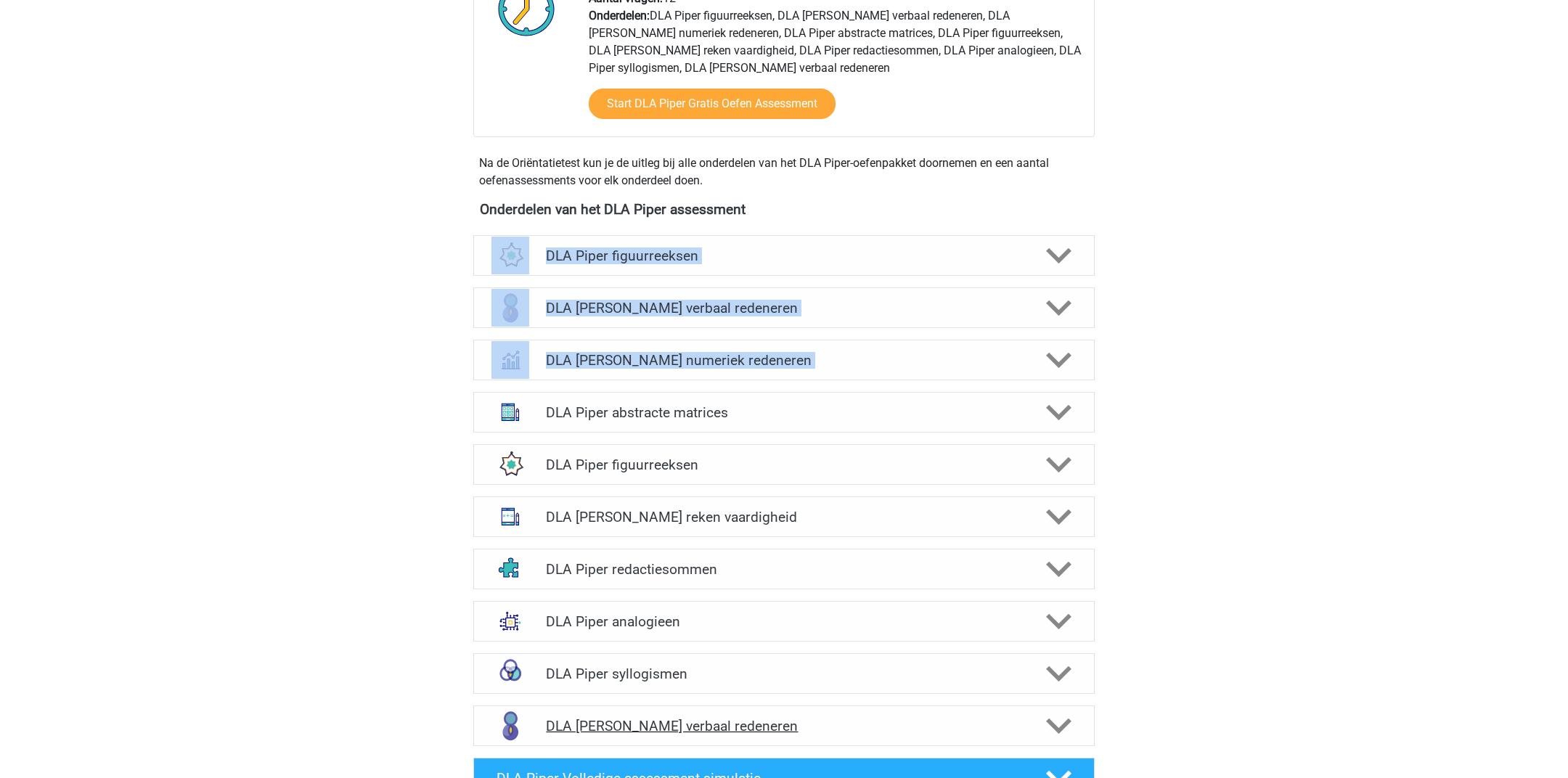
click at [587, 718] on h4 "DLA [PERSON_NAME] verbaal redeneren" at bounding box center [783, 727] width 475 height 17
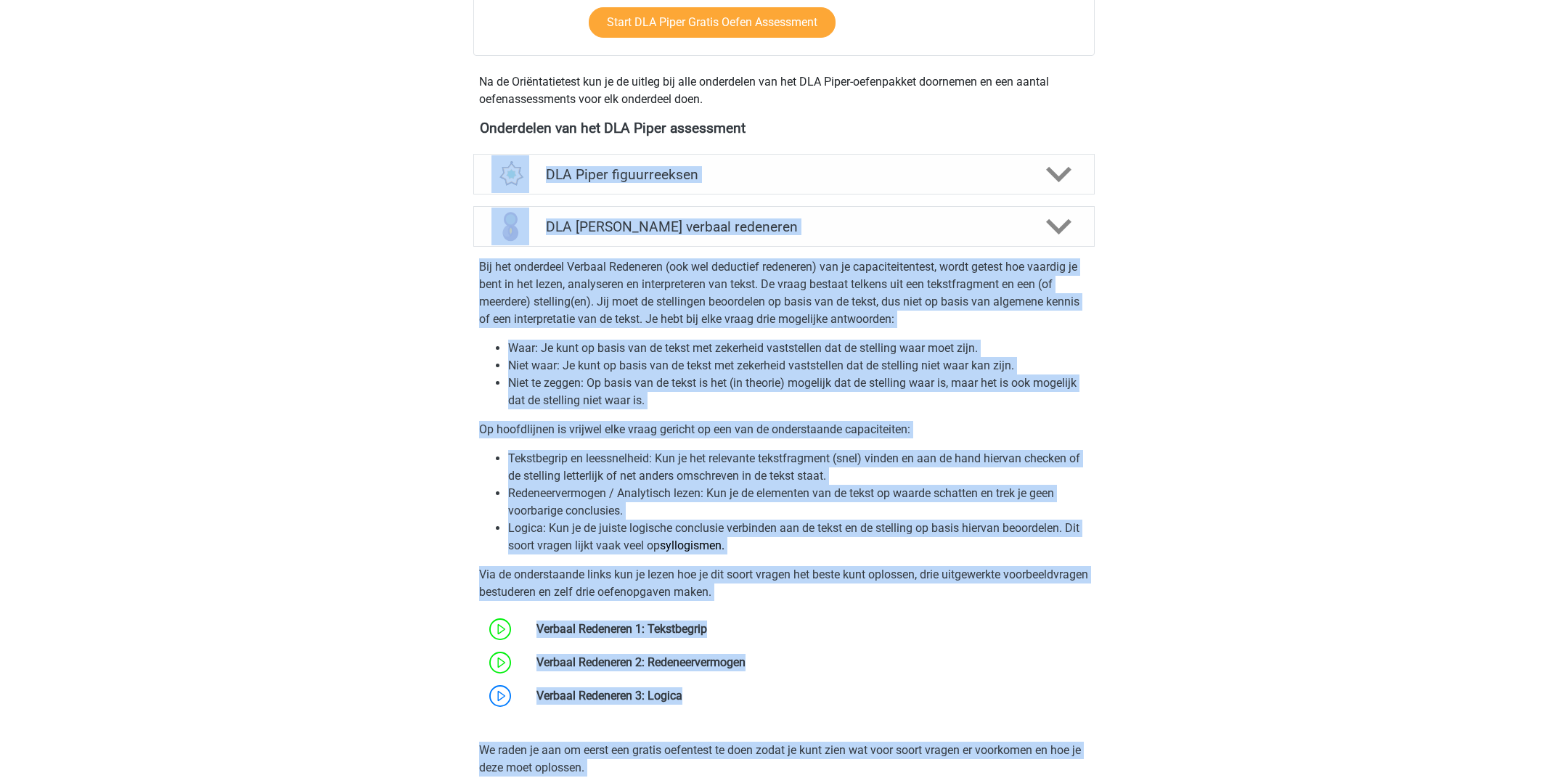
scroll to position [683, 0]
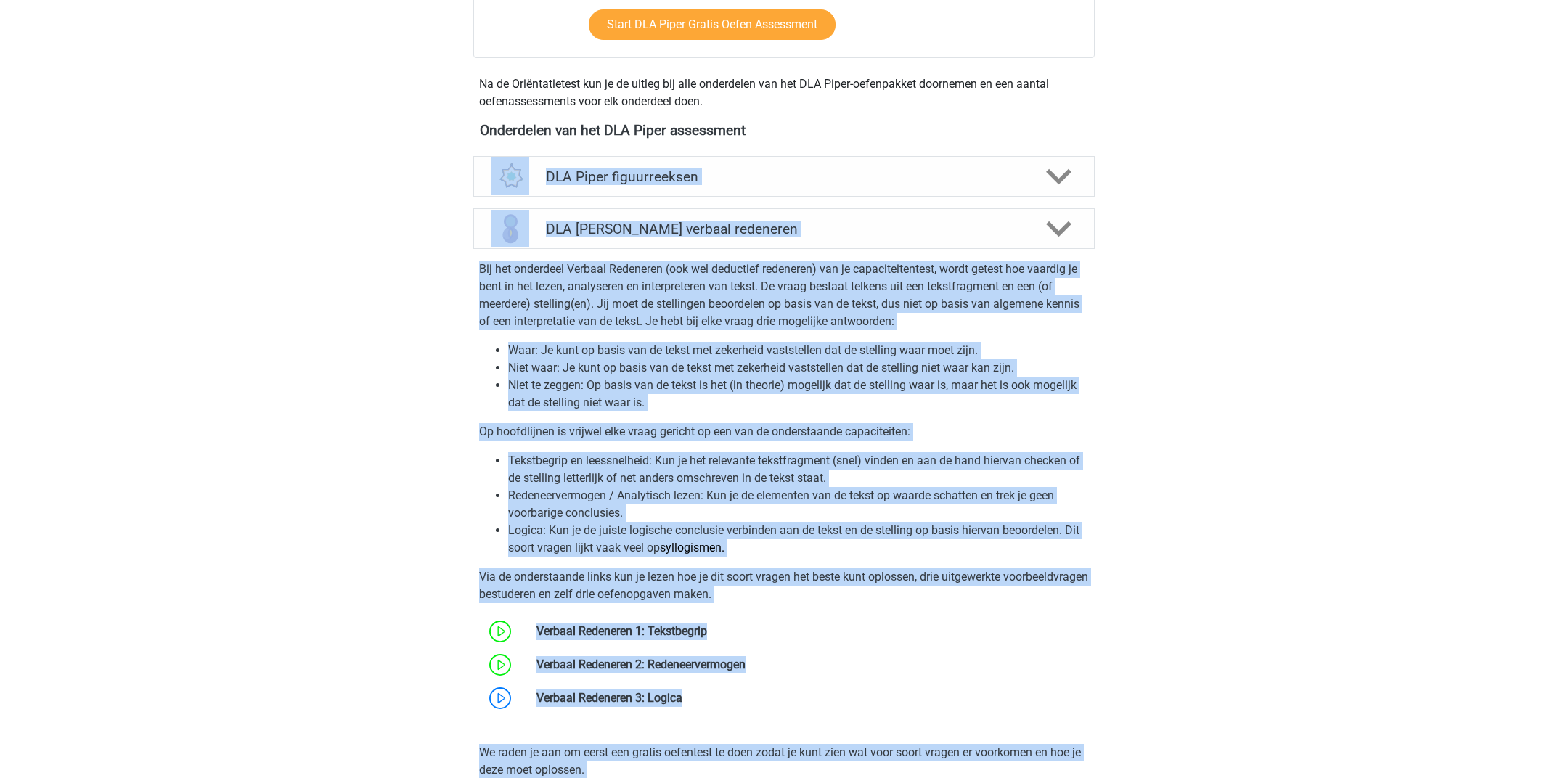
click at [619, 423] on p "Op hoofdlijnen is vrijwel elke vraag gericht op een van de onderstaande capacit…" at bounding box center [784, 431] width 610 height 18
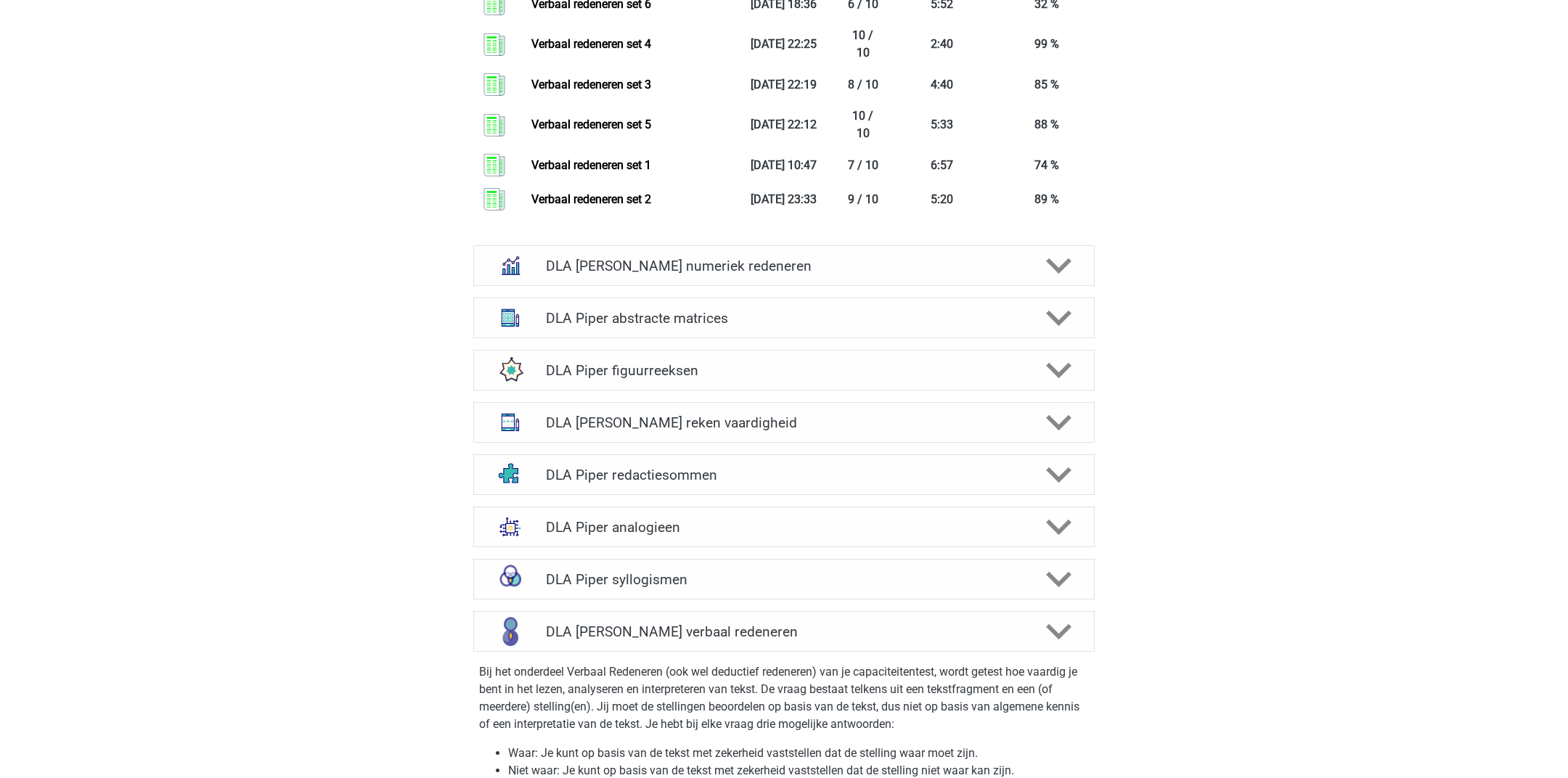
scroll to position [1995, 0]
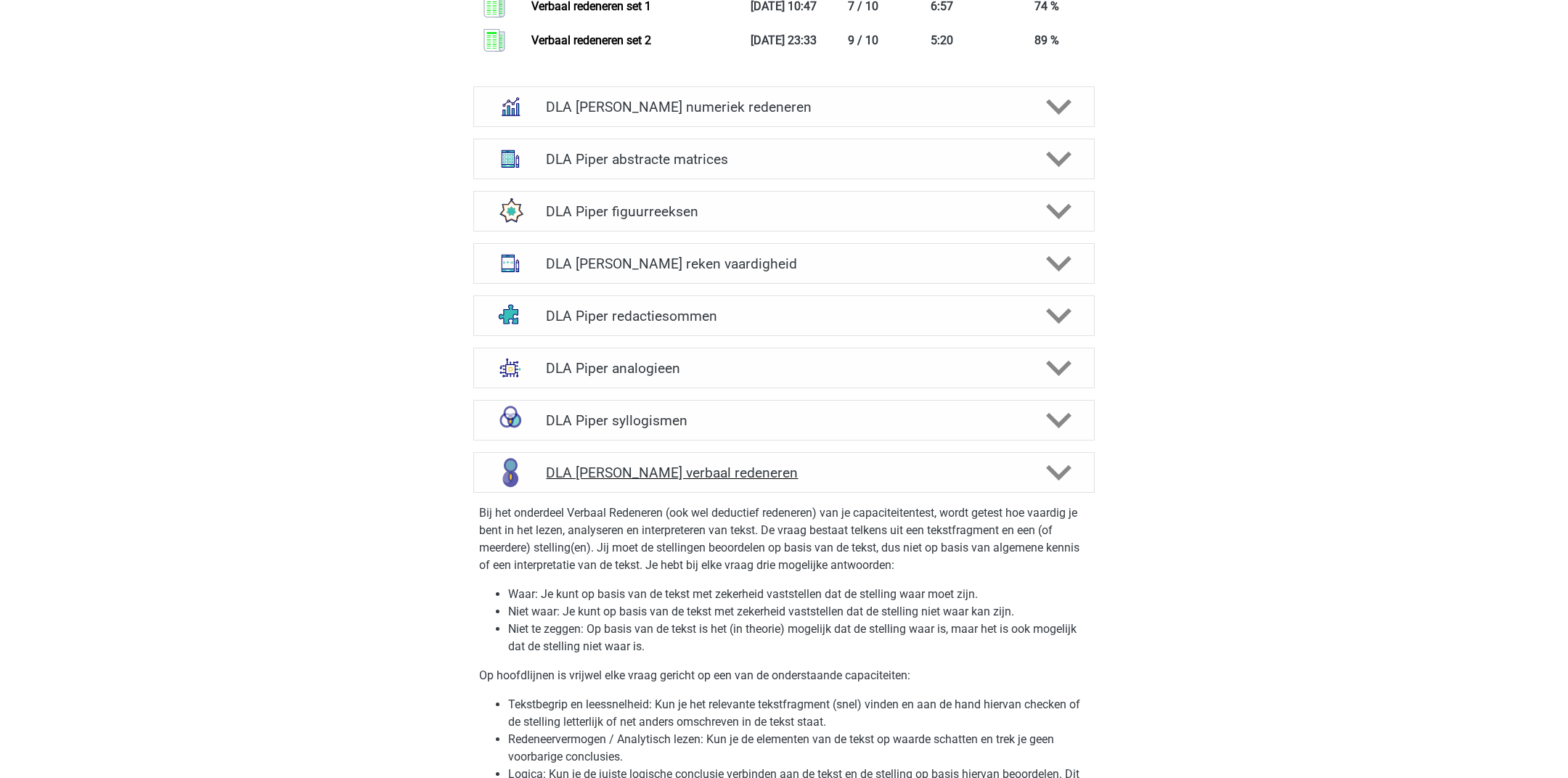
click at [762, 464] on h4 "DLA [PERSON_NAME] verbaal redeneren" at bounding box center [783, 473] width 475 height 17
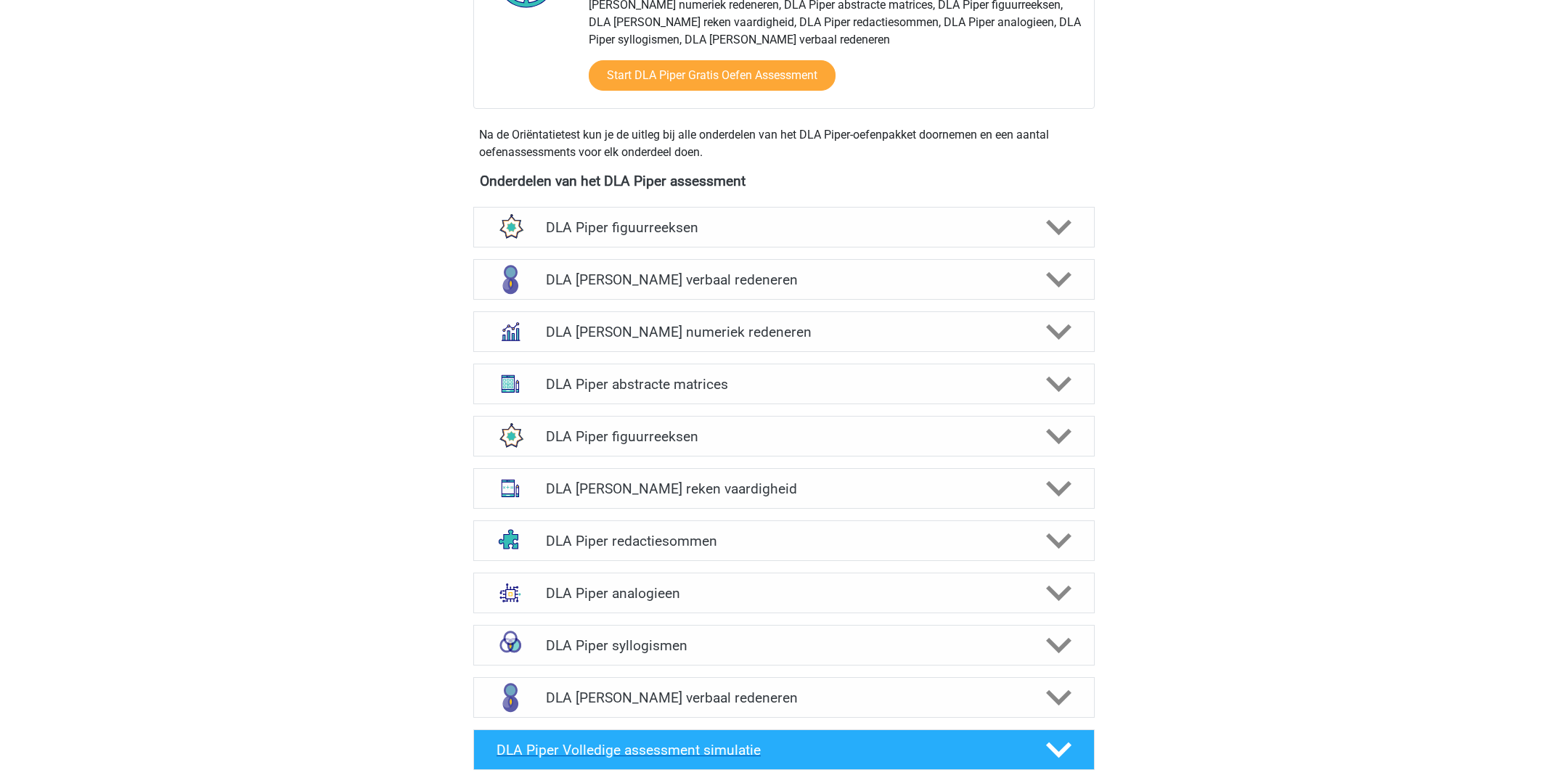
scroll to position [630, 0]
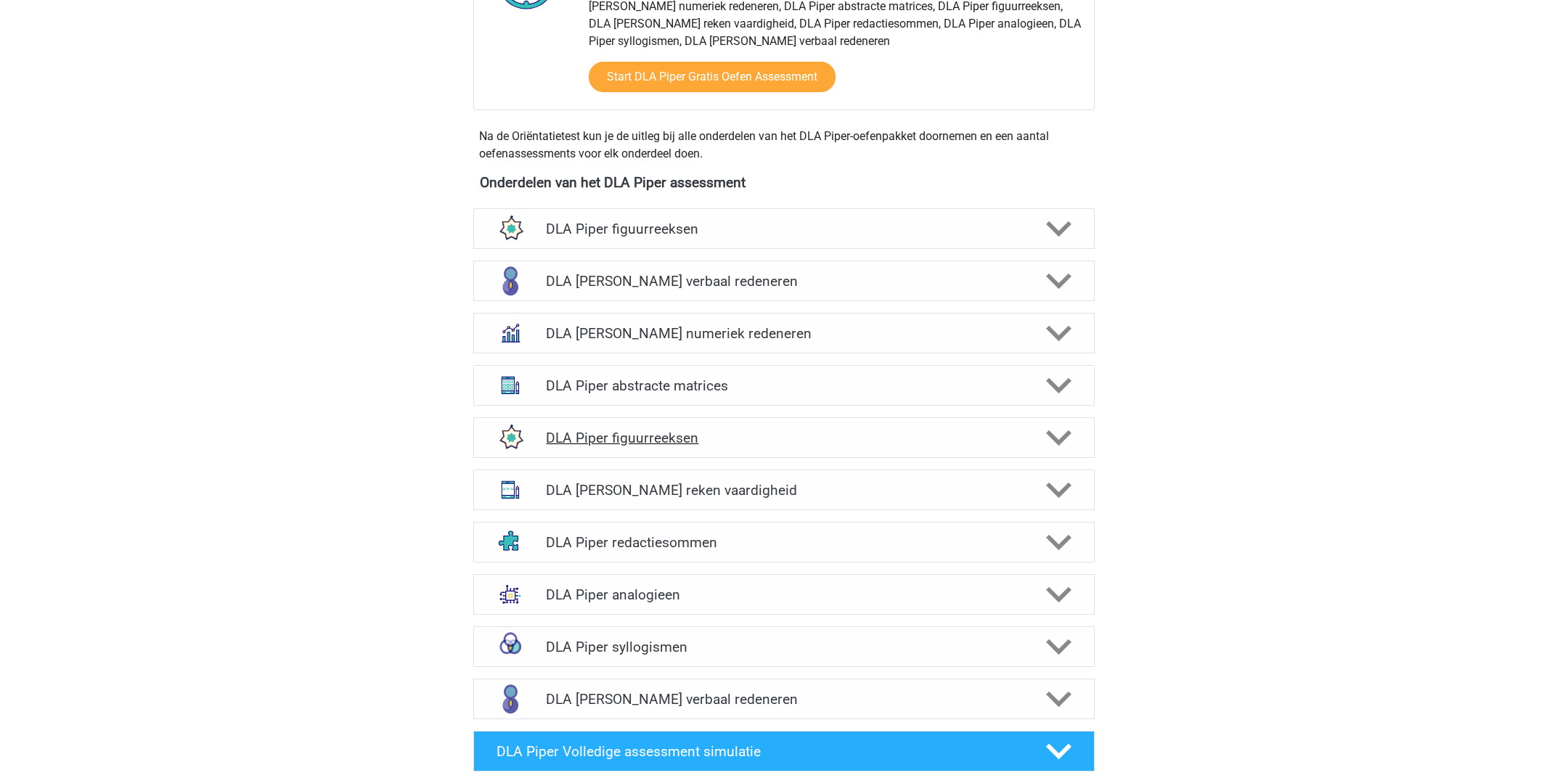
click at [771, 430] on h4 "DLA Piper figuurreeksen" at bounding box center [783, 438] width 475 height 17
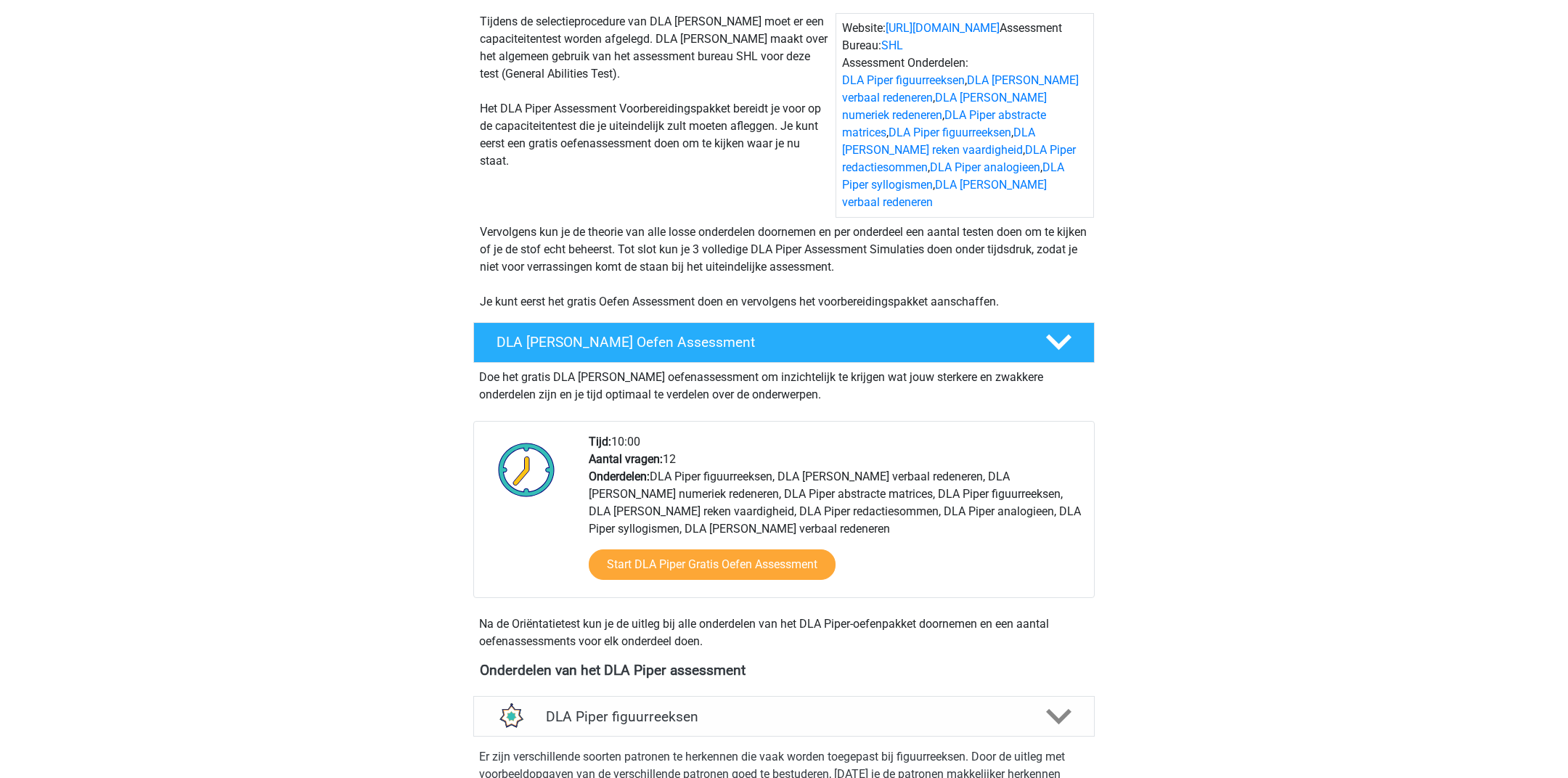
scroll to position [140, 0]
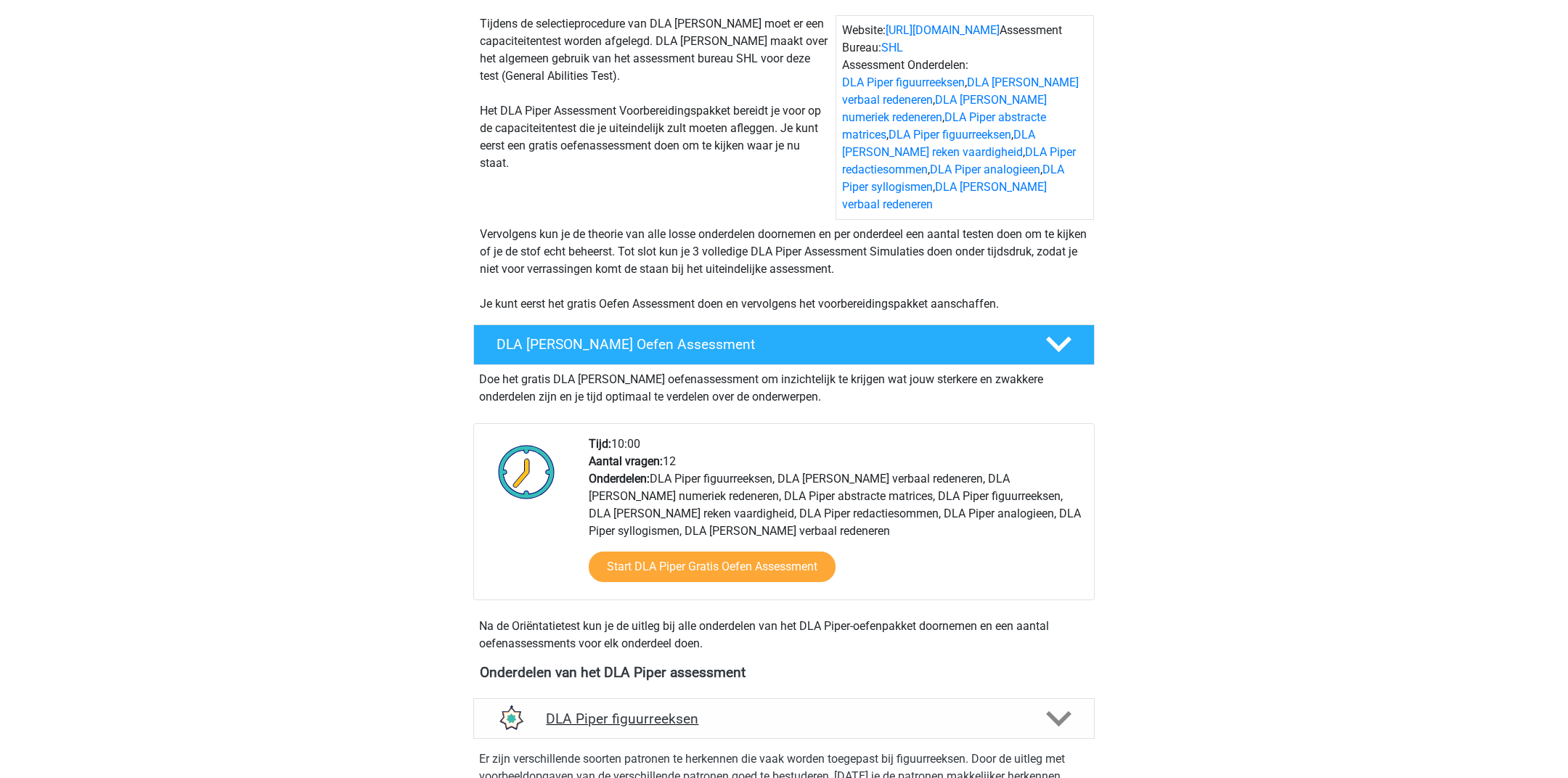
click at [909, 711] on h4 "DLA Piper figuurreeksen" at bounding box center [783, 719] width 475 height 17
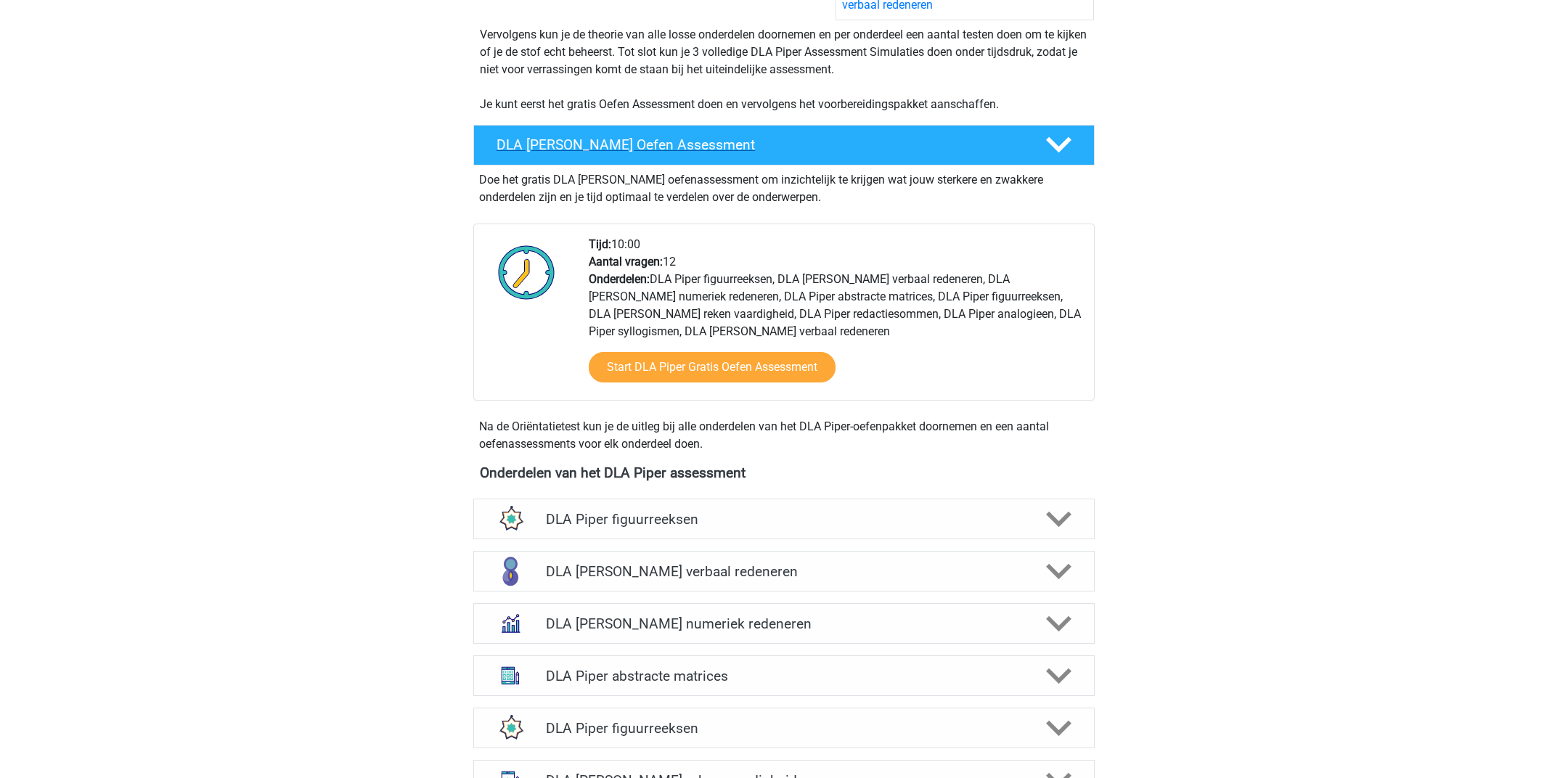
scroll to position [361, 0]
